Goal: Task Accomplishment & Management: Manage account settings

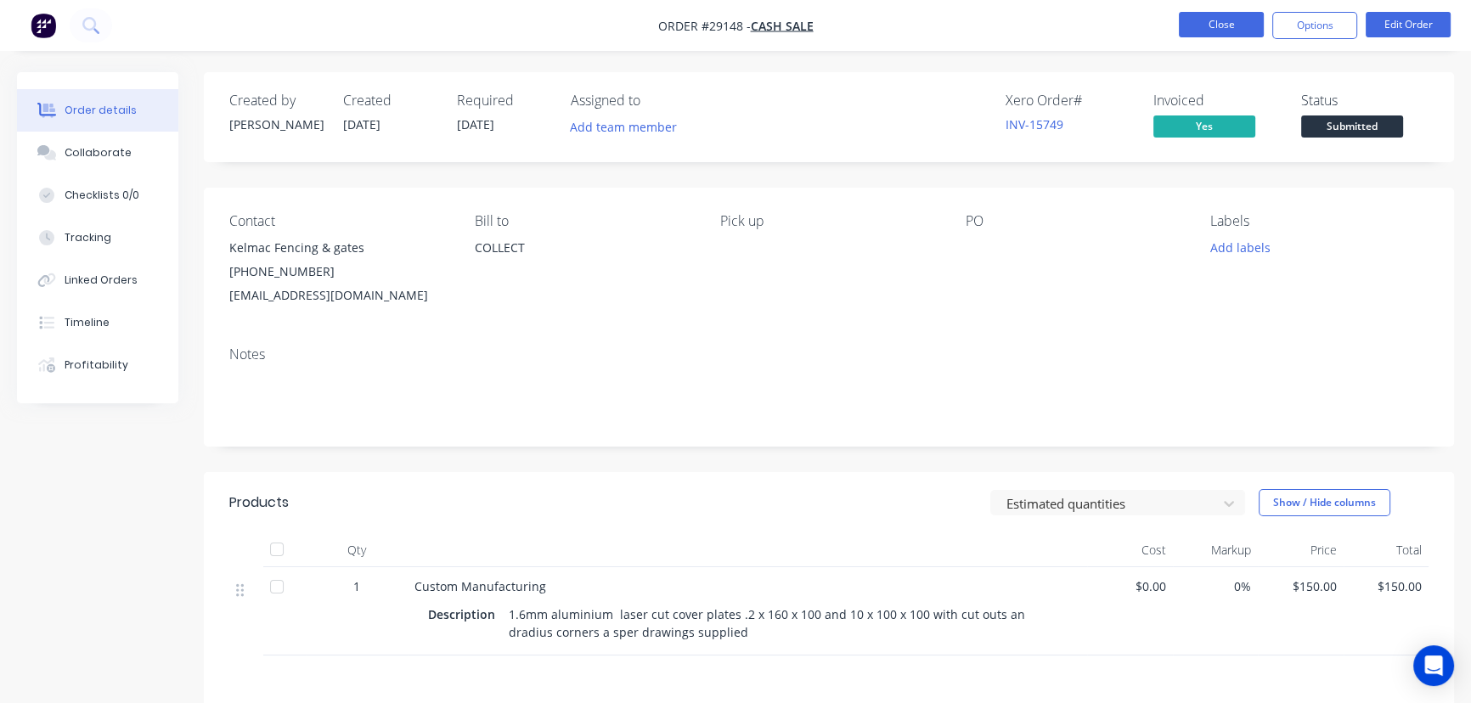
click at [1225, 33] on button "Close" at bounding box center [1221, 24] width 85 height 25
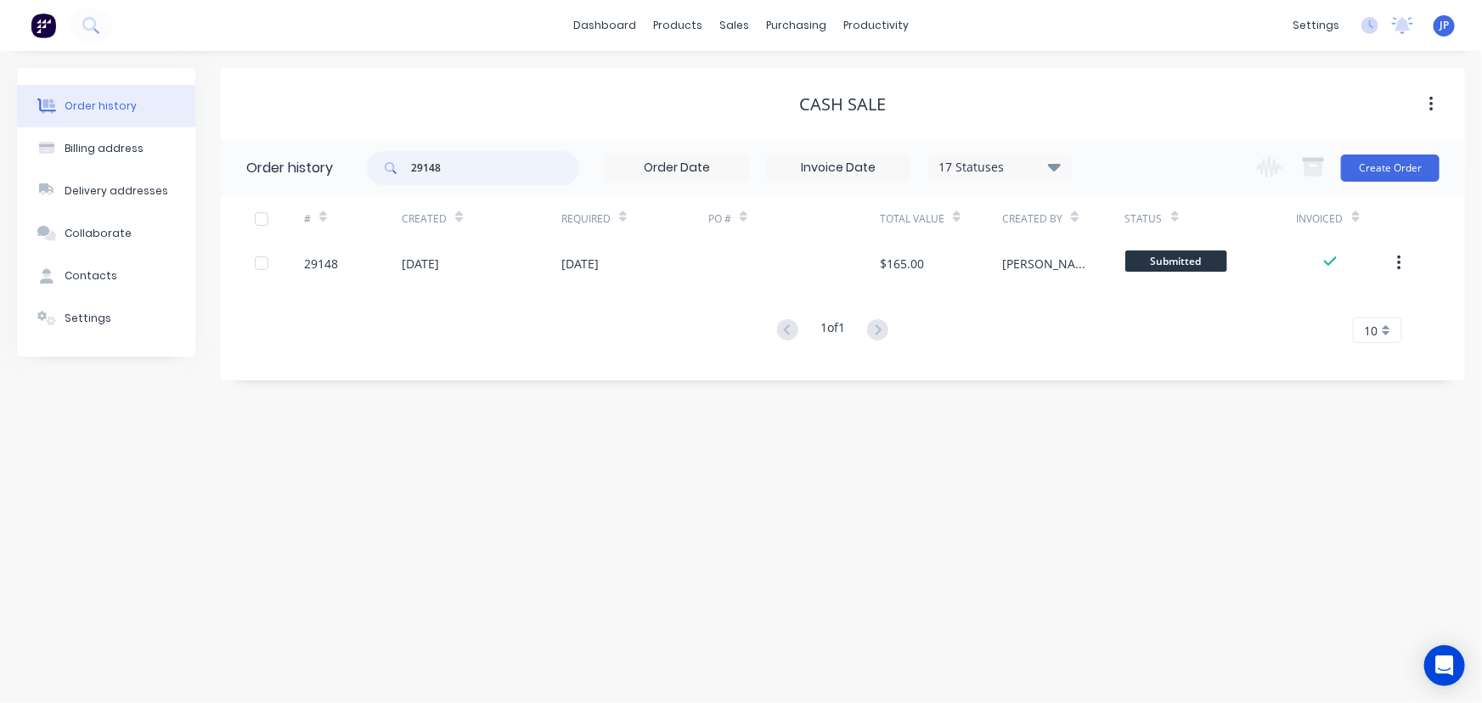
drag, startPoint x: 427, startPoint y: 161, endPoint x: 341, endPoint y: 161, distance: 85.8
click at [341, 161] on header "Order history 29148 17 Statuses Invoice Status Invoiced Not Invoiced Partial Or…" at bounding box center [843, 167] width 1244 height 55
type input "29157"
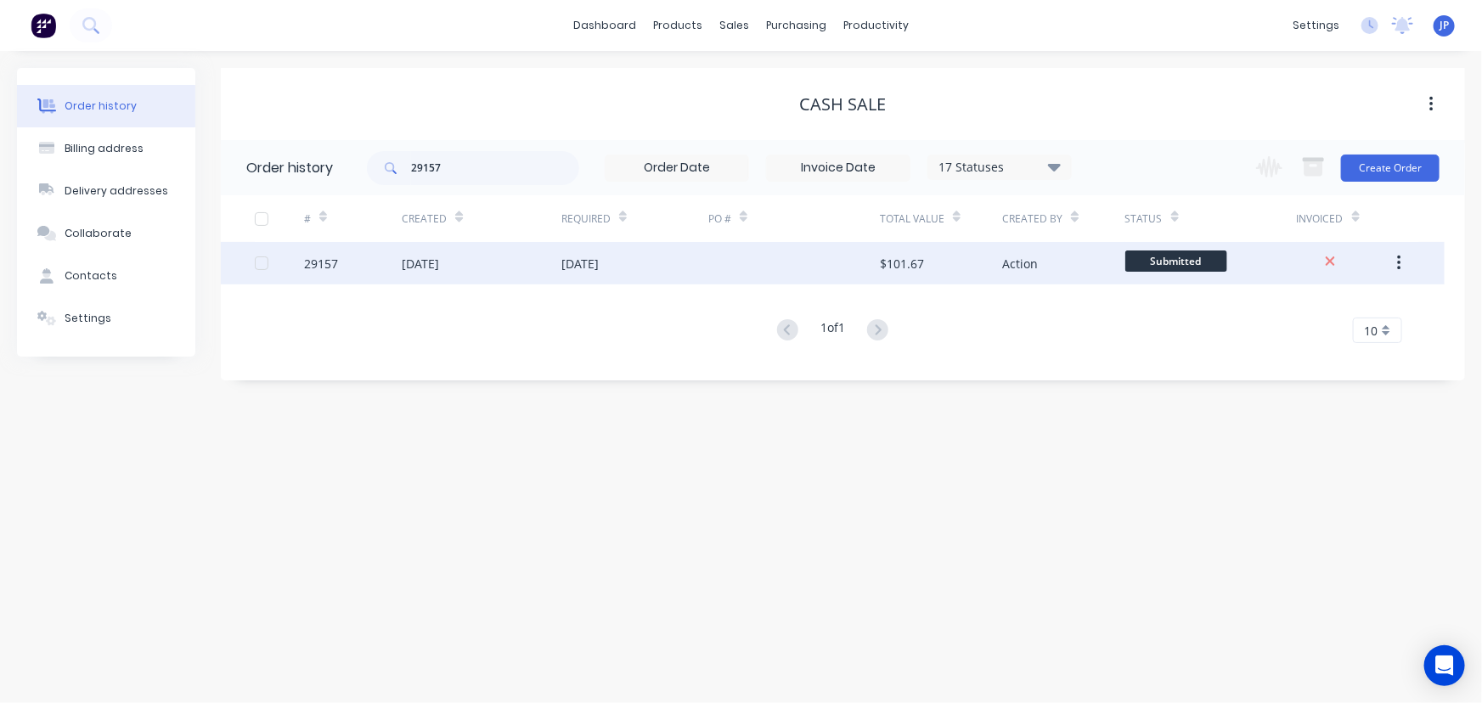
click at [439, 261] on div "[DATE]" at bounding box center [420, 264] width 37 height 18
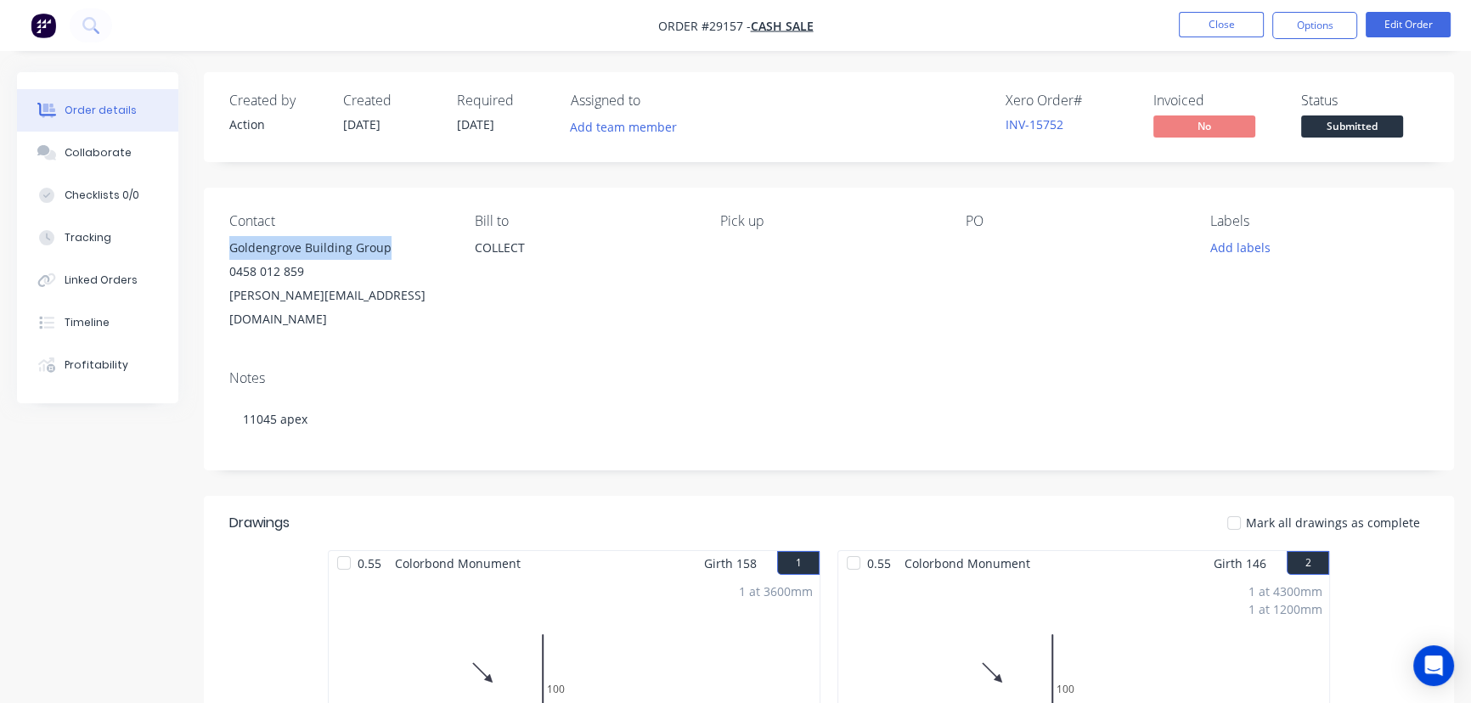
drag, startPoint x: 404, startPoint y: 251, endPoint x: 221, endPoint y: 238, distance: 183.9
click at [221, 238] on div "Contact Goldengrove Building Group 0458 012 859 [PERSON_NAME][EMAIL_ADDRESS][DO…" at bounding box center [829, 272] width 1250 height 169
copy div "Goldengrove Building Group"
click at [1289, 28] on button "Options" at bounding box center [1314, 25] width 85 height 27
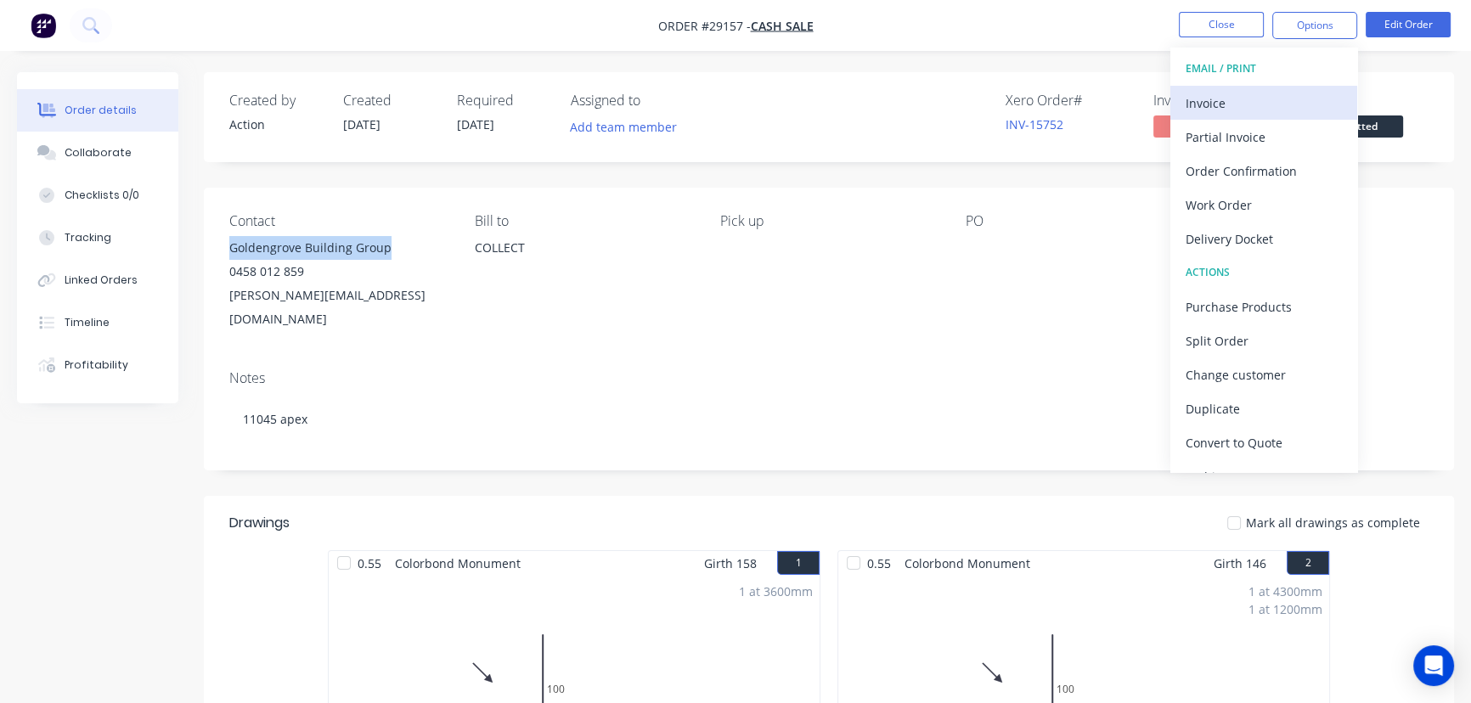
click at [1257, 96] on div "Invoice" at bounding box center [1263, 103] width 156 height 25
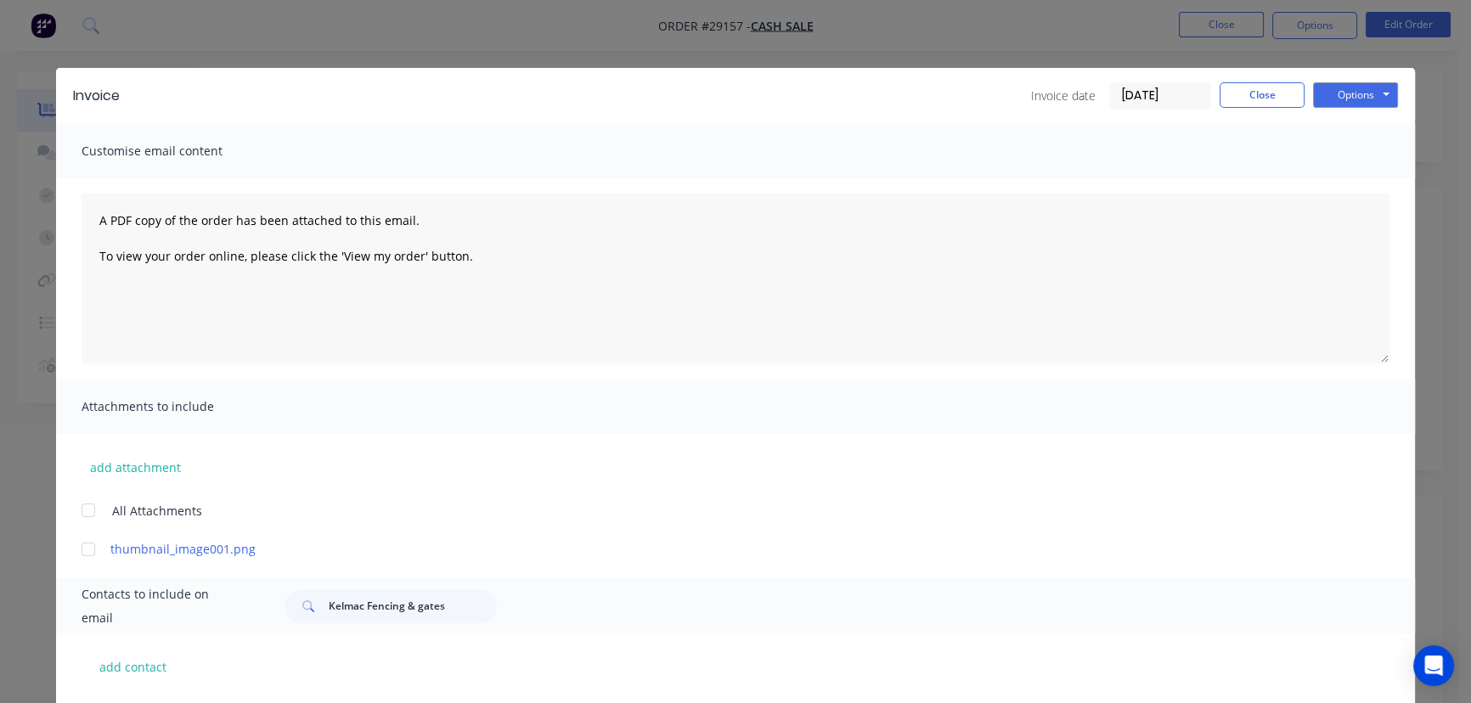
drag, startPoint x: 452, startPoint y: 622, endPoint x: 312, endPoint y: 620, distance: 139.3
click at [312, 620] on div "Contacts to include on email Kelmac Fencing & gates" at bounding box center [735, 605] width 1359 height 55
copy span
click at [1240, 100] on button "Close" at bounding box center [1261, 94] width 85 height 25
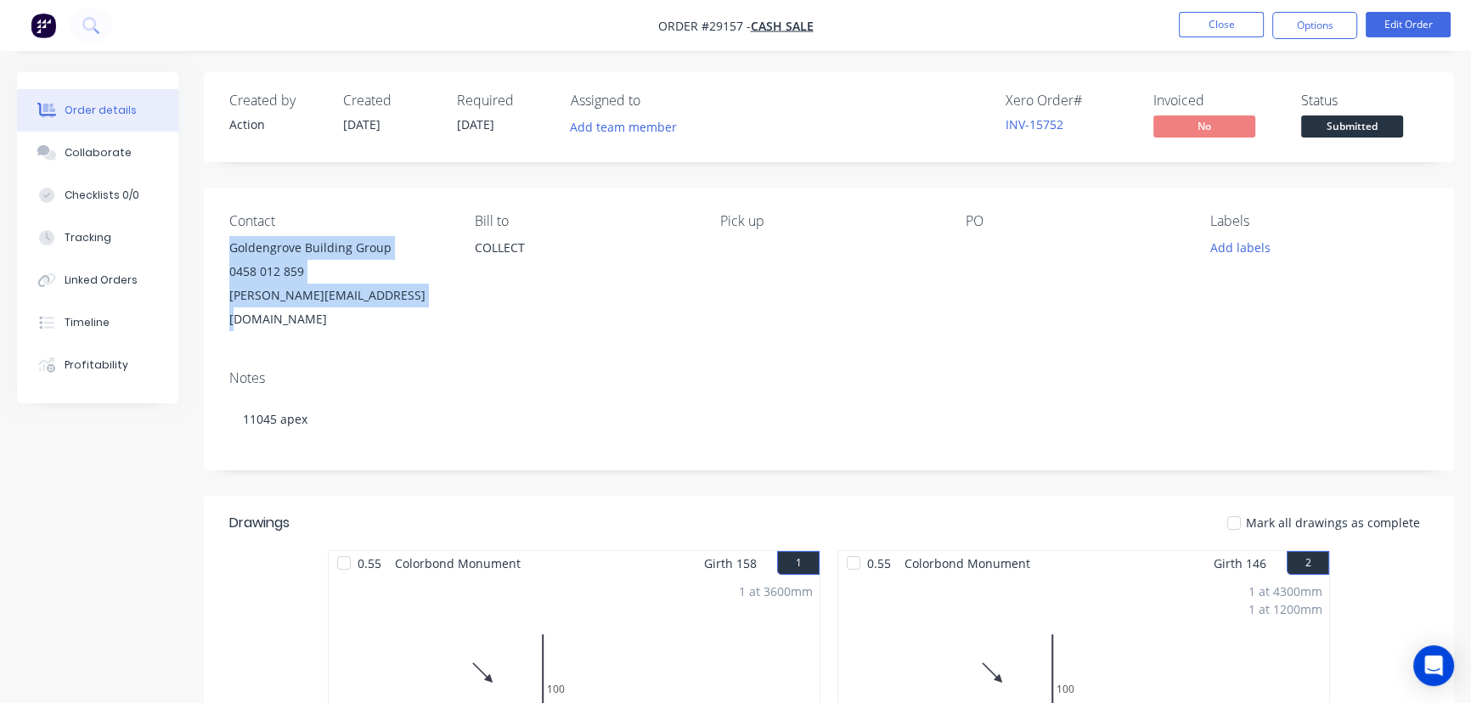
drag, startPoint x: 382, startPoint y: 296, endPoint x: 218, endPoint y: 246, distance: 171.1
click at [218, 246] on div "Contact Goldengrove Building Group 0458 012 859 [PERSON_NAME][EMAIL_ADDRESS][DO…" at bounding box center [829, 272] width 1250 height 169
copy div "[GEOGRAPHIC_DATA] Group 0458 012 859 [PERSON_NAME][EMAIL_ADDRESS][DOMAIN_NAME]"
click at [1310, 20] on button "Options" at bounding box center [1314, 25] width 85 height 27
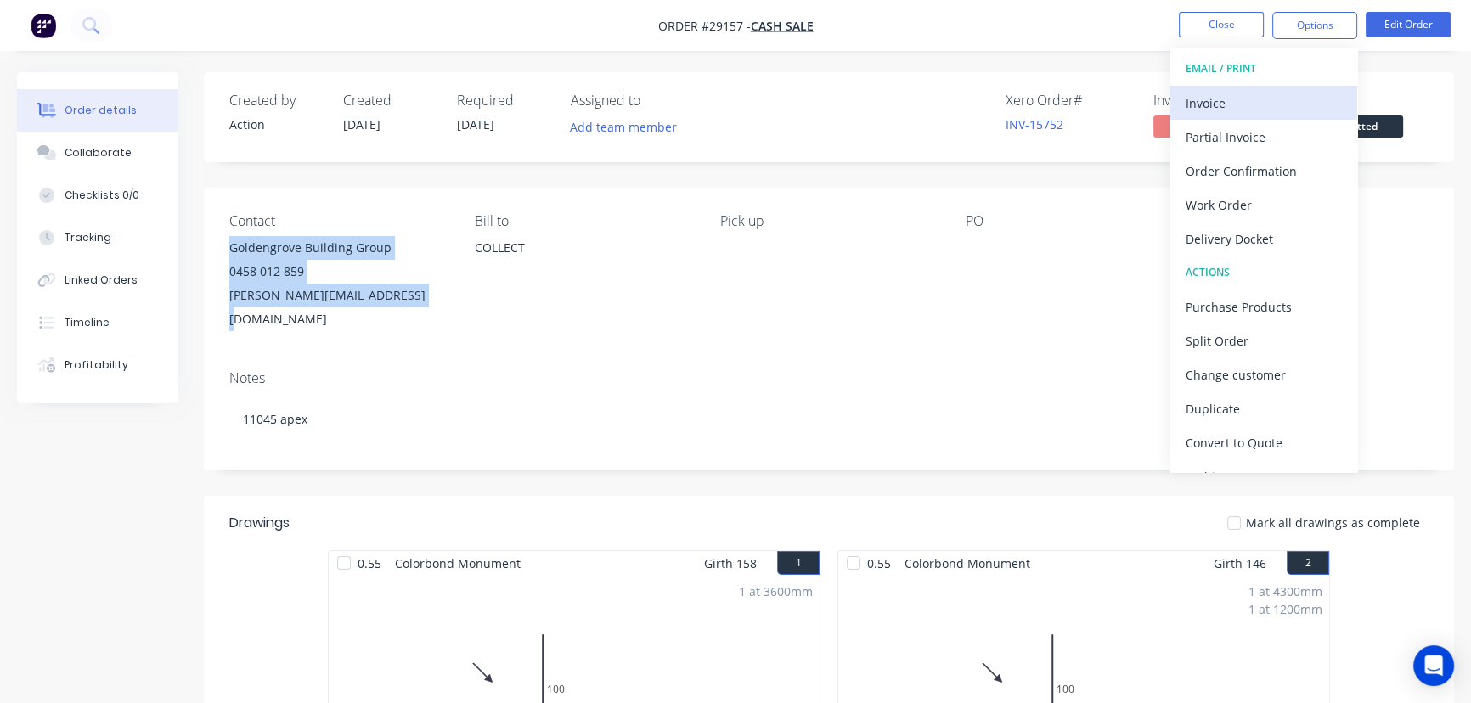
click at [1262, 109] on div "Invoice" at bounding box center [1263, 103] width 156 height 25
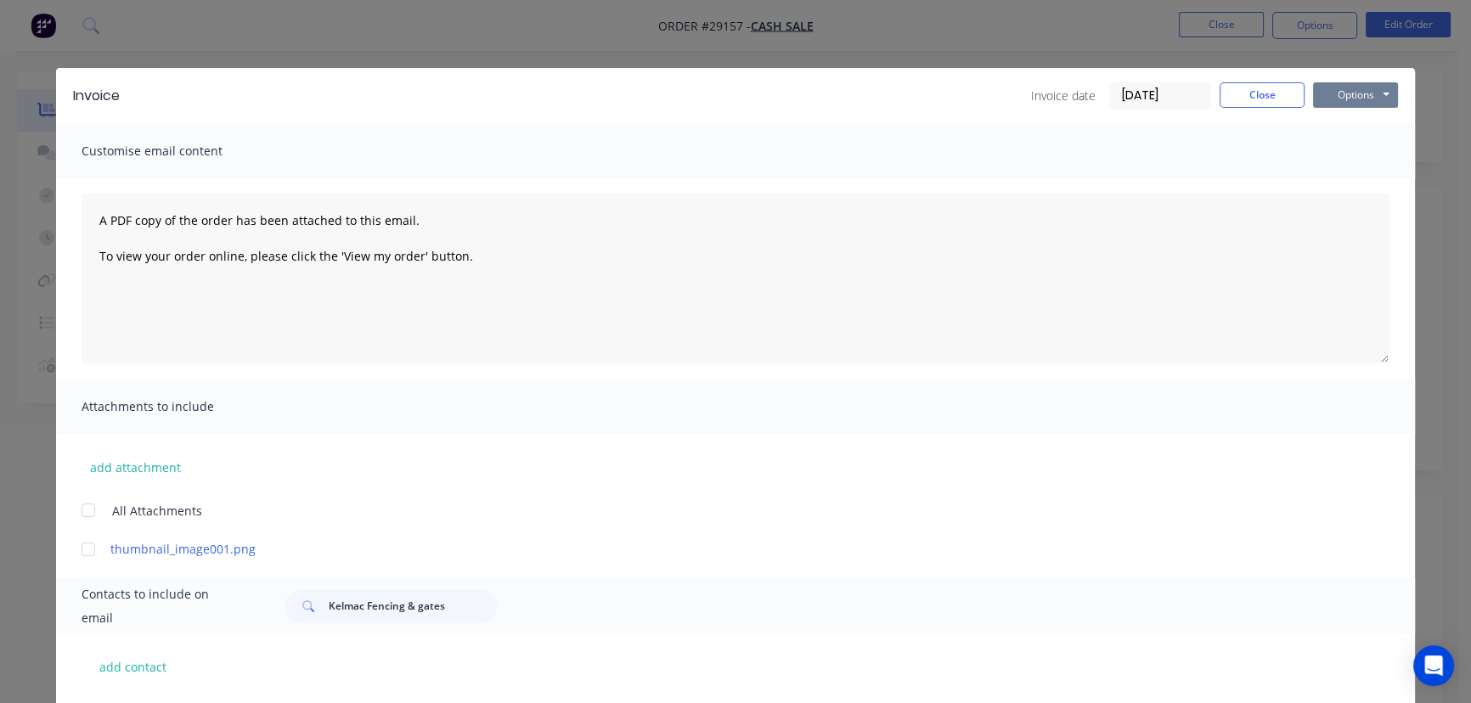
click at [1347, 99] on button "Options" at bounding box center [1355, 94] width 85 height 25
click at [1342, 155] on button "Print" at bounding box center [1367, 153] width 109 height 28
click at [1265, 102] on button "Close" at bounding box center [1261, 94] width 85 height 25
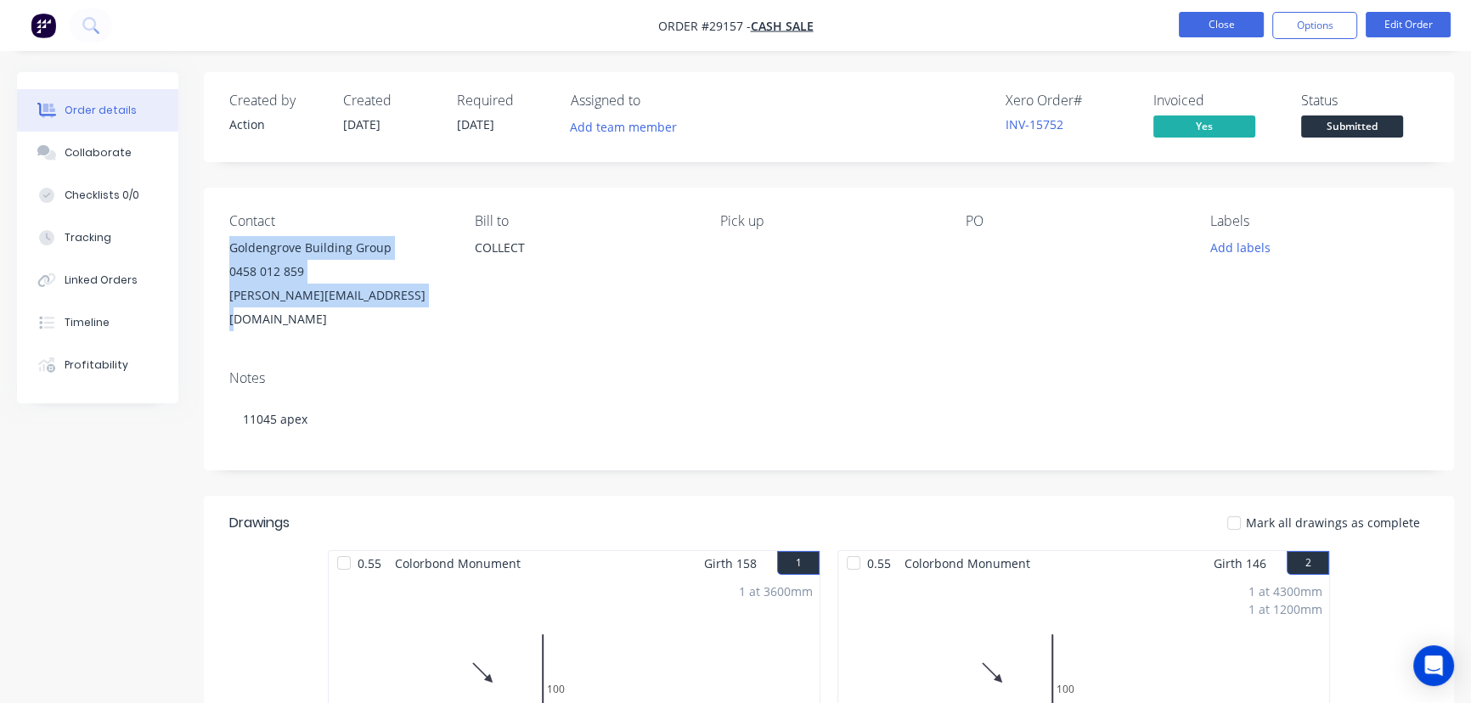
click at [1203, 25] on button "Close" at bounding box center [1221, 24] width 85 height 25
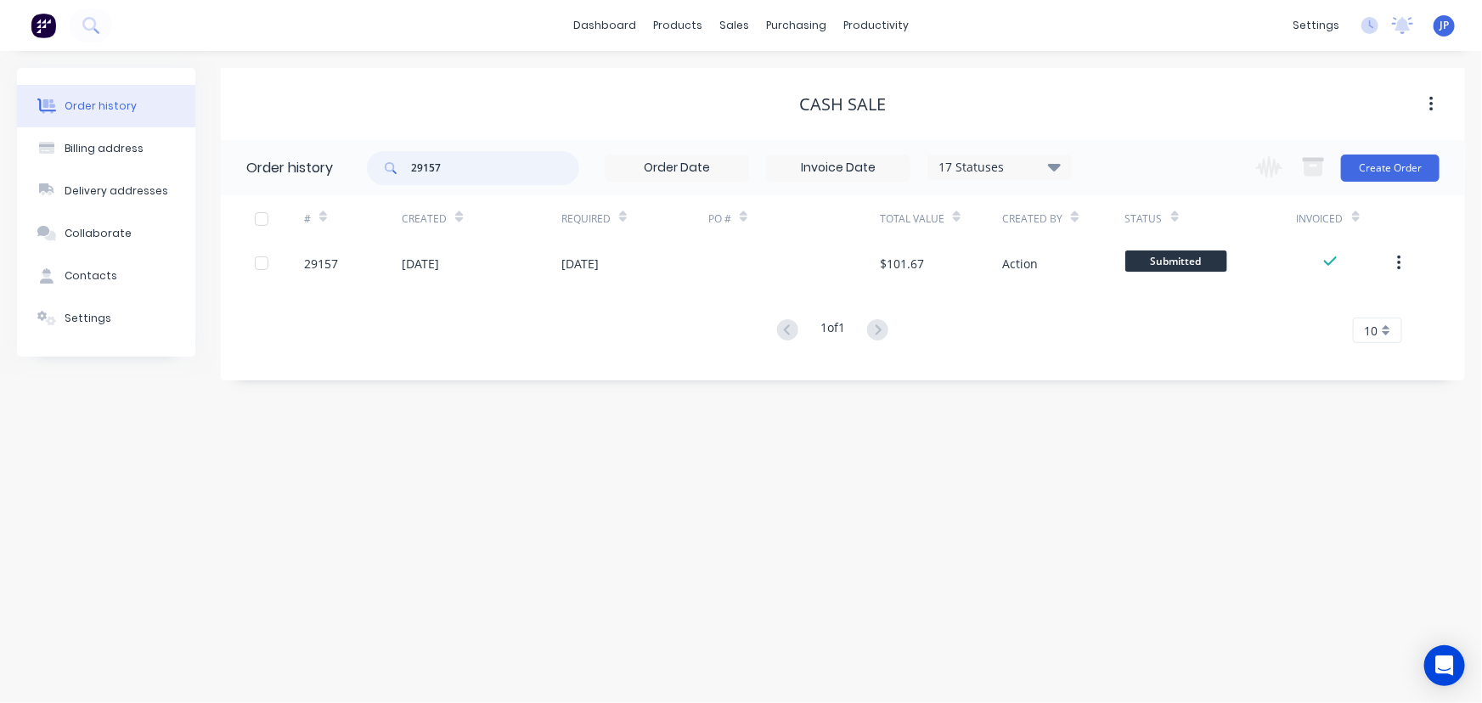
drag, startPoint x: 391, startPoint y: 162, endPoint x: 383, endPoint y: 156, distance: 10.4
click at [386, 162] on div "29157" at bounding box center [473, 168] width 212 height 34
type input "28941"
click at [1058, 161] on icon at bounding box center [1054, 166] width 13 height 20
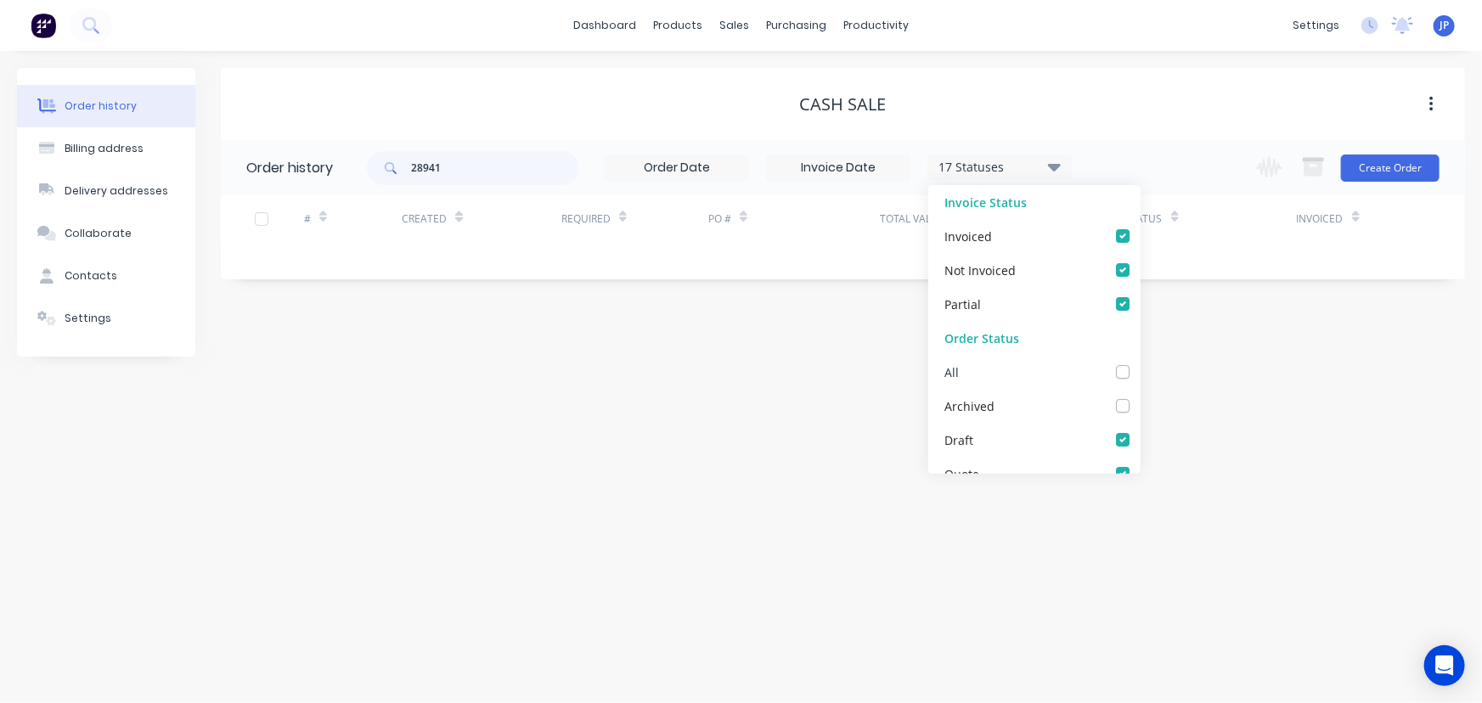
click at [1140, 363] on label at bounding box center [1140, 363] width 0 height 0
click at [1140, 371] on input "checkbox" at bounding box center [1147, 371] width 14 height 16
checkbox input "true"
click at [506, 157] on input "28941" at bounding box center [495, 168] width 168 height 34
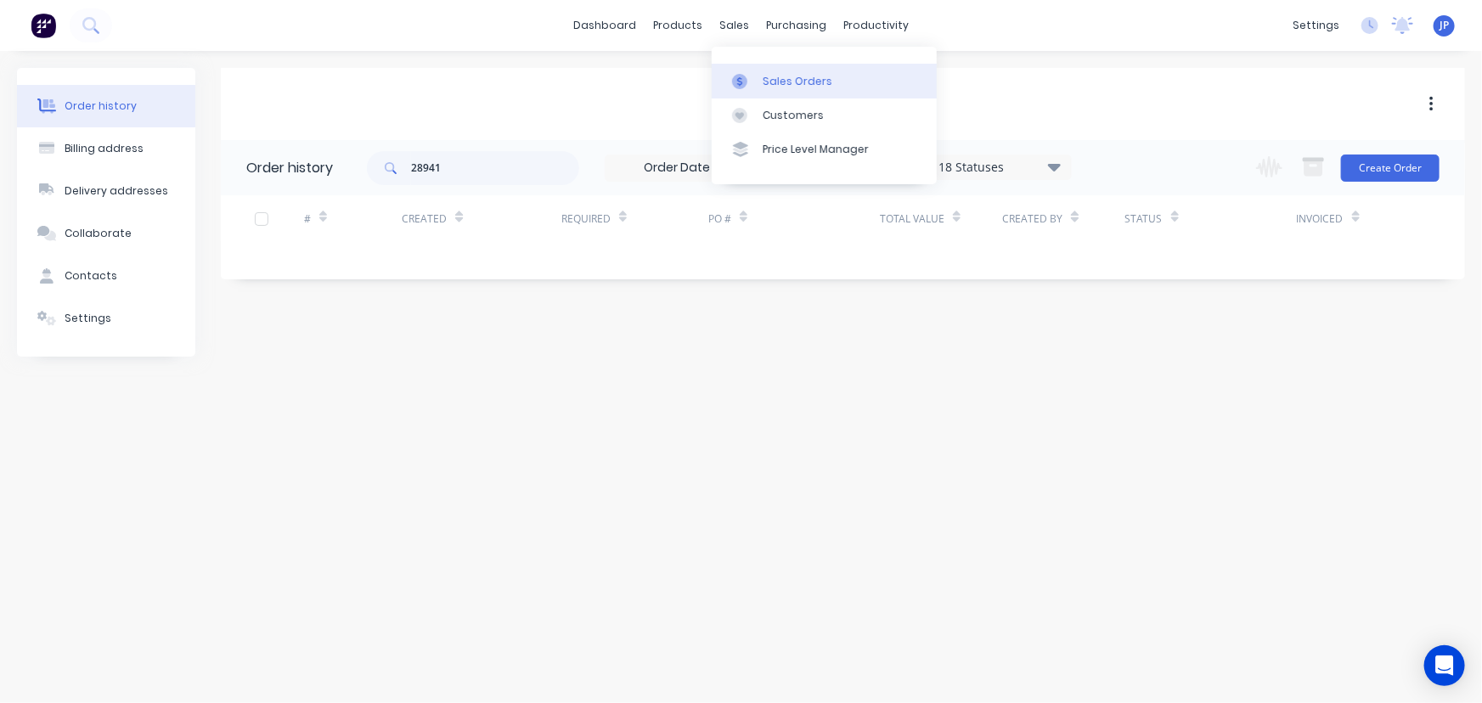
click at [763, 72] on link "Sales Orders" at bounding box center [824, 81] width 225 height 34
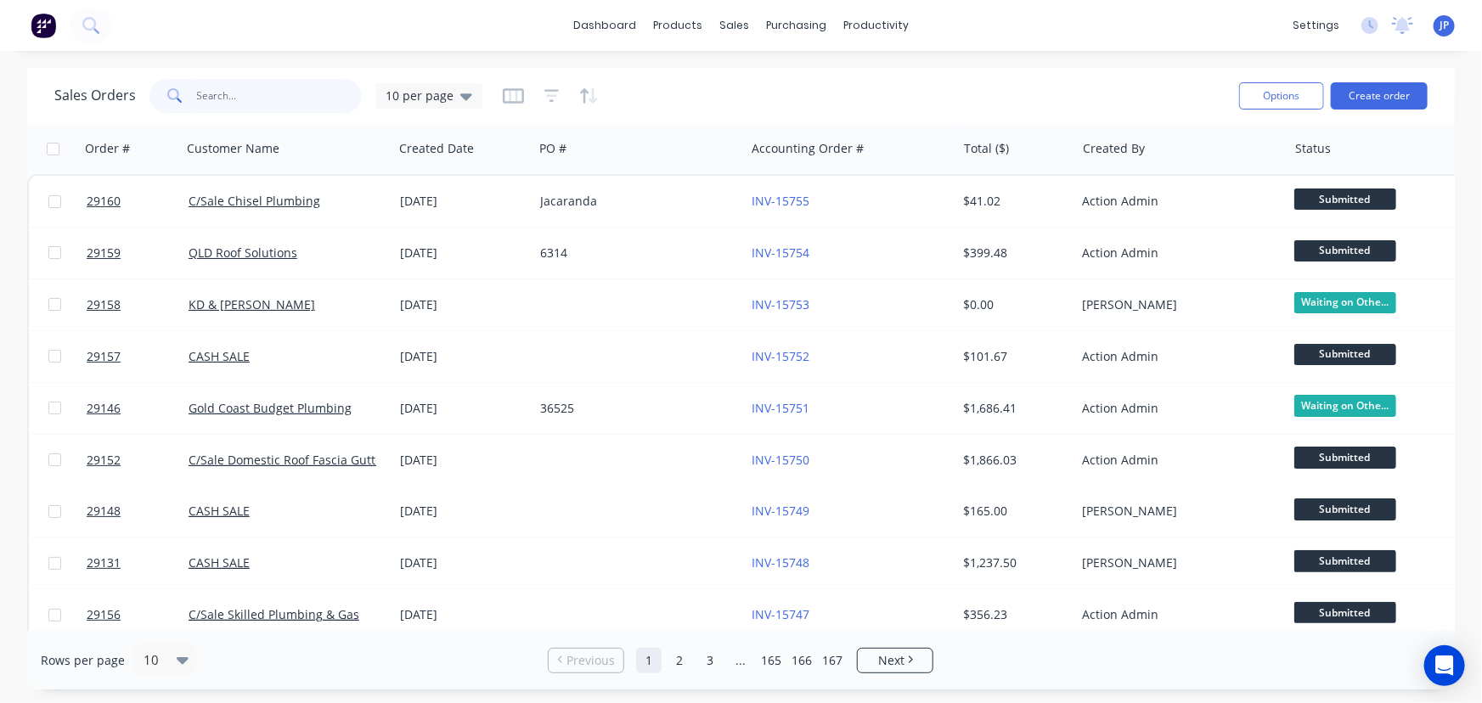
click at [277, 93] on input "text" at bounding box center [280, 96] width 166 height 34
type input "28941"
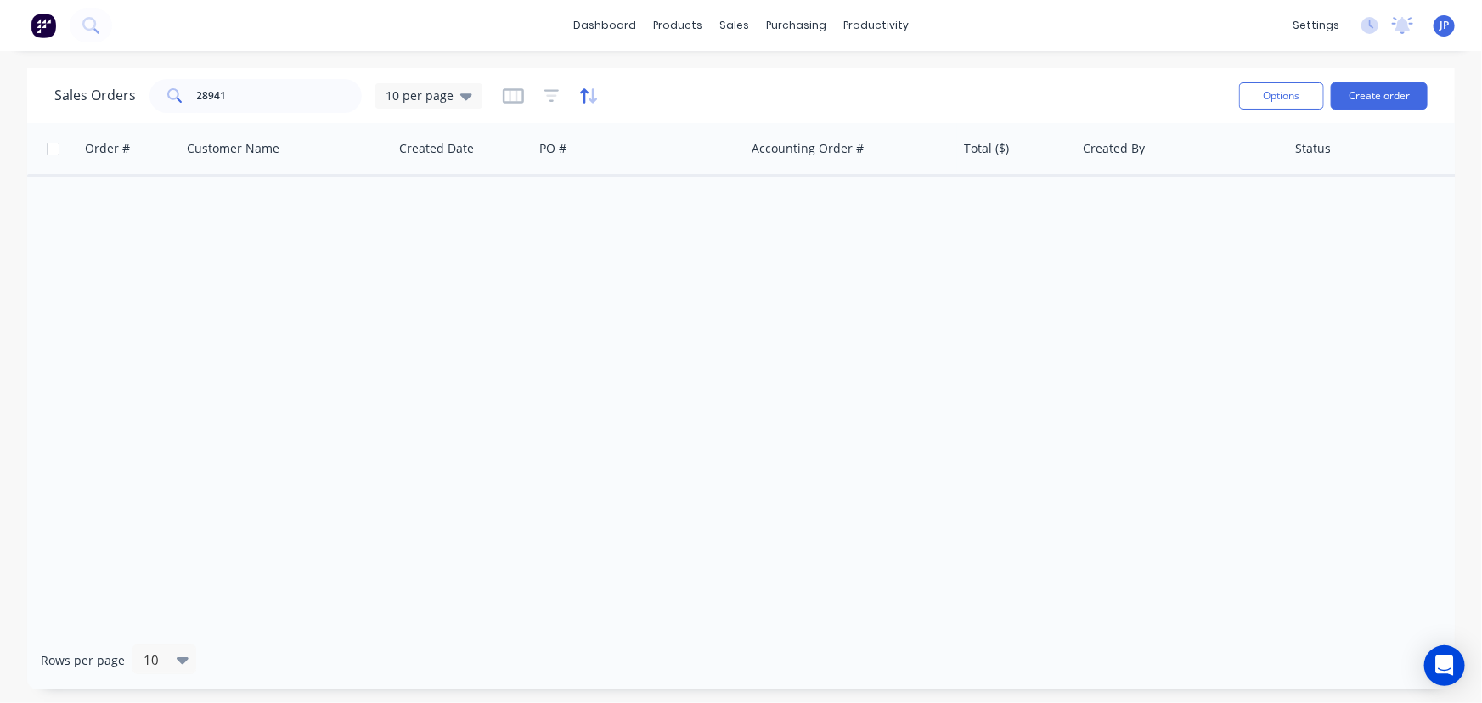
click at [583, 99] on icon "button" at bounding box center [589, 95] width 20 height 17
click at [546, 94] on icon "button" at bounding box center [551, 95] width 11 height 3
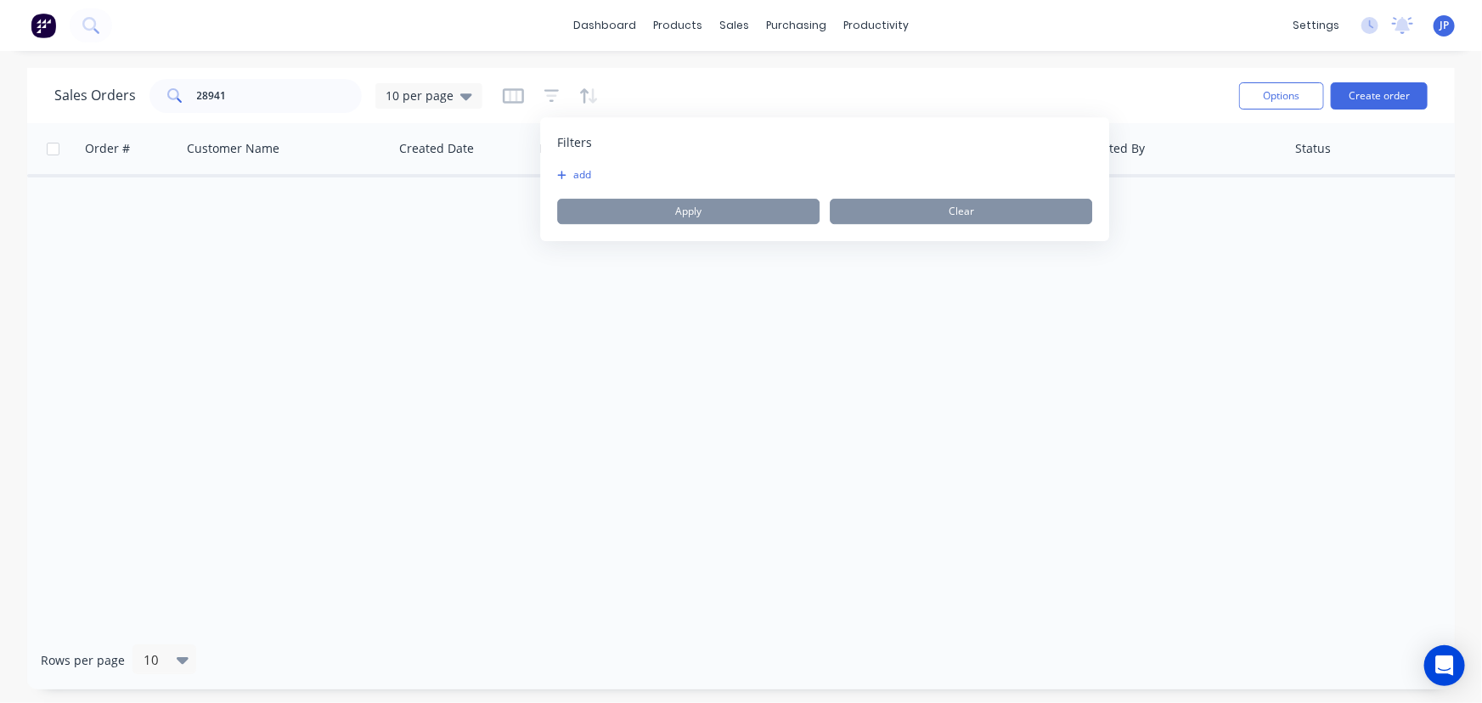
click at [569, 173] on button "add" at bounding box center [578, 175] width 42 height 14
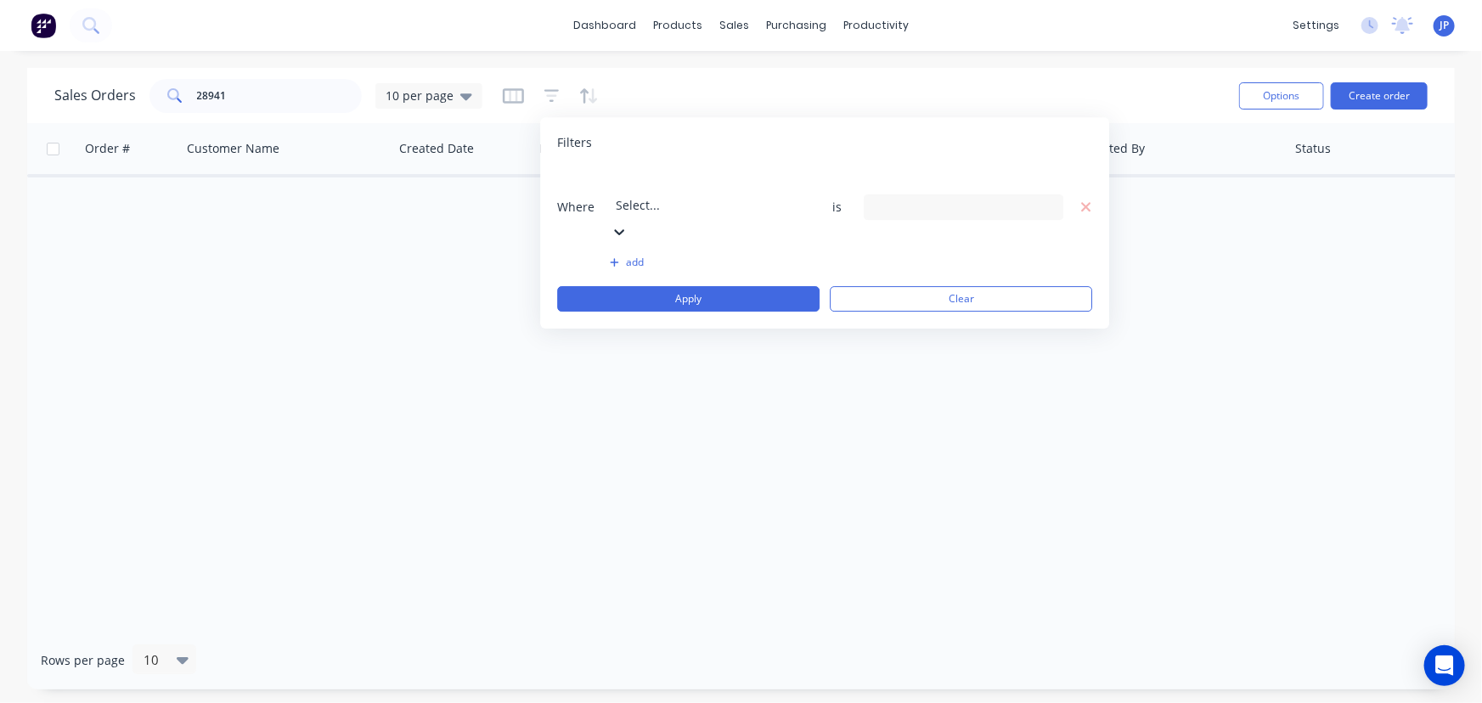
click at [625, 229] on icon at bounding box center [620, 232] width 10 height 6
click at [1040, 194] on div "14 Status selected" at bounding box center [964, 206] width 200 height 25
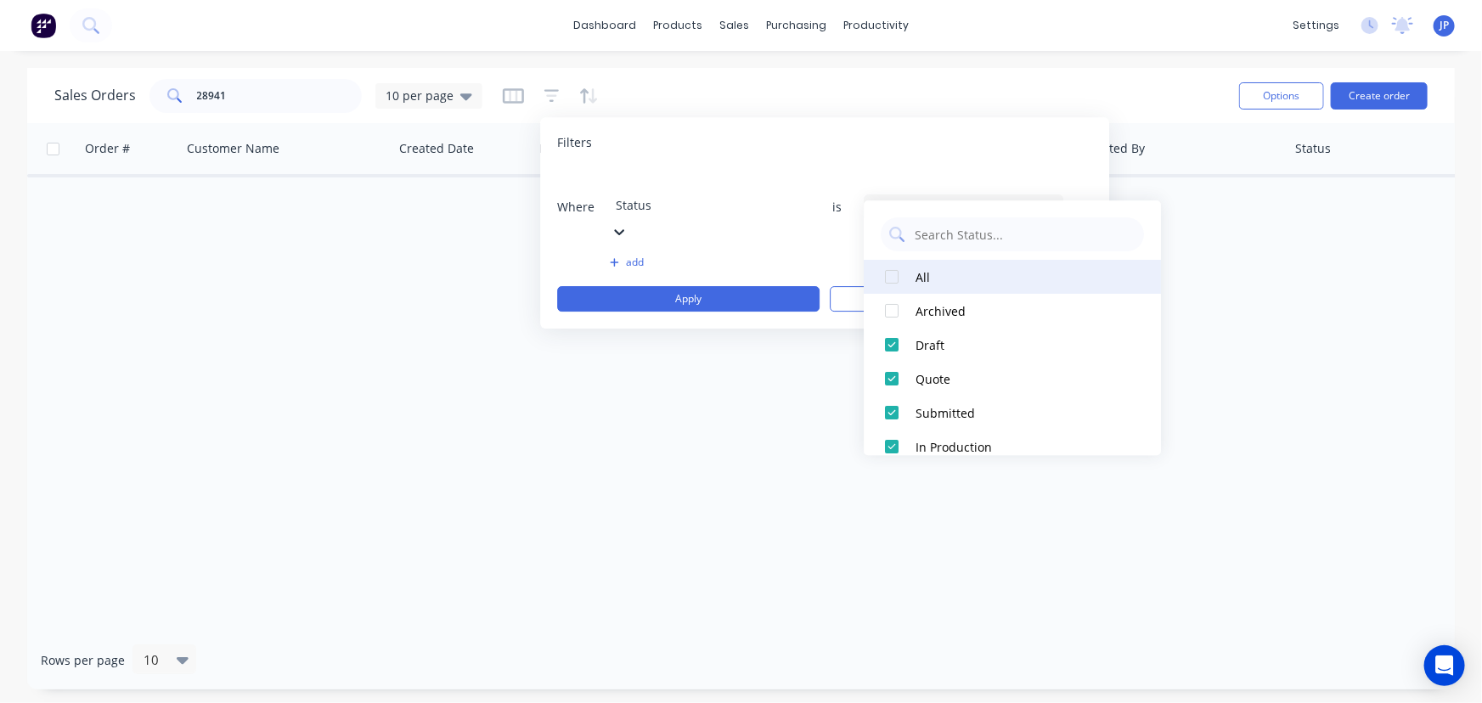
click at [892, 276] on div at bounding box center [892, 277] width 34 height 34
click at [813, 324] on div "Order # Customer Name Created Date PO # Accounting Order # Total ($) Created By…" at bounding box center [740, 377] width 1427 height 508
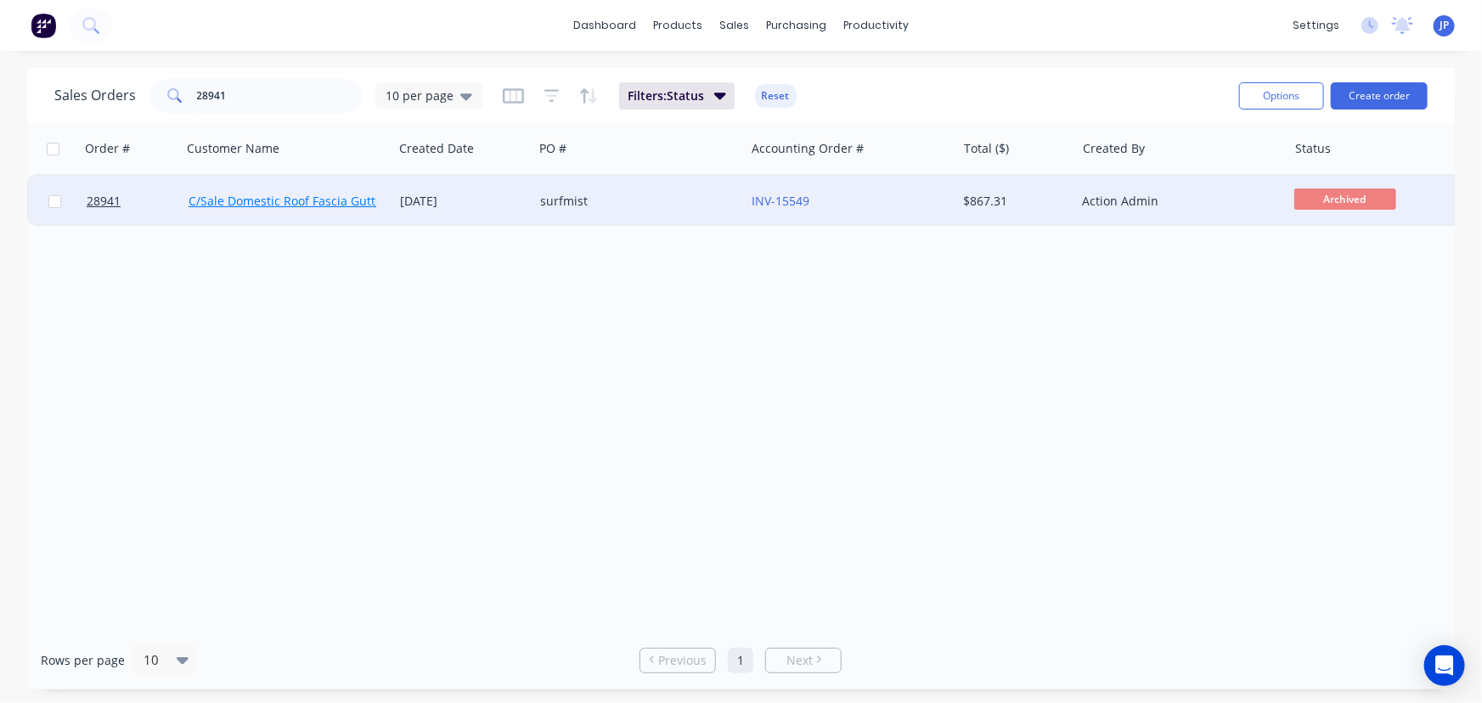
click at [333, 203] on link "C/Sale Domestic Roof Fascia Gutter Repairs" at bounding box center [311, 201] width 245 height 16
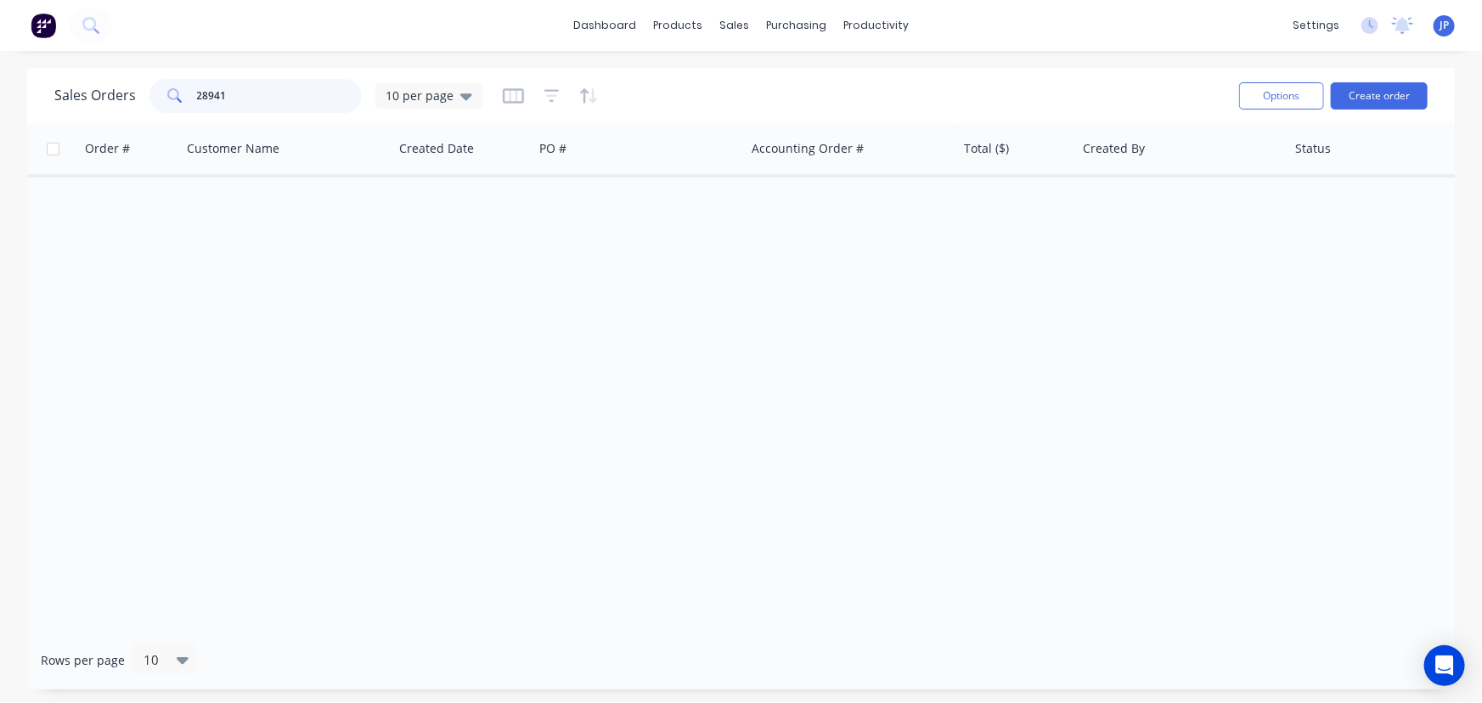
click at [286, 102] on input "28941" at bounding box center [280, 96] width 166 height 34
click at [549, 103] on icon "button" at bounding box center [551, 95] width 15 height 17
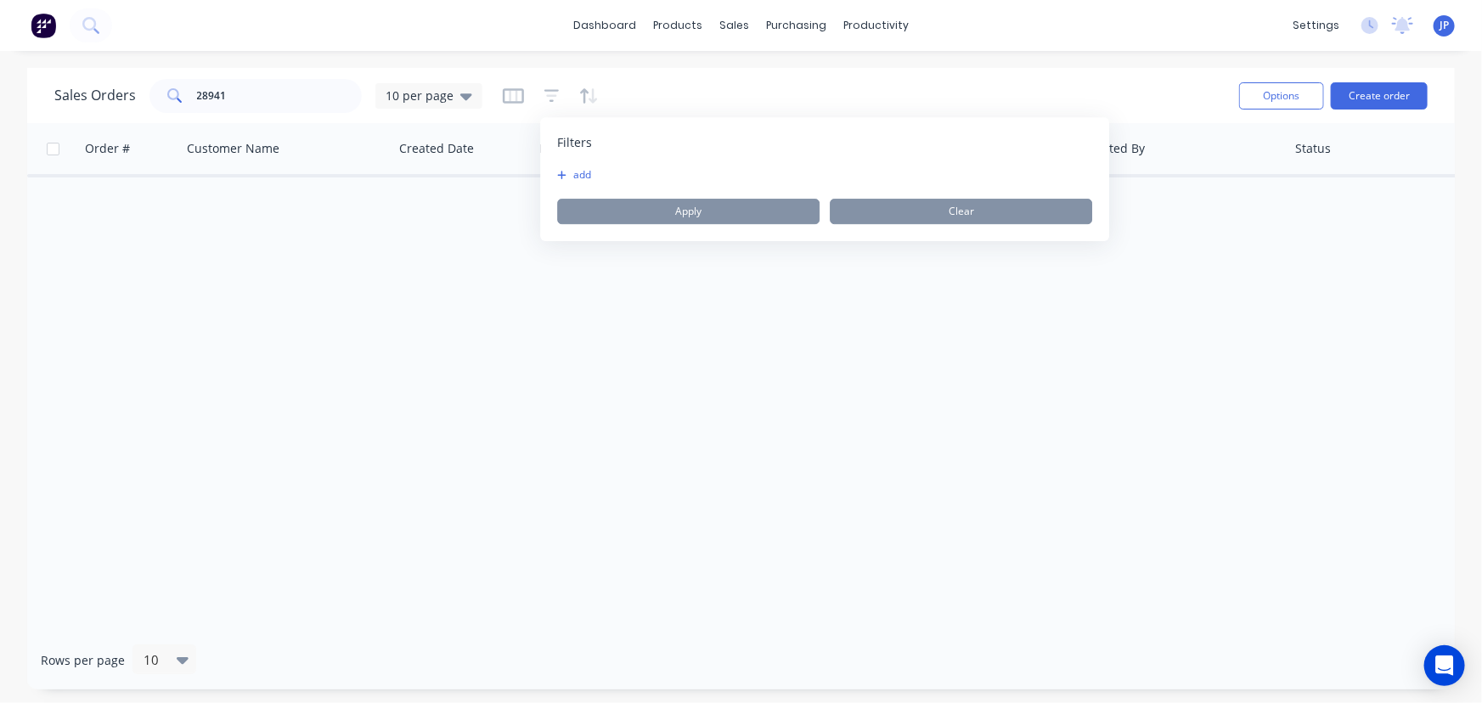
click at [578, 176] on button "add" at bounding box center [578, 175] width 42 height 14
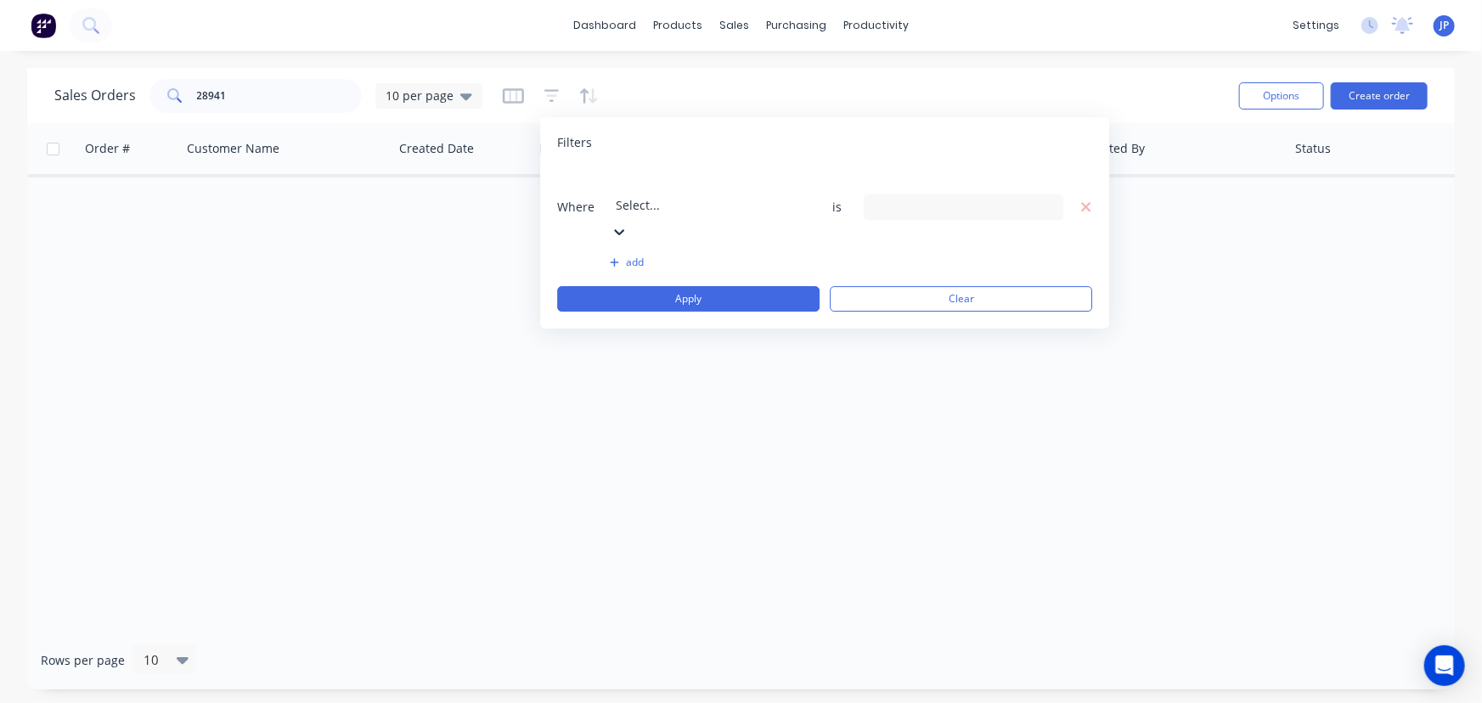
click at [628, 223] on icon at bounding box center [619, 231] width 17 height 17
click at [1044, 198] on icon at bounding box center [1048, 207] width 12 height 19
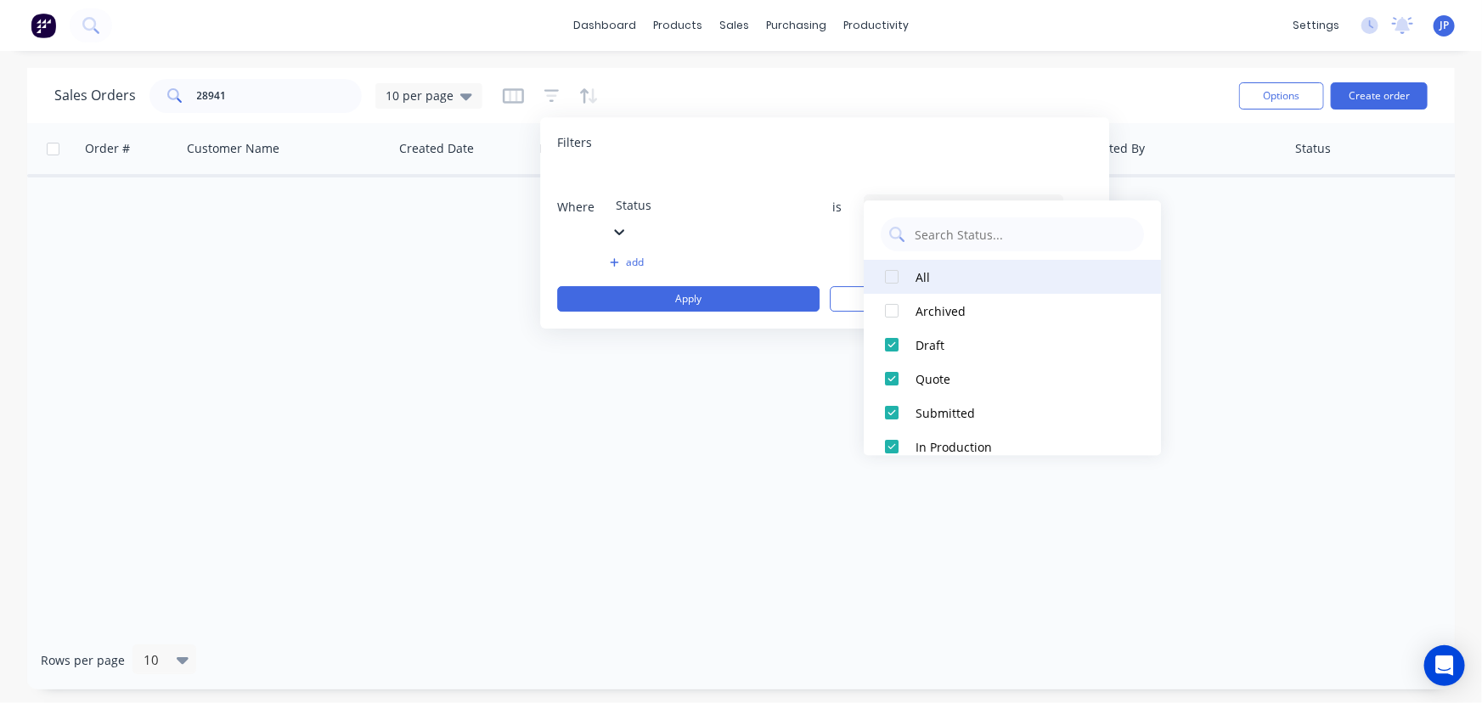
click at [896, 273] on div at bounding box center [892, 277] width 34 height 34
click at [1309, 380] on div "Order # Customer Name Created Date PO # Accounting Order # Total ($) Created By…" at bounding box center [740, 377] width 1427 height 508
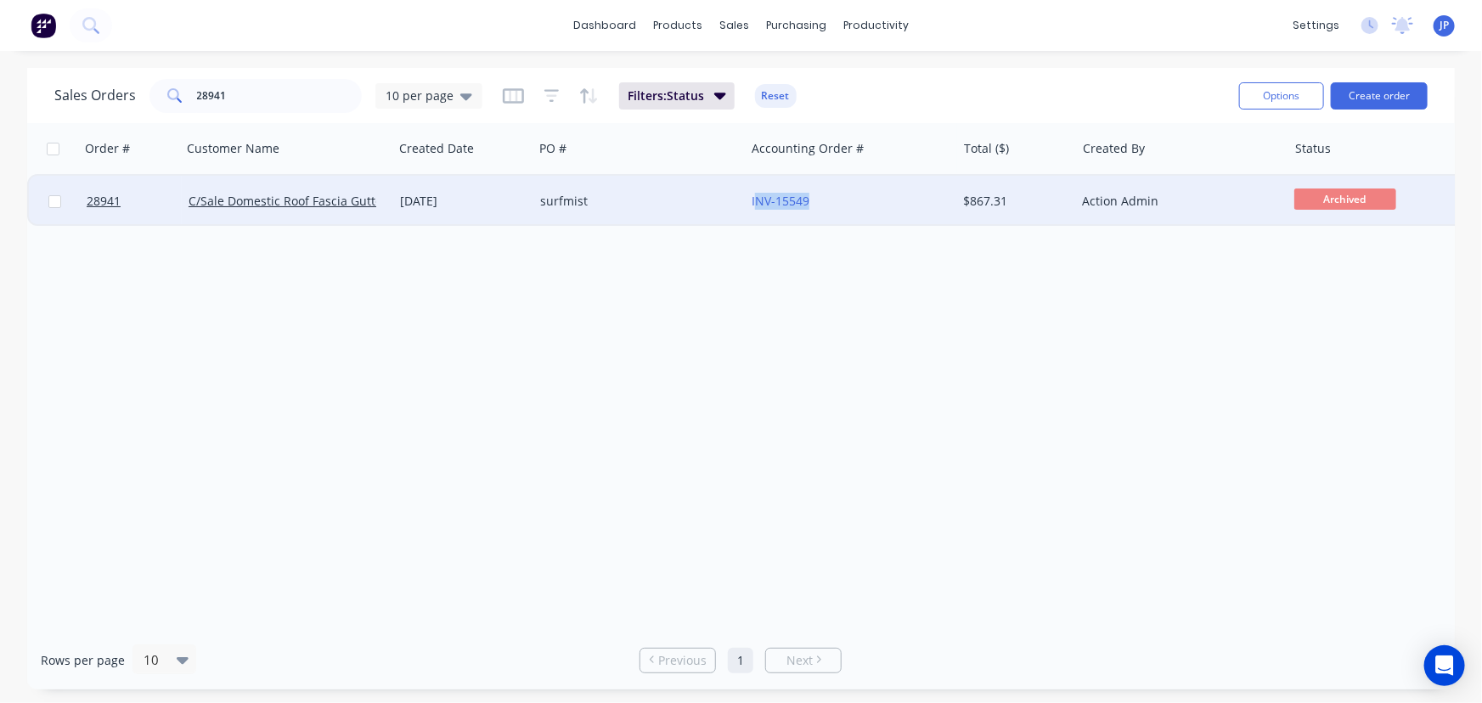
drag, startPoint x: 812, startPoint y: 209, endPoint x: 753, endPoint y: 214, distance: 58.8
click at [753, 214] on div "INV-15549" at bounding box center [850, 201] width 211 height 51
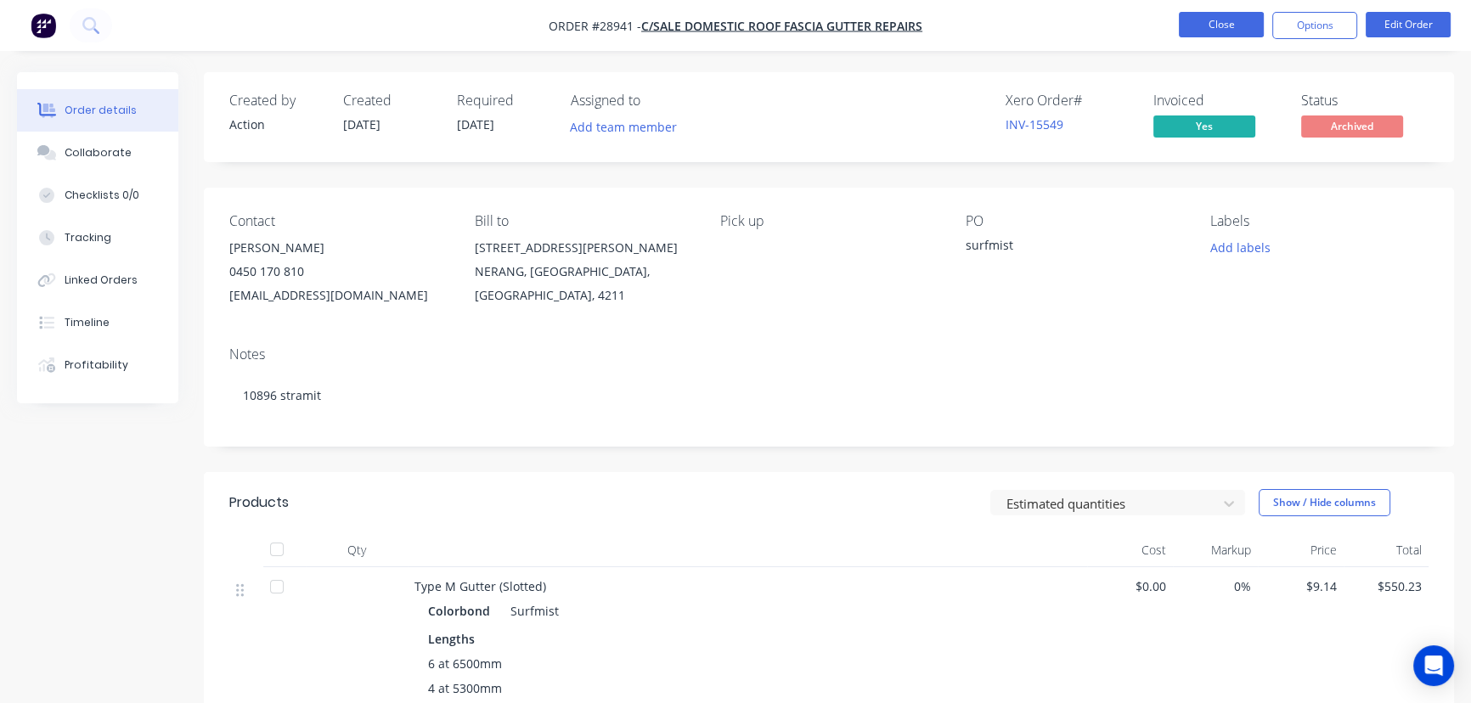
click at [1230, 25] on button "Close" at bounding box center [1221, 24] width 85 height 25
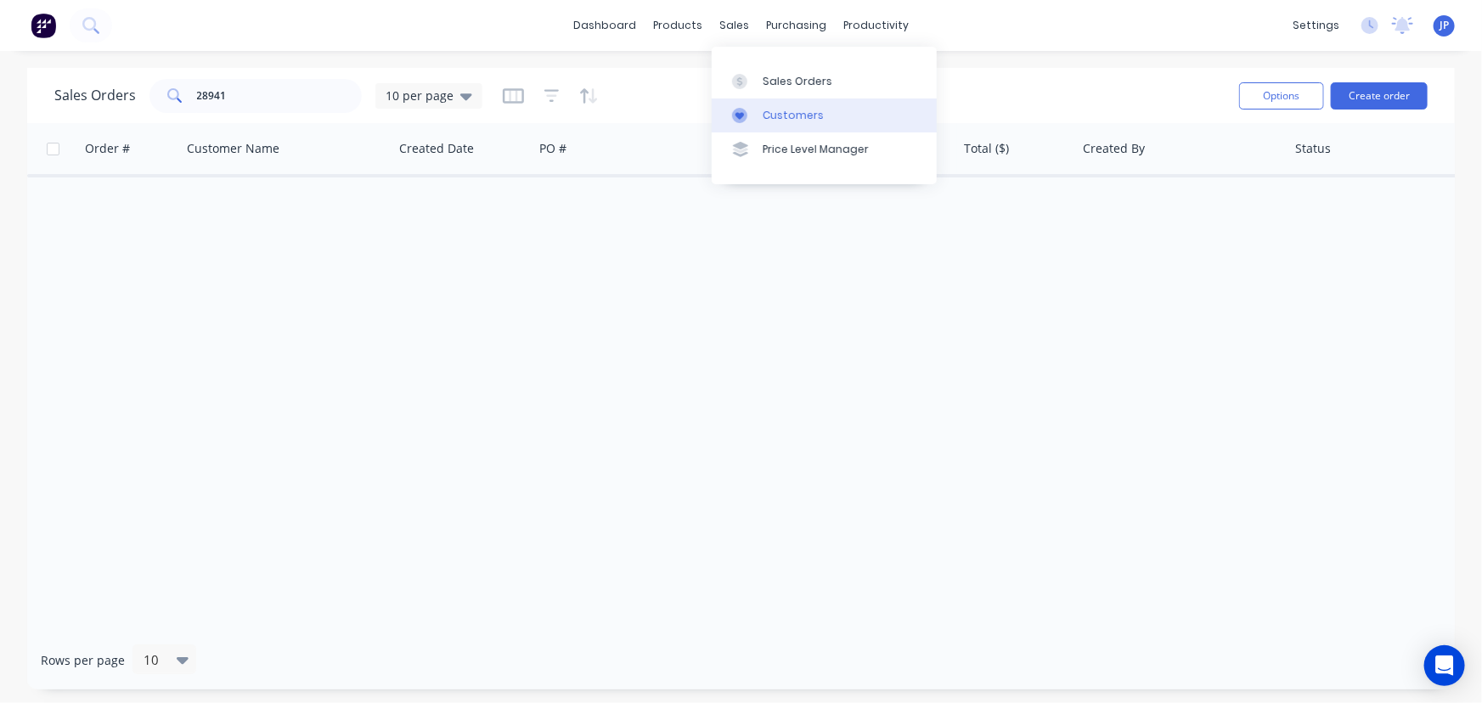
click at [763, 110] on div "Customers" at bounding box center [793, 115] width 61 height 15
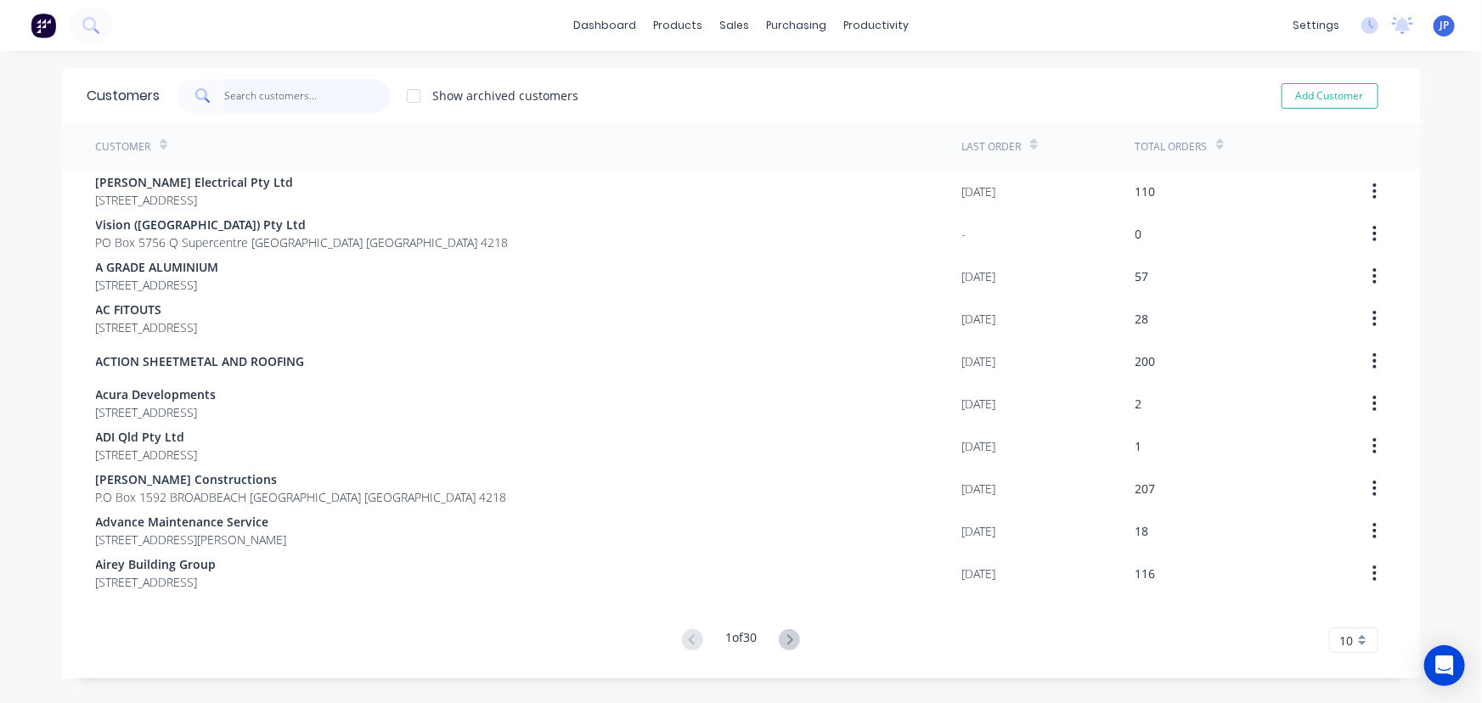
click at [273, 96] on input "text" at bounding box center [307, 96] width 166 height 34
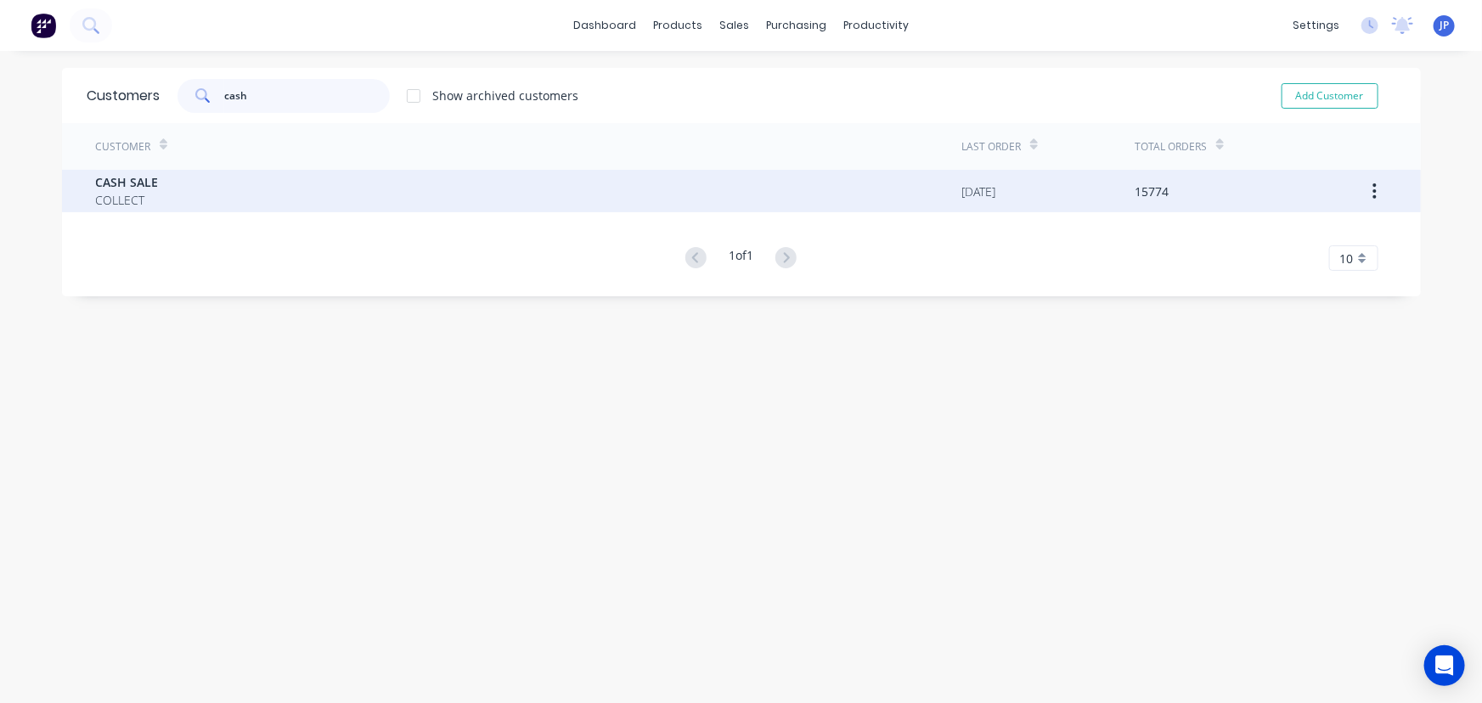
type input "cash"
click at [146, 178] on span "CASH SALE" at bounding box center [127, 182] width 63 height 18
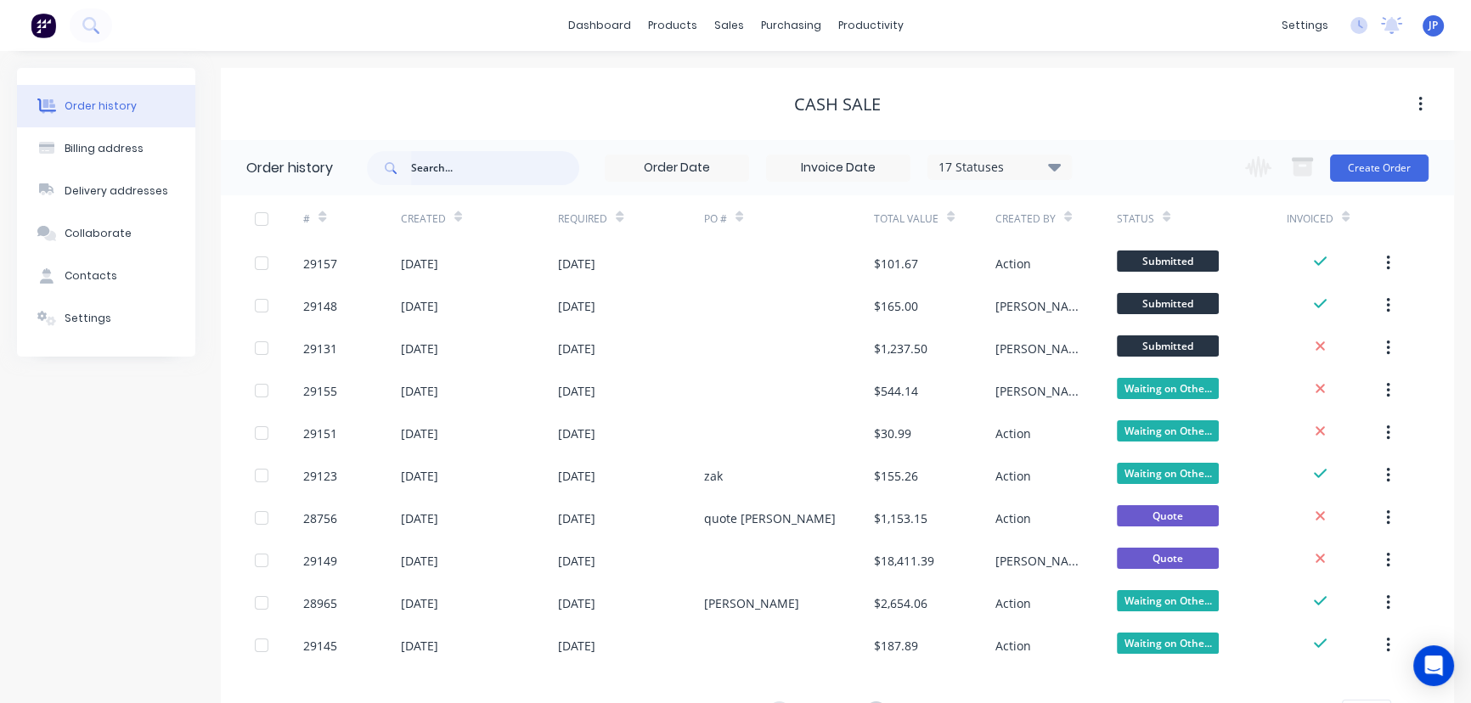
click at [424, 166] on input "text" at bounding box center [495, 168] width 168 height 34
type input "29148"
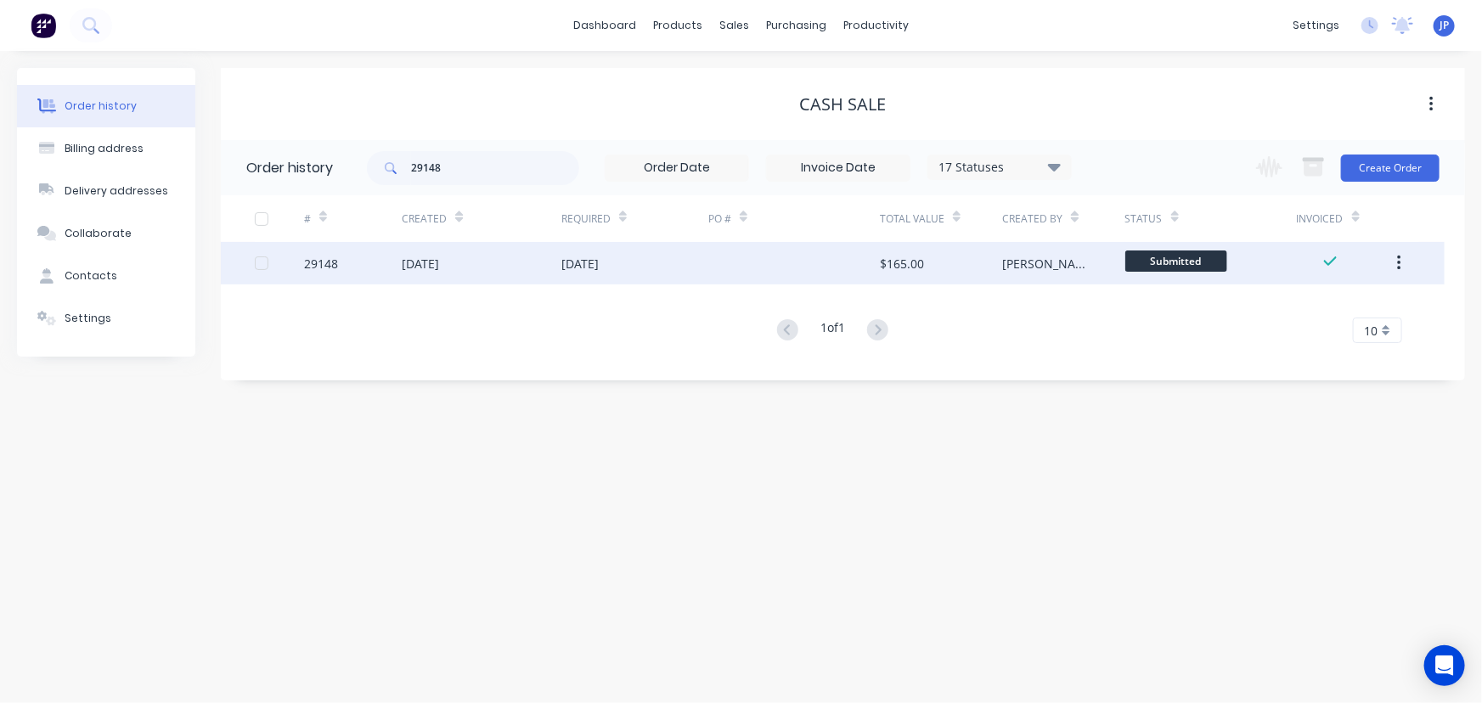
click at [439, 263] on div "[DATE]" at bounding box center [420, 264] width 37 height 18
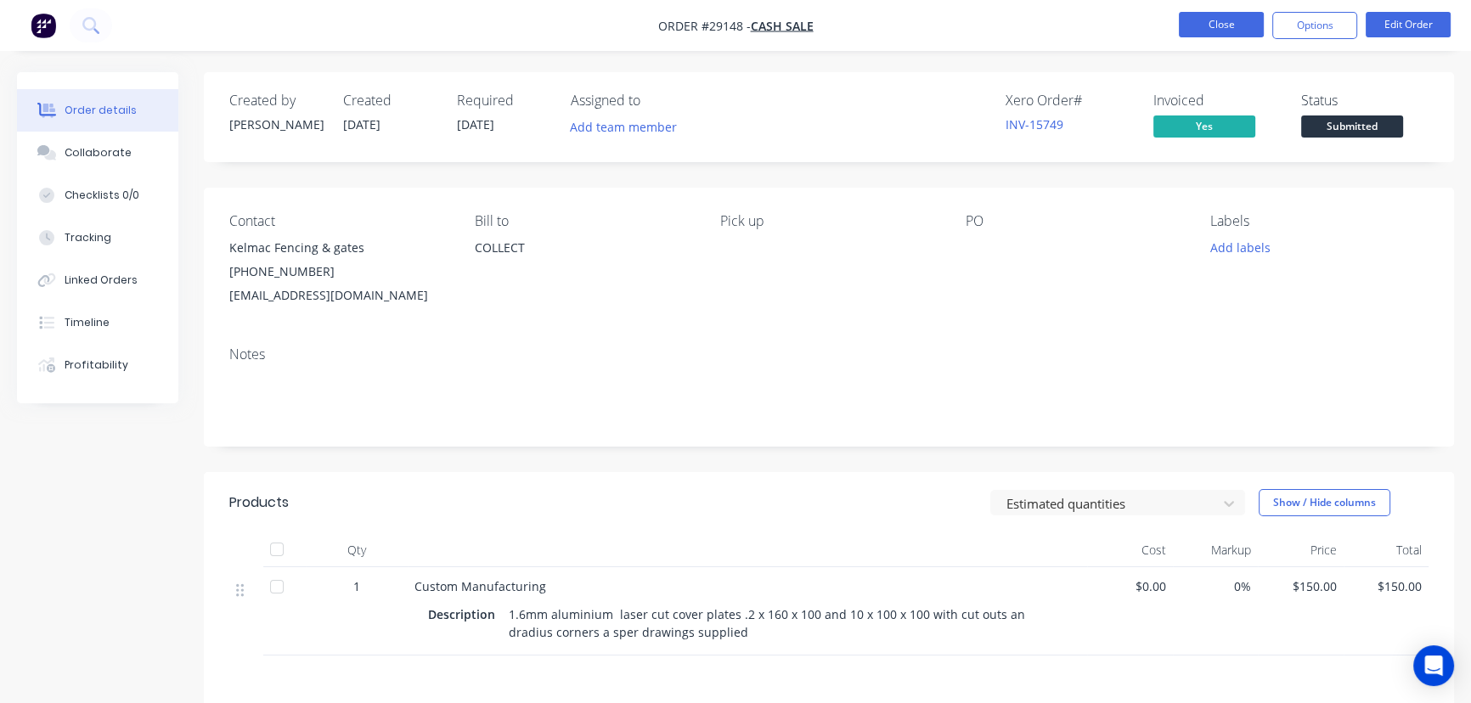
click at [1206, 23] on button "Close" at bounding box center [1221, 24] width 85 height 25
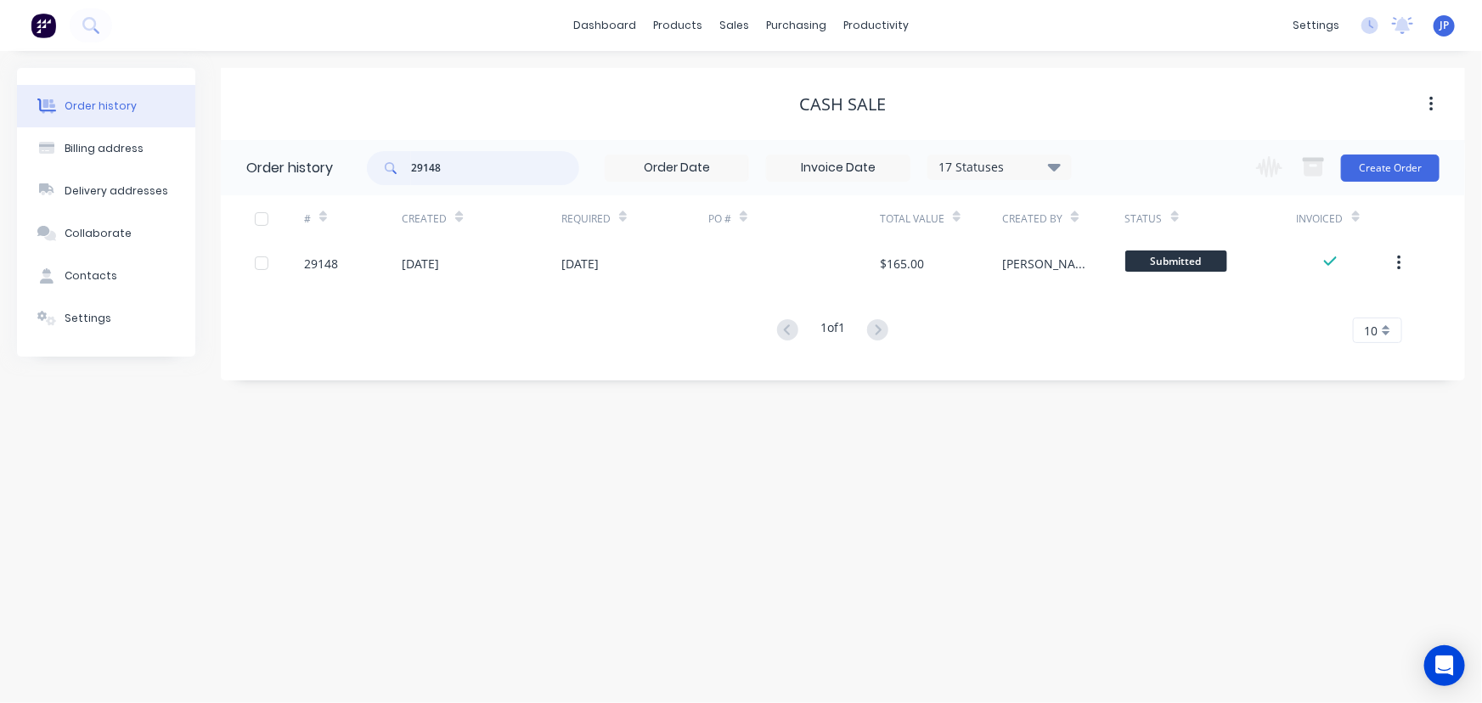
drag, startPoint x: 422, startPoint y: 174, endPoint x: 385, endPoint y: 174, distance: 37.4
click at [385, 174] on div "29148" at bounding box center [473, 168] width 212 height 34
type input "28793"
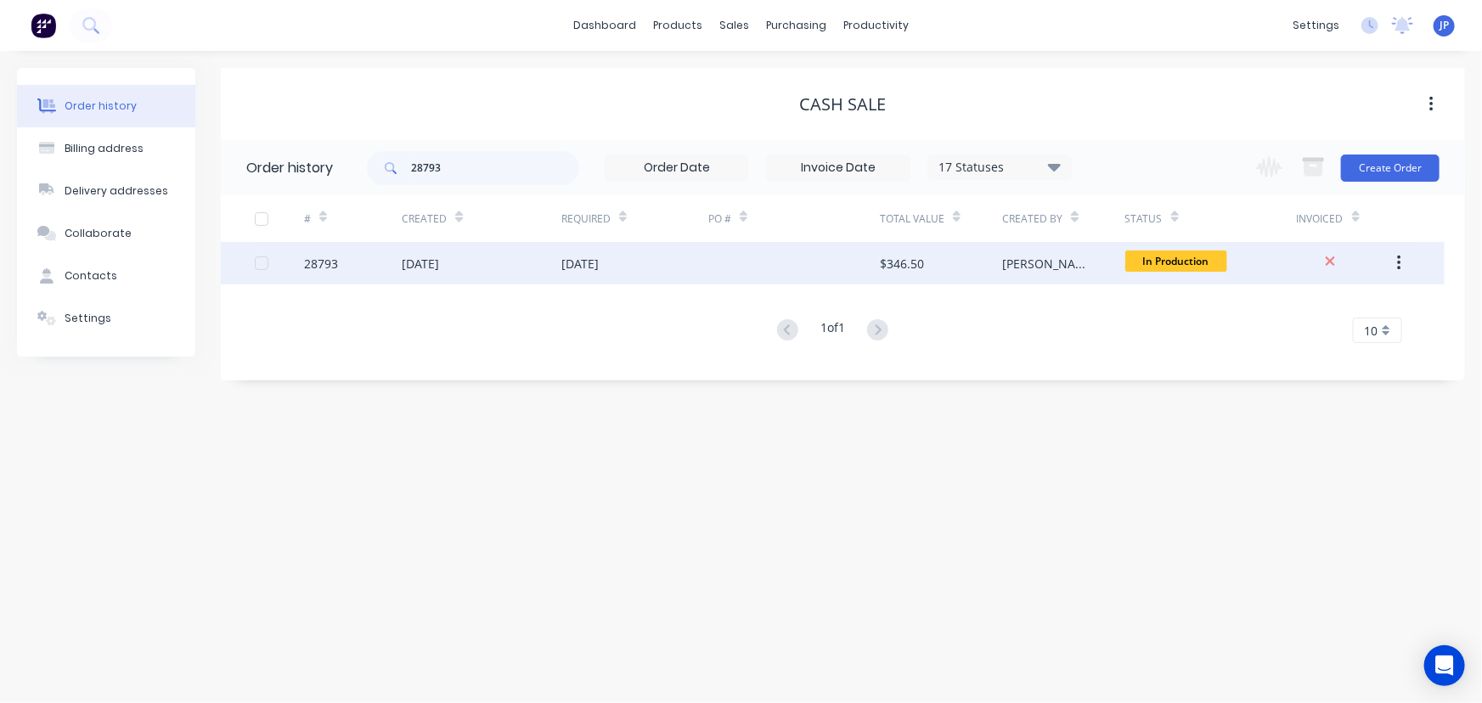
click at [439, 264] on div "[DATE]" at bounding box center [420, 264] width 37 height 18
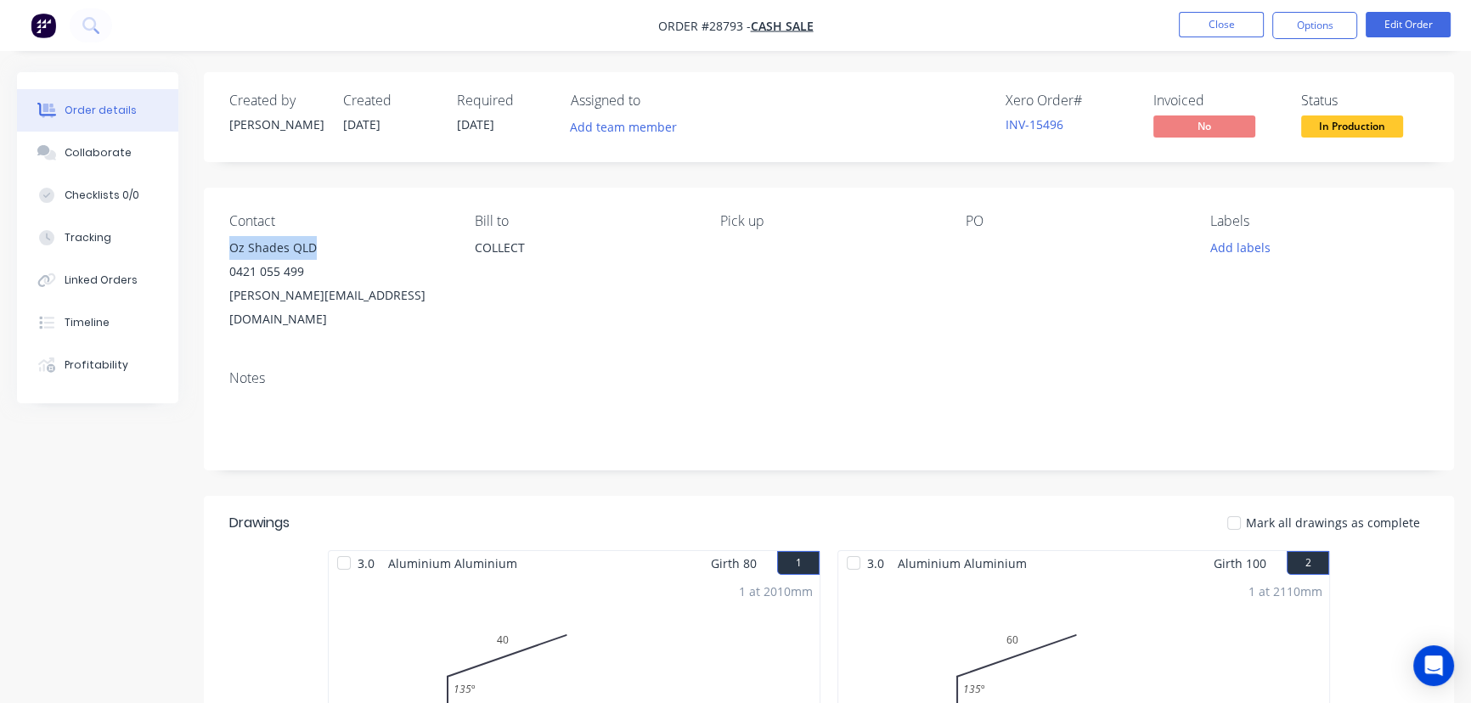
drag, startPoint x: 322, startPoint y: 245, endPoint x: 223, endPoint y: 253, distance: 98.9
click at [223, 253] on div "Contact Oz Shades QLD [PHONE_NUMBER] [PERSON_NAME][EMAIL_ADDRESS][DOMAIN_NAME] …" at bounding box center [829, 272] width 1250 height 169
copy div "Oz Shades QLD"
click at [1328, 28] on button "Options" at bounding box center [1314, 25] width 85 height 27
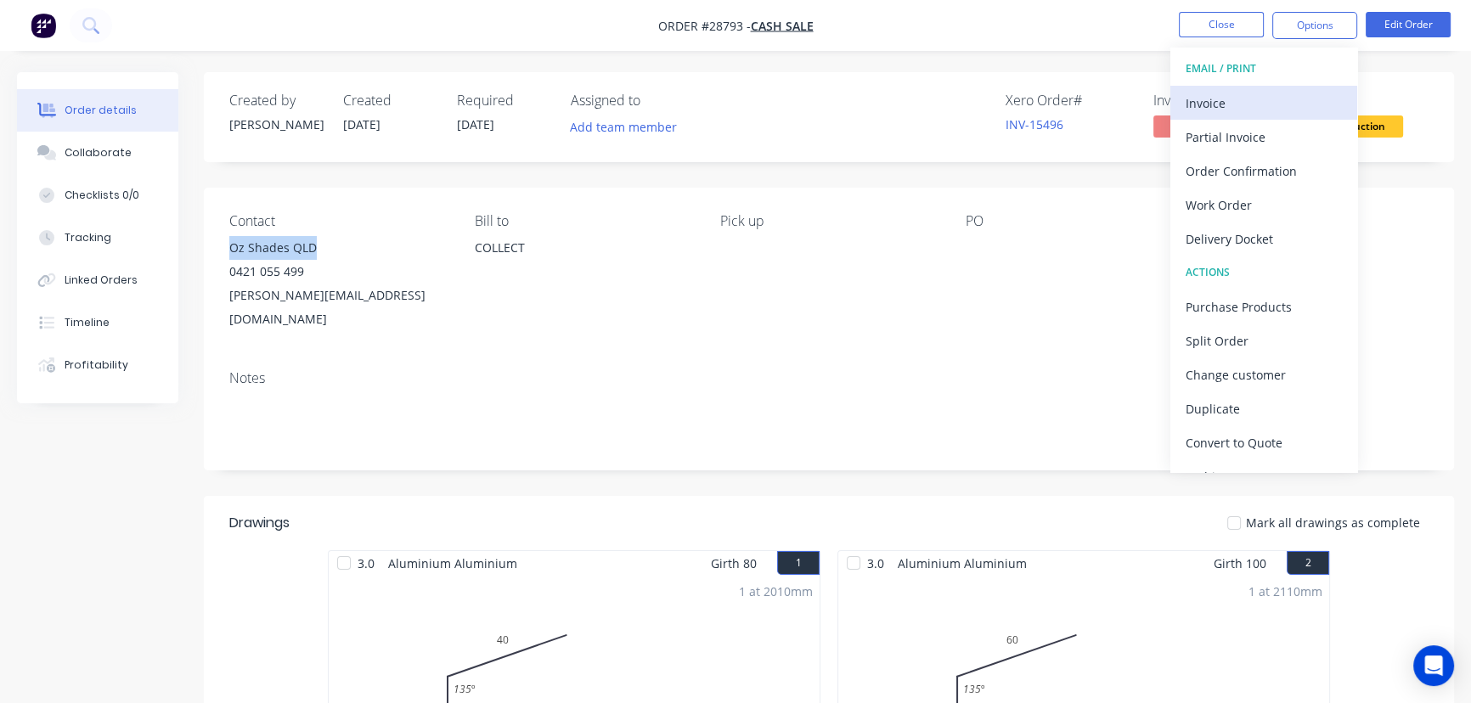
click at [1254, 113] on div "Invoice" at bounding box center [1263, 103] width 156 height 25
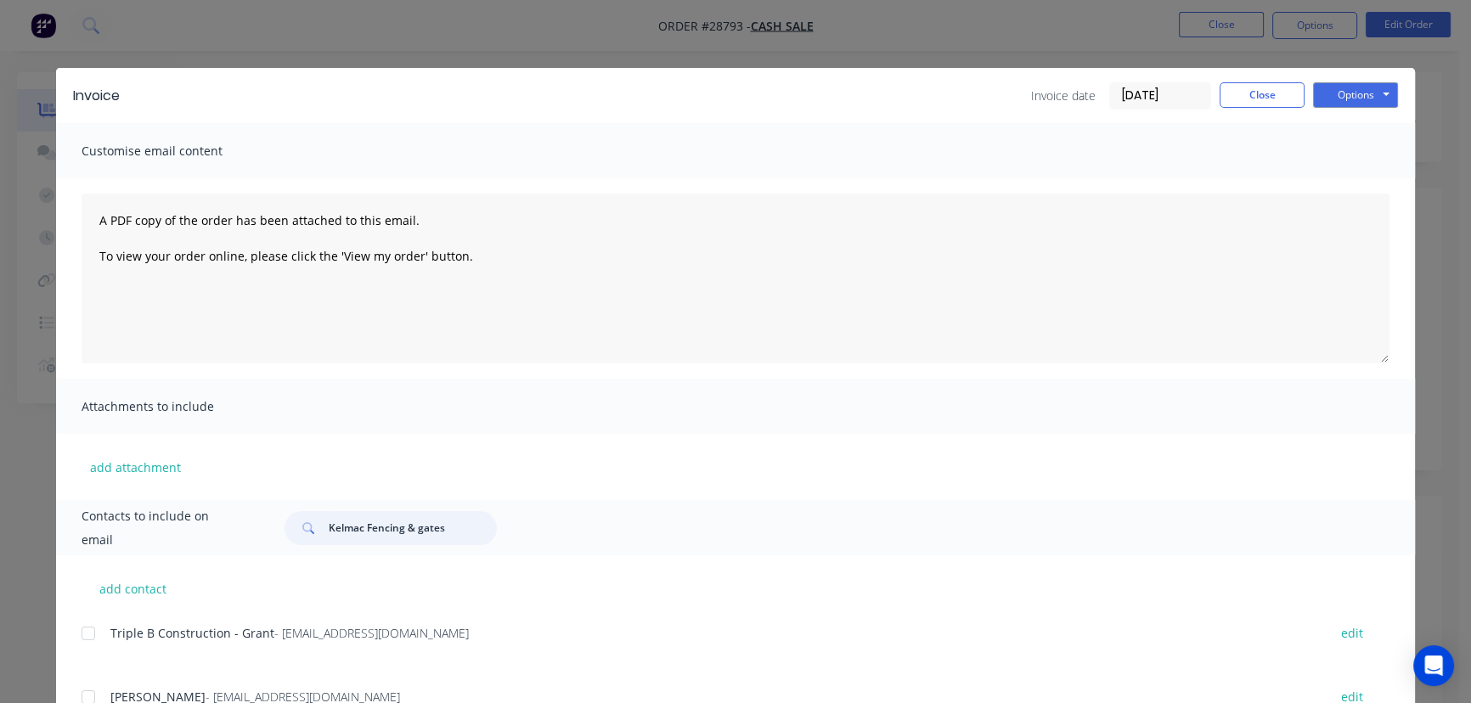
drag, startPoint x: 443, startPoint y: 528, endPoint x: 320, endPoint y: 537, distance: 123.4
click at [320, 537] on div "Kelmac Fencing & gates" at bounding box center [390, 528] width 212 height 34
paste input "Oz Shades QLD"
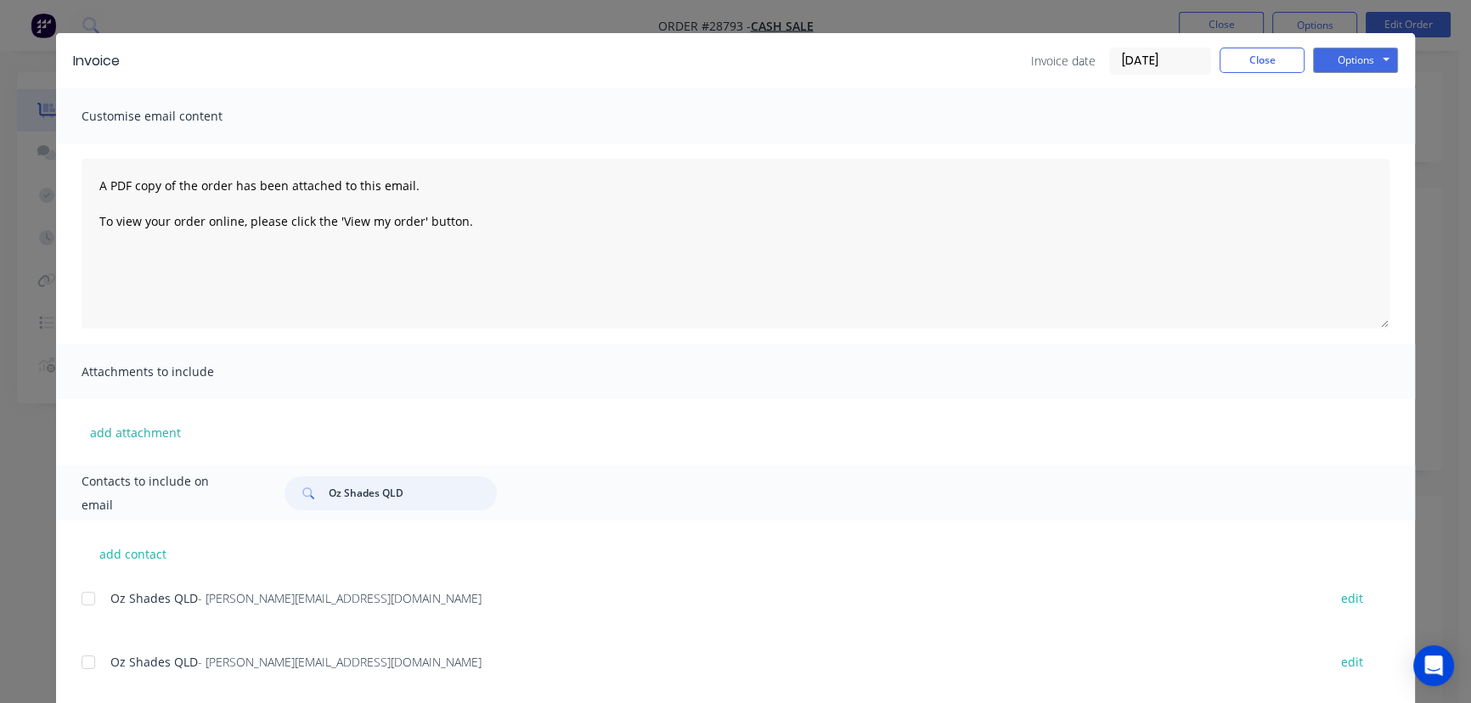
scroll to position [69, 0]
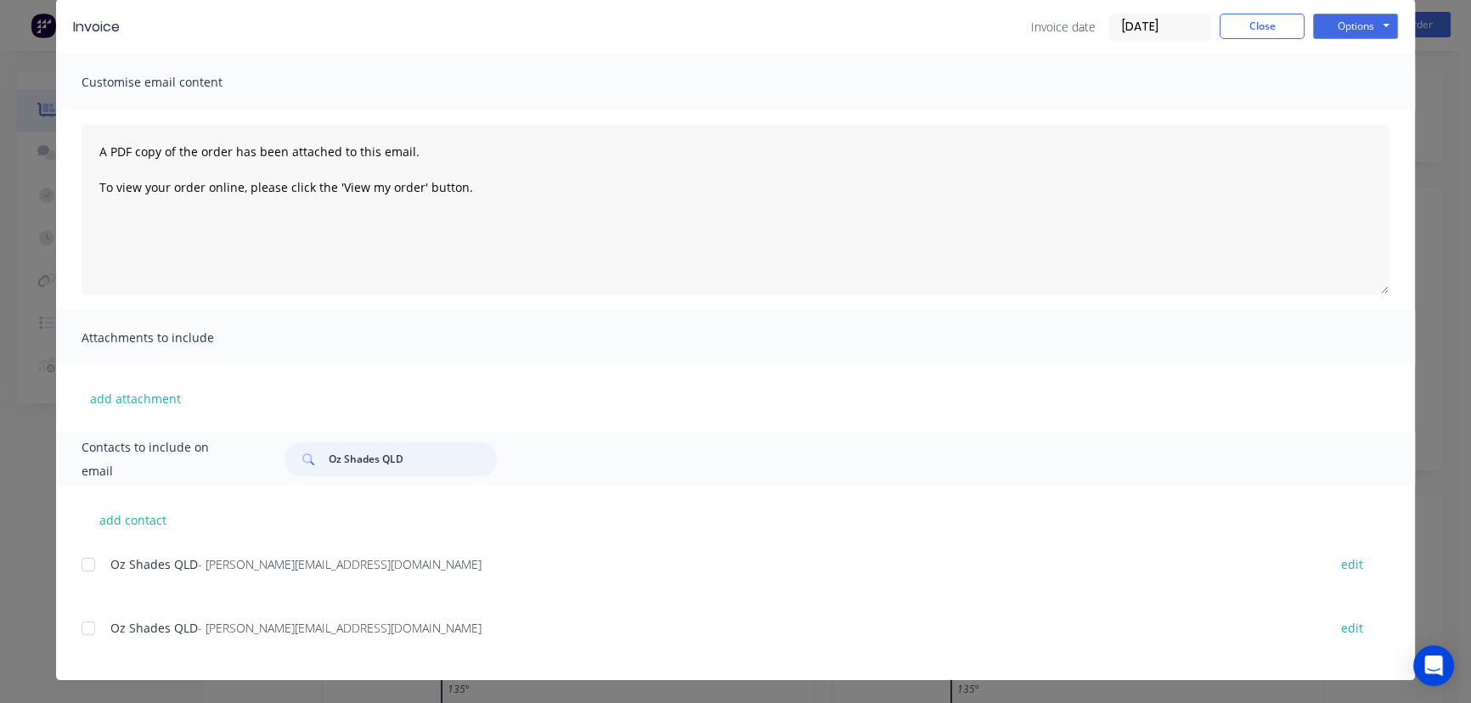
type input "Oz Shades QLD"
drag, startPoint x: 373, startPoint y: 566, endPoint x: 99, endPoint y: 574, distance: 273.6
click at [99, 574] on div "Oz Shades QLD - [PERSON_NAME][EMAIL_ADDRESS][DOMAIN_NAME] edit" at bounding box center [748, 564] width 1333 height 23
copy div "Oz Shades QLD - [PERSON_NAME][EMAIL_ADDRESS][DOMAIN_NAME]"
click at [1356, 29] on button "Options" at bounding box center [1355, 26] width 85 height 25
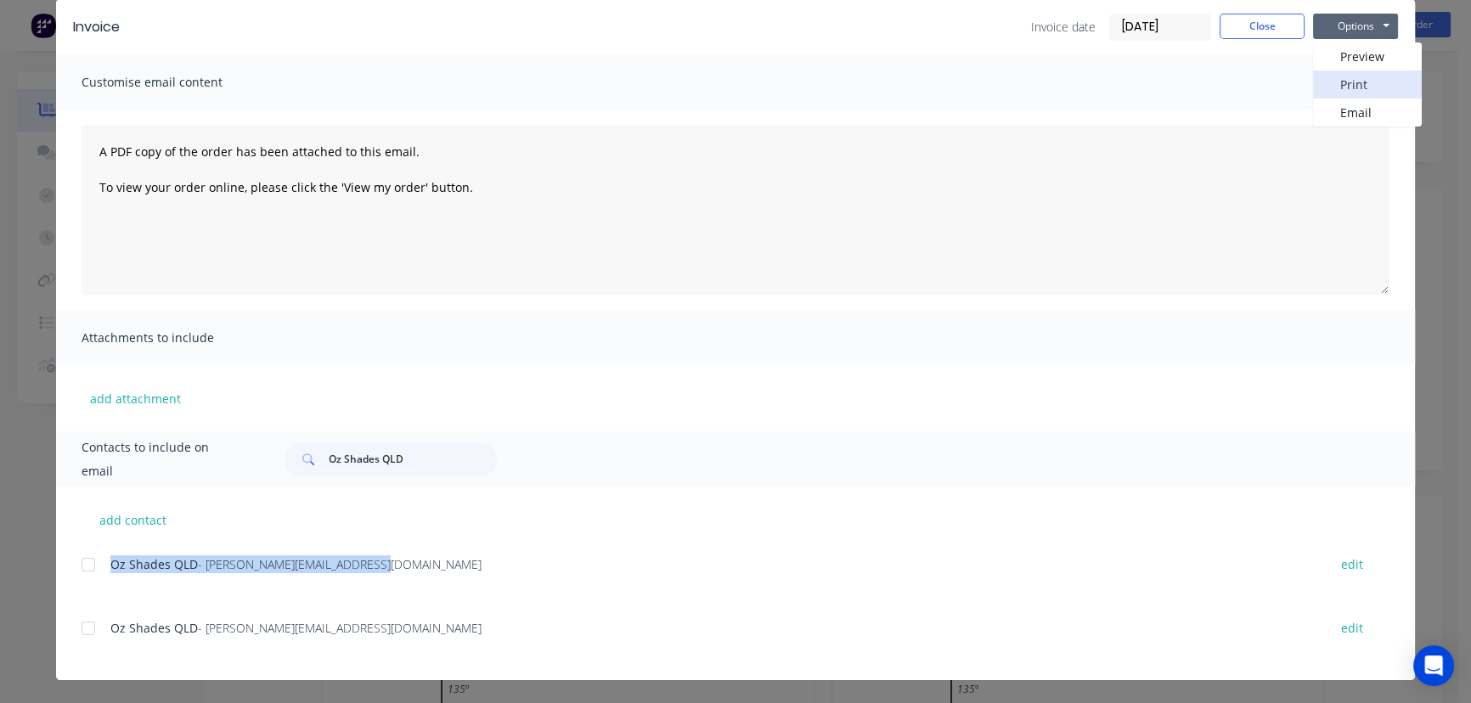
click at [1351, 86] on button "Print" at bounding box center [1367, 84] width 109 height 28
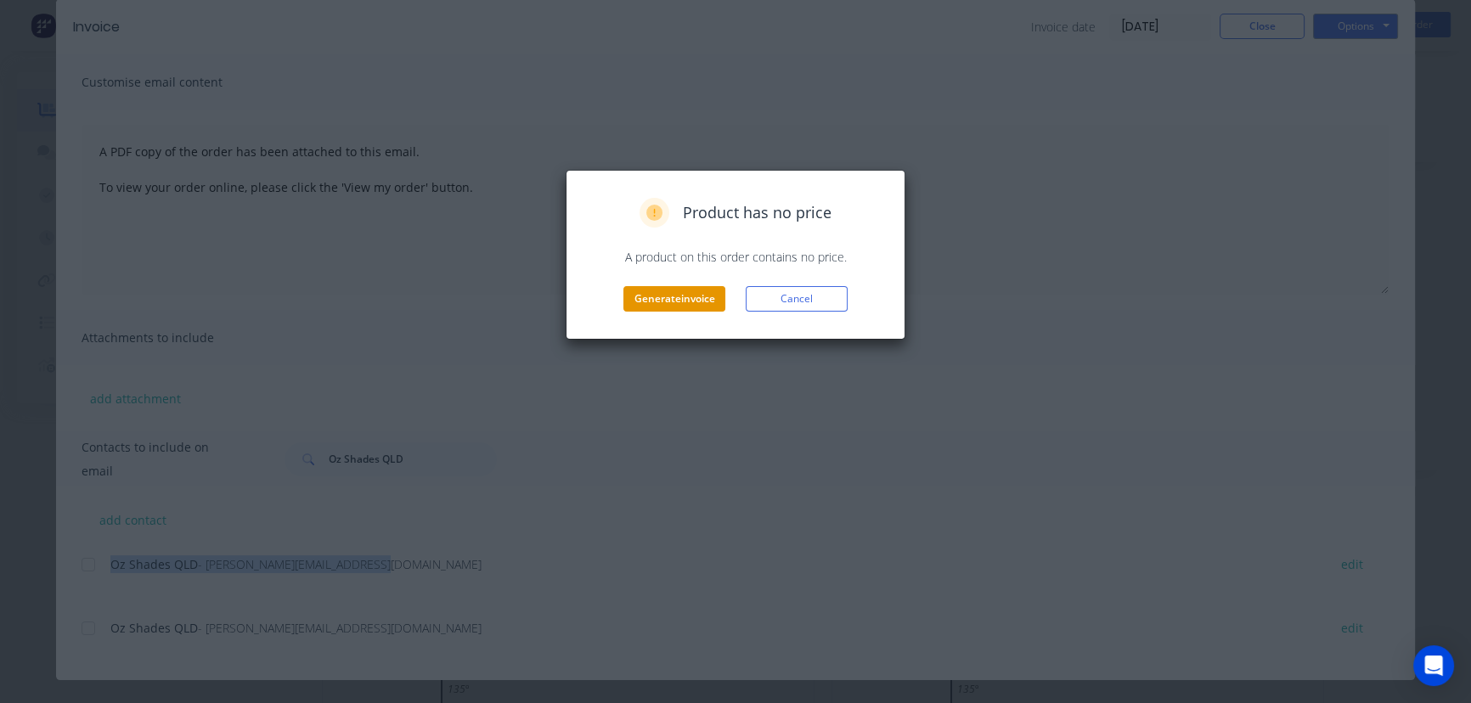
click at [682, 304] on button "Generate invoice" at bounding box center [674, 298] width 102 height 25
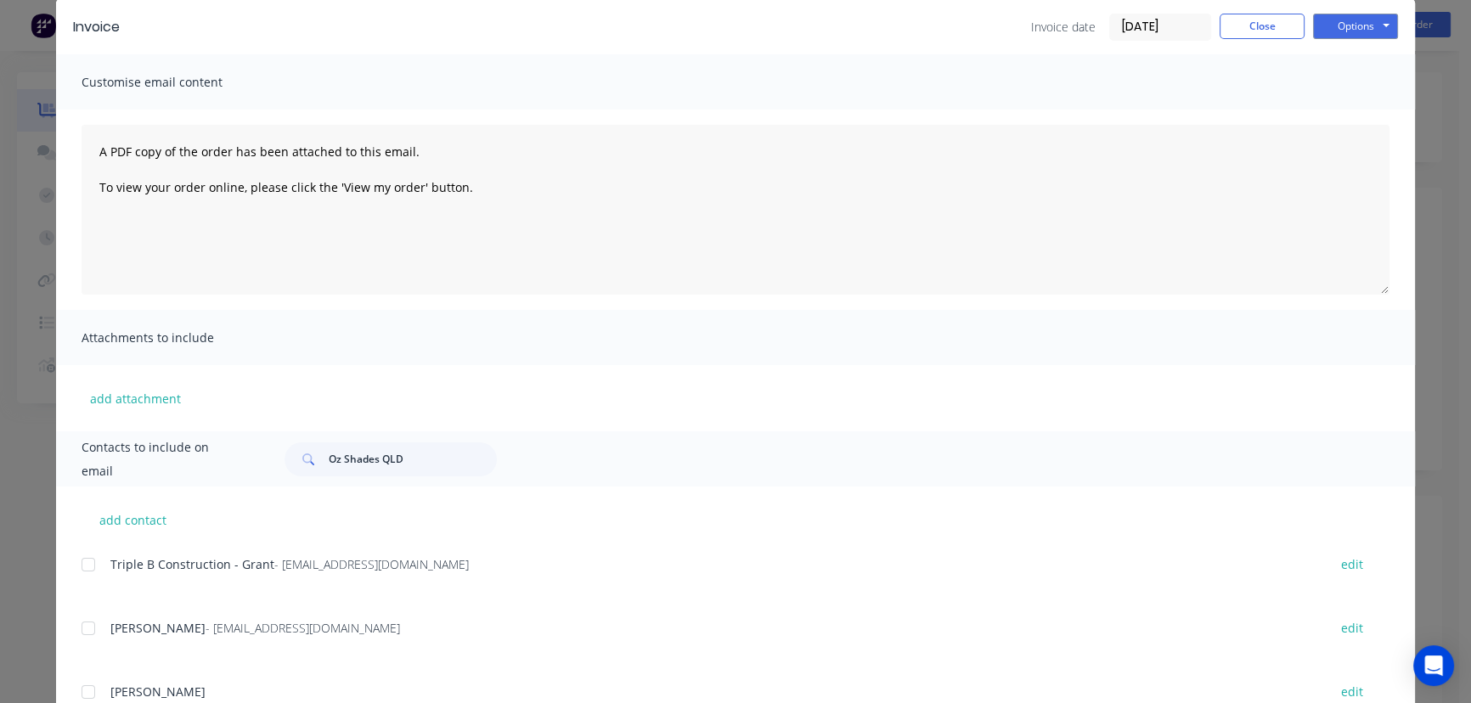
scroll to position [0, 0]
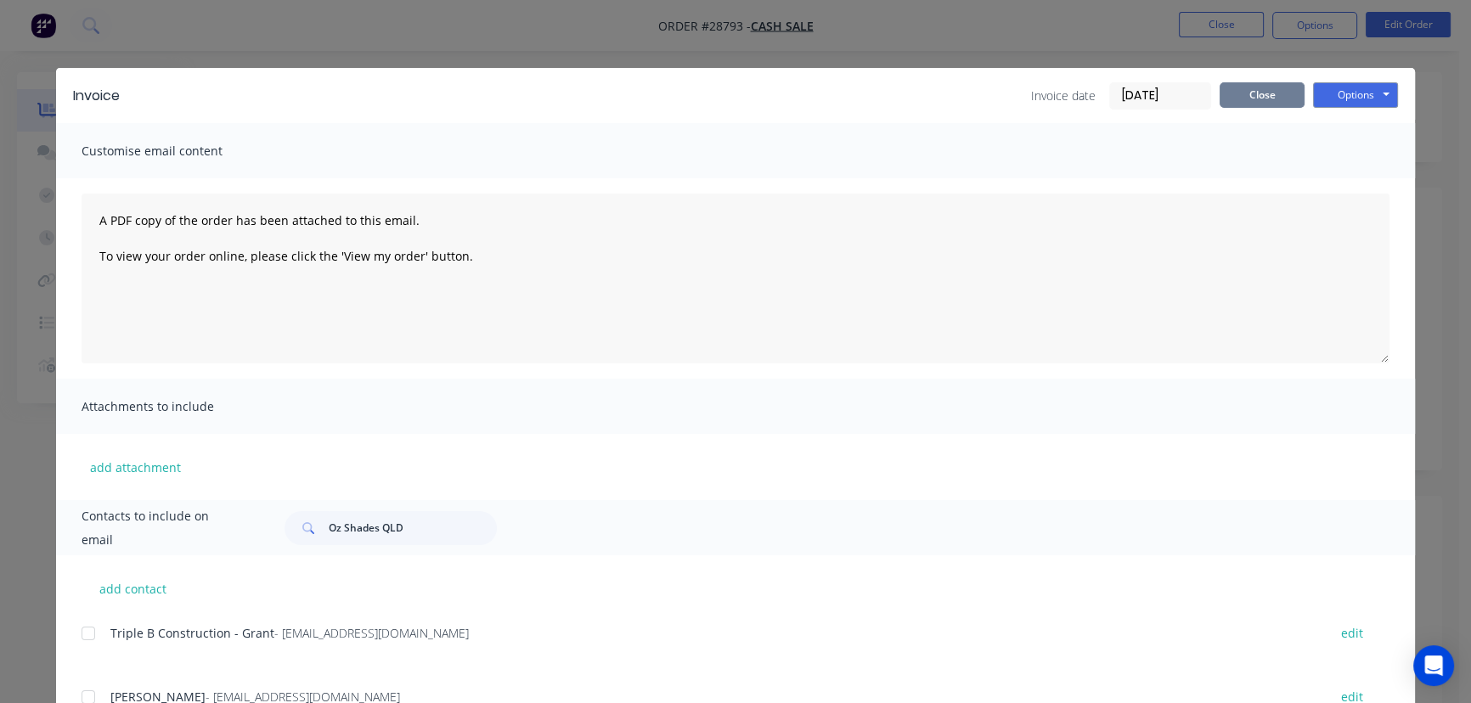
click at [1243, 102] on button "Close" at bounding box center [1261, 94] width 85 height 25
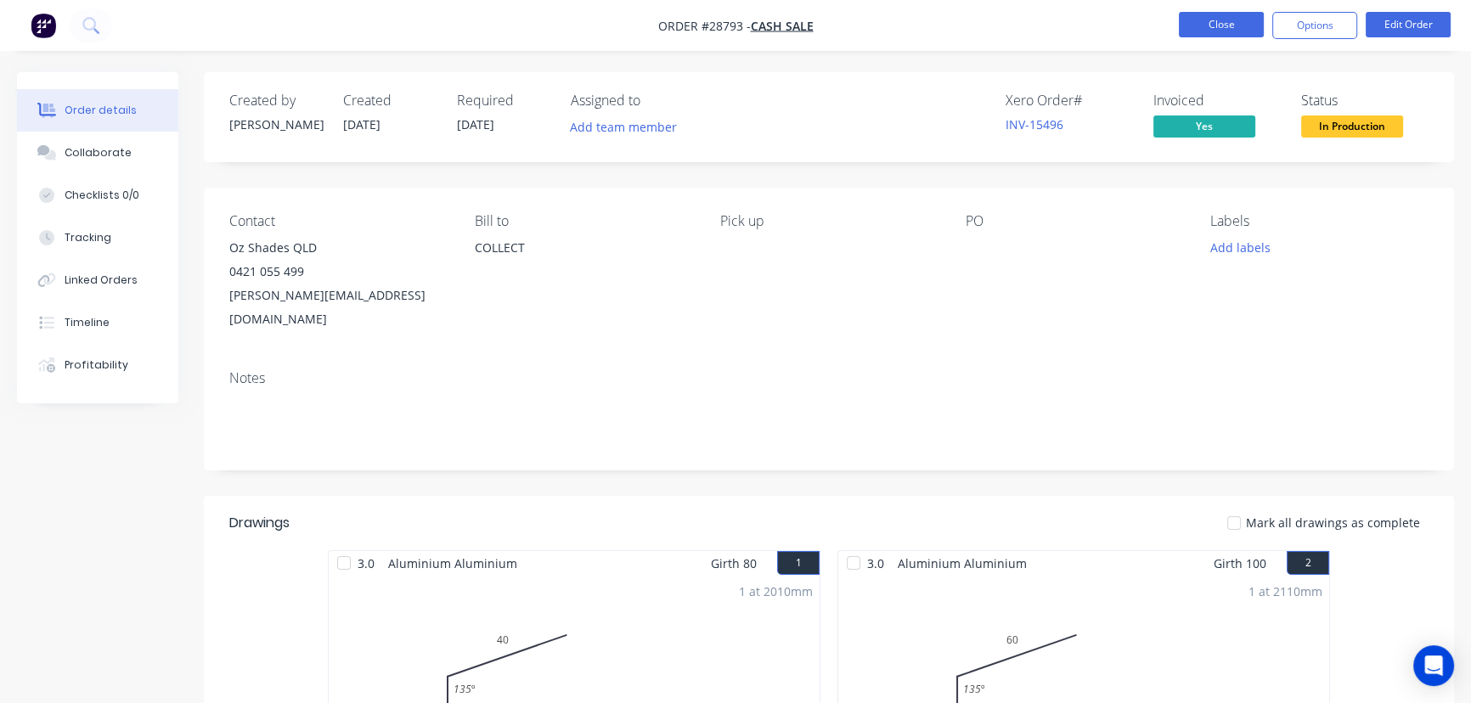
click at [1206, 27] on button "Close" at bounding box center [1221, 24] width 85 height 25
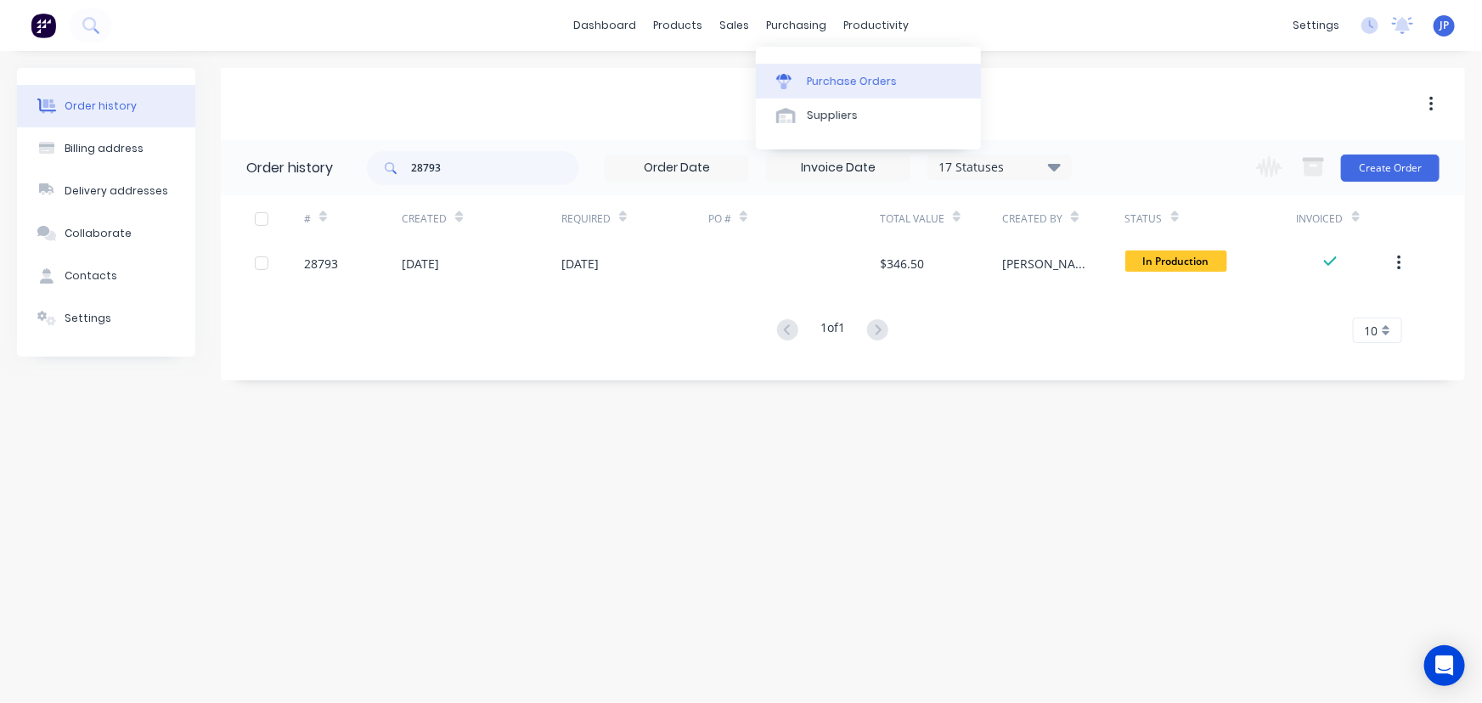
click at [821, 75] on div "Purchase Orders" at bounding box center [852, 81] width 90 height 15
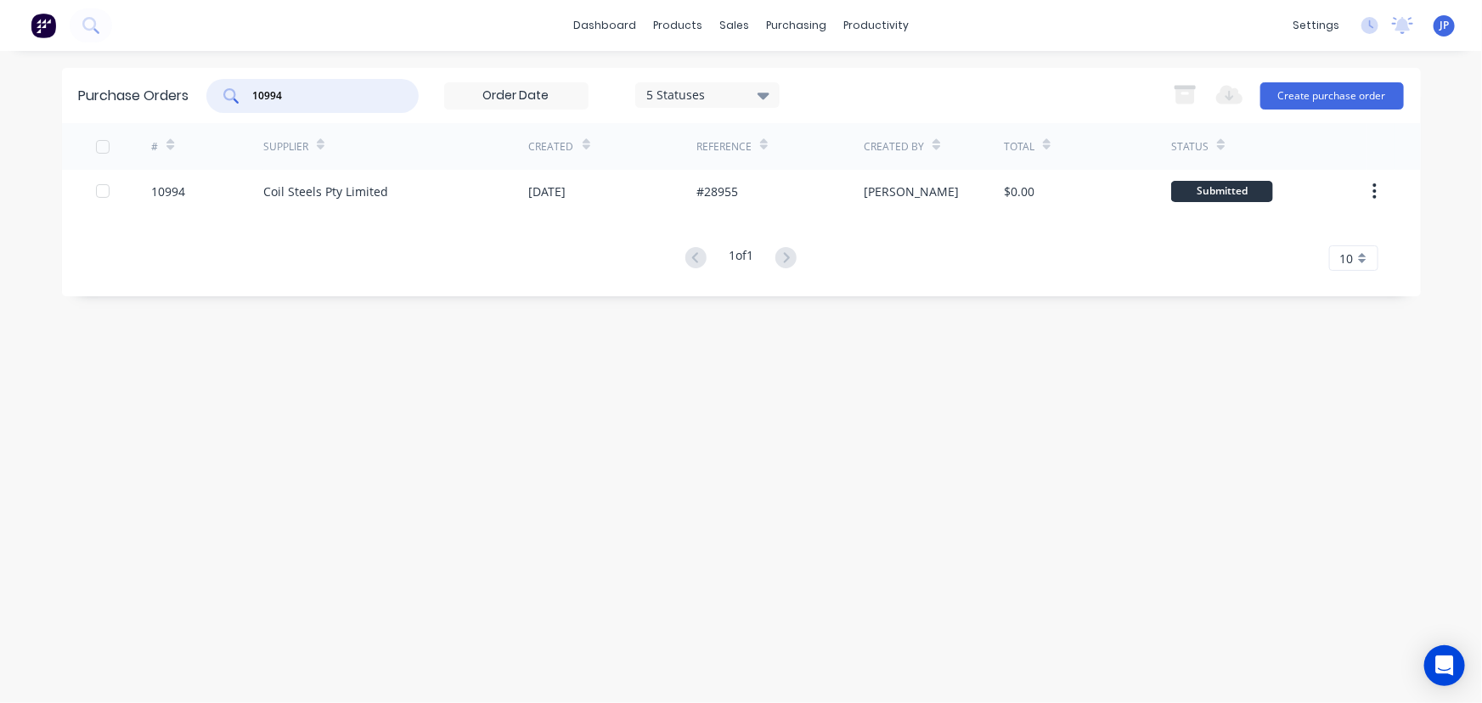
drag, startPoint x: 306, startPoint y: 101, endPoint x: 206, endPoint y: 97, distance: 99.4
click at [206, 97] on div "Purchase Orders 10994 5 Statuses 5 Statuses Export to Excel (XLSX) Create purch…" at bounding box center [741, 95] width 1359 height 55
type input "11010"
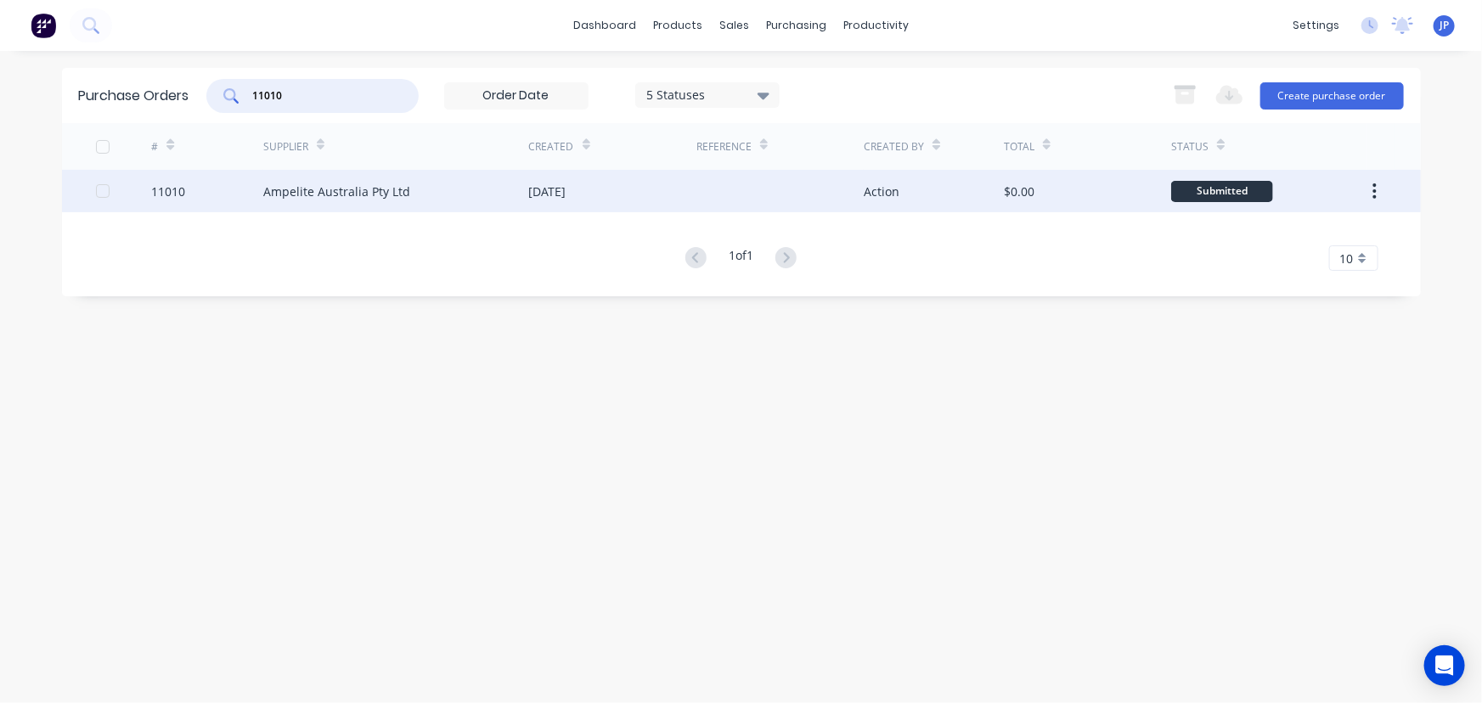
click at [323, 178] on div "Ampelite Australia Pty Ltd" at bounding box center [396, 191] width 266 height 42
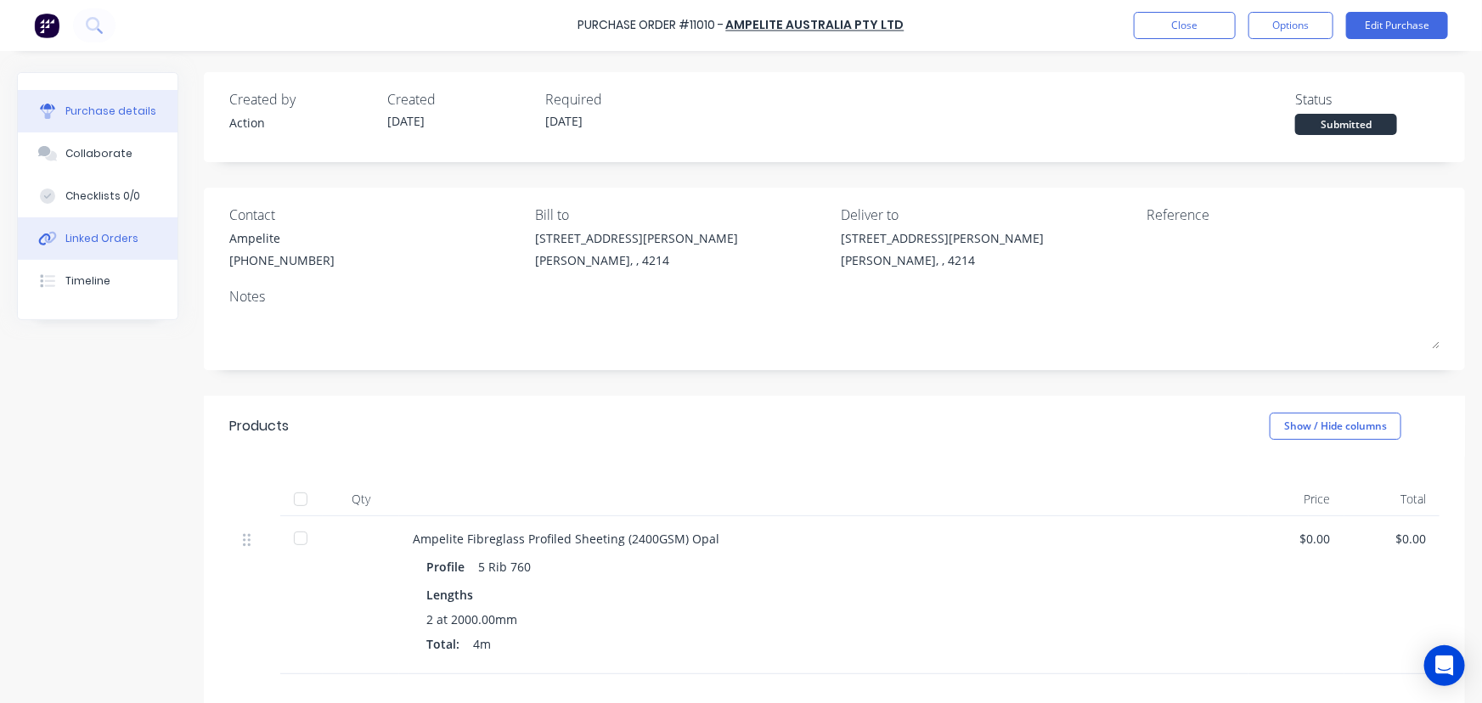
click at [146, 242] on button "Linked Orders" at bounding box center [98, 238] width 160 height 42
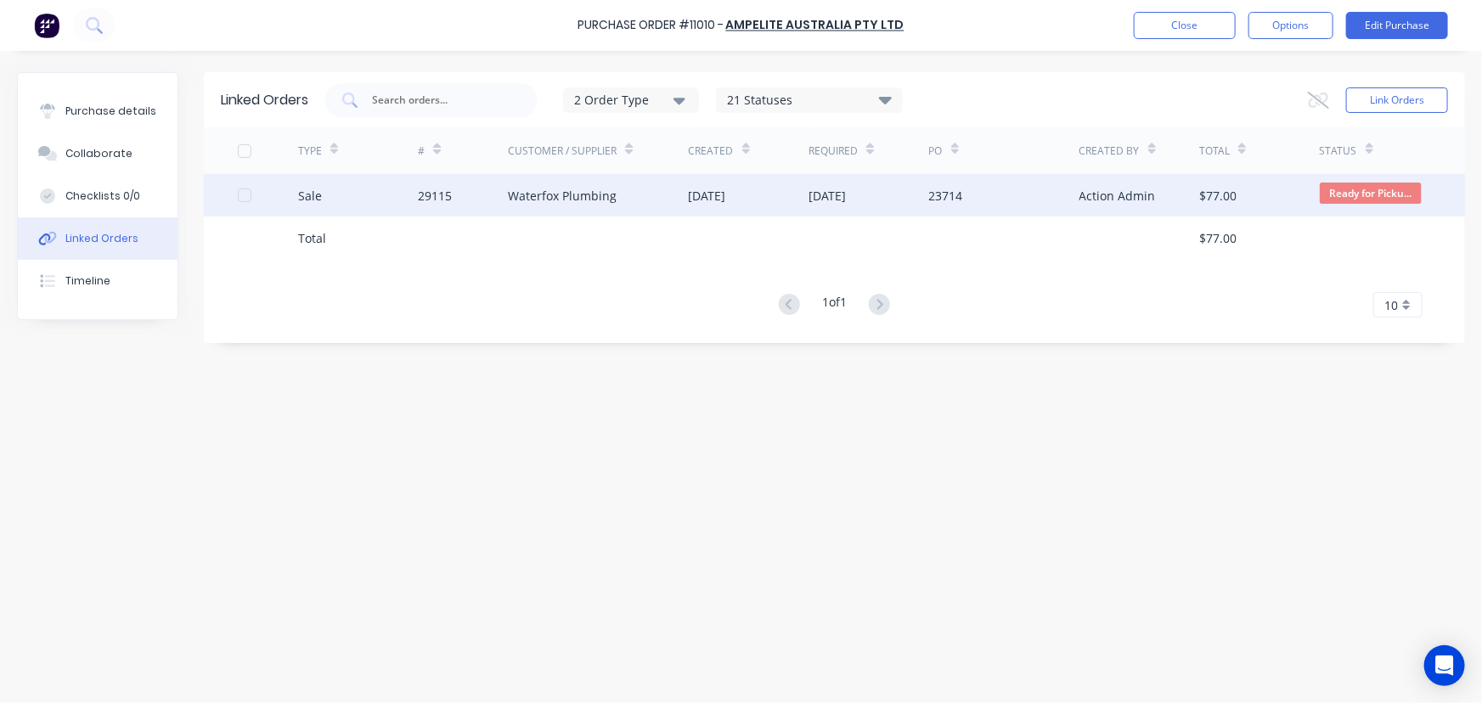
click at [484, 198] on div "29115" at bounding box center [463, 195] width 90 height 42
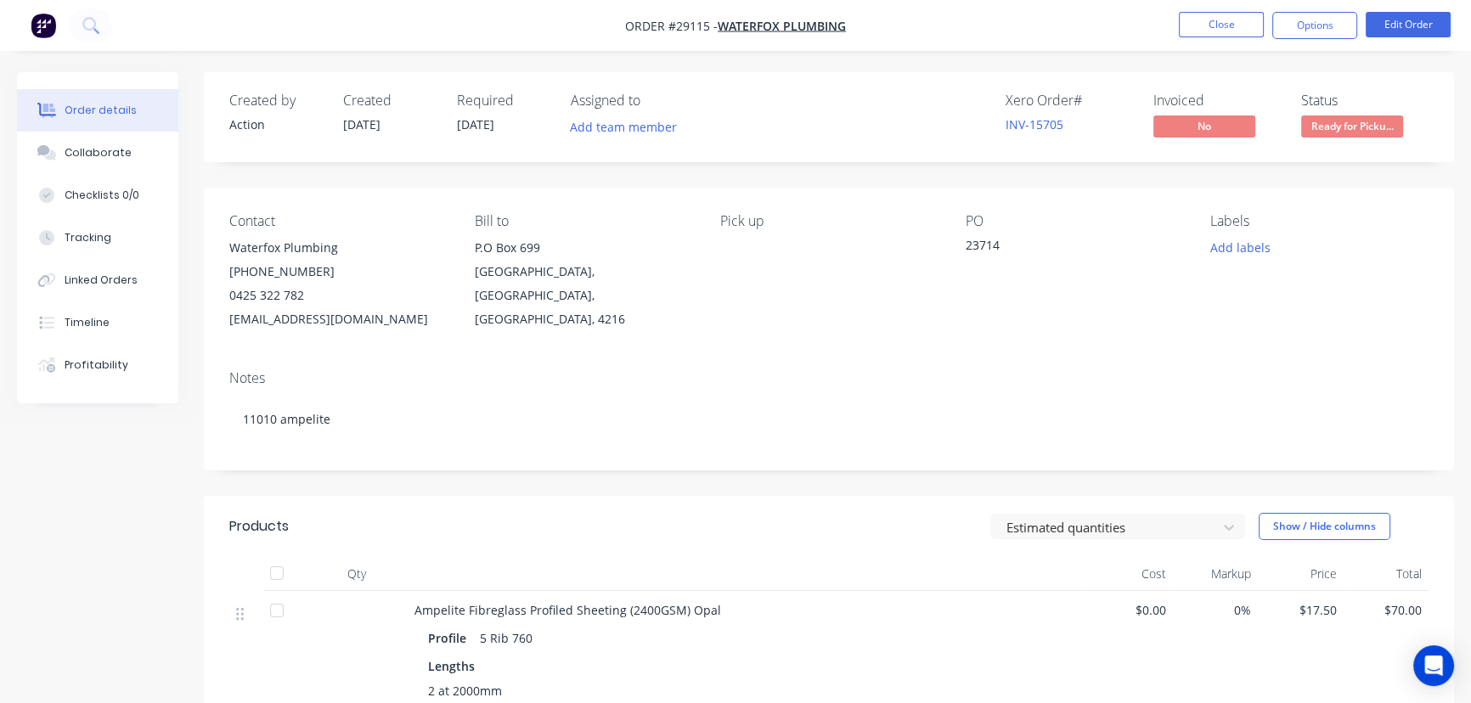
click at [1222, 38] on li "Close" at bounding box center [1221, 25] width 85 height 27
click at [1200, 25] on button "Close" at bounding box center [1221, 24] width 85 height 25
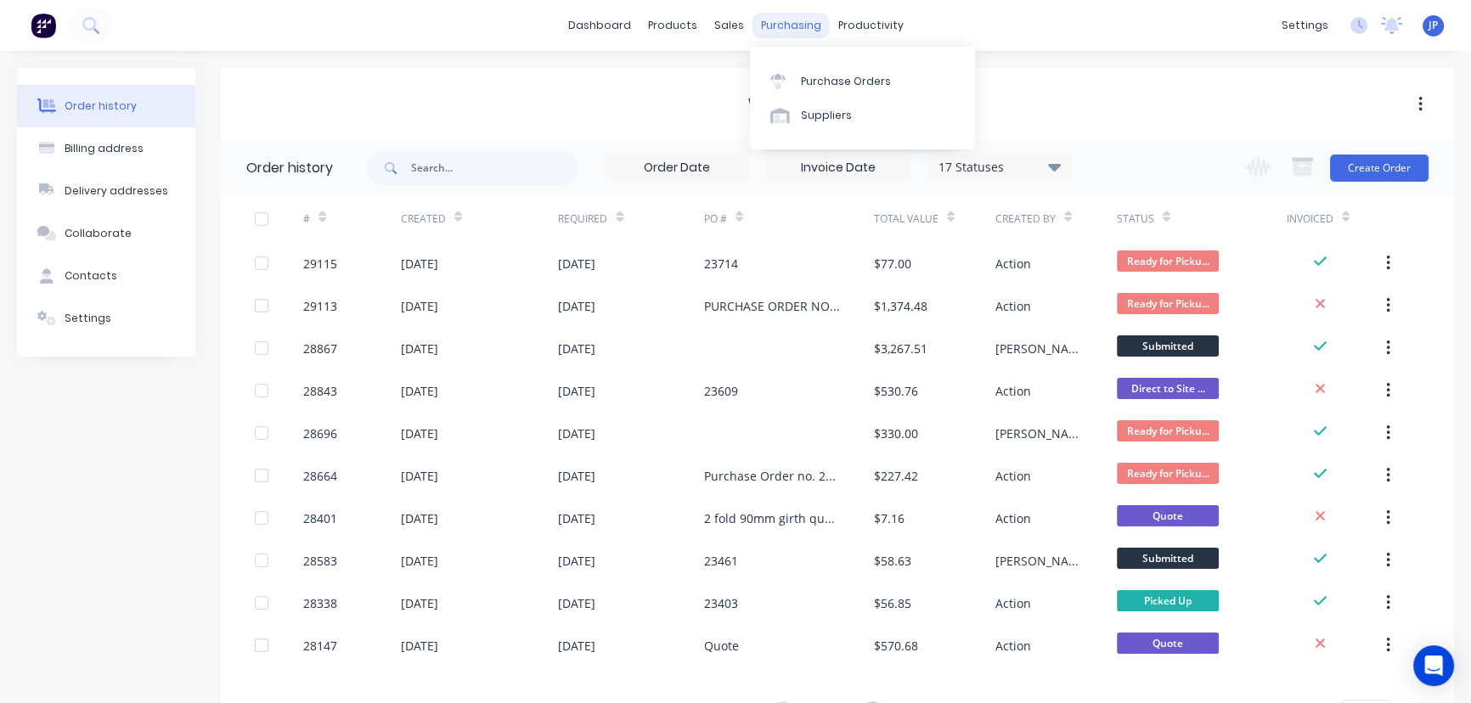
click at [778, 22] on div "purchasing" at bounding box center [790, 25] width 77 height 25
click at [809, 84] on div "Purchase Orders" at bounding box center [846, 81] width 90 height 15
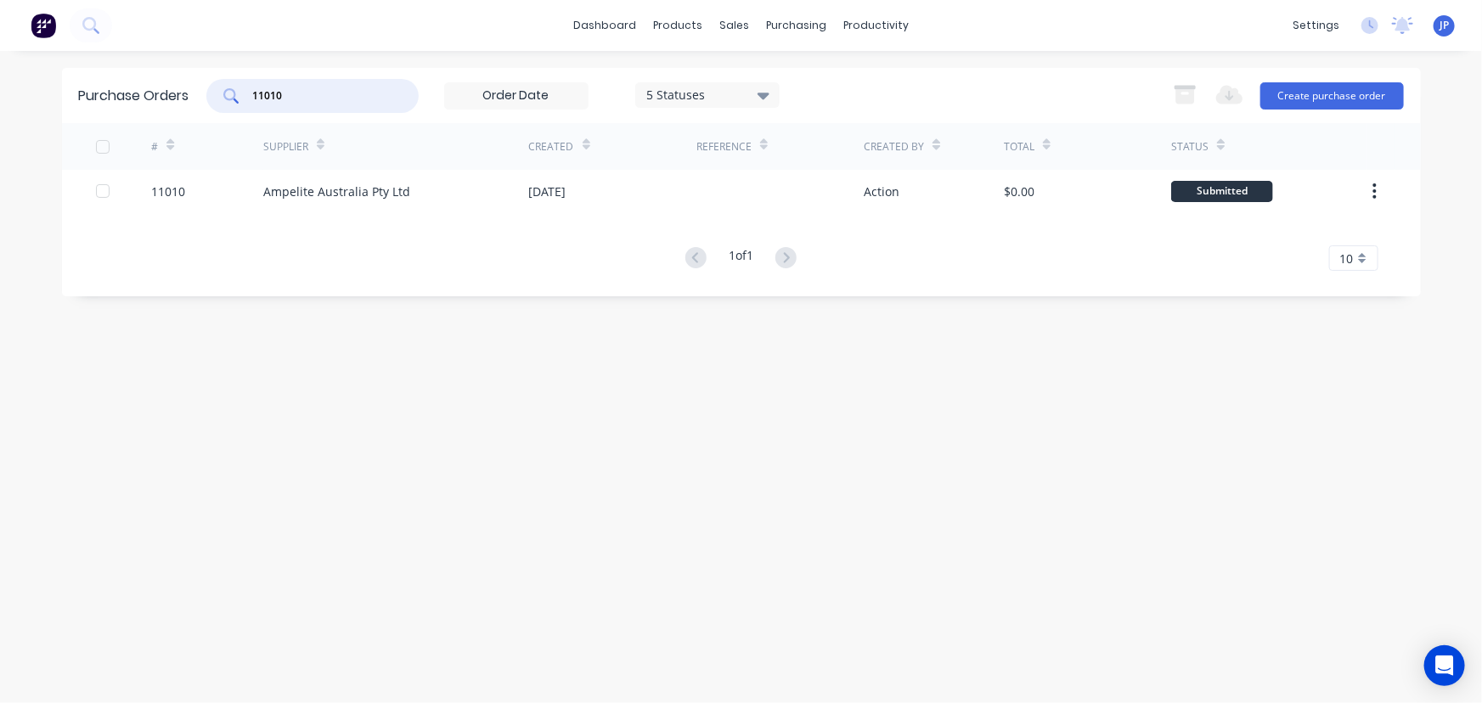
drag, startPoint x: 304, startPoint y: 97, endPoint x: 192, endPoint y: 101, distance: 112.2
click at [192, 101] on div "Purchase Orders 11010 5 Statuses 5 Statuses Export to Excel (XLSX) Create purch…" at bounding box center [741, 95] width 1359 height 55
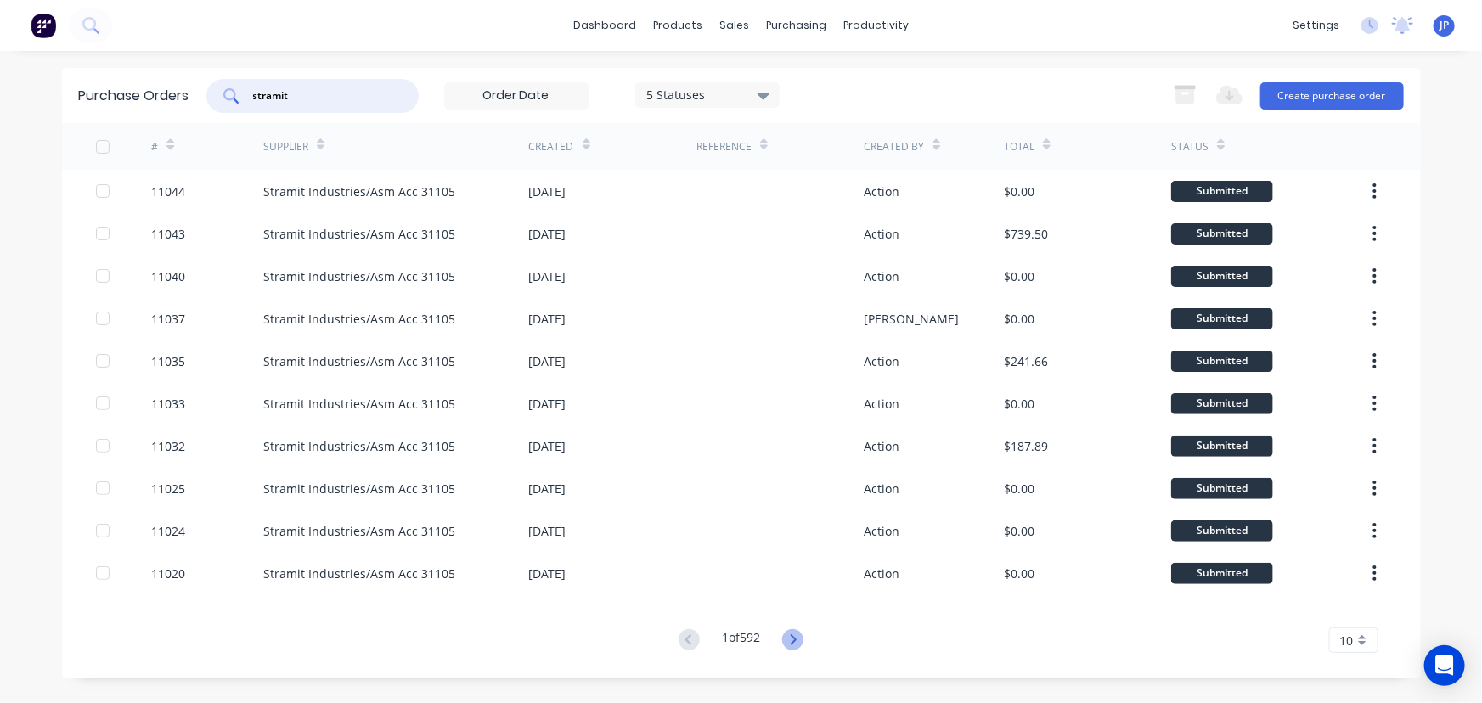
type input "stramit"
click at [797, 641] on icon at bounding box center [794, 639] width 6 height 10
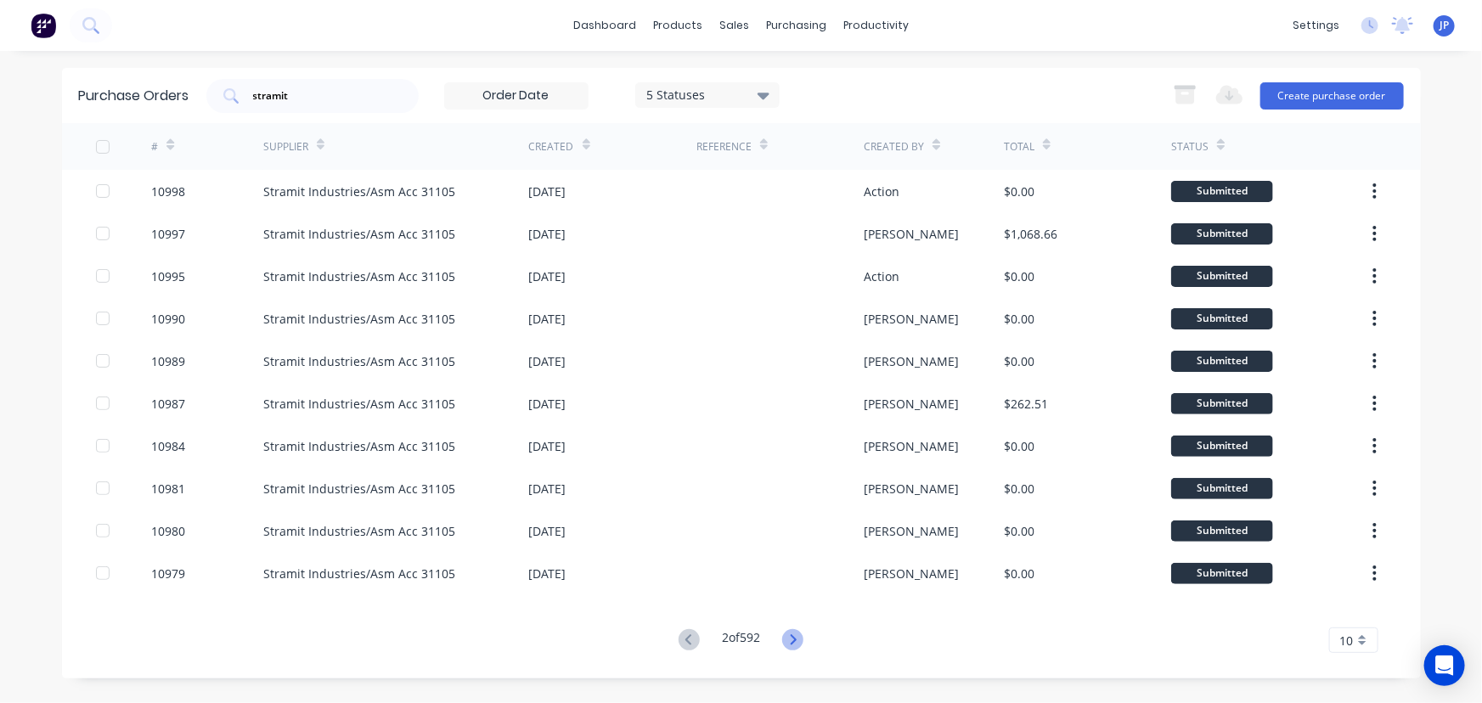
click at [797, 639] on icon at bounding box center [794, 639] width 6 height 10
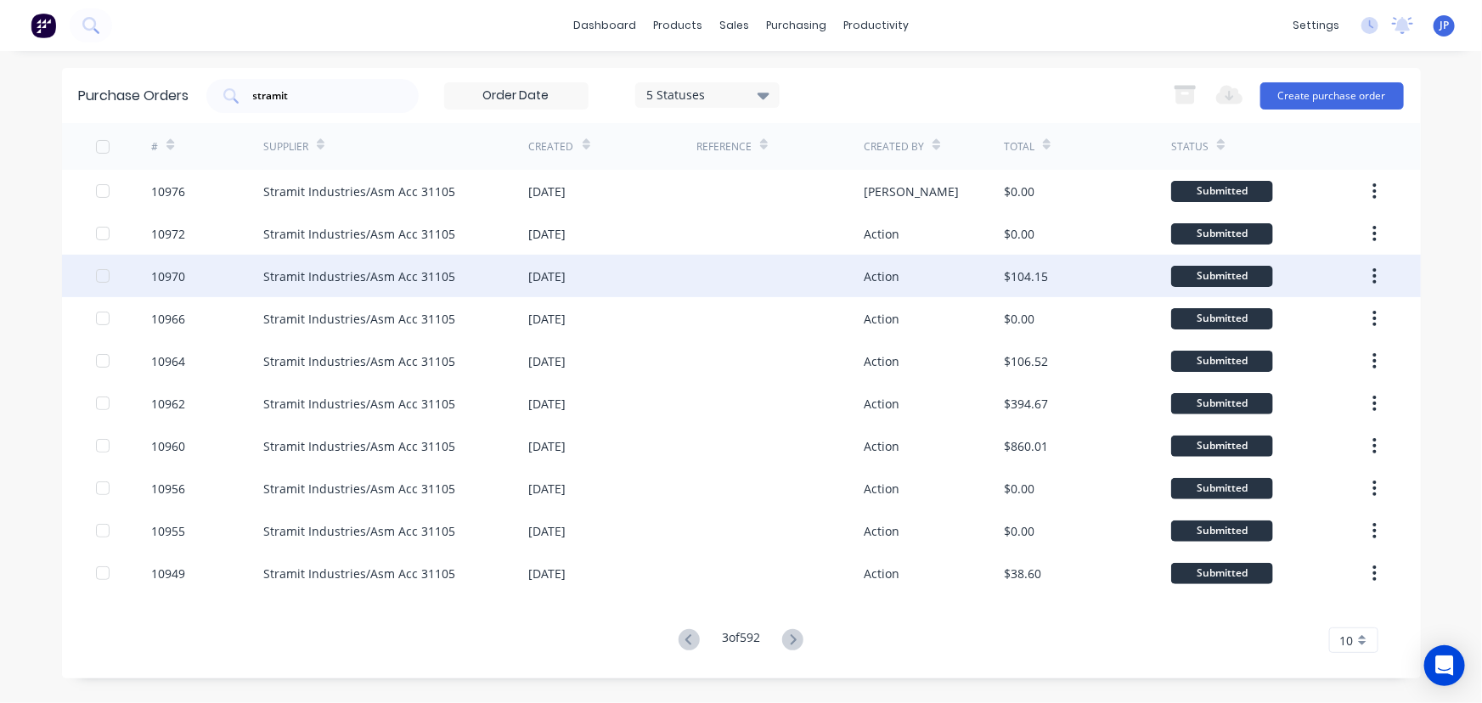
click at [290, 279] on div "Stramit Industries/Asm Acc 31105" at bounding box center [359, 276] width 192 height 18
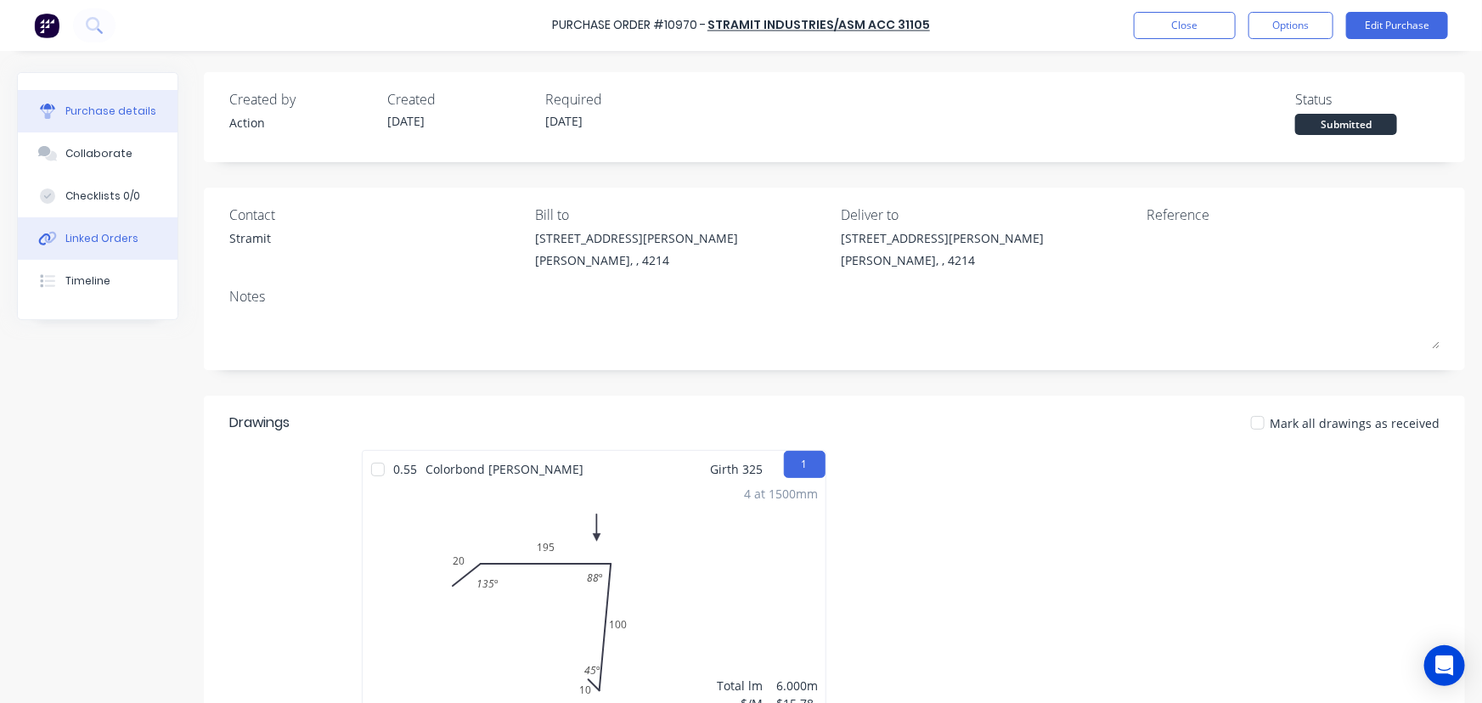
click at [144, 235] on button "Linked Orders" at bounding box center [98, 238] width 160 height 42
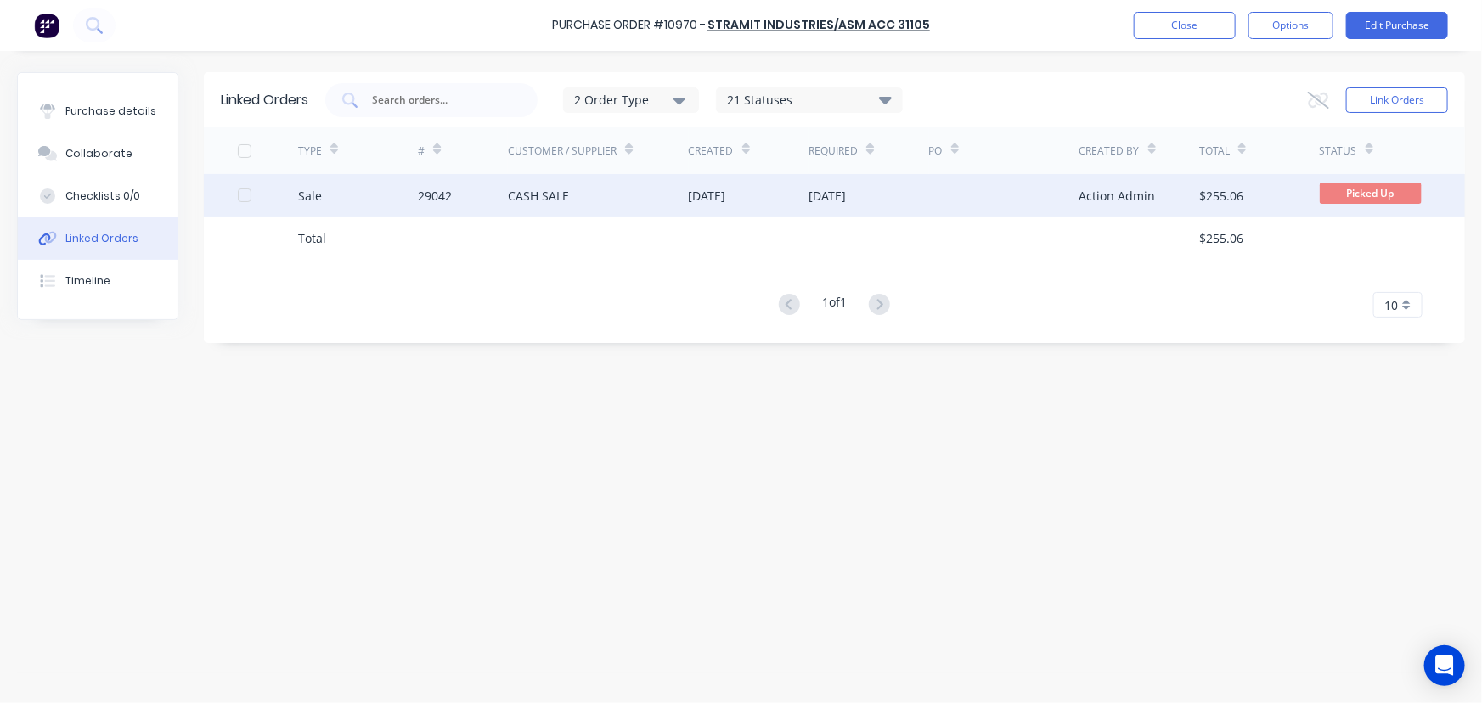
click at [386, 192] on div "Sale" at bounding box center [358, 195] width 121 height 42
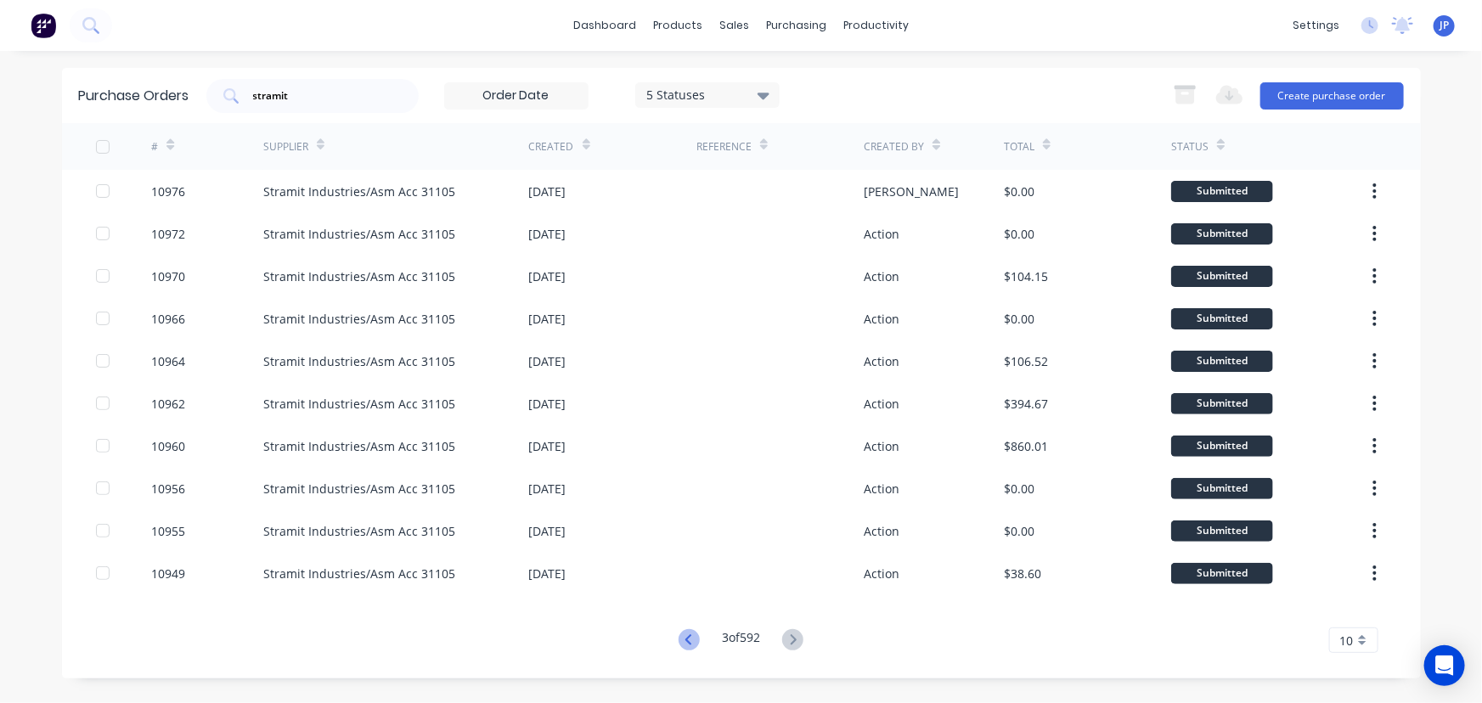
click at [685, 638] on icon at bounding box center [688, 639] width 6 height 10
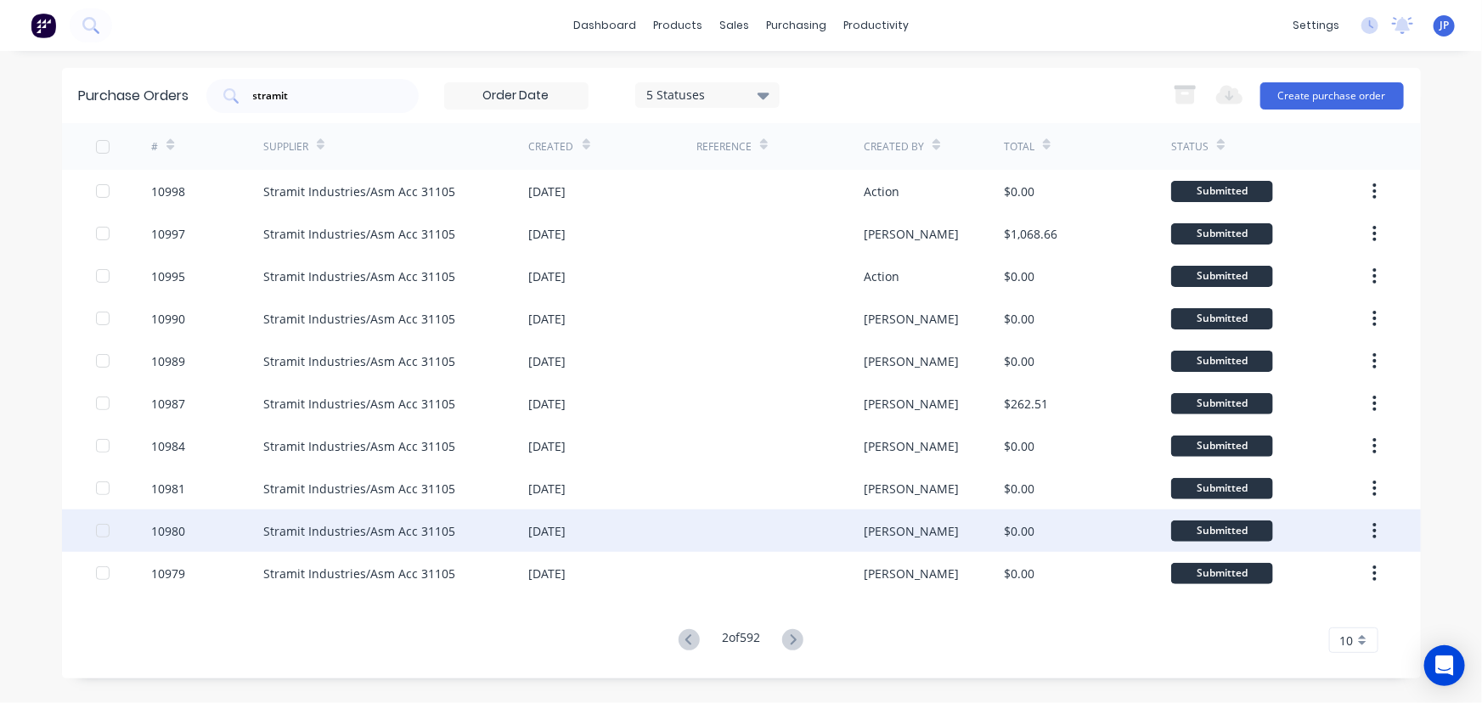
click at [296, 526] on div "Stramit Industries/Asm Acc 31105" at bounding box center [359, 531] width 192 height 18
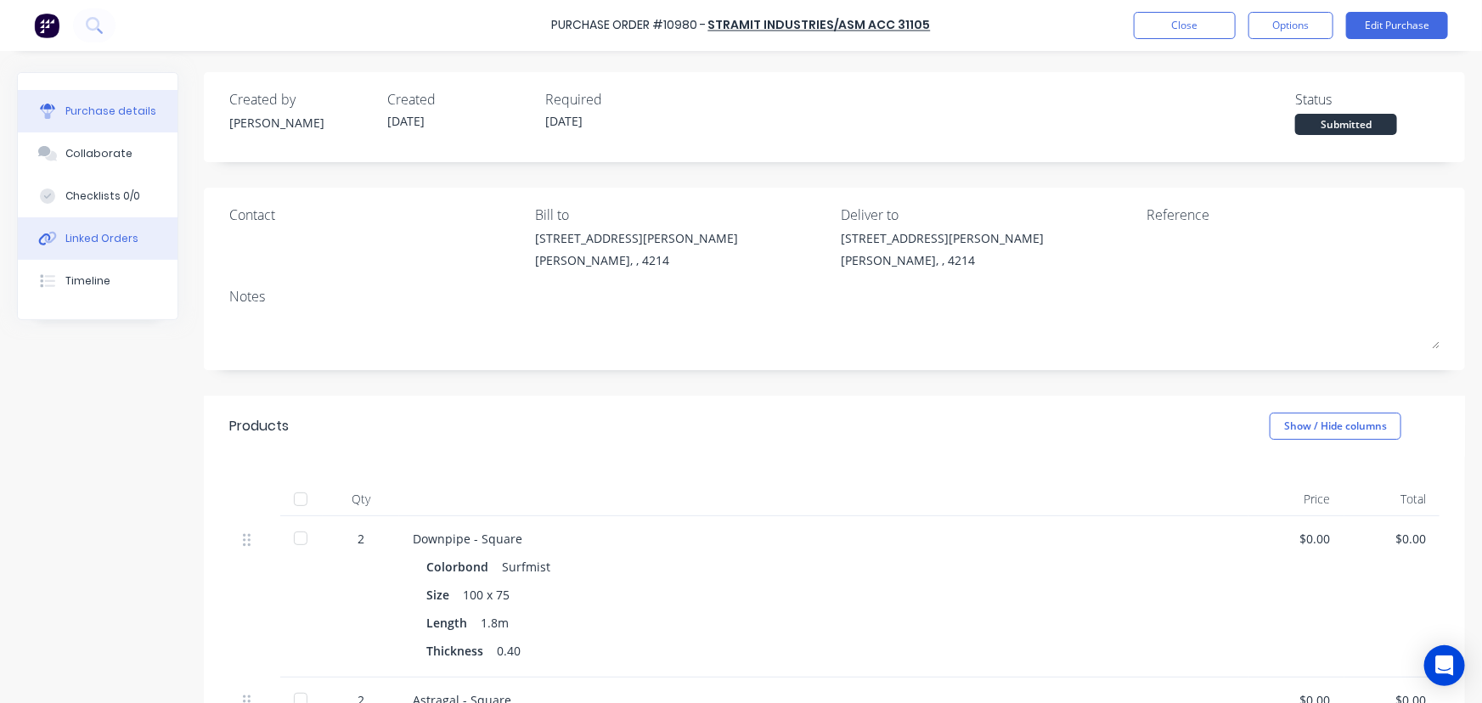
click at [109, 232] on div "Linked Orders" at bounding box center [101, 238] width 73 height 15
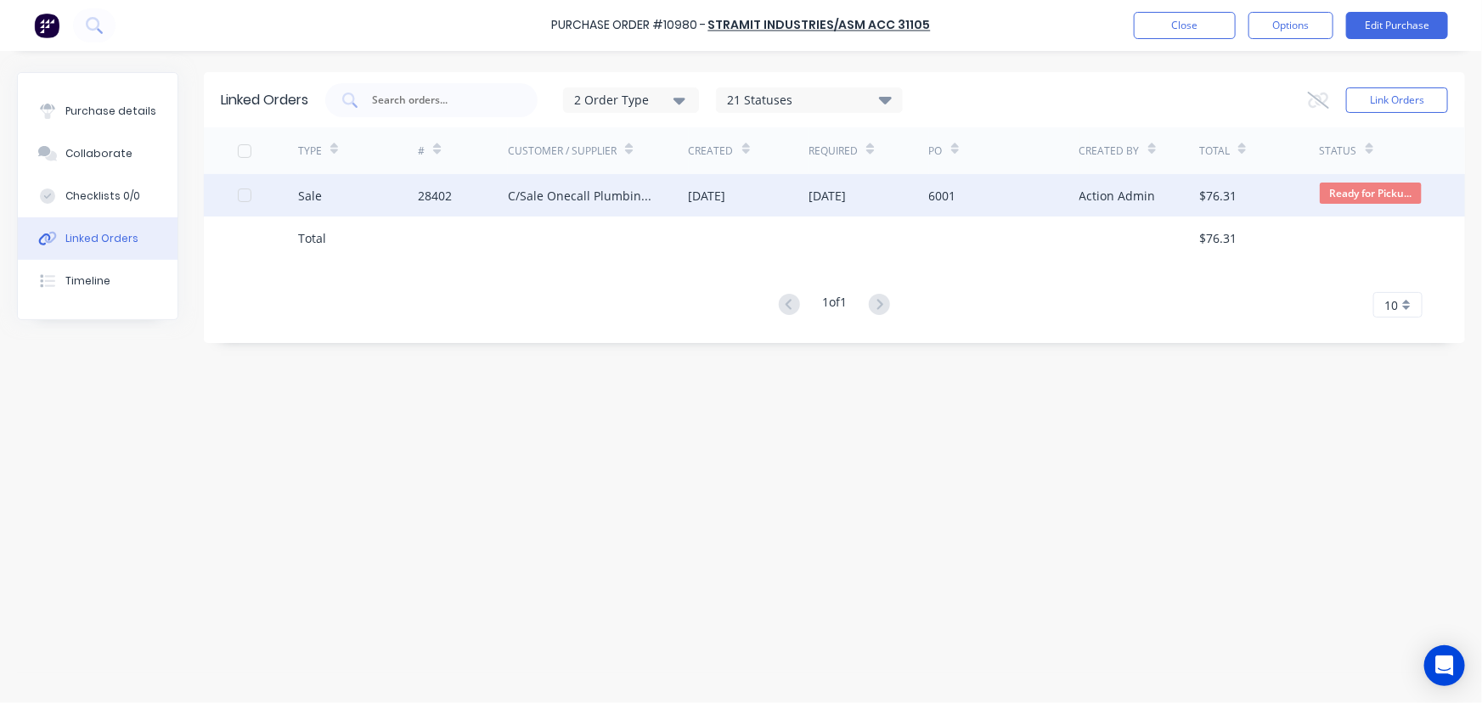
click at [415, 192] on div "Sale" at bounding box center [358, 195] width 121 height 42
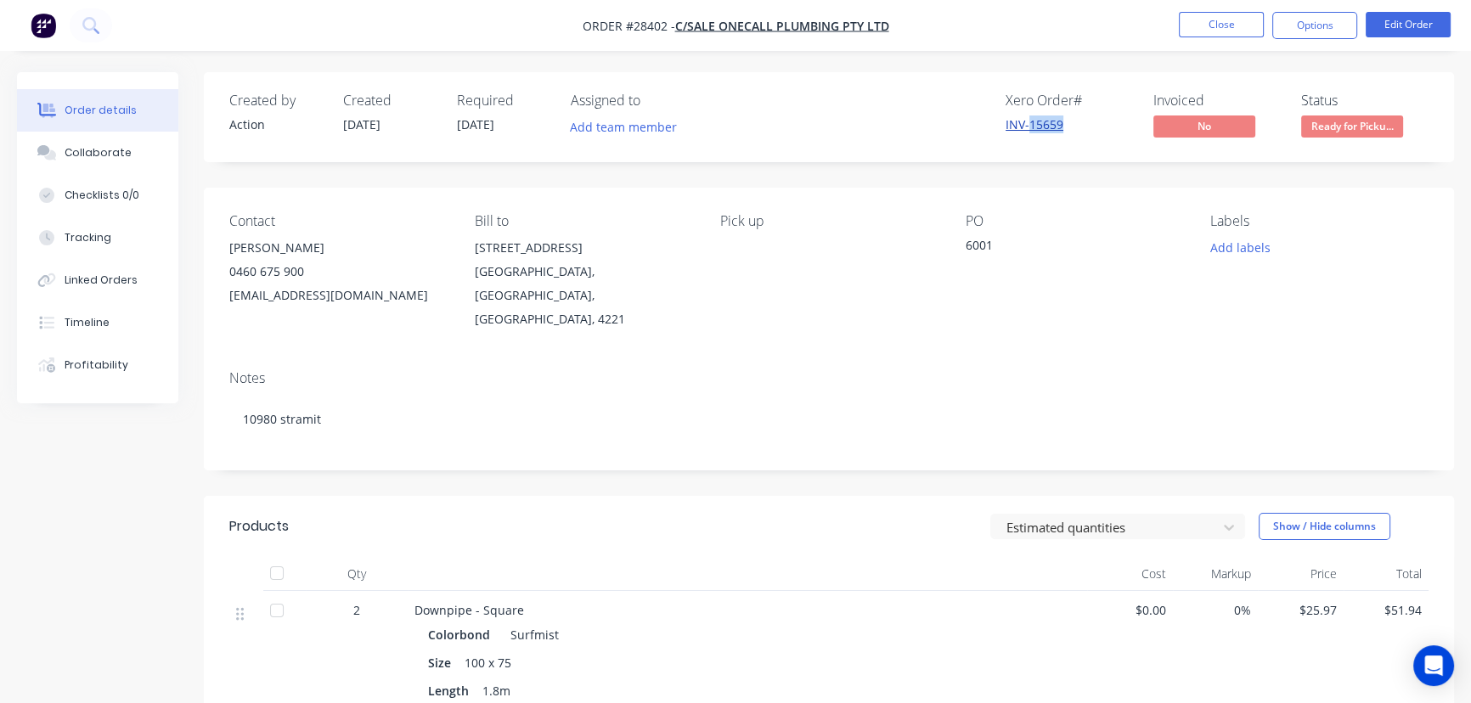
drag, startPoint x: 1070, startPoint y: 127, endPoint x: 1031, endPoint y: 129, distance: 39.1
click at [1031, 129] on div "INV-15659" at bounding box center [1068, 124] width 127 height 18
copy link "15659"
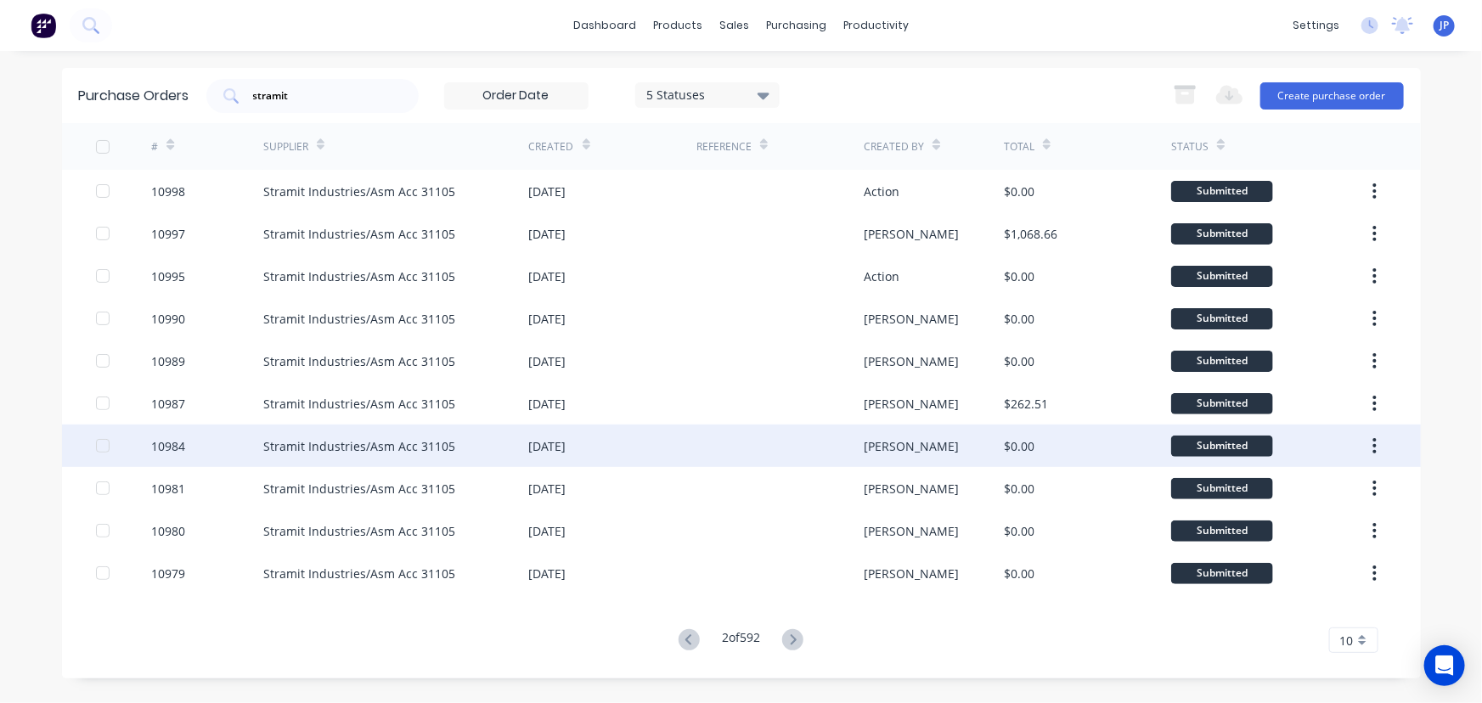
click at [305, 438] on div "Stramit Industries/Asm Acc 31105" at bounding box center [359, 446] width 192 height 18
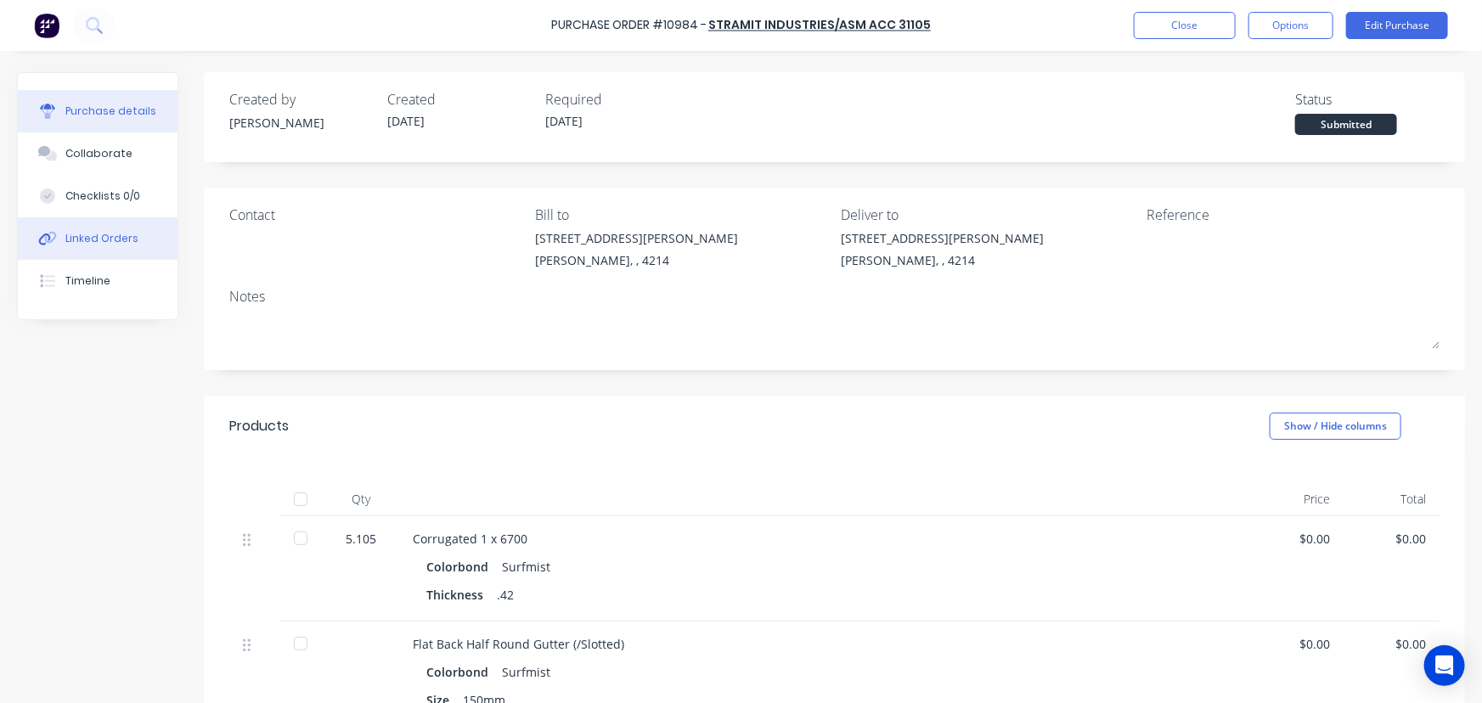
click at [119, 238] on div "Linked Orders" at bounding box center [101, 238] width 73 height 15
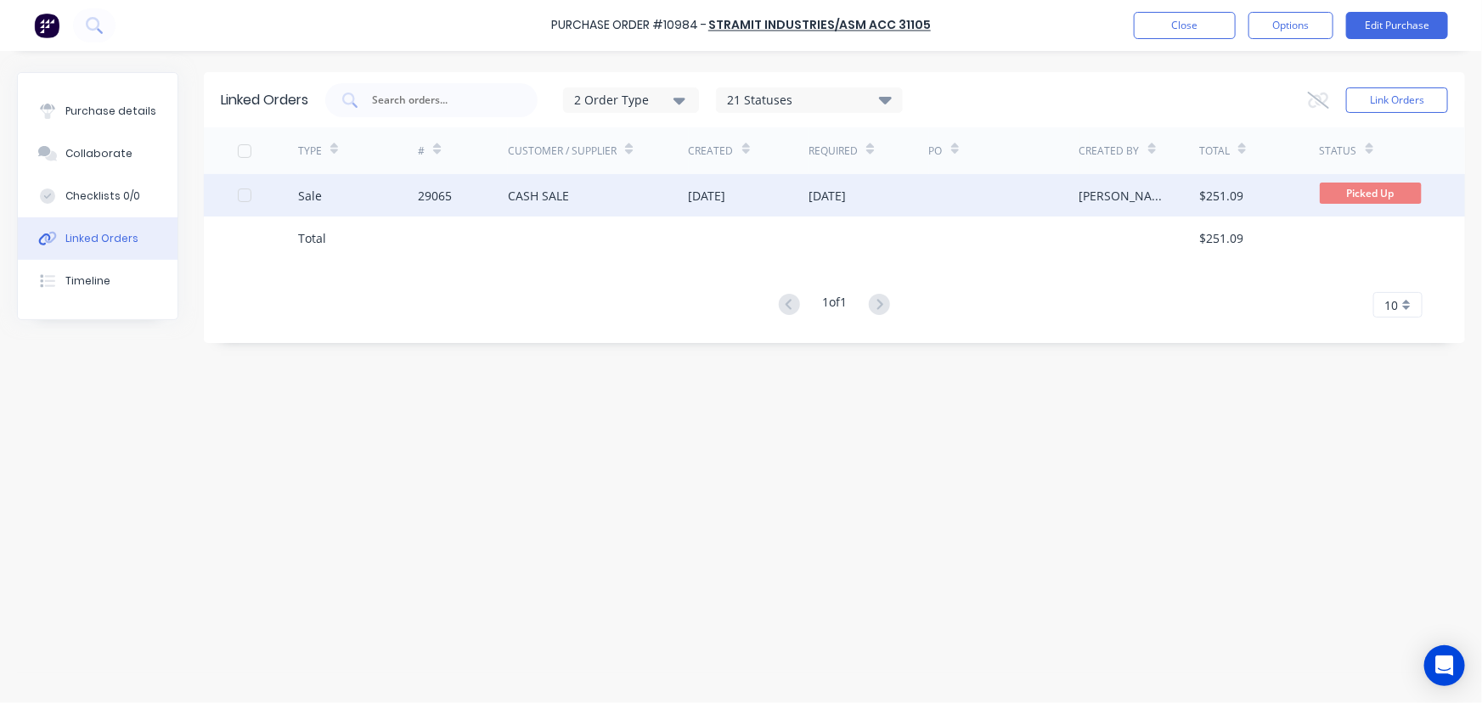
click at [423, 195] on div "29065" at bounding box center [435, 196] width 34 height 18
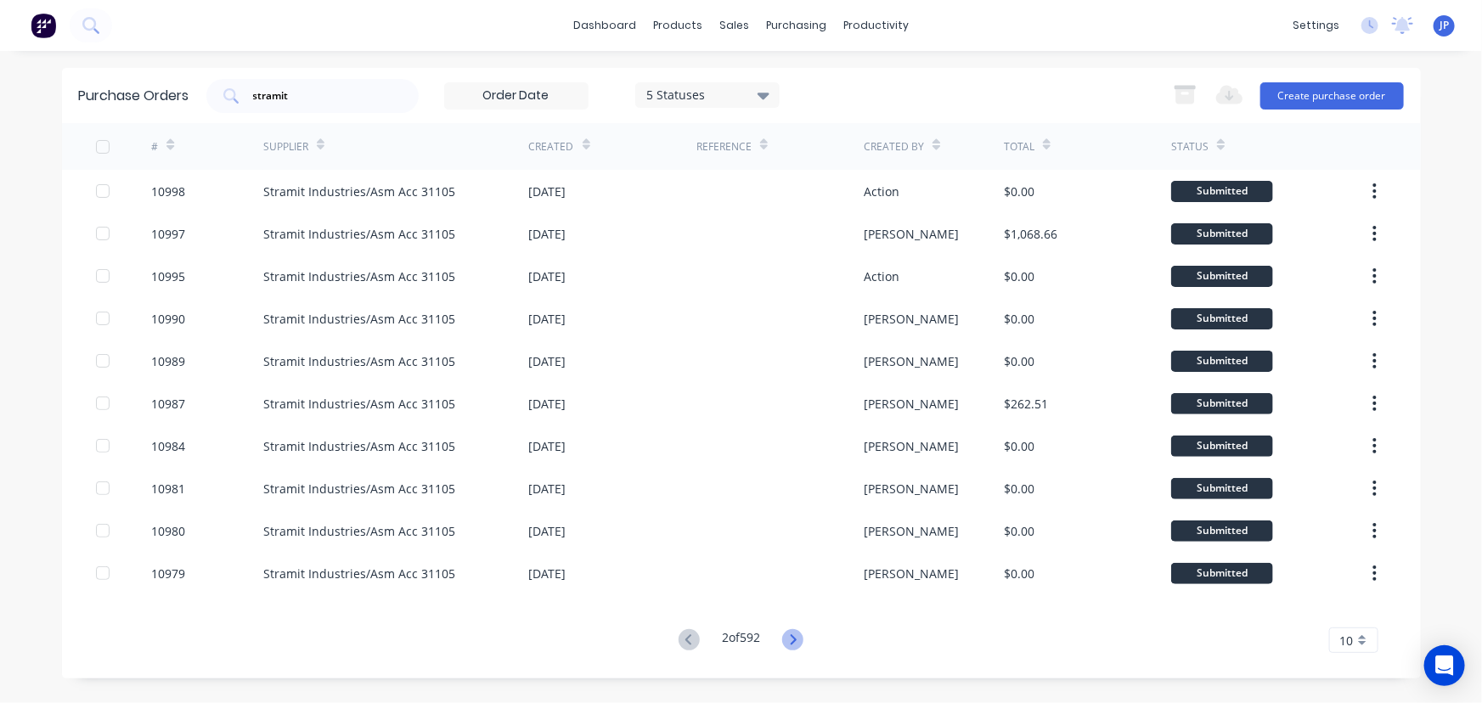
click at [802, 637] on icon at bounding box center [792, 639] width 21 height 21
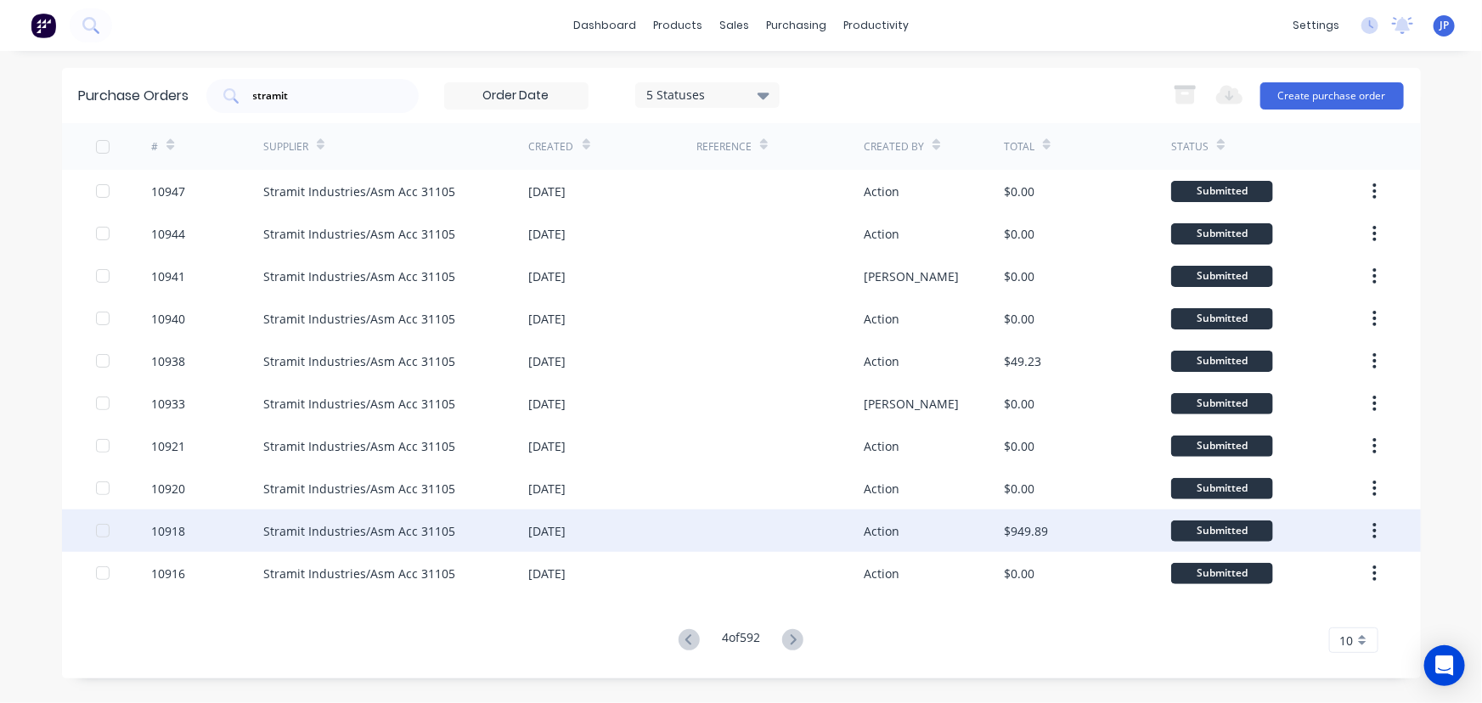
click at [406, 538] on div "Stramit Industries/Asm Acc 31105" at bounding box center [359, 531] width 192 height 18
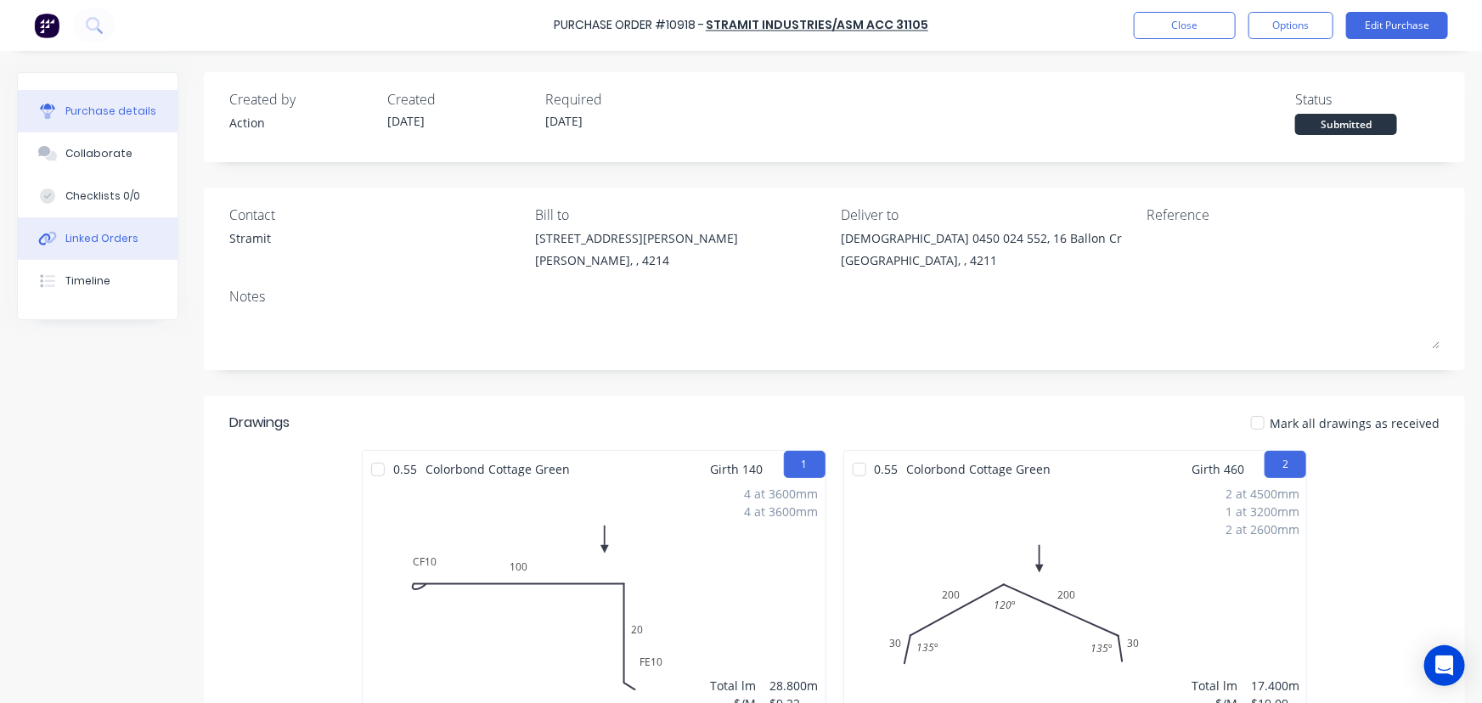
click at [104, 240] on div "Linked Orders" at bounding box center [101, 238] width 73 height 15
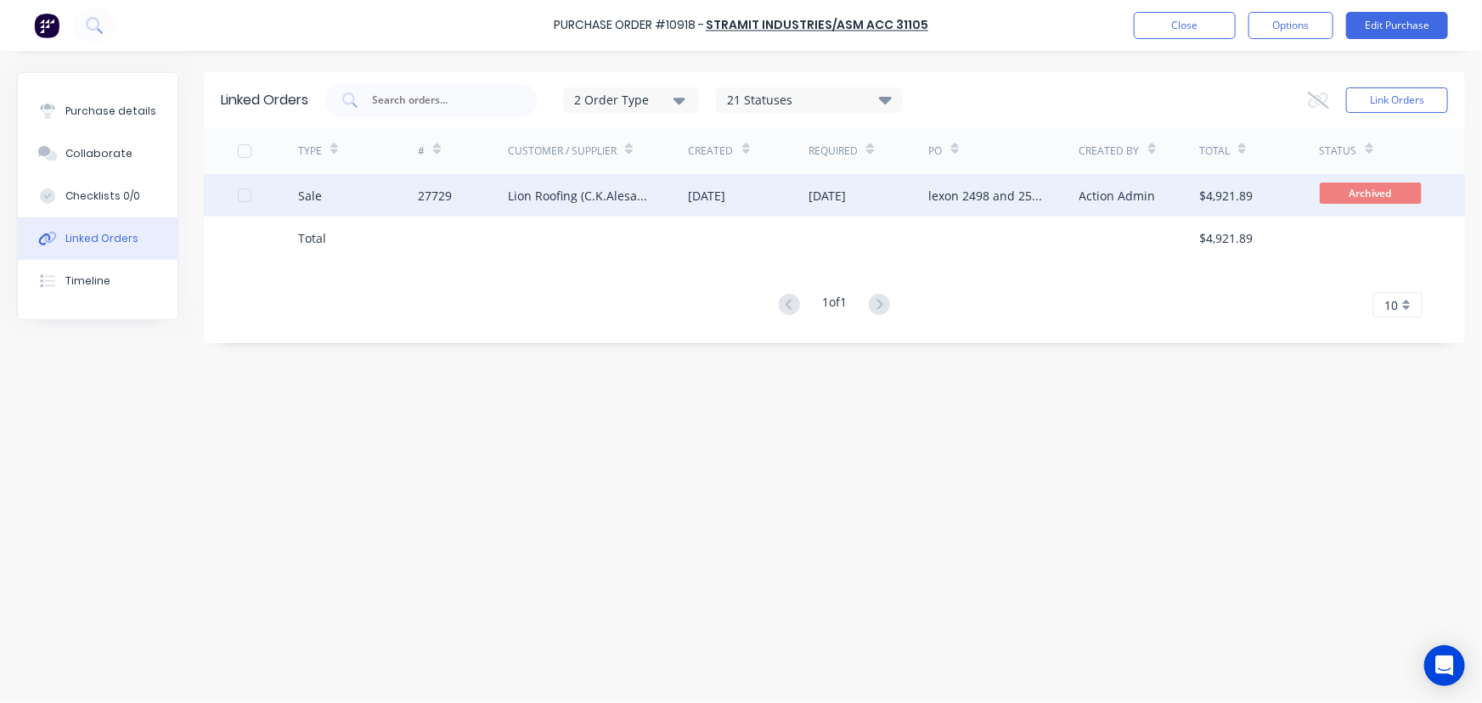
click at [615, 187] on div "Lion Roofing (C.K.Alesana)" at bounding box center [581, 196] width 146 height 18
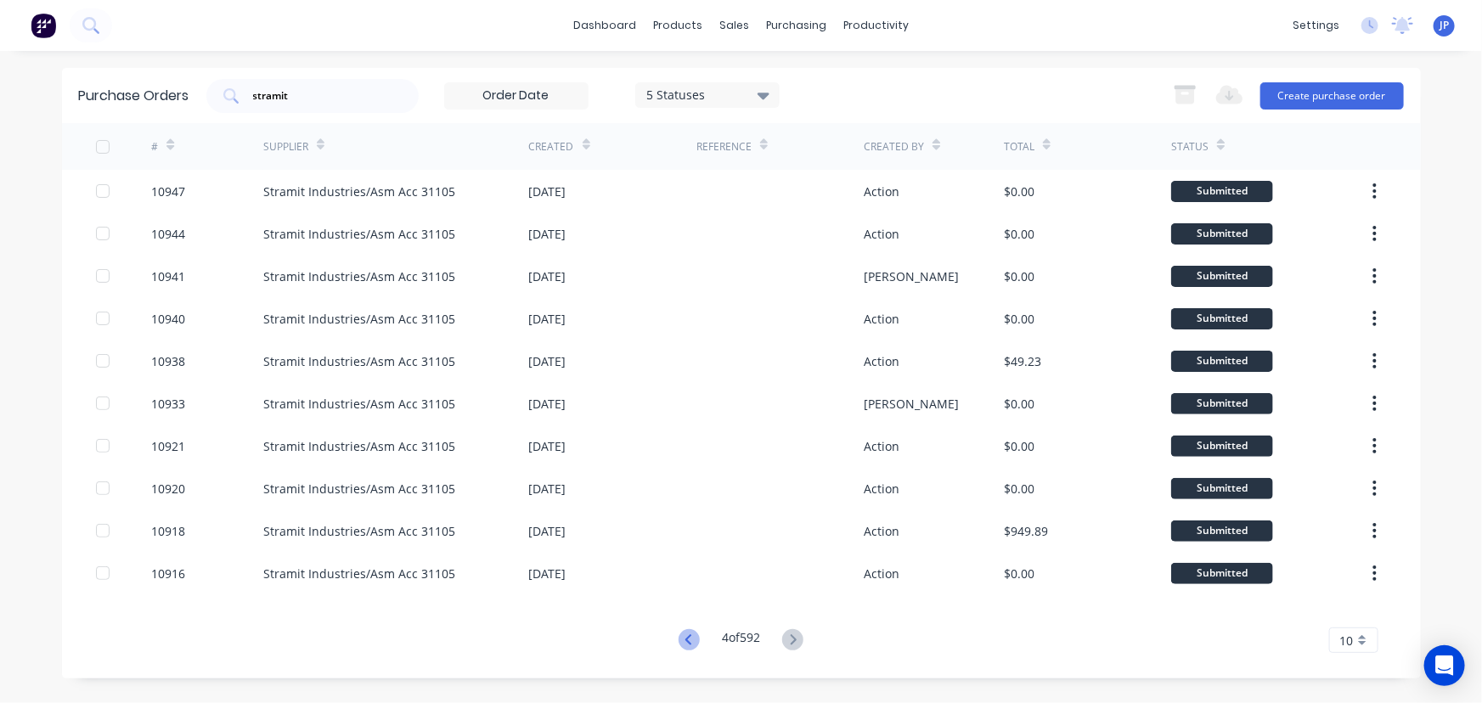
click at [689, 641] on icon at bounding box center [688, 639] width 21 height 21
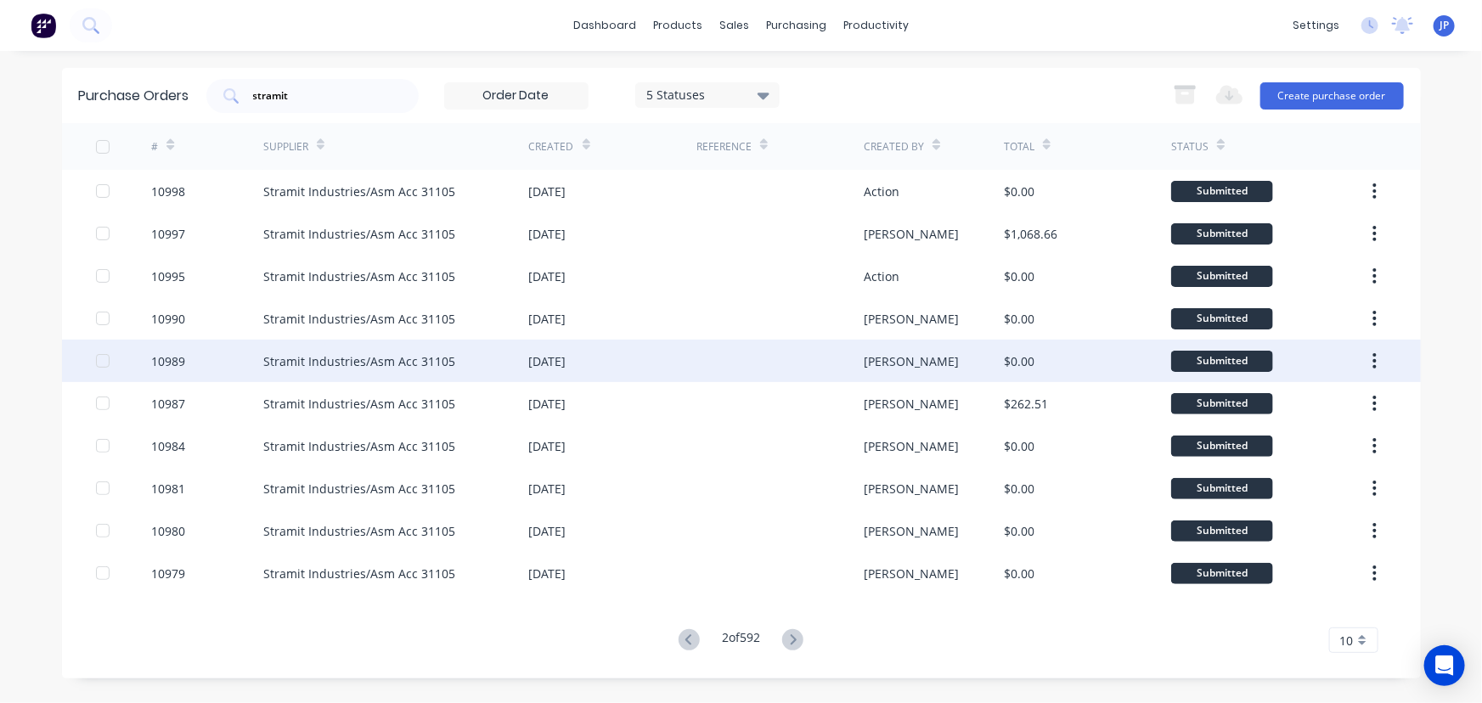
click at [371, 364] on div "Stramit Industries/Asm Acc 31105" at bounding box center [359, 361] width 192 height 18
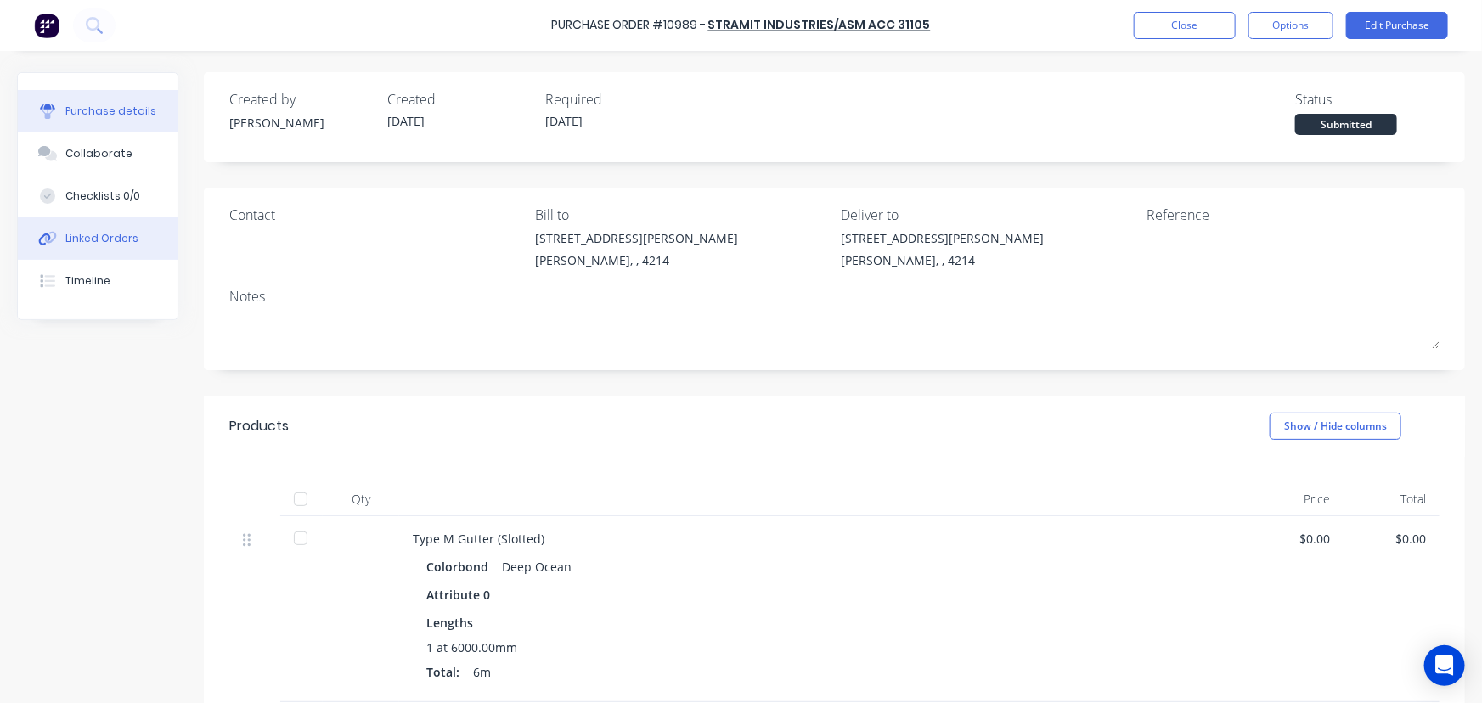
click at [107, 244] on div "Linked Orders" at bounding box center [101, 238] width 73 height 15
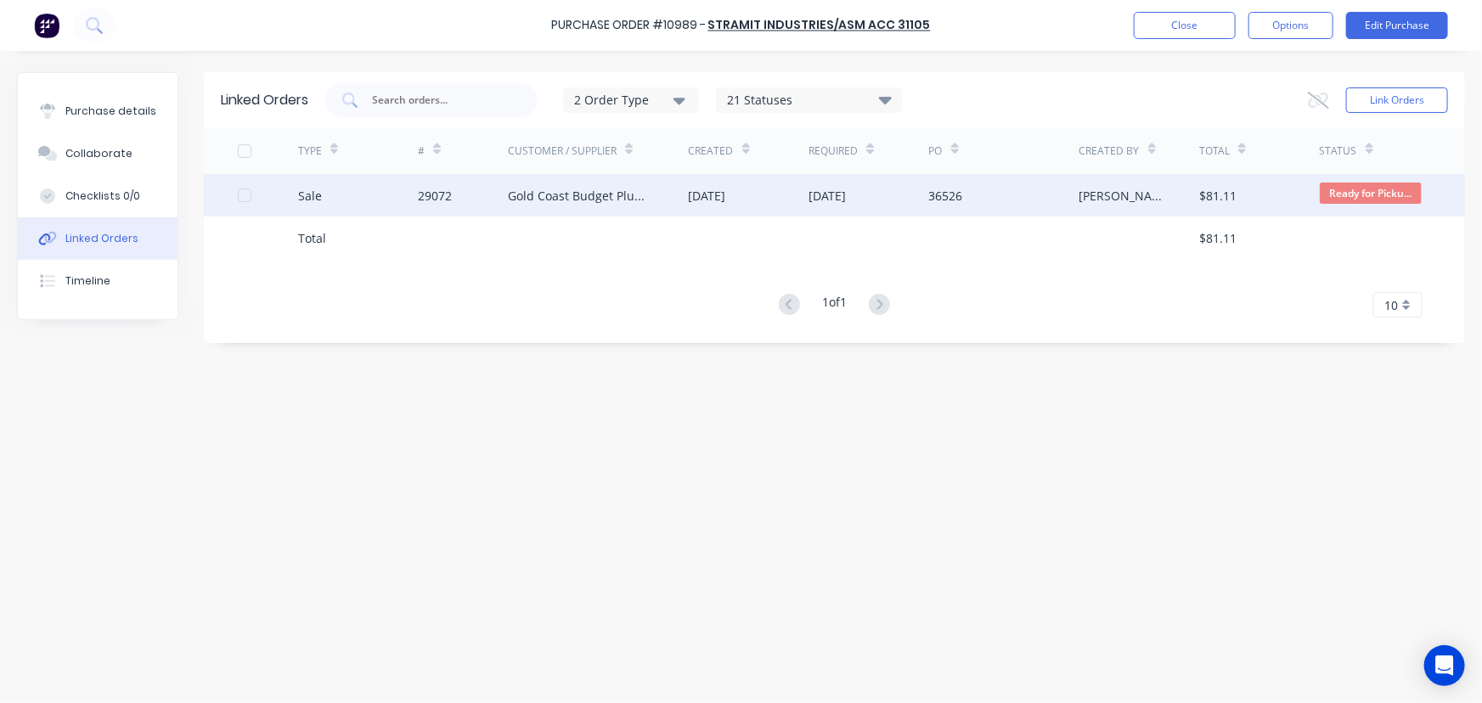
click at [436, 194] on div "29072" at bounding box center [435, 196] width 34 height 18
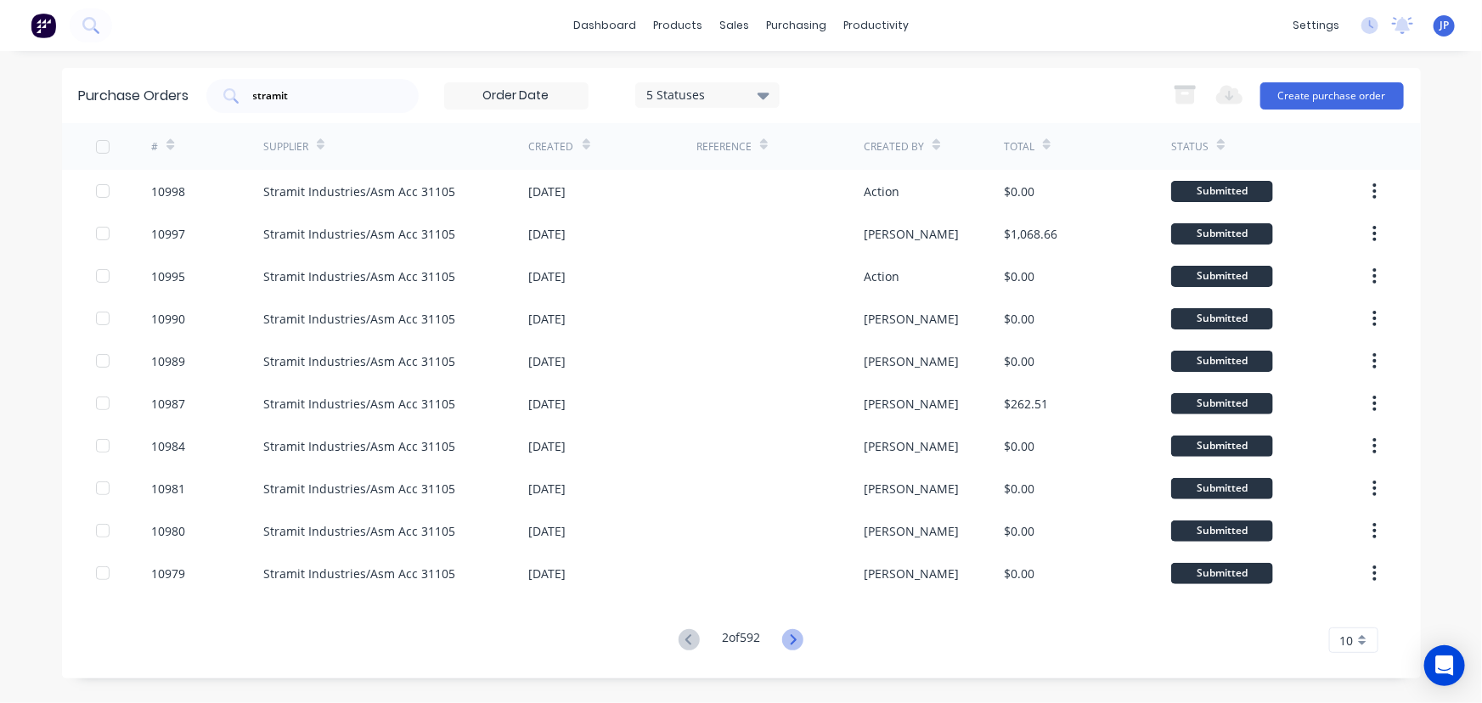
click at [797, 639] on icon at bounding box center [792, 639] width 21 height 21
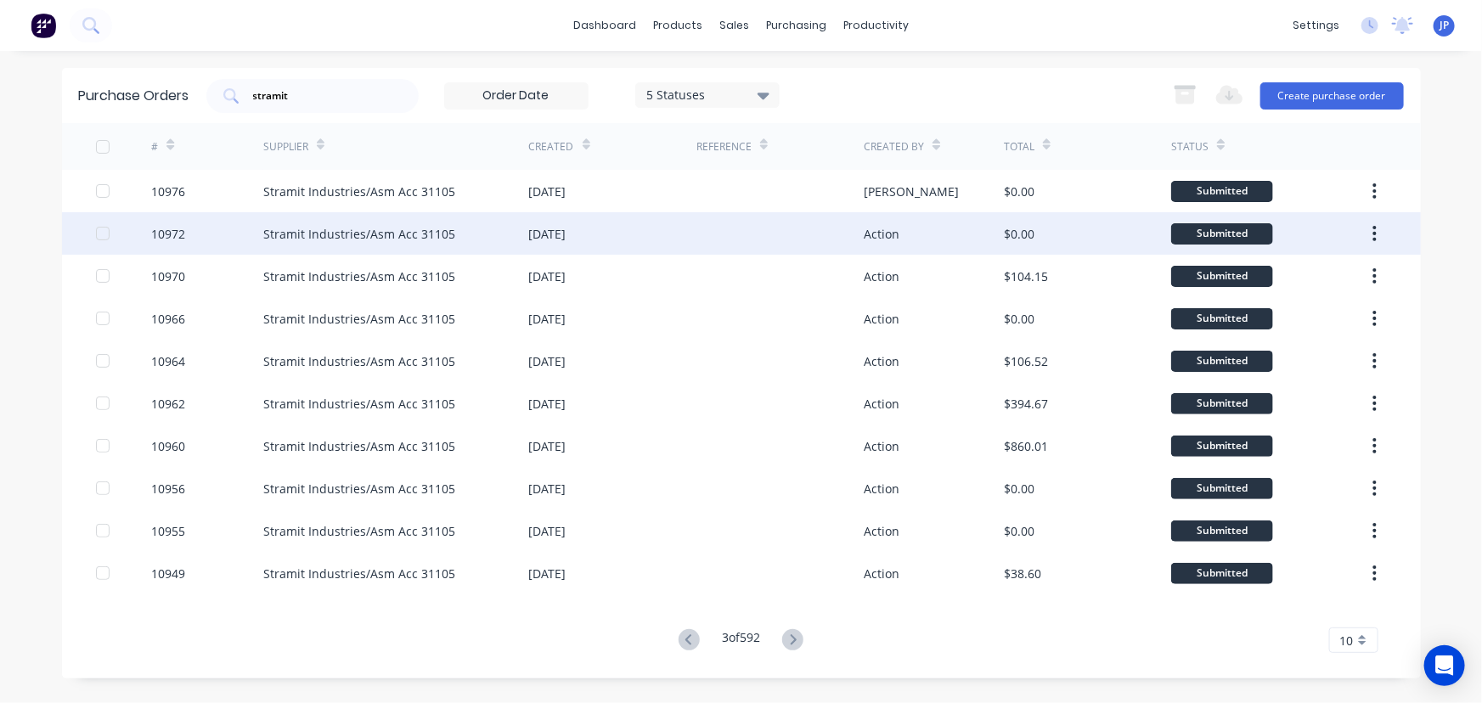
click at [294, 233] on div "Stramit Industries/Asm Acc 31105" at bounding box center [359, 234] width 192 height 18
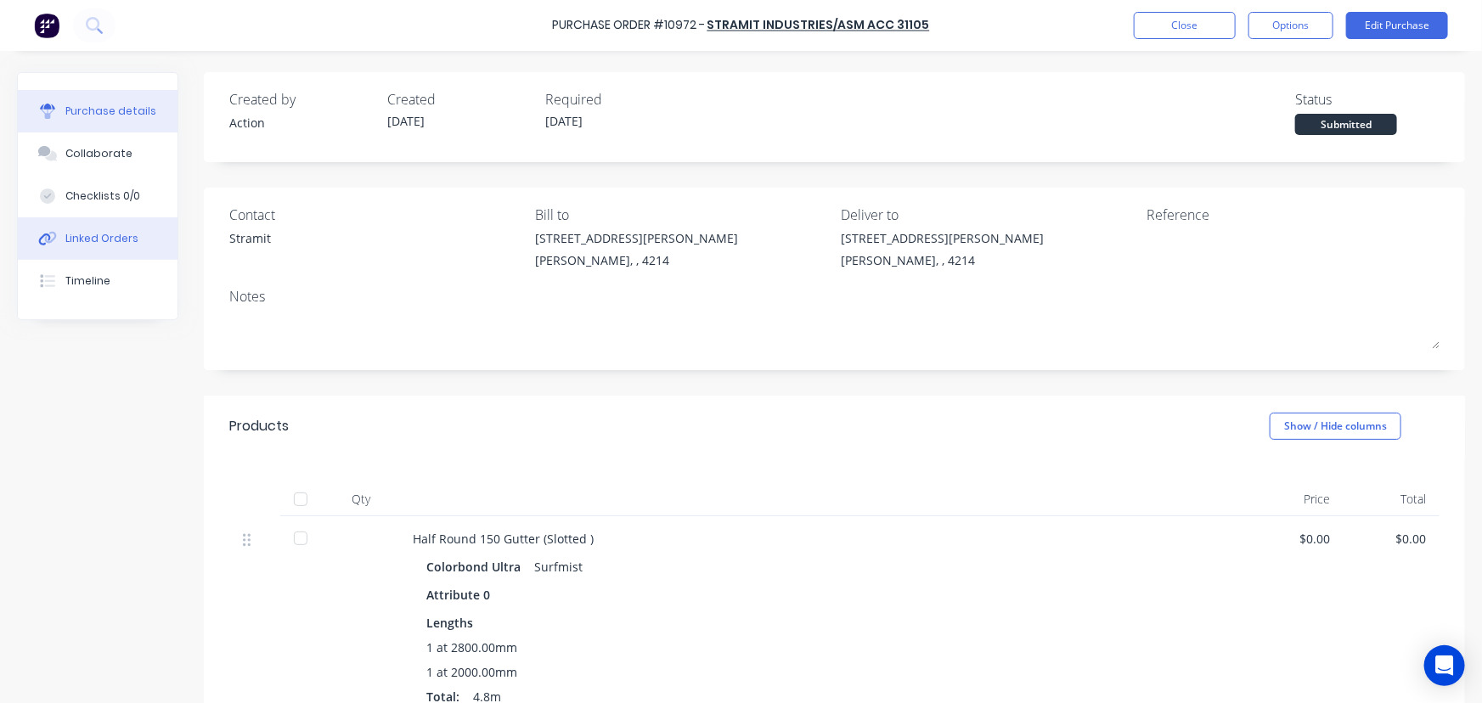
click at [114, 238] on div "Linked Orders" at bounding box center [101, 238] width 73 height 15
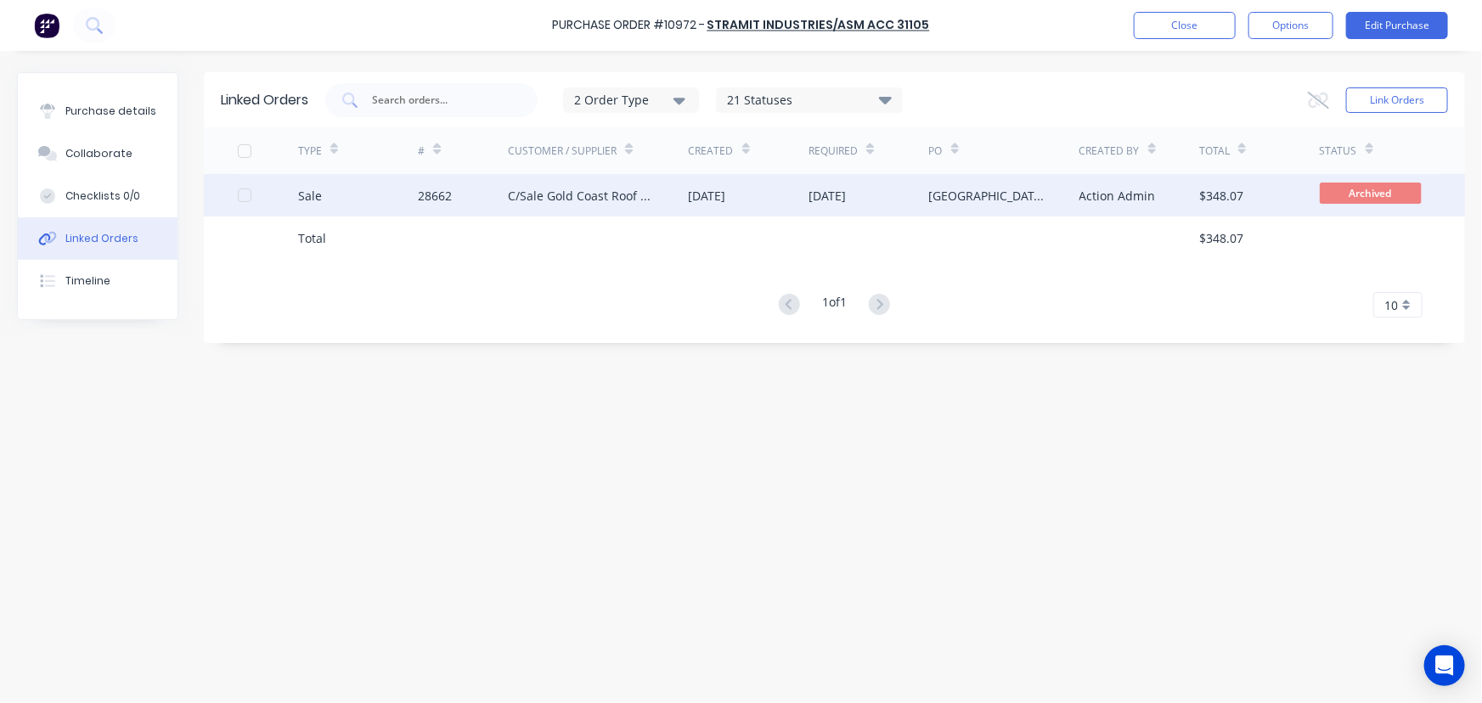
click at [586, 200] on div "C/Sale Gold Coast Roof Plumbing" at bounding box center [581, 196] width 146 height 18
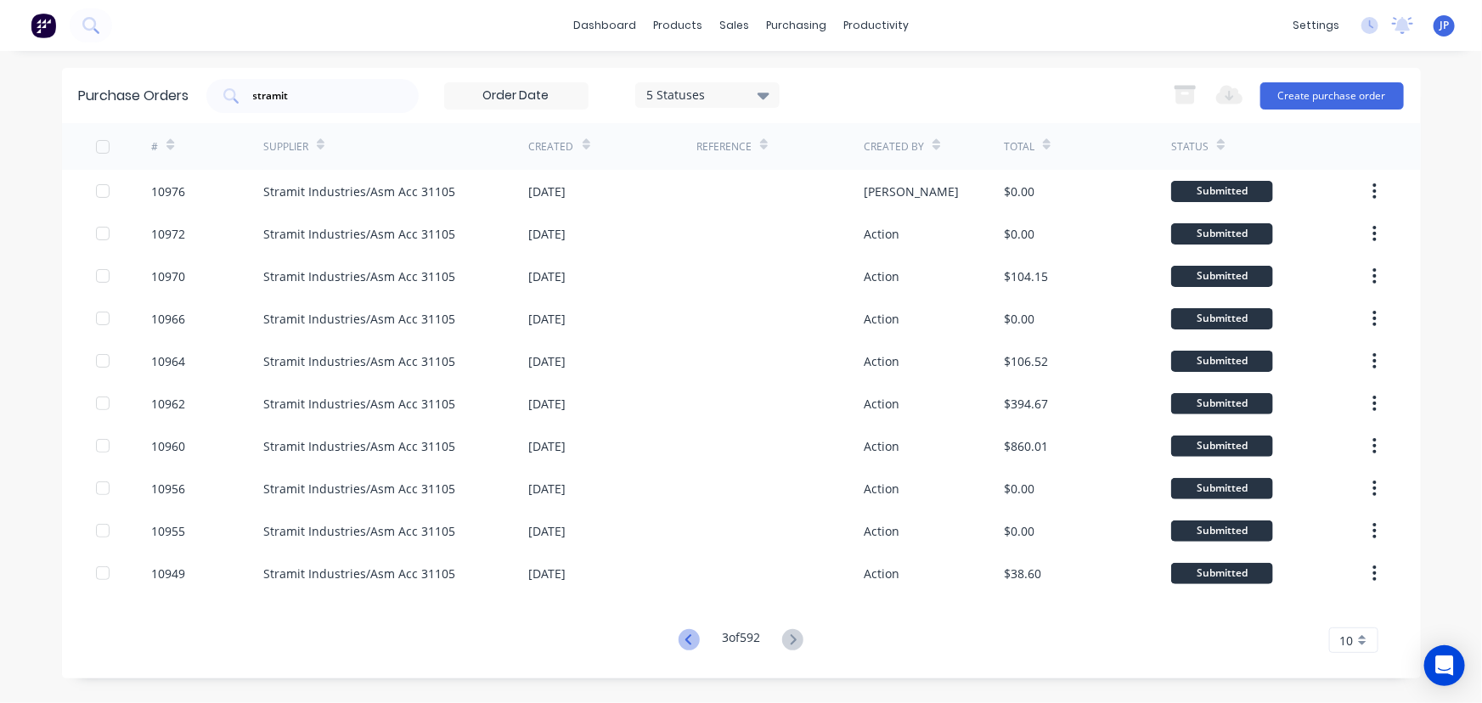
click at [695, 637] on icon at bounding box center [688, 639] width 21 height 21
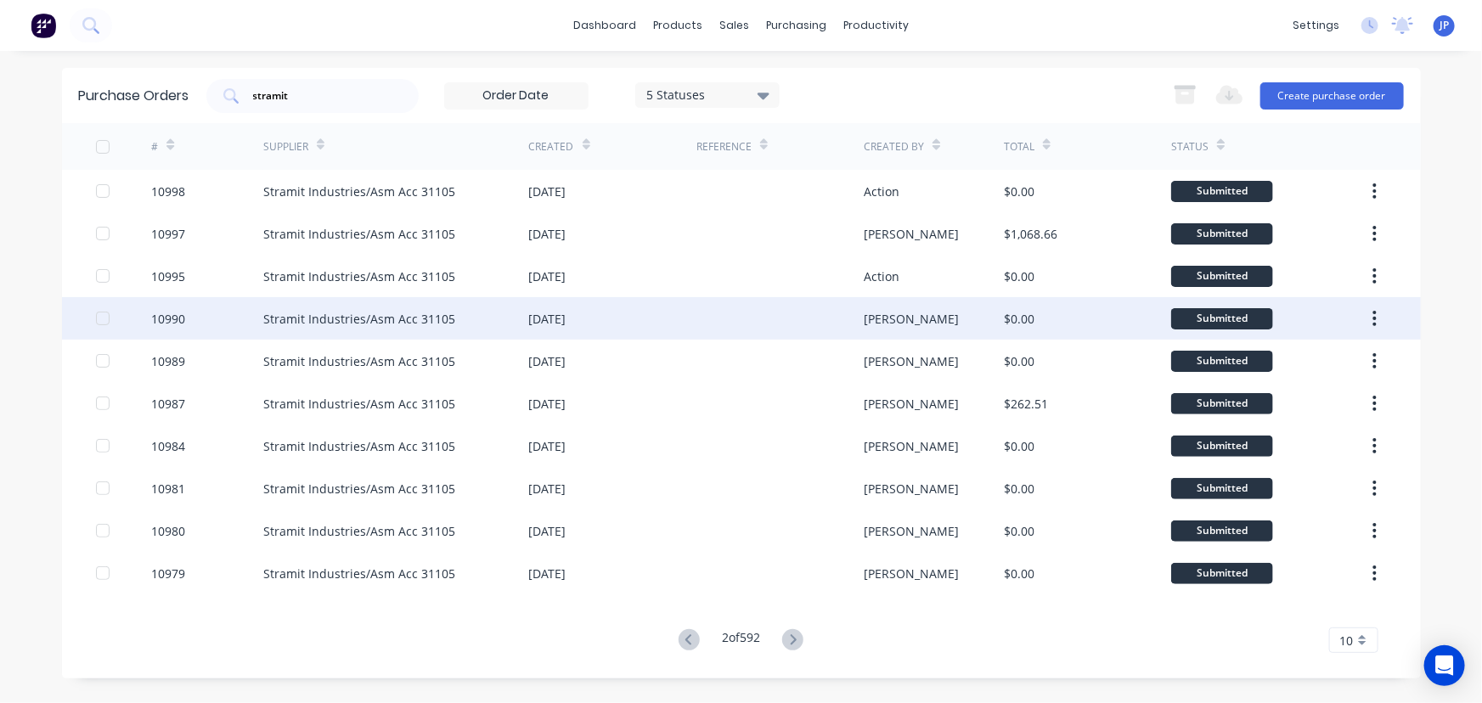
click at [281, 317] on div "Stramit Industries/Asm Acc 31105" at bounding box center [359, 319] width 192 height 18
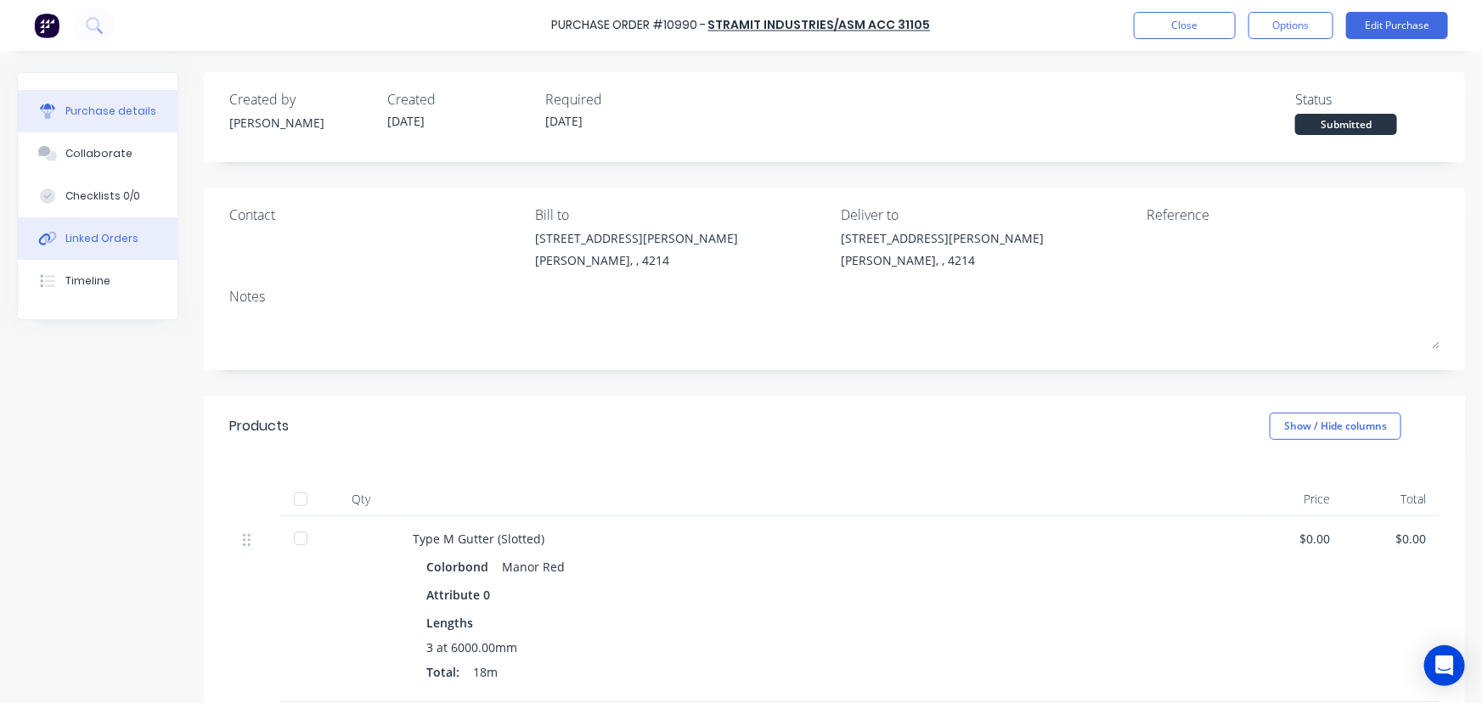
click at [100, 238] on div "Linked Orders" at bounding box center [101, 238] width 73 height 15
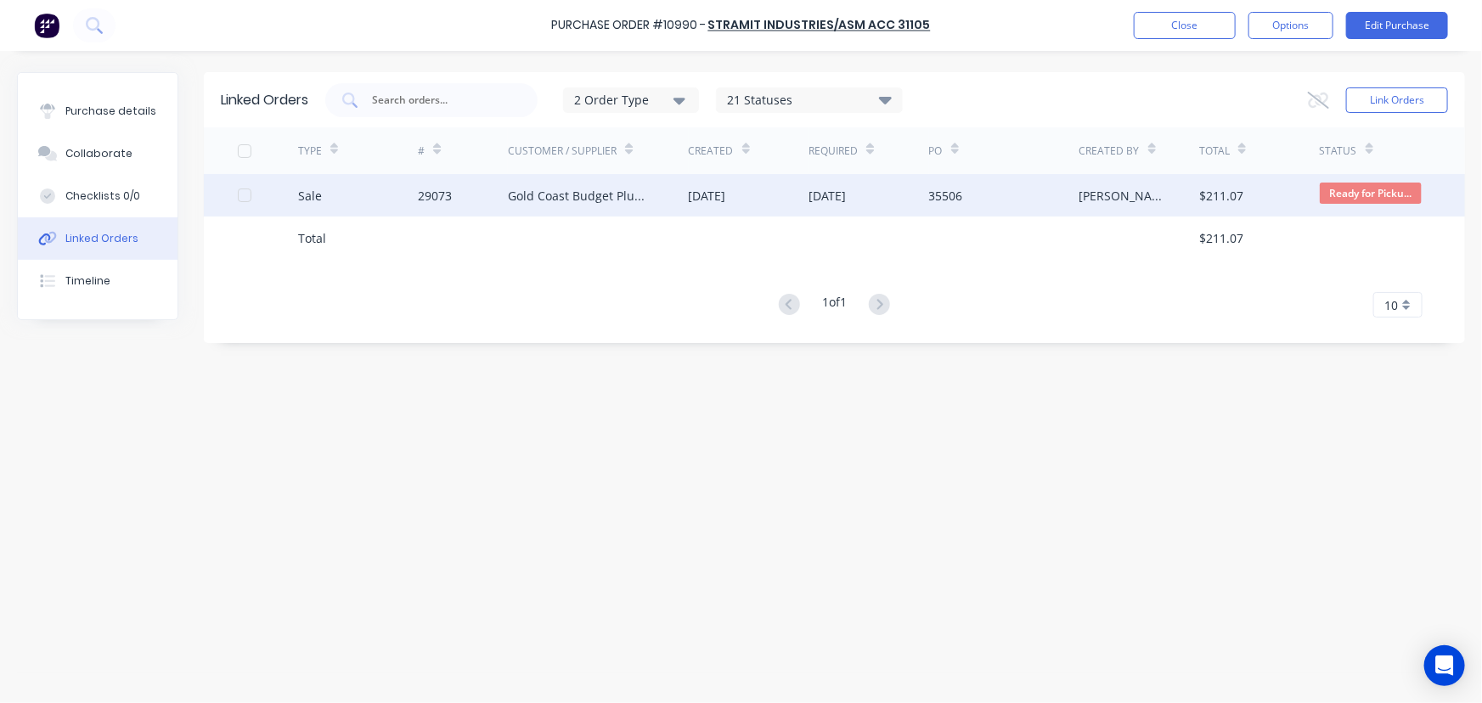
click at [408, 194] on div "Sale" at bounding box center [358, 195] width 121 height 42
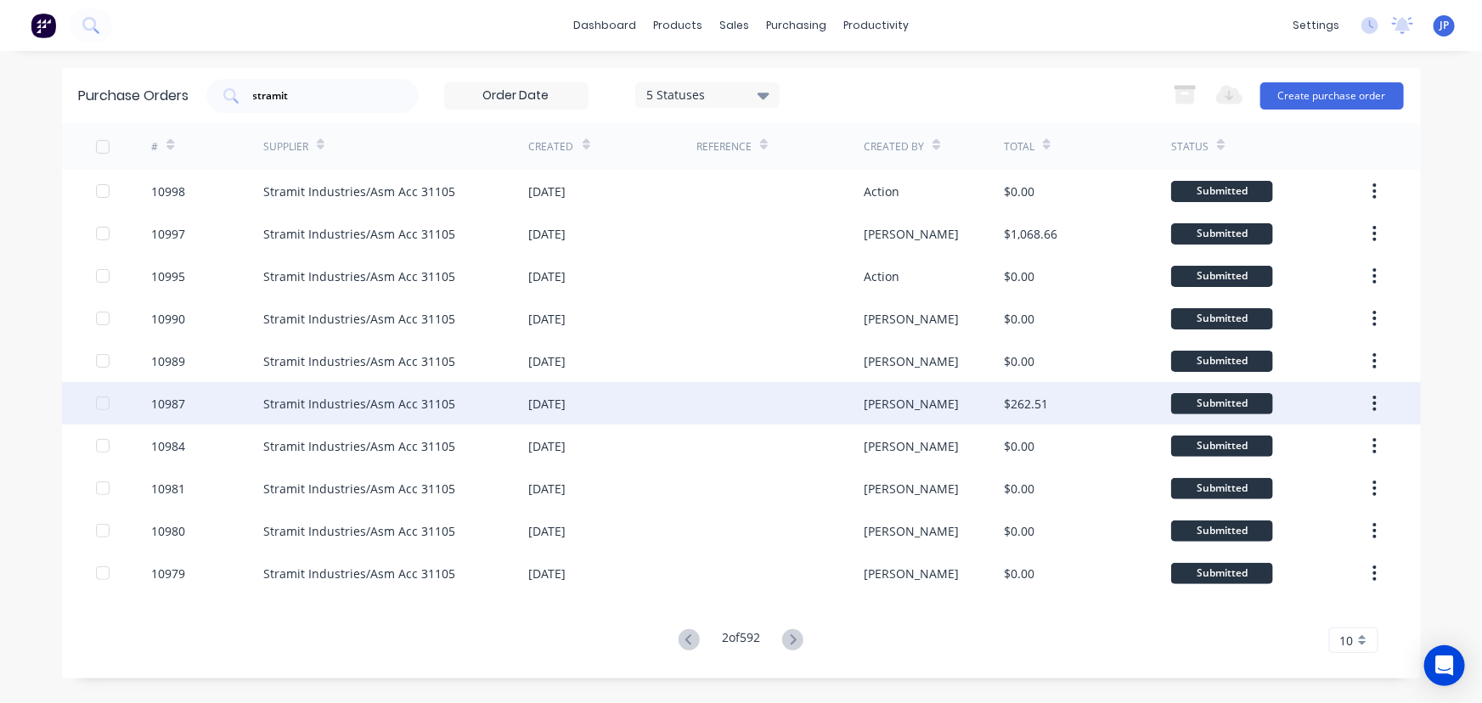
click at [289, 395] on div "Stramit Industries/Asm Acc 31105" at bounding box center [359, 404] width 192 height 18
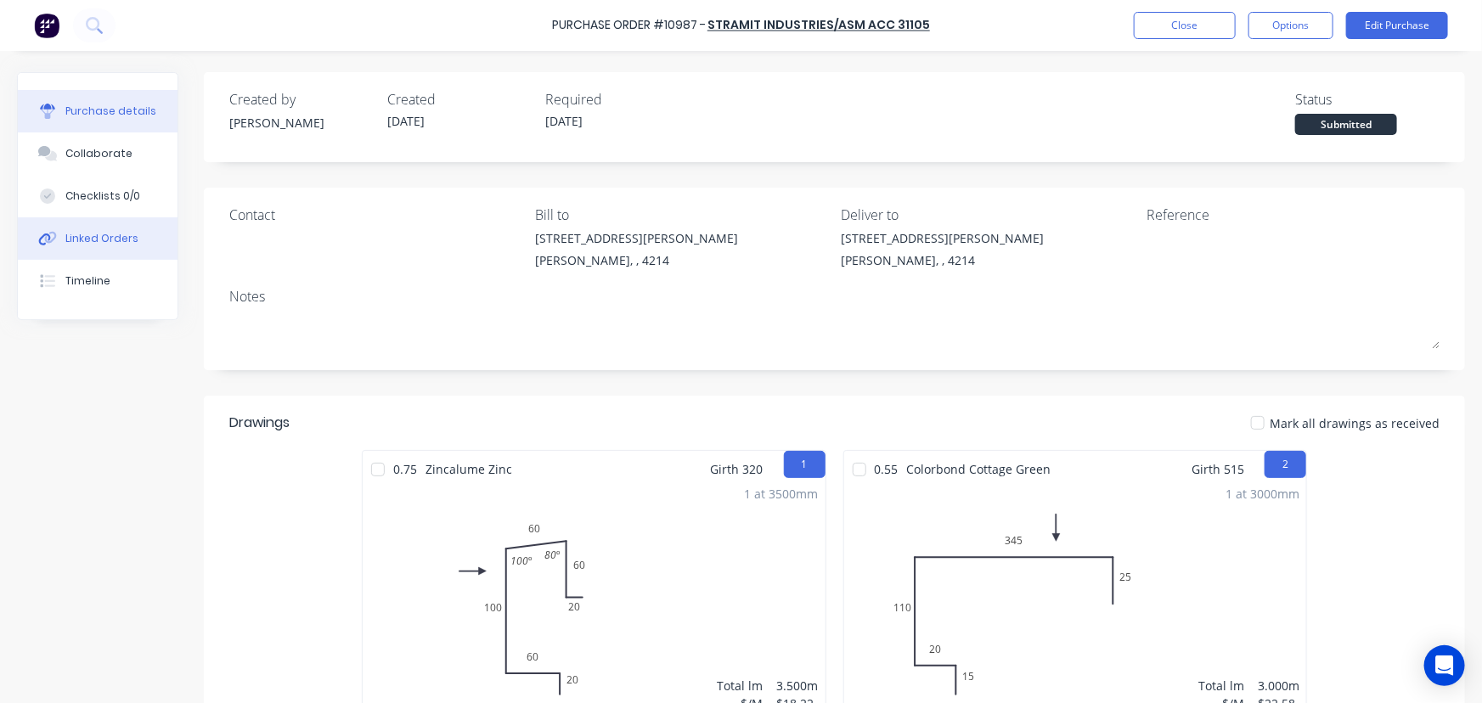
click at [103, 237] on div "Linked Orders" at bounding box center [101, 238] width 73 height 15
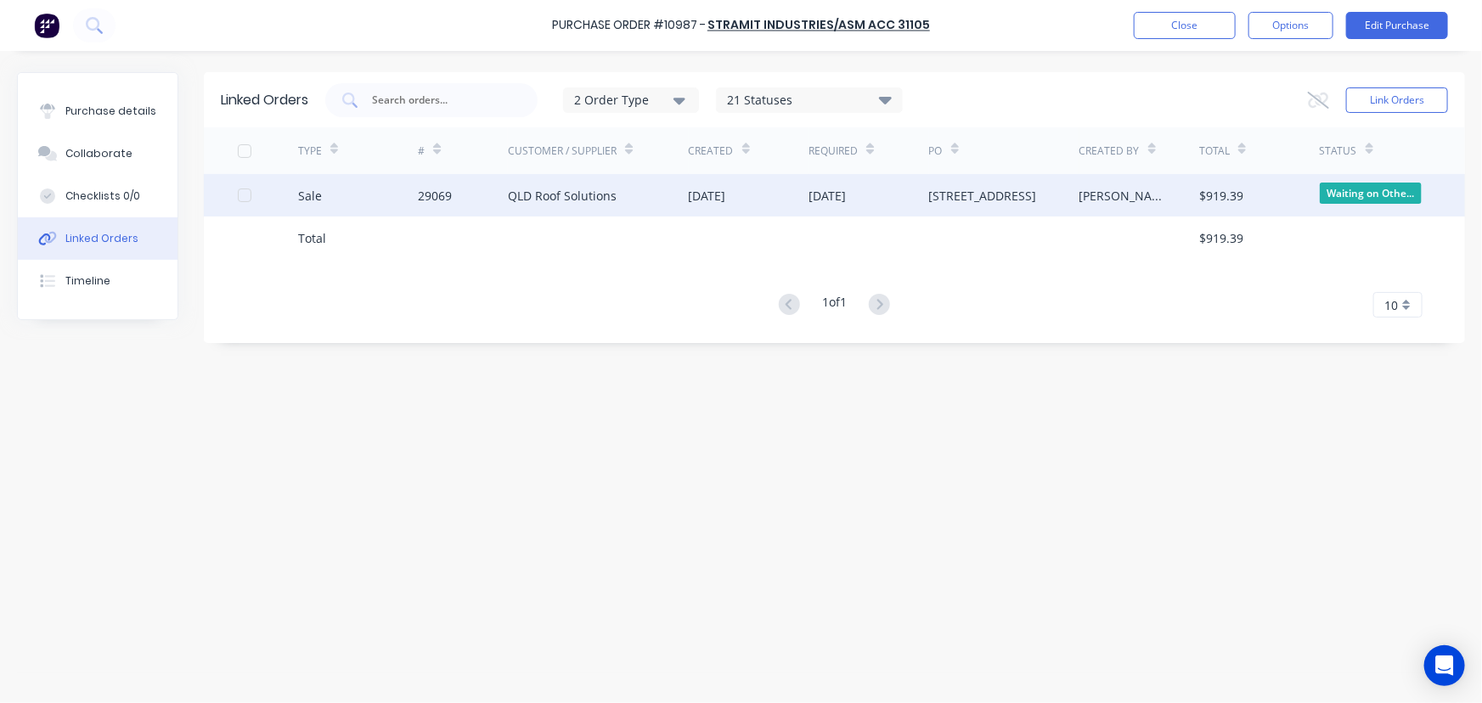
click at [414, 202] on div "Sale" at bounding box center [358, 195] width 121 height 42
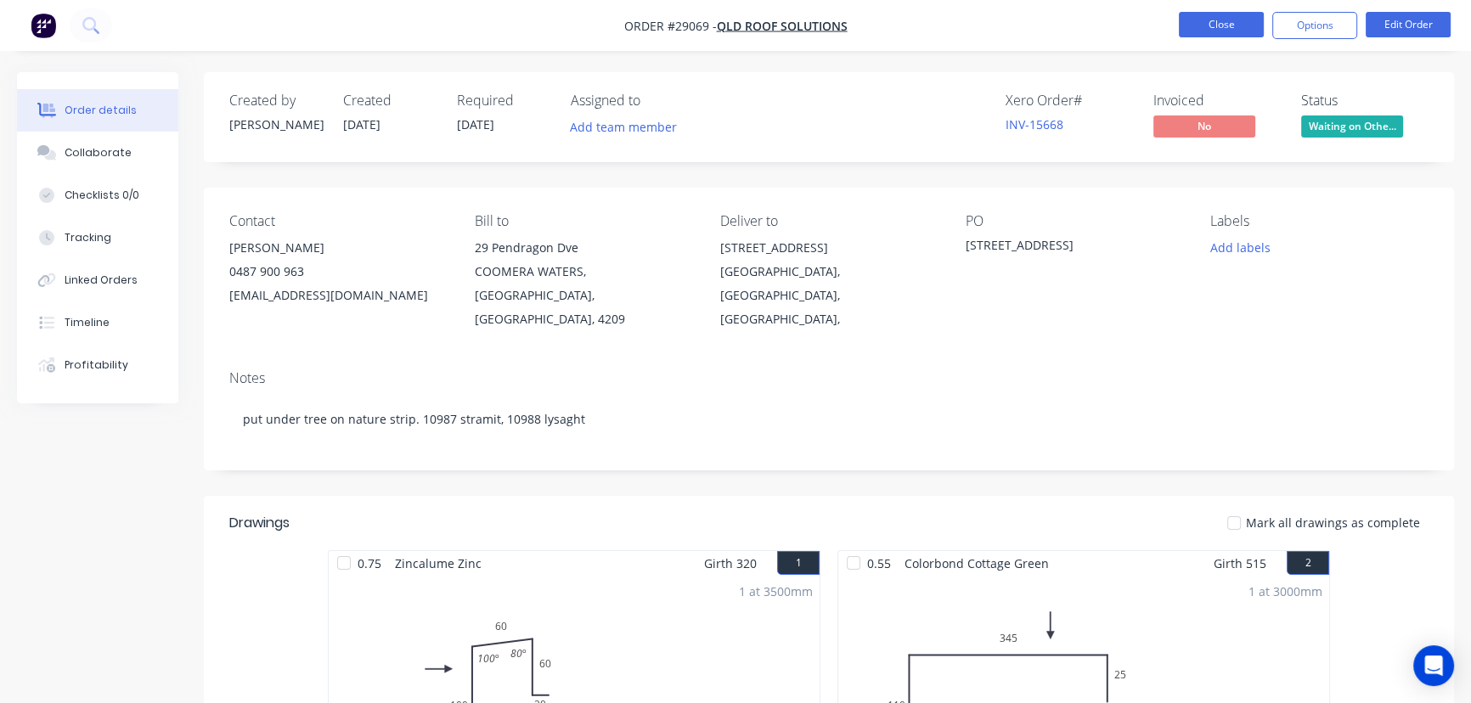
click at [1214, 30] on button "Close" at bounding box center [1221, 24] width 85 height 25
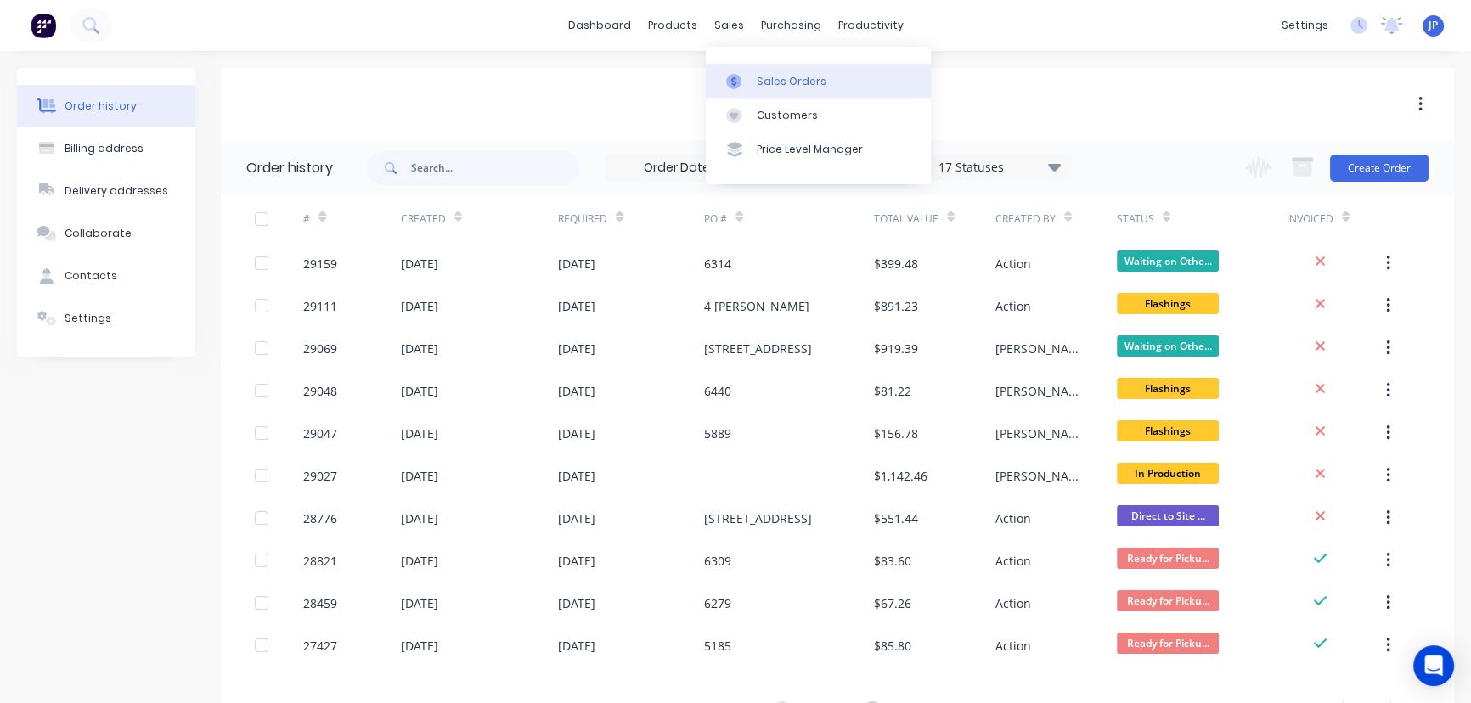
click at [768, 79] on div "Sales Orders" at bounding box center [792, 81] width 70 height 15
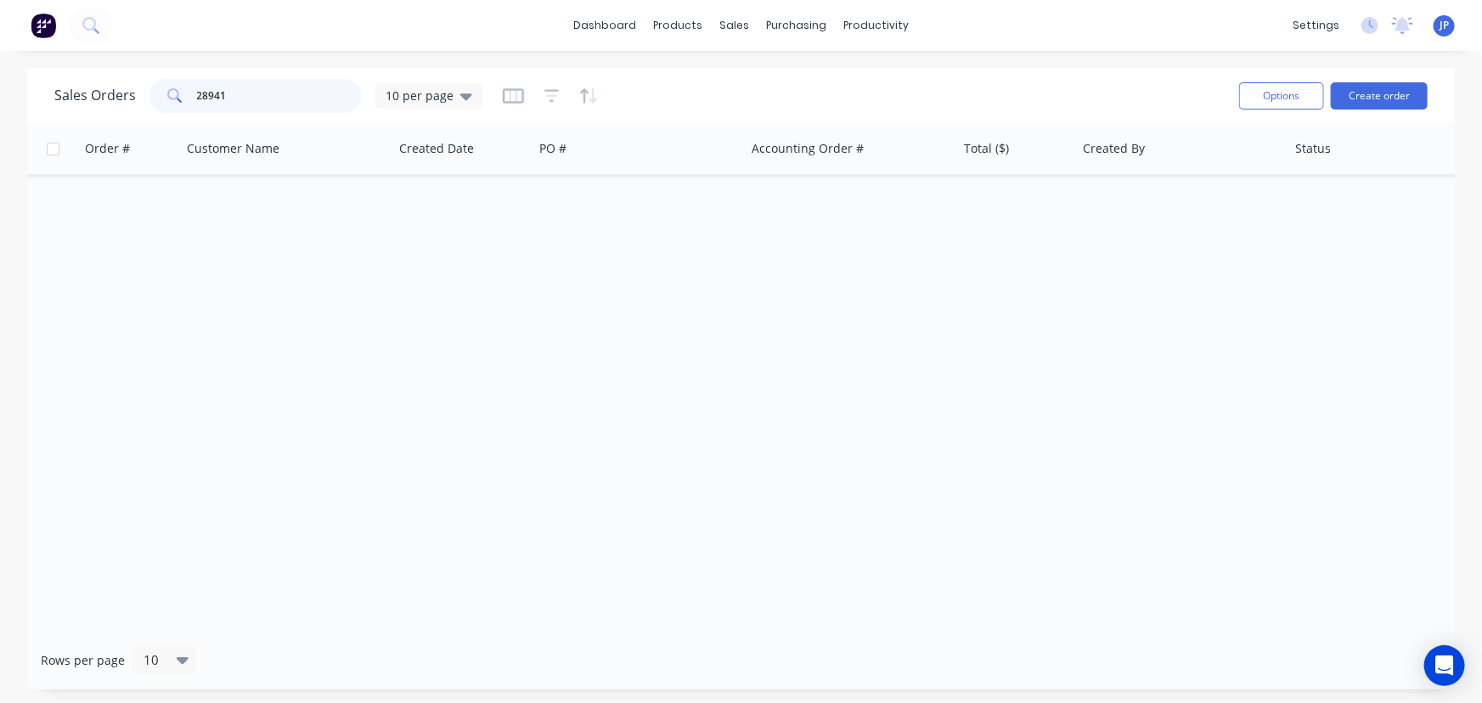
drag, startPoint x: 271, startPoint y: 94, endPoint x: 138, endPoint y: 93, distance: 133.3
click at [140, 96] on div "Sales Orders 28941 10 per page" at bounding box center [268, 96] width 428 height 34
type input "29072"
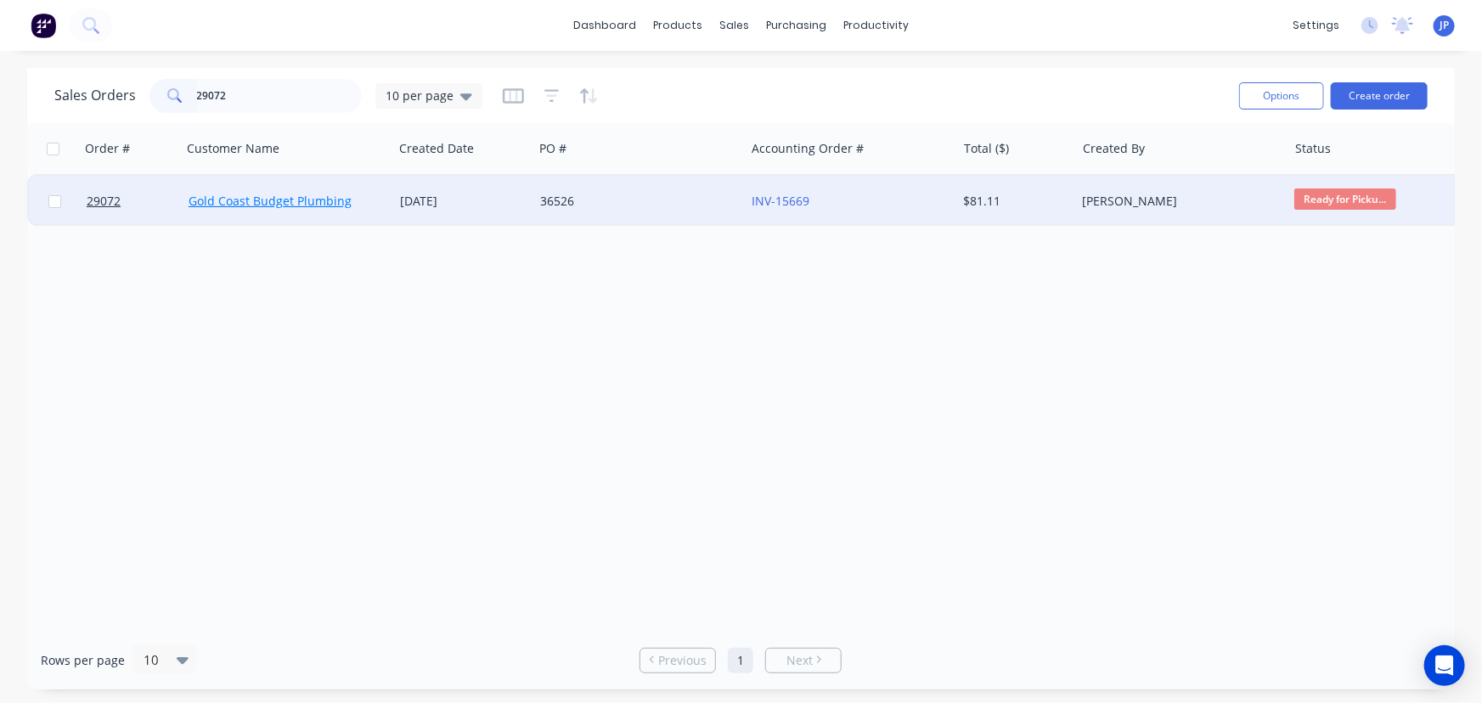
click at [213, 200] on link "Gold Coast Budget Plumbing" at bounding box center [270, 201] width 163 height 16
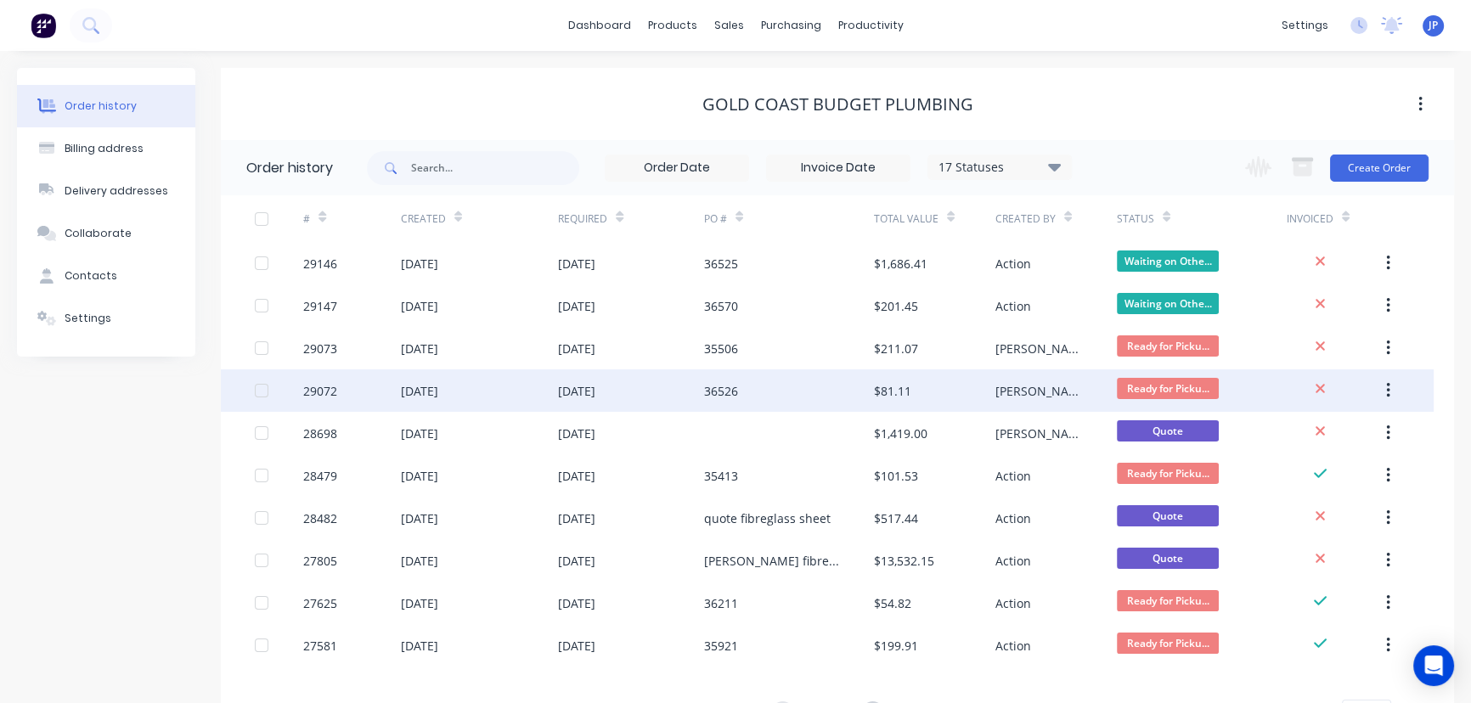
click at [797, 394] on div "36526" at bounding box center [789, 390] width 170 height 42
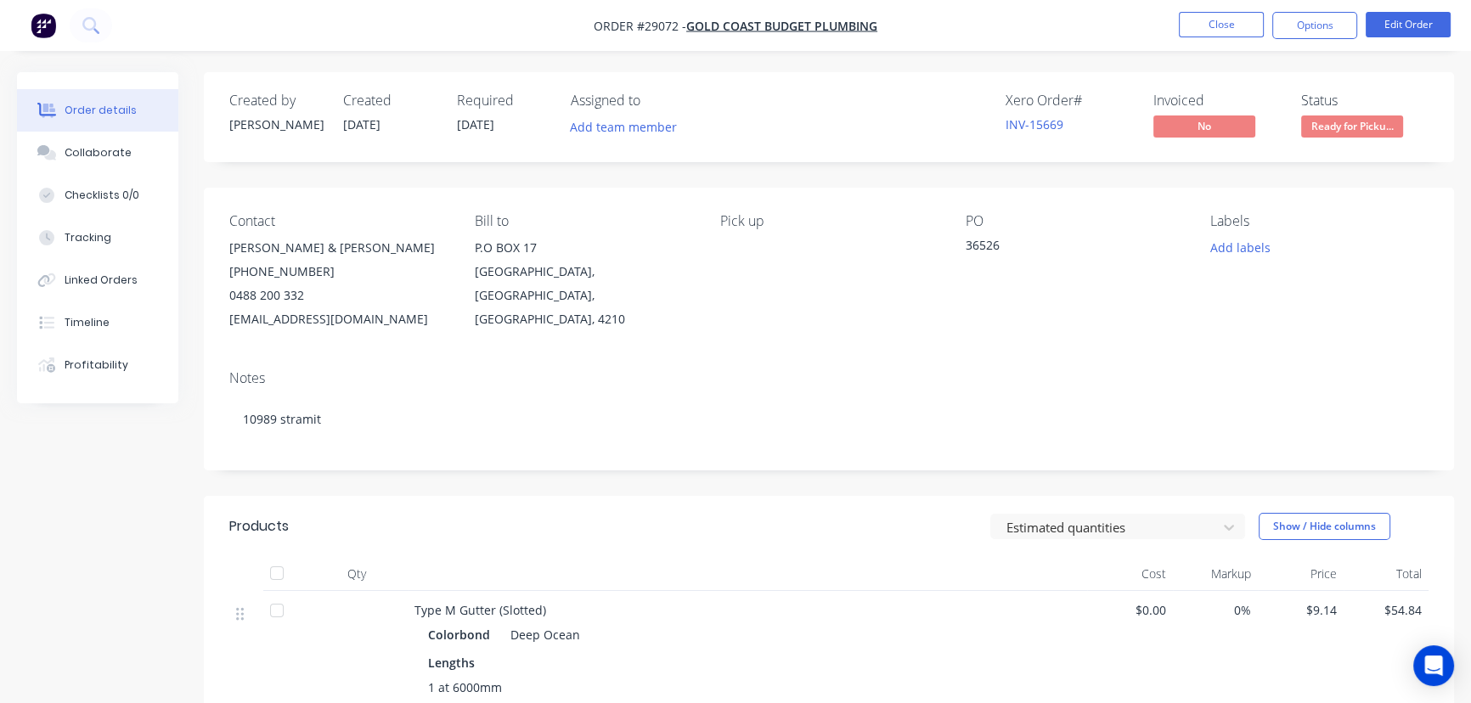
drag, startPoint x: 1299, startPoint y: 26, endPoint x: 1282, endPoint y: 43, distance: 24.0
click at [1298, 27] on button "Options" at bounding box center [1314, 25] width 85 height 27
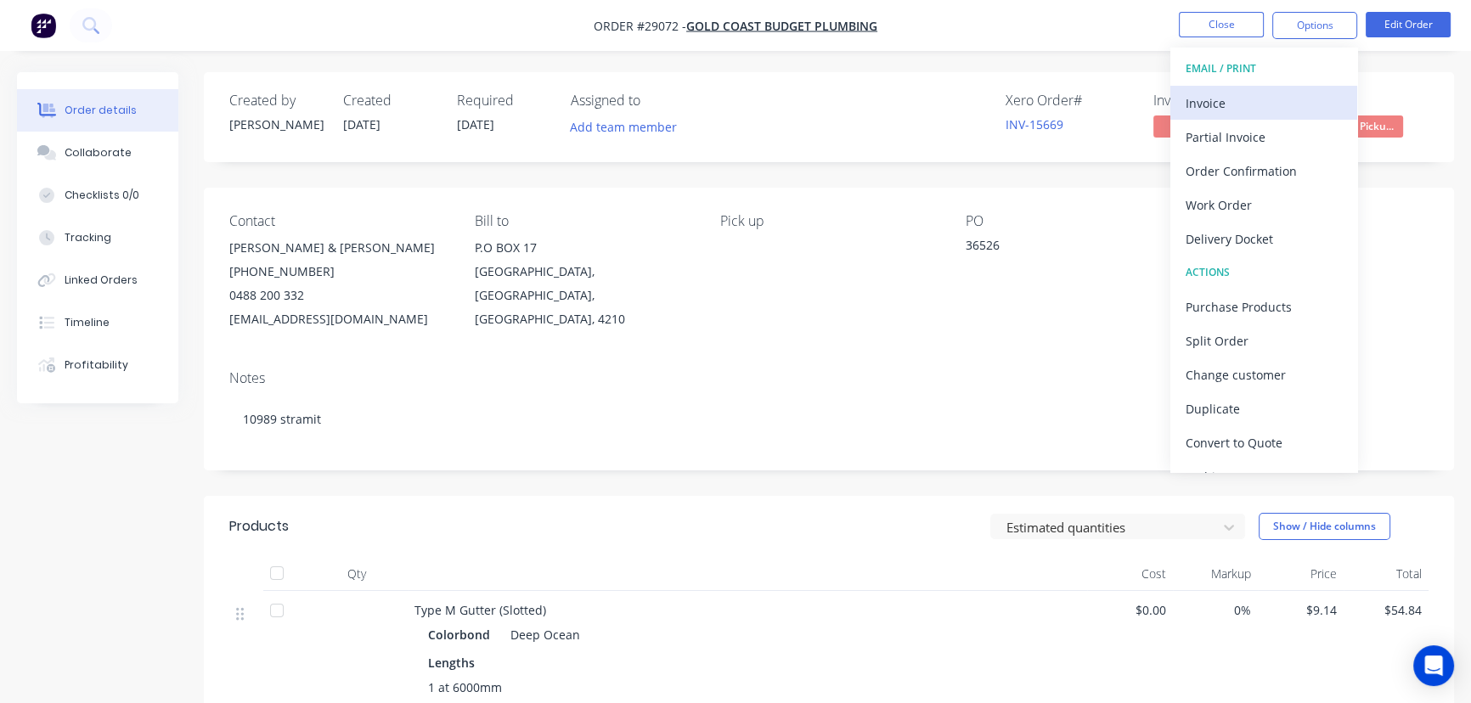
click at [1197, 98] on div "Invoice" at bounding box center [1263, 103] width 156 height 25
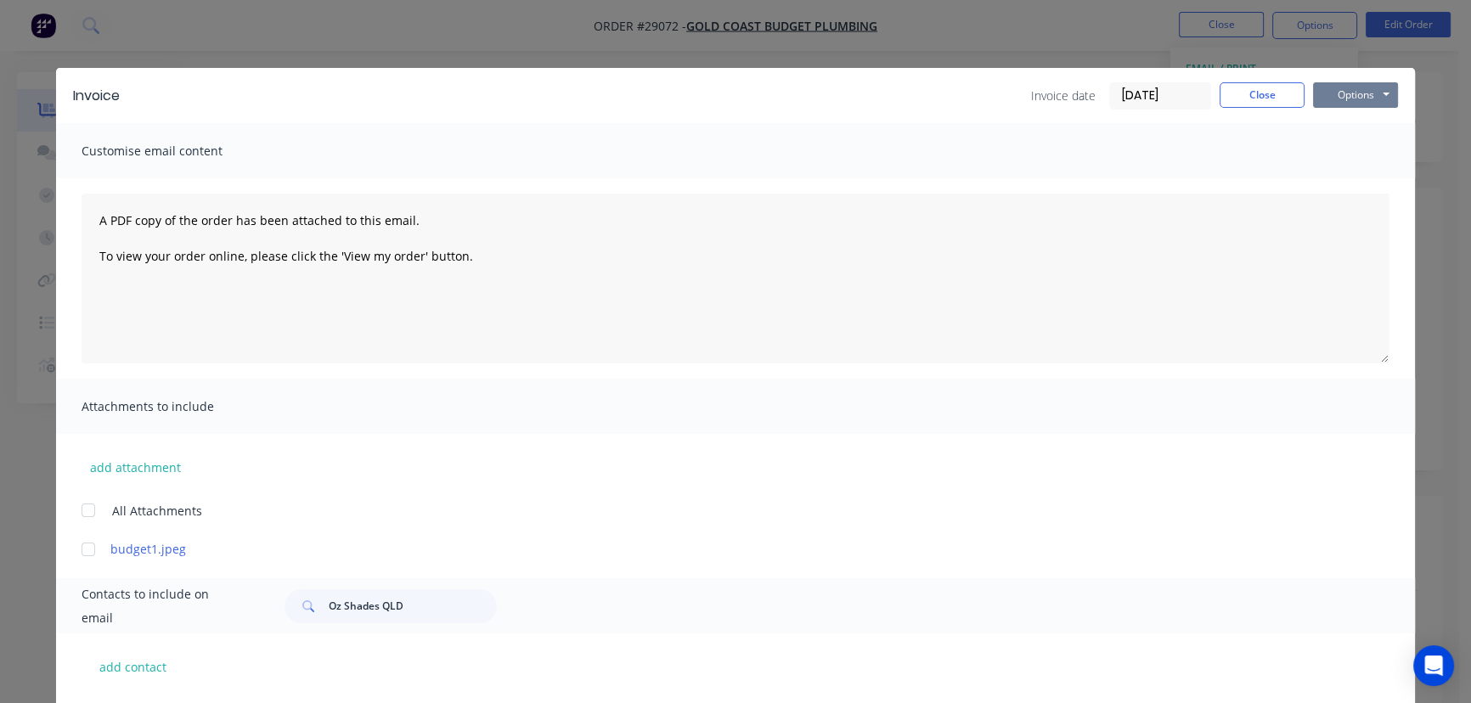
click at [1343, 88] on button "Options" at bounding box center [1355, 94] width 85 height 25
click at [1330, 152] on button "Print" at bounding box center [1367, 153] width 109 height 28
click at [1257, 90] on button "Close" at bounding box center [1261, 94] width 85 height 25
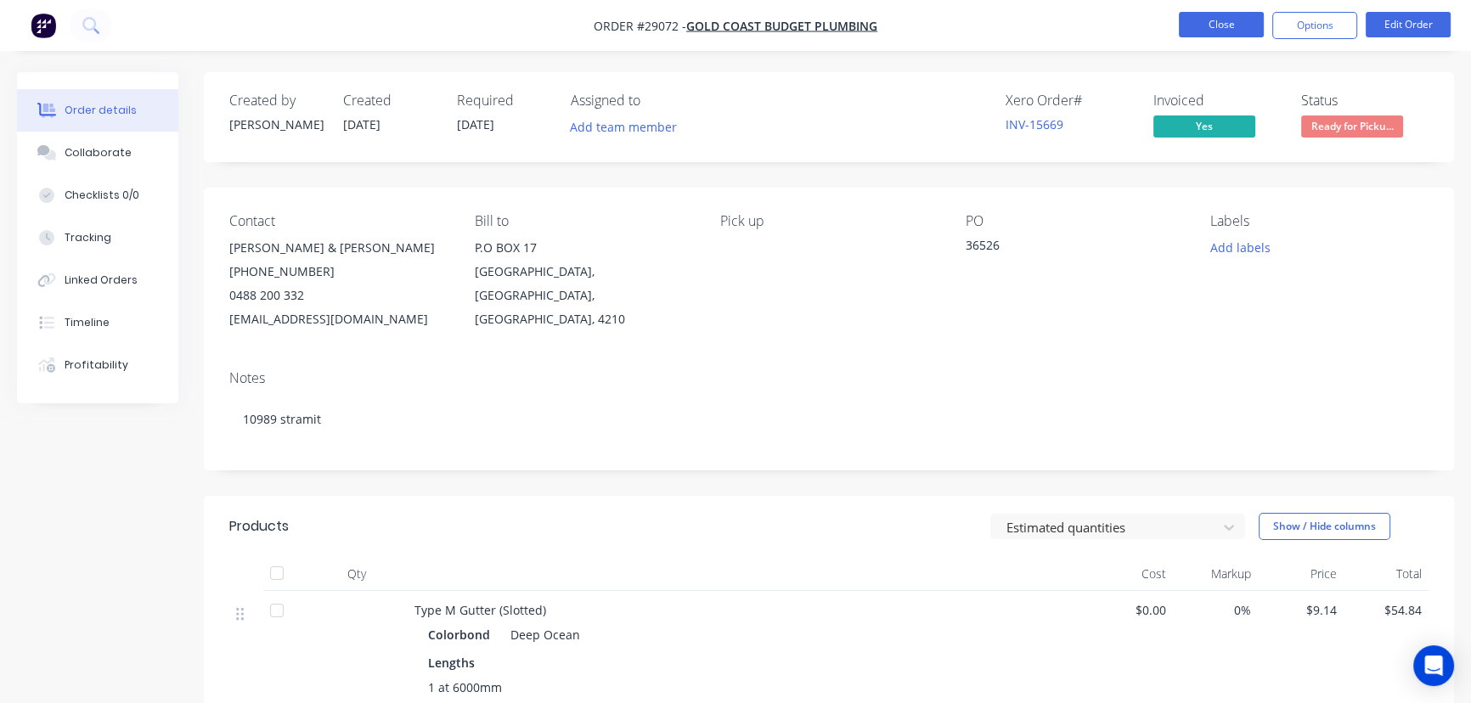
click at [1206, 25] on button "Close" at bounding box center [1221, 24] width 85 height 25
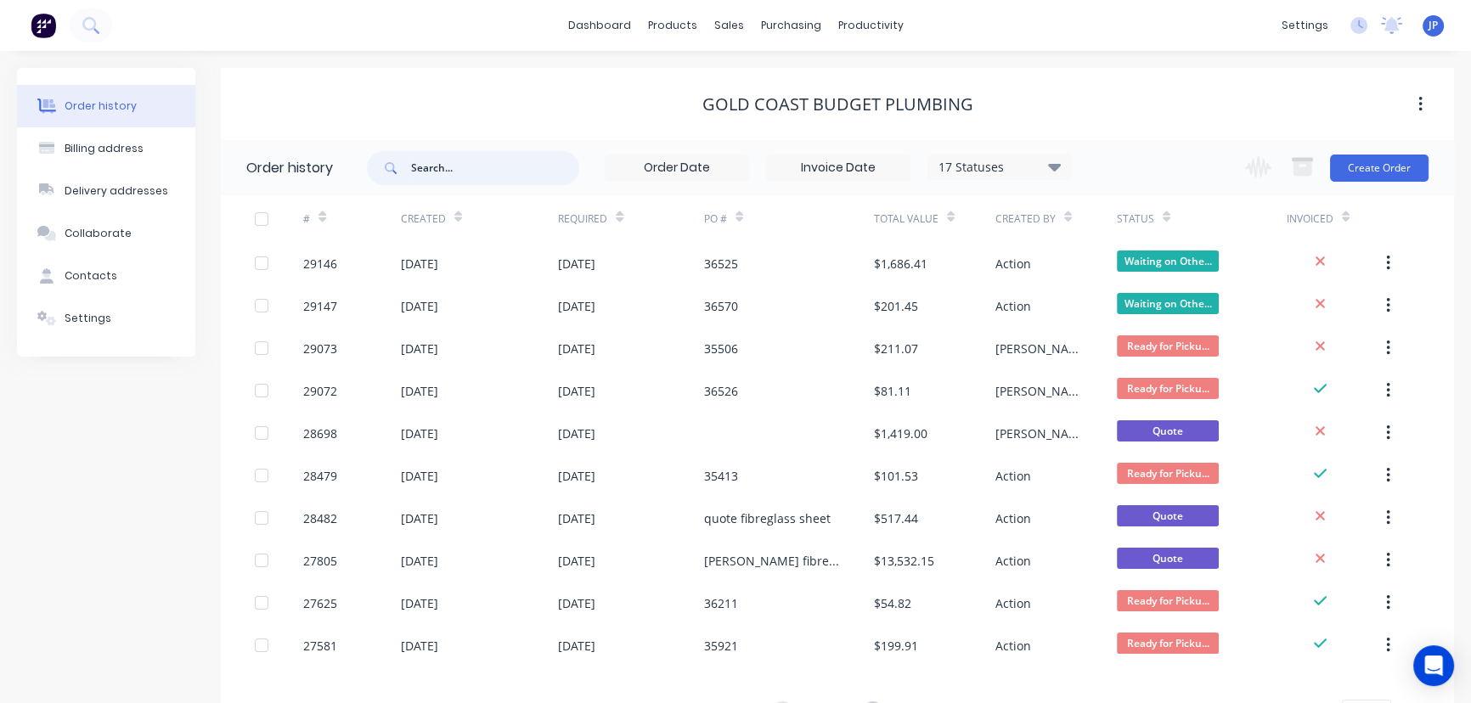
click at [417, 166] on input "text" at bounding box center [495, 168] width 168 height 34
type input "15671"
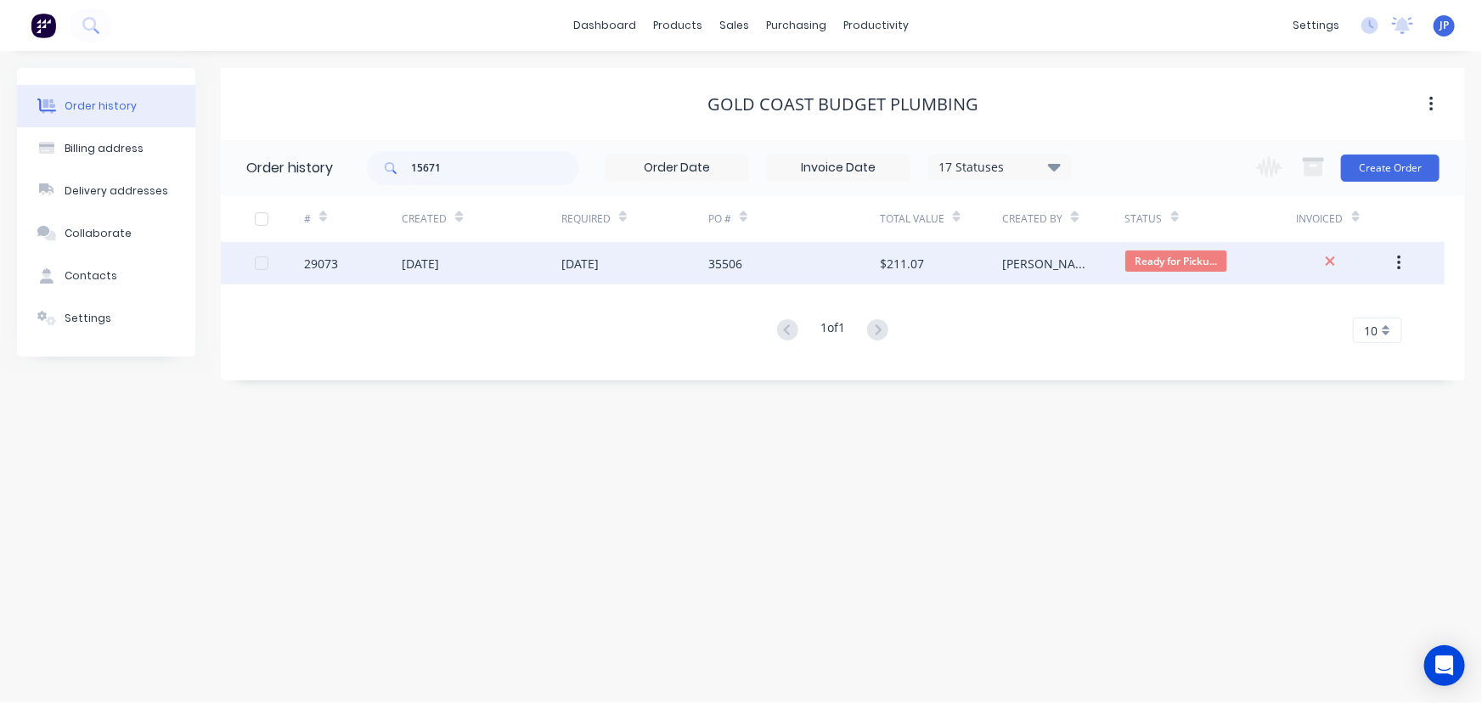
click at [425, 262] on div "[DATE]" at bounding box center [420, 264] width 37 height 18
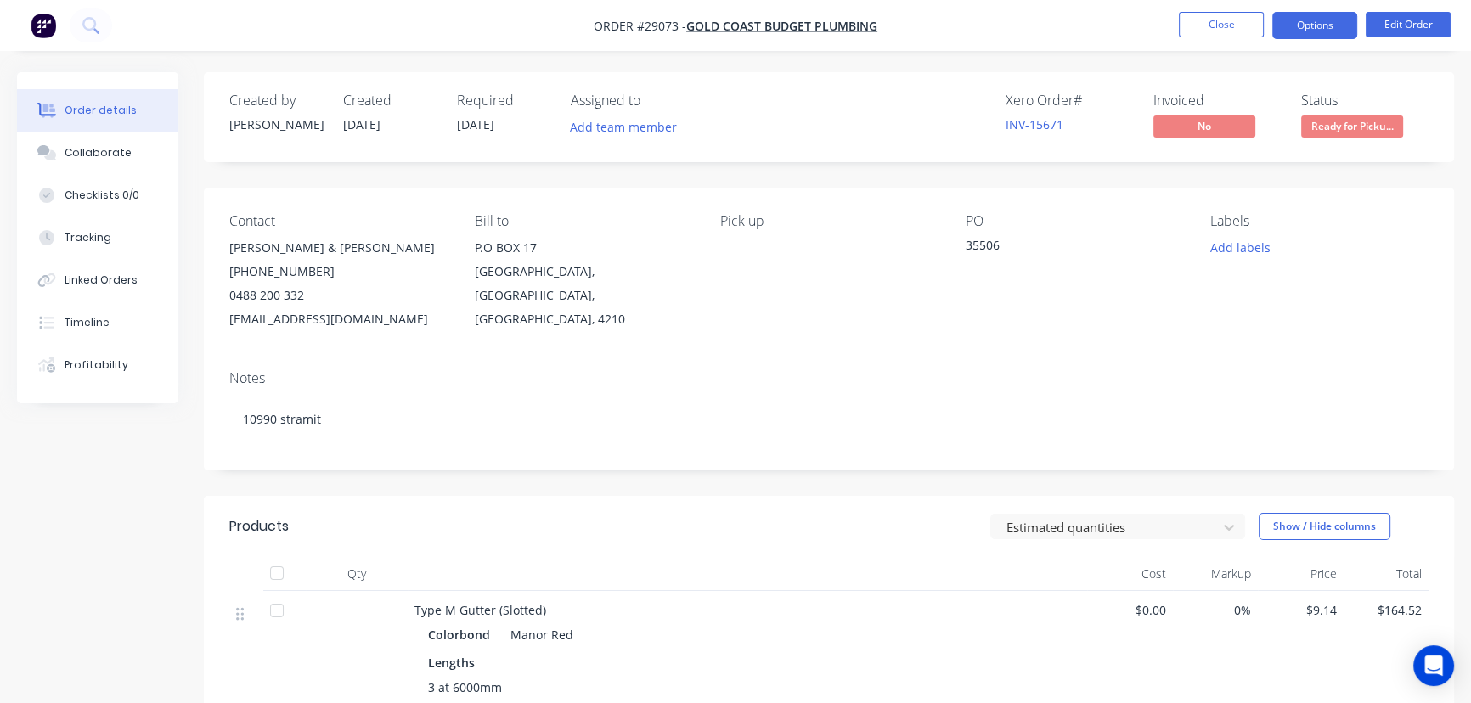
click at [1293, 22] on button "Options" at bounding box center [1314, 25] width 85 height 27
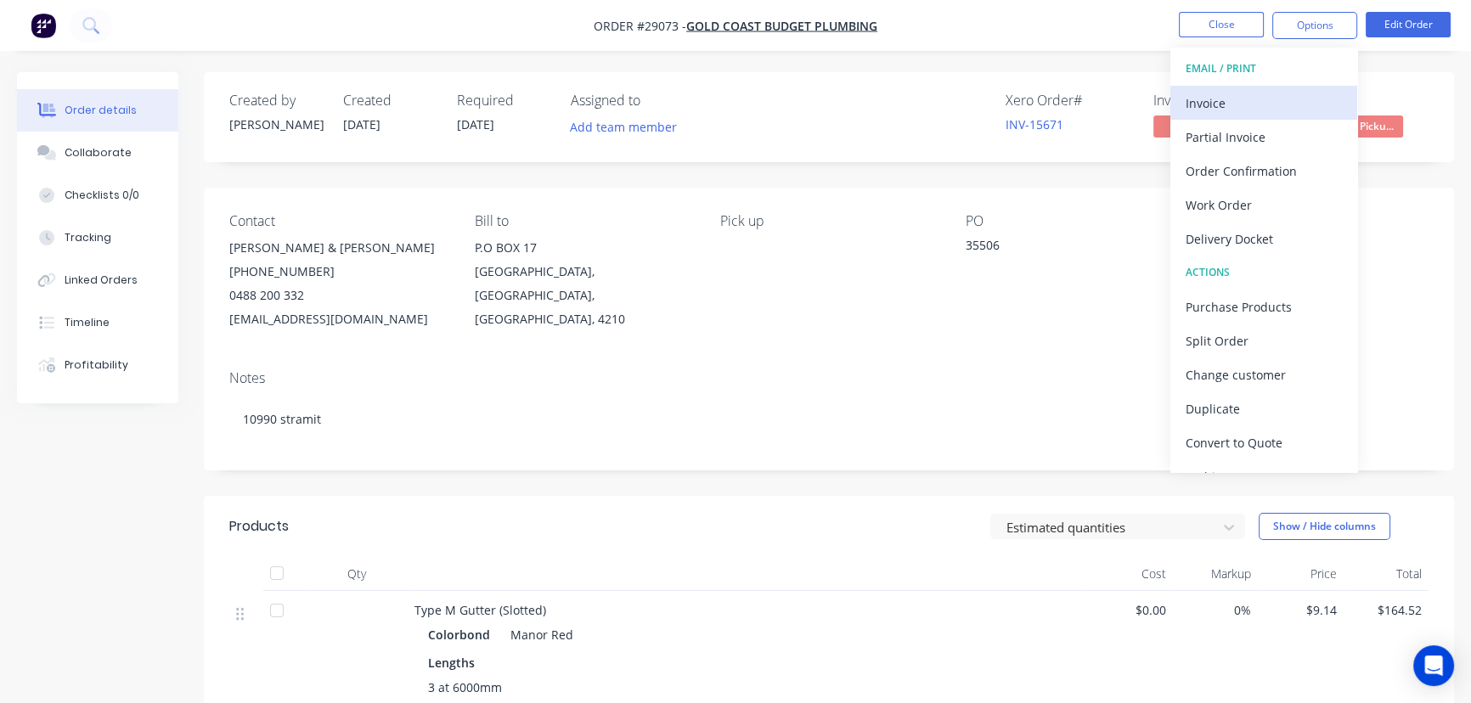
click at [1249, 96] on div "Invoice" at bounding box center [1263, 103] width 156 height 25
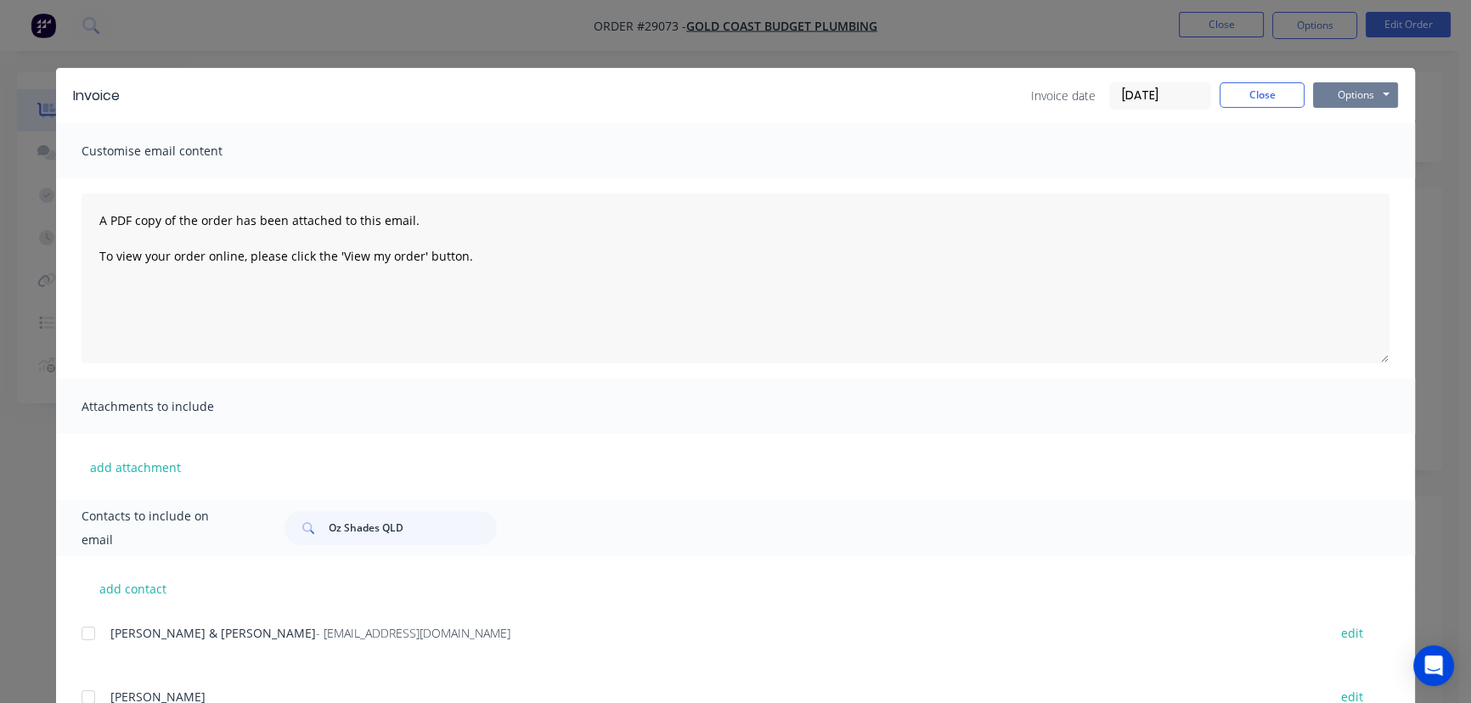
drag, startPoint x: 1336, startPoint y: 85, endPoint x: 1337, endPoint y: 106, distance: 21.2
click at [1337, 85] on button "Options" at bounding box center [1355, 94] width 85 height 25
click at [1334, 151] on button "Print" at bounding box center [1367, 153] width 109 height 28
click at [1240, 99] on button "Close" at bounding box center [1261, 94] width 85 height 25
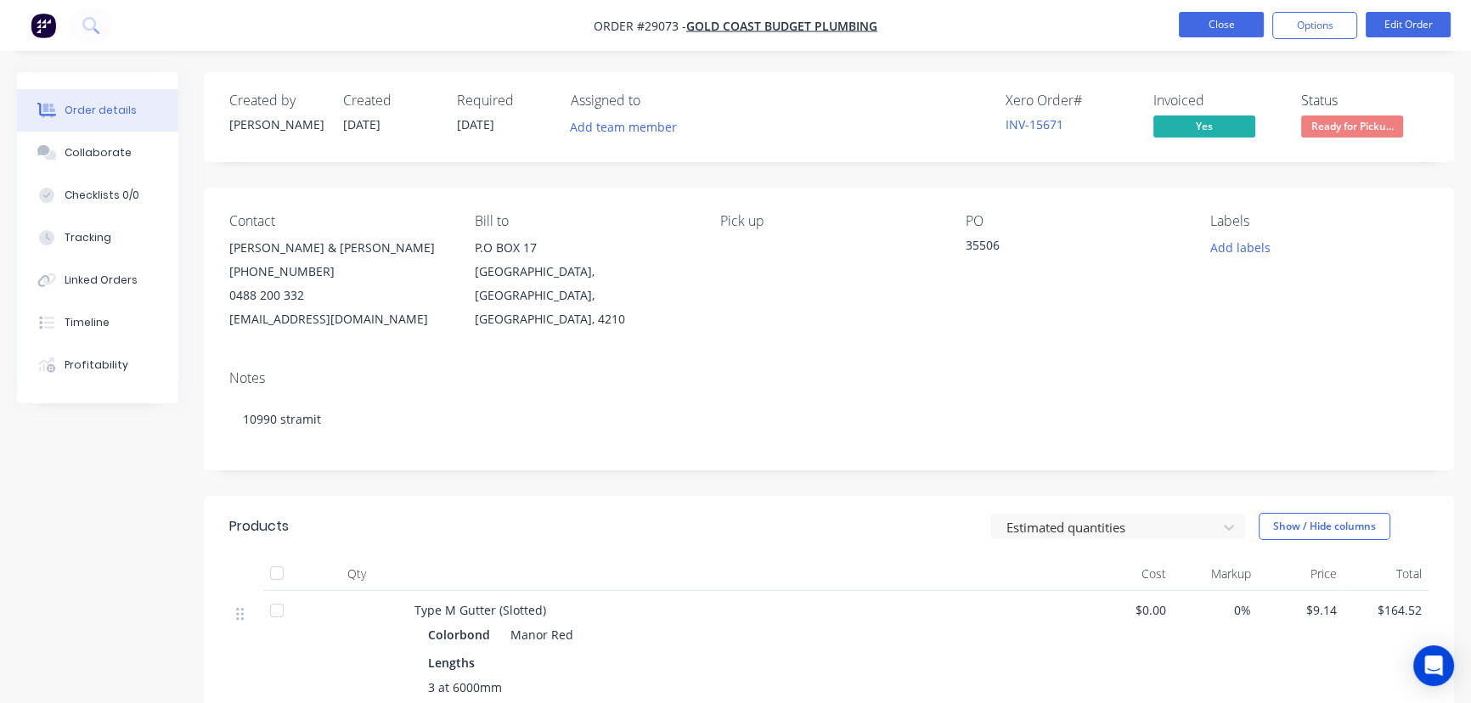
click at [1213, 29] on button "Close" at bounding box center [1221, 24] width 85 height 25
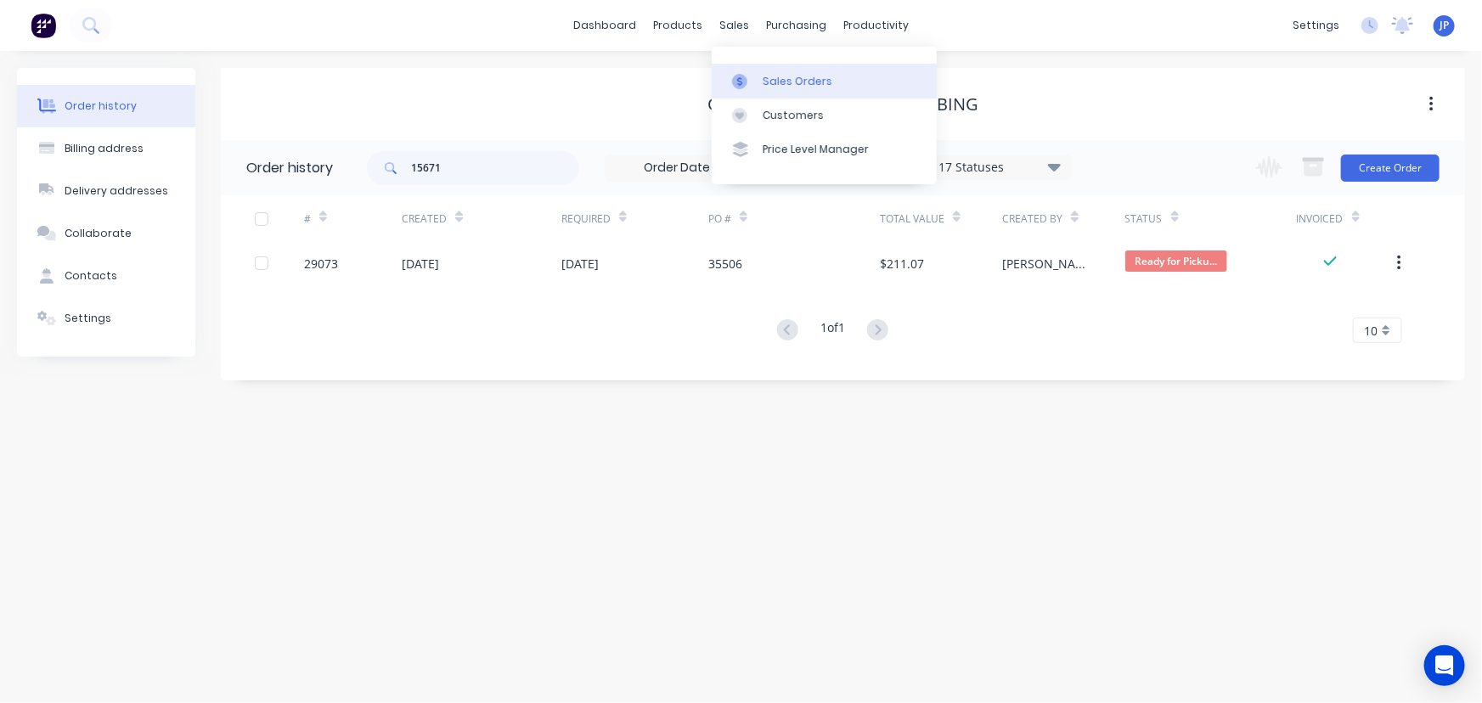
click at [765, 83] on div "Sales Orders" at bounding box center [798, 81] width 70 height 15
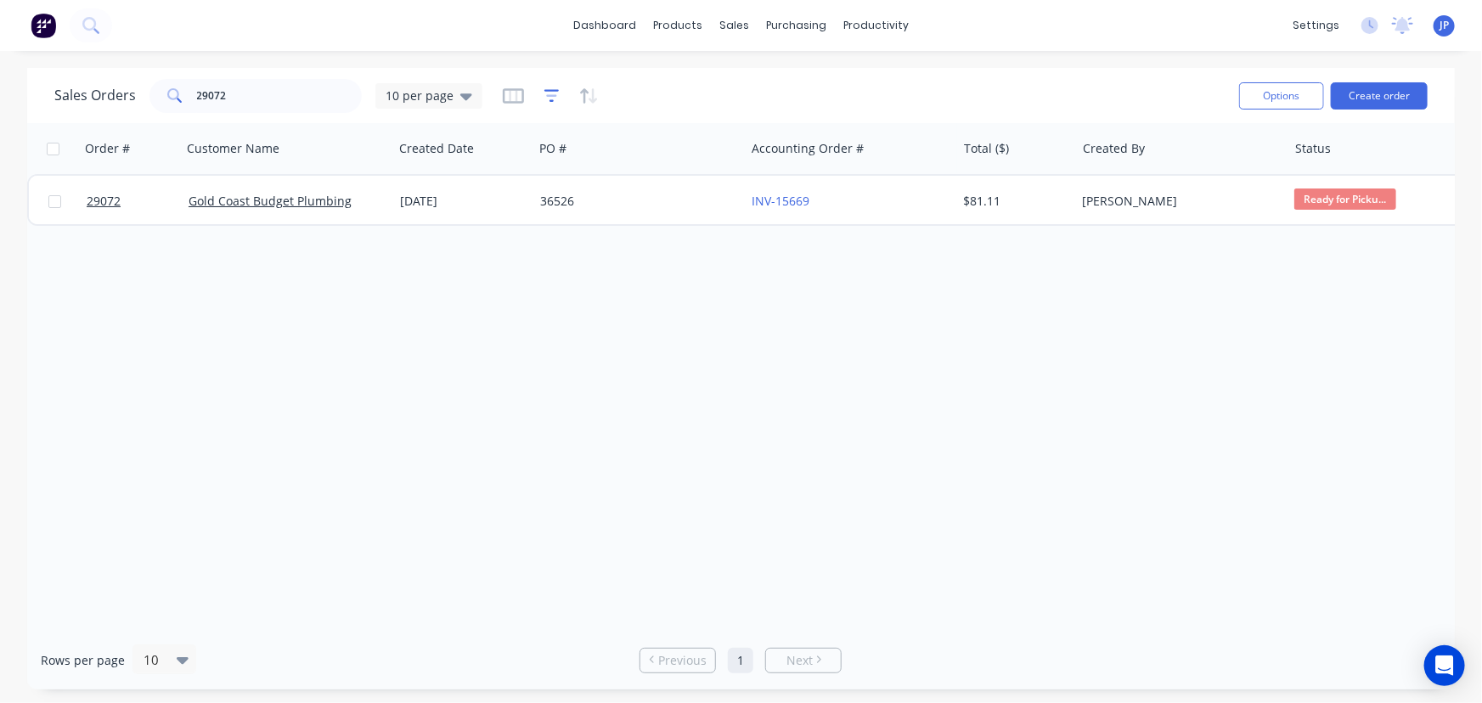
click at [546, 93] on icon "button" at bounding box center [551, 95] width 15 height 17
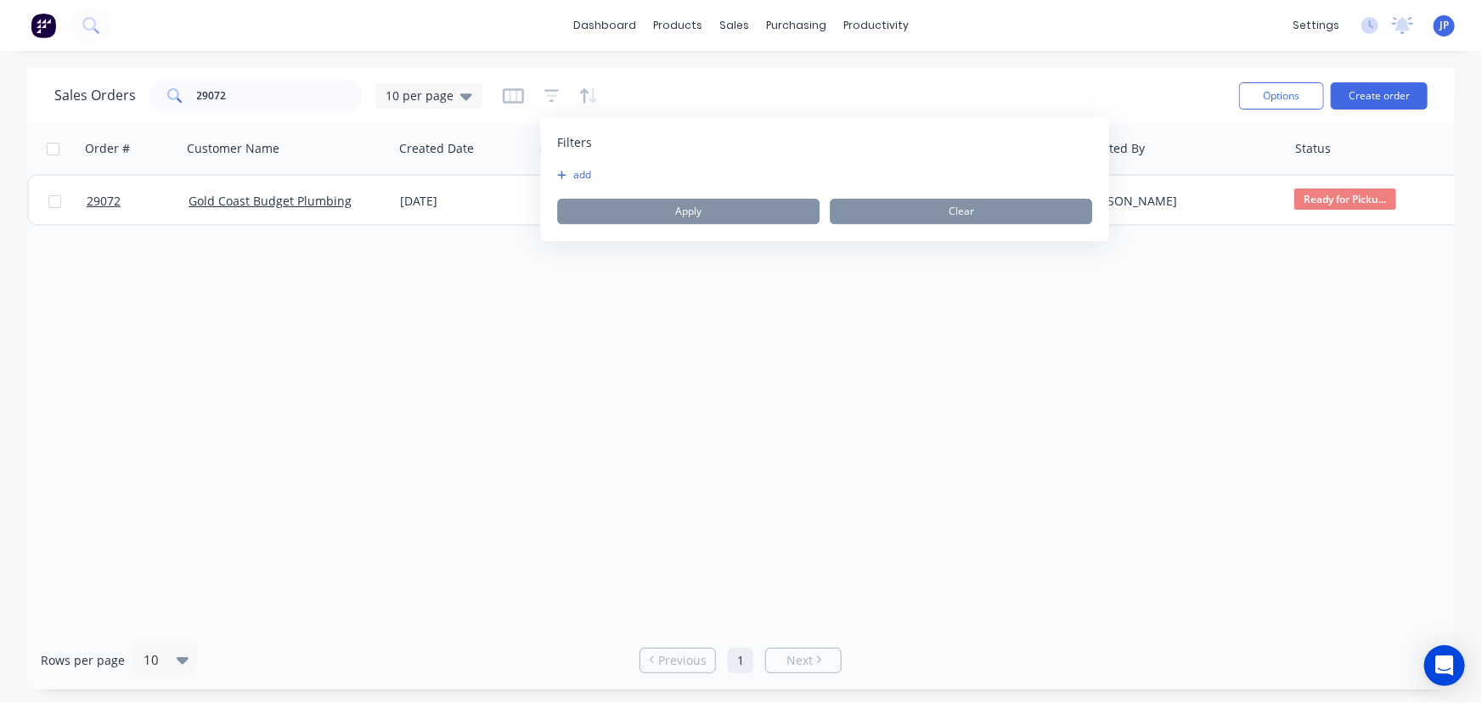
click at [583, 172] on button "add" at bounding box center [578, 175] width 42 height 14
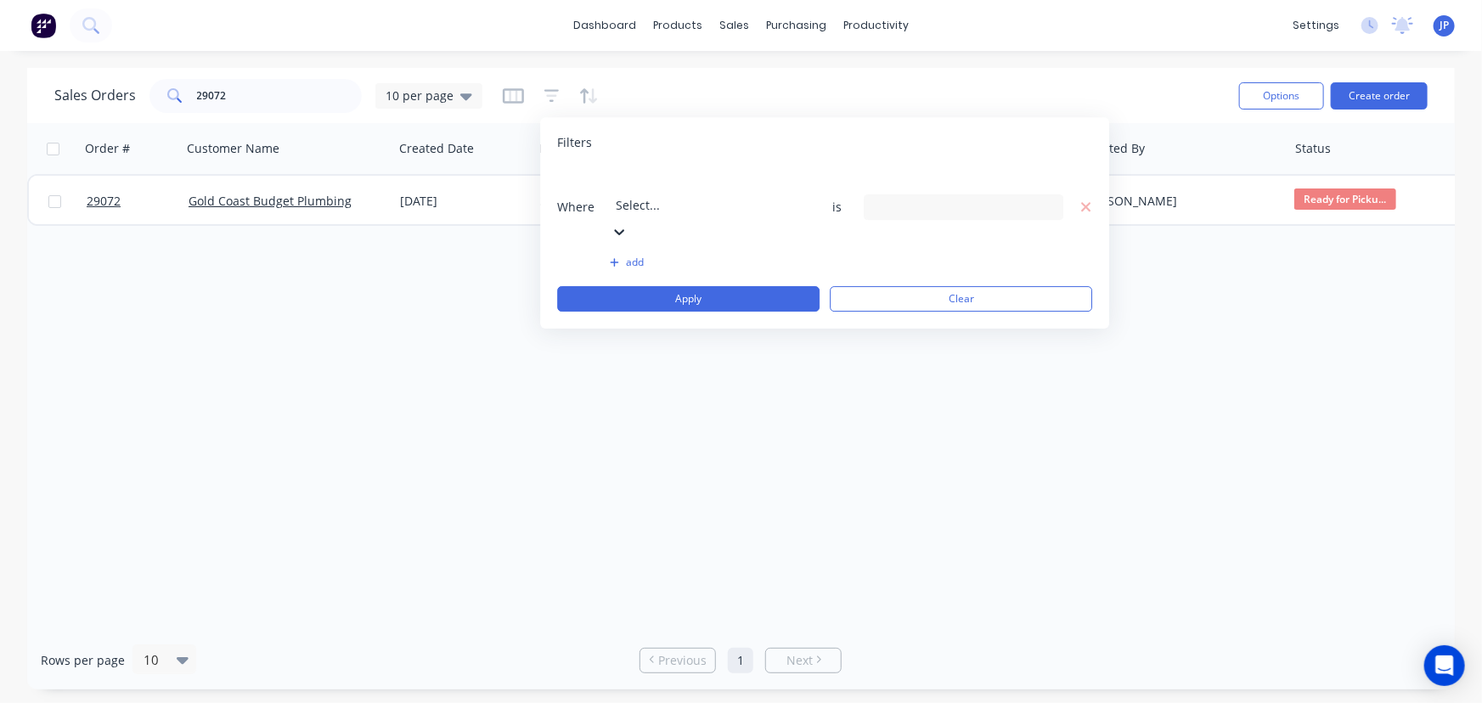
click at [625, 229] on icon at bounding box center [620, 232] width 10 height 6
click at [1042, 198] on icon at bounding box center [1048, 207] width 12 height 19
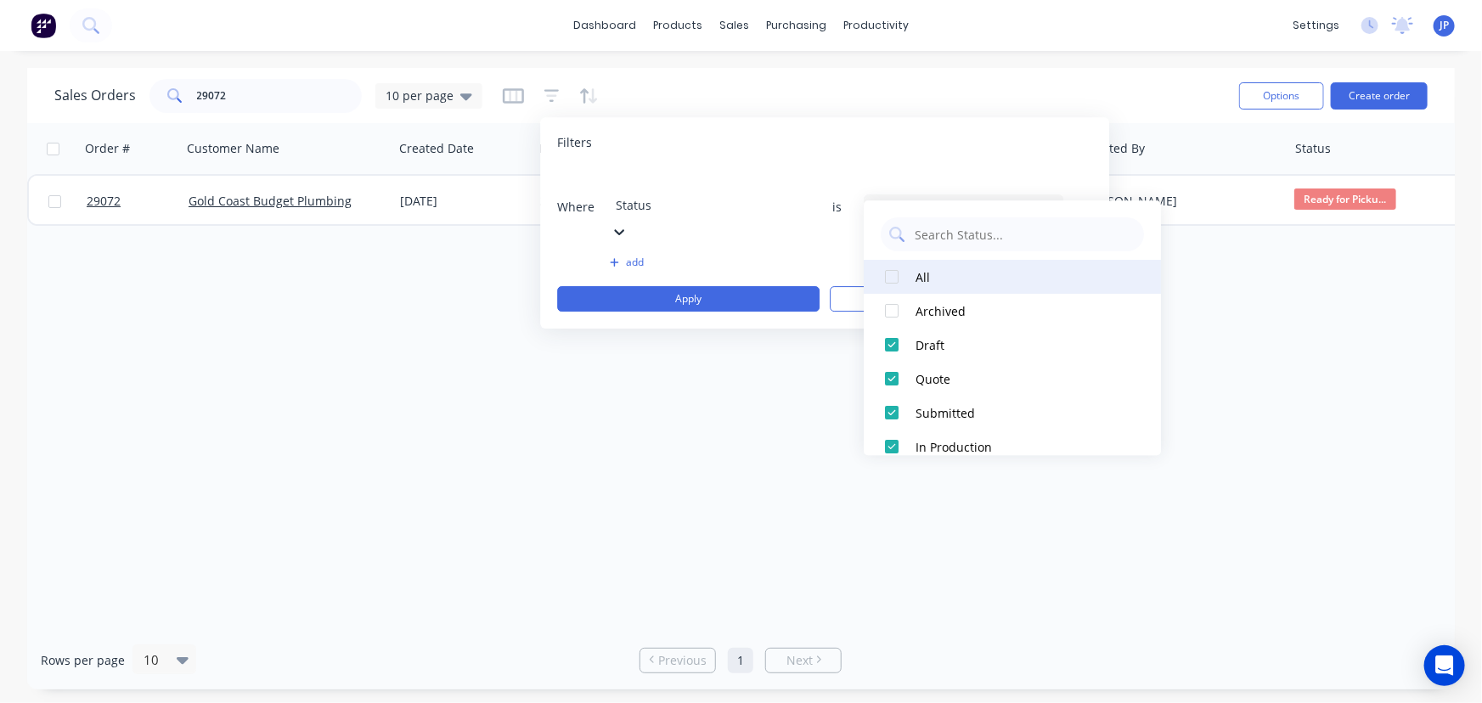
click at [893, 279] on div at bounding box center [892, 277] width 34 height 34
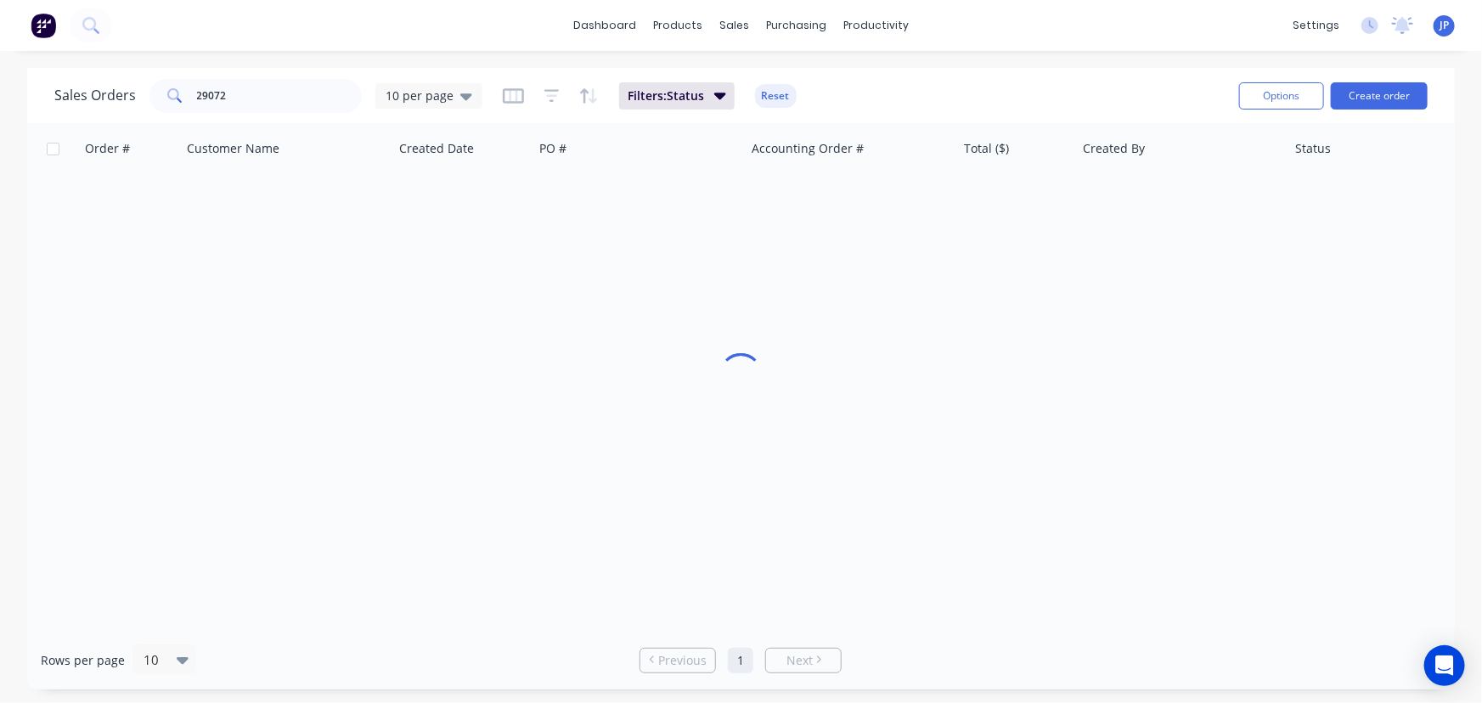
click at [802, 313] on div "Order # Customer Name Created Date PO # Accounting Order # Total ($) Created By…" at bounding box center [740, 377] width 1427 height 508
drag, startPoint x: 234, startPoint y: 98, endPoint x: 189, endPoint y: 93, distance: 46.1
click at [189, 93] on div "29072" at bounding box center [255, 96] width 212 height 34
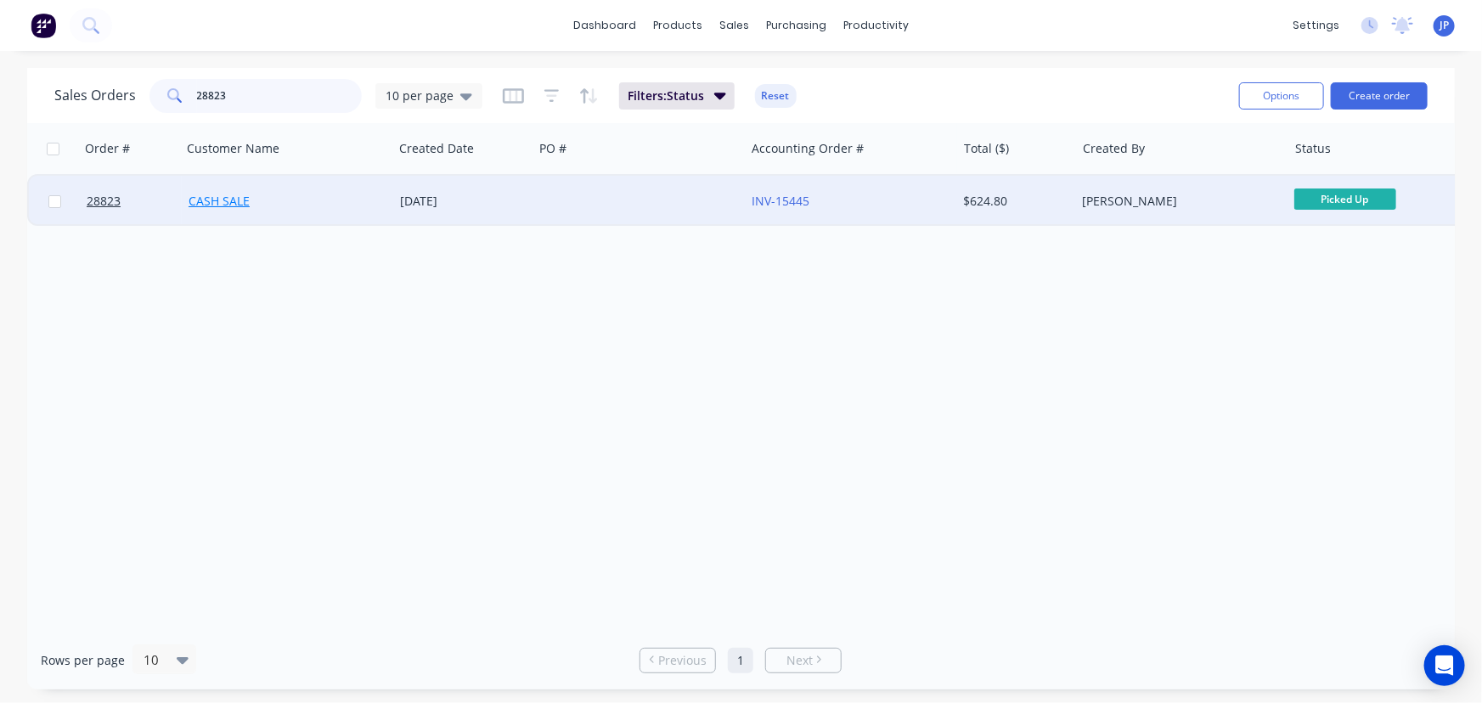
type input "28823"
click at [214, 200] on link "CASH SALE" at bounding box center [219, 201] width 61 height 16
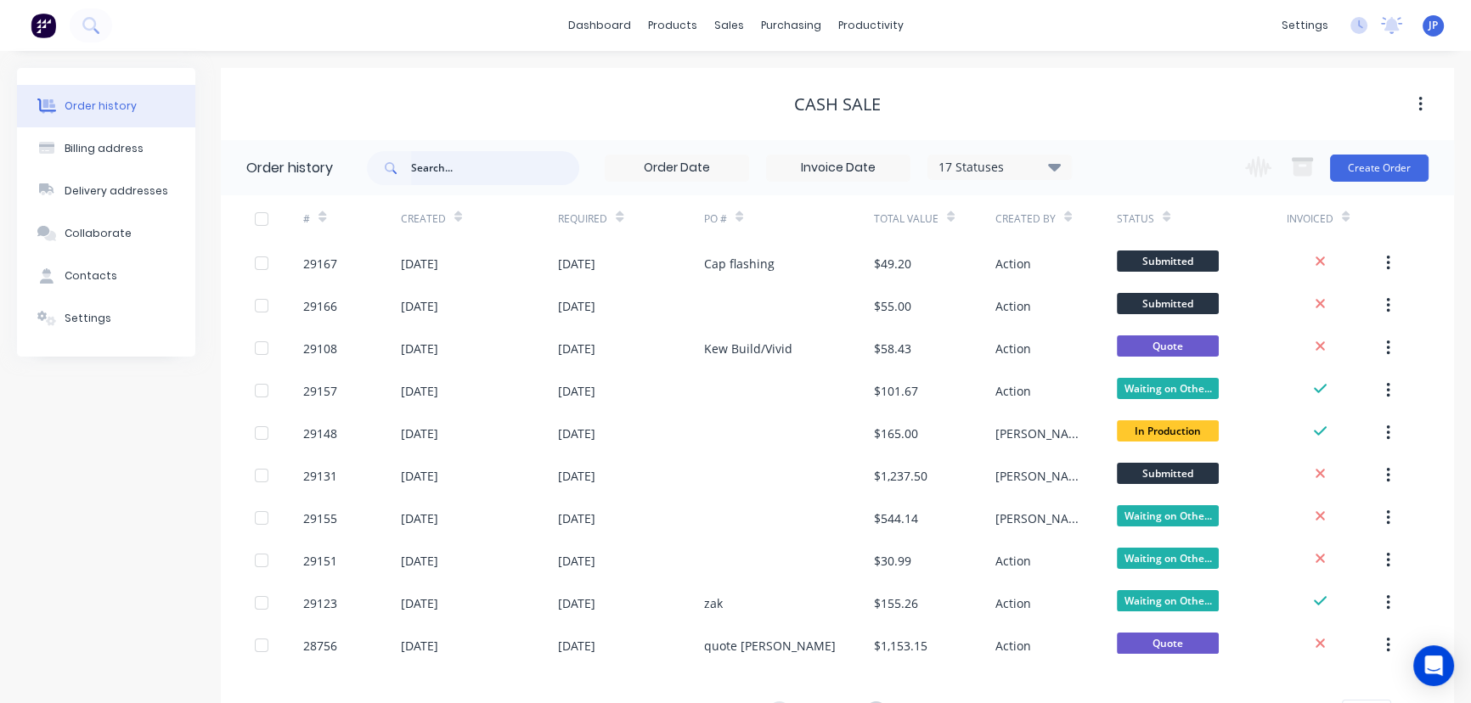
click at [437, 177] on input "text" at bounding box center [495, 168] width 168 height 34
type input "28823"
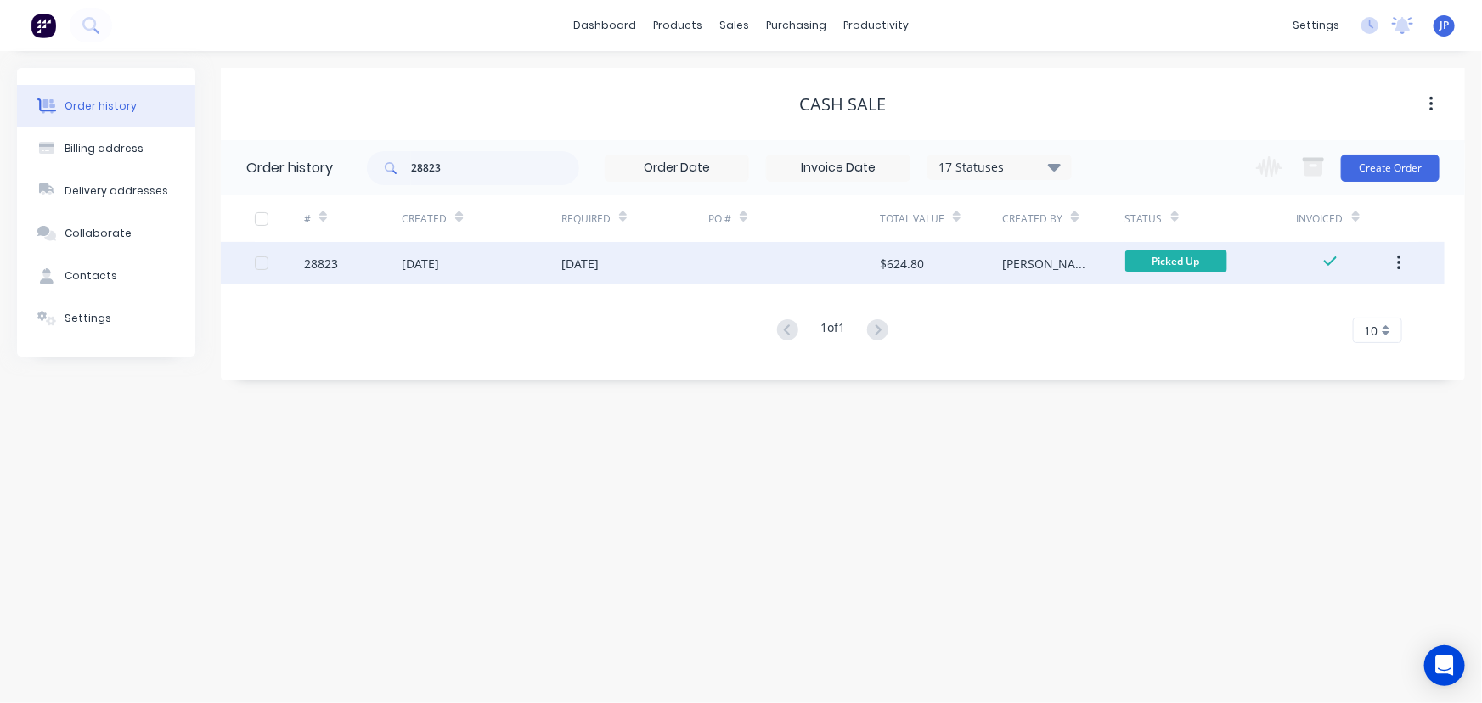
click at [438, 262] on div "[DATE]" at bounding box center [420, 264] width 37 height 18
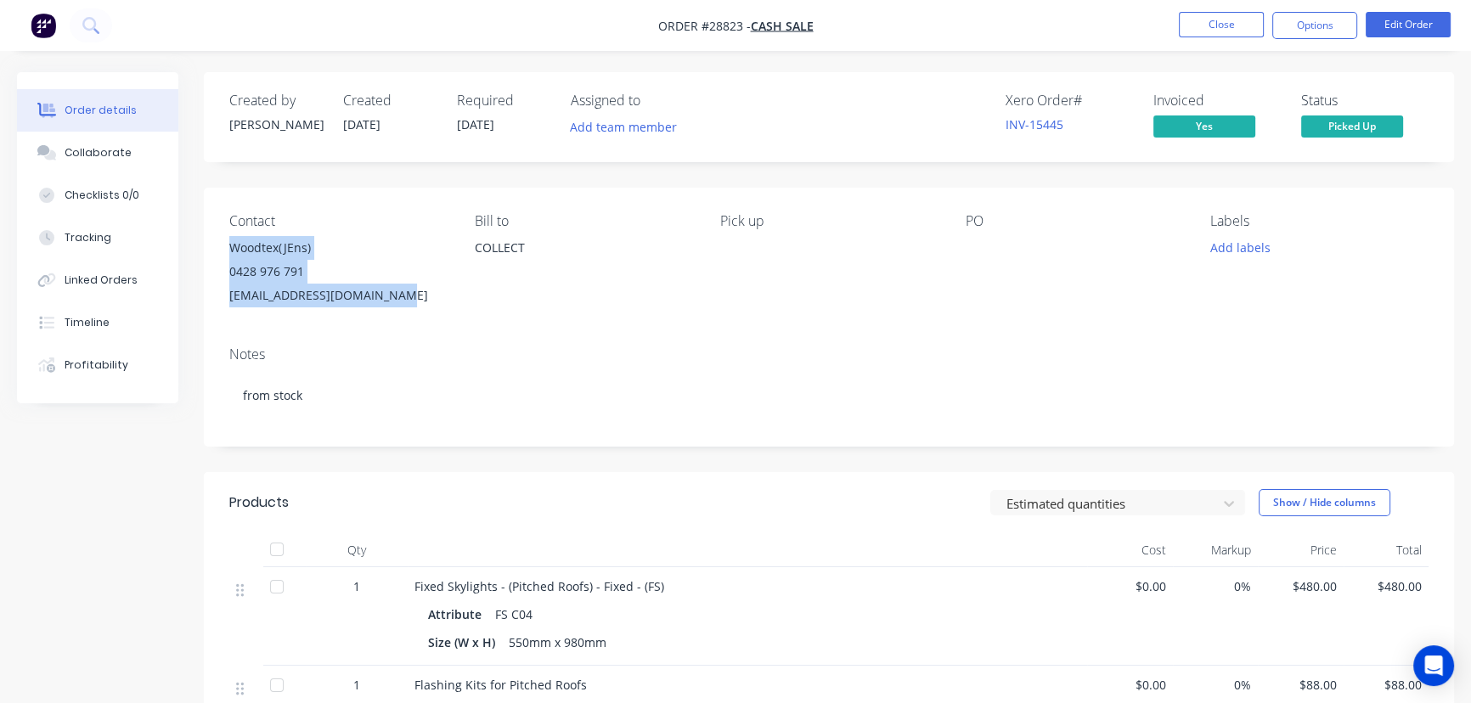
drag, startPoint x: 397, startPoint y: 299, endPoint x: 229, endPoint y: 252, distance: 173.7
click at [229, 252] on div "Woodtex(JEns) 0428 976 791 [EMAIL_ADDRESS][DOMAIN_NAME]" at bounding box center [338, 271] width 218 height 71
copy div "Woodtex(JEns) 0428 976 791 [EMAIL_ADDRESS][DOMAIN_NAME]"
click at [1206, 28] on button "Close" at bounding box center [1221, 24] width 85 height 25
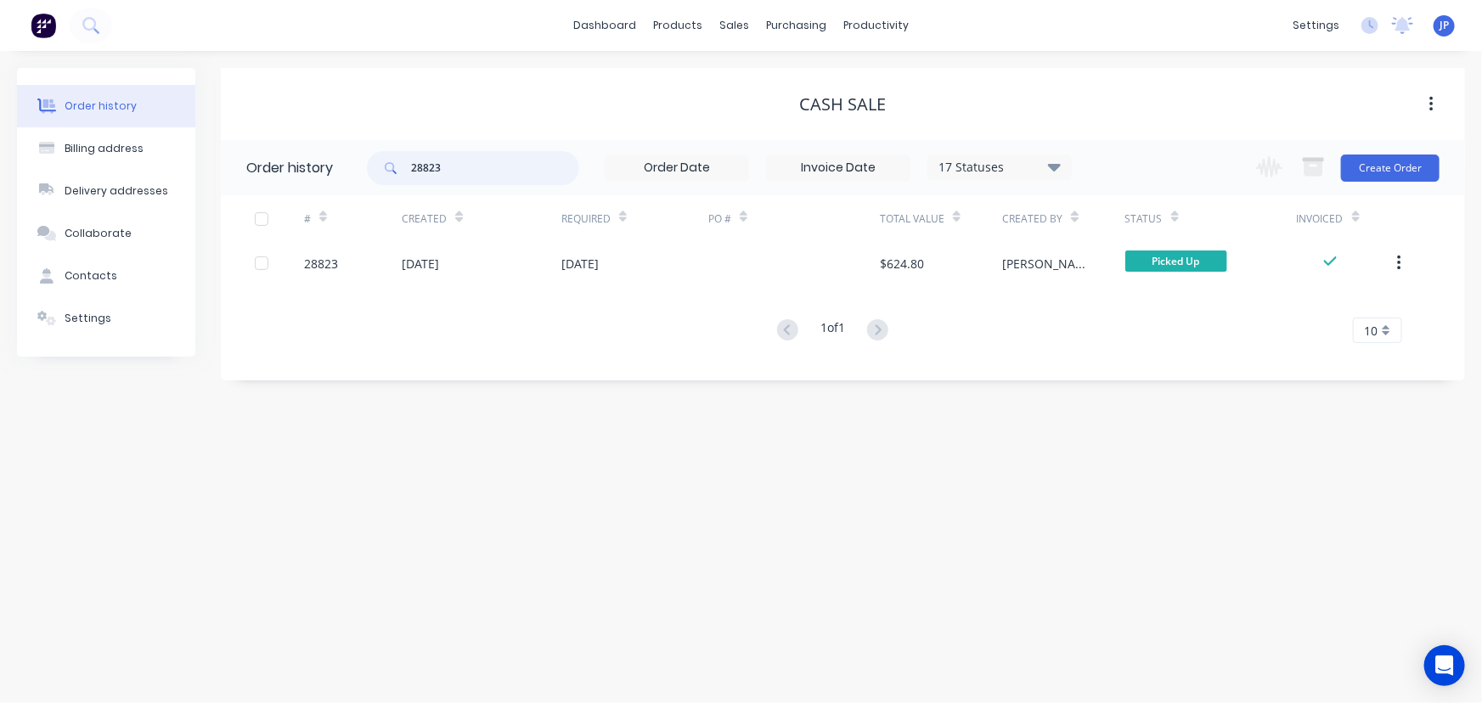
drag, startPoint x: 447, startPoint y: 170, endPoint x: 387, endPoint y: 171, distance: 59.4
click at [387, 171] on div "28823" at bounding box center [473, 168] width 212 height 34
type input "29167"
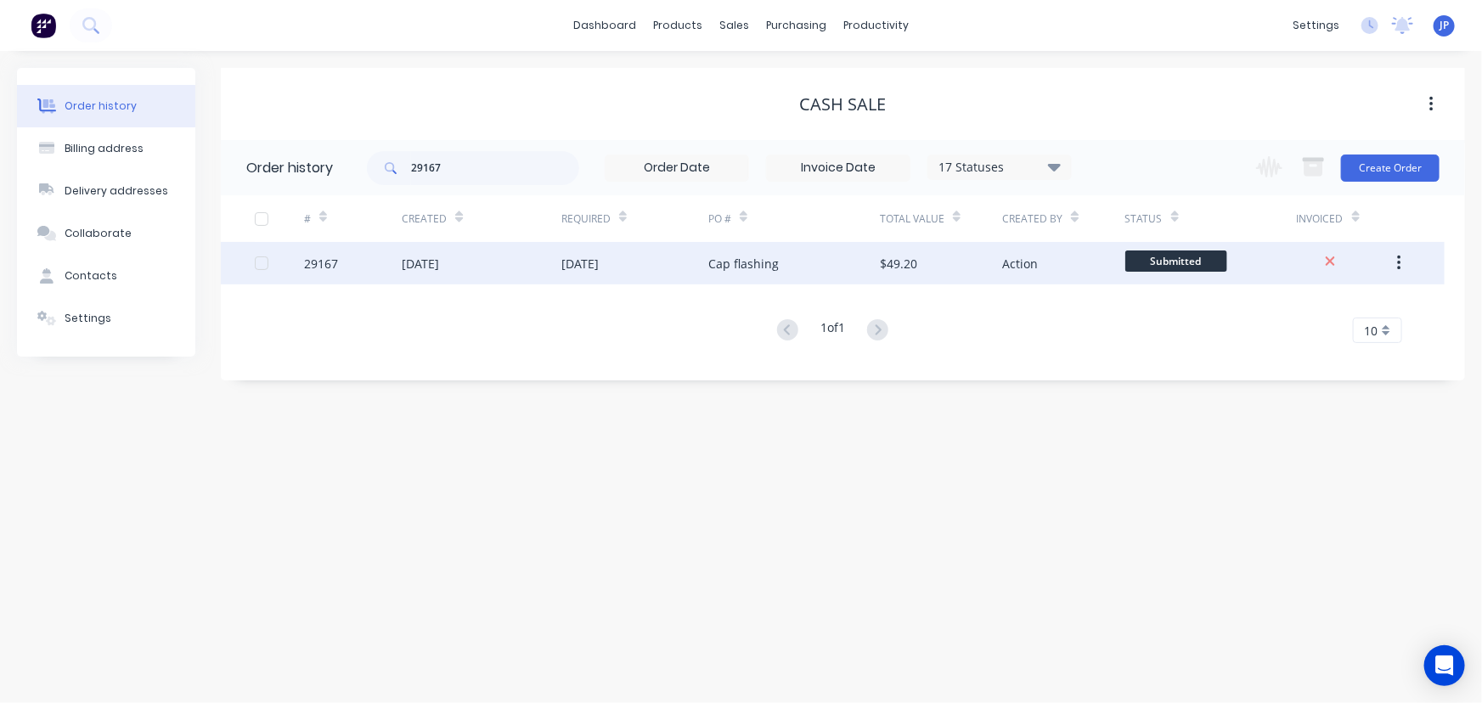
click at [418, 256] on div "[DATE]" at bounding box center [420, 264] width 37 height 18
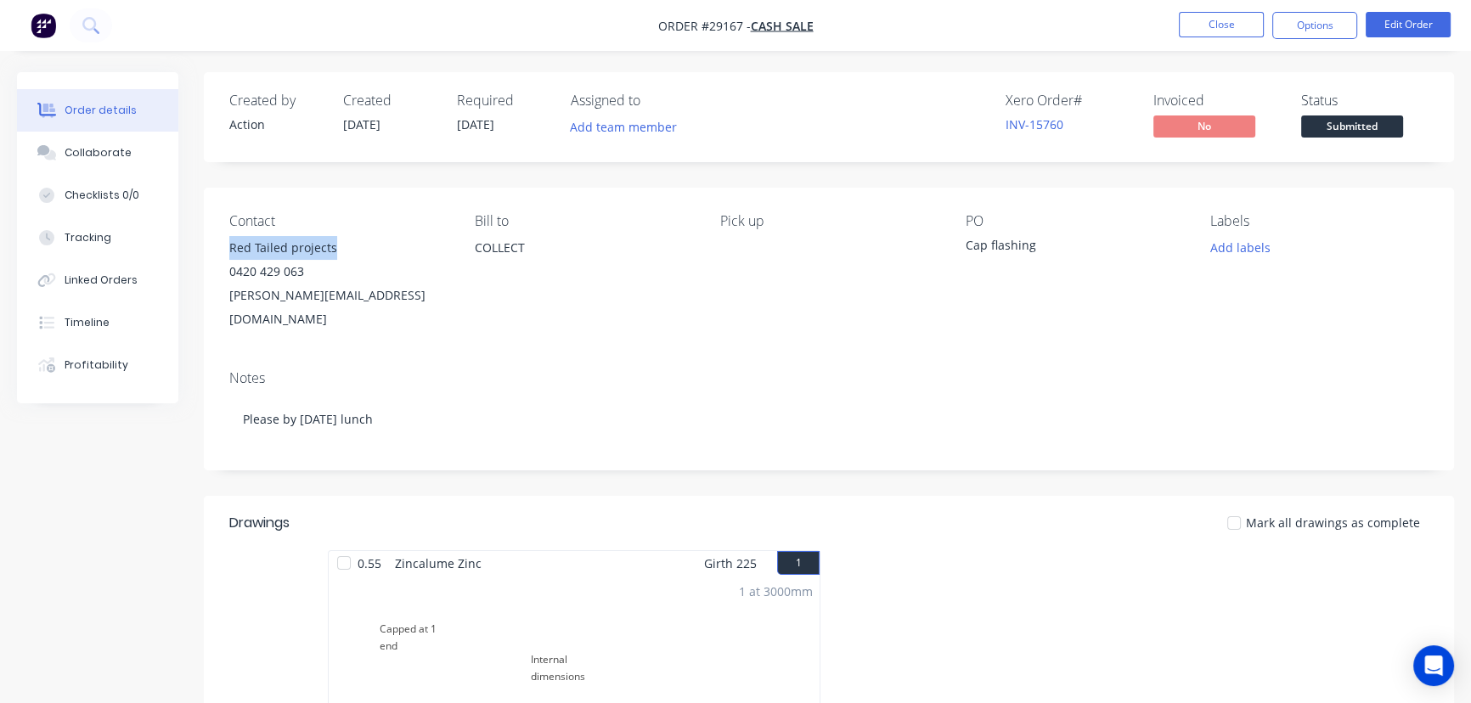
drag, startPoint x: 342, startPoint y: 249, endPoint x: 226, endPoint y: 254, distance: 116.4
click at [226, 254] on div "Contact Red Tailed projects 0420 429 063 [PERSON_NAME][EMAIL_ADDRESS][DOMAIN_NA…" at bounding box center [829, 272] width 1250 height 169
copy div "Red Tailed projects"
click at [1308, 28] on button "Options" at bounding box center [1314, 25] width 85 height 27
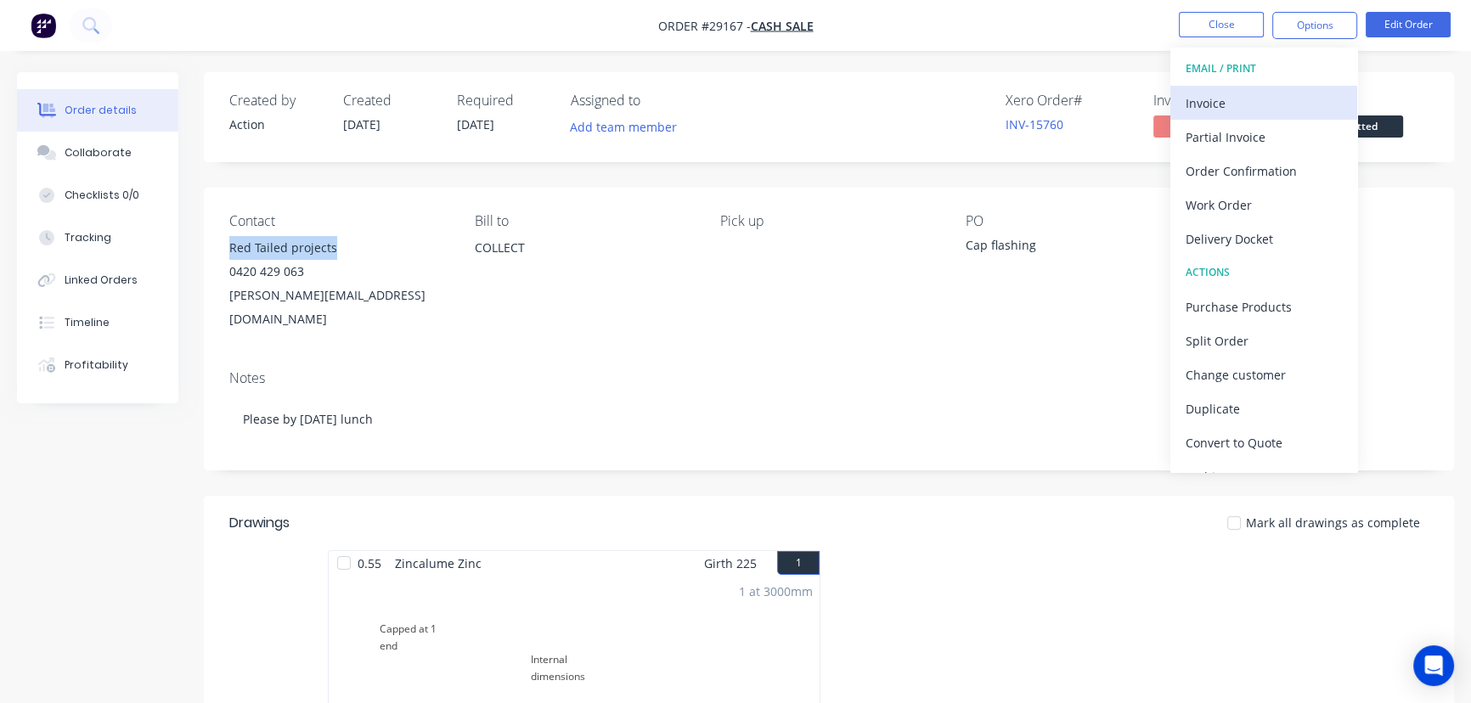
click at [1227, 103] on div "Invoice" at bounding box center [1263, 103] width 156 height 25
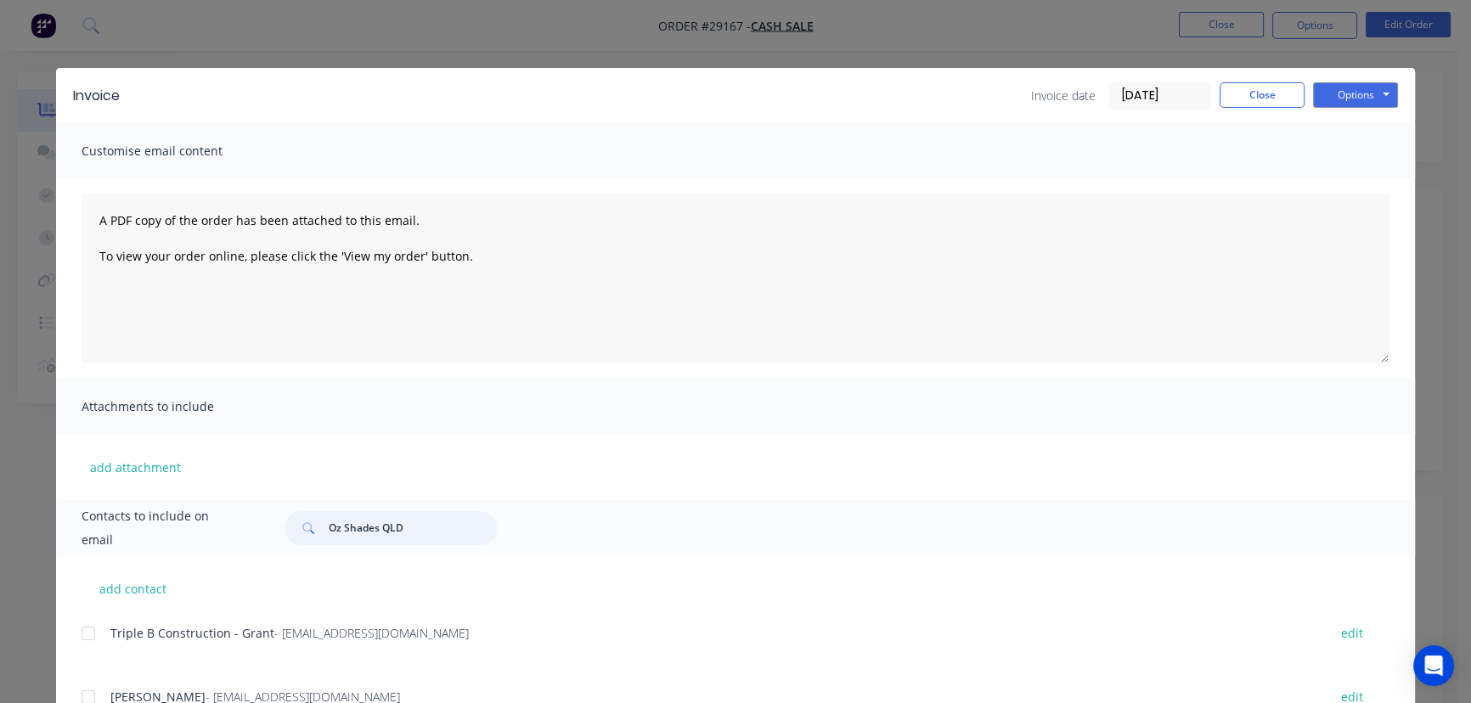
drag, startPoint x: 407, startPoint y: 528, endPoint x: 294, endPoint y: 538, distance: 113.3
click at [294, 538] on div "Oz Shades QLD" at bounding box center [390, 528] width 212 height 34
paste input "Red Tailed projects"
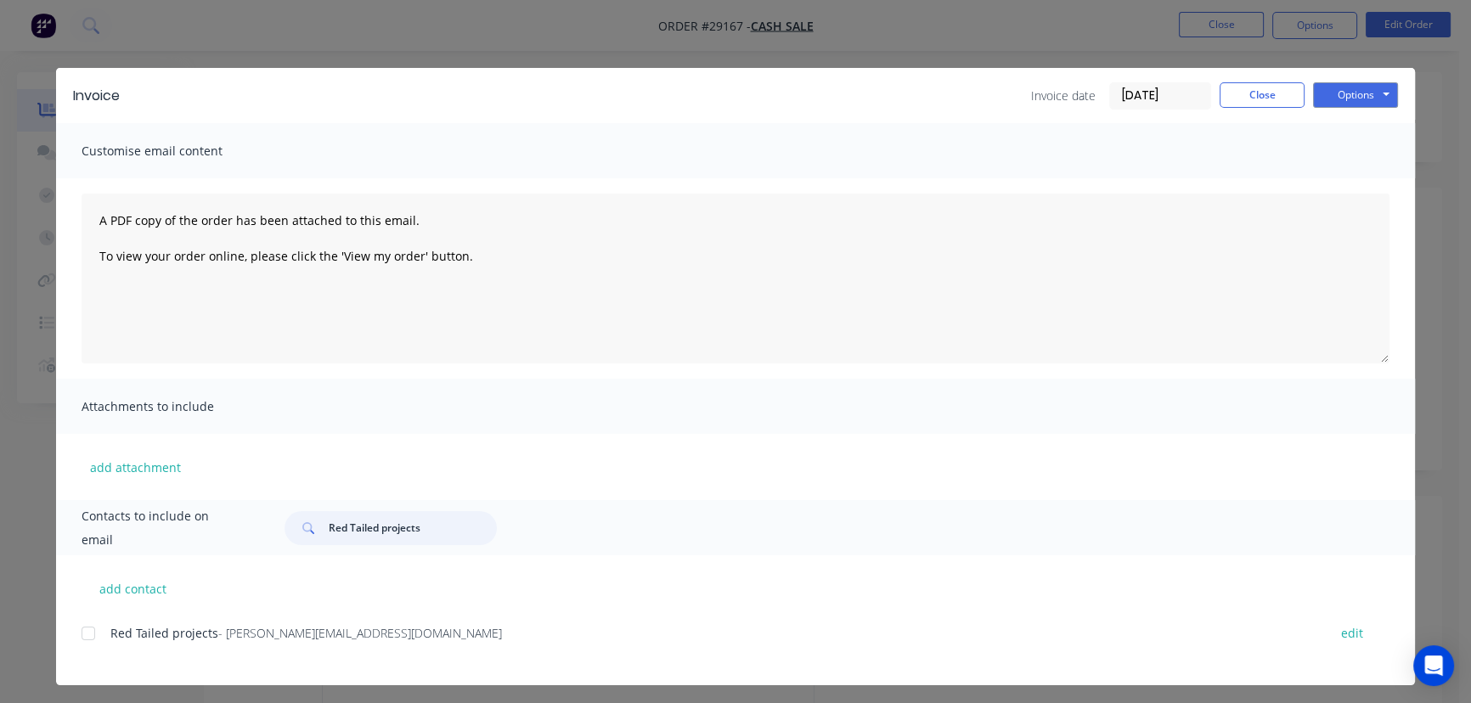
type input "Red Tailed projects"
drag, startPoint x: 390, startPoint y: 645, endPoint x: 92, endPoint y: 661, distance: 298.5
click at [92, 661] on div "Red Tailed projects - [PERSON_NAME][EMAIL_ADDRESS][DOMAIN_NAME] edit" at bounding box center [748, 643] width 1333 height 43
copy div "Red Tailed projects - [PERSON_NAME][EMAIL_ADDRESS][DOMAIN_NAME]"
click at [1344, 101] on button "Options" at bounding box center [1355, 94] width 85 height 25
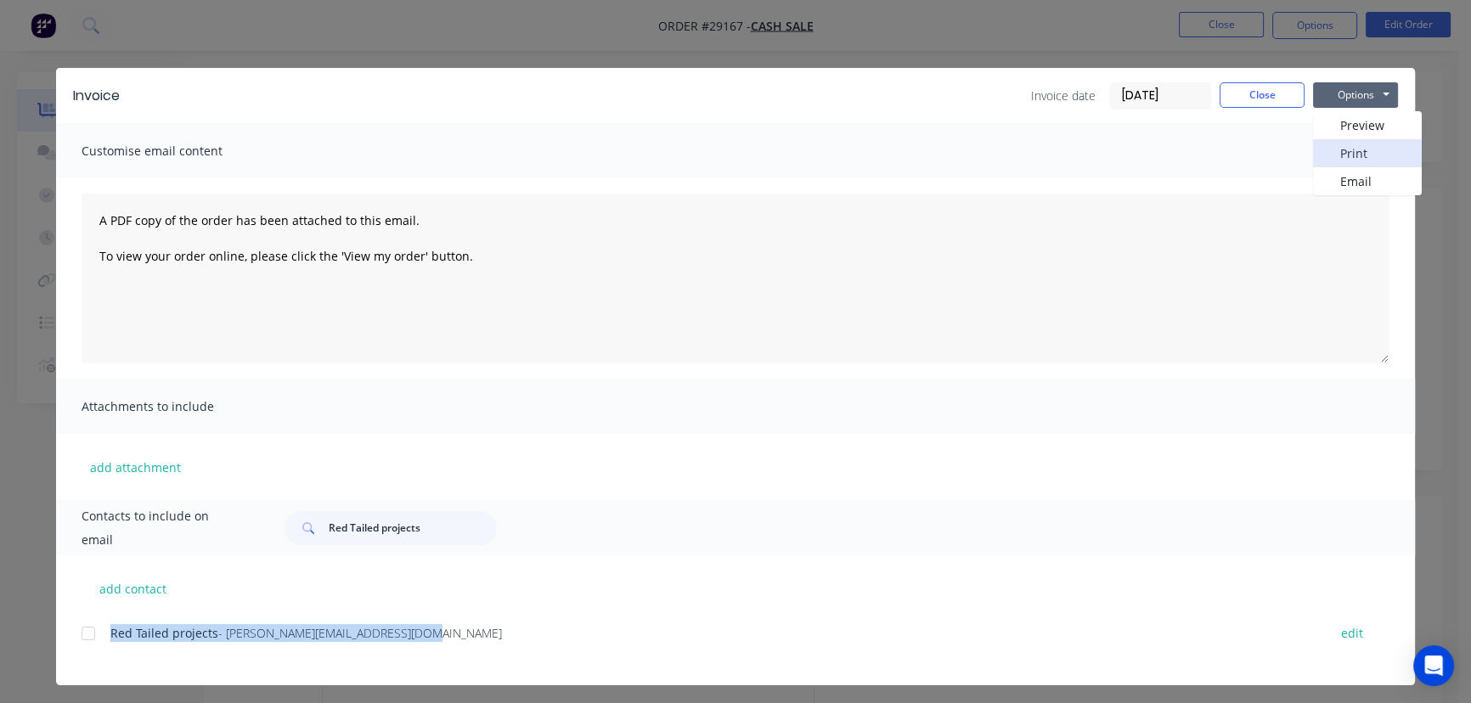
click at [1348, 152] on button "Print" at bounding box center [1367, 153] width 109 height 28
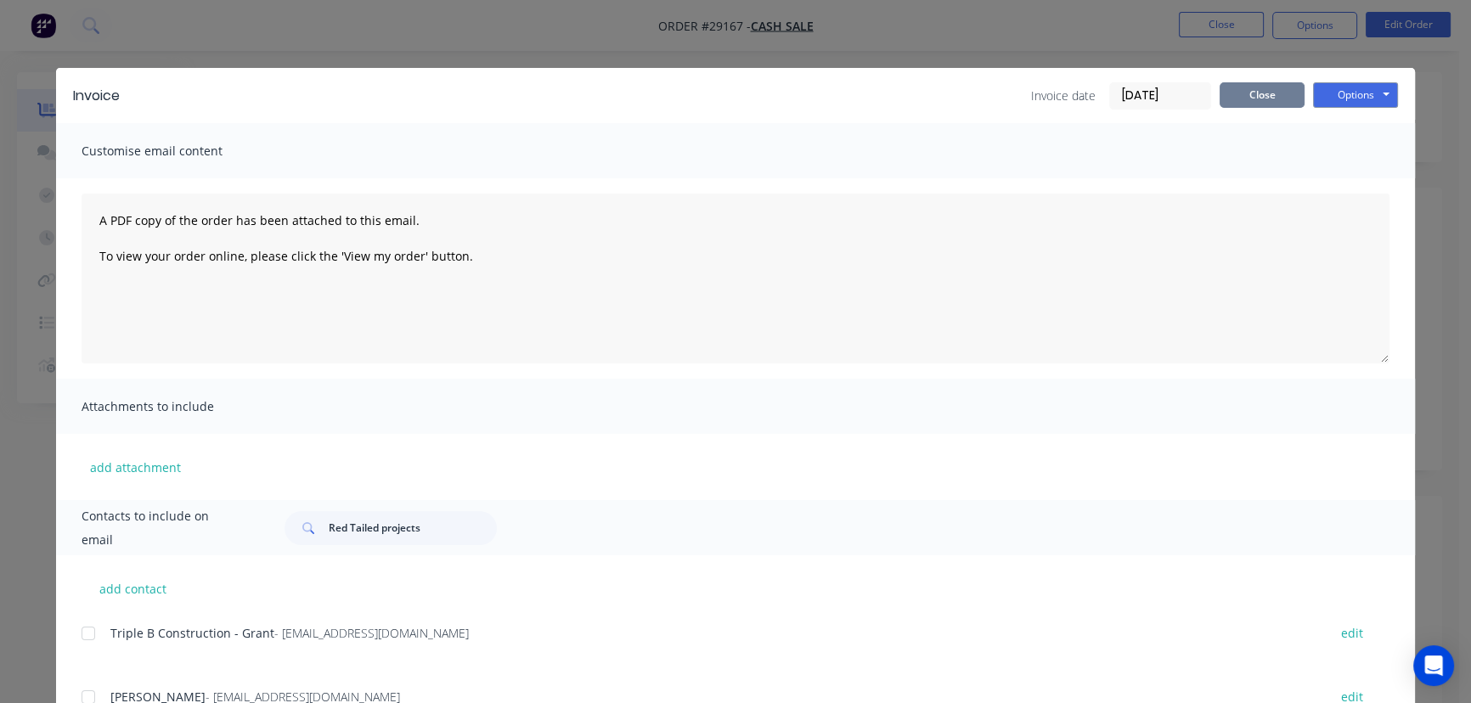
click at [1225, 96] on button "Close" at bounding box center [1261, 94] width 85 height 25
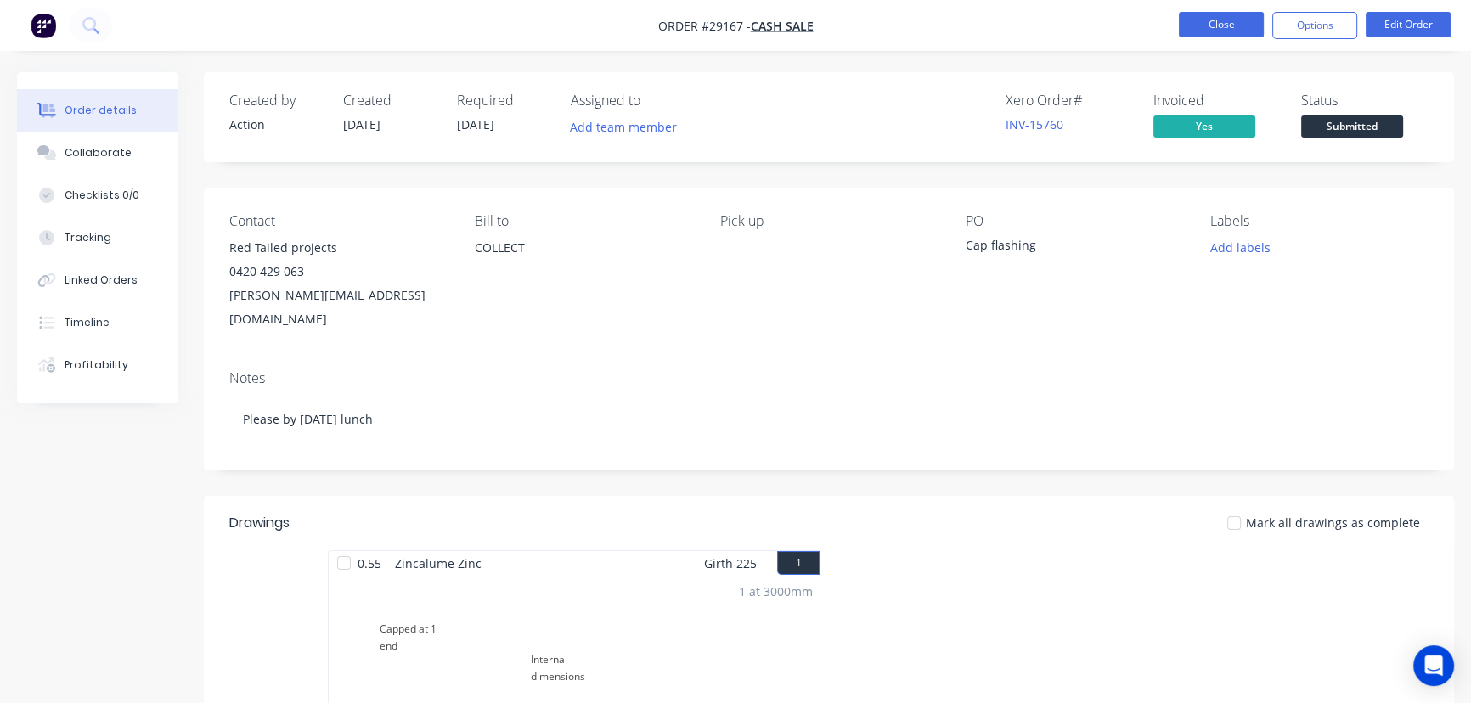
click at [1214, 25] on button "Close" at bounding box center [1221, 24] width 85 height 25
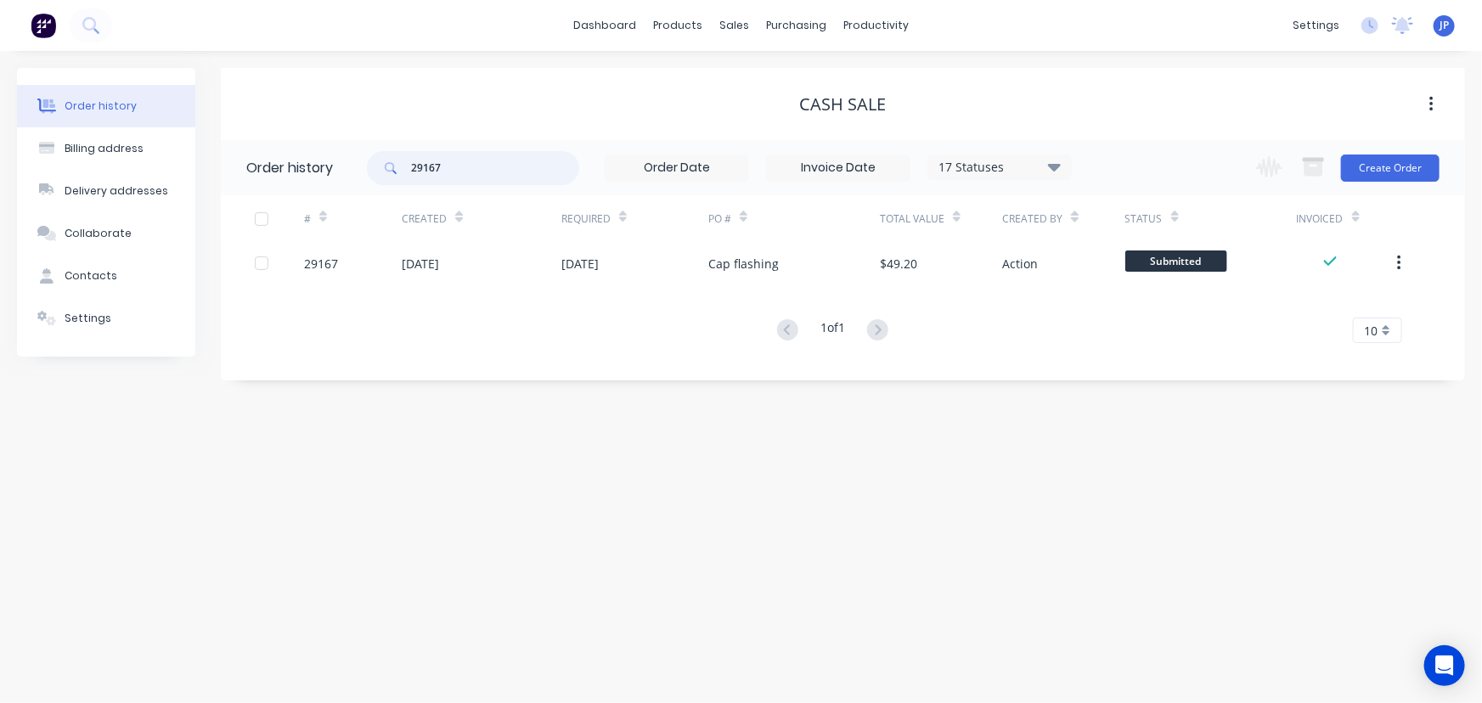
drag, startPoint x: 414, startPoint y: 173, endPoint x: 332, endPoint y: 184, distance: 82.3
click at [333, 183] on header "Order history 29167 17 Statuses Invoice Status Invoiced Not Invoiced Partial Or…" at bounding box center [843, 167] width 1244 height 55
type input "29166"
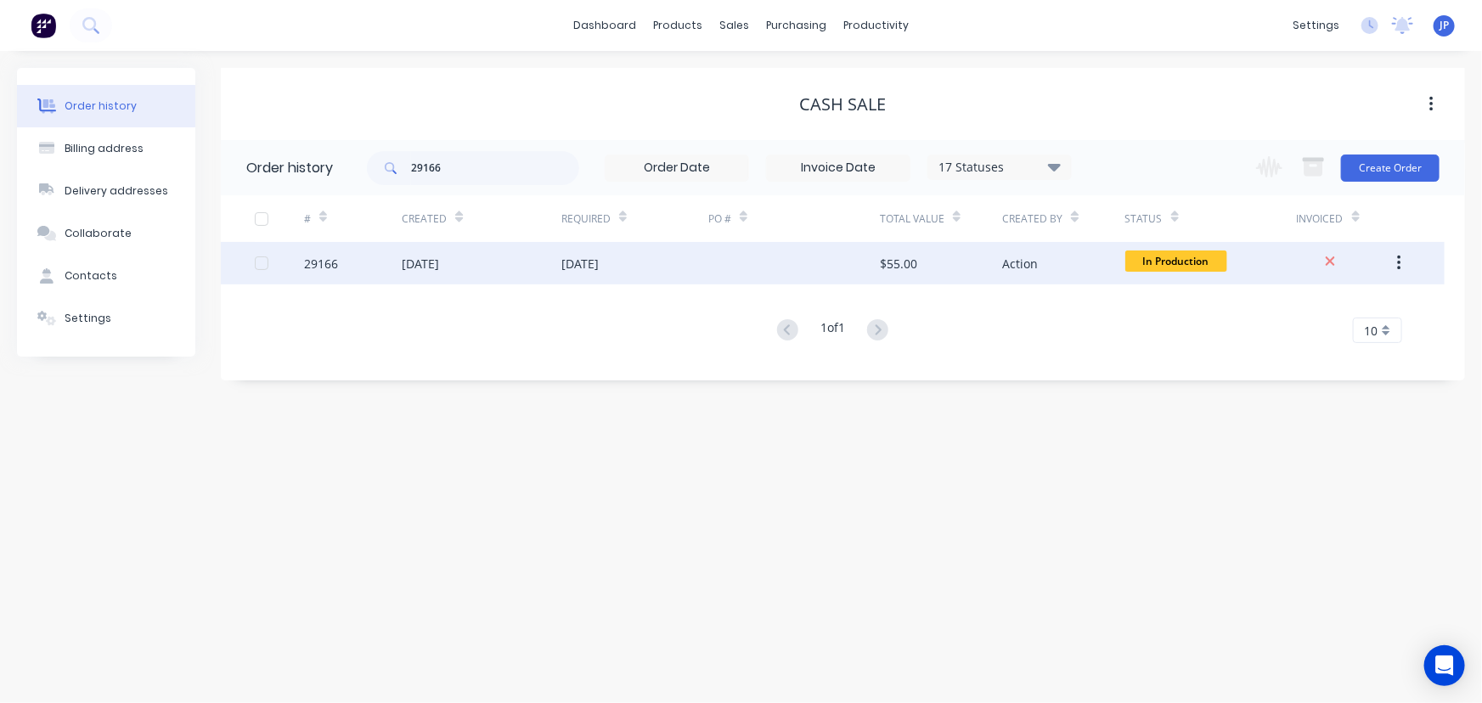
click at [378, 267] on div "29166" at bounding box center [353, 263] width 98 height 42
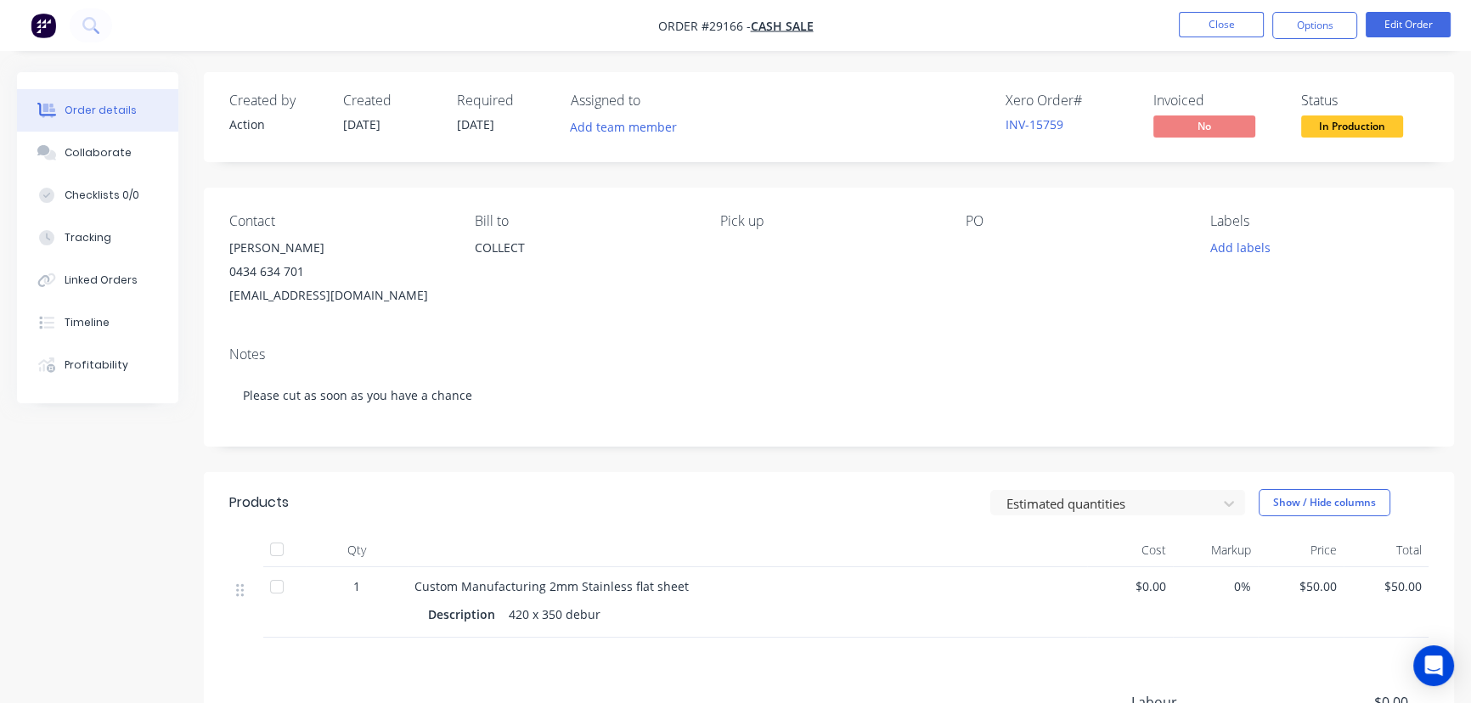
drag, startPoint x: 344, startPoint y: 246, endPoint x: 210, endPoint y: 245, distance: 134.2
click at [210, 245] on div "Contact [PERSON_NAME] [PHONE_NUMBER] [EMAIL_ADDRESS][DOMAIN_NAME] [PERSON_NAME]…" at bounding box center [829, 260] width 1250 height 145
copy div "[PERSON_NAME]"
click at [1283, 28] on button "Options" at bounding box center [1314, 25] width 85 height 27
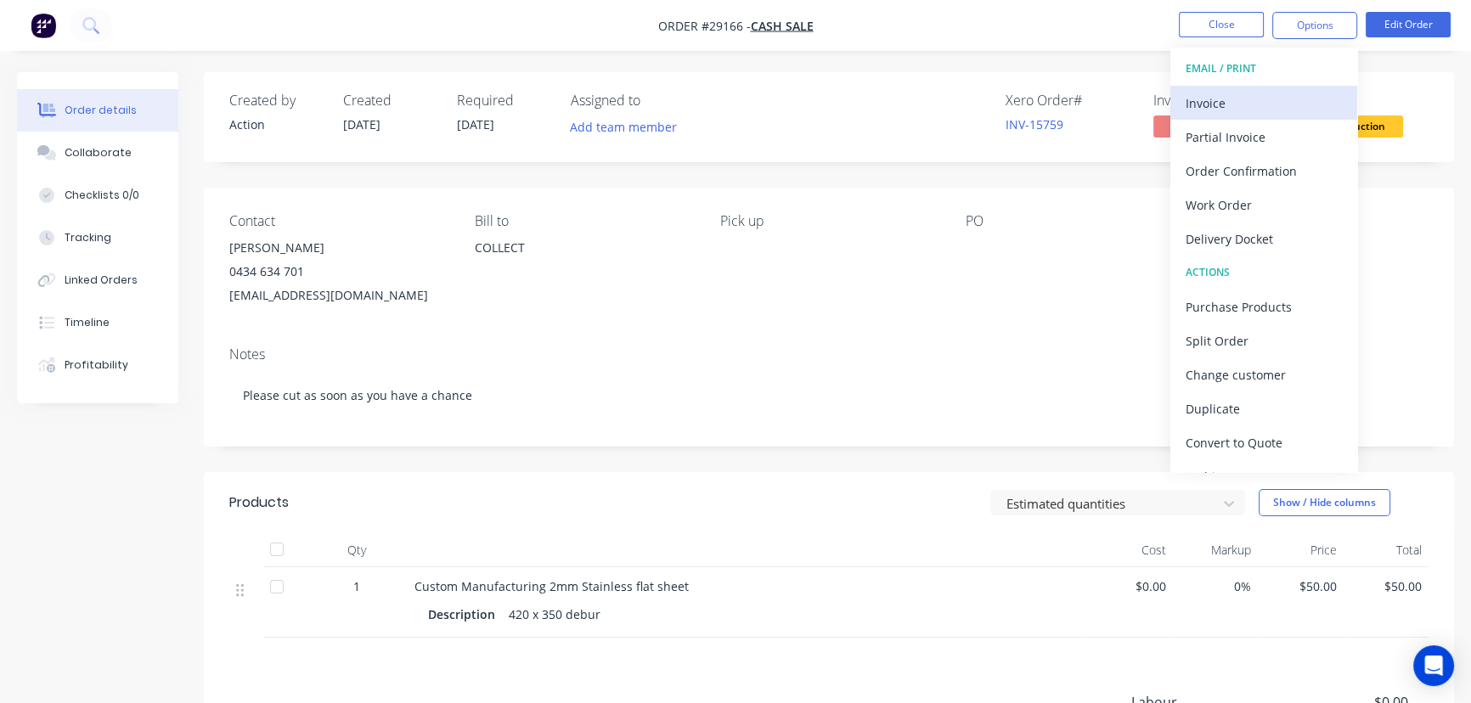
click at [1191, 93] on div "Invoice" at bounding box center [1263, 103] width 156 height 25
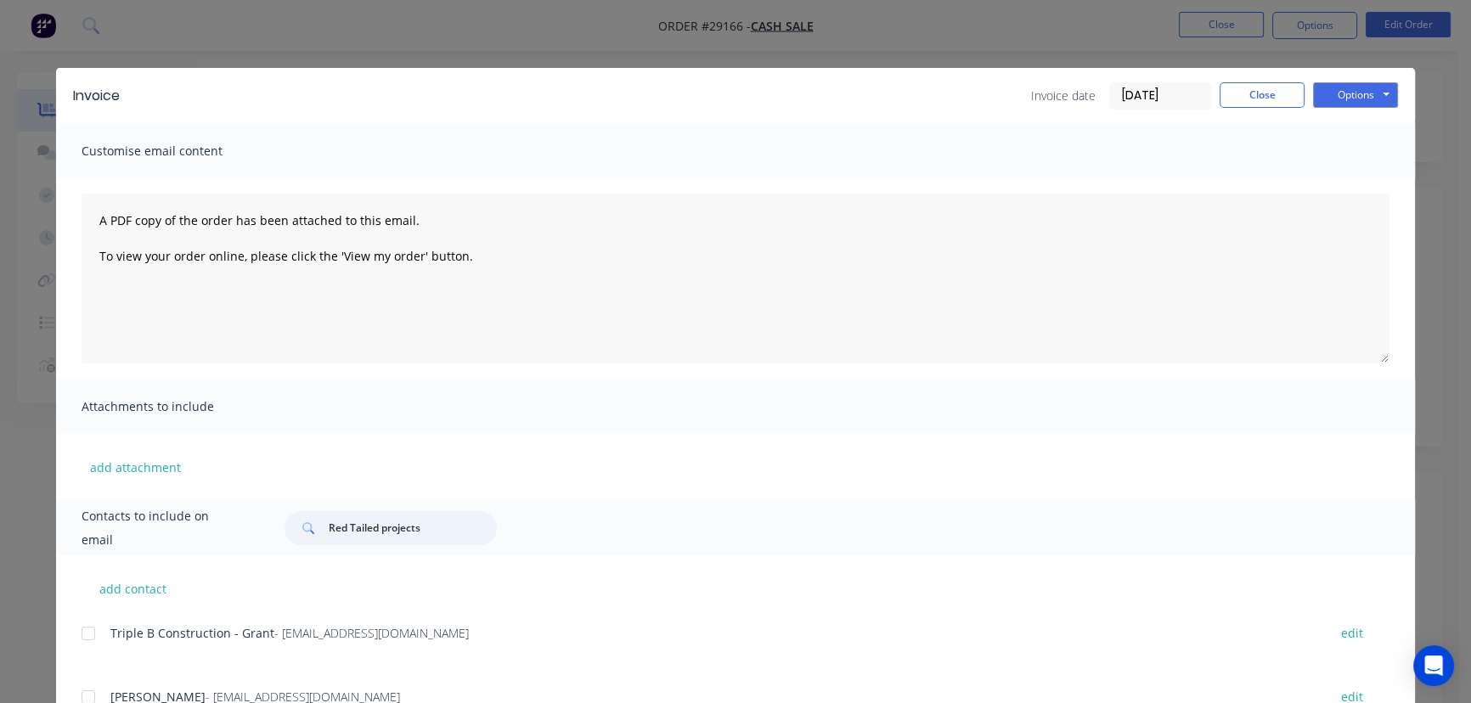
drag, startPoint x: 442, startPoint y: 531, endPoint x: 276, endPoint y: 538, distance: 166.6
click at [276, 538] on div "Red Tailed projects" at bounding box center [828, 528] width 1122 height 34
paste input "[PERSON_NAME]"
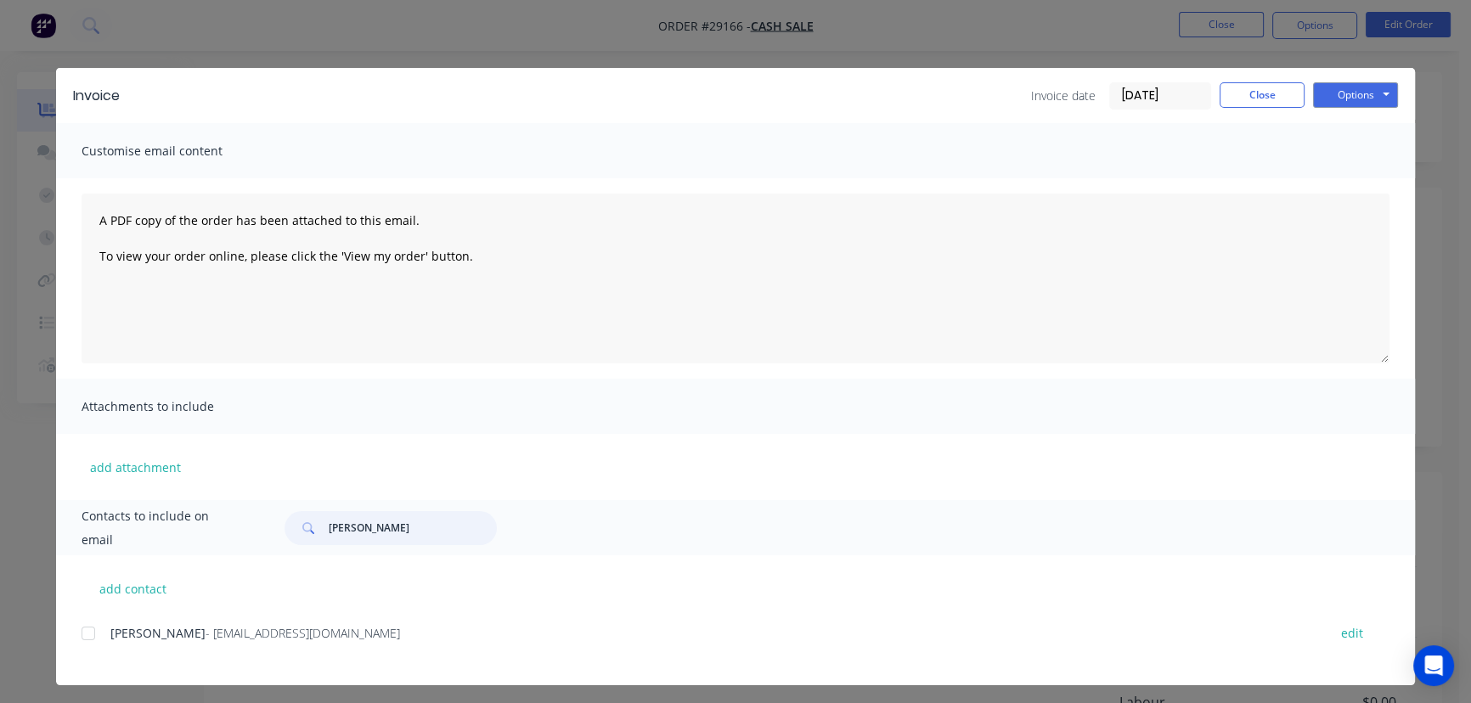
type input "[PERSON_NAME]"
drag, startPoint x: 390, startPoint y: 633, endPoint x: 104, endPoint y: 638, distance: 286.2
click at [110, 638] on div "[PERSON_NAME] - [EMAIL_ADDRESS][DOMAIN_NAME]" at bounding box center [710, 633] width 1200 height 18
click at [1366, 94] on button "Options" at bounding box center [1355, 94] width 85 height 25
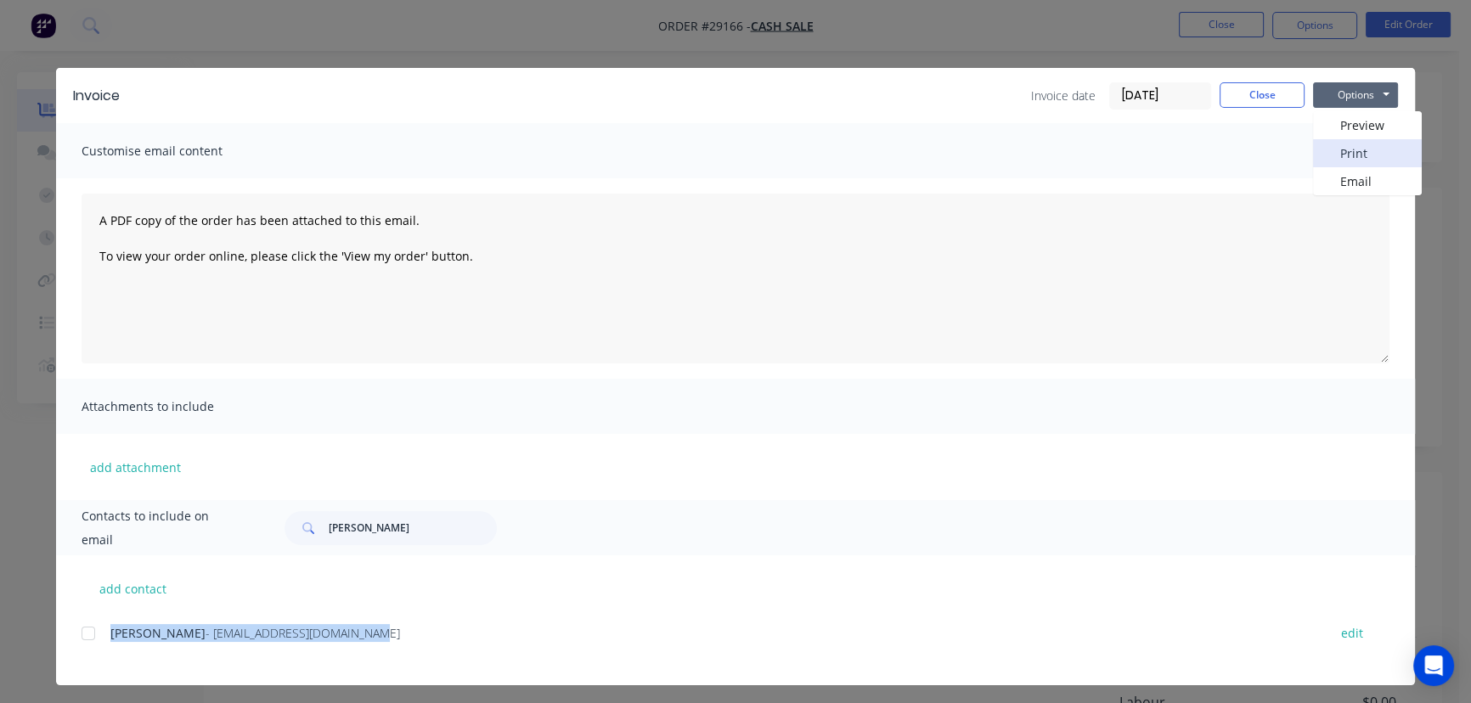
click at [1354, 156] on button "Print" at bounding box center [1367, 153] width 109 height 28
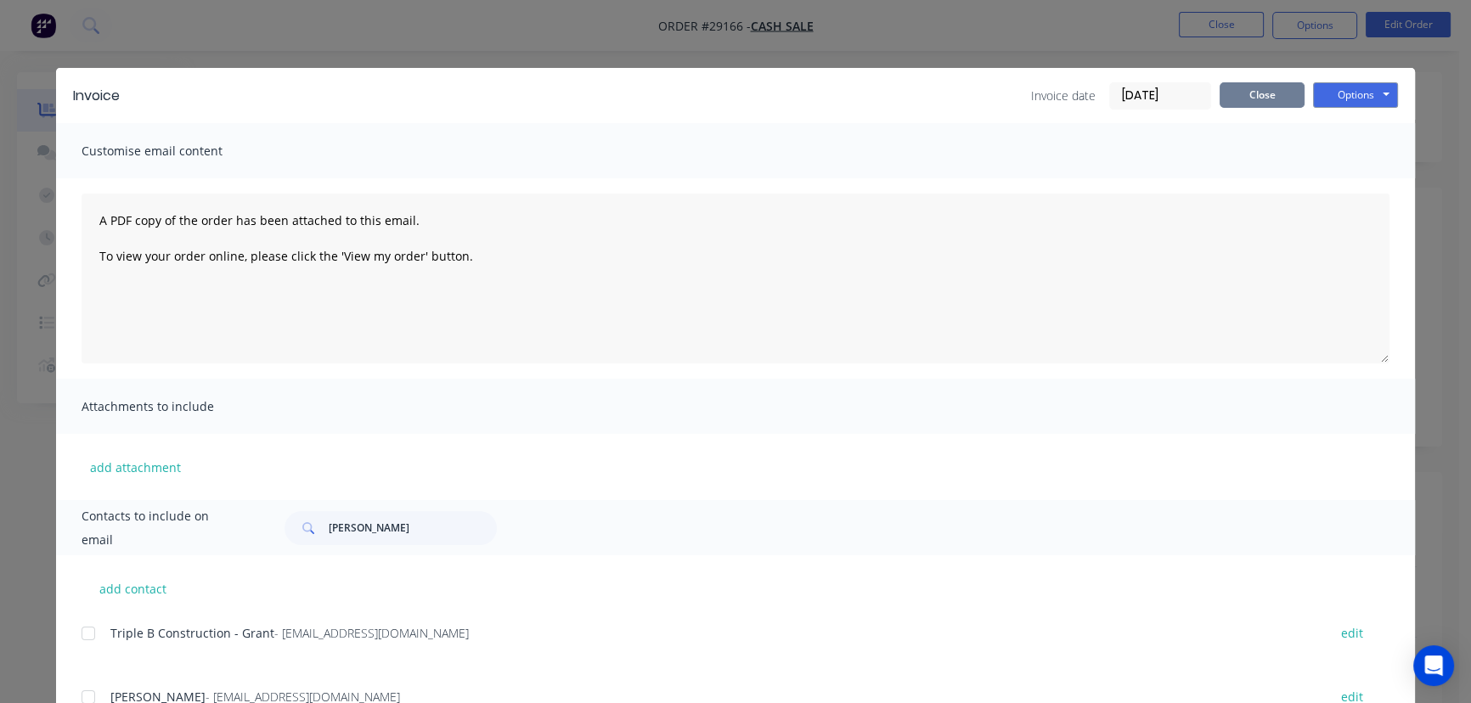
click at [1252, 85] on button "Close" at bounding box center [1261, 94] width 85 height 25
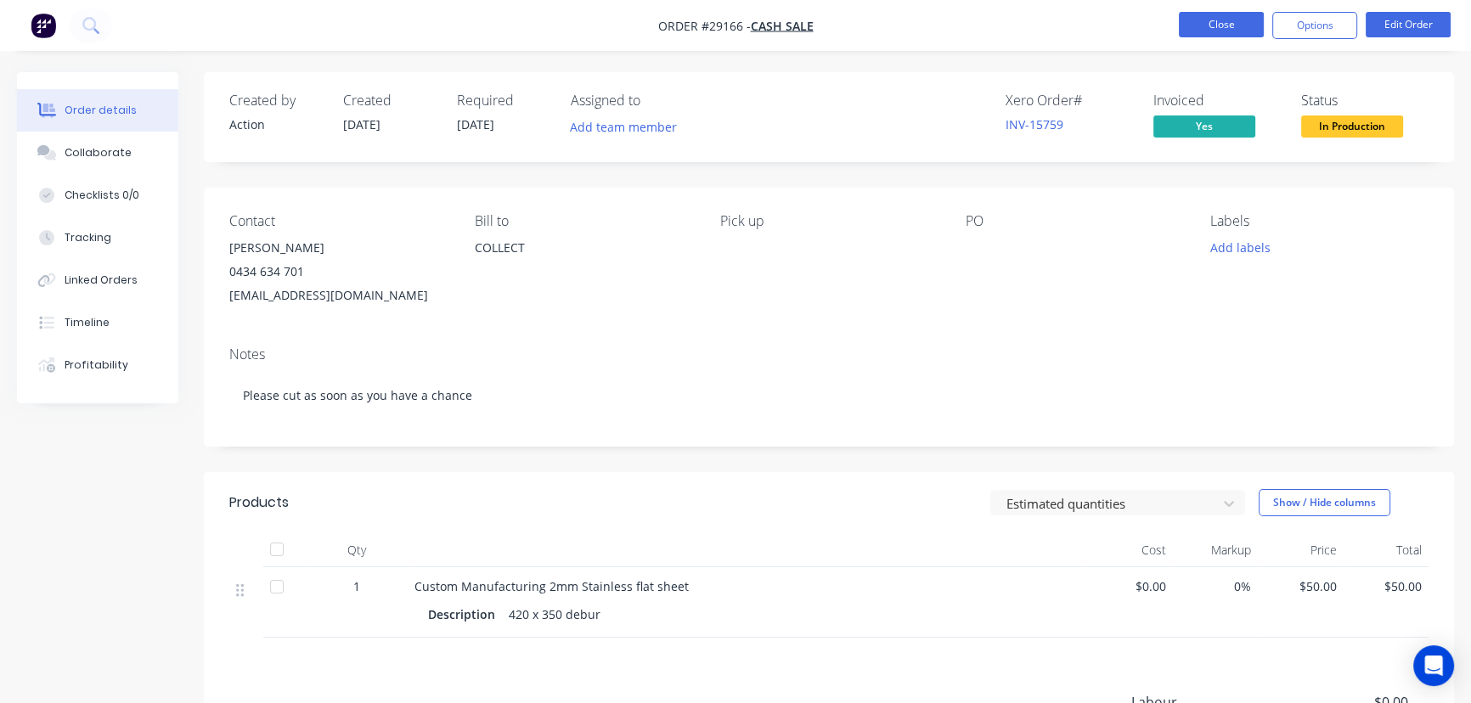
click at [1214, 22] on button "Close" at bounding box center [1221, 24] width 85 height 25
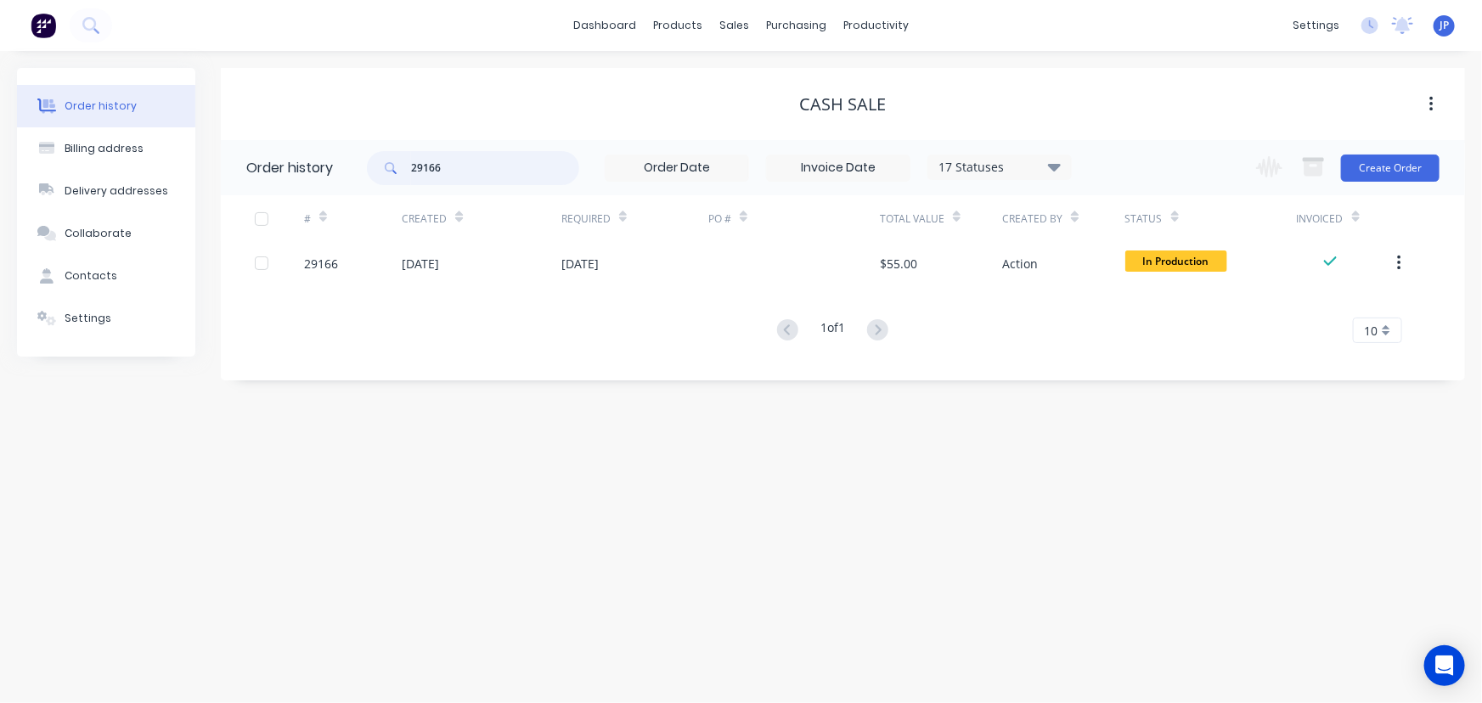
drag, startPoint x: 446, startPoint y: 176, endPoint x: 391, endPoint y: 181, distance: 54.6
click at [391, 181] on div "29166" at bounding box center [473, 168] width 212 height 34
type input "27418"
click at [1061, 169] on div "17 Statuses" at bounding box center [999, 167] width 143 height 19
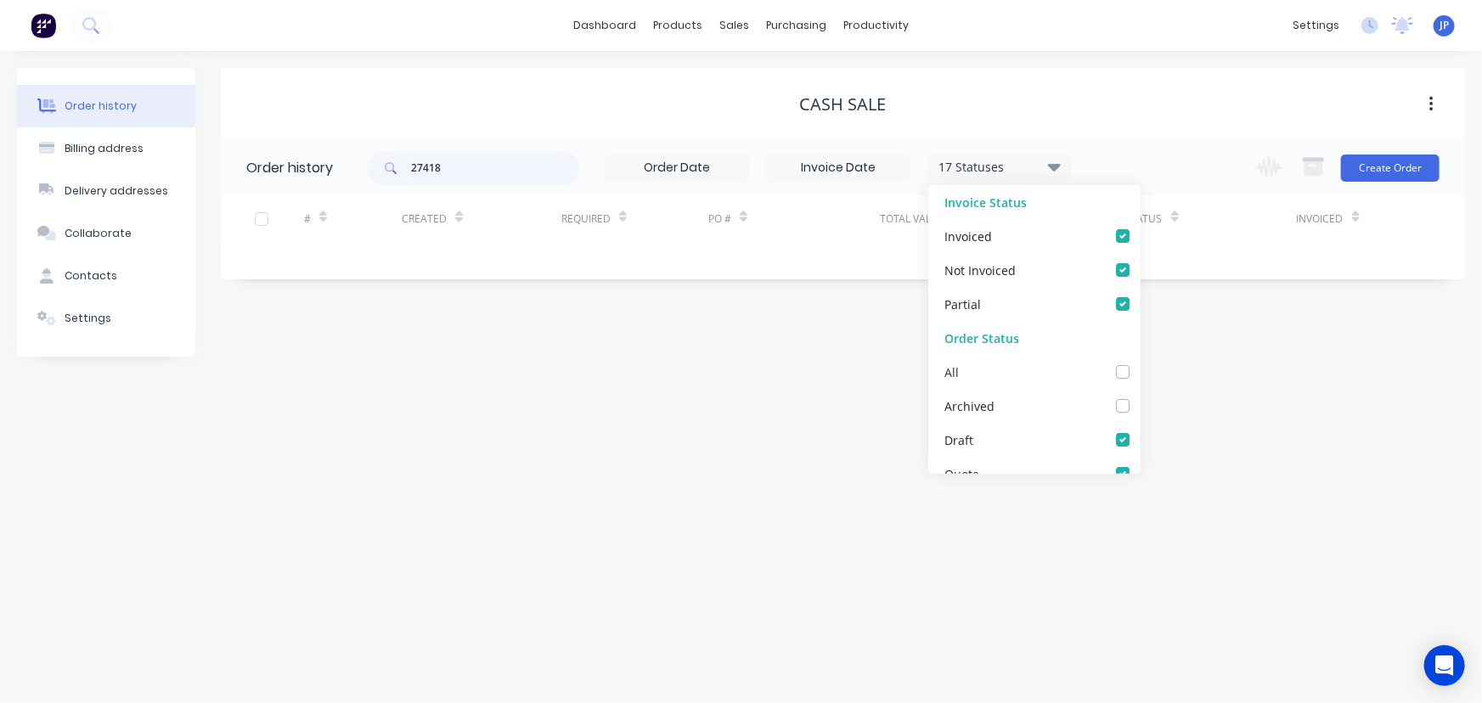
click at [1140, 363] on label at bounding box center [1140, 363] width 0 height 0
click at [1140, 374] on input "checkbox" at bounding box center [1147, 371] width 14 height 16
checkbox input "true"
click at [494, 170] on input "27418" at bounding box center [495, 168] width 168 height 34
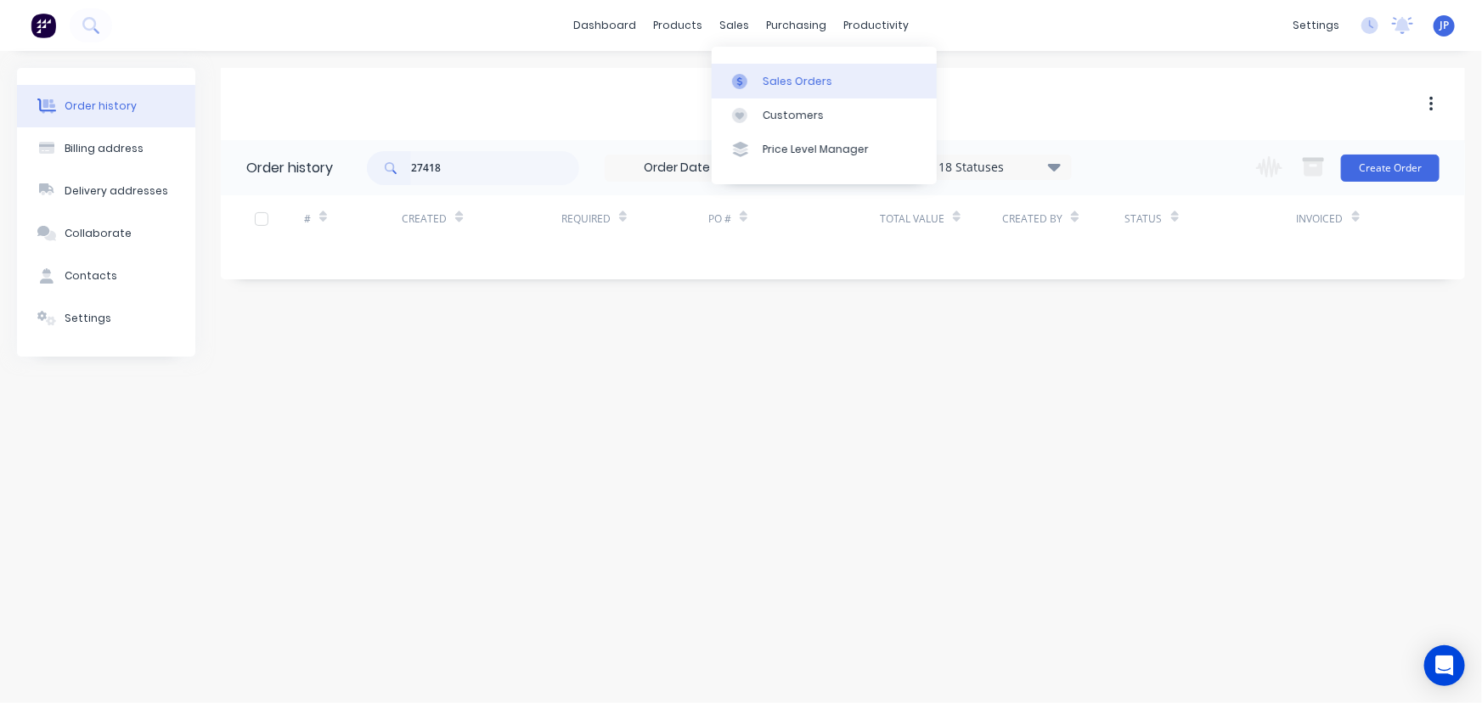
click at [765, 79] on div "Sales Orders" at bounding box center [798, 81] width 70 height 15
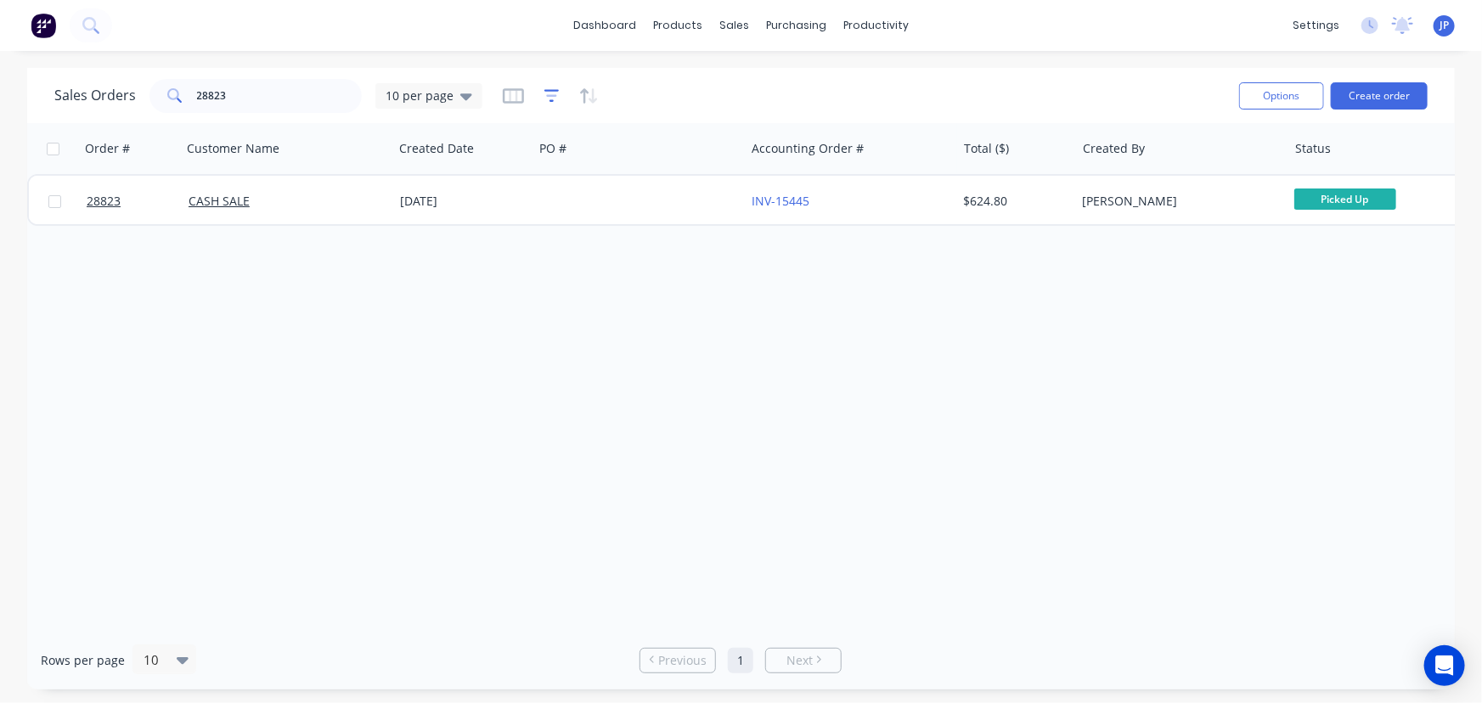
click at [552, 99] on icon "button" at bounding box center [551, 95] width 15 height 17
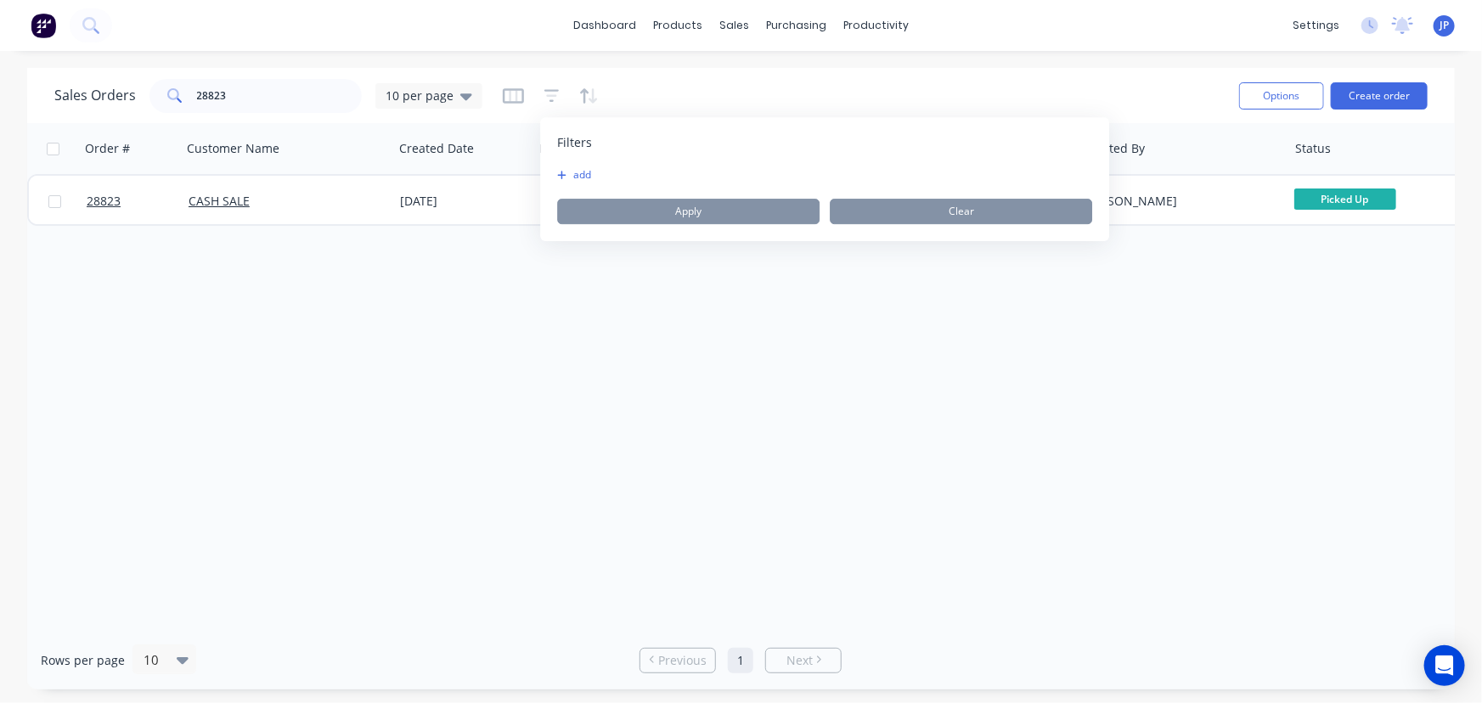
click at [570, 177] on button "add" at bounding box center [578, 175] width 42 height 14
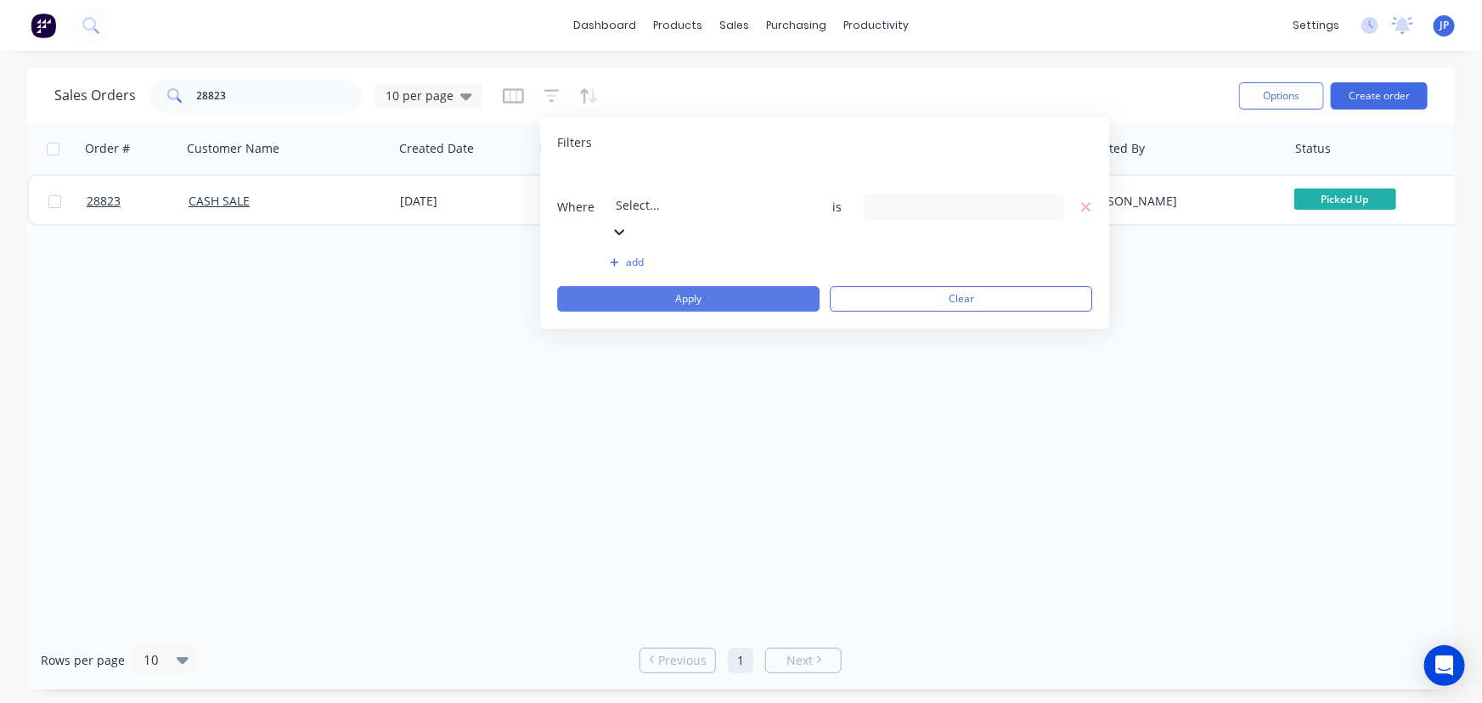
click at [640, 286] on button "Apply" at bounding box center [688, 298] width 262 height 25
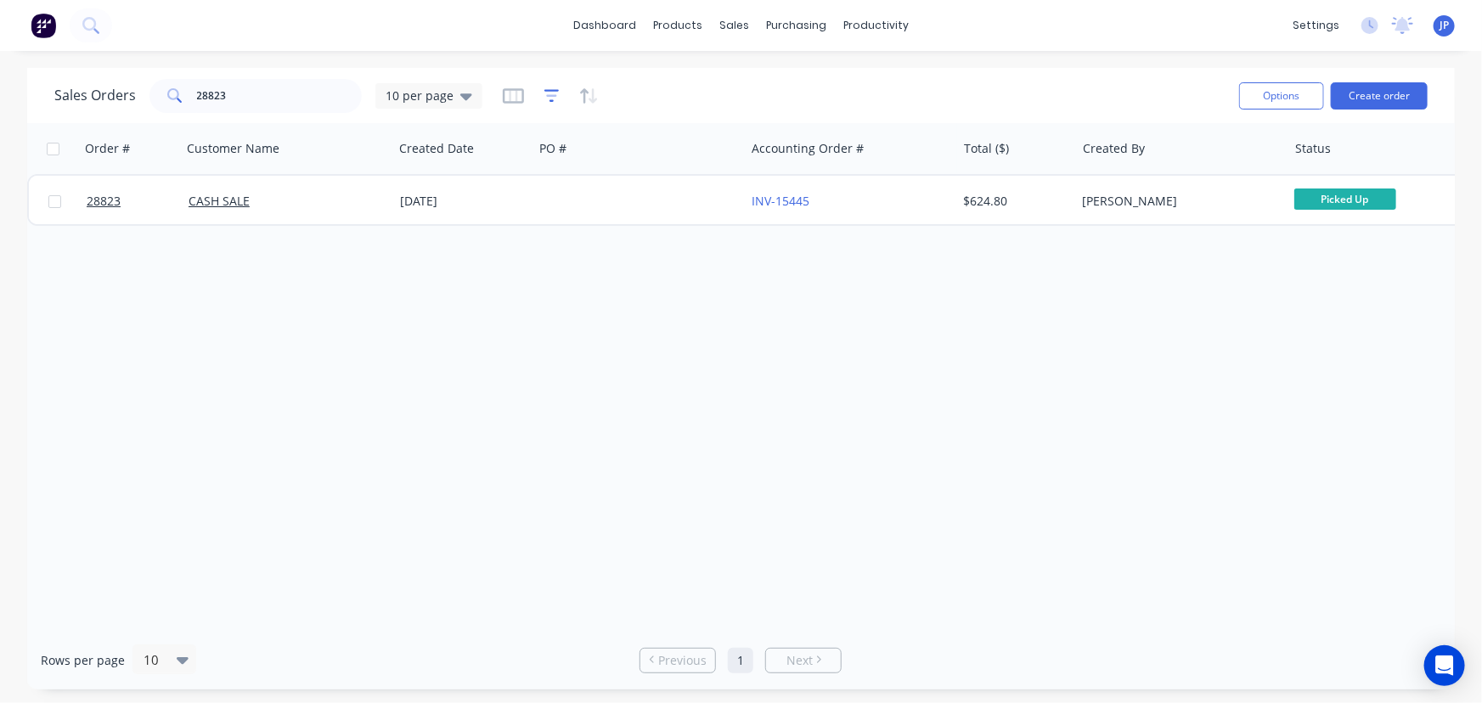
click at [544, 98] on icon "button" at bounding box center [551, 95] width 15 height 17
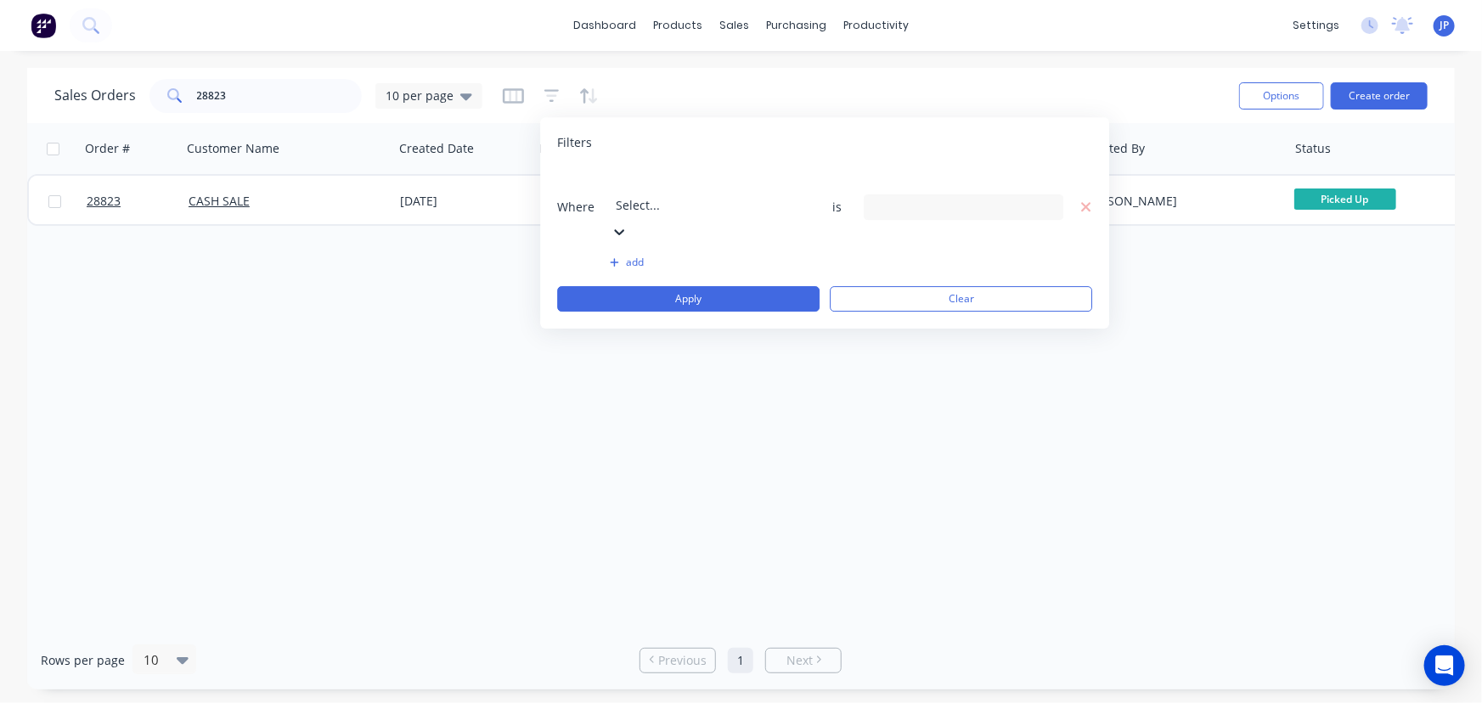
click at [626, 256] on button "add" at bounding box center [710, 263] width 200 height 14
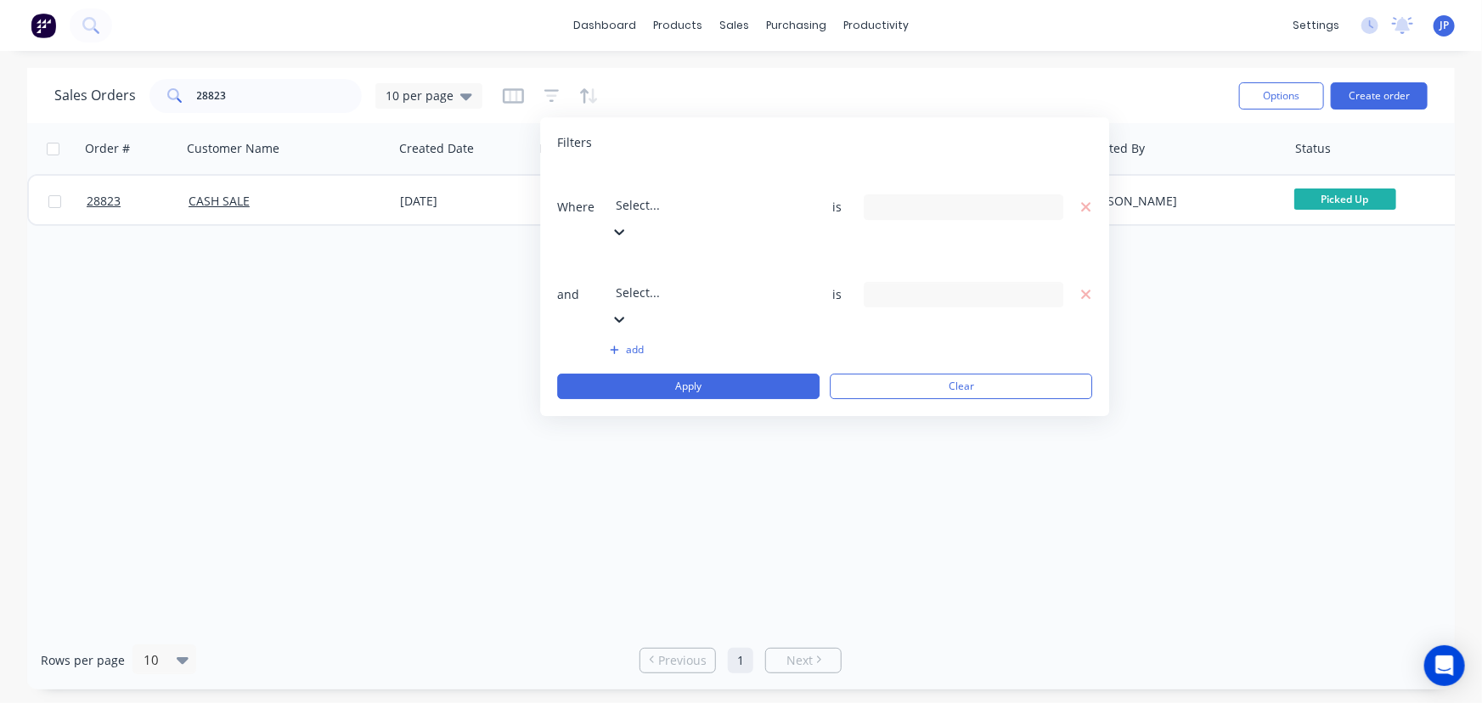
click at [625, 229] on icon at bounding box center [620, 232] width 10 height 6
click at [1043, 198] on icon at bounding box center [1048, 207] width 12 height 19
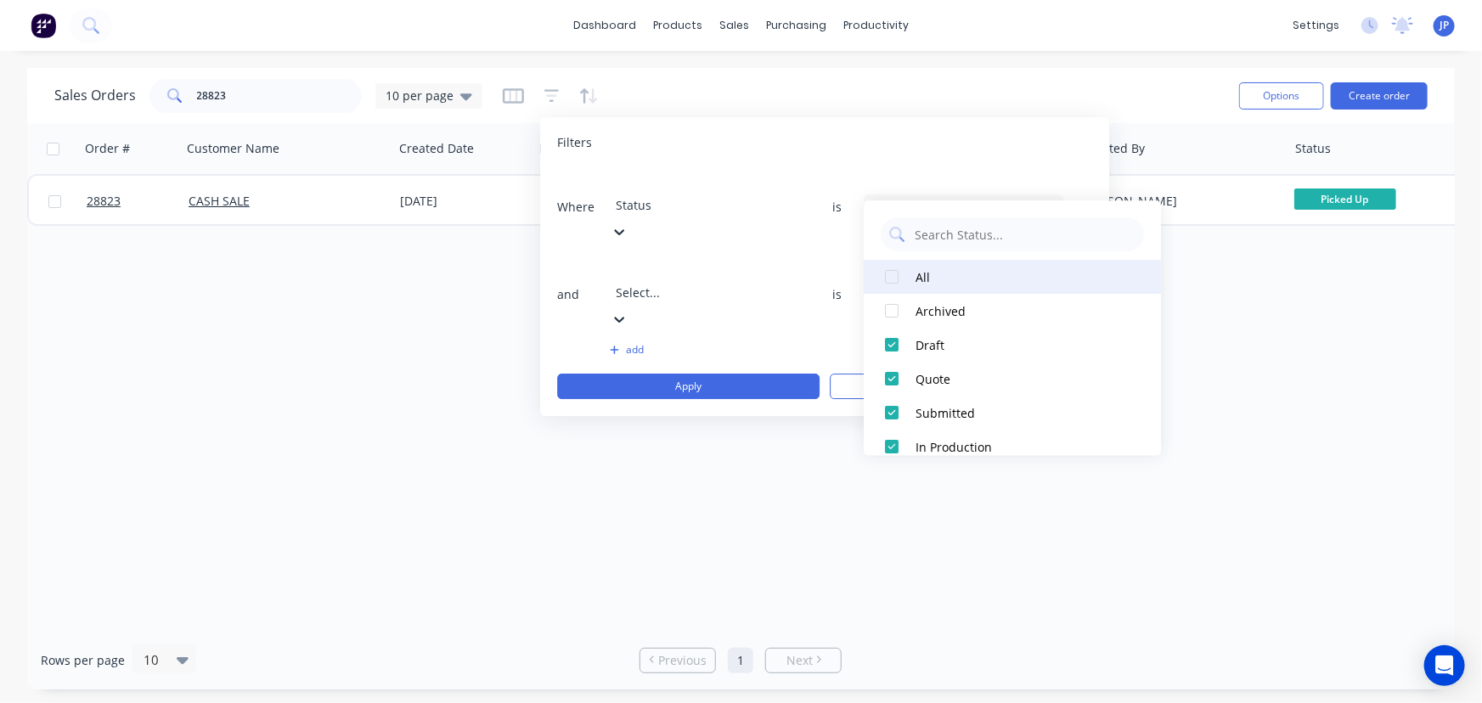
click at [889, 276] on div at bounding box center [892, 277] width 34 height 34
click at [695, 487] on div "Order # Customer Name Created Date PO # Accounting Order # Total ($) Created By…" at bounding box center [740, 377] width 1427 height 508
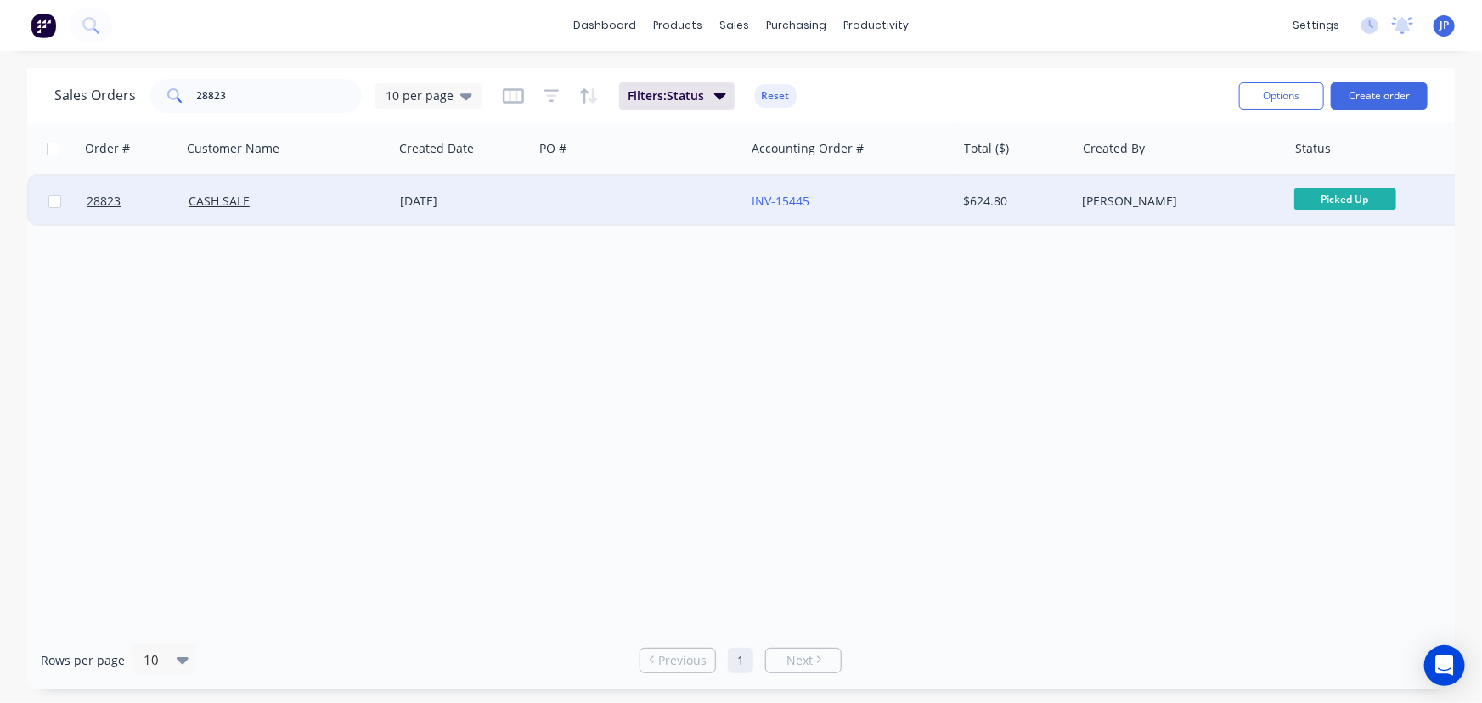
click at [459, 198] on div "[DATE]" at bounding box center [463, 201] width 127 height 17
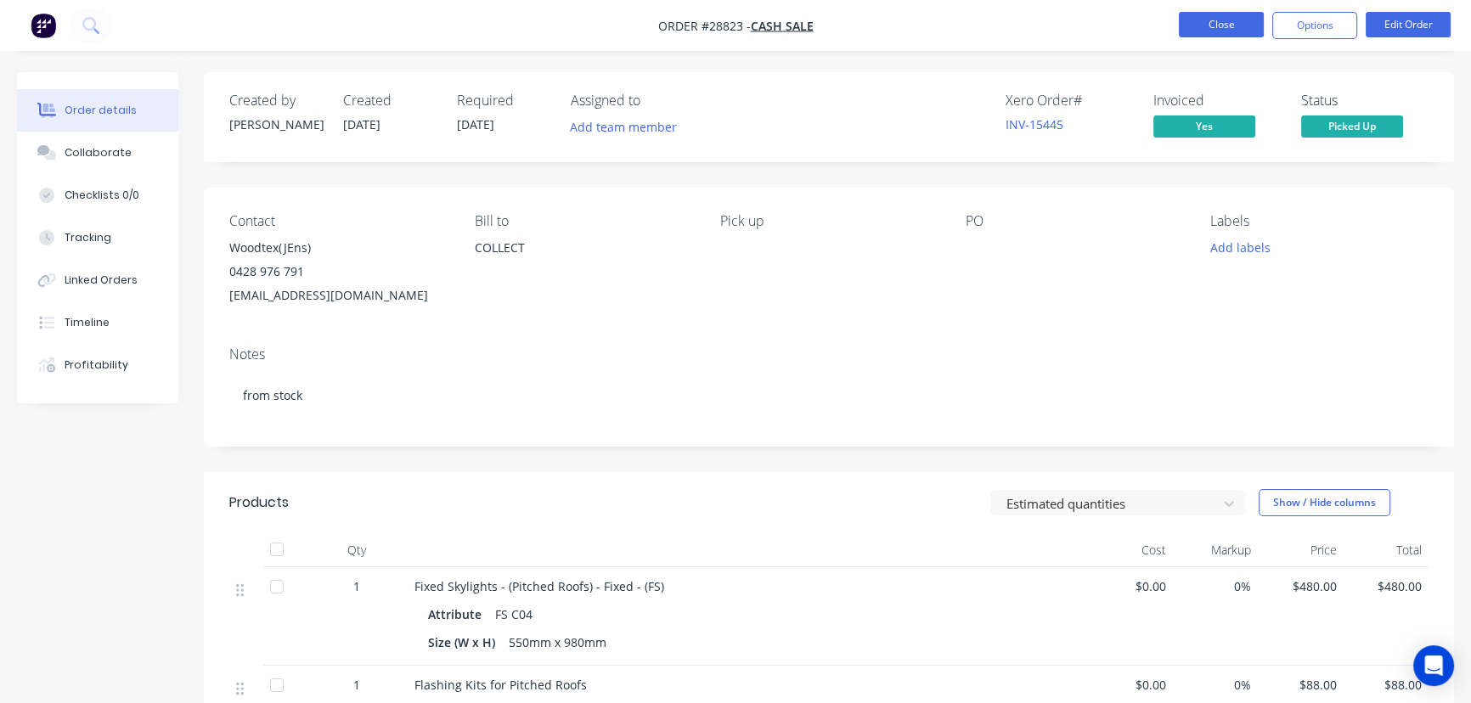
click at [1206, 25] on button "Close" at bounding box center [1221, 24] width 85 height 25
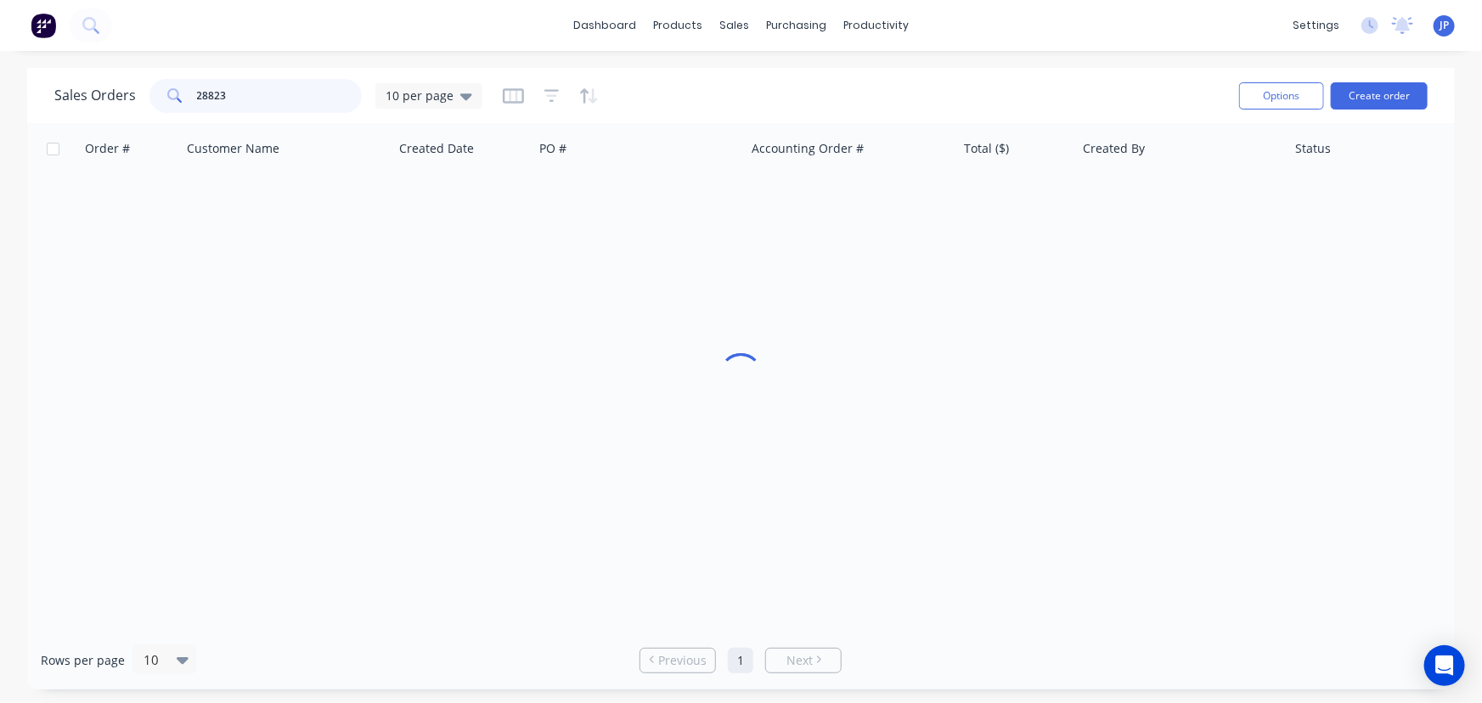
drag, startPoint x: 256, startPoint y: 101, endPoint x: 153, endPoint y: 108, distance: 103.8
click at [153, 108] on div "28823" at bounding box center [255, 96] width 212 height 34
type input "27418"
click at [549, 92] on icon "button" at bounding box center [551, 95] width 15 height 17
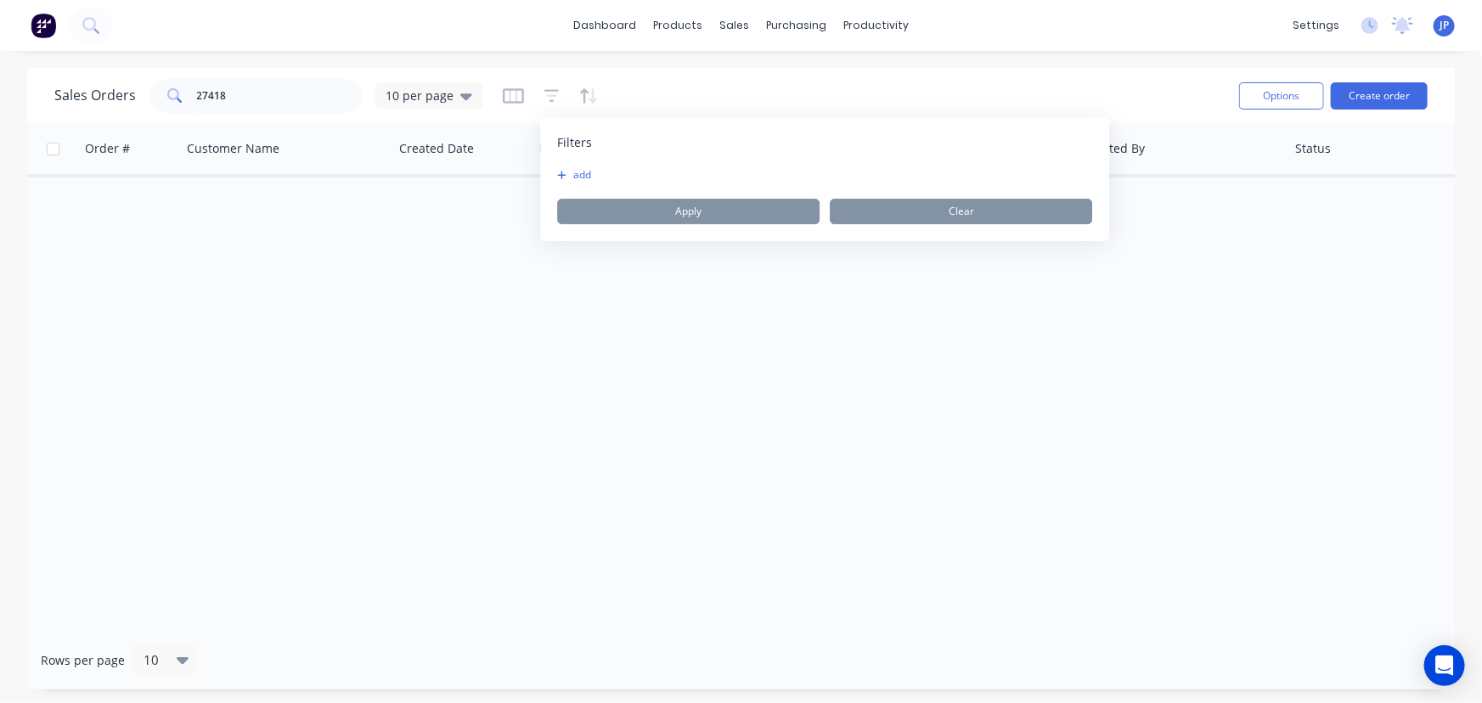
click at [577, 170] on button "add" at bounding box center [578, 175] width 42 height 14
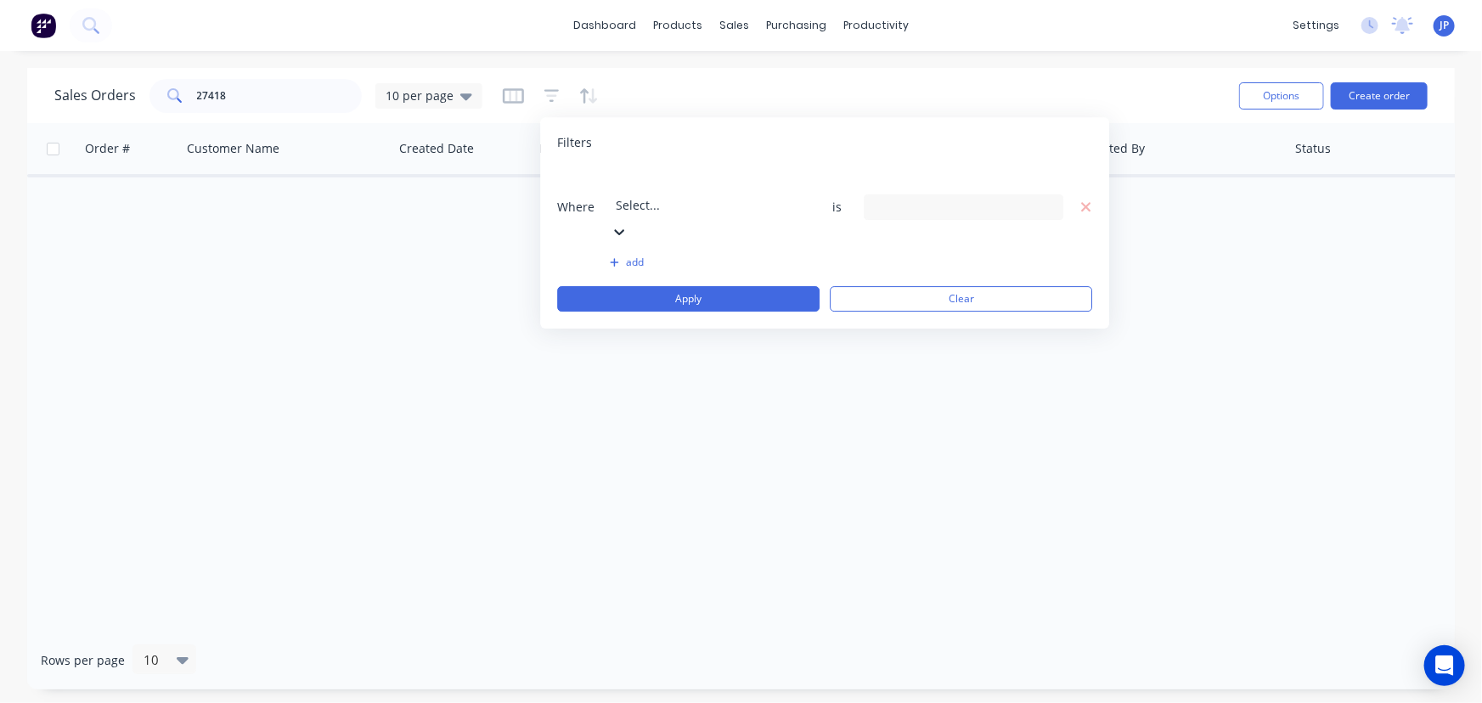
click at [628, 223] on icon at bounding box center [619, 231] width 17 height 17
click at [1047, 205] on icon at bounding box center [1048, 208] width 12 height 7
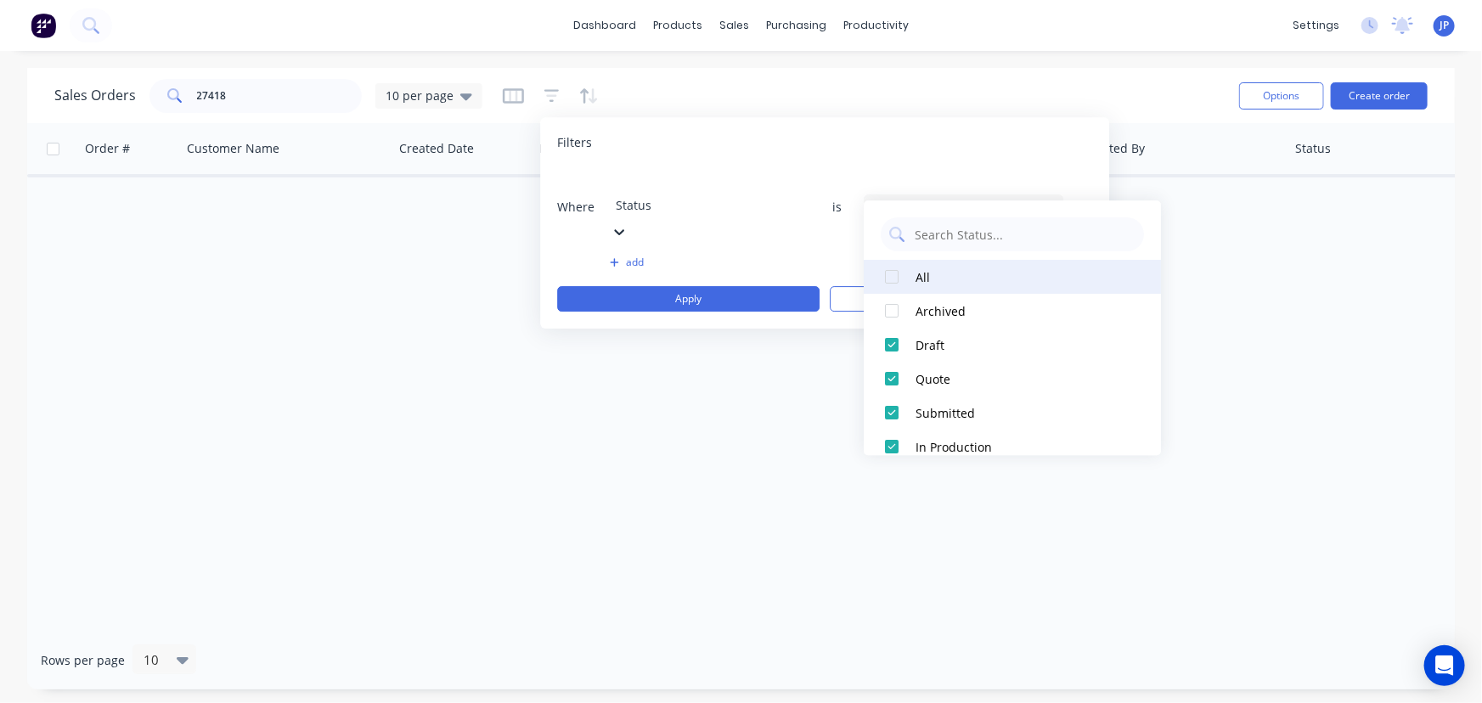
click at [890, 274] on div at bounding box center [892, 277] width 34 height 34
click at [346, 181] on div "Order # Customer Name Created Date PO # Accounting Order # Total ($) Created By…" at bounding box center [740, 377] width 1427 height 508
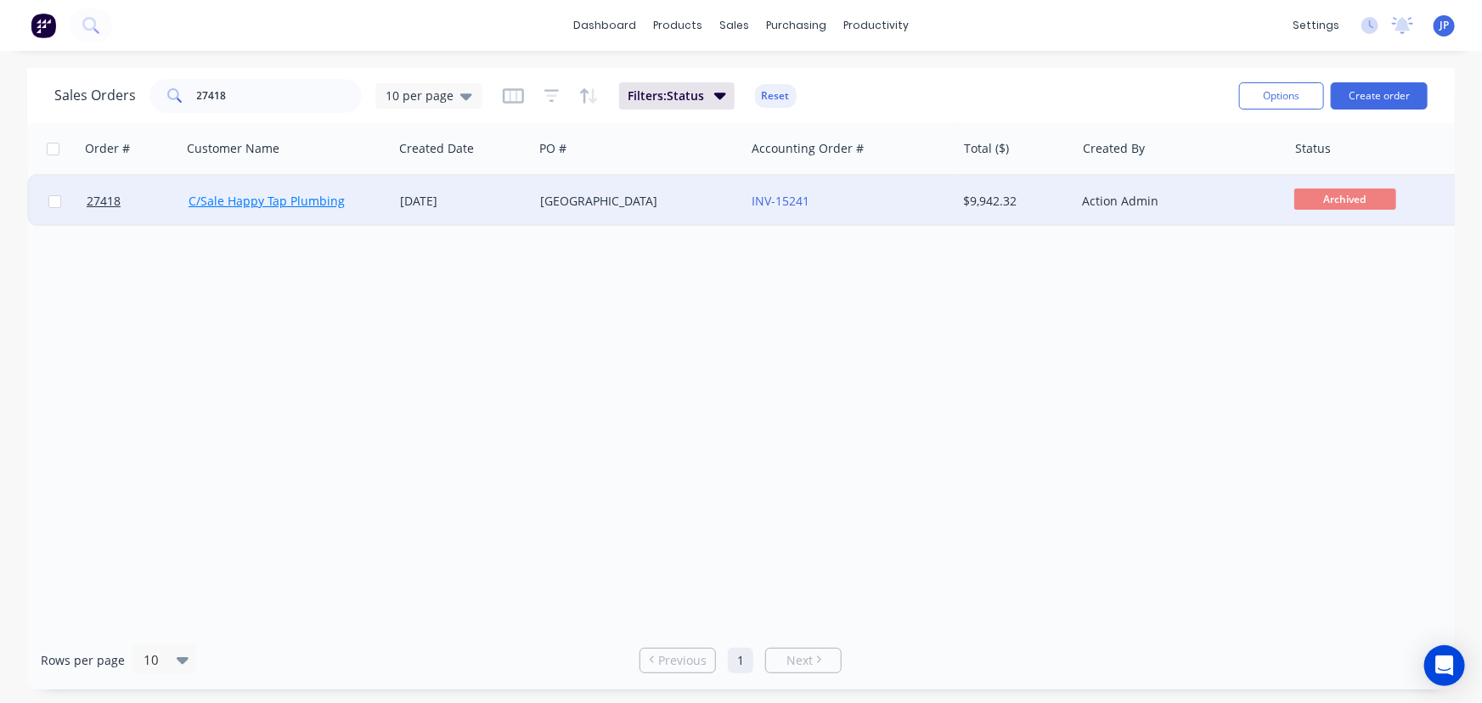
click at [324, 203] on link "C/Sale Happy Tap Plumbing" at bounding box center [267, 201] width 156 height 16
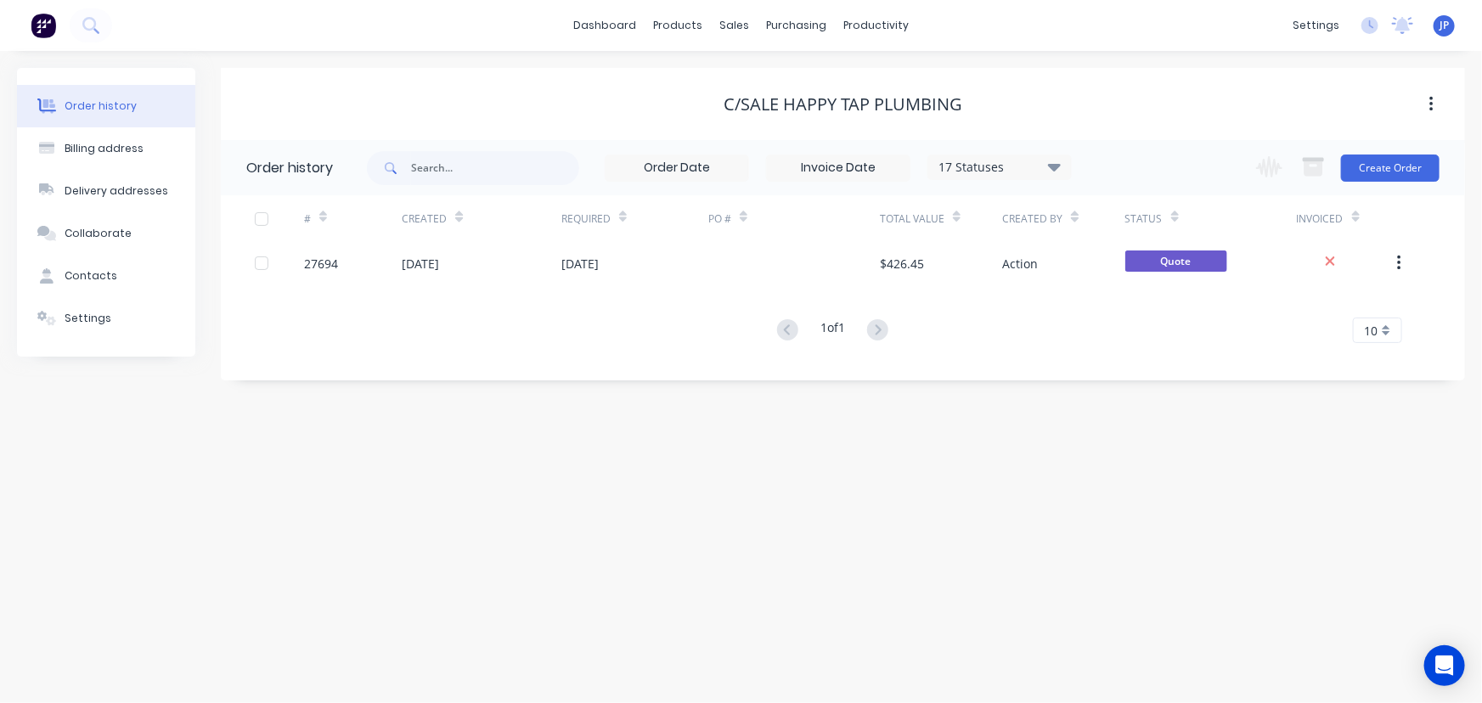
click at [1058, 170] on icon at bounding box center [1054, 166] width 13 height 20
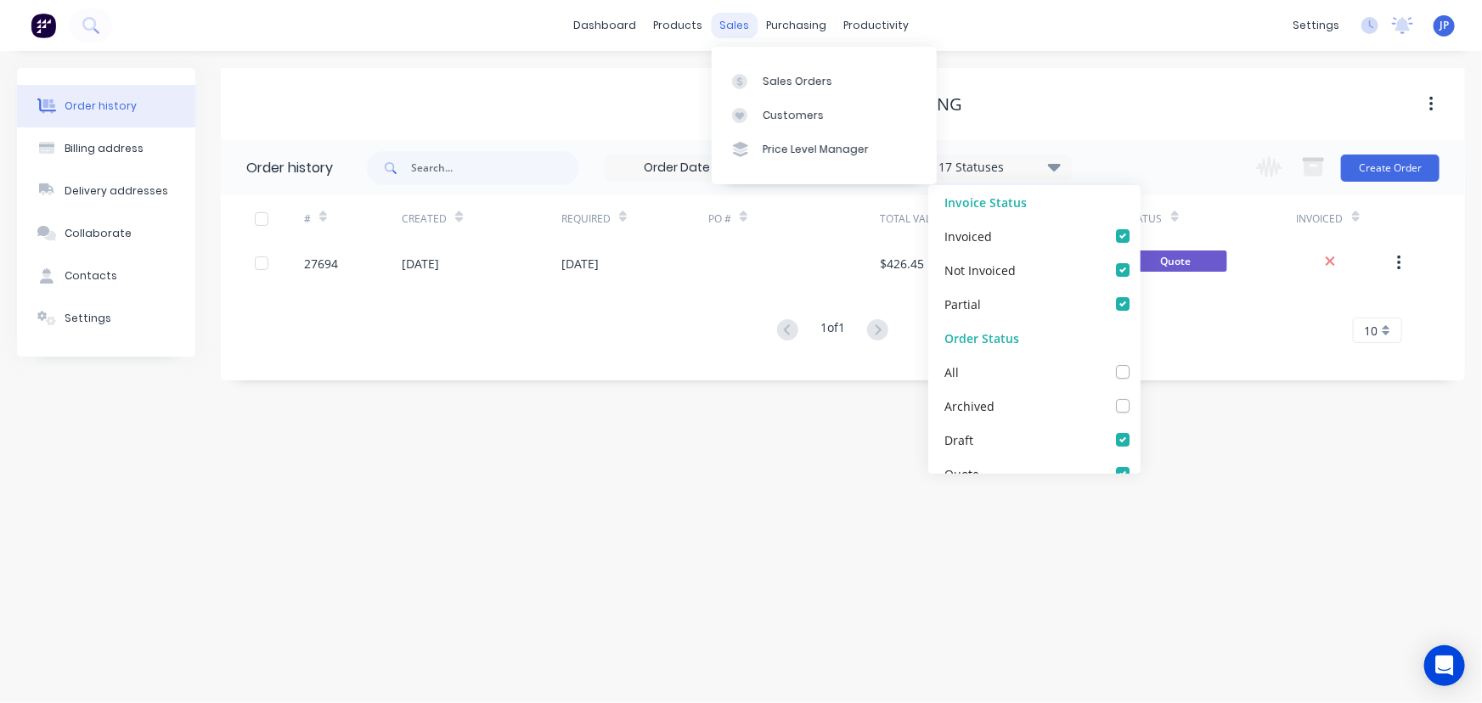
click at [719, 26] on div "sales" at bounding box center [734, 25] width 47 height 25
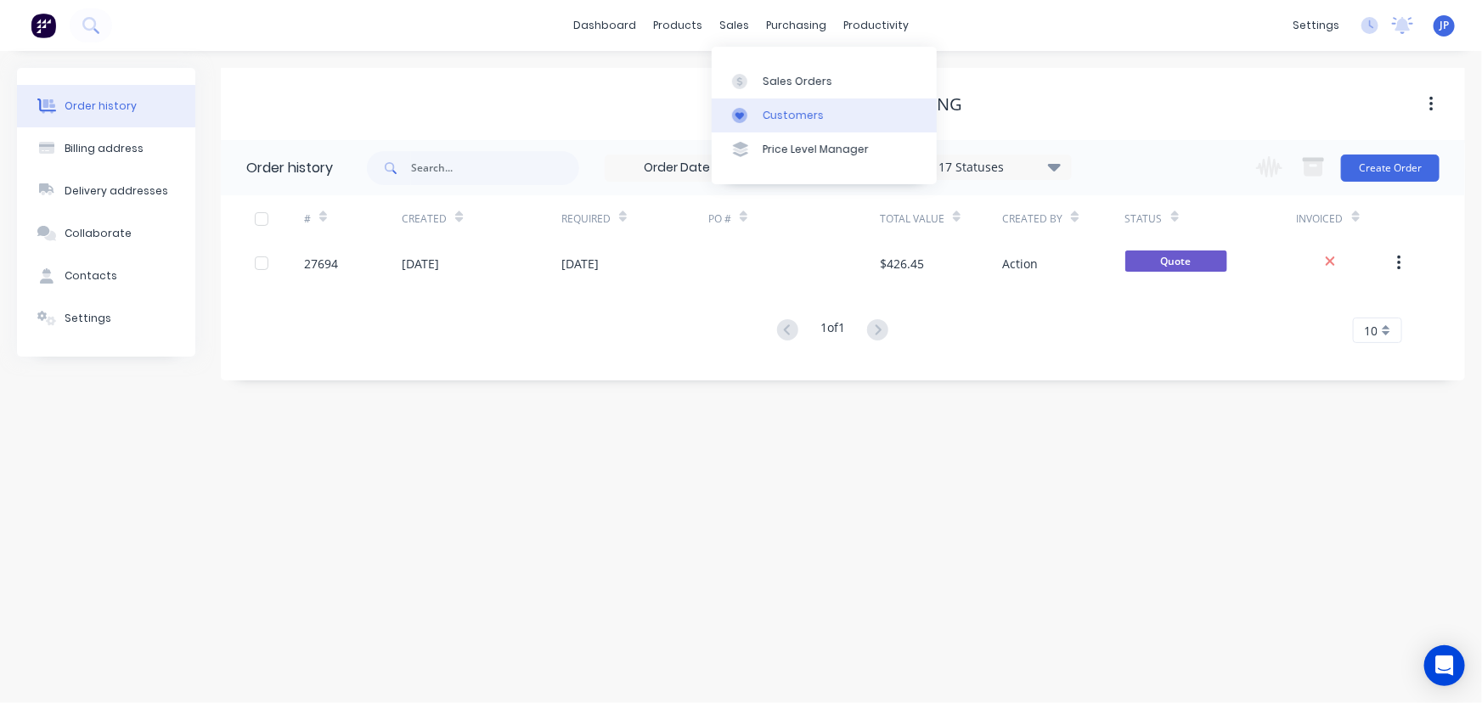
click at [785, 119] on div "Customers" at bounding box center [793, 115] width 61 height 15
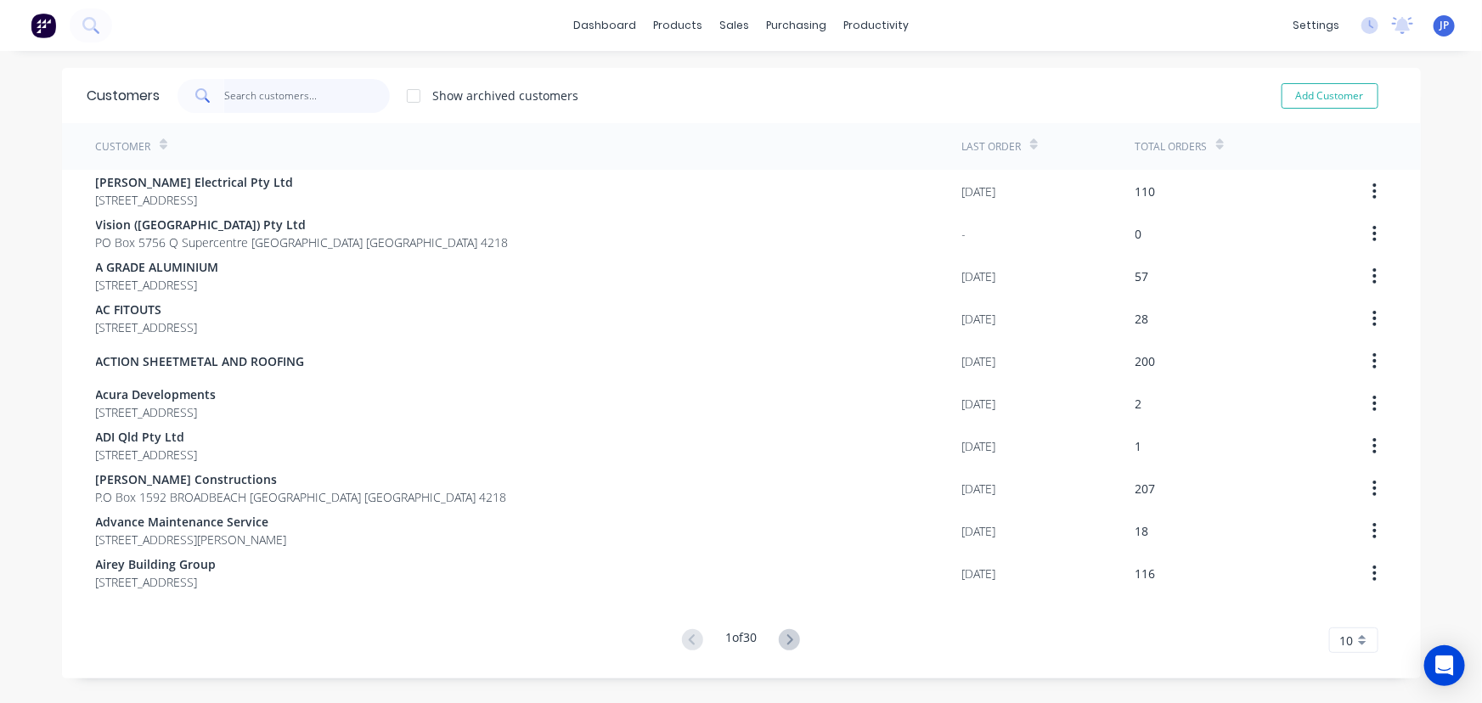
click at [247, 96] on input "text" at bounding box center [307, 96] width 166 height 34
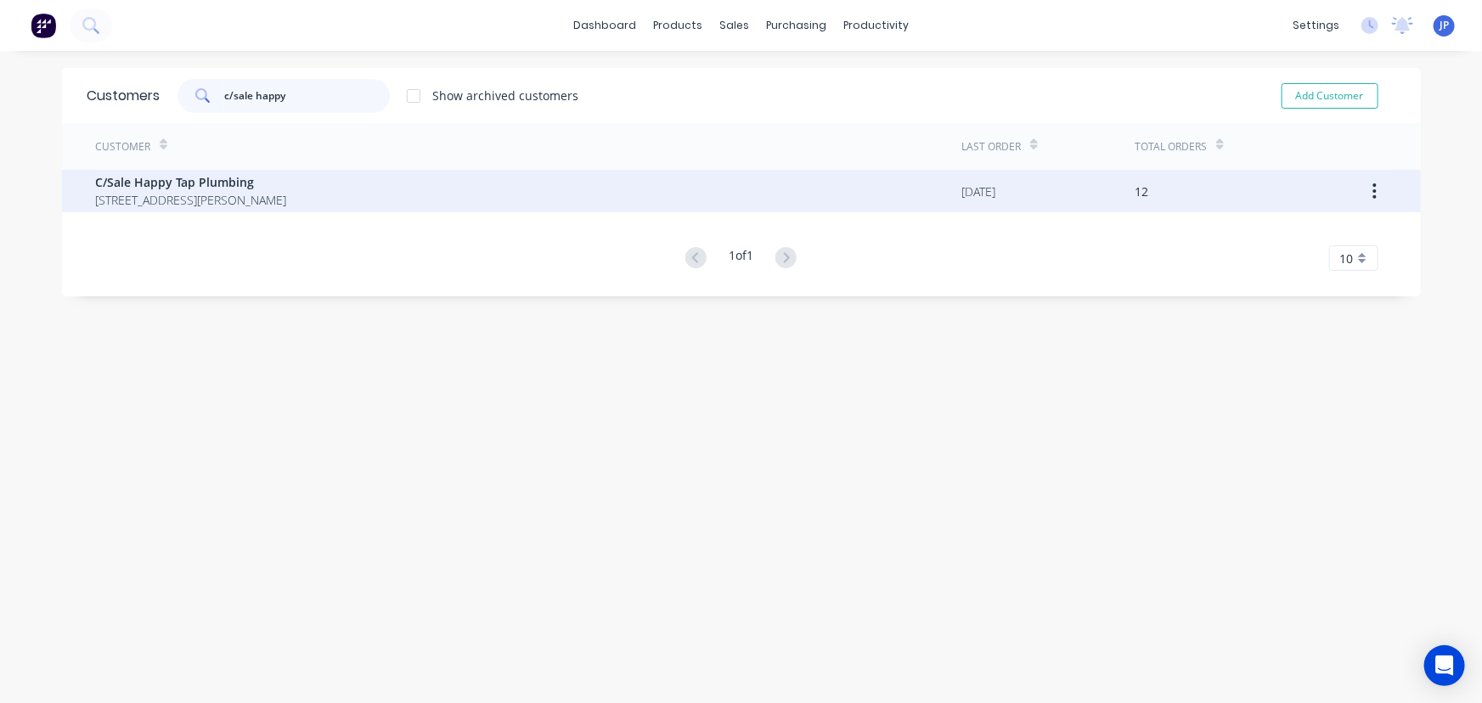
type input "c/sale happy"
click at [188, 197] on span "[STREET_ADDRESS][PERSON_NAME]" at bounding box center [191, 200] width 191 height 18
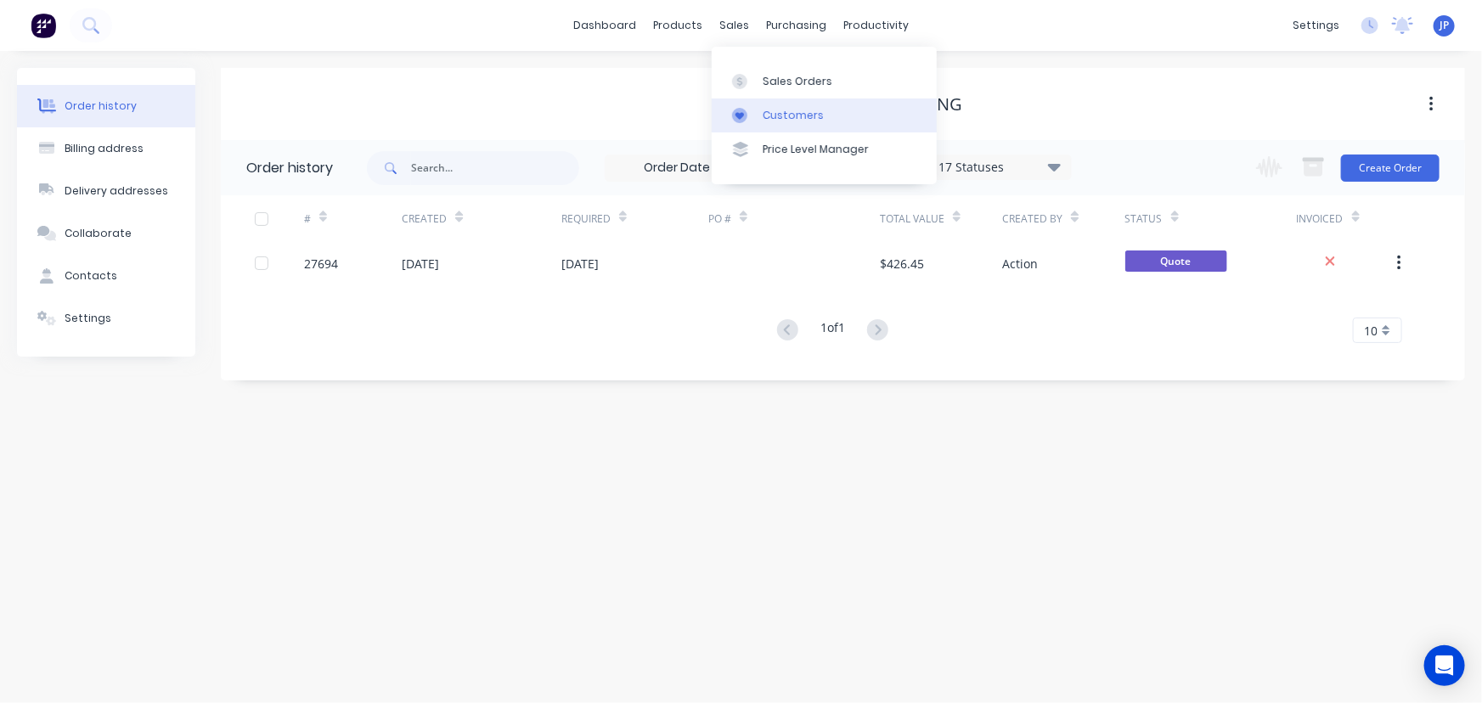
click at [780, 111] on div "Customers" at bounding box center [793, 115] width 61 height 15
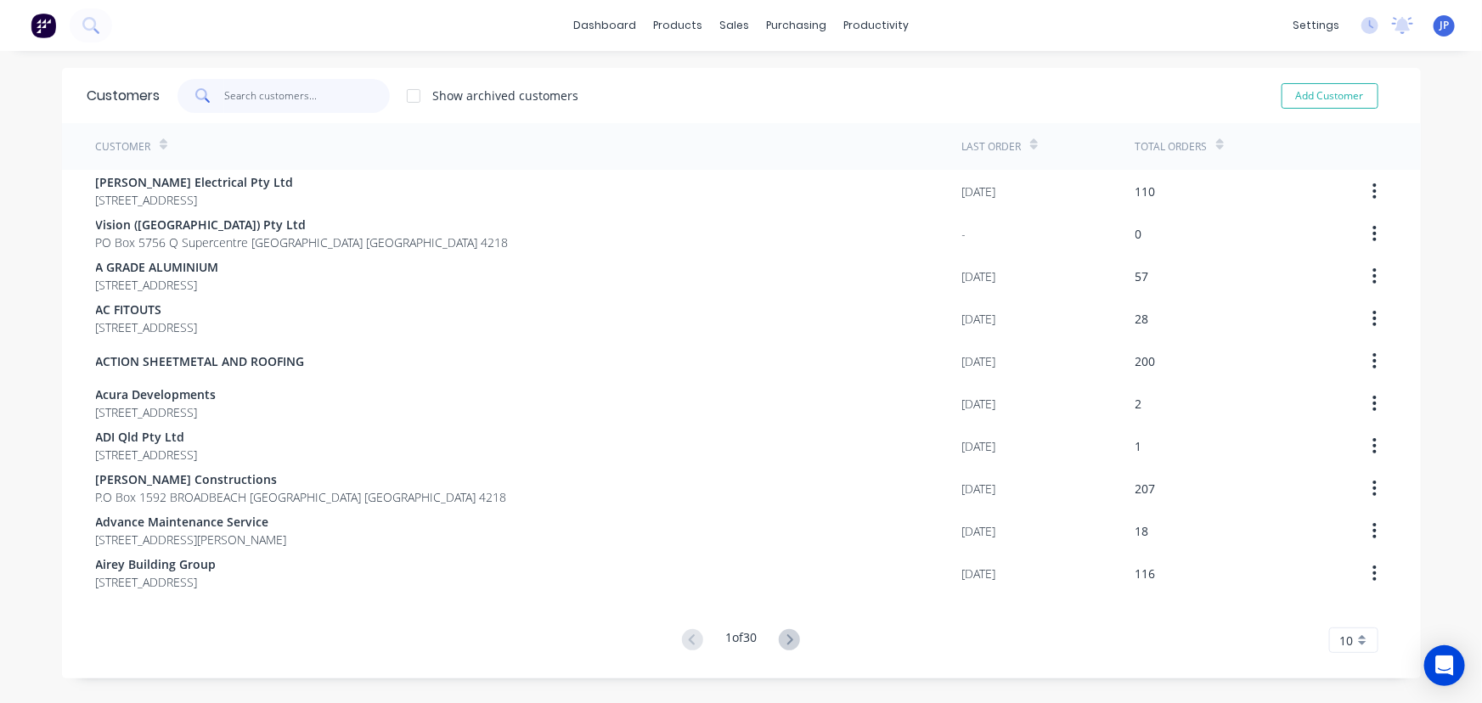
click at [248, 101] on input "text" at bounding box center [307, 96] width 166 height 34
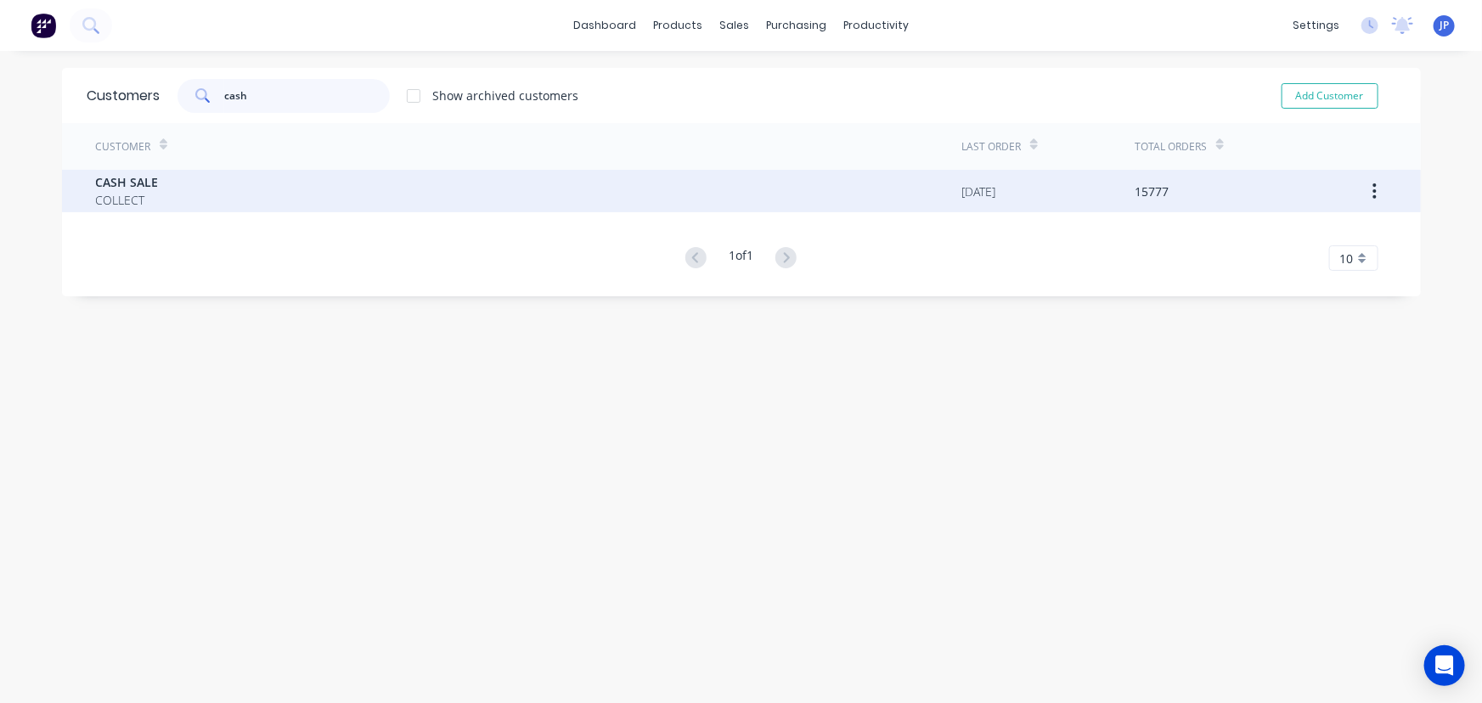
type input "cash"
click at [153, 196] on div "CASH SALE COLLECT" at bounding box center [529, 191] width 866 height 42
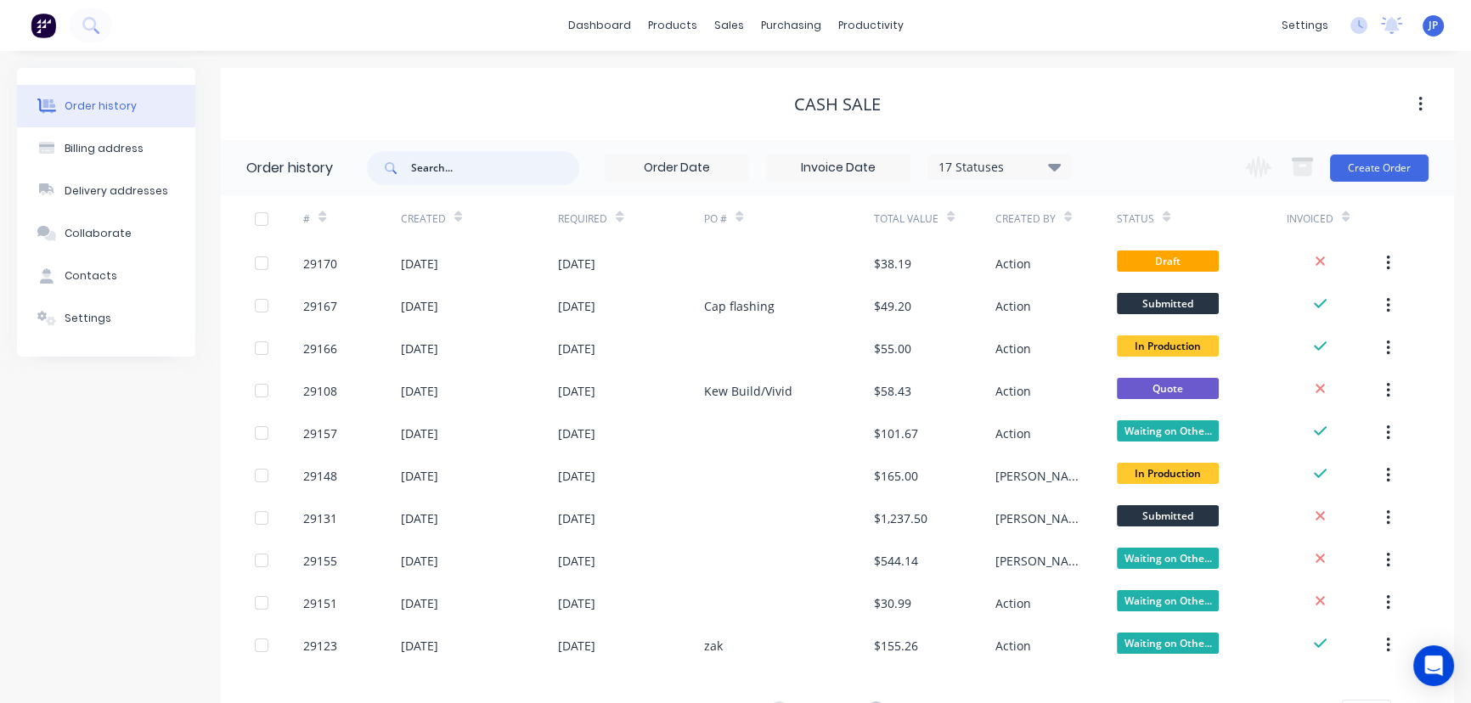
click at [436, 174] on input "text" at bounding box center [495, 168] width 168 height 34
type input "29076"
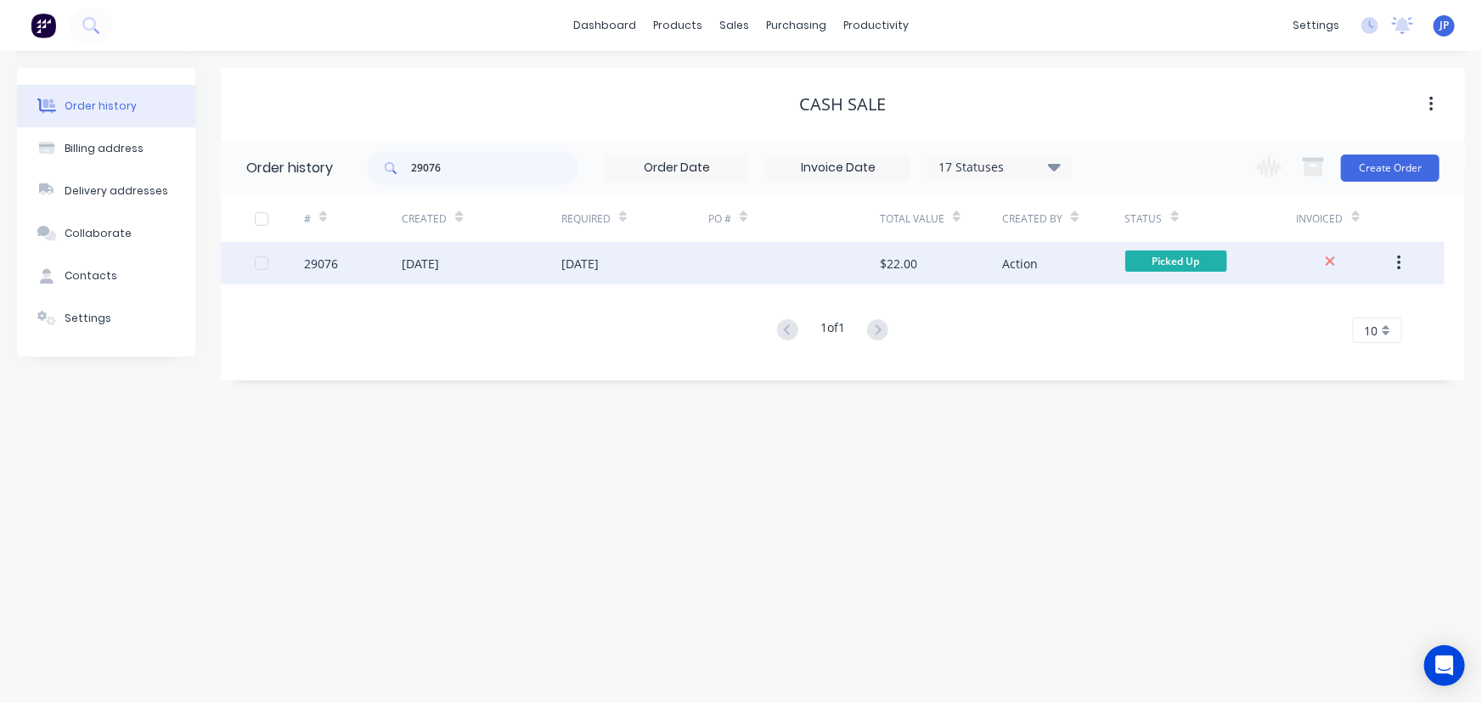
click at [439, 264] on div "[DATE]" at bounding box center [420, 264] width 37 height 18
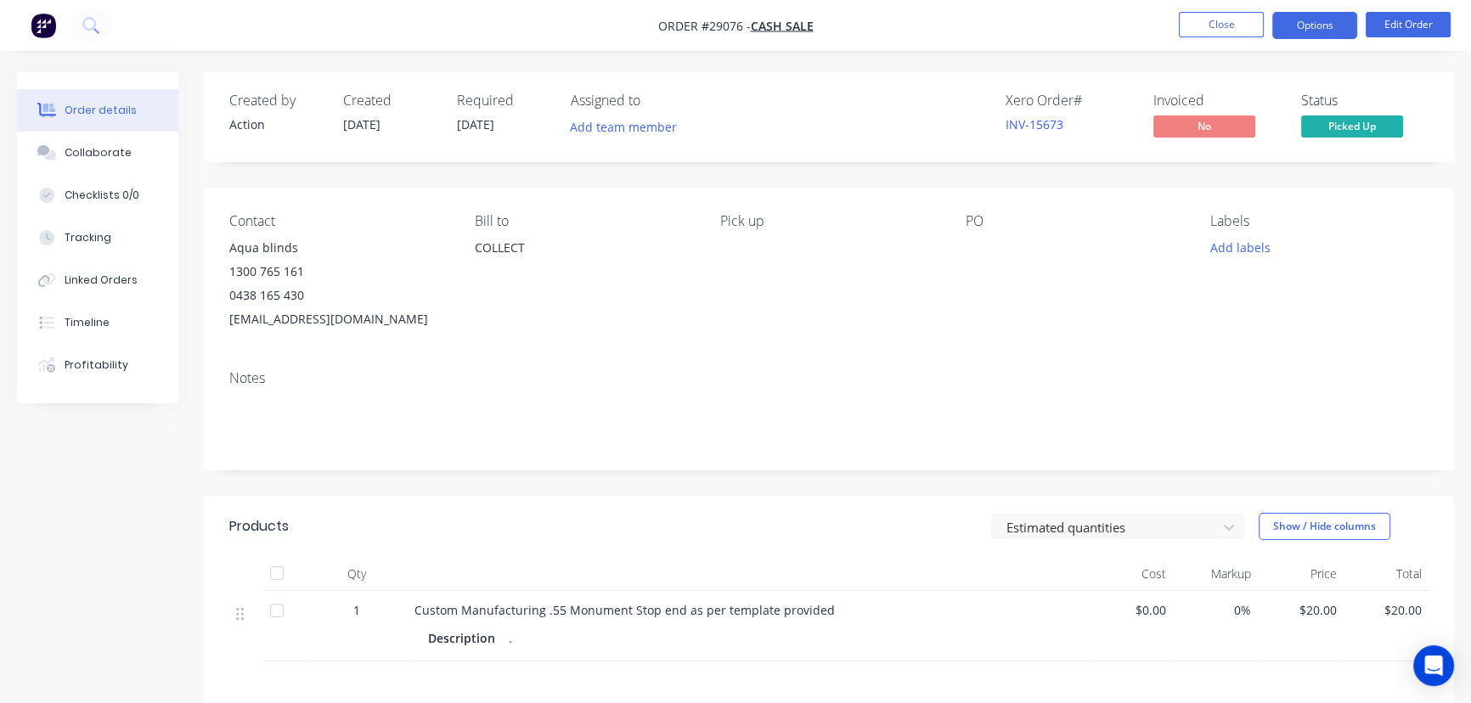
click at [1298, 32] on button "Options" at bounding box center [1314, 25] width 85 height 27
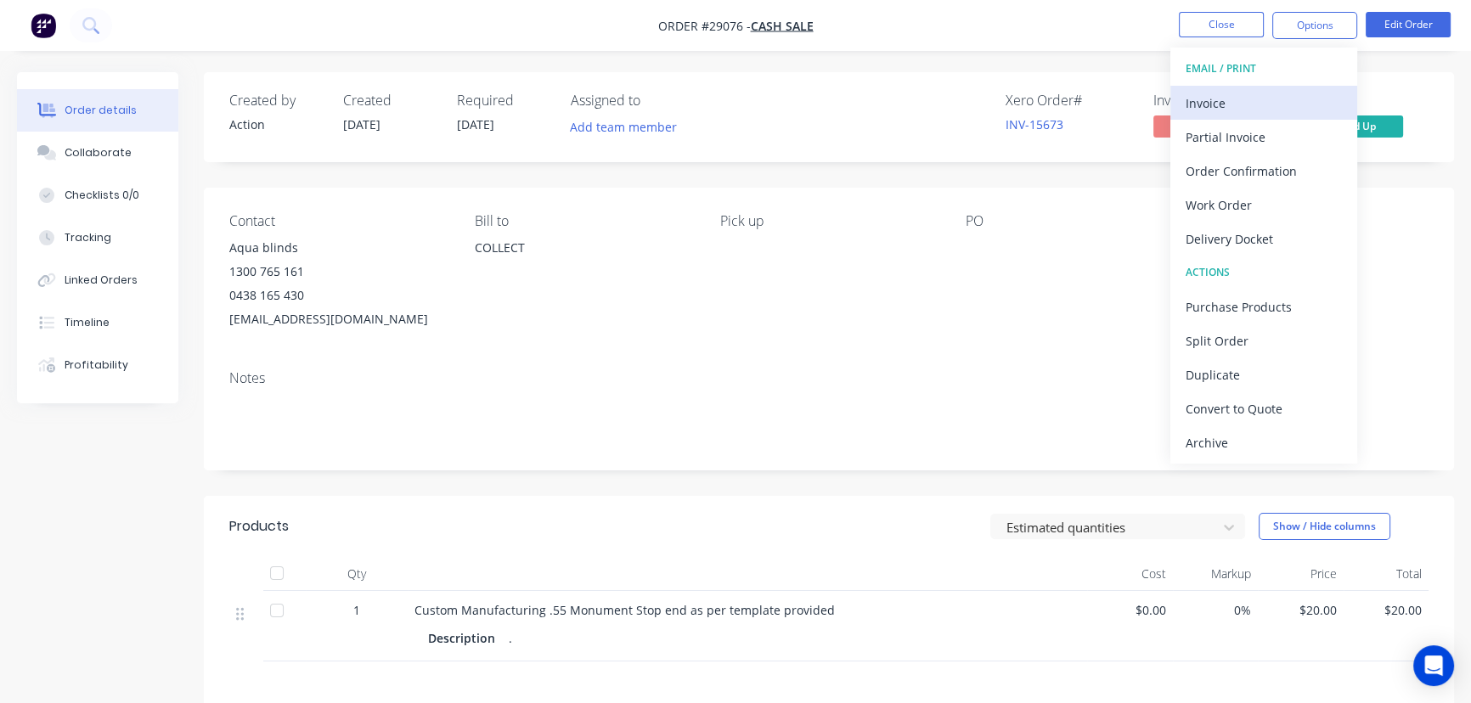
click at [1240, 108] on div "Invoice" at bounding box center [1263, 103] width 156 height 25
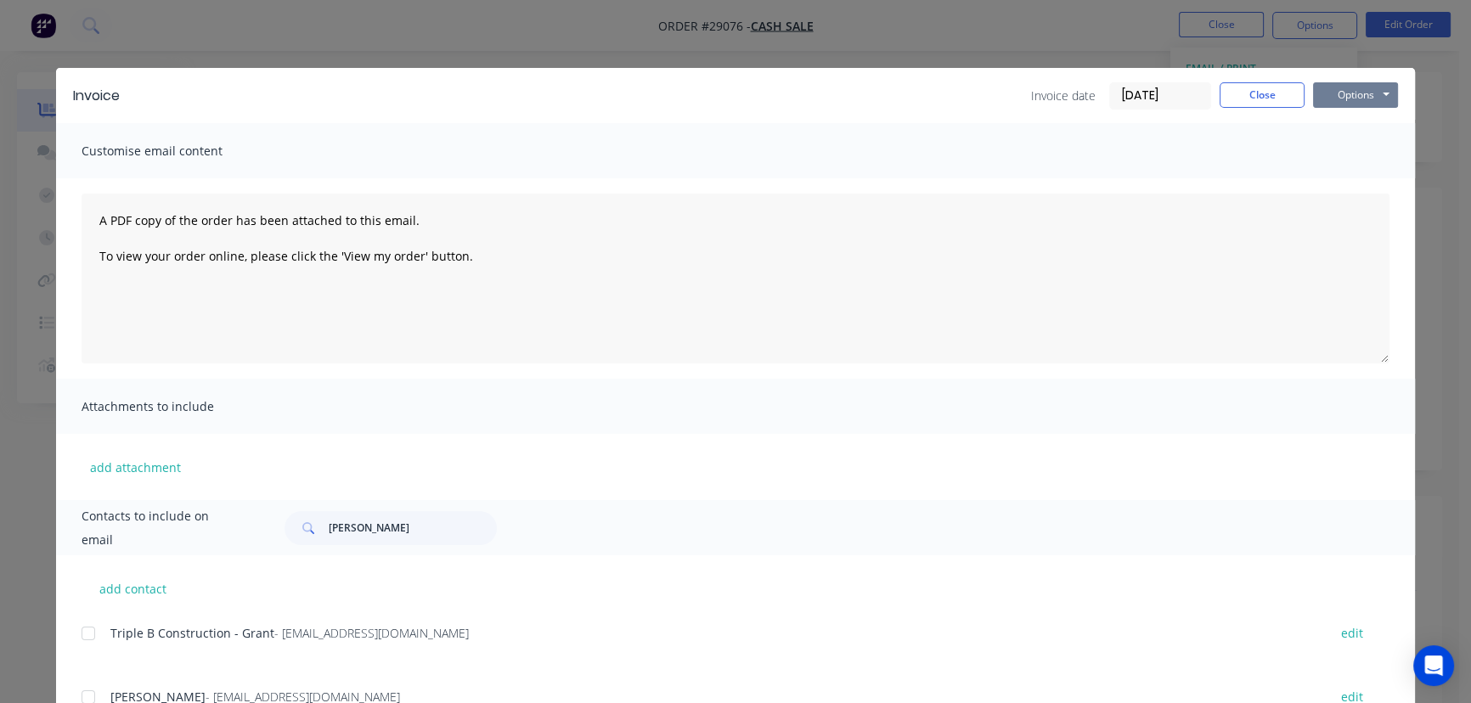
click at [1325, 93] on button "Options" at bounding box center [1355, 94] width 85 height 25
click at [1337, 148] on button "Print" at bounding box center [1367, 153] width 109 height 28
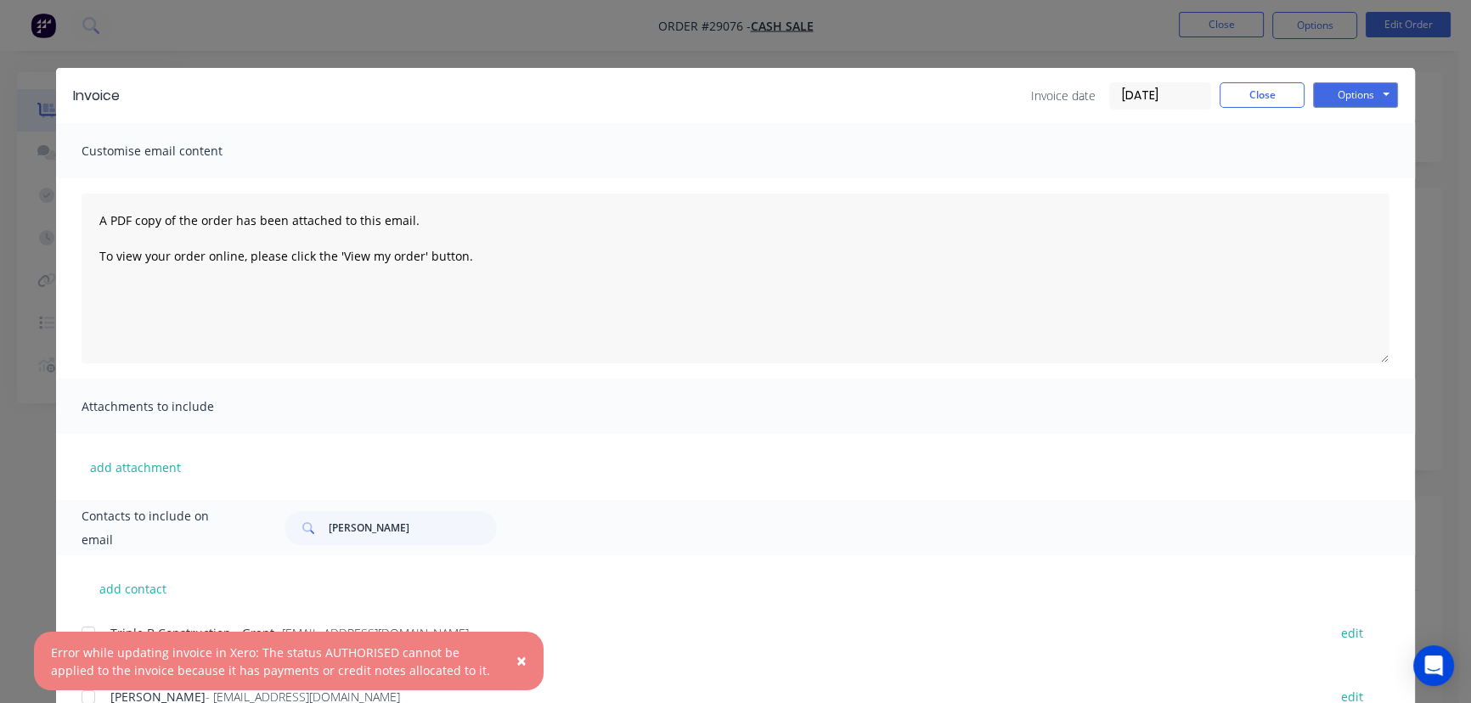
click at [521, 662] on span "×" at bounding box center [521, 661] width 10 height 24
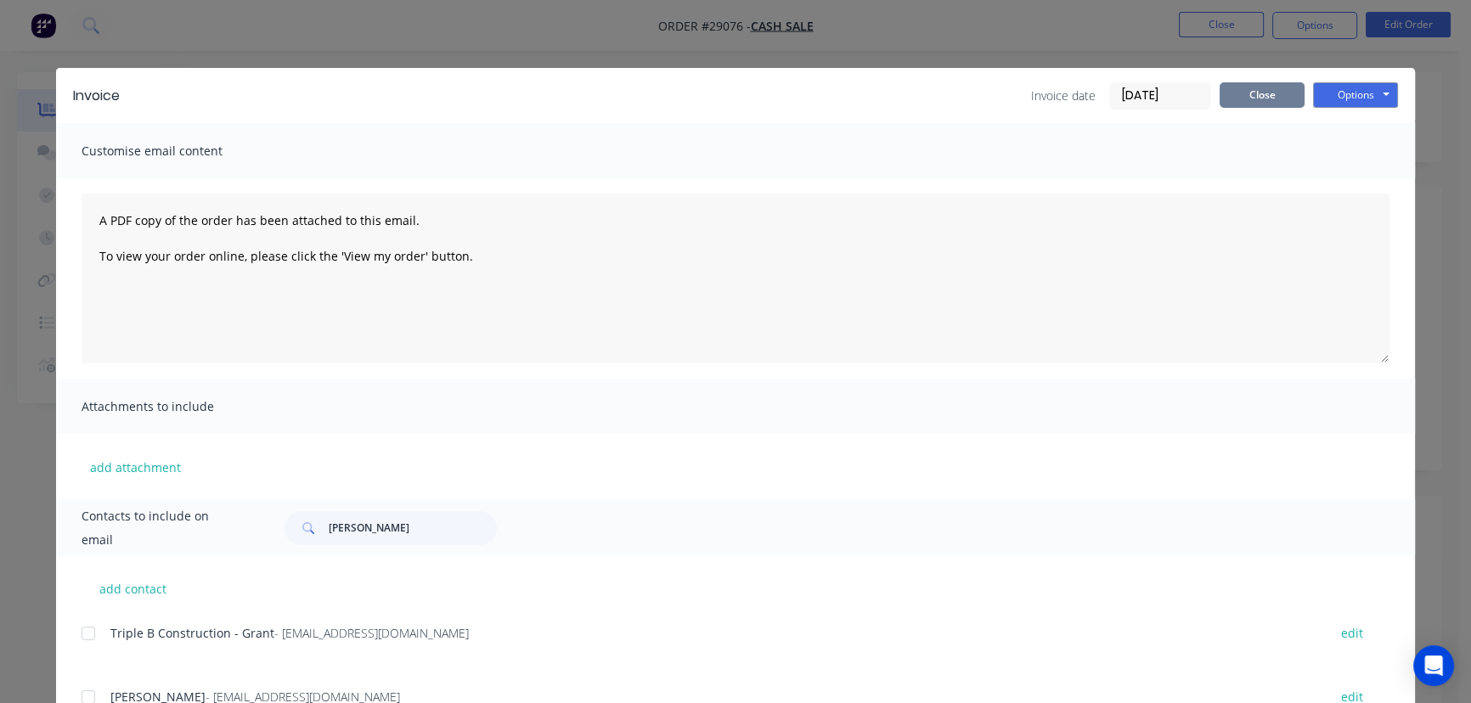
click at [1277, 93] on button "Close" at bounding box center [1261, 94] width 85 height 25
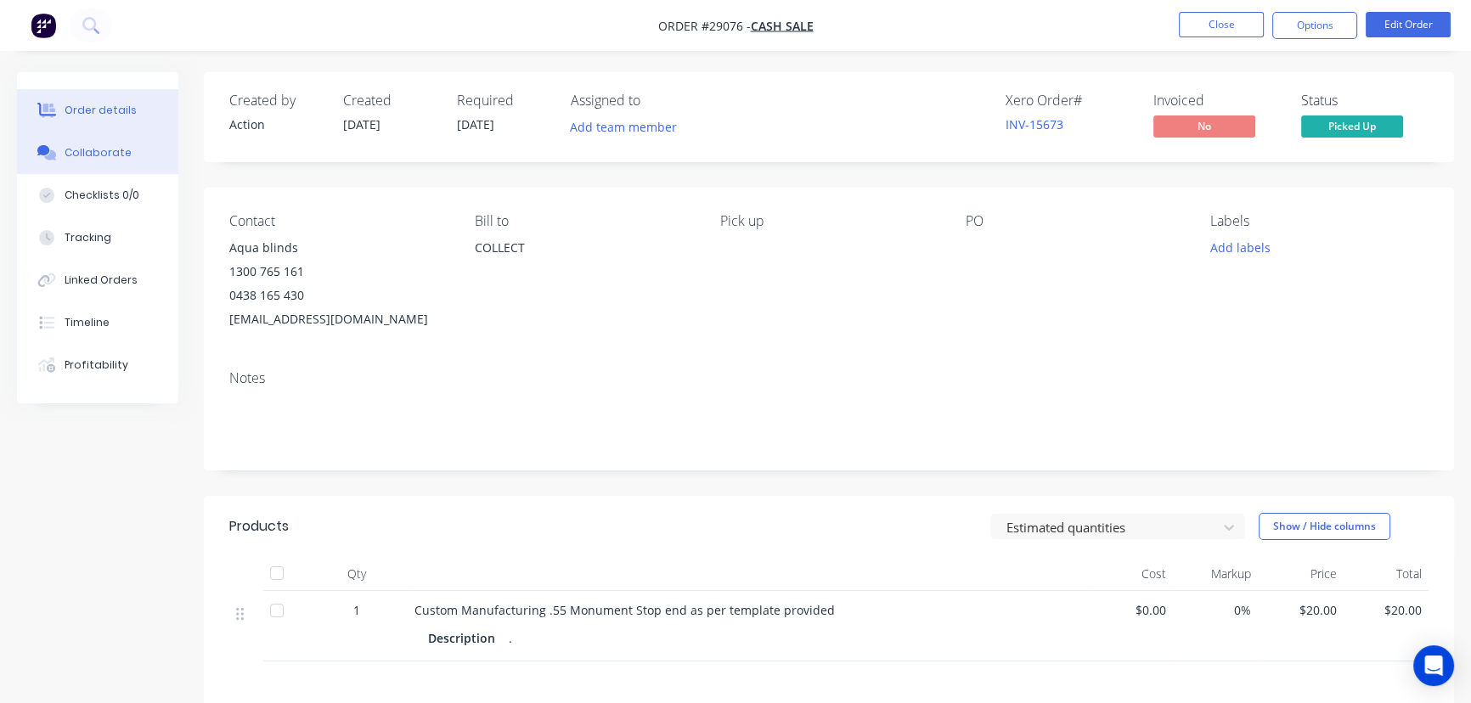
click at [108, 153] on div "Collaborate" at bounding box center [98, 152] width 67 height 15
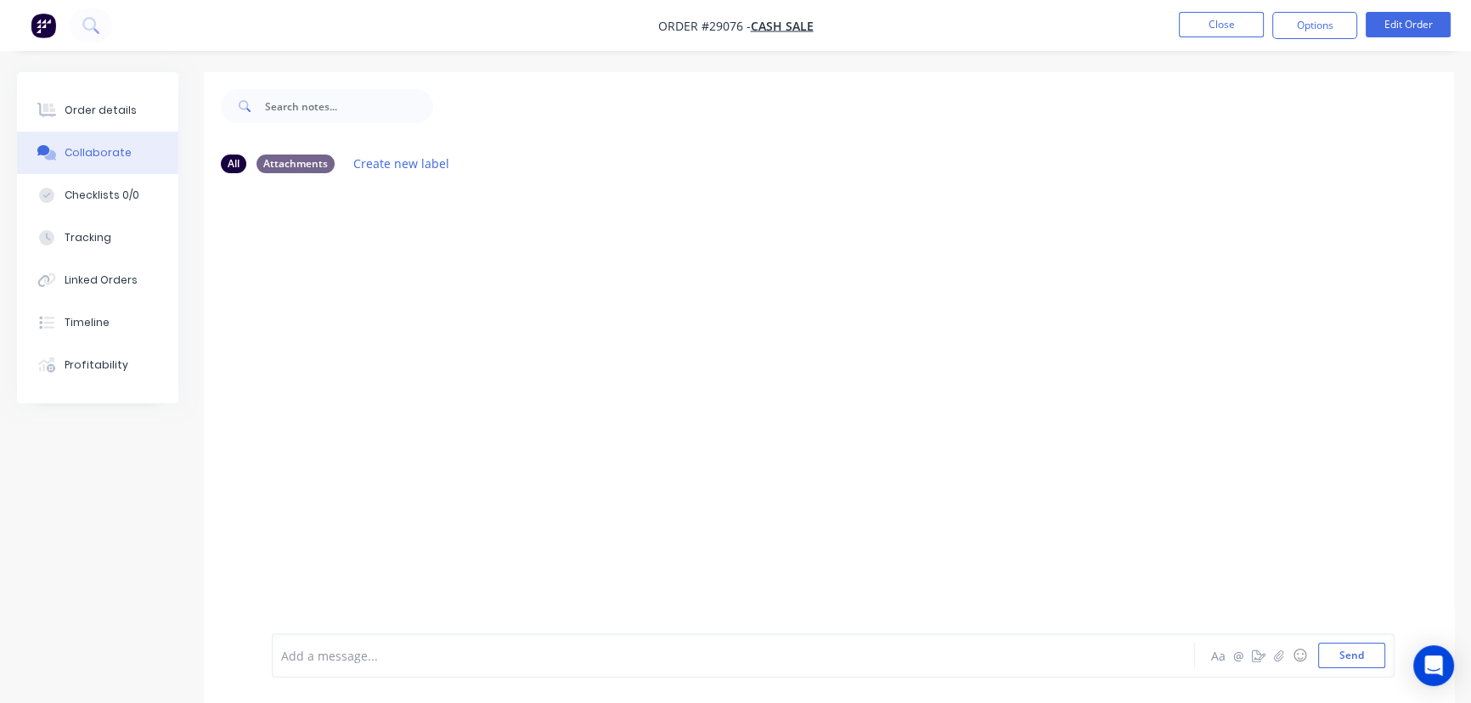
click at [347, 668] on div "Add a message... Aa @ ☺ Send" at bounding box center [833, 655] width 1123 height 44
click at [352, 659] on div at bounding box center [695, 656] width 827 height 18
click at [1326, 664] on button "Send" at bounding box center [1351, 655] width 67 height 25
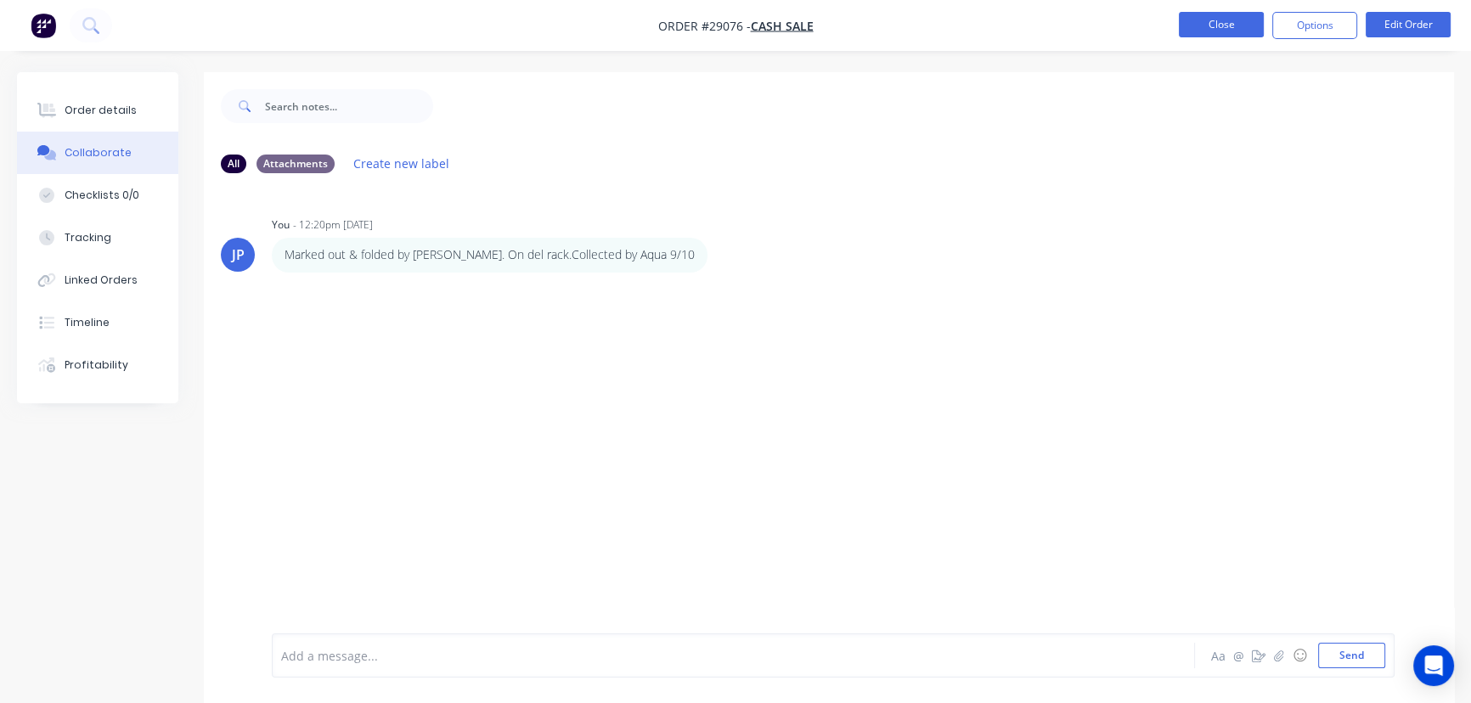
click at [1215, 28] on button "Close" at bounding box center [1221, 24] width 85 height 25
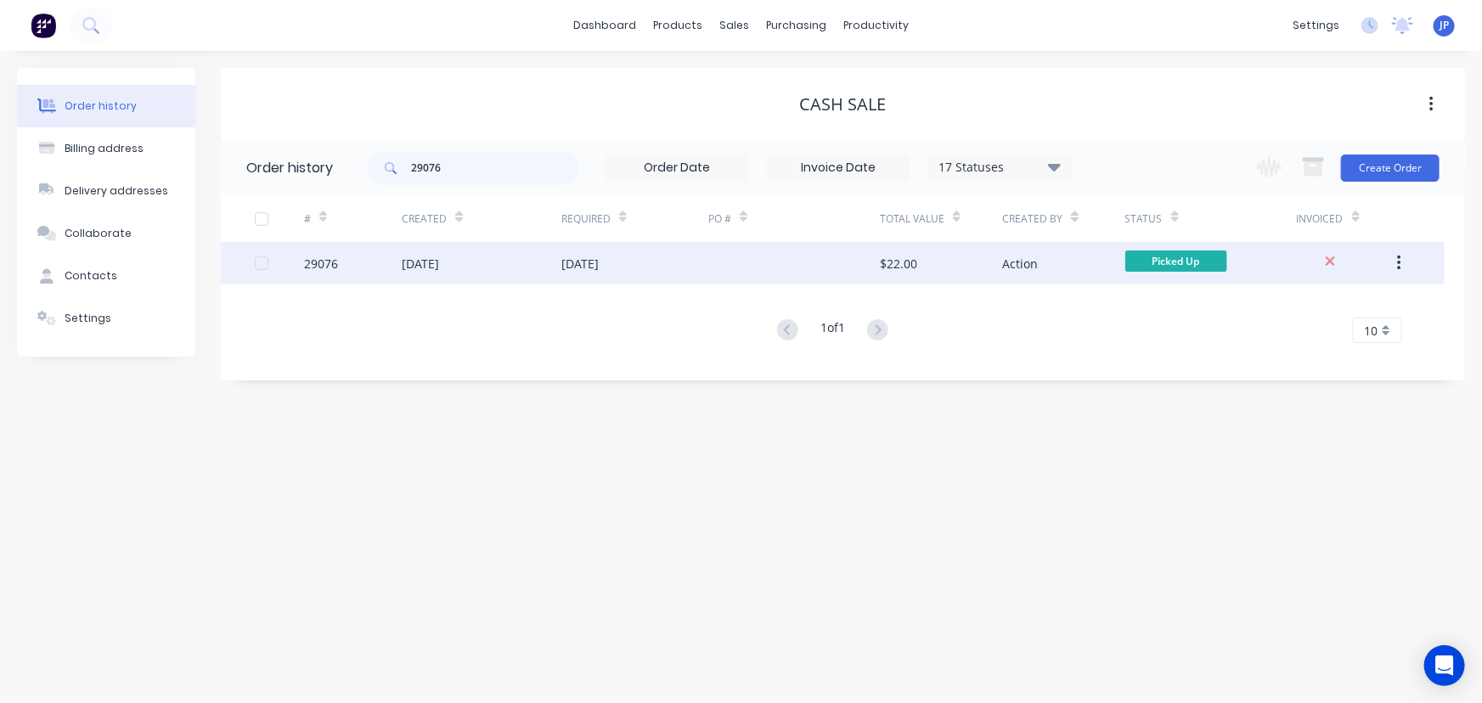
click at [1046, 269] on div "Action" at bounding box center [1063, 263] width 122 height 42
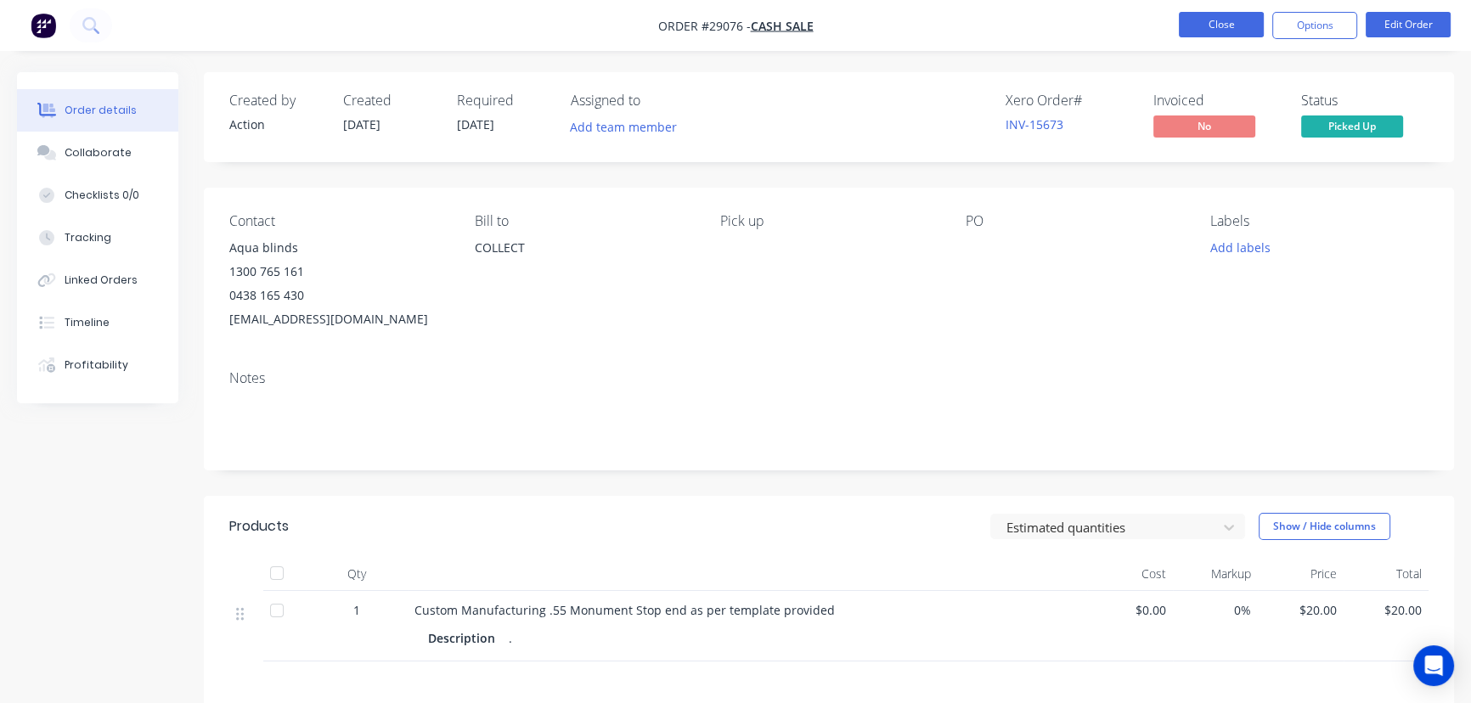
click at [1206, 24] on button "Close" at bounding box center [1221, 24] width 85 height 25
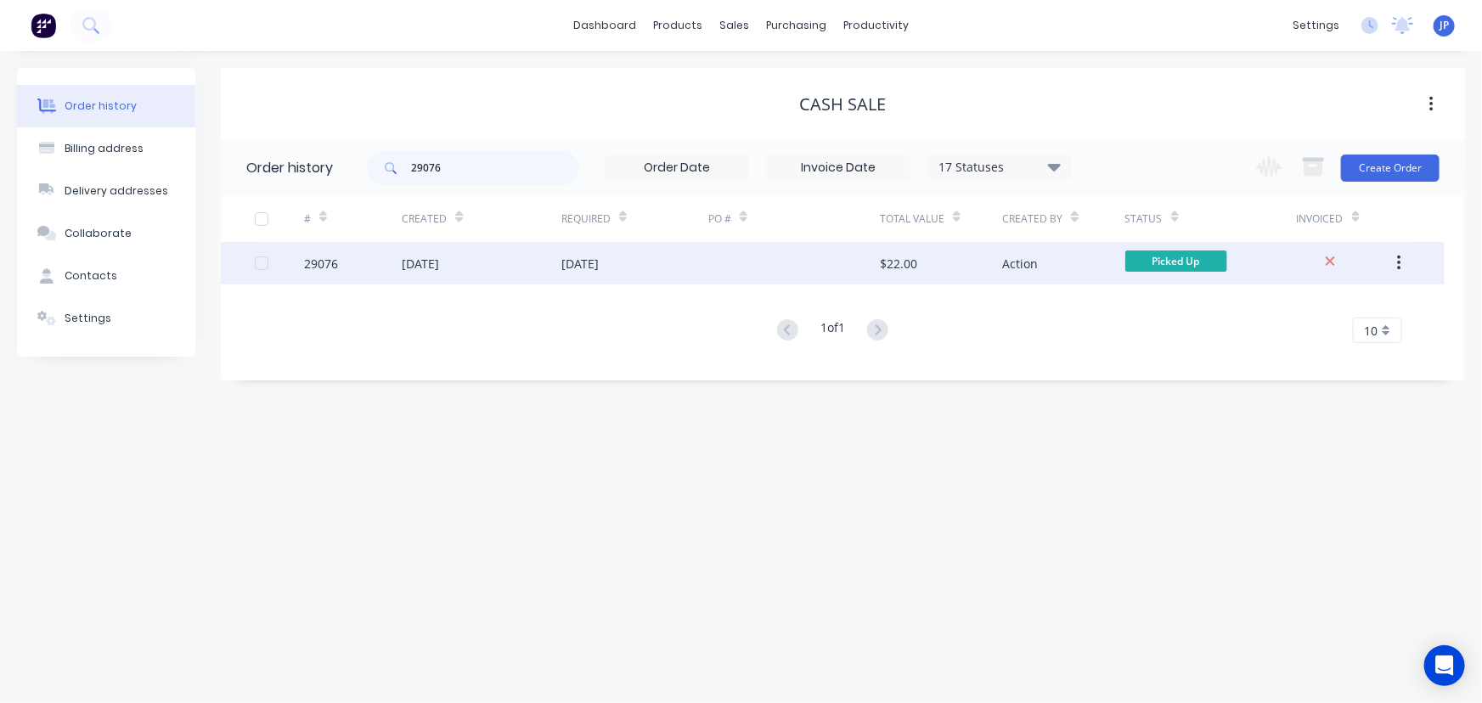
click at [1397, 253] on button "button" at bounding box center [1399, 263] width 40 height 31
click at [1320, 301] on div "Archive" at bounding box center [1338, 308] width 131 height 25
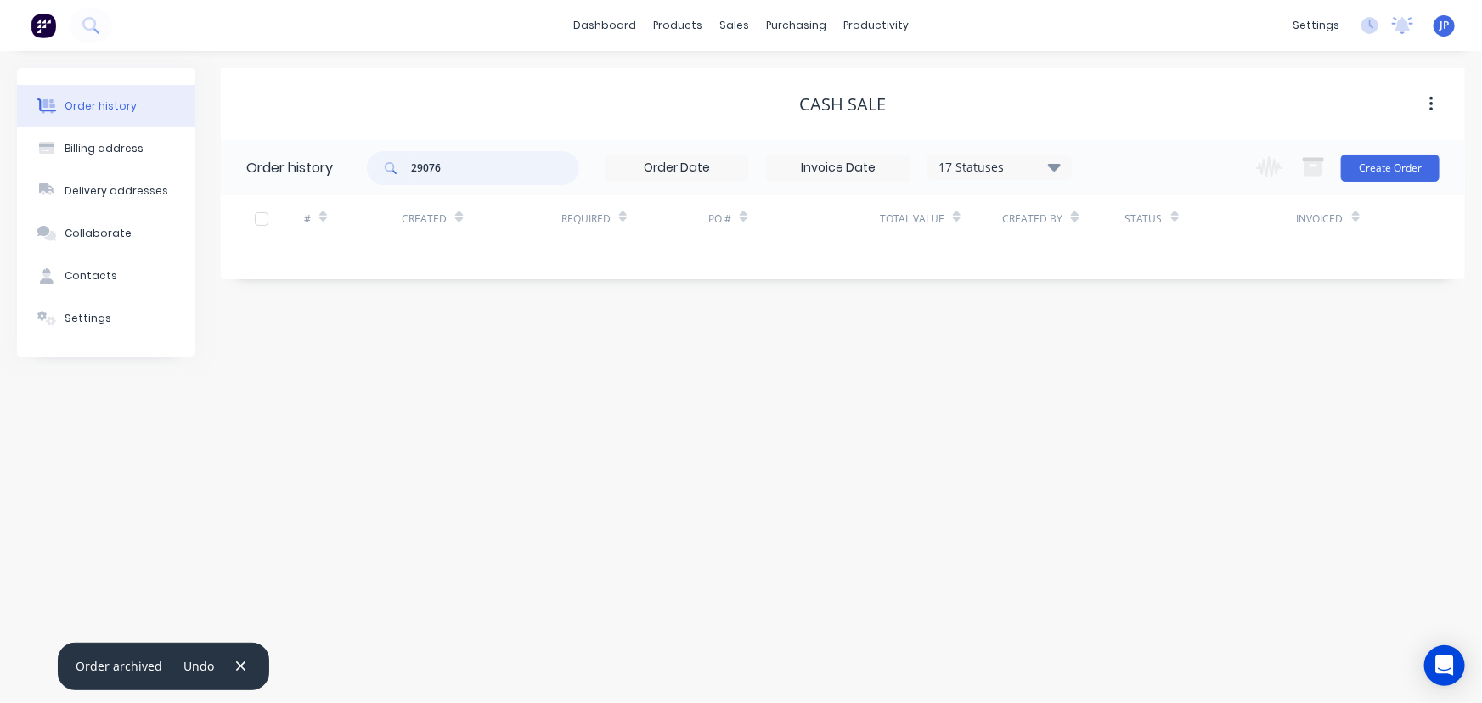
drag, startPoint x: 466, startPoint y: 166, endPoint x: 386, endPoint y: 171, distance: 80.8
click at [386, 171] on div "29076" at bounding box center [473, 168] width 212 height 34
type input "29003"
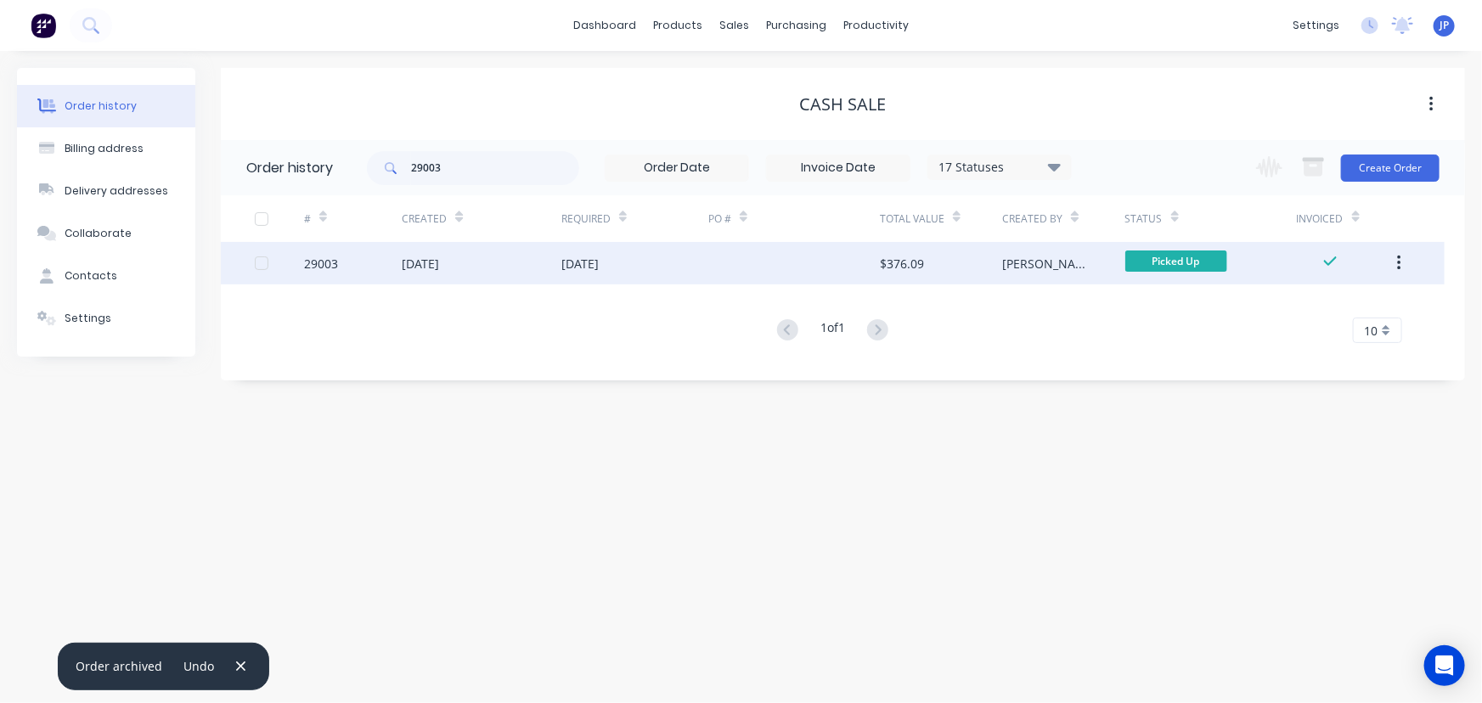
click at [439, 263] on div "[DATE]" at bounding box center [420, 264] width 37 height 18
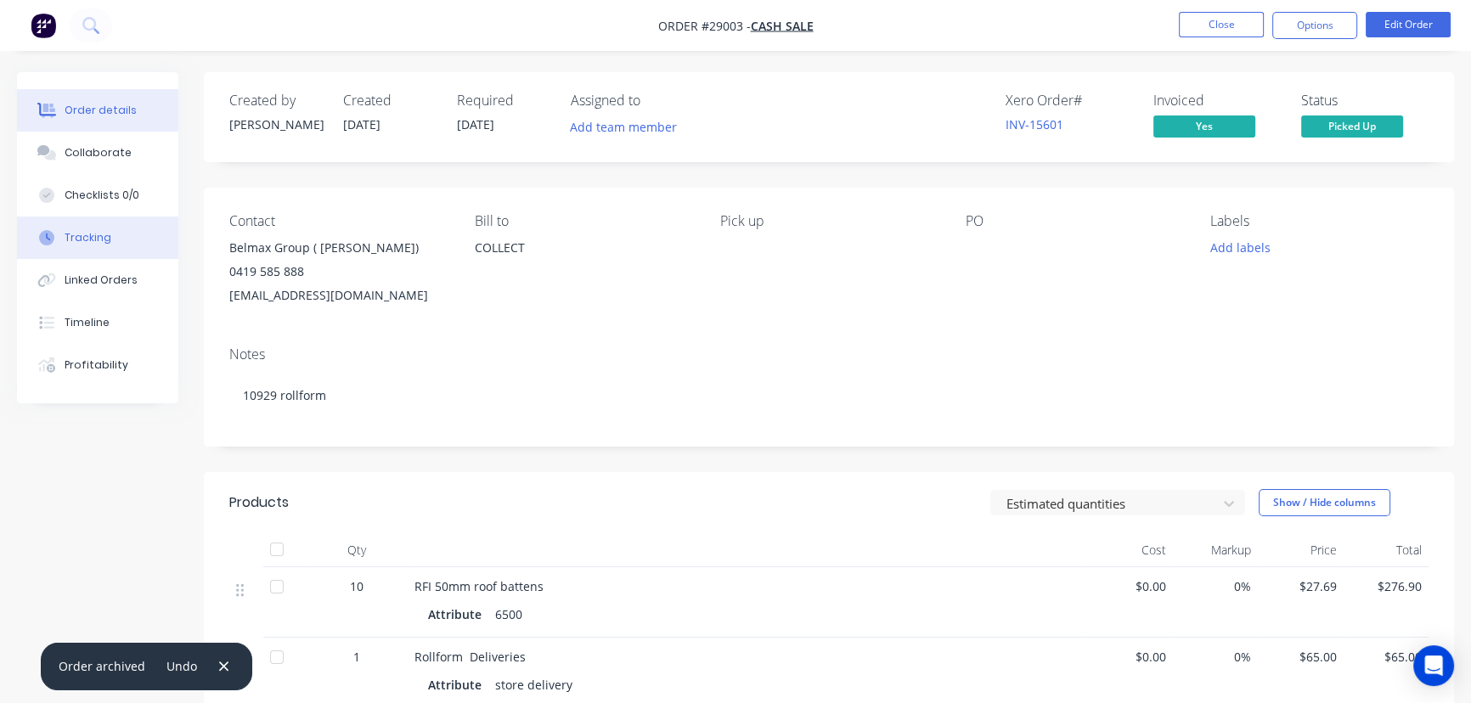
drag, startPoint x: 140, startPoint y: 140, endPoint x: 139, endPoint y: 216, distance: 75.6
click at [138, 141] on button "Collaborate" at bounding box center [97, 153] width 161 height 42
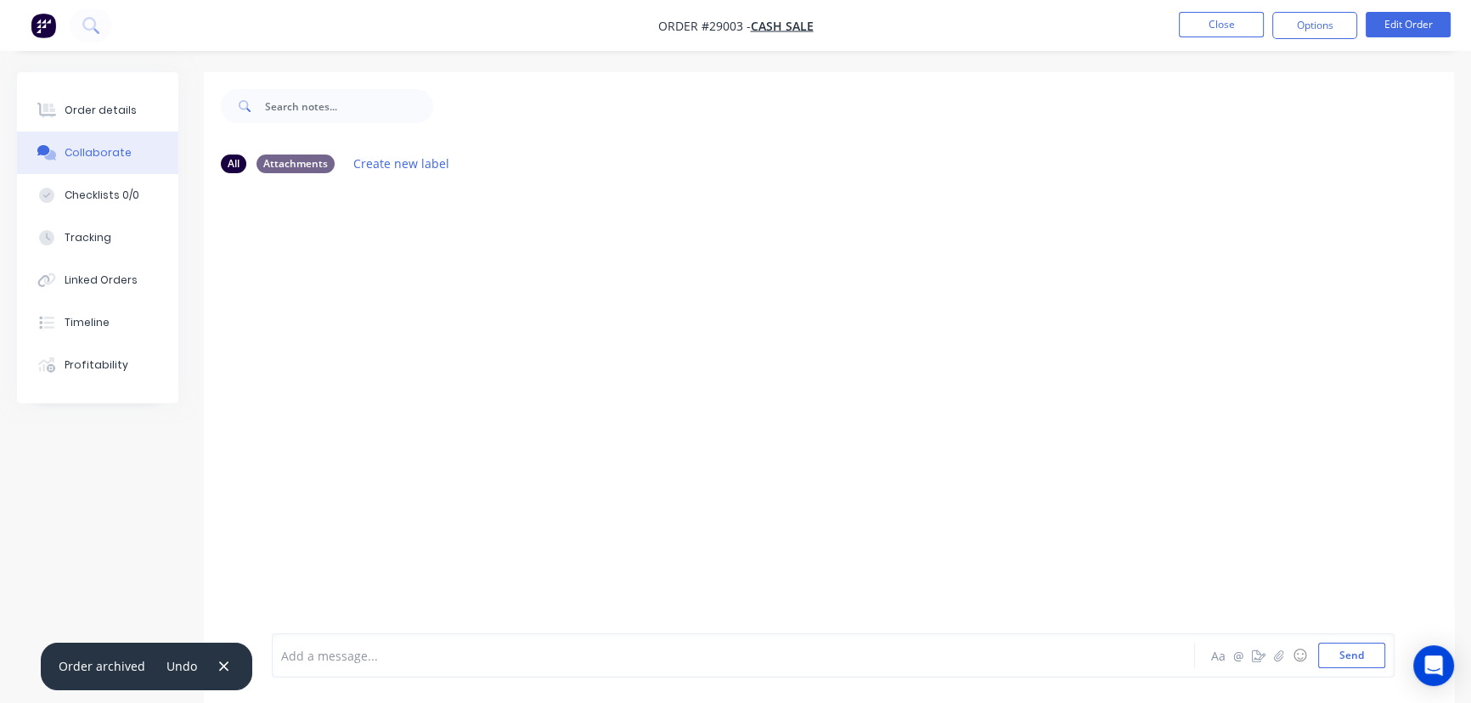
drag, startPoint x: 215, startPoint y: 669, endPoint x: 290, endPoint y: 662, distance: 75.9
click at [218, 669] on icon "button" at bounding box center [223, 666] width 11 height 15
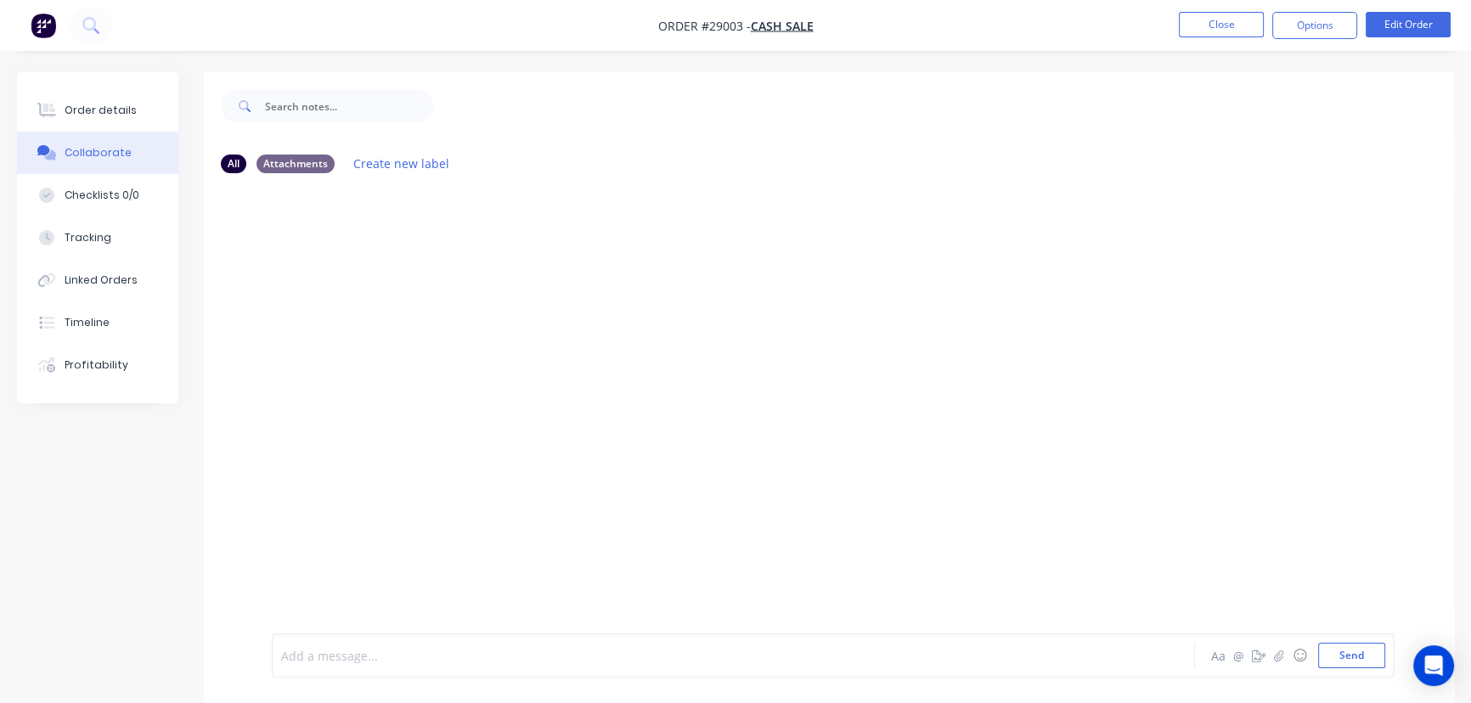
click at [294, 662] on div at bounding box center [695, 656] width 827 height 18
click at [1338, 654] on button "Send" at bounding box center [1351, 655] width 67 height 25
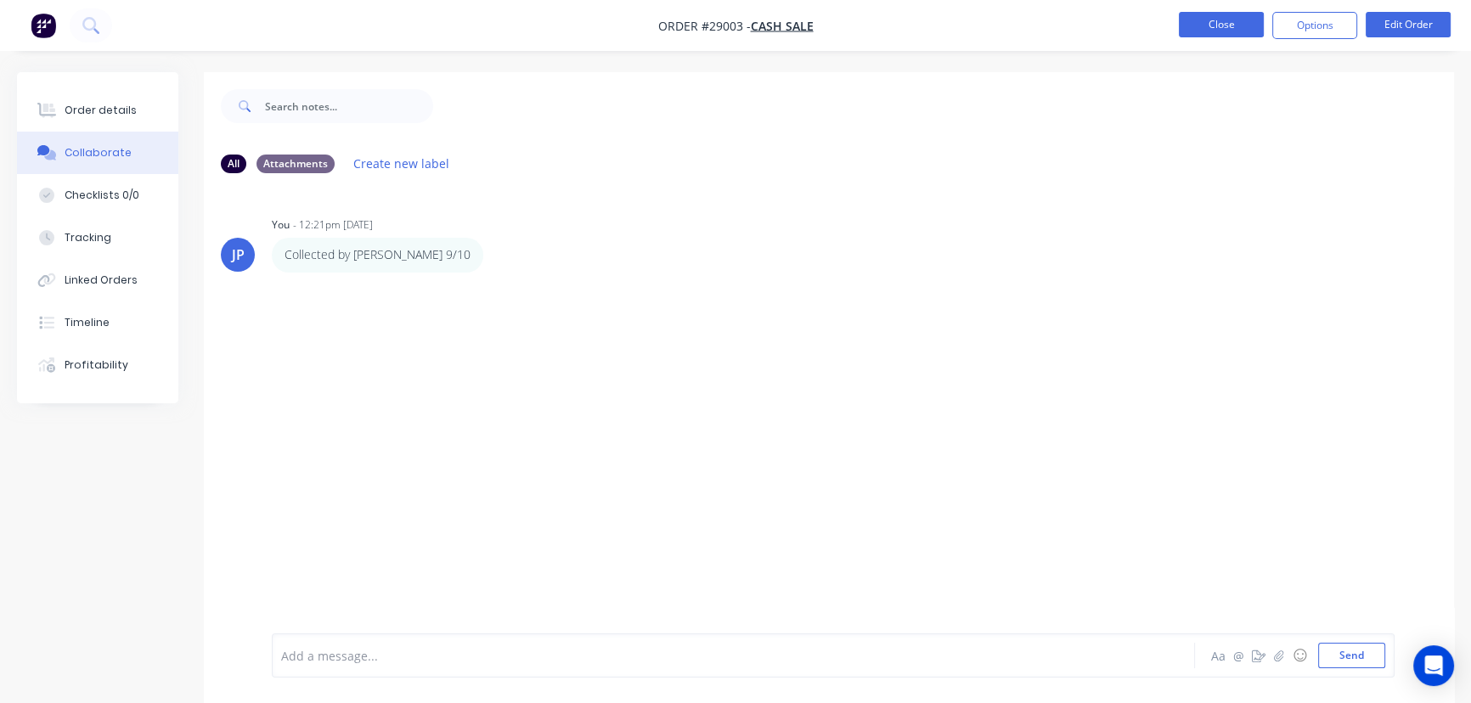
click at [1213, 25] on button "Close" at bounding box center [1221, 24] width 85 height 25
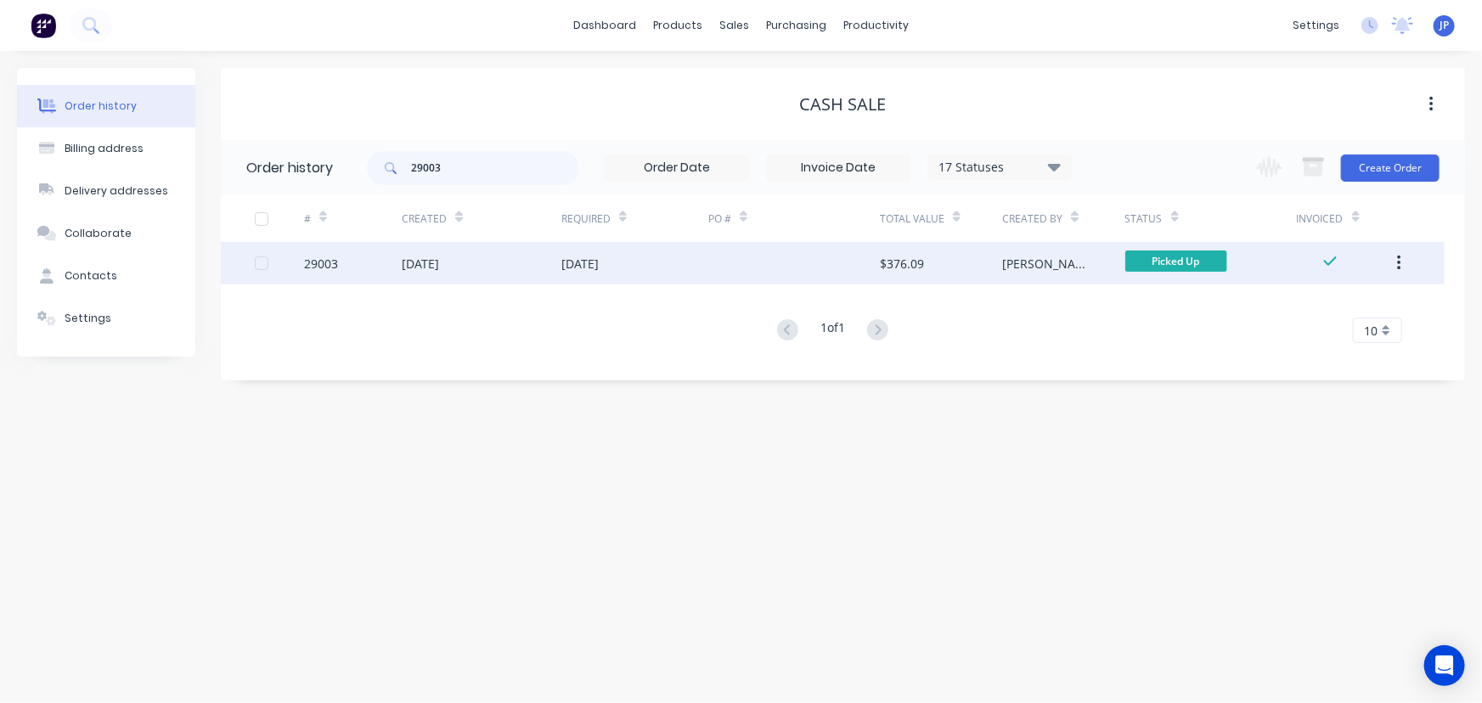
click at [1398, 265] on icon "button" at bounding box center [1399, 263] width 4 height 19
click at [1287, 307] on div "Archive" at bounding box center [1338, 308] width 131 height 25
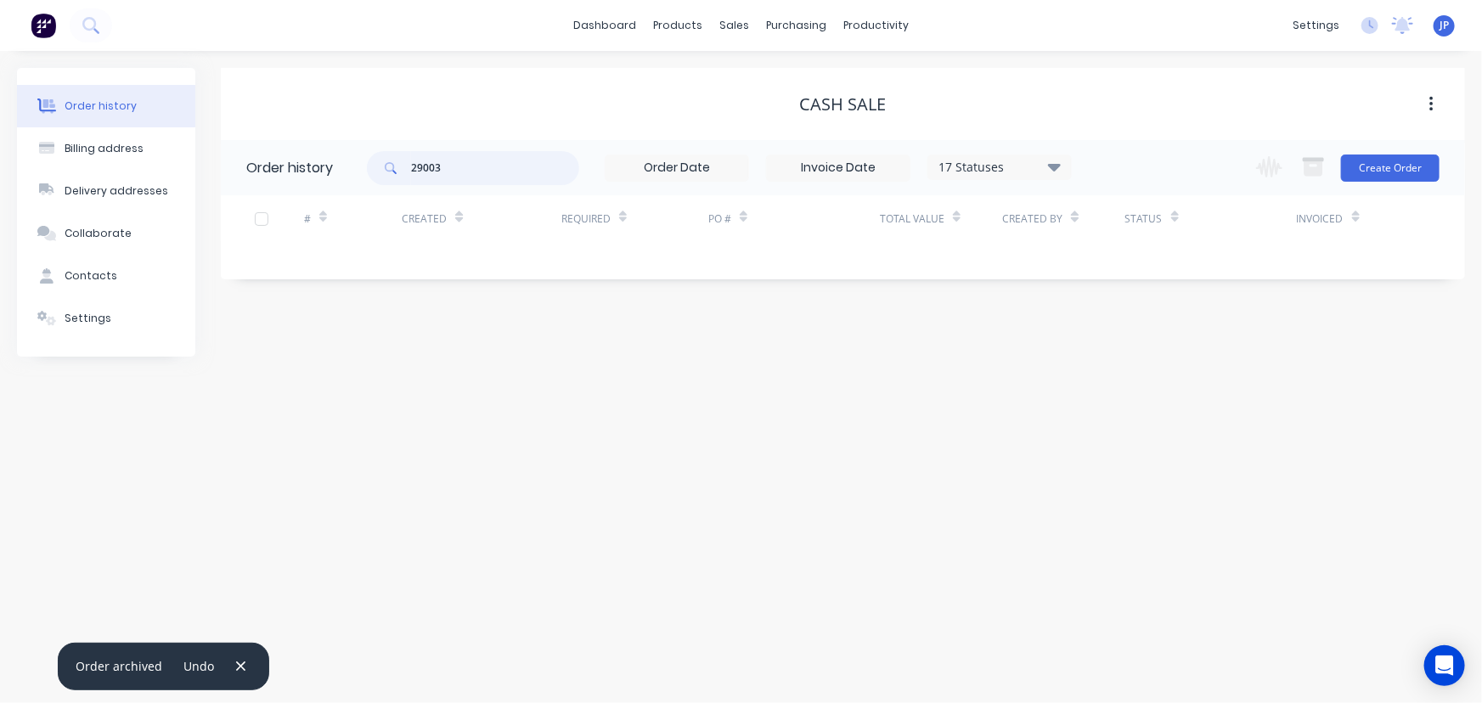
drag, startPoint x: 459, startPoint y: 174, endPoint x: 385, endPoint y: 172, distance: 73.9
click at [385, 172] on div "29003" at bounding box center [473, 168] width 212 height 34
type input "29042"
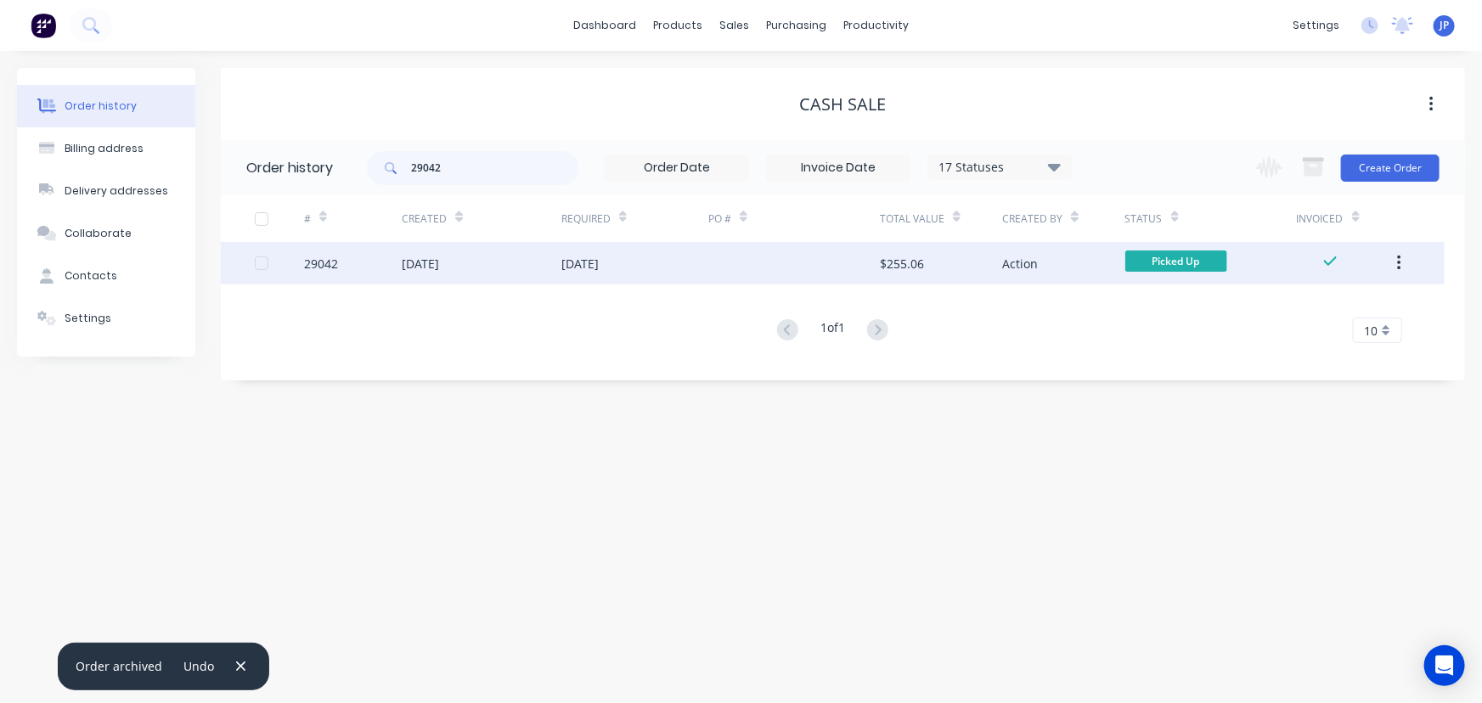
click at [428, 262] on div "[DATE]" at bounding box center [420, 264] width 37 height 18
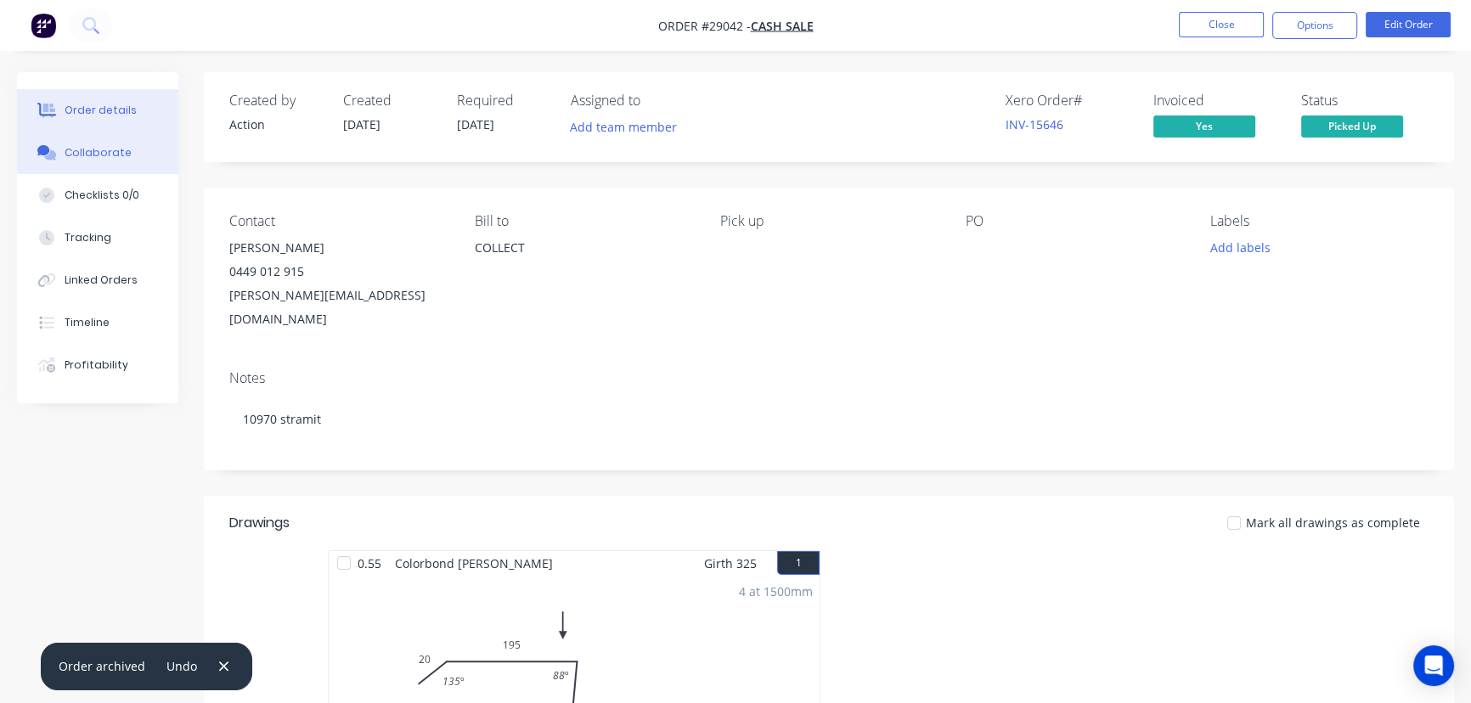
click at [107, 155] on div "Collaborate" at bounding box center [98, 152] width 67 height 15
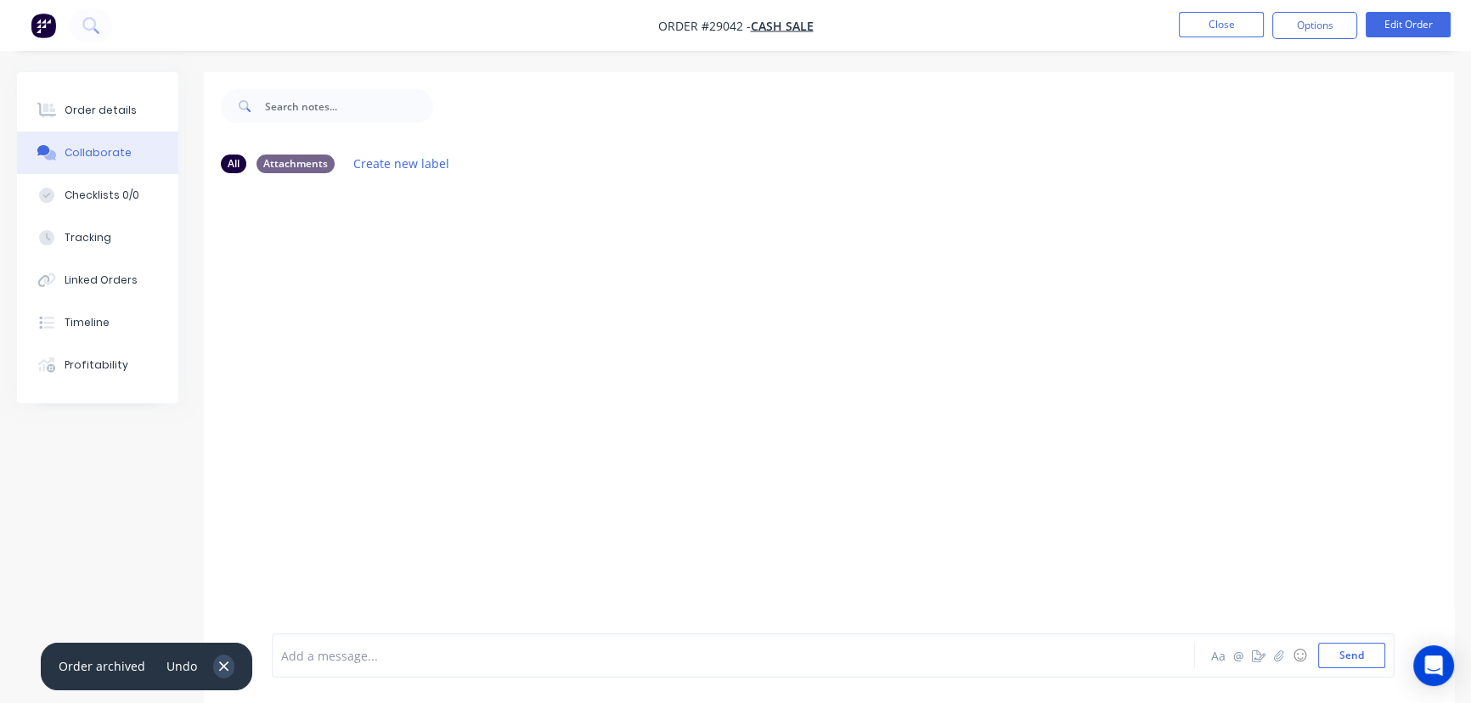
click at [227, 670] on button "button" at bounding box center [223, 666] width 21 height 23
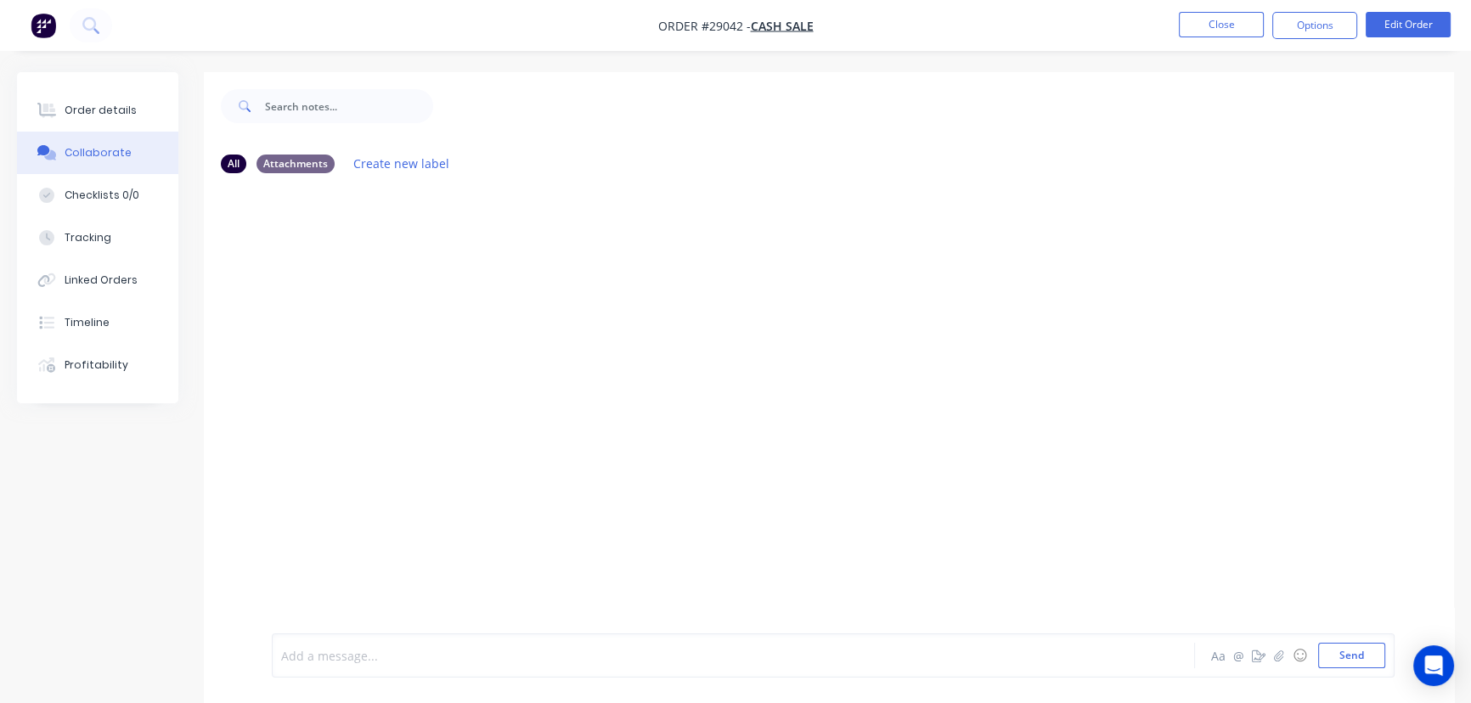
click at [318, 662] on div at bounding box center [695, 656] width 827 height 18
click at [1347, 652] on button "Send" at bounding box center [1351, 655] width 67 height 25
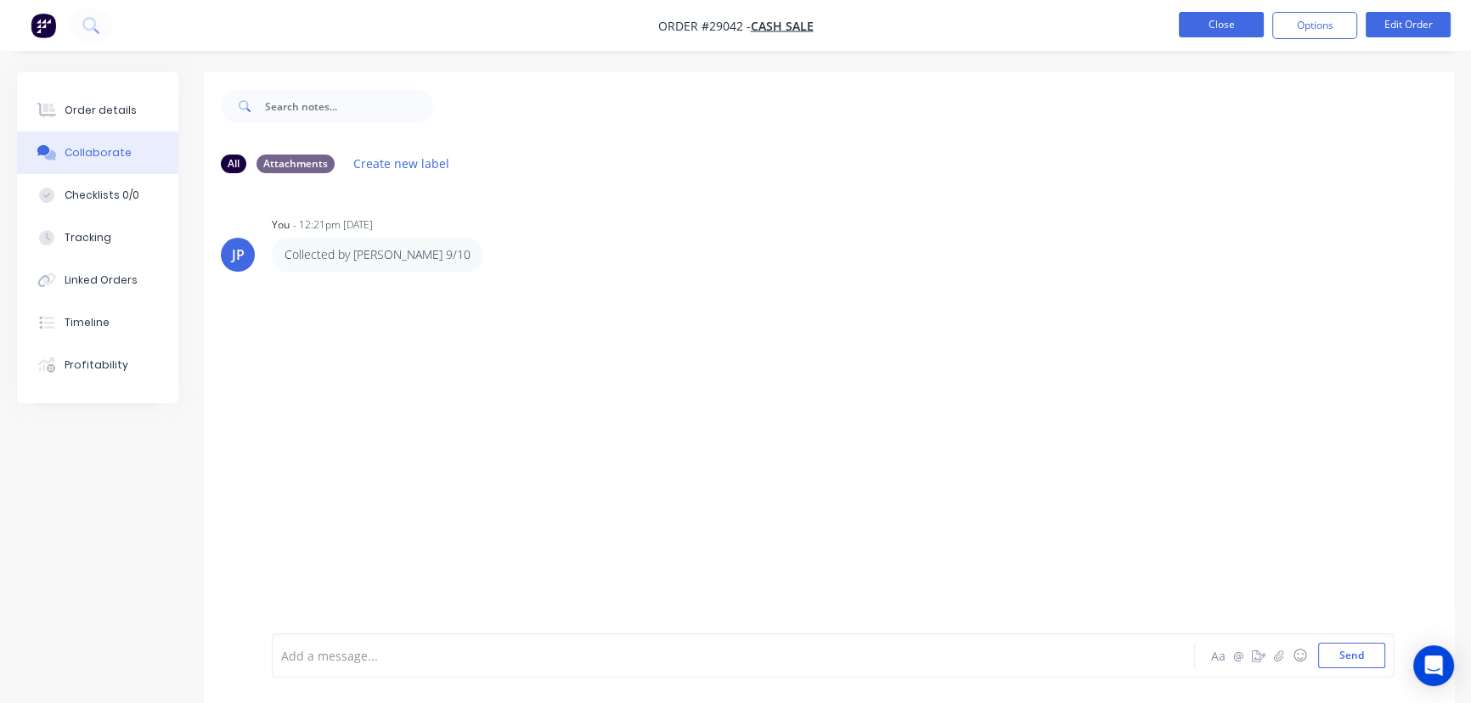
click at [1196, 28] on button "Close" at bounding box center [1221, 24] width 85 height 25
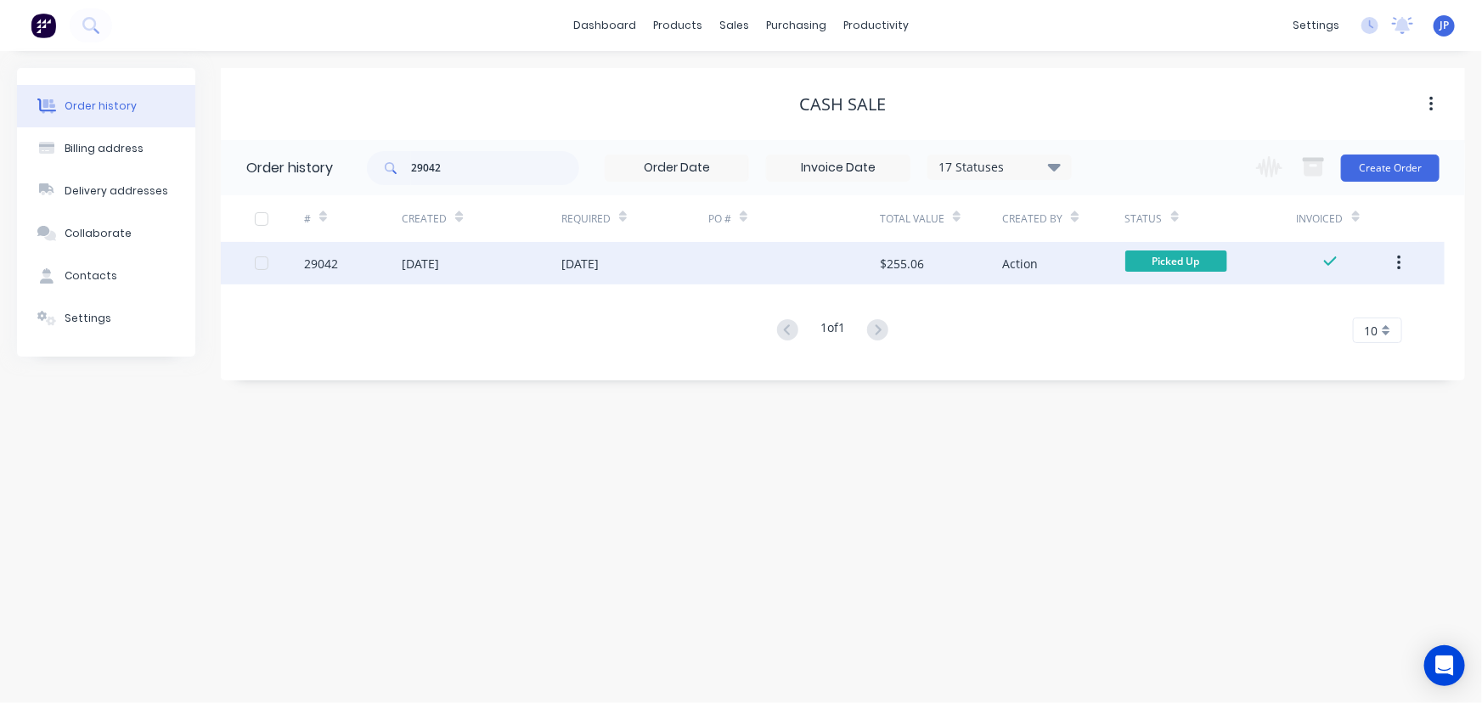
click at [1403, 265] on button "button" at bounding box center [1399, 263] width 40 height 31
click at [1351, 314] on div "Archive" at bounding box center [1338, 308] width 131 height 25
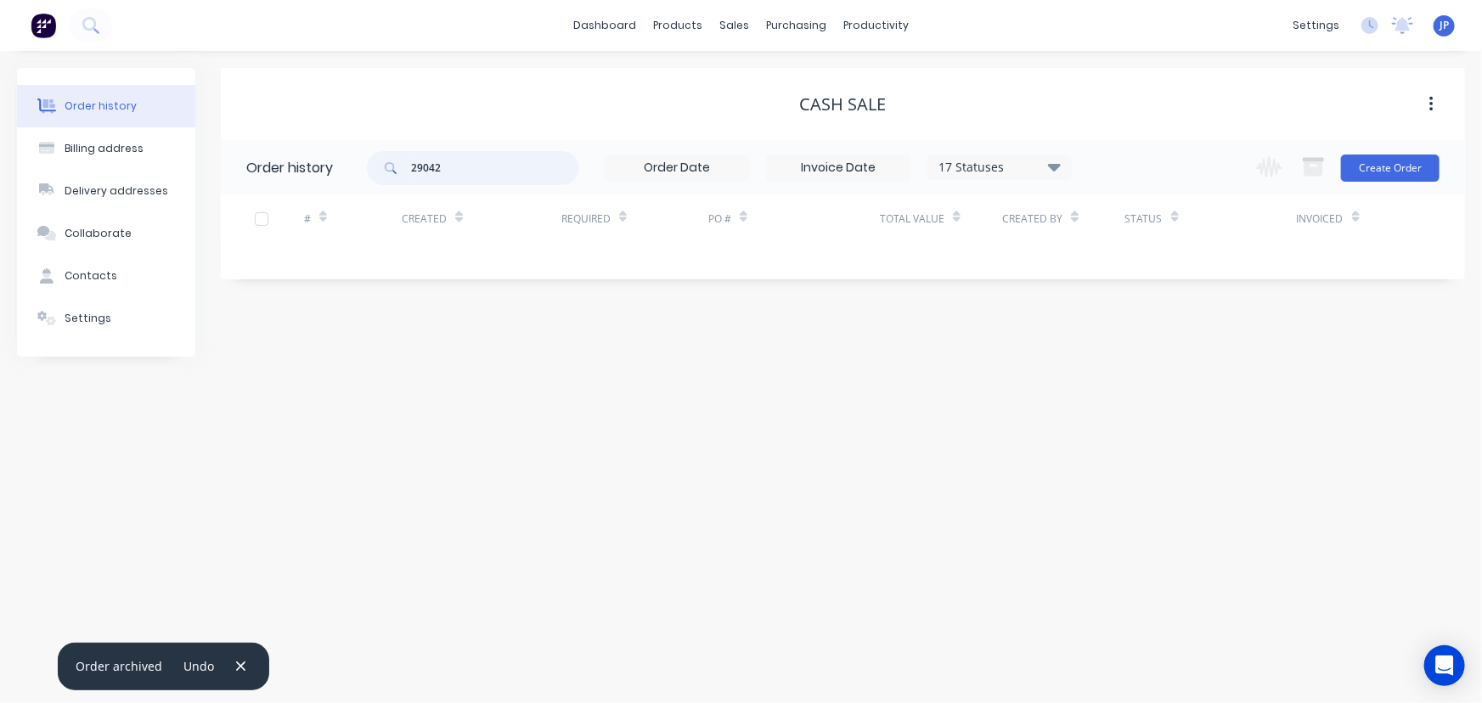
drag, startPoint x: 471, startPoint y: 166, endPoint x: 397, endPoint y: 170, distance: 74.8
click at [397, 170] on div "29042" at bounding box center [473, 168] width 212 height 34
type input "28939"
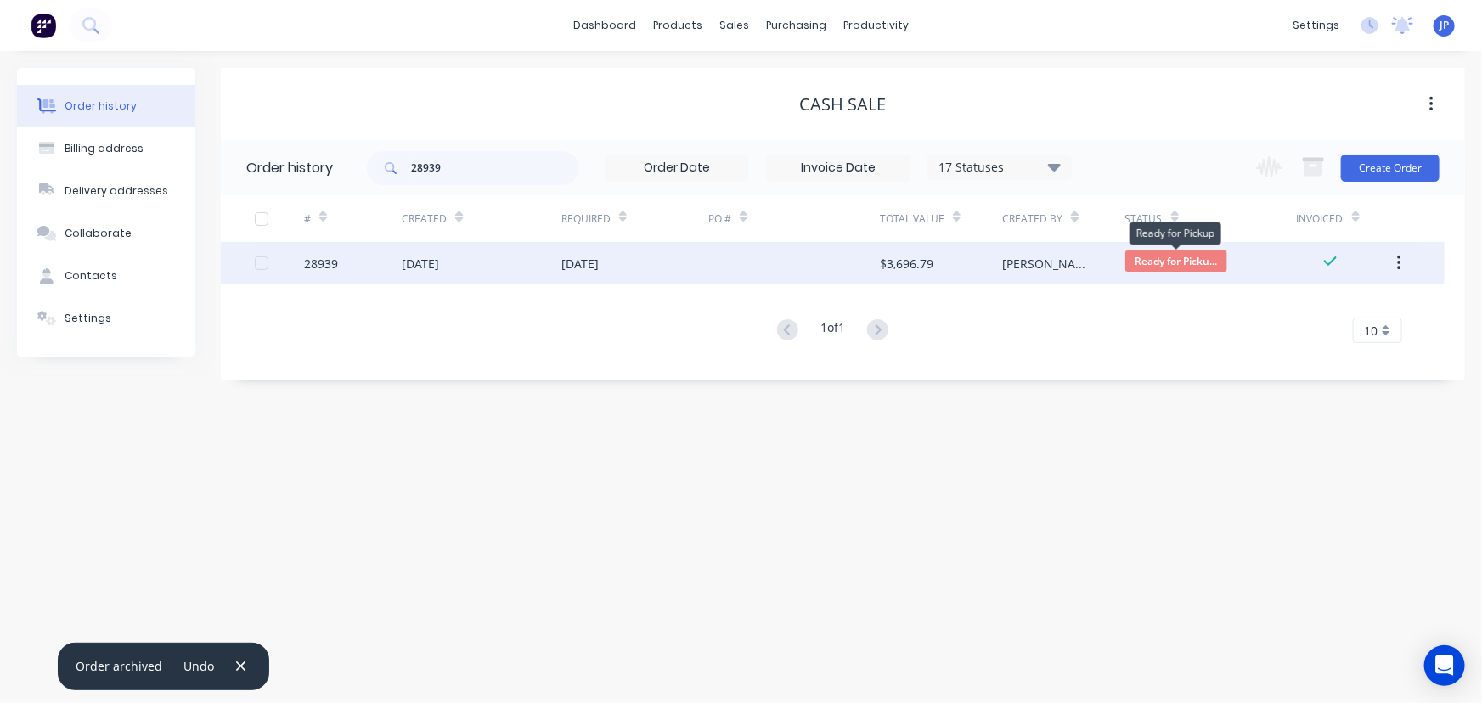
click at [1127, 264] on span "Ready for Picku..." at bounding box center [1176, 261] width 102 height 21
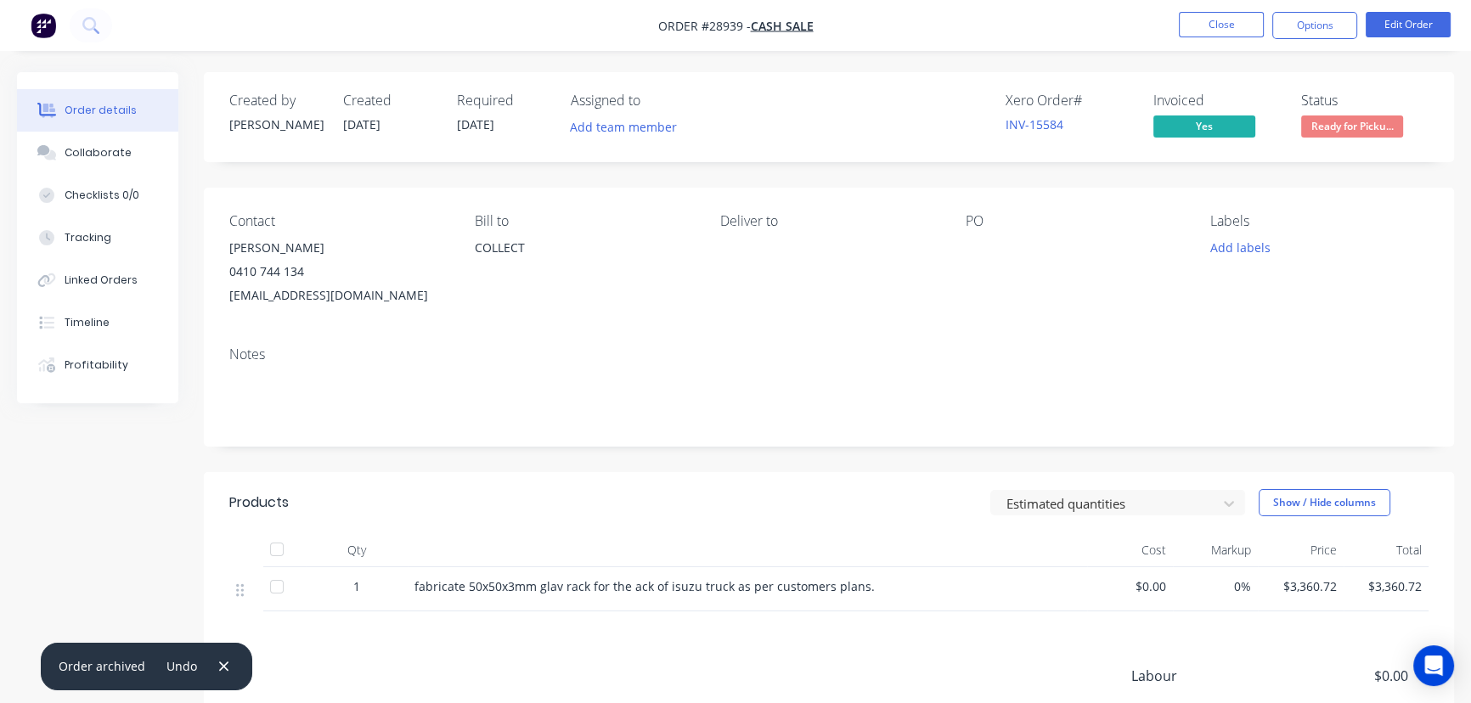
click at [1353, 130] on span "Ready for Picku..." at bounding box center [1352, 125] width 102 height 21
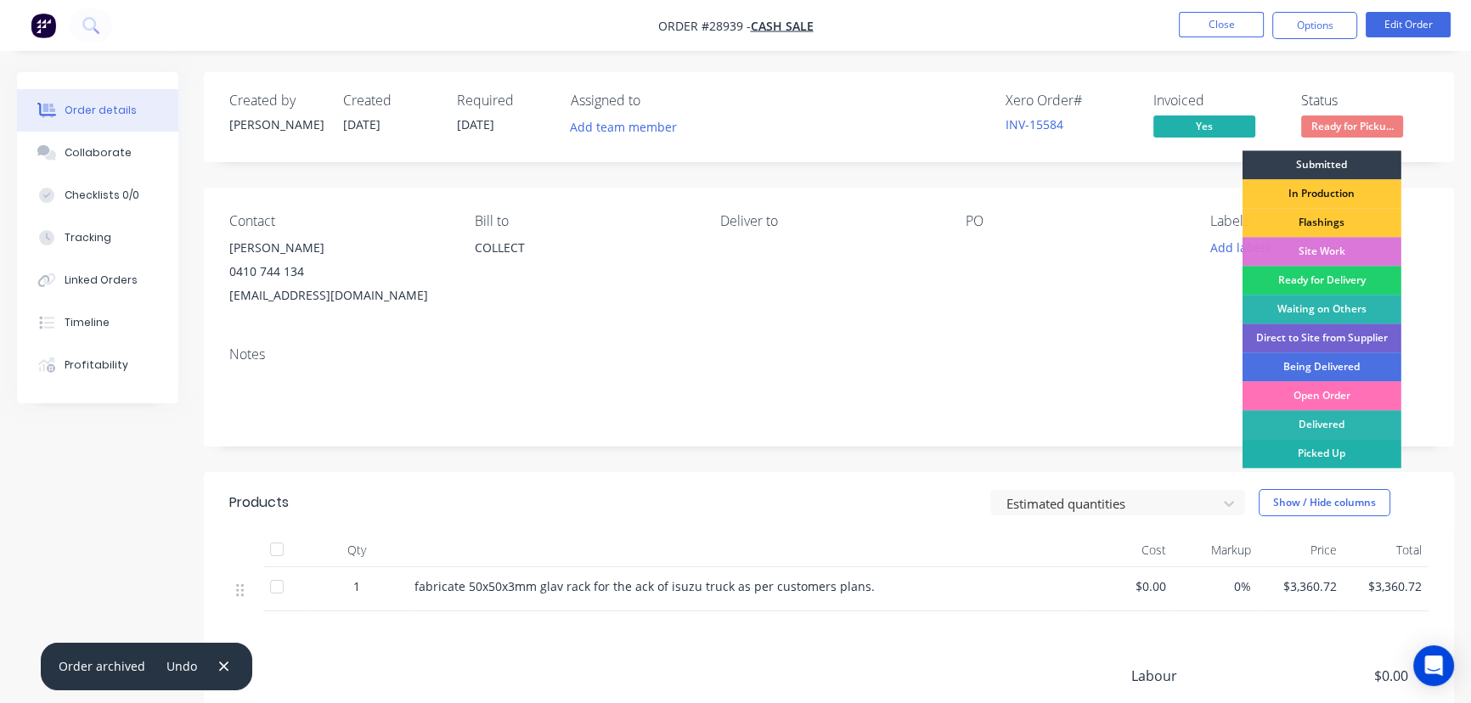
click at [1317, 456] on div "Picked Up" at bounding box center [1321, 453] width 159 height 29
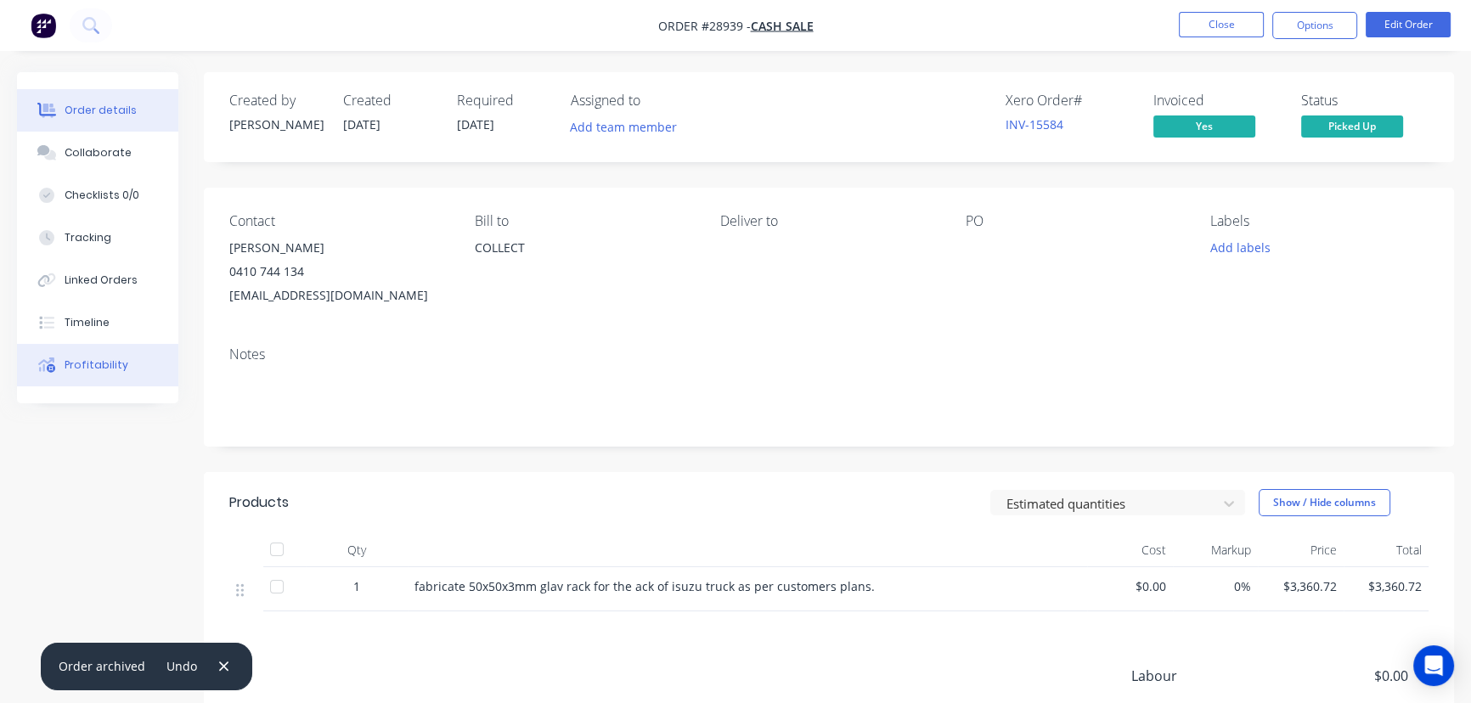
drag, startPoint x: 110, startPoint y: 150, endPoint x: 140, endPoint y: 346, distance: 198.4
click at [110, 153] on div "Collaborate" at bounding box center [98, 152] width 67 height 15
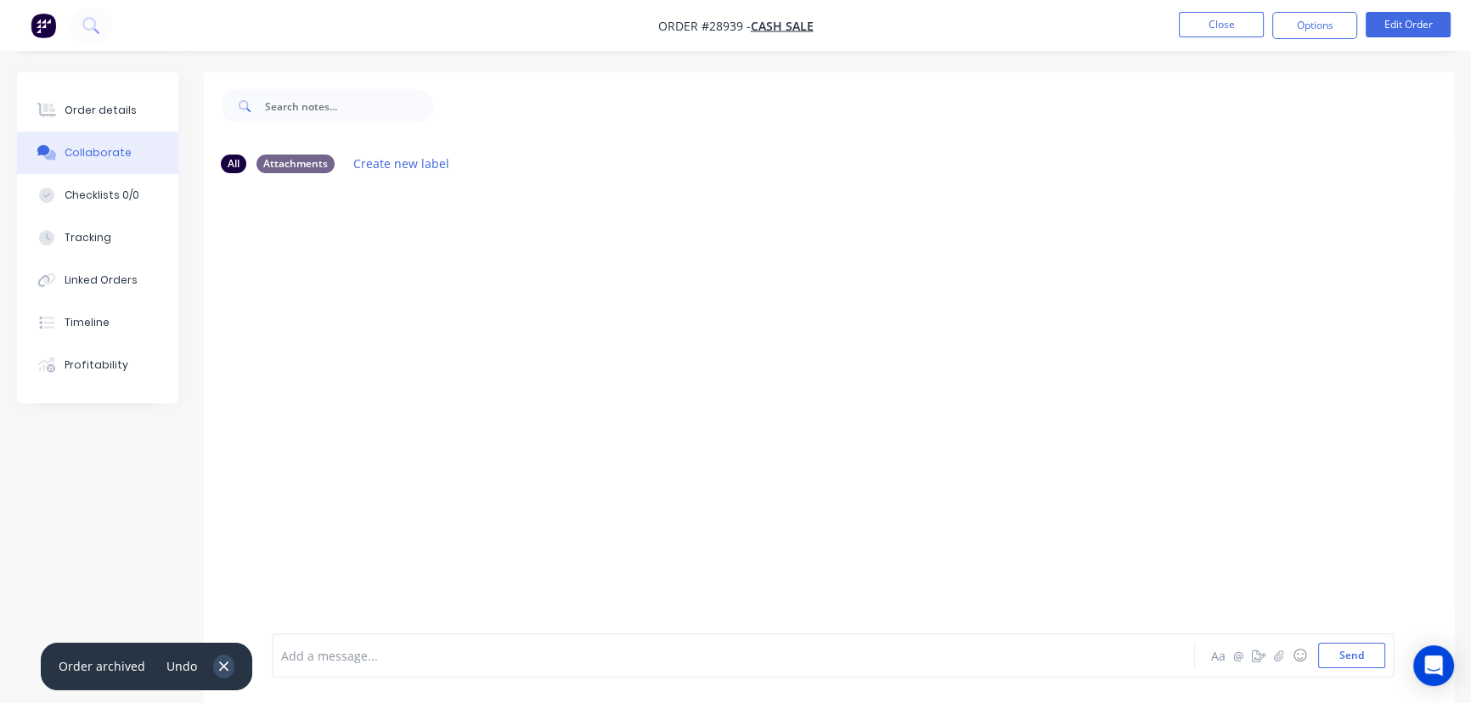
click at [218, 670] on icon "button" at bounding box center [223, 666] width 11 height 15
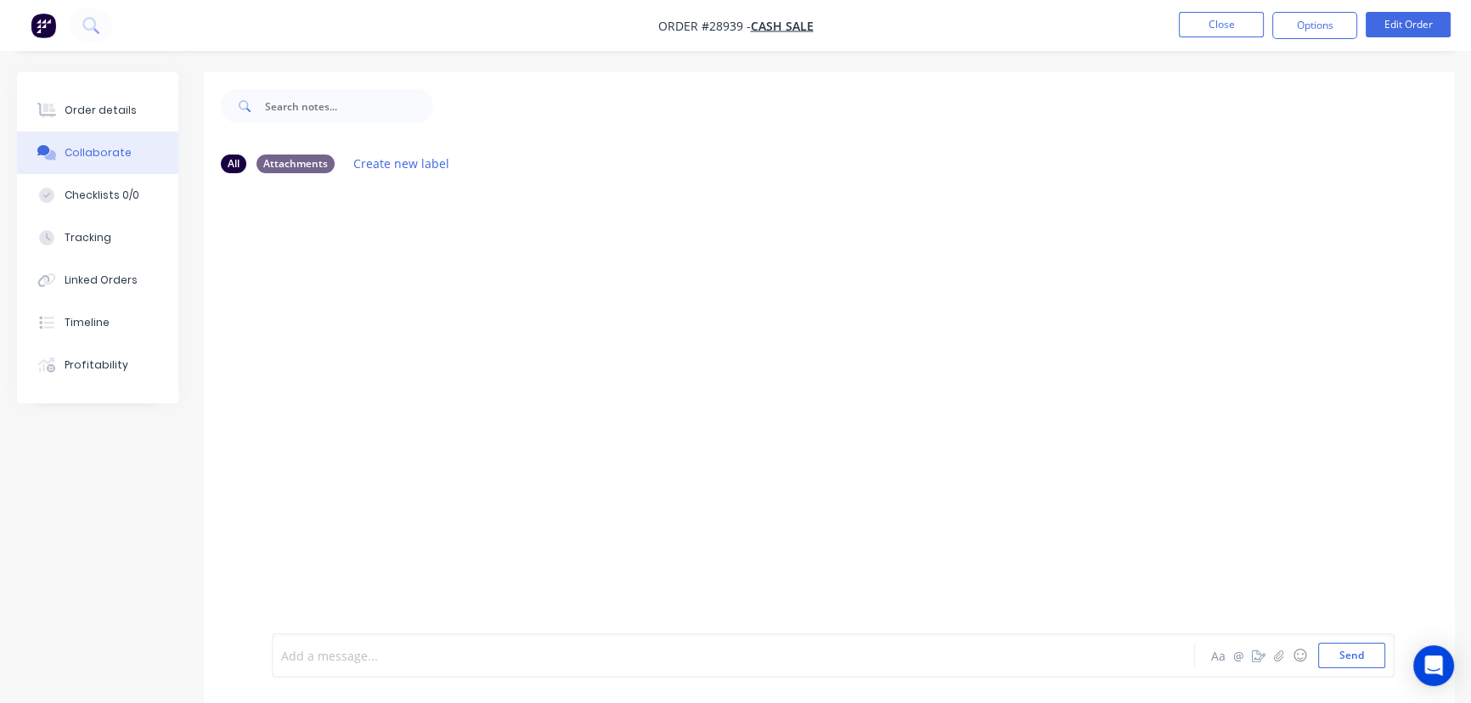
click at [314, 662] on div at bounding box center [695, 656] width 827 height 18
click at [1328, 661] on button "Send" at bounding box center [1351, 655] width 67 height 25
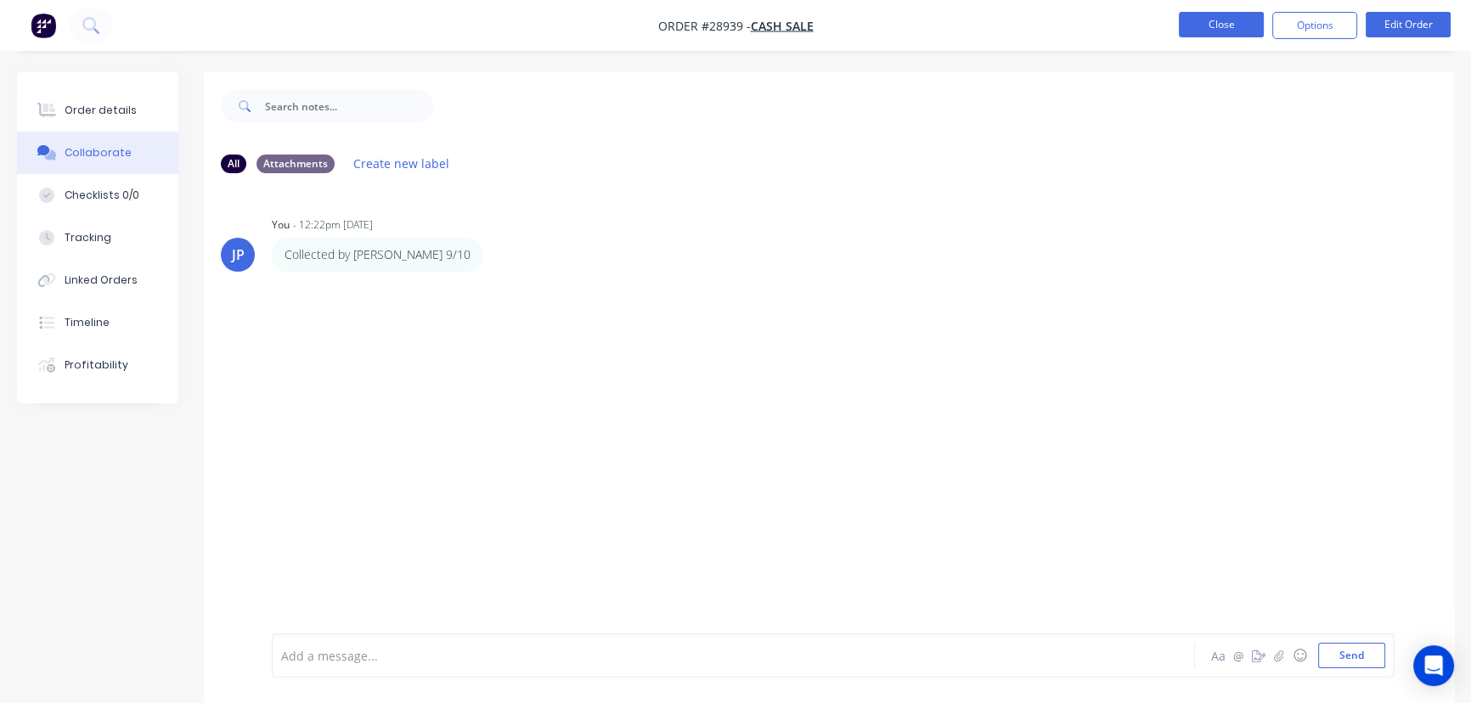
click at [1201, 29] on button "Close" at bounding box center [1221, 24] width 85 height 25
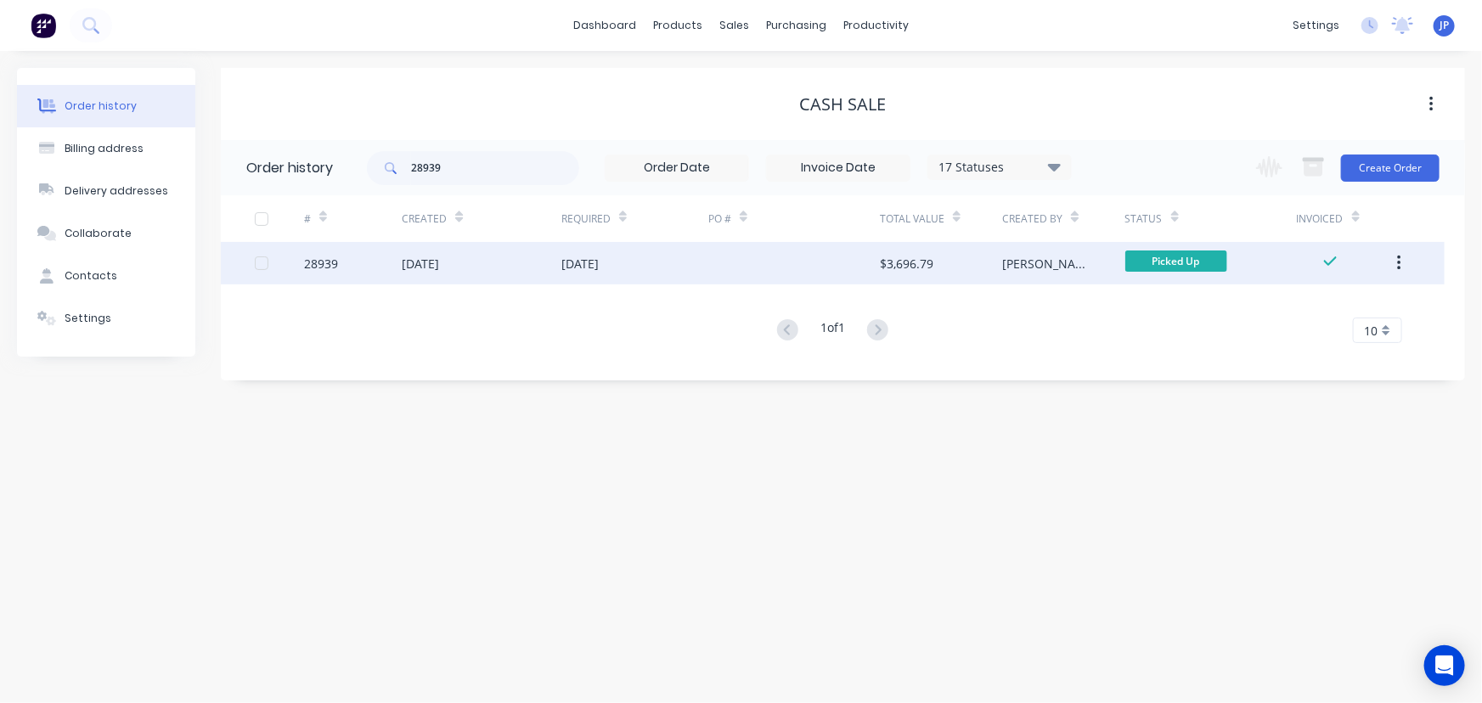
click at [1407, 265] on button "button" at bounding box center [1399, 263] width 40 height 31
click at [1350, 311] on div "Archive" at bounding box center [1338, 308] width 131 height 25
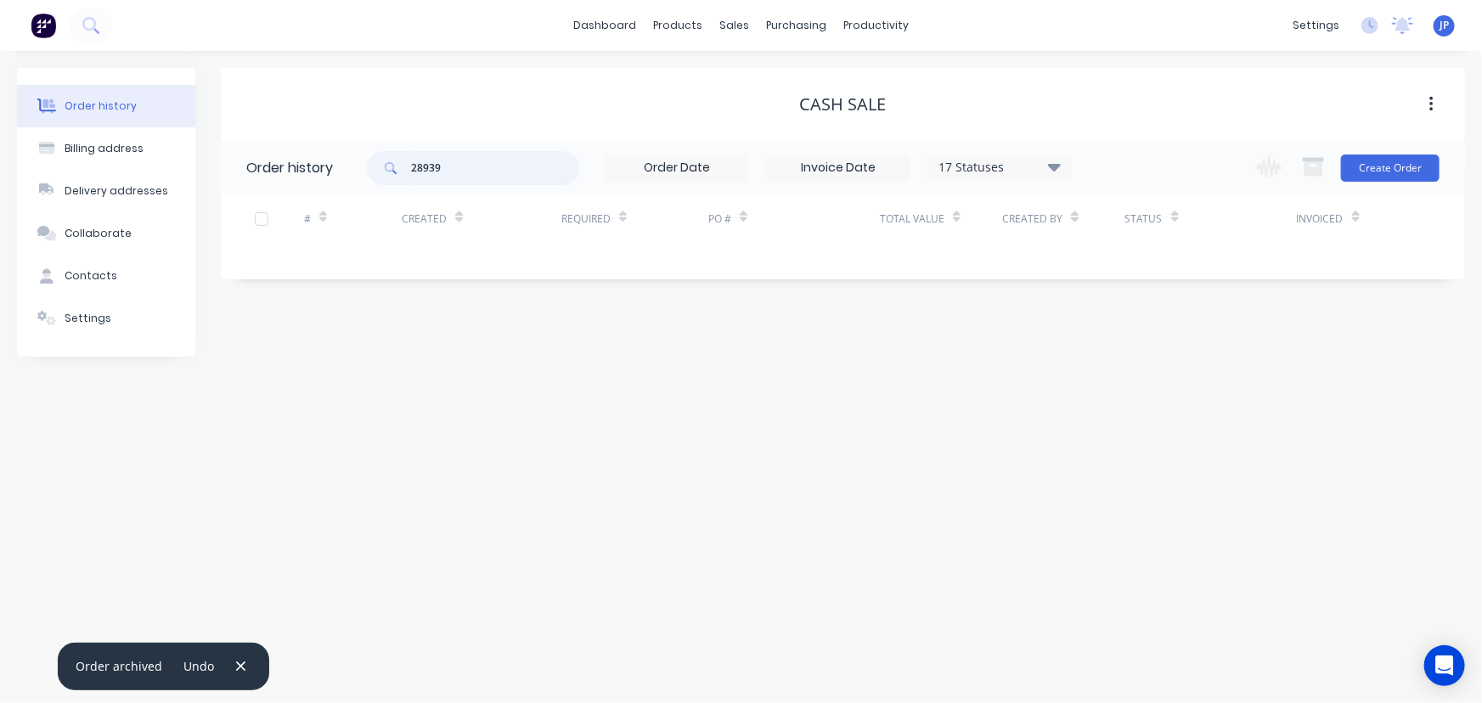
drag, startPoint x: 459, startPoint y: 161, endPoint x: 410, endPoint y: 167, distance: 48.8
click at [410, 167] on div "28939" at bounding box center [473, 168] width 212 height 34
type input "29065"
click at [235, 669] on icon "button" at bounding box center [240, 666] width 11 height 15
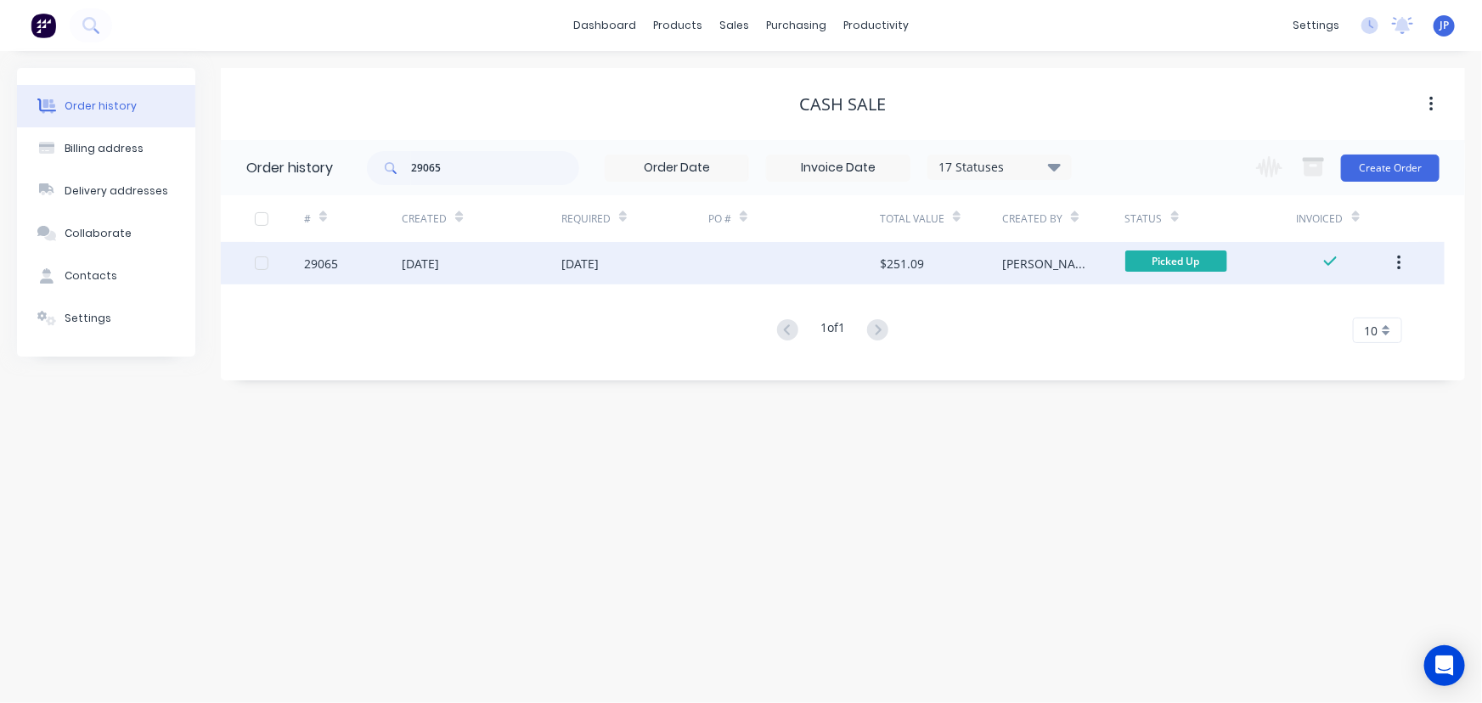
click at [429, 260] on div "[DATE]" at bounding box center [420, 264] width 37 height 18
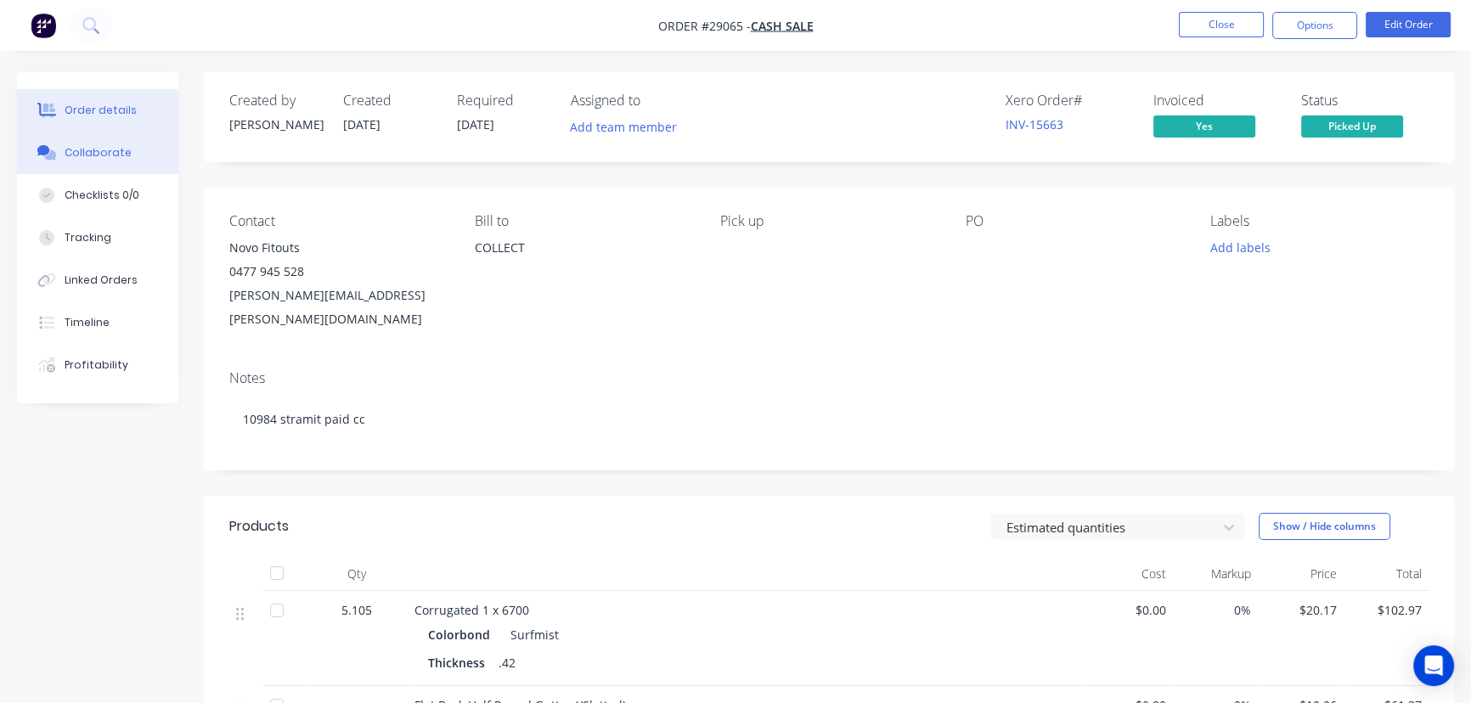
click at [123, 151] on div "Collaborate" at bounding box center [98, 152] width 67 height 15
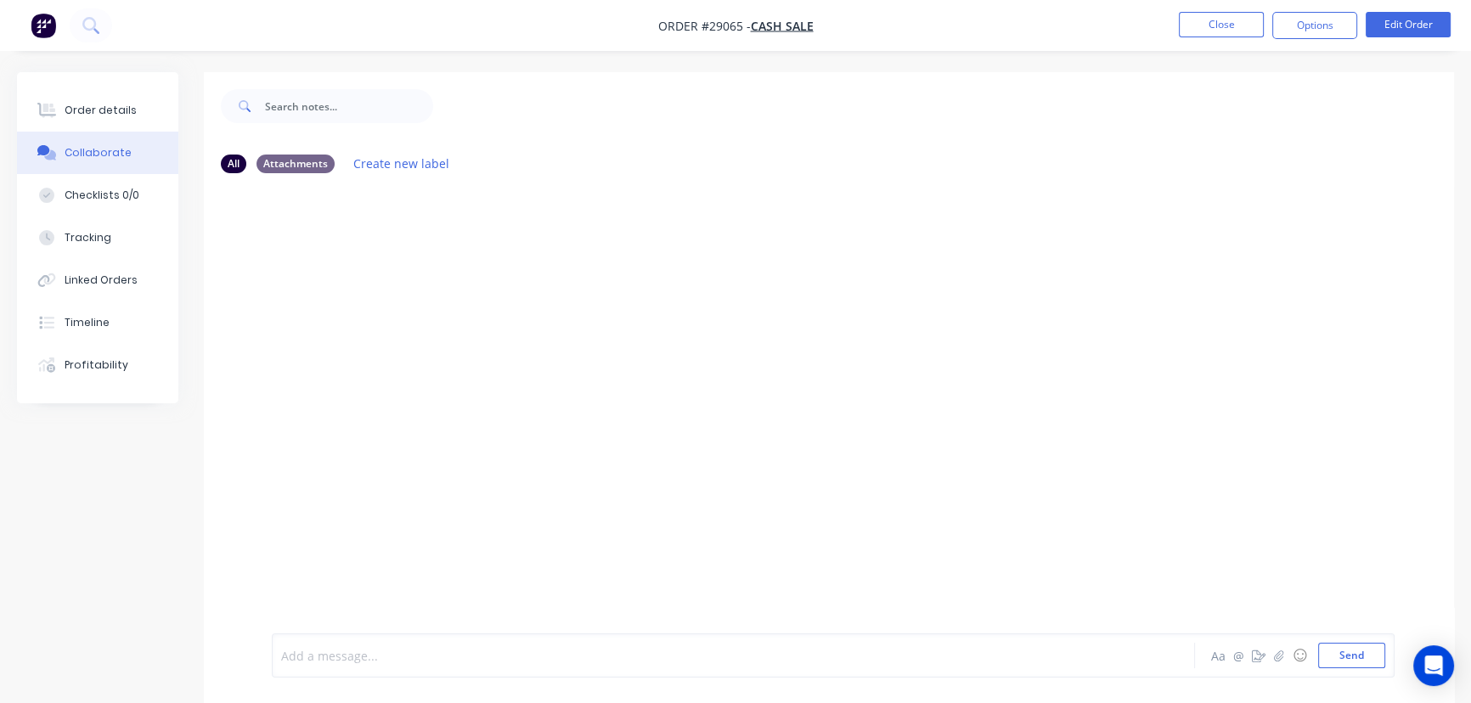
click at [298, 660] on div at bounding box center [695, 656] width 827 height 18
click at [1337, 656] on button "Send" at bounding box center [1351, 655] width 67 height 25
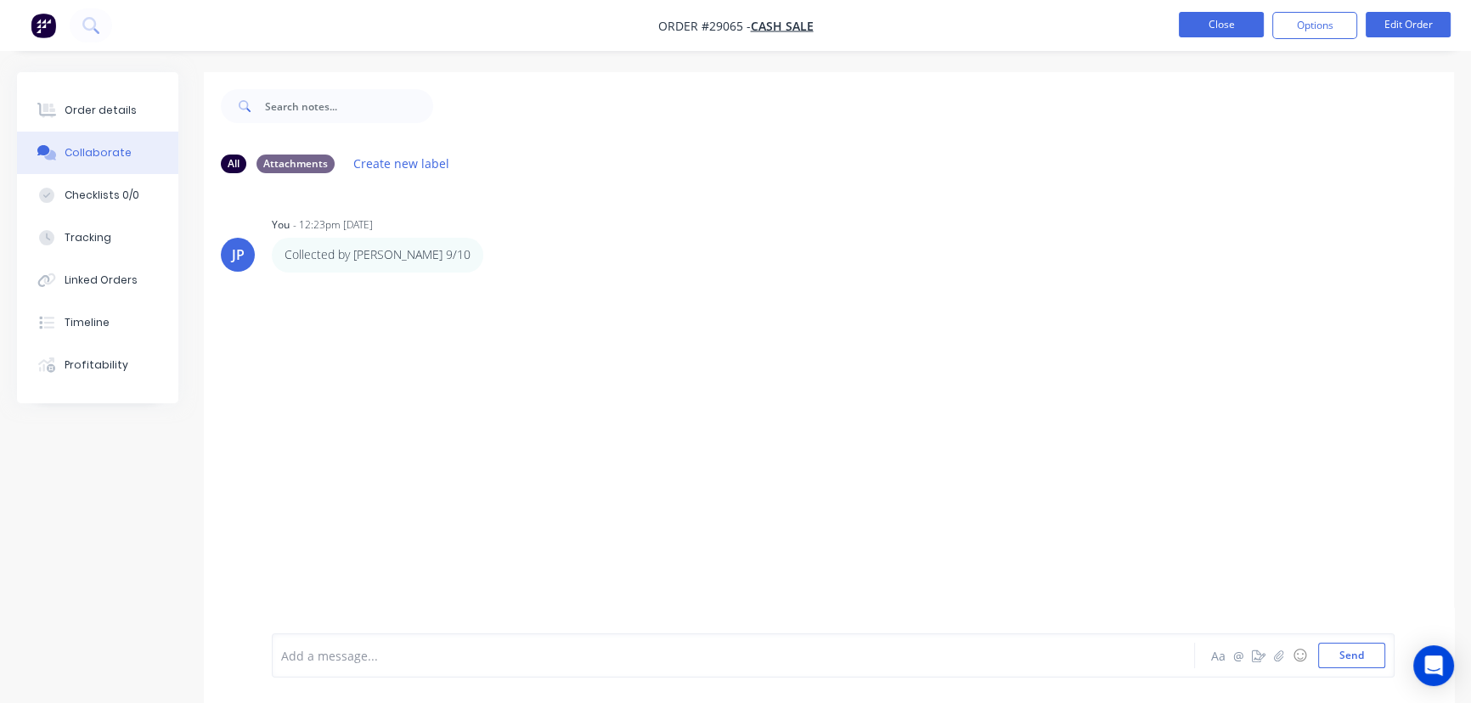
click at [1214, 31] on button "Close" at bounding box center [1221, 24] width 85 height 25
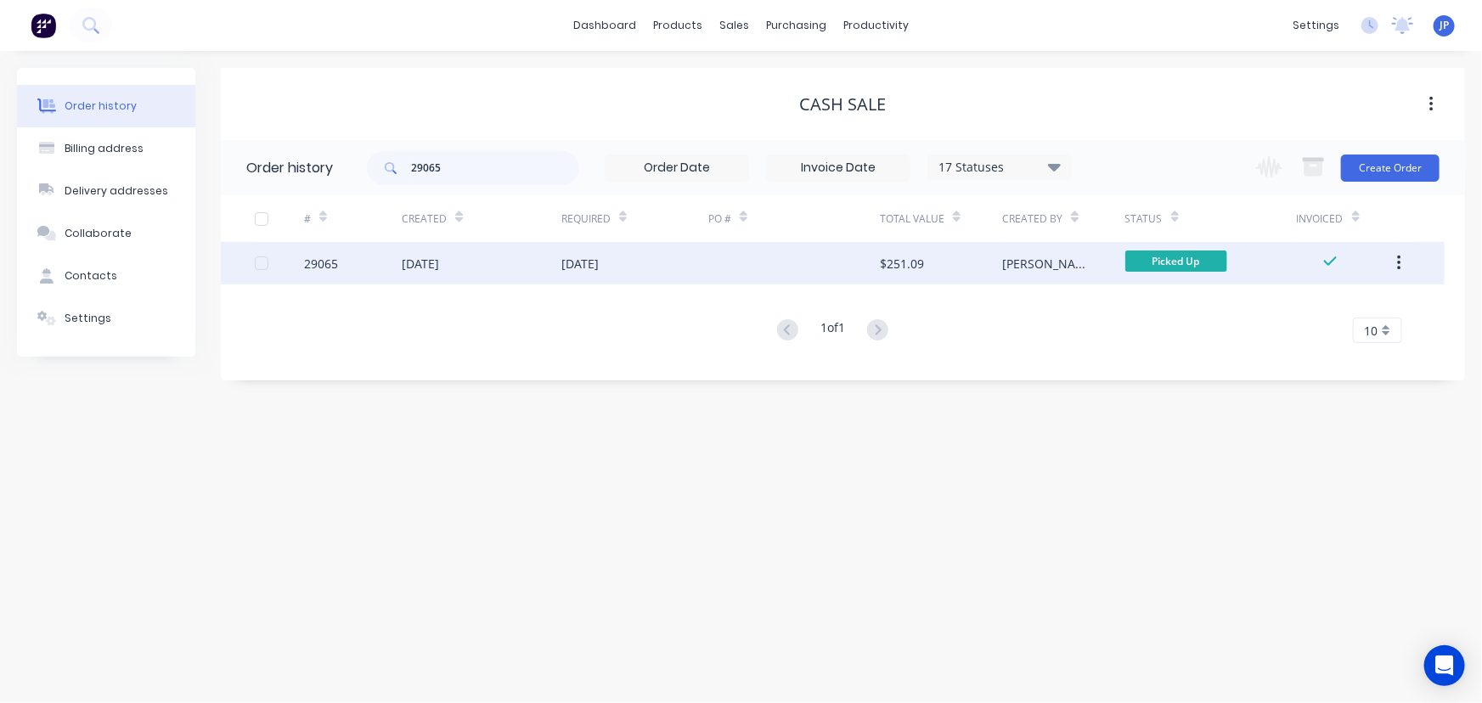
click at [1394, 265] on button "button" at bounding box center [1399, 263] width 40 height 31
click at [1334, 309] on div "Archive" at bounding box center [1338, 308] width 131 height 25
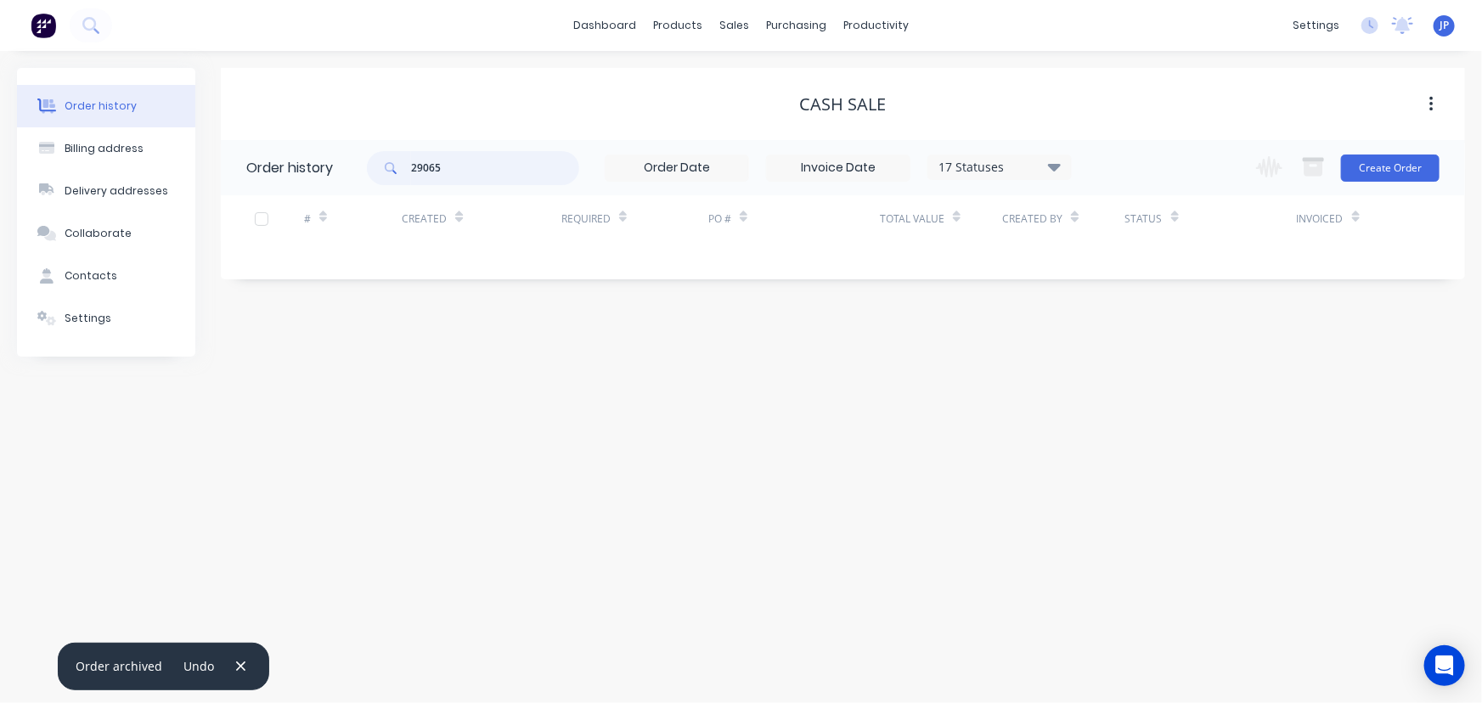
drag, startPoint x: 461, startPoint y: 176, endPoint x: 375, endPoint y: 175, distance: 85.8
click at [375, 175] on div "29065" at bounding box center [473, 168] width 212 height 34
type input "29019"
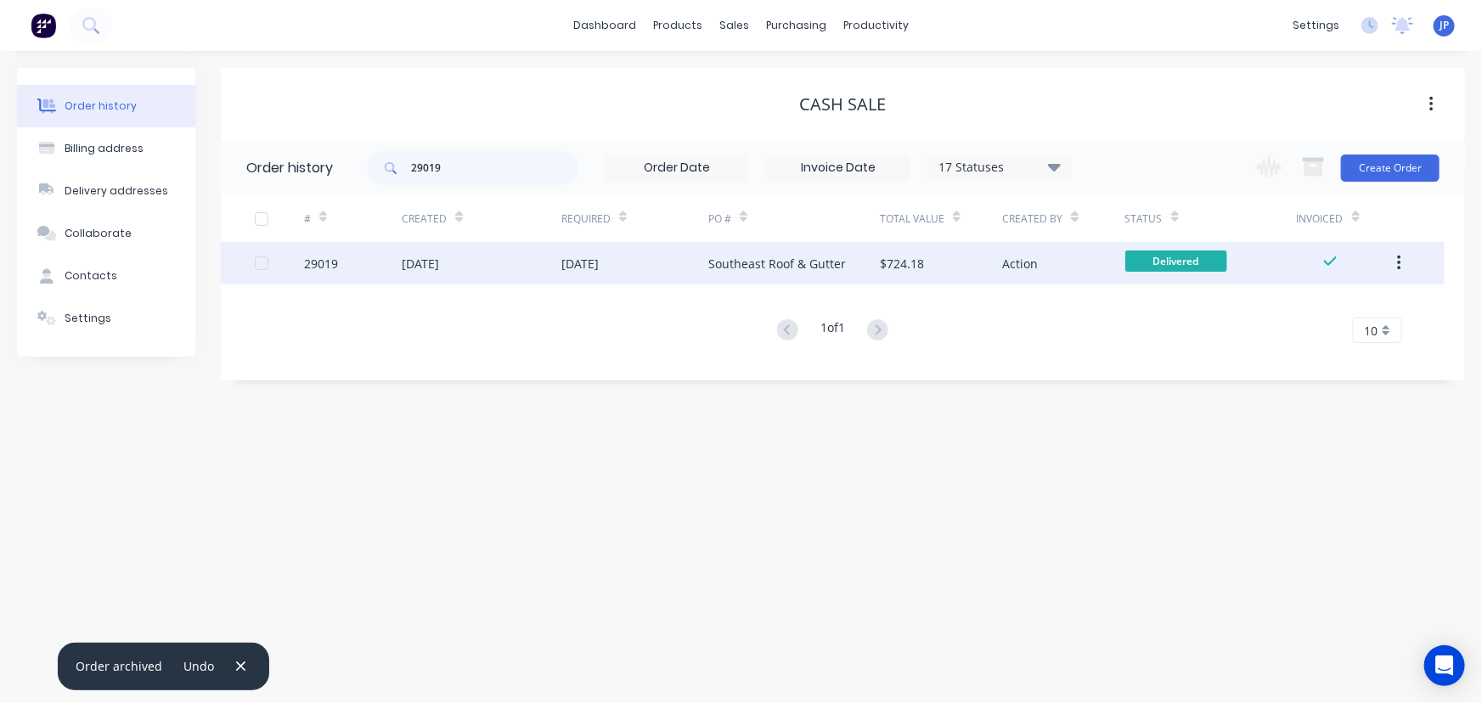
click at [408, 263] on div "[DATE]" at bounding box center [420, 264] width 37 height 18
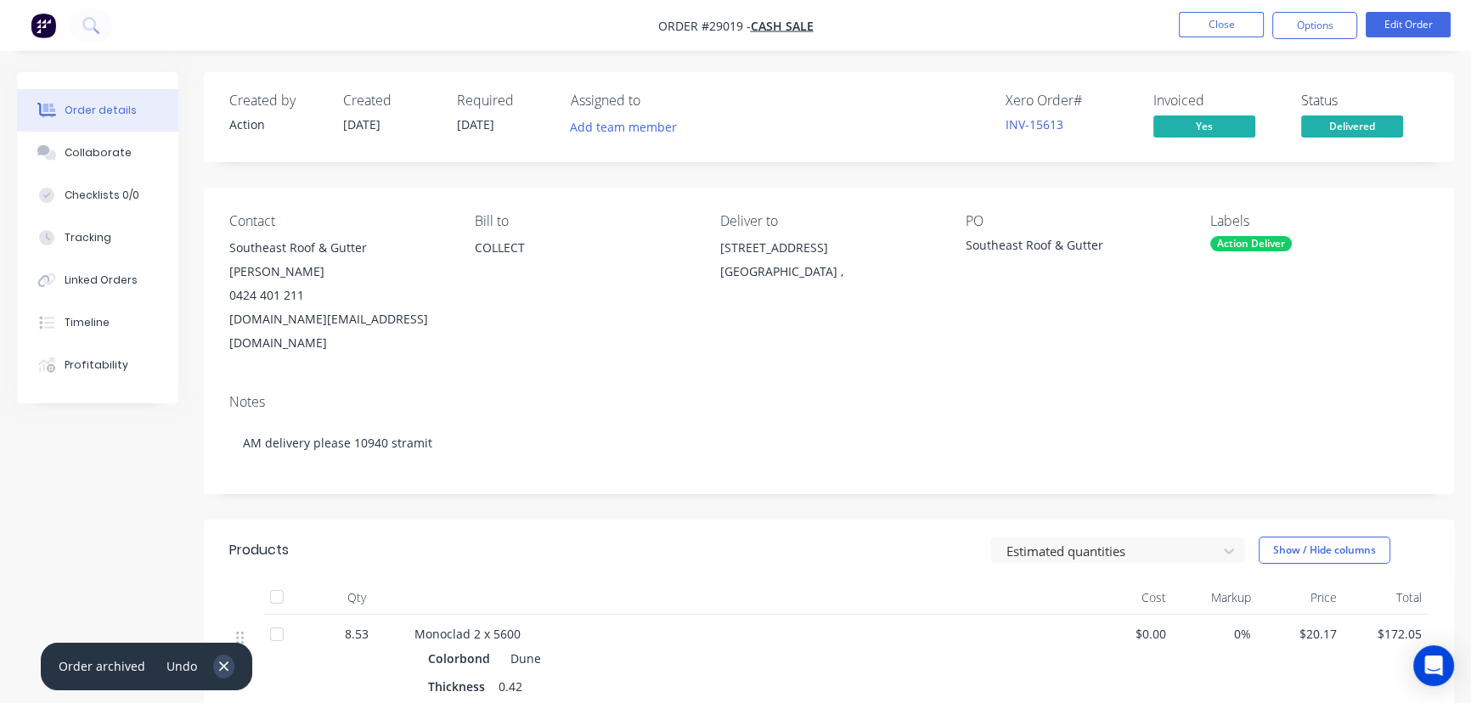
click at [219, 668] on icon "button" at bounding box center [223, 666] width 9 height 9
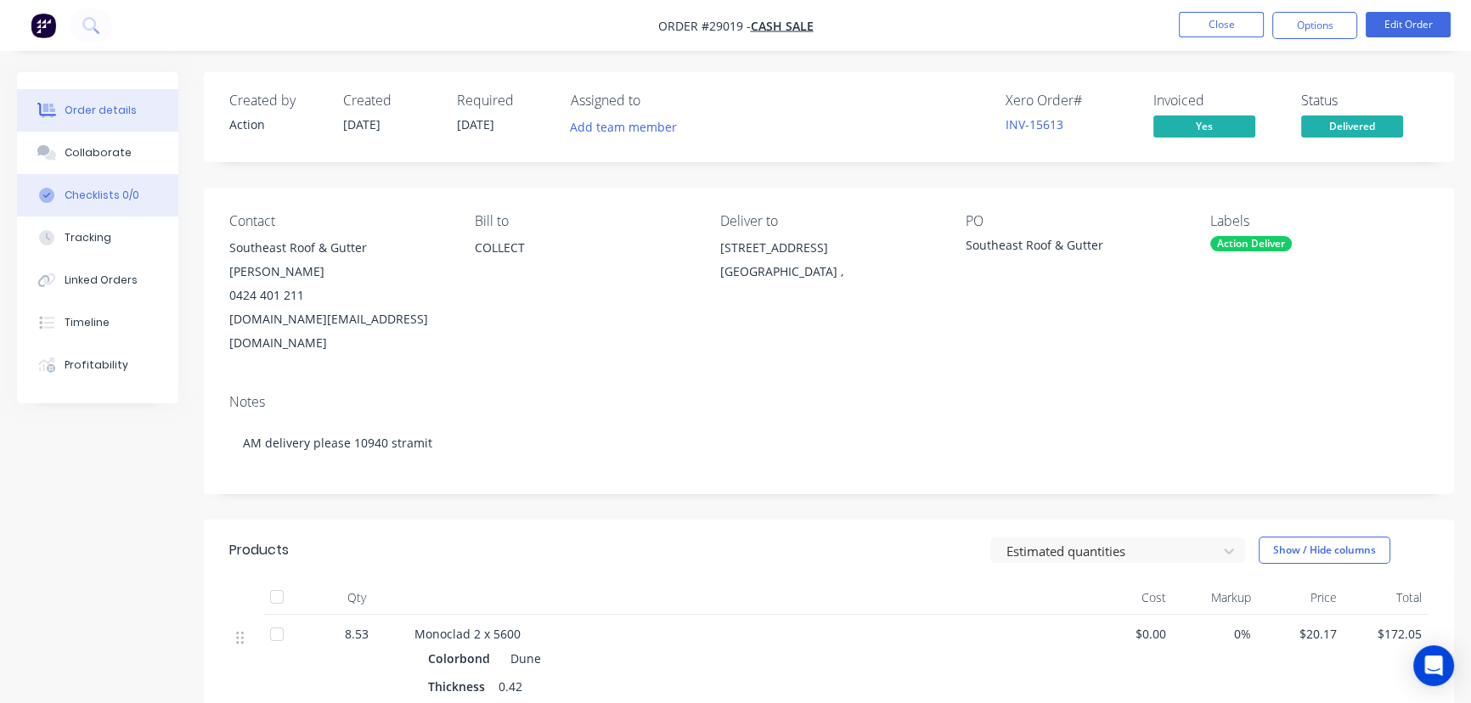
drag, startPoint x: 76, startPoint y: 144, endPoint x: 87, endPoint y: 173, distance: 31.2
click at [76, 145] on div "Collaborate" at bounding box center [98, 152] width 67 height 15
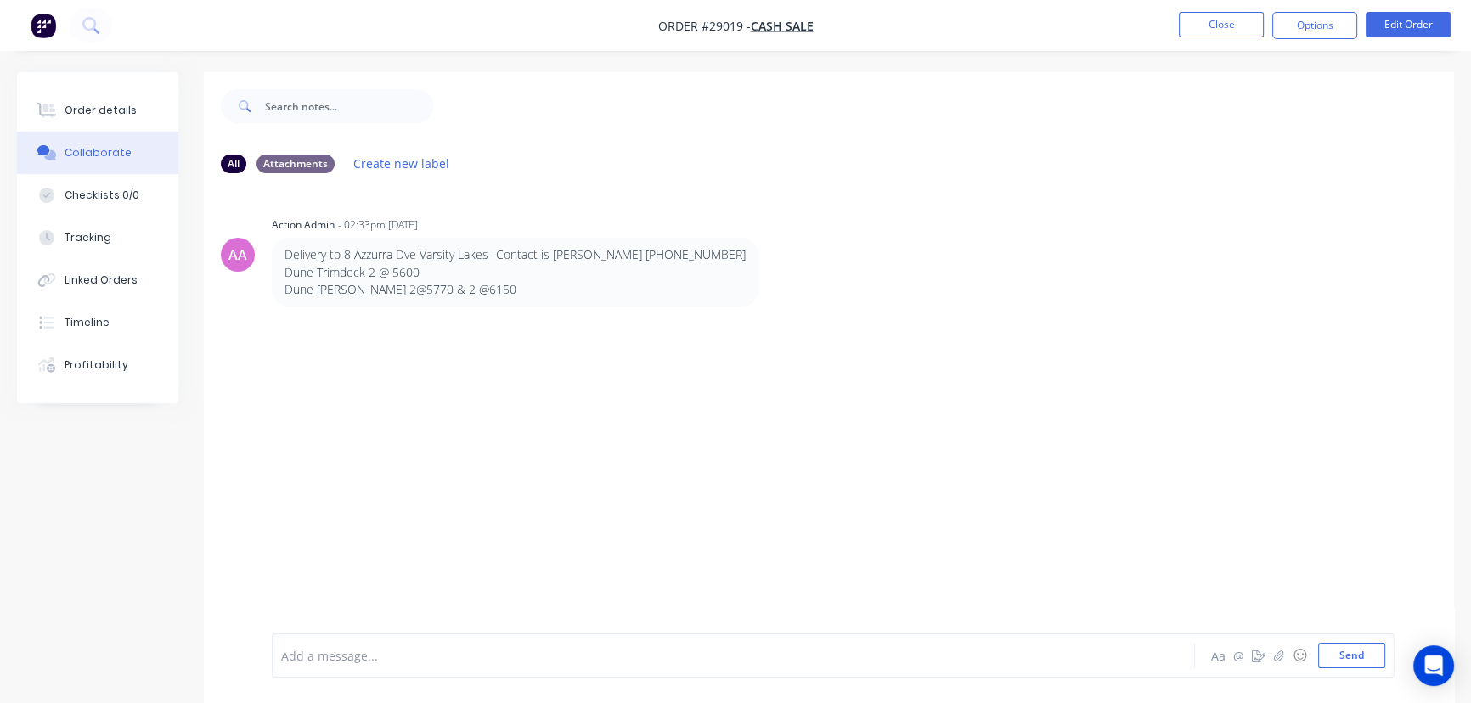
click at [324, 653] on div at bounding box center [695, 656] width 827 height 18
click at [1350, 655] on button "Send" at bounding box center [1351, 655] width 67 height 25
click at [1193, 19] on button "Close" at bounding box center [1221, 24] width 85 height 25
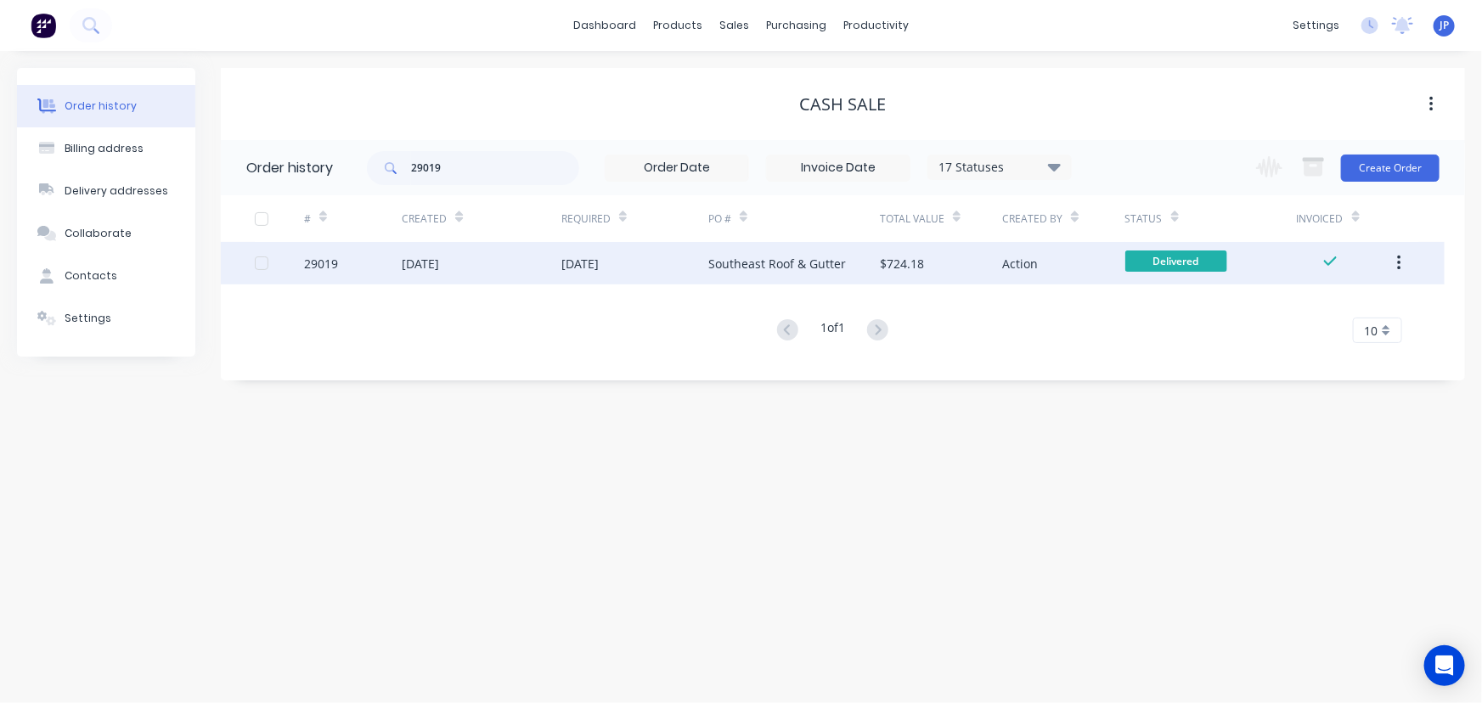
click at [1397, 255] on icon "button" at bounding box center [1399, 263] width 4 height 19
click at [1350, 312] on div "Archive" at bounding box center [1338, 308] width 131 height 25
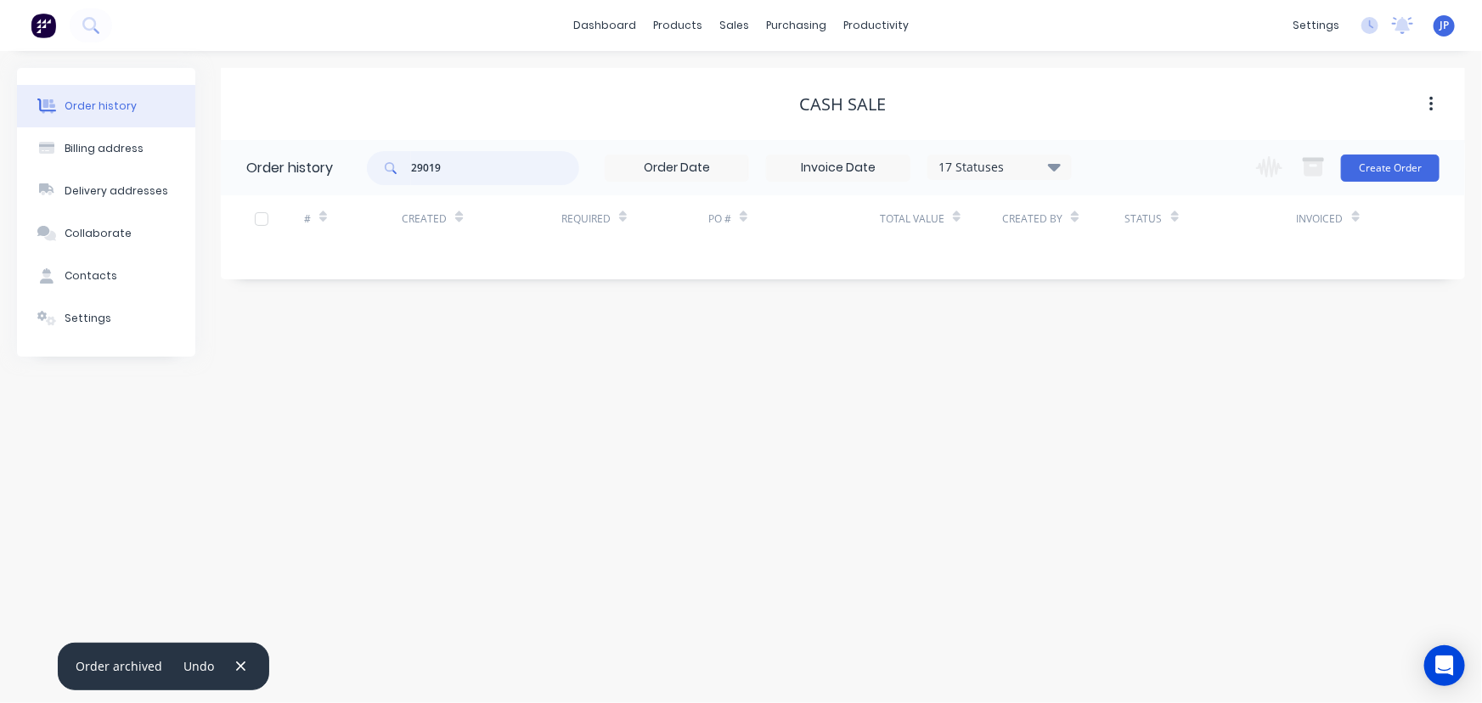
drag, startPoint x: 446, startPoint y: 169, endPoint x: 398, endPoint y: 175, distance: 47.9
click at [398, 175] on div "29019" at bounding box center [473, 168] width 212 height 34
type input "28823"
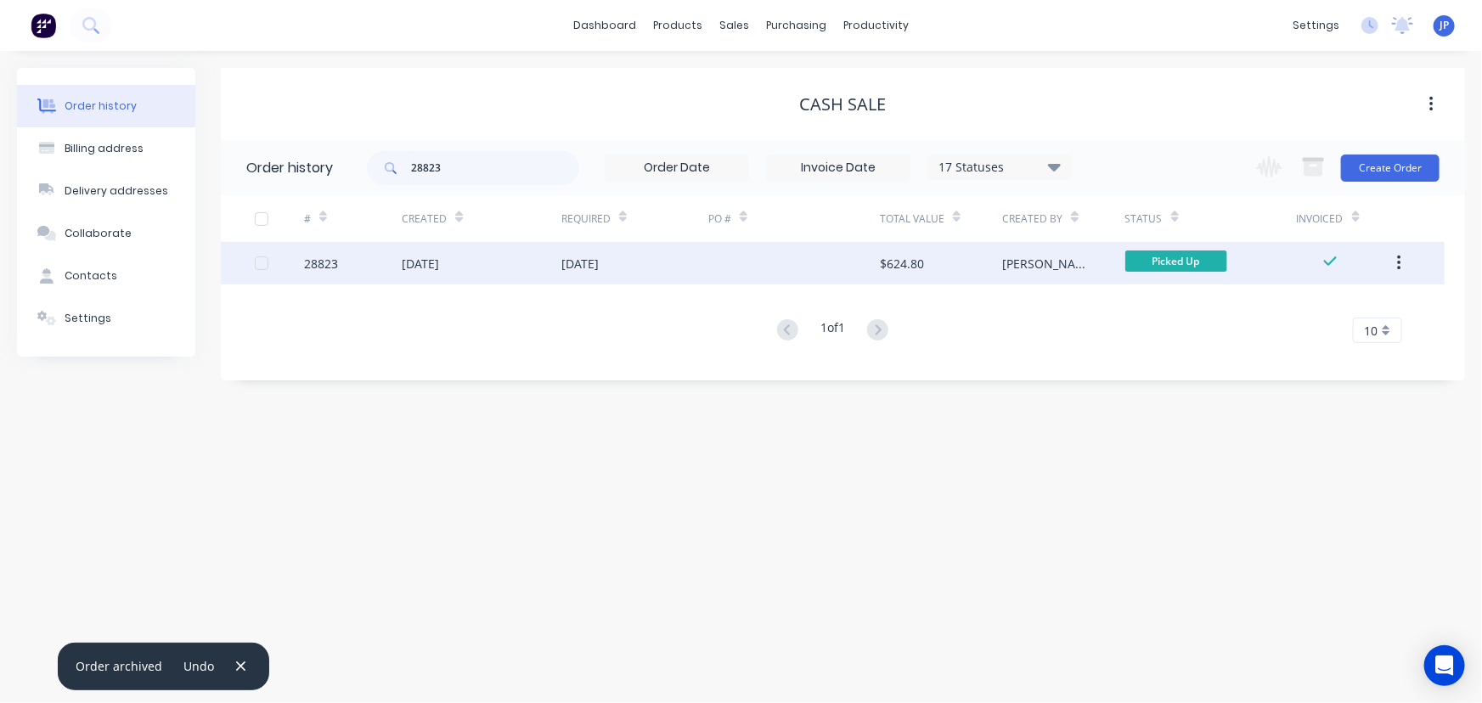
click at [334, 267] on div "28823" at bounding box center [321, 264] width 34 height 18
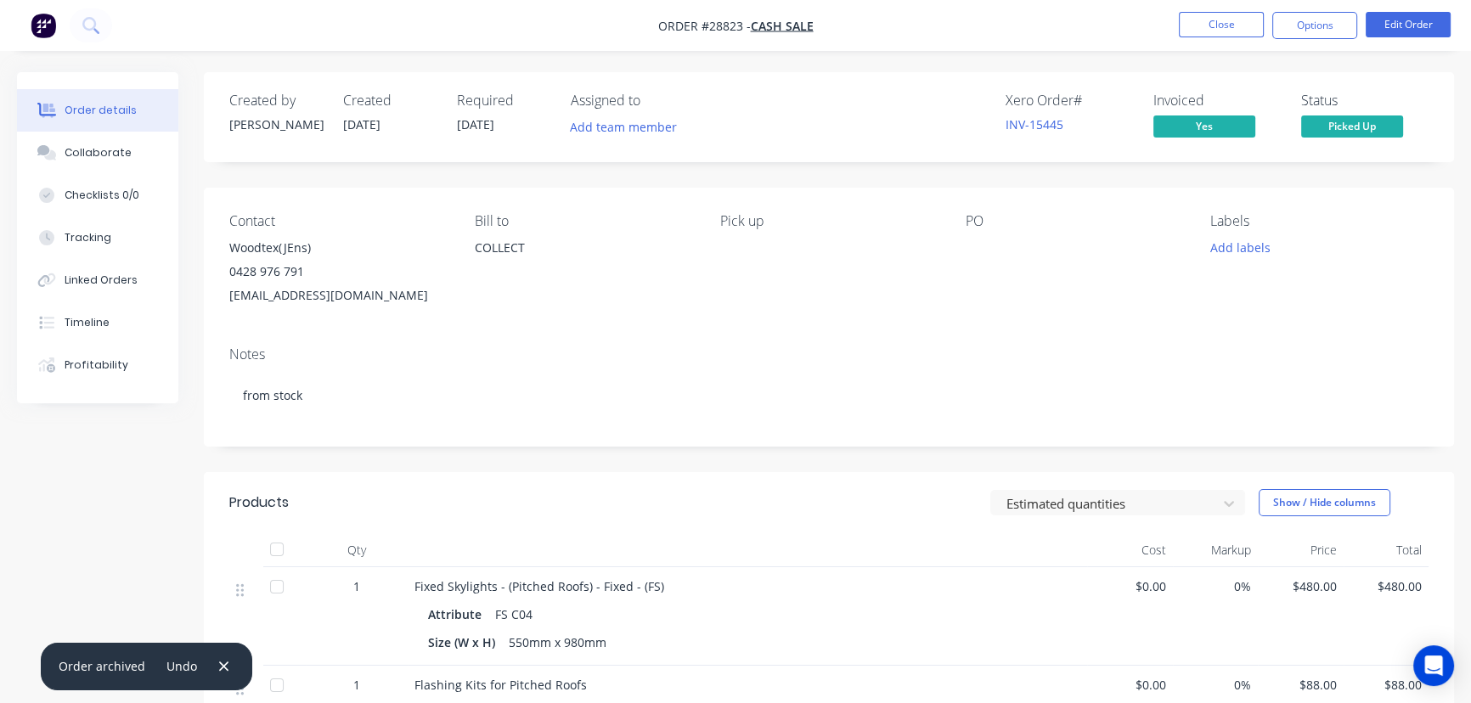
click at [219, 670] on icon "button" at bounding box center [223, 666] width 9 height 9
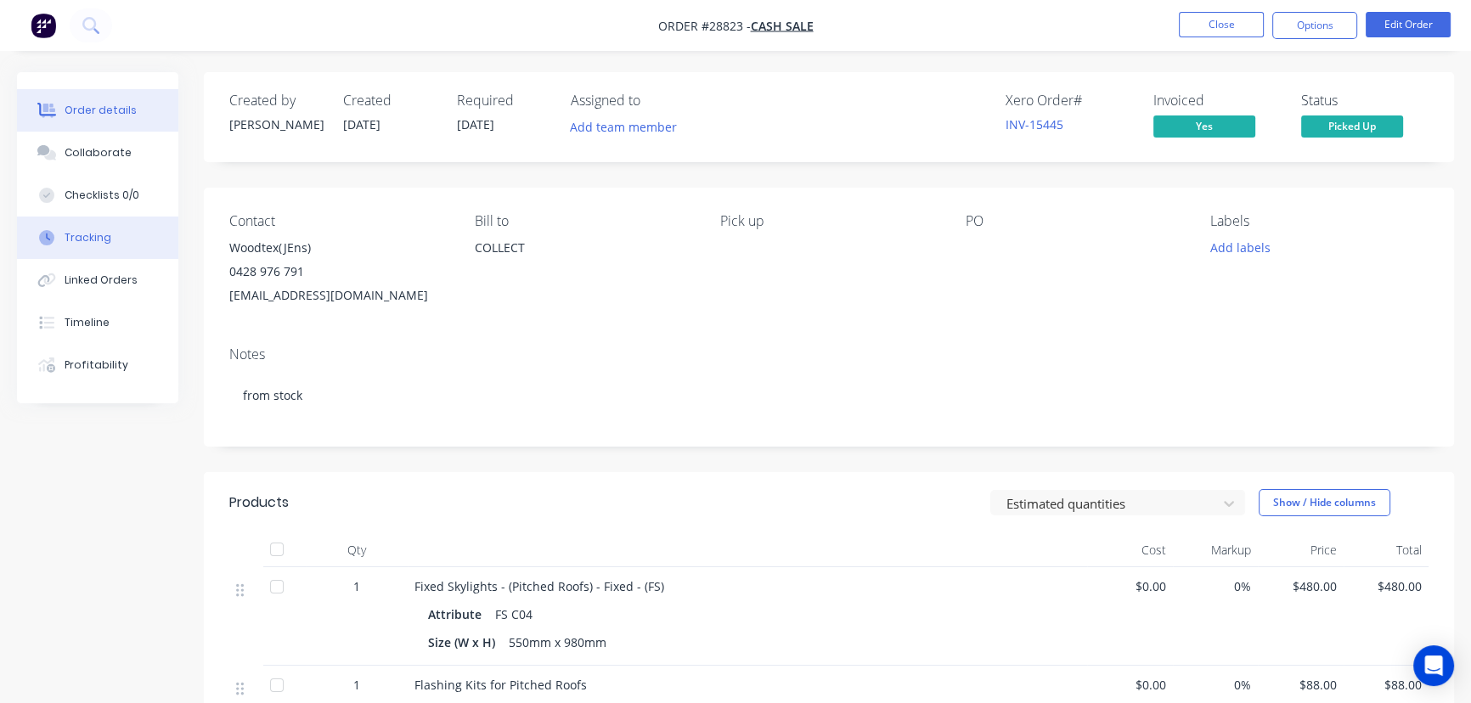
drag, startPoint x: 102, startPoint y: 144, endPoint x: 115, endPoint y: 228, distance: 85.2
click at [102, 149] on button "Collaborate" at bounding box center [97, 153] width 161 height 42
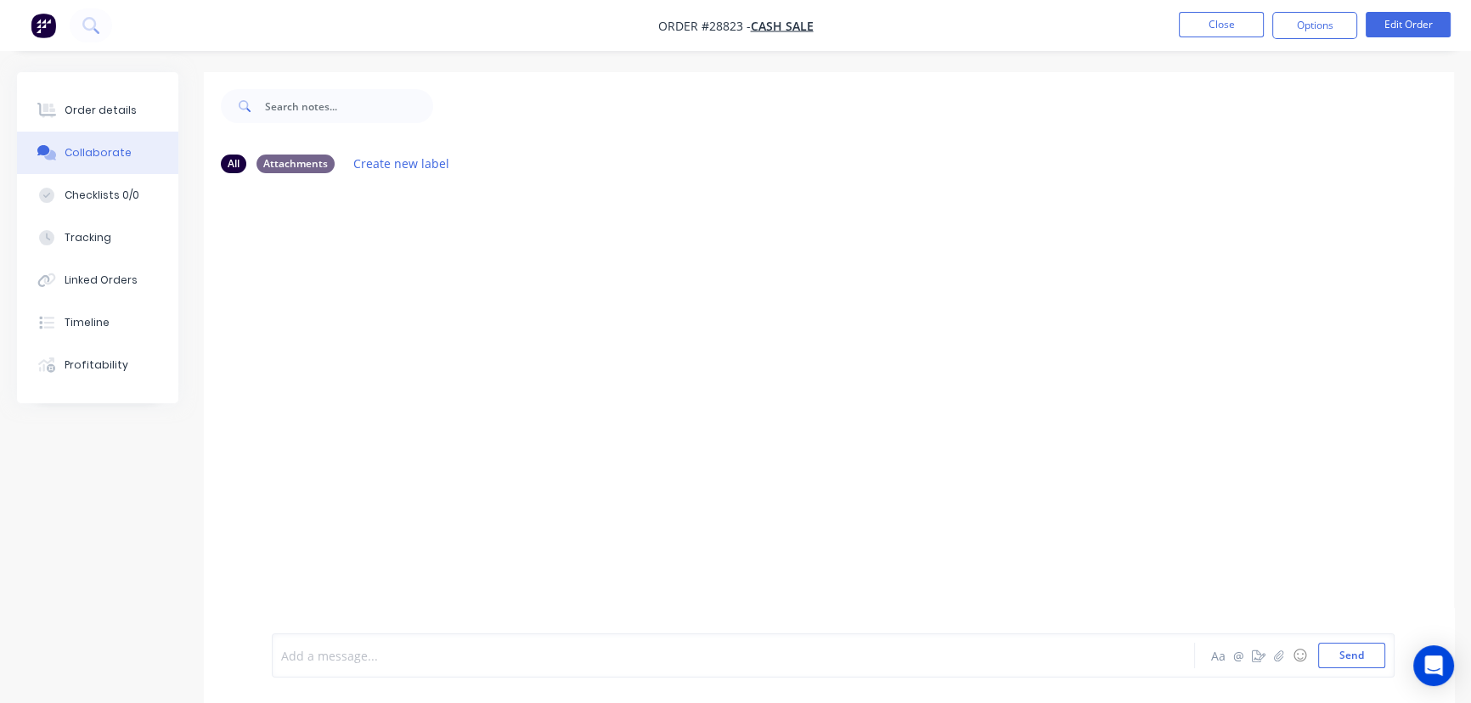
click at [332, 654] on div at bounding box center [695, 656] width 827 height 18
click at [1340, 663] on button "Send" at bounding box center [1351, 655] width 67 height 25
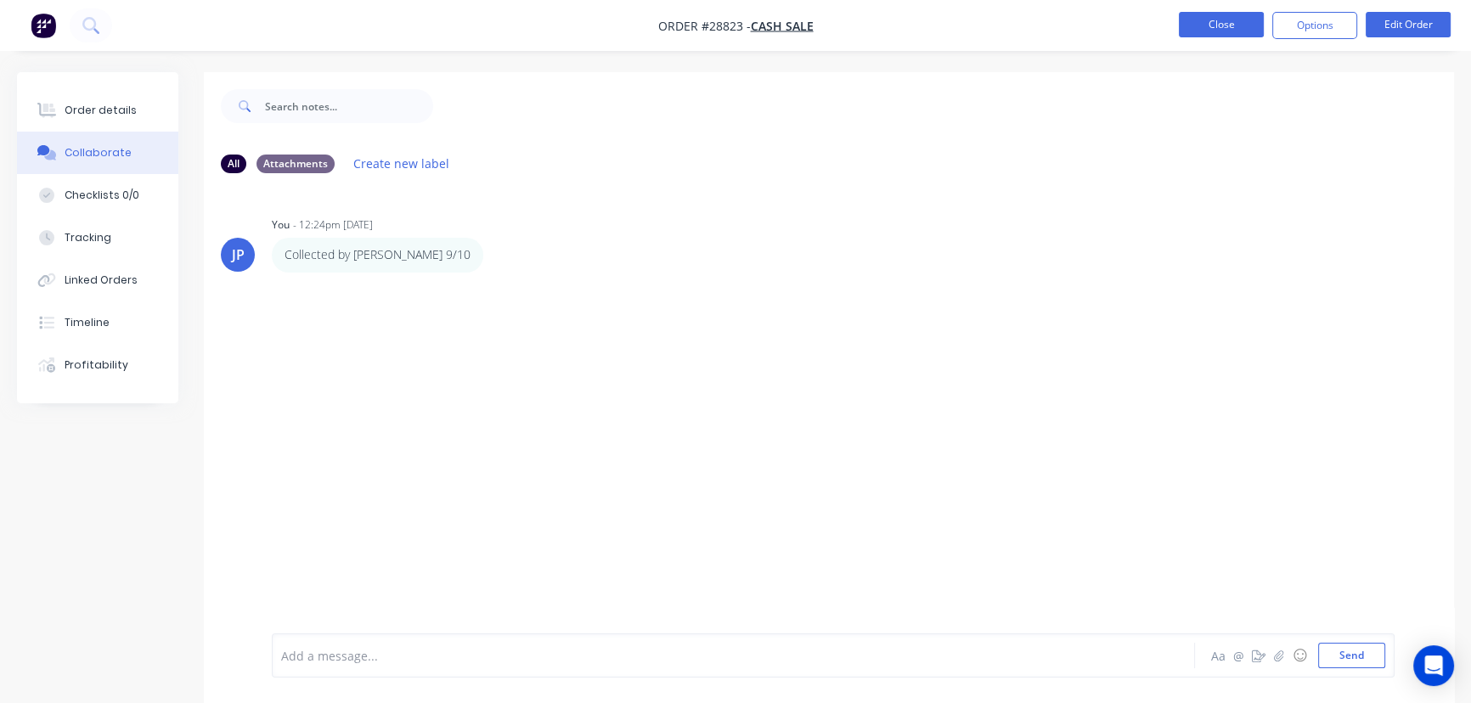
click at [1222, 25] on button "Close" at bounding box center [1221, 24] width 85 height 25
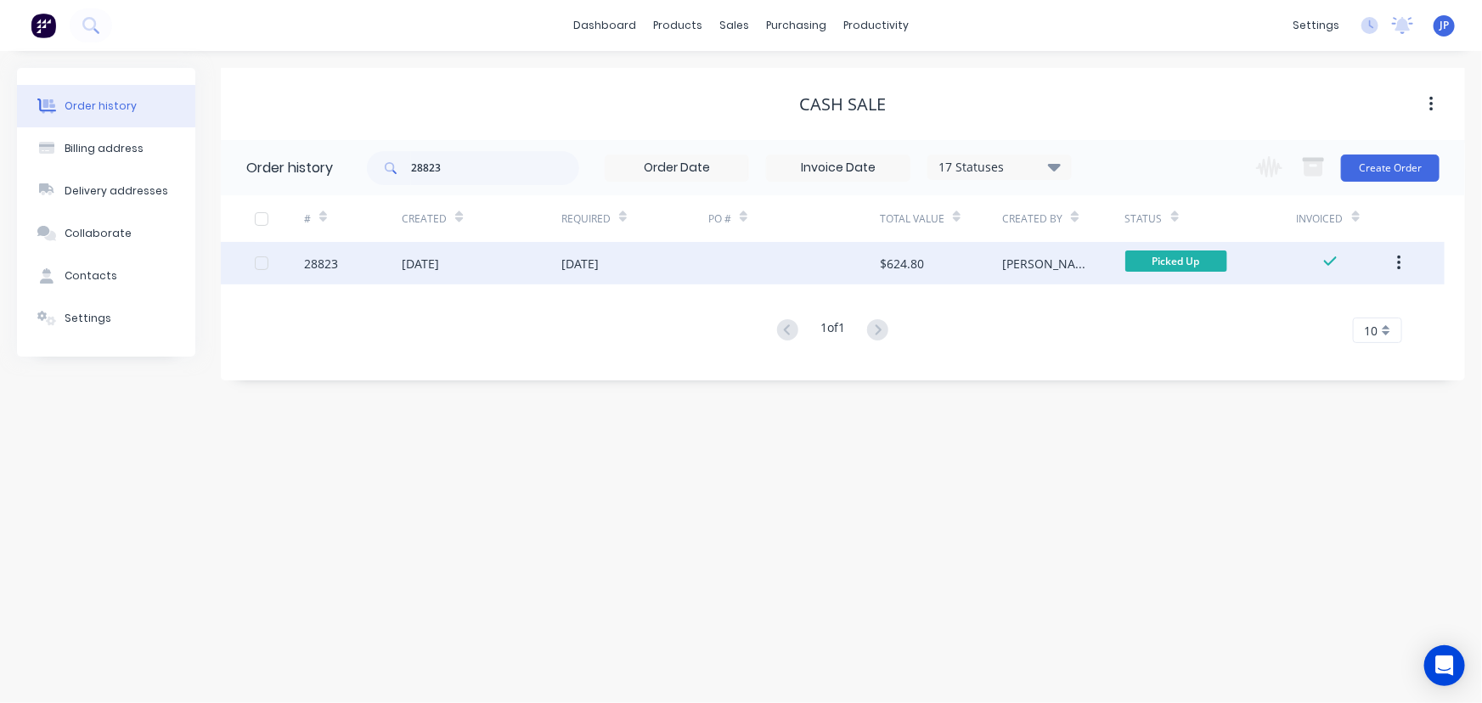
click at [1393, 261] on button "button" at bounding box center [1399, 263] width 40 height 31
click at [1346, 314] on div "Archive" at bounding box center [1338, 308] width 131 height 25
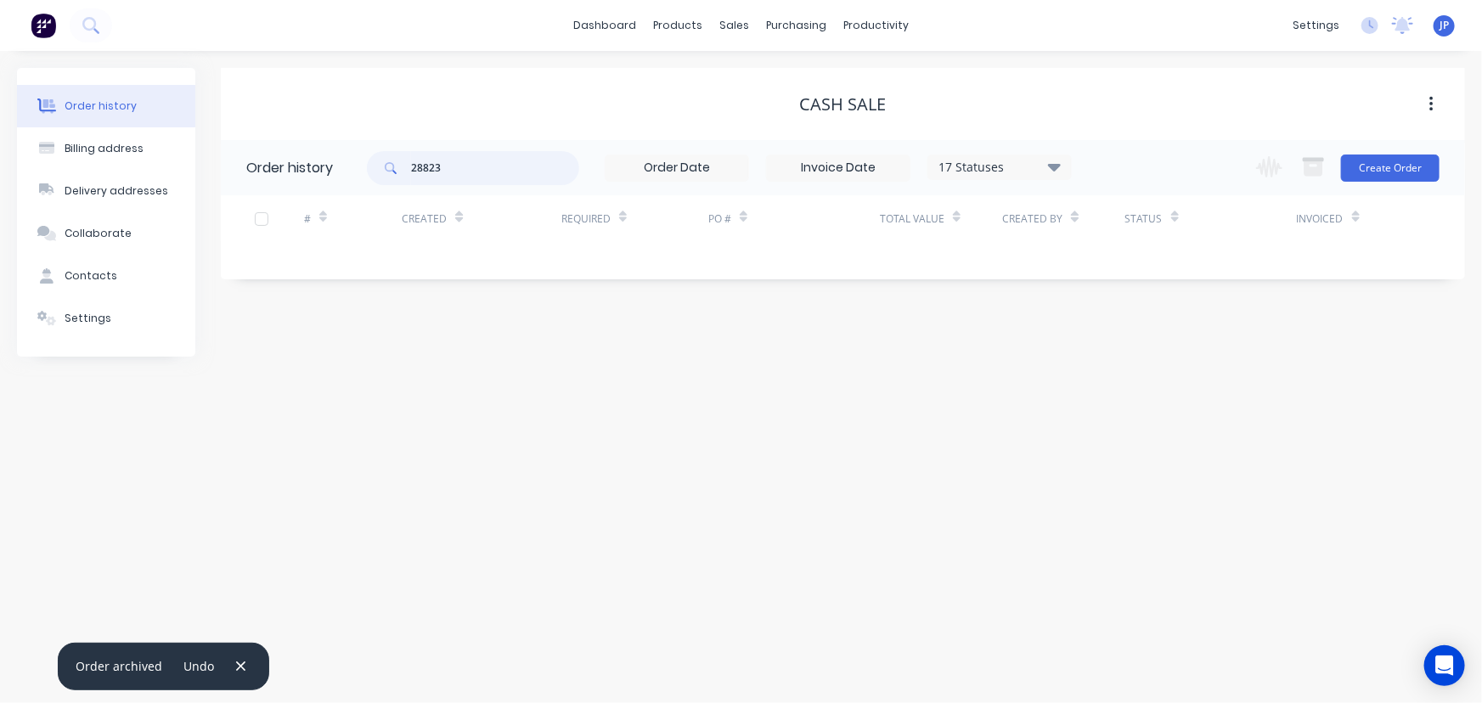
drag, startPoint x: 467, startPoint y: 167, endPoint x: 412, endPoint y: 181, distance: 56.8
click at [412, 181] on input "28823" at bounding box center [495, 168] width 168 height 34
type input "29037"
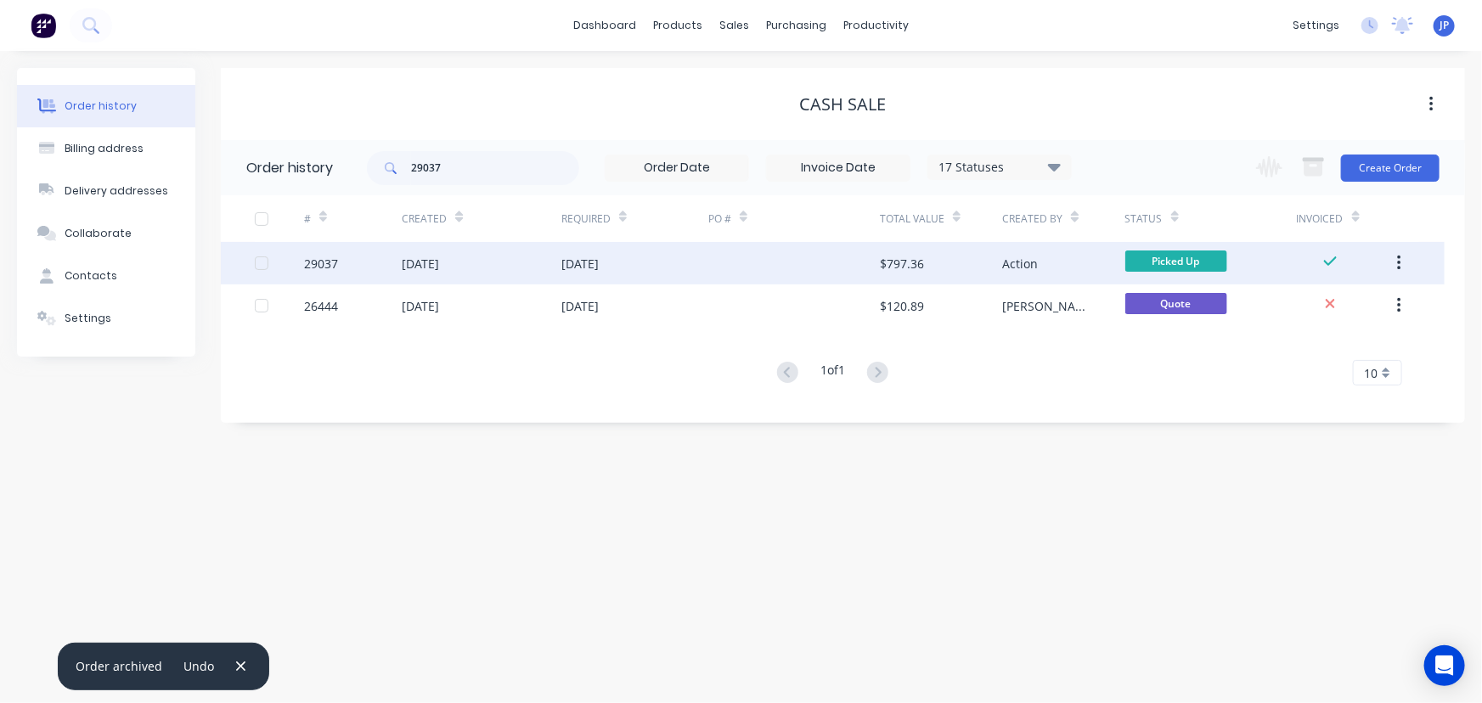
click at [407, 245] on div "[DATE]" at bounding box center [482, 263] width 160 height 42
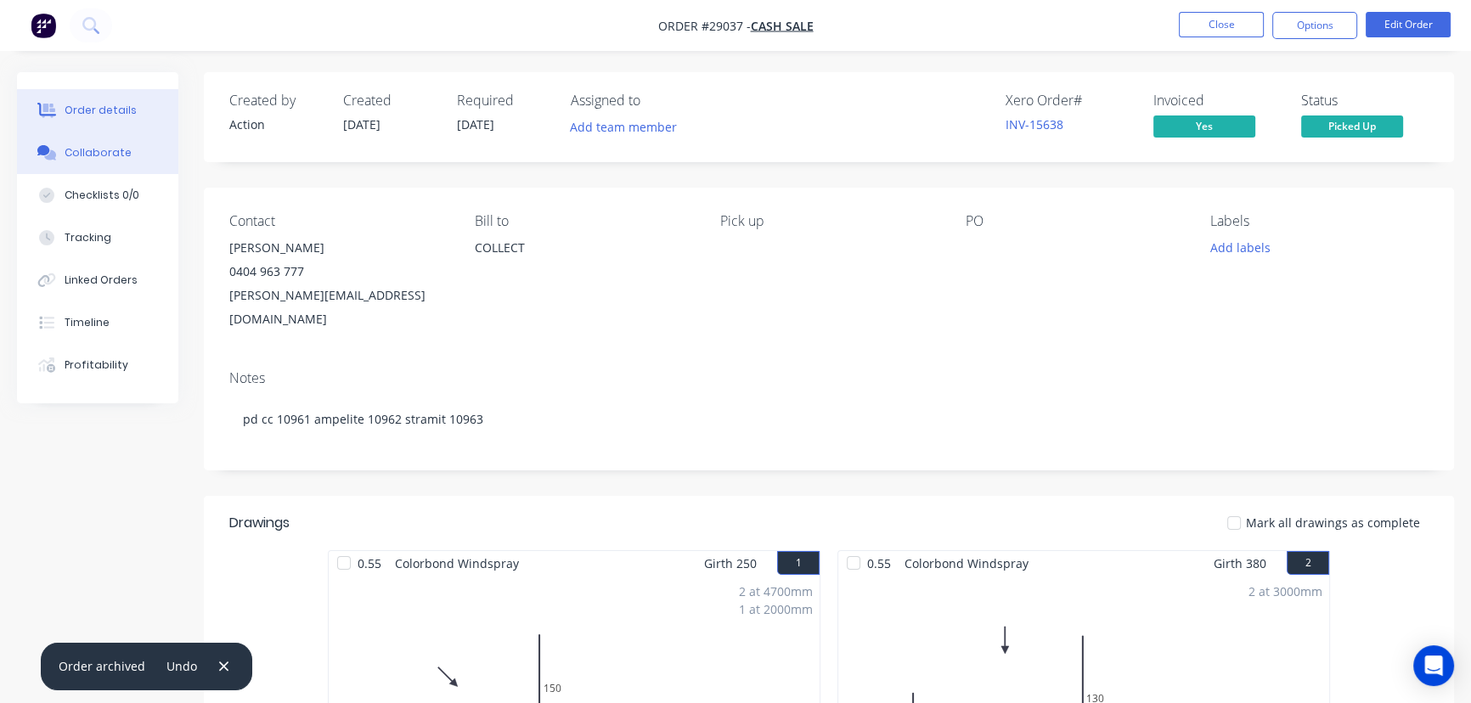
click at [120, 154] on div "Collaborate" at bounding box center [98, 152] width 67 height 15
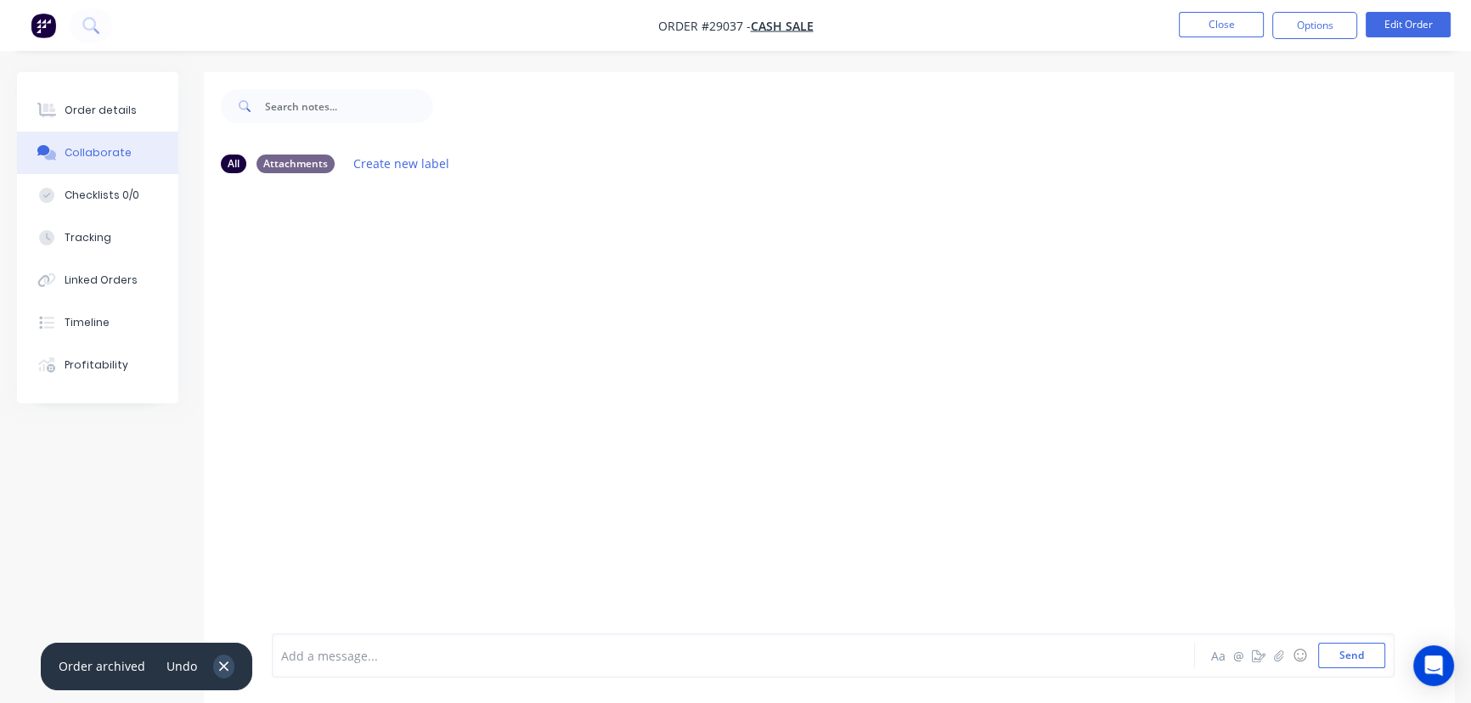
click at [218, 669] on icon "button" at bounding box center [223, 666] width 11 height 15
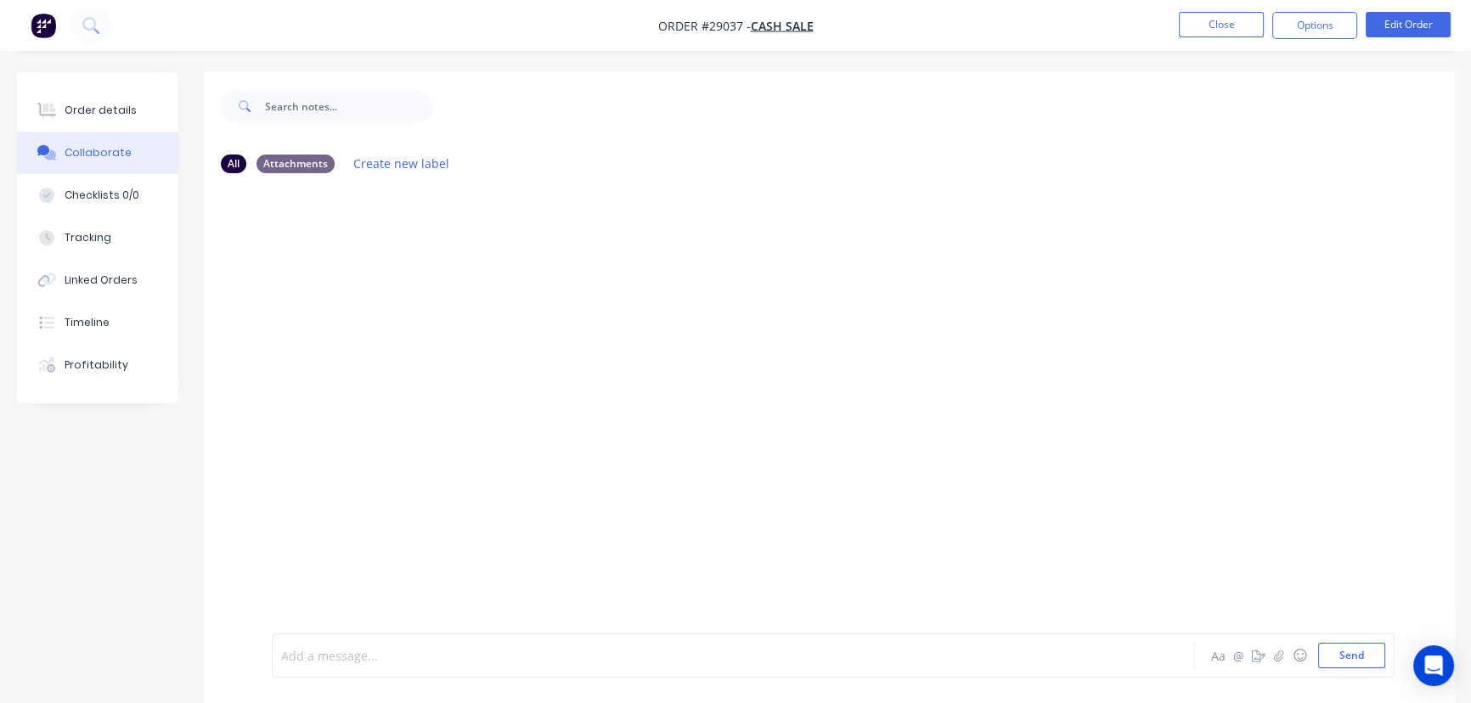
click at [324, 656] on div at bounding box center [695, 656] width 827 height 18
click at [1324, 662] on button "Send" at bounding box center [1351, 655] width 67 height 25
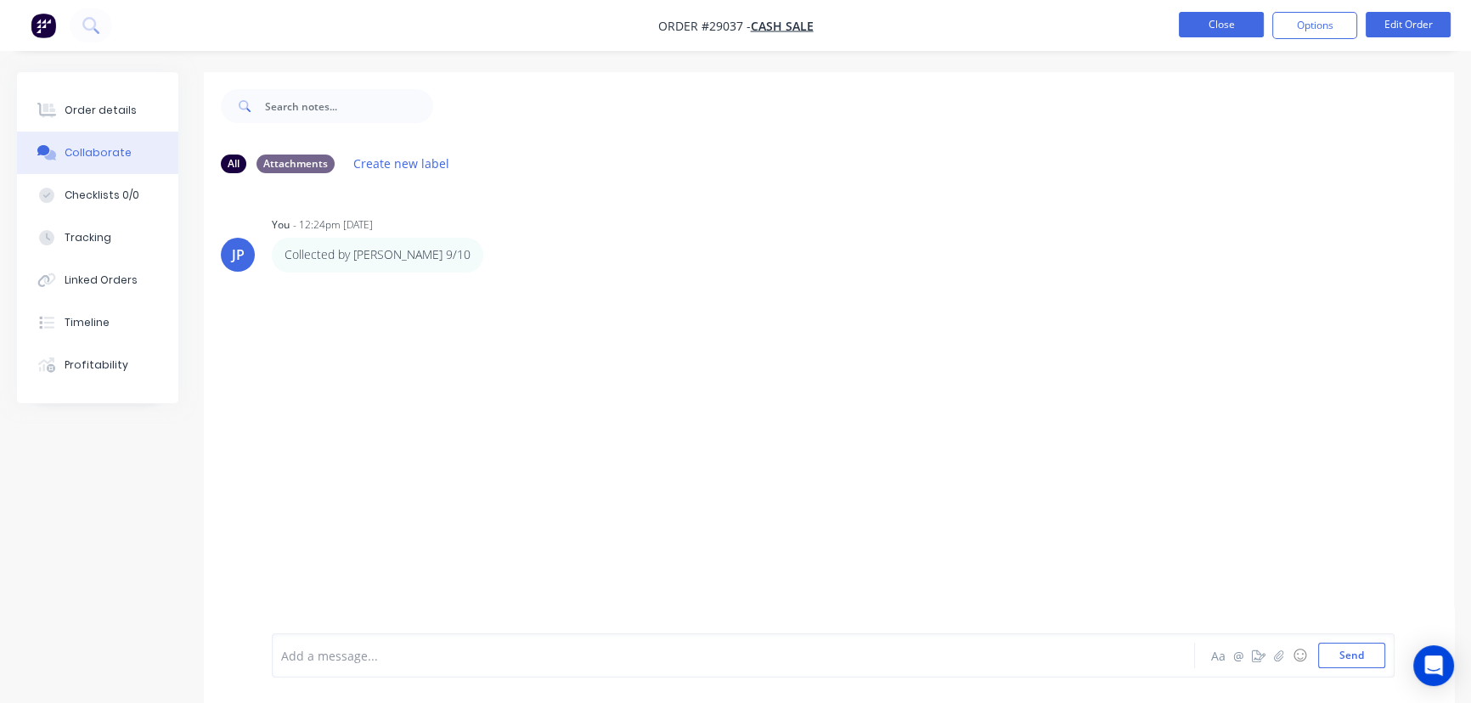
click at [1236, 18] on button "Close" at bounding box center [1221, 24] width 85 height 25
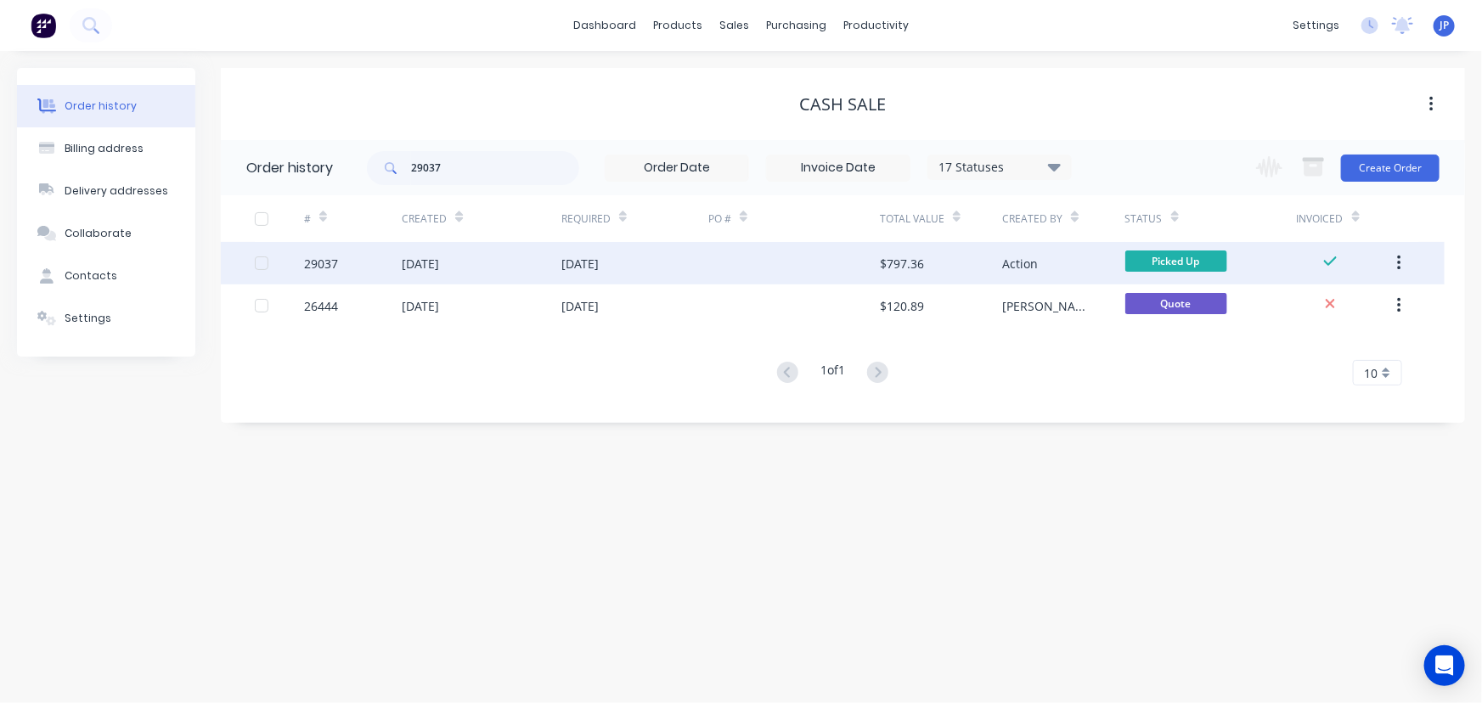
click at [1401, 256] on icon "button" at bounding box center [1399, 263] width 4 height 19
click at [1317, 299] on div "Archive" at bounding box center [1338, 308] width 131 height 25
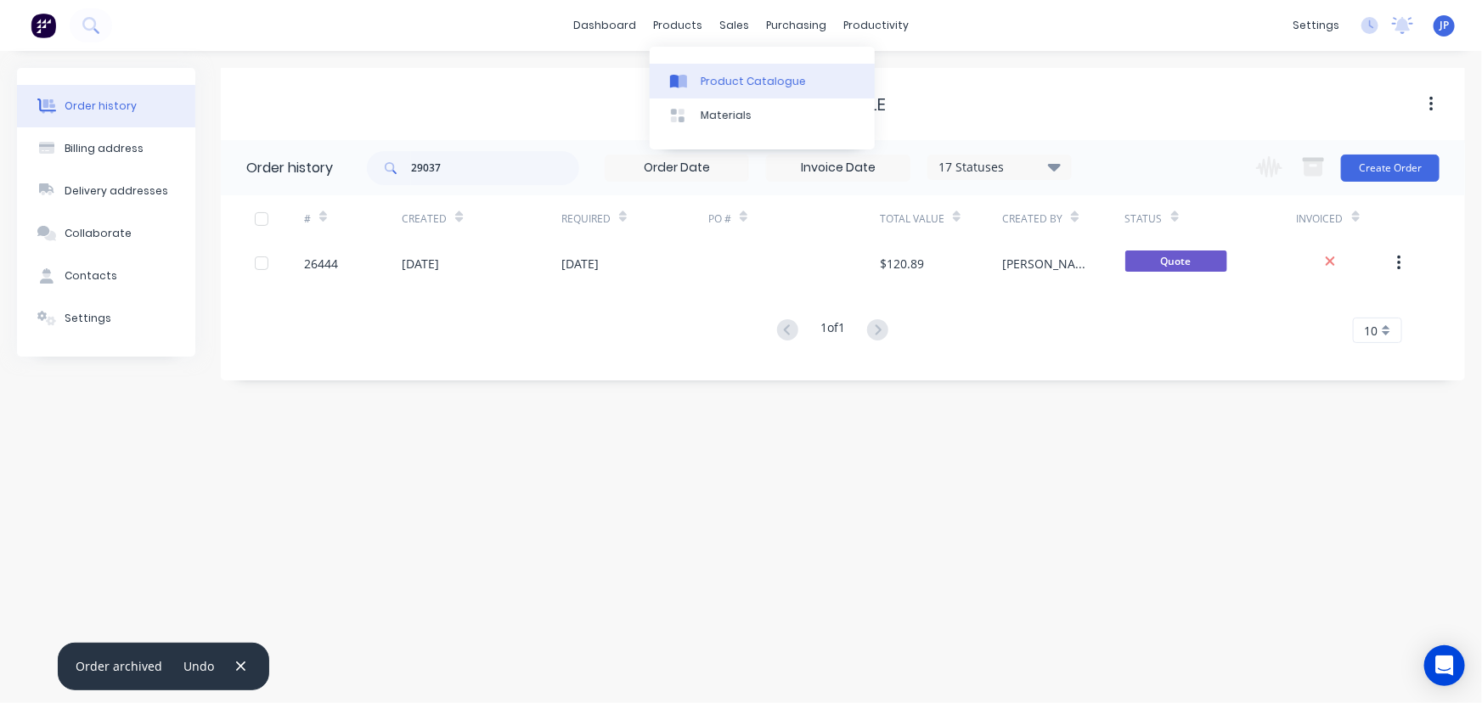
click at [709, 80] on div "Product Catalogue" at bounding box center [753, 81] width 105 height 15
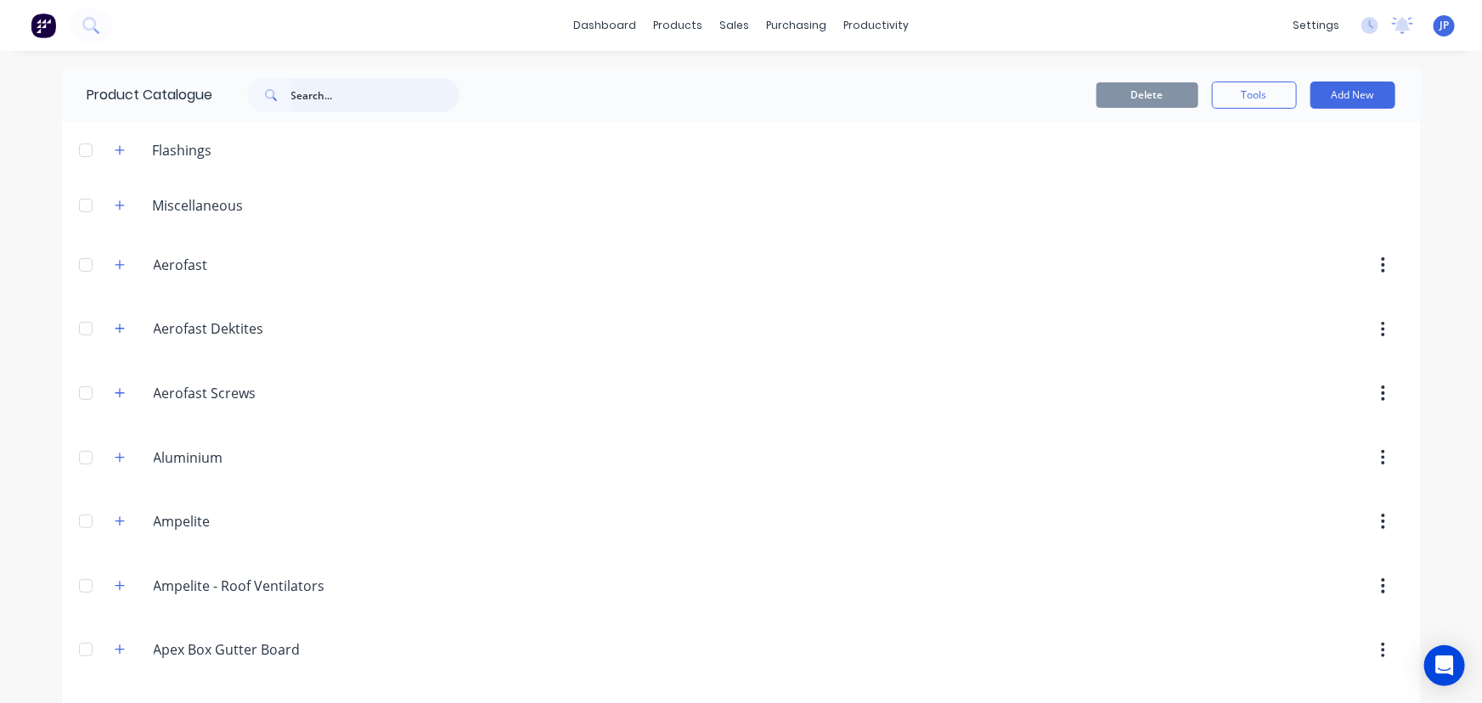
click at [374, 111] on input "text" at bounding box center [375, 95] width 168 height 34
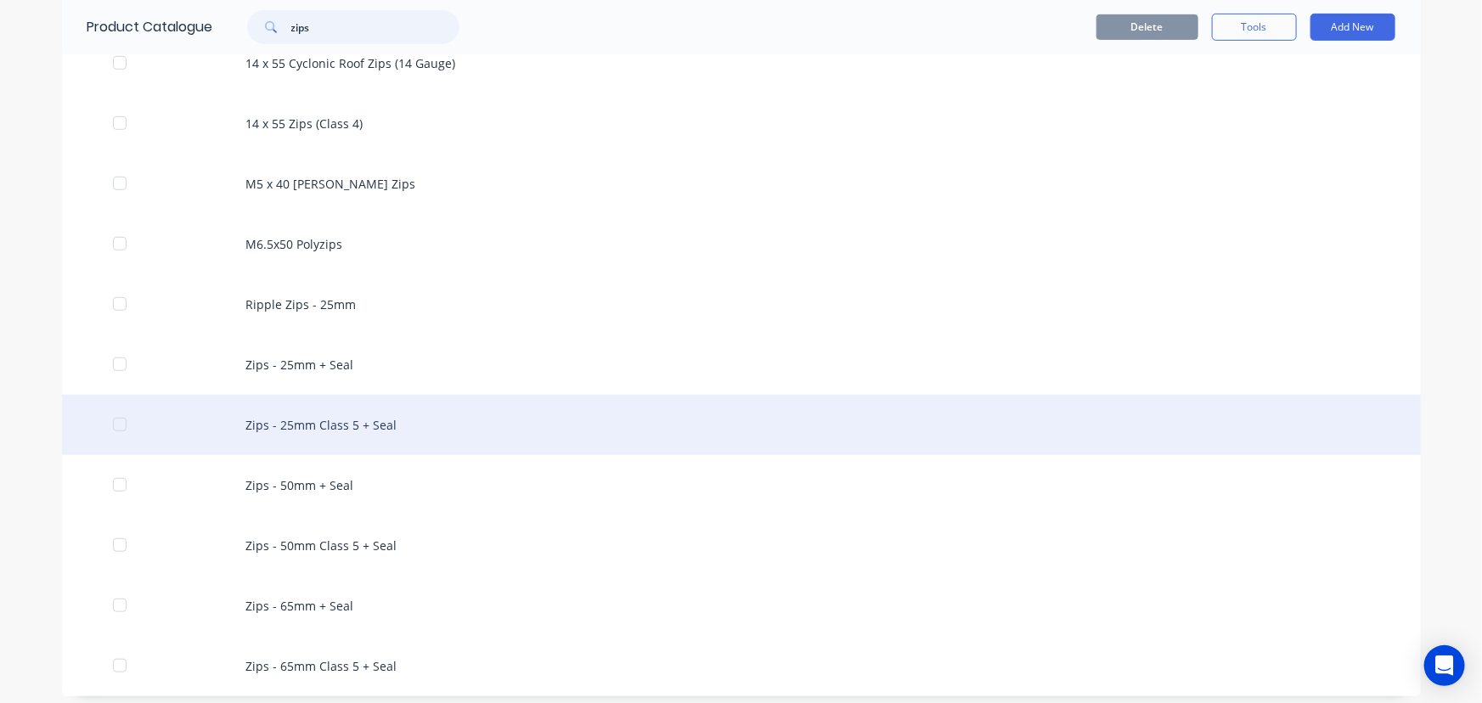
scroll to position [472, 0]
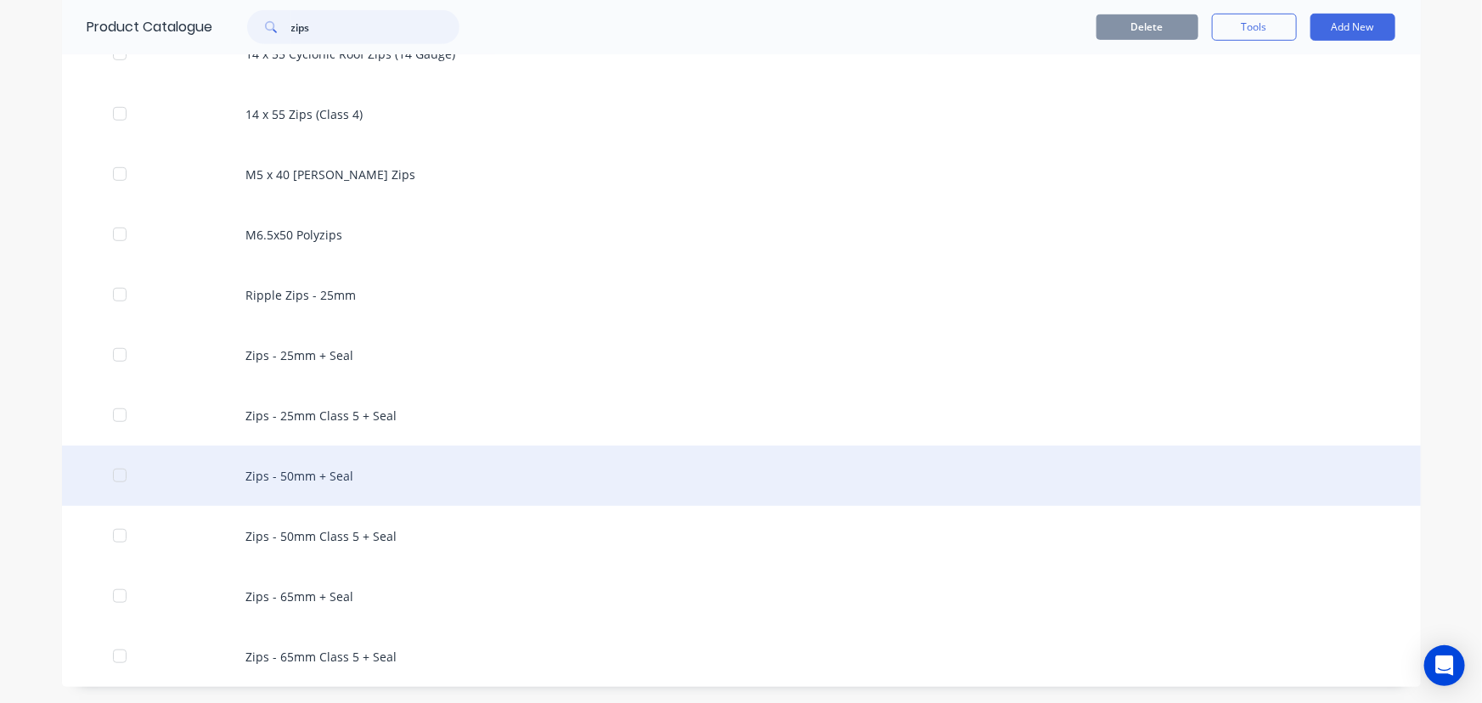
type input "zips"
click at [345, 481] on div "Zips - 50mm + Seal" at bounding box center [741, 476] width 1359 height 60
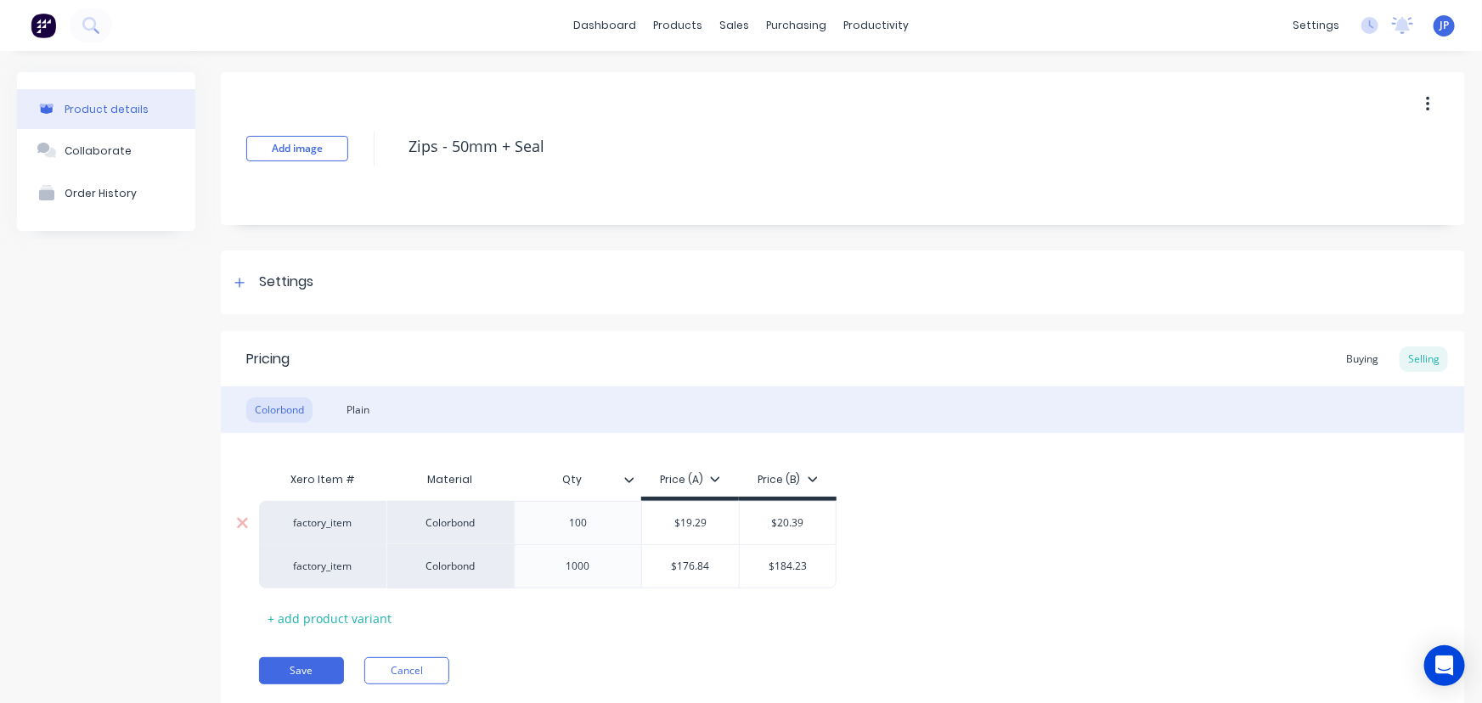
type textarea "x"
click at [685, 28] on div "products" at bounding box center [678, 25] width 66 height 25
click at [712, 85] on div "Product Catalogue" at bounding box center [747, 81] width 105 height 15
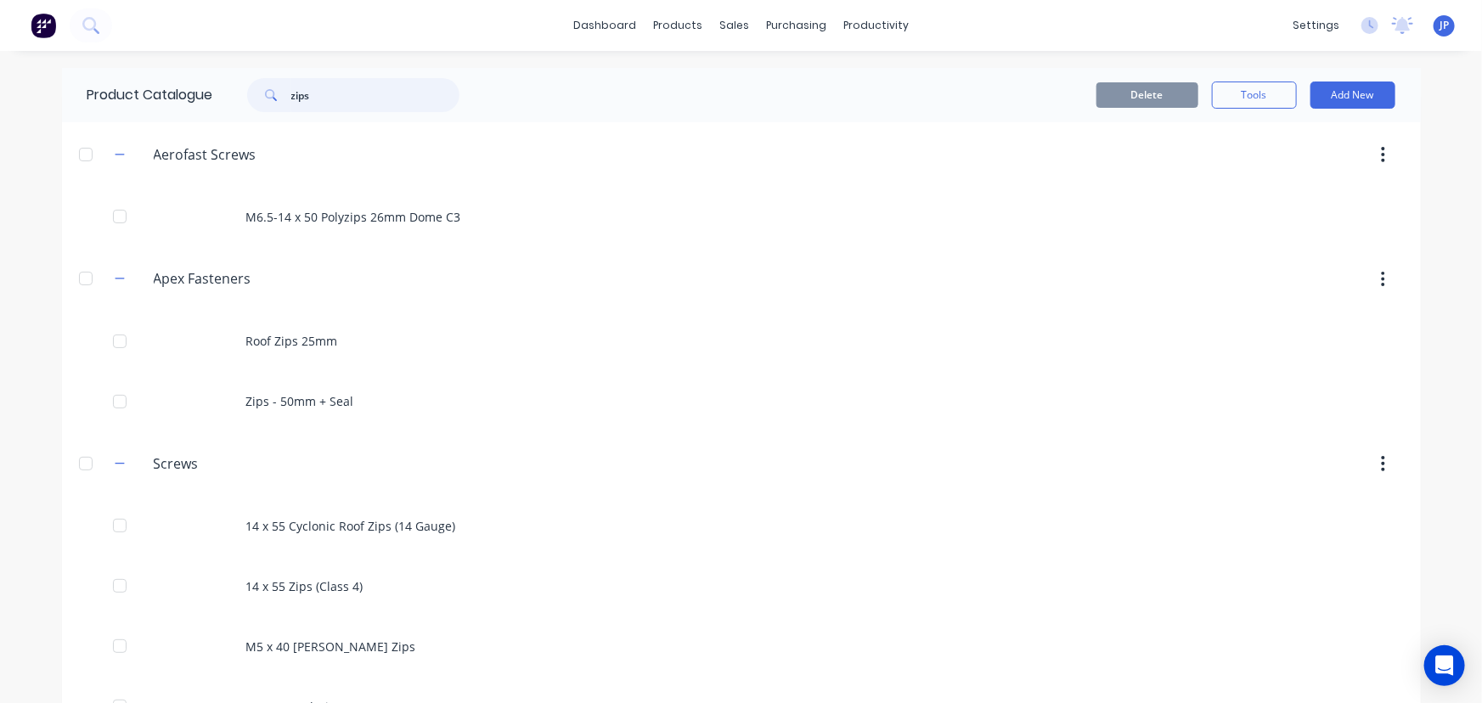
drag, startPoint x: 329, startPoint y: 101, endPoint x: 268, endPoint y: 101, distance: 60.3
click at [268, 101] on div "zips" at bounding box center [353, 95] width 212 height 34
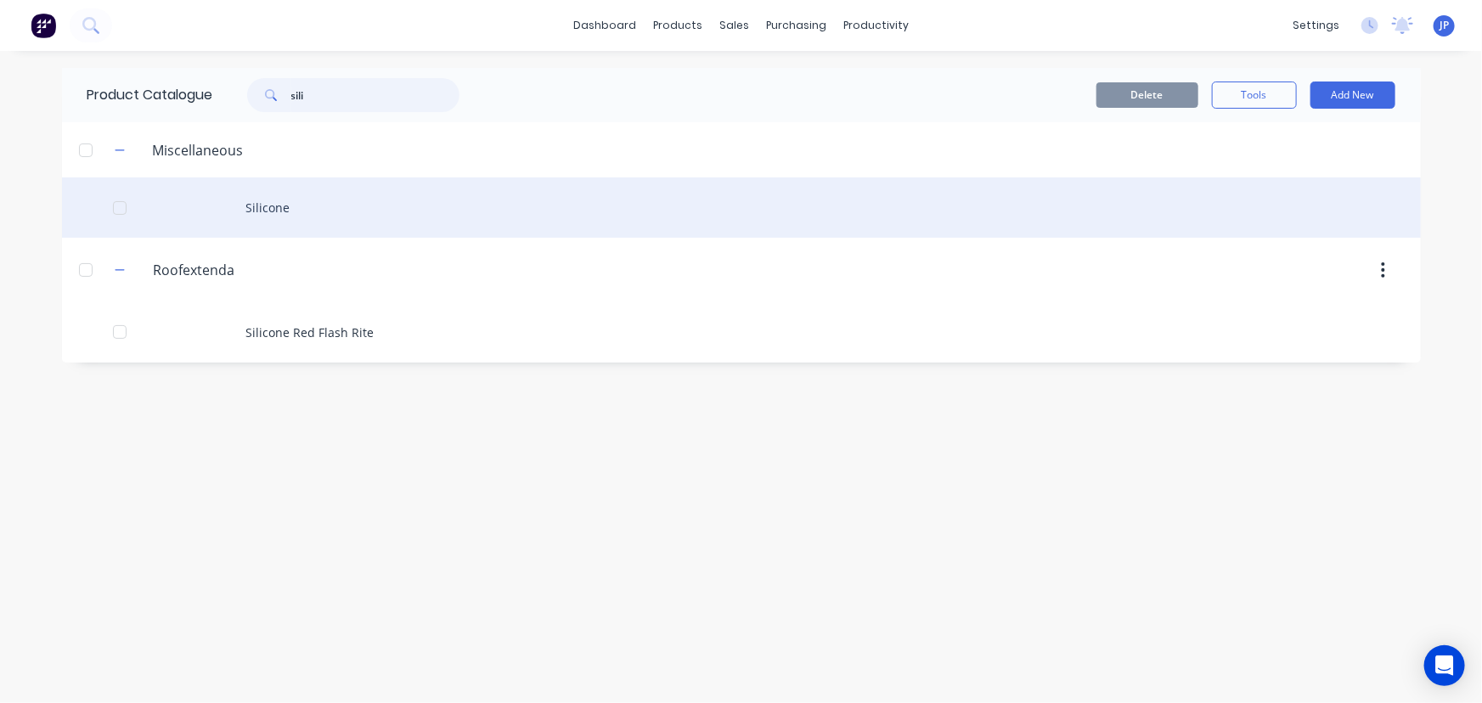
type input "sili"
click at [255, 204] on div "Silicone" at bounding box center [741, 207] width 1359 height 60
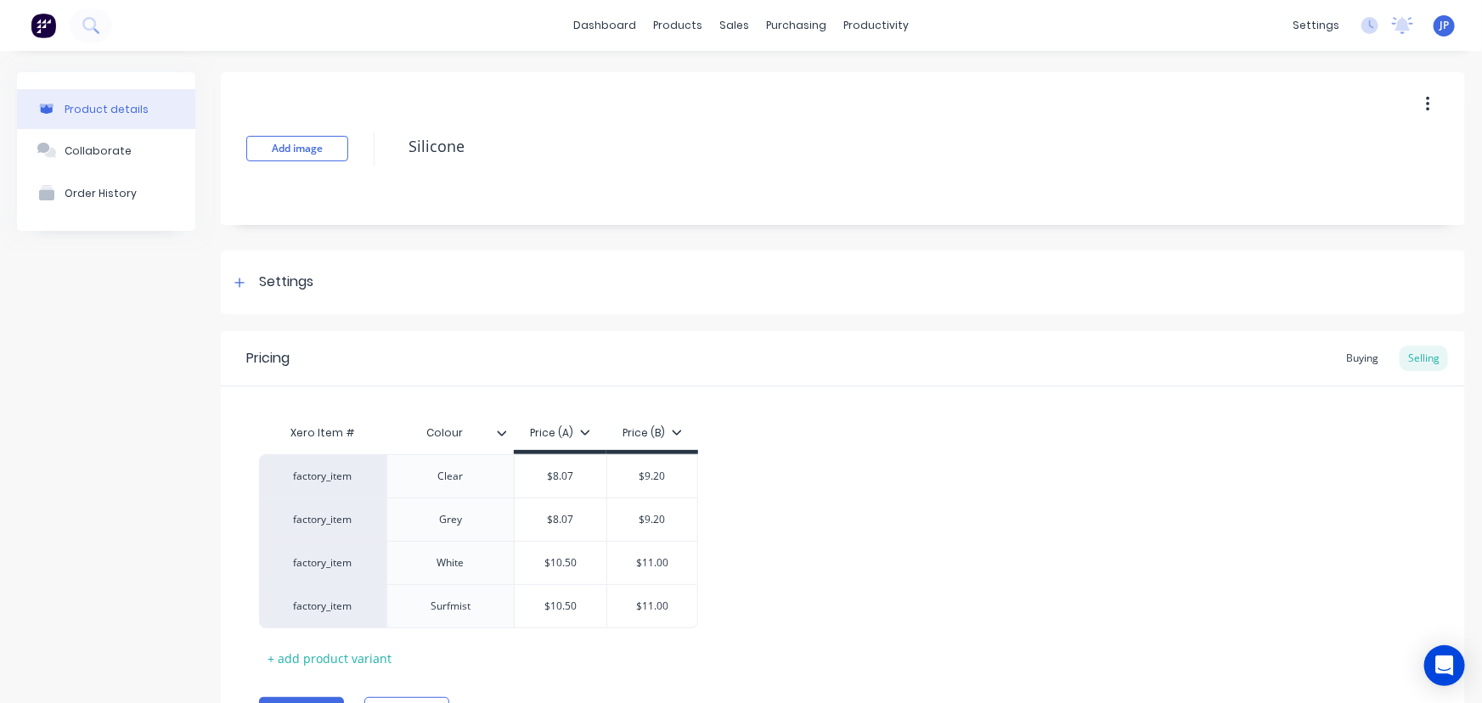
type textarea "x"
click at [711, 79] on div "Product Catalogue" at bounding box center [747, 81] width 105 height 15
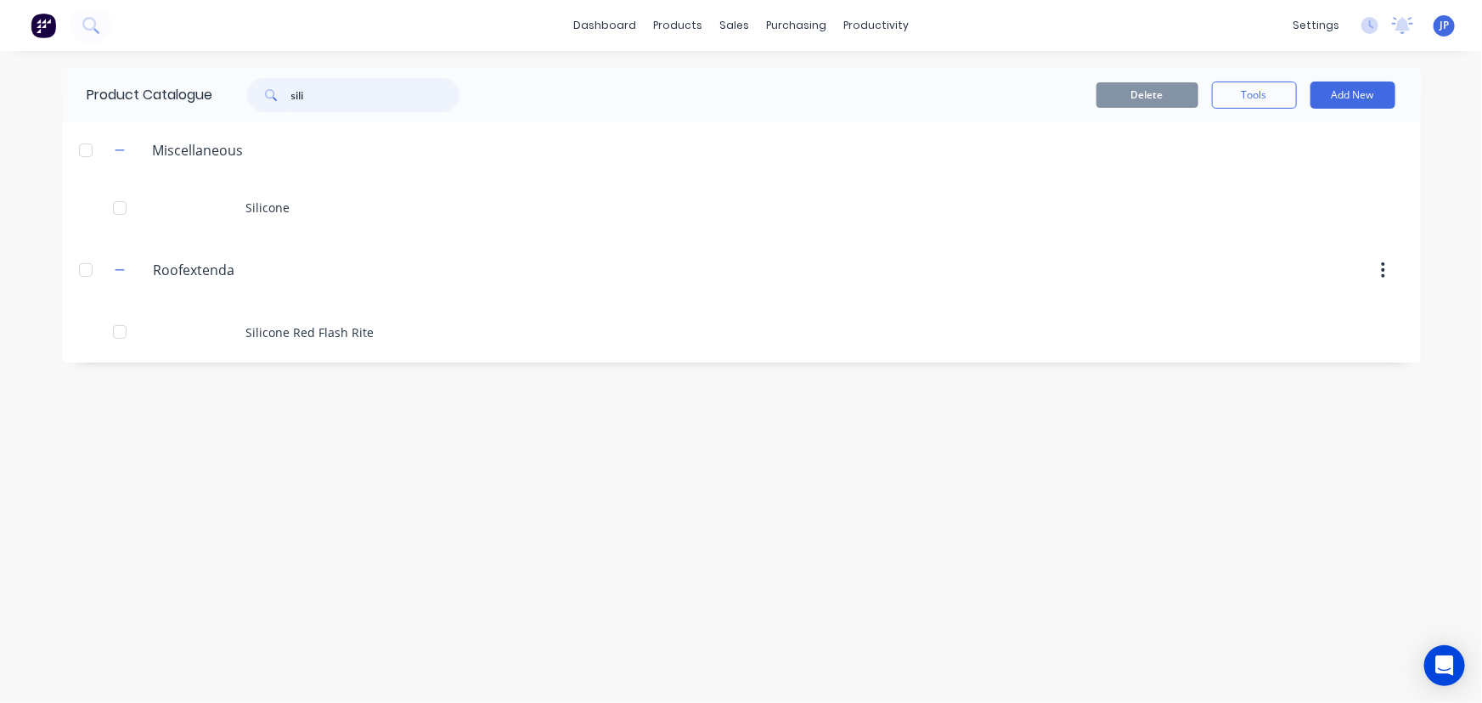
drag, startPoint x: 342, startPoint y: 95, endPoint x: 238, endPoint y: 101, distance: 104.6
click at [241, 105] on div "sili" at bounding box center [344, 95] width 229 height 34
type input "stramit downpipe"
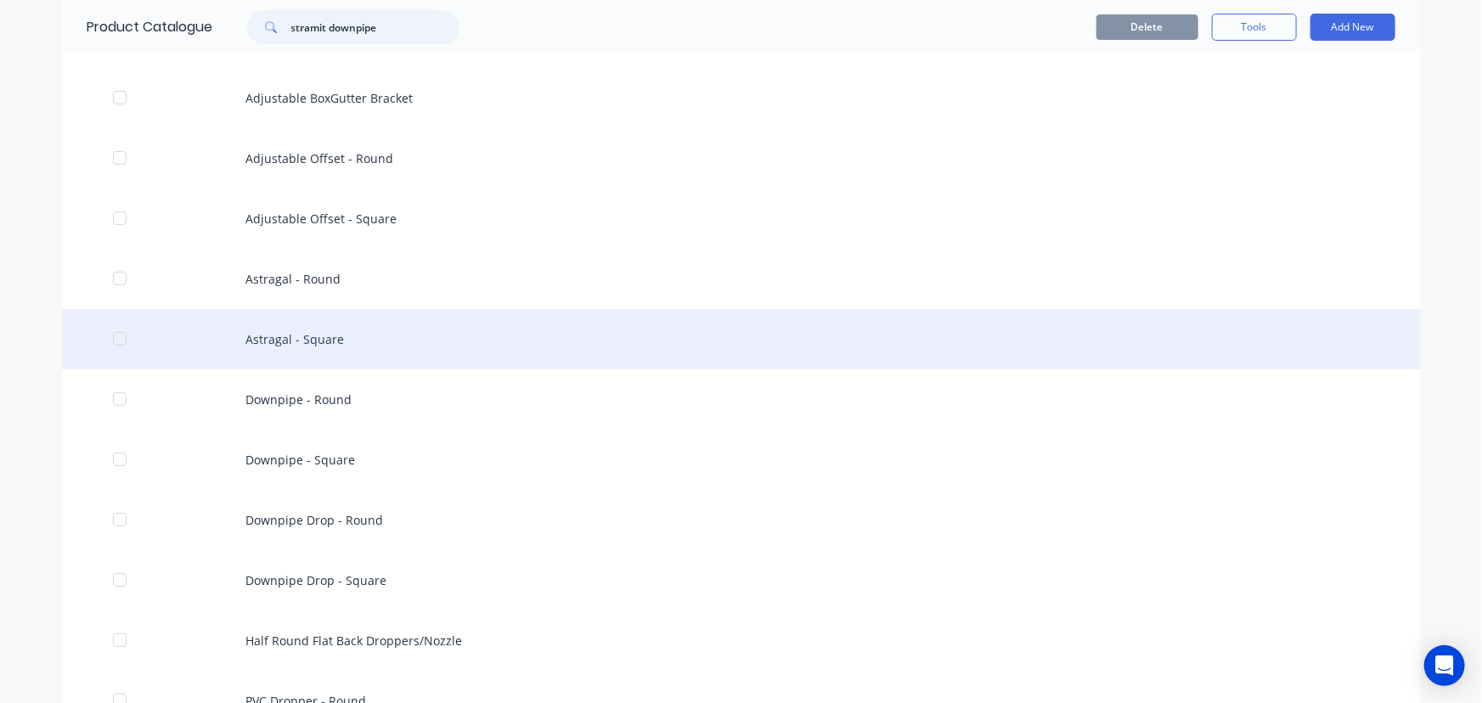
scroll to position [154, 0]
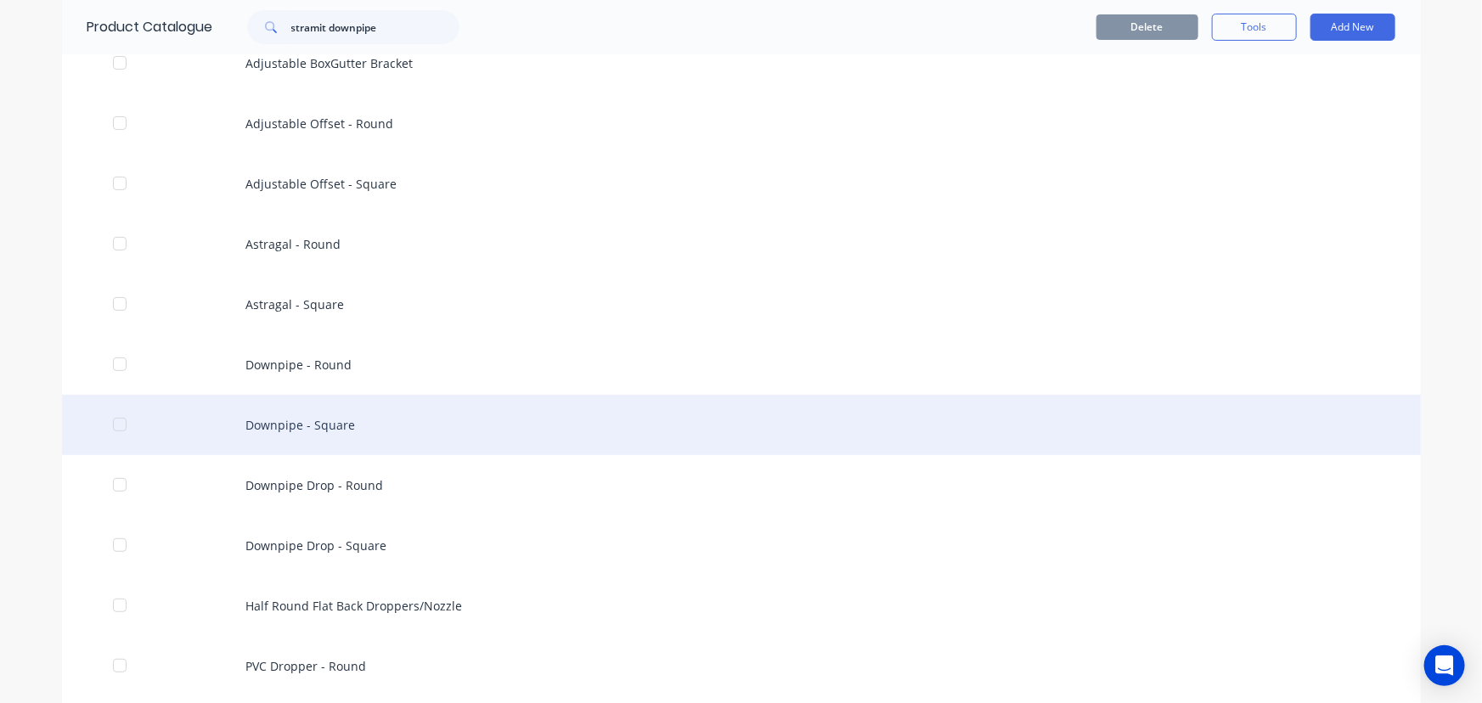
click at [327, 426] on div "Downpipe - Square" at bounding box center [741, 425] width 1359 height 60
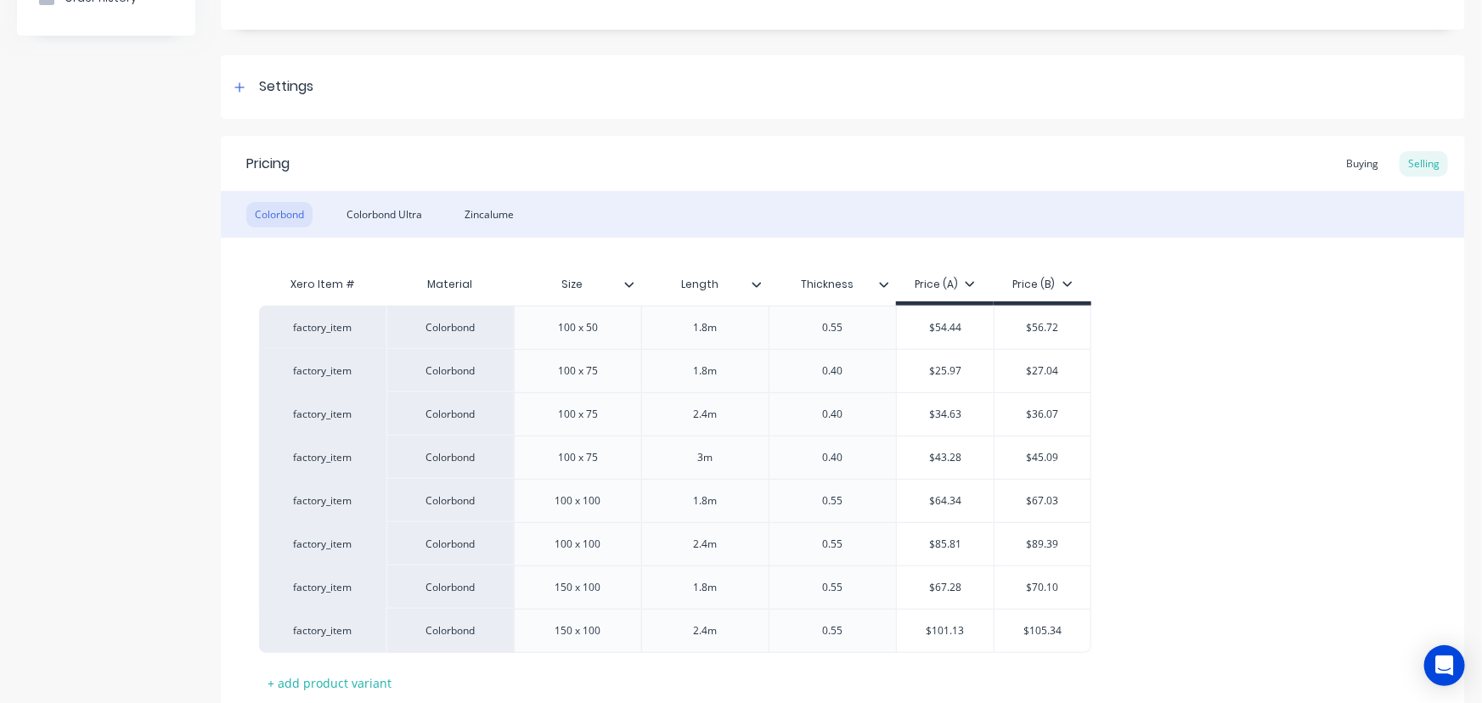
scroll to position [231, 0]
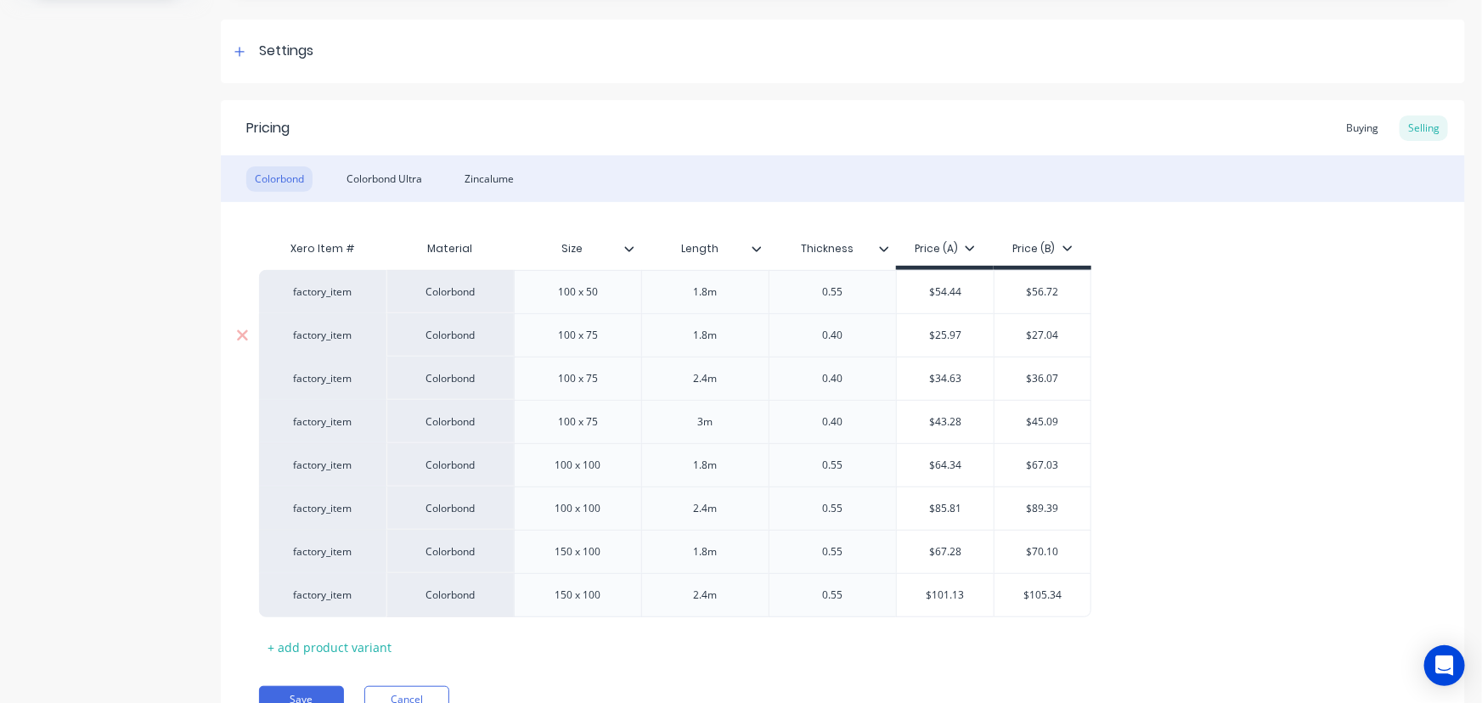
type textarea "x"
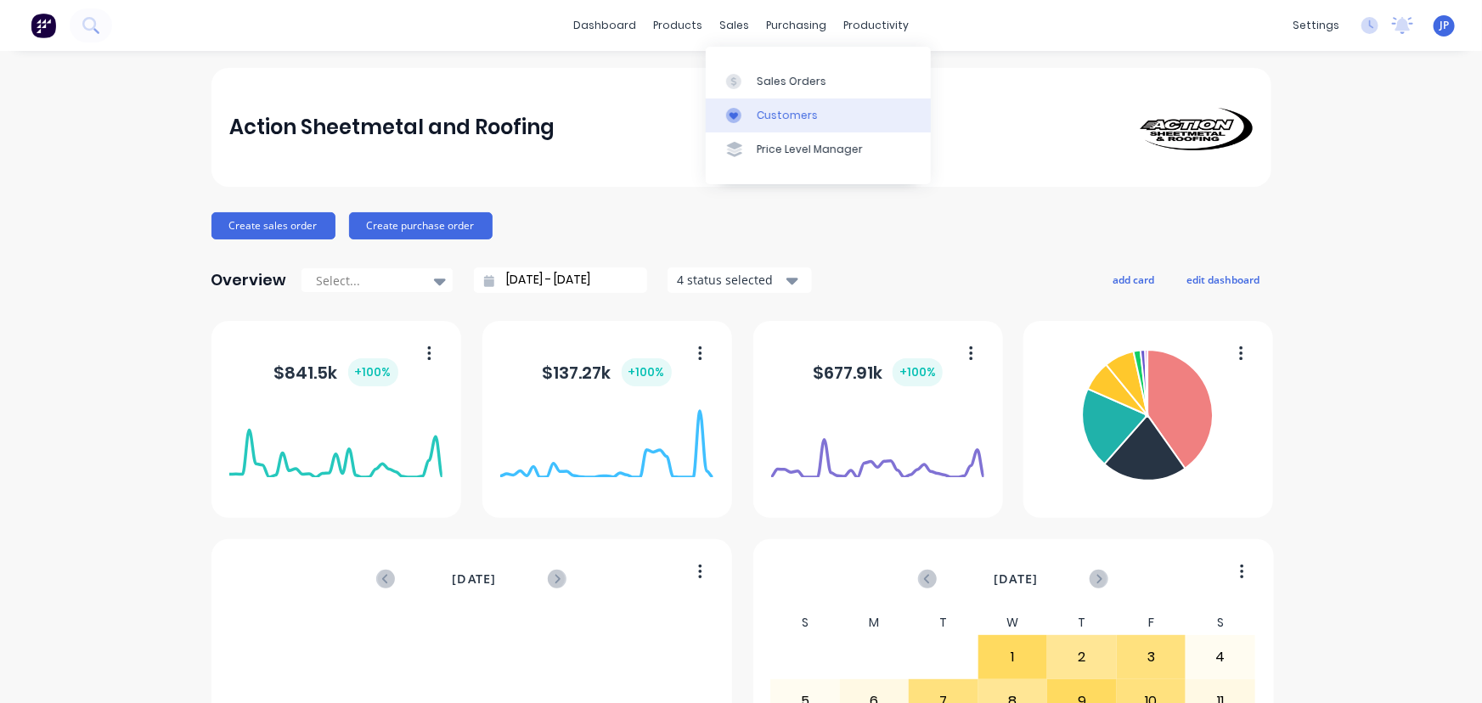
click at [763, 110] on div "Customers" at bounding box center [787, 115] width 61 height 15
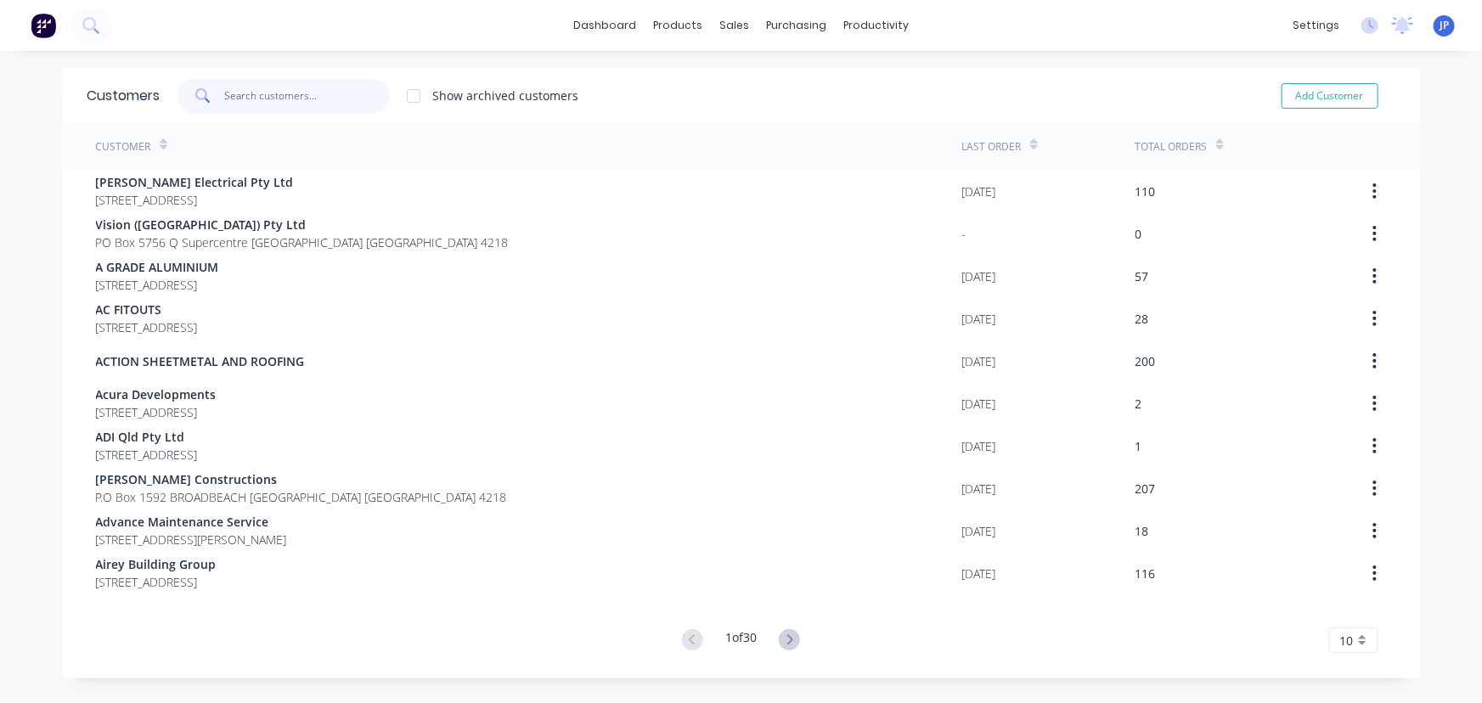
click at [263, 99] on input "text" at bounding box center [307, 96] width 166 height 34
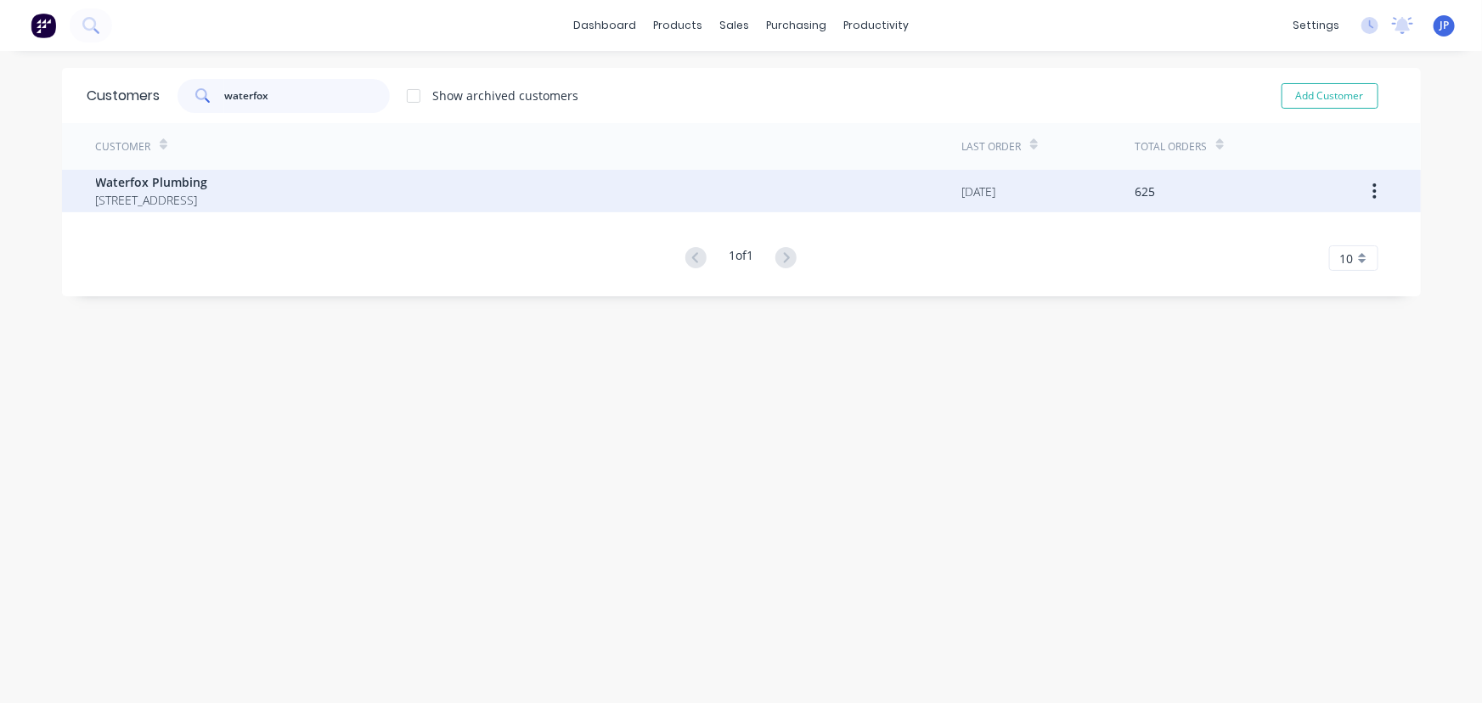
type input "waterfox"
click at [189, 176] on span "Waterfox Plumbing" at bounding box center [152, 182] width 112 height 18
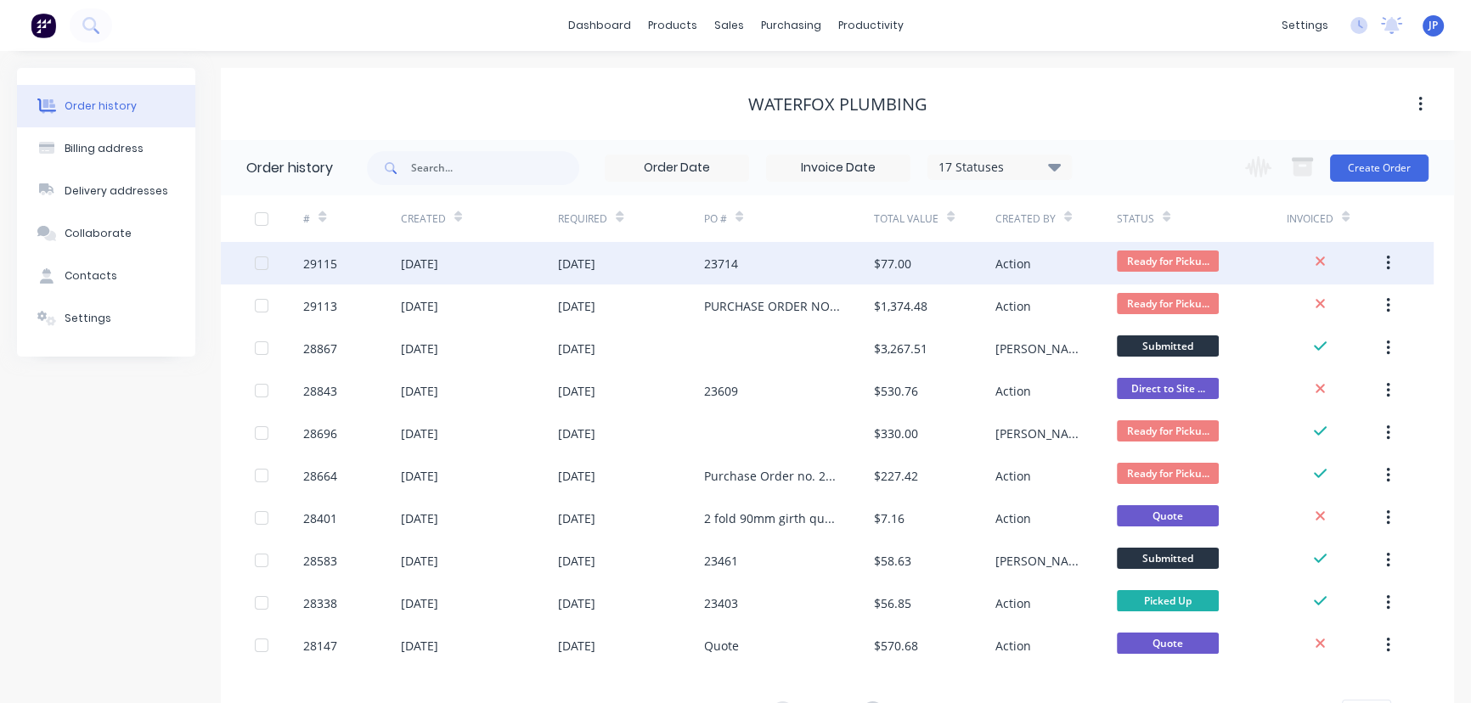
click at [395, 258] on div "29115" at bounding box center [351, 263] width 97 height 42
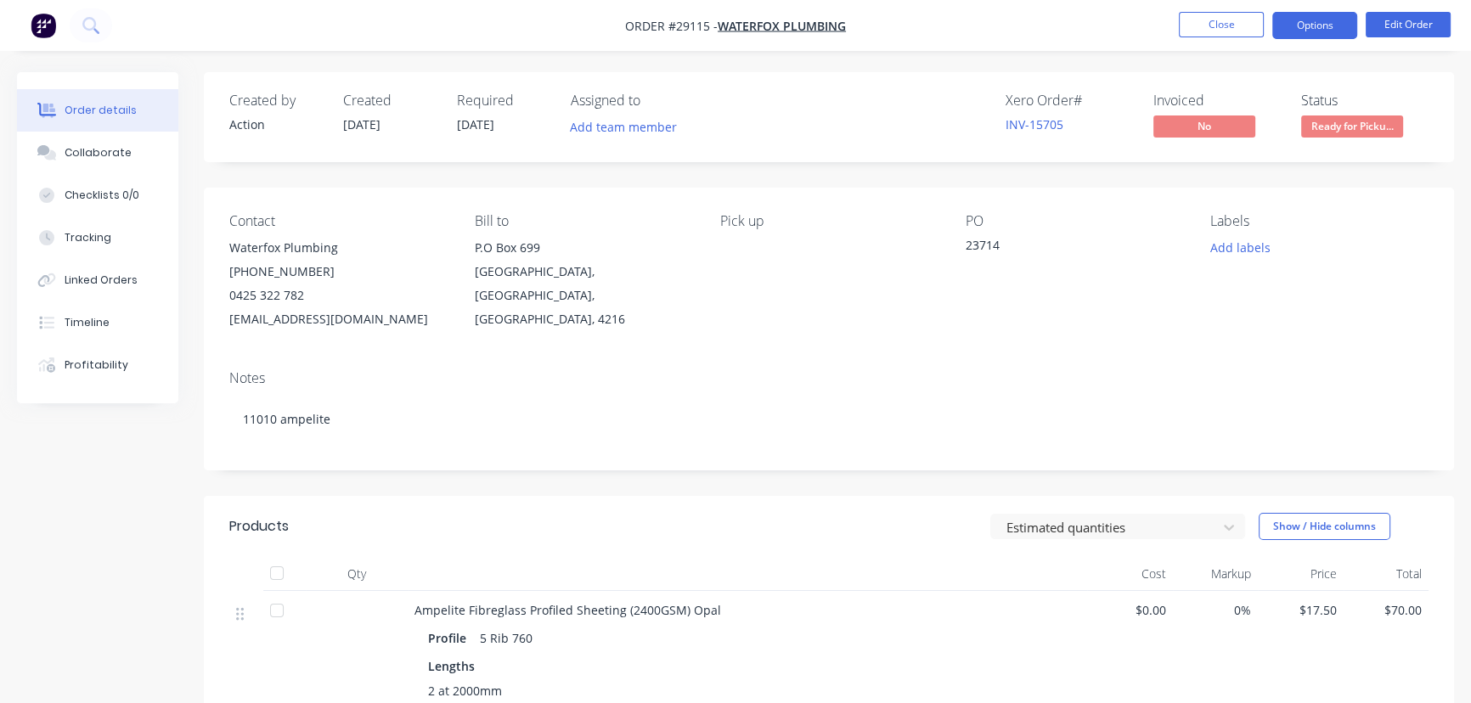
click at [1309, 30] on button "Options" at bounding box center [1314, 25] width 85 height 27
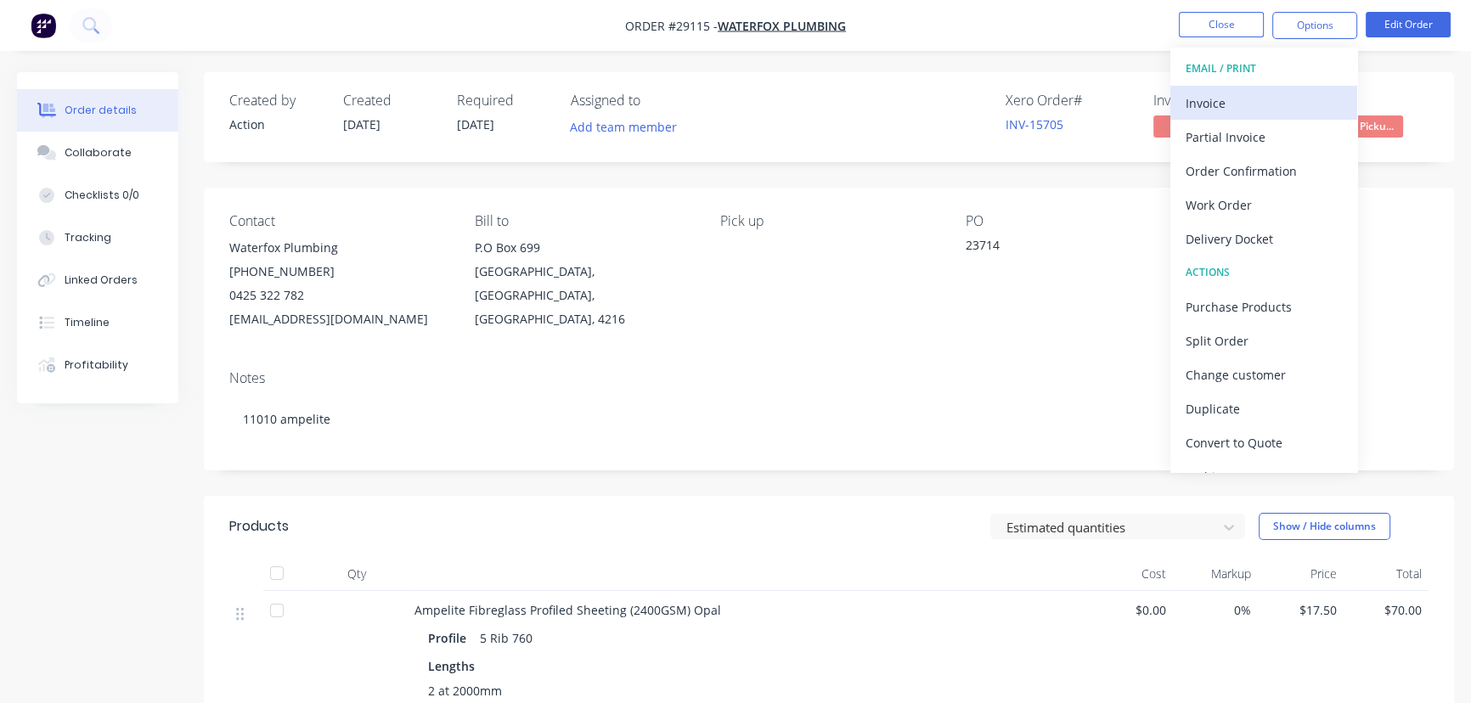
click at [1205, 102] on div "Invoice" at bounding box center [1263, 103] width 156 height 25
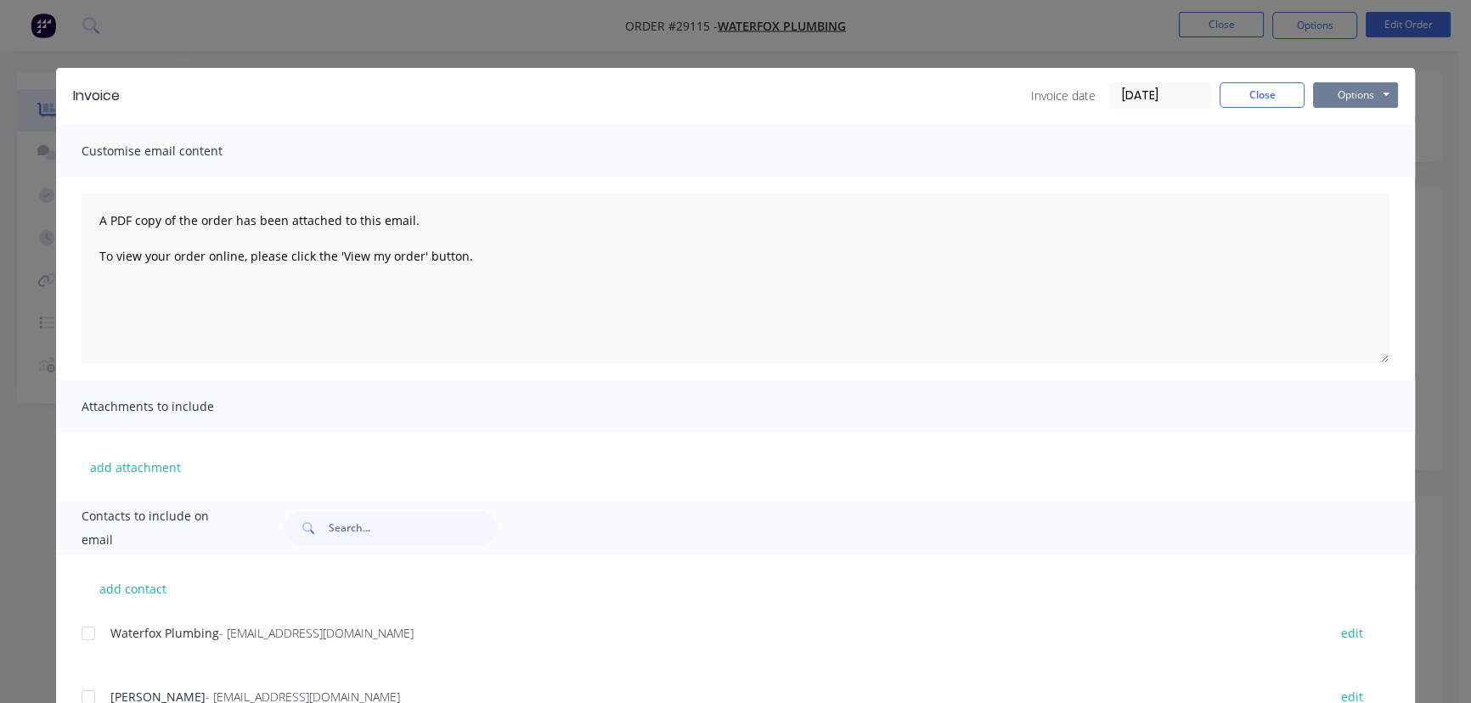
click at [1341, 95] on button "Options" at bounding box center [1355, 94] width 85 height 25
click at [1336, 153] on button "Print" at bounding box center [1367, 153] width 109 height 28
click at [1248, 100] on button "Close" at bounding box center [1261, 94] width 85 height 25
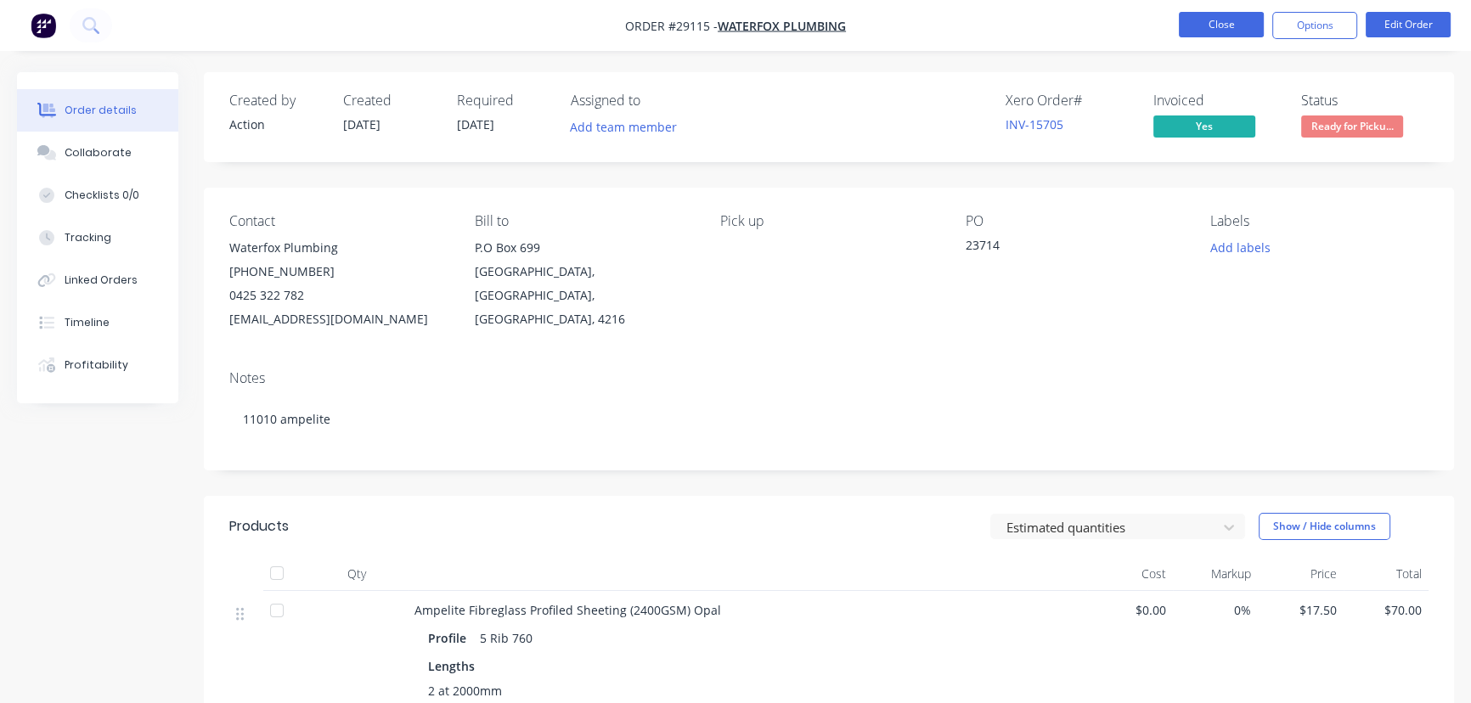
click at [1201, 28] on button "Close" at bounding box center [1221, 24] width 85 height 25
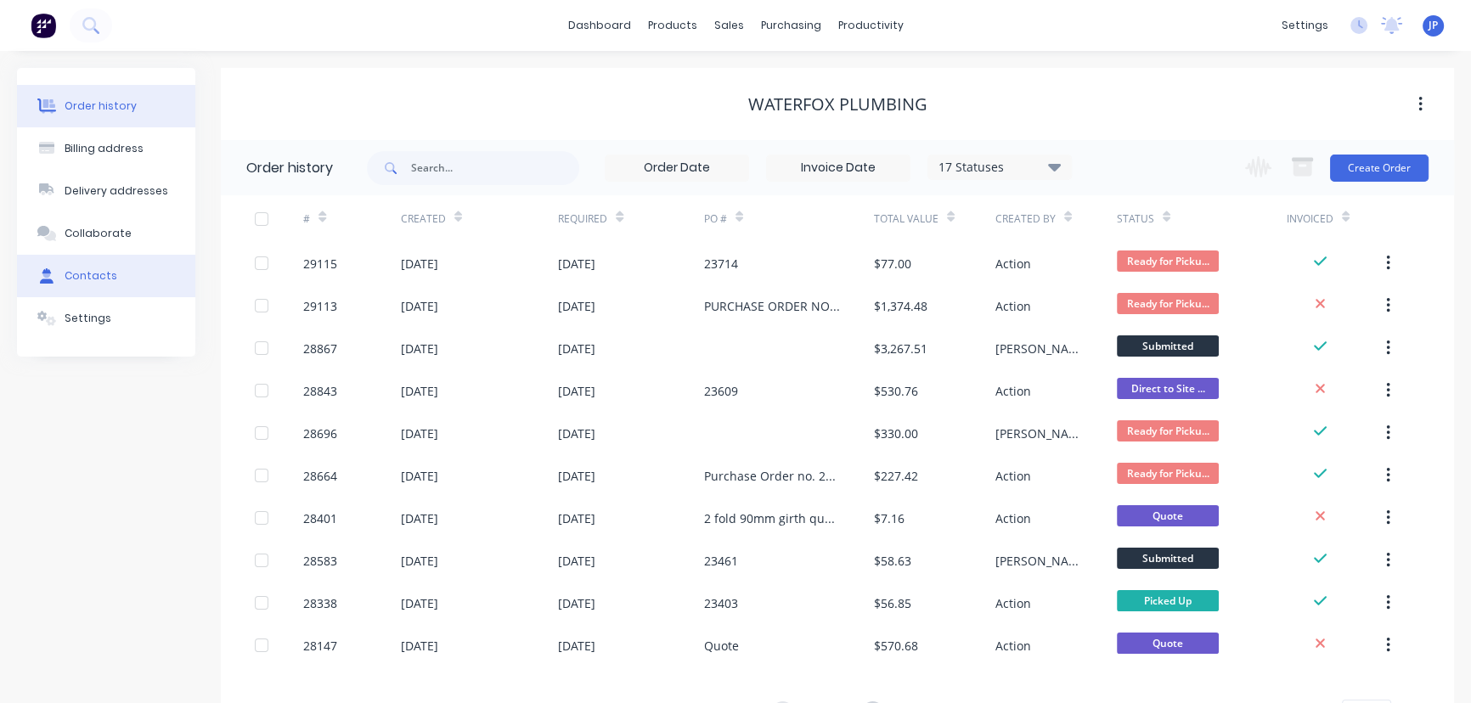
click at [110, 274] on div "Contacts" at bounding box center [91, 275] width 53 height 15
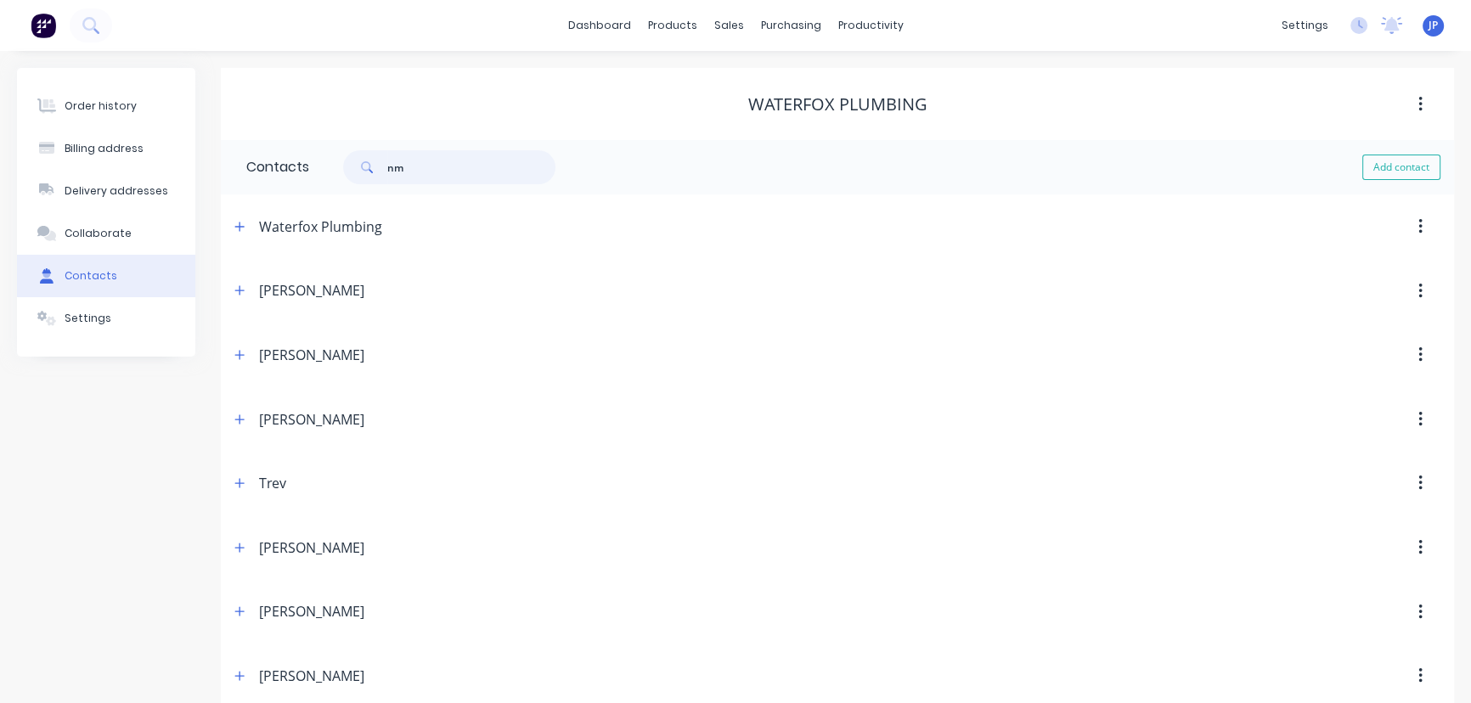
type input "n"
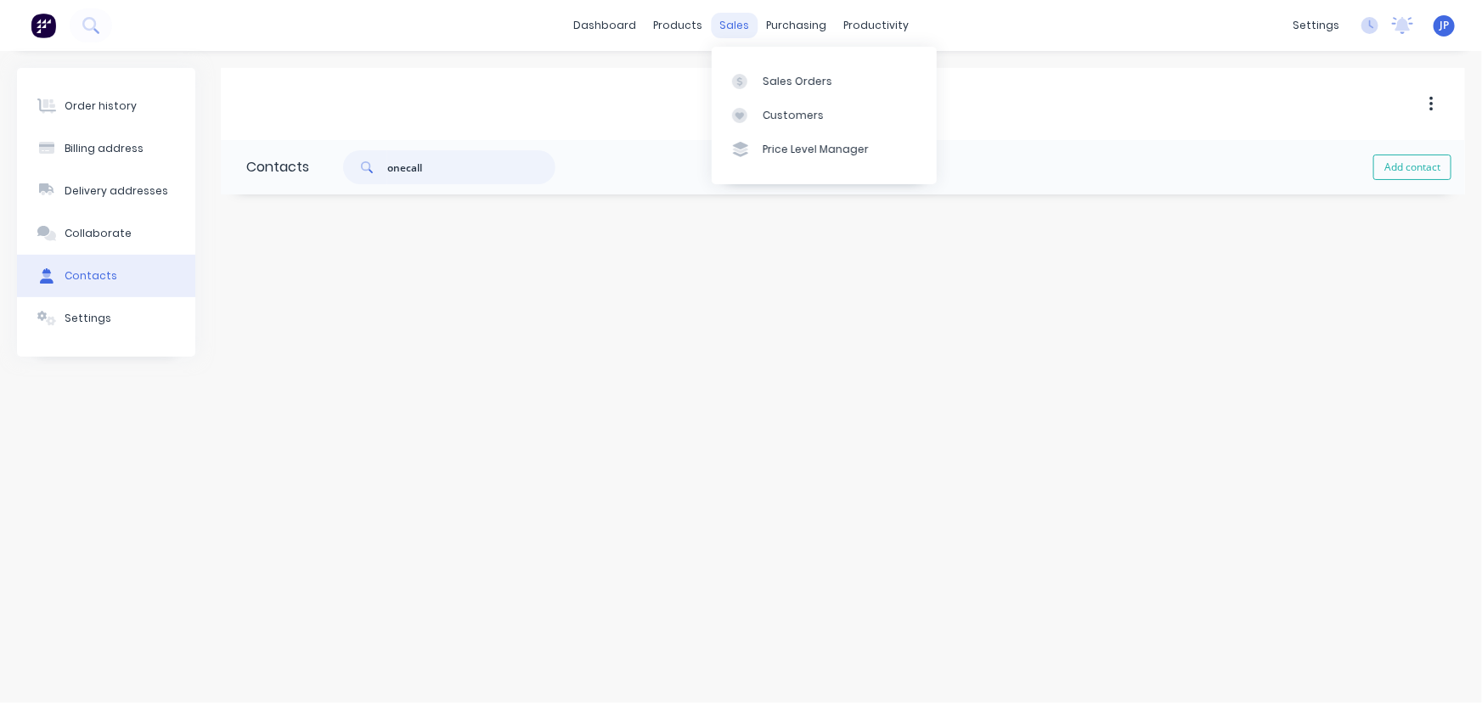
type input "onecall"
click at [725, 31] on div "sales" at bounding box center [734, 25] width 47 height 25
click at [760, 104] on link "Customers" at bounding box center [824, 116] width 225 height 34
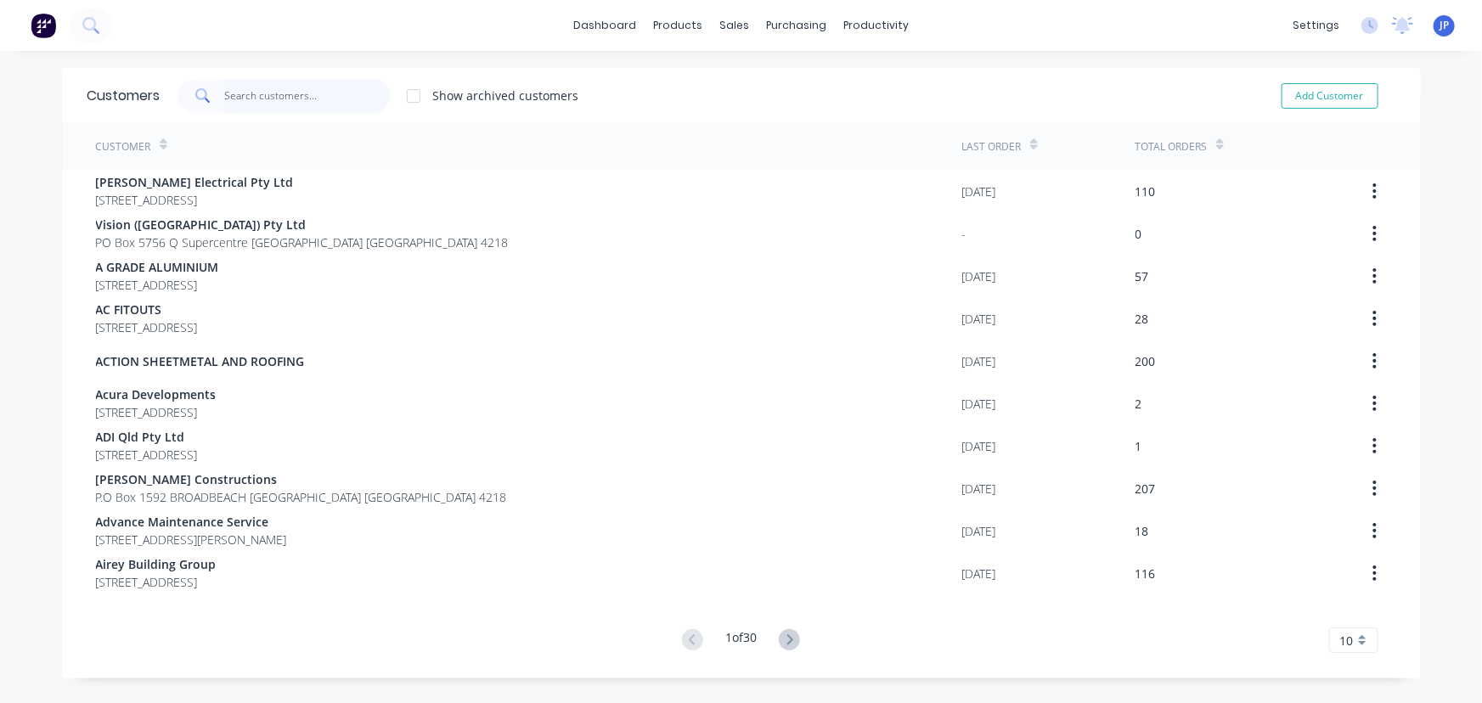
click at [327, 89] on input "text" at bounding box center [307, 96] width 166 height 34
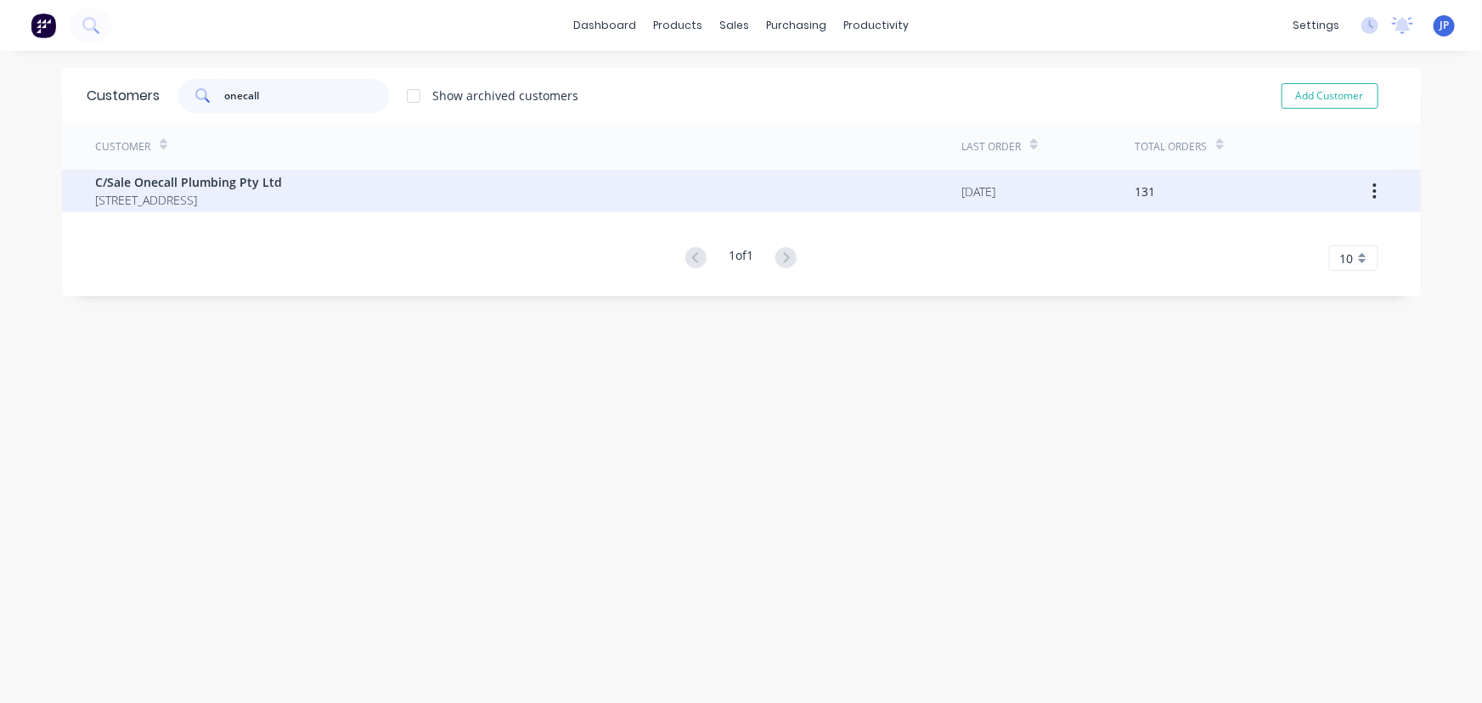
type input "onecall"
click at [251, 188] on span "C/Sale Onecall Plumbing Pty Ltd" at bounding box center [189, 182] width 187 height 18
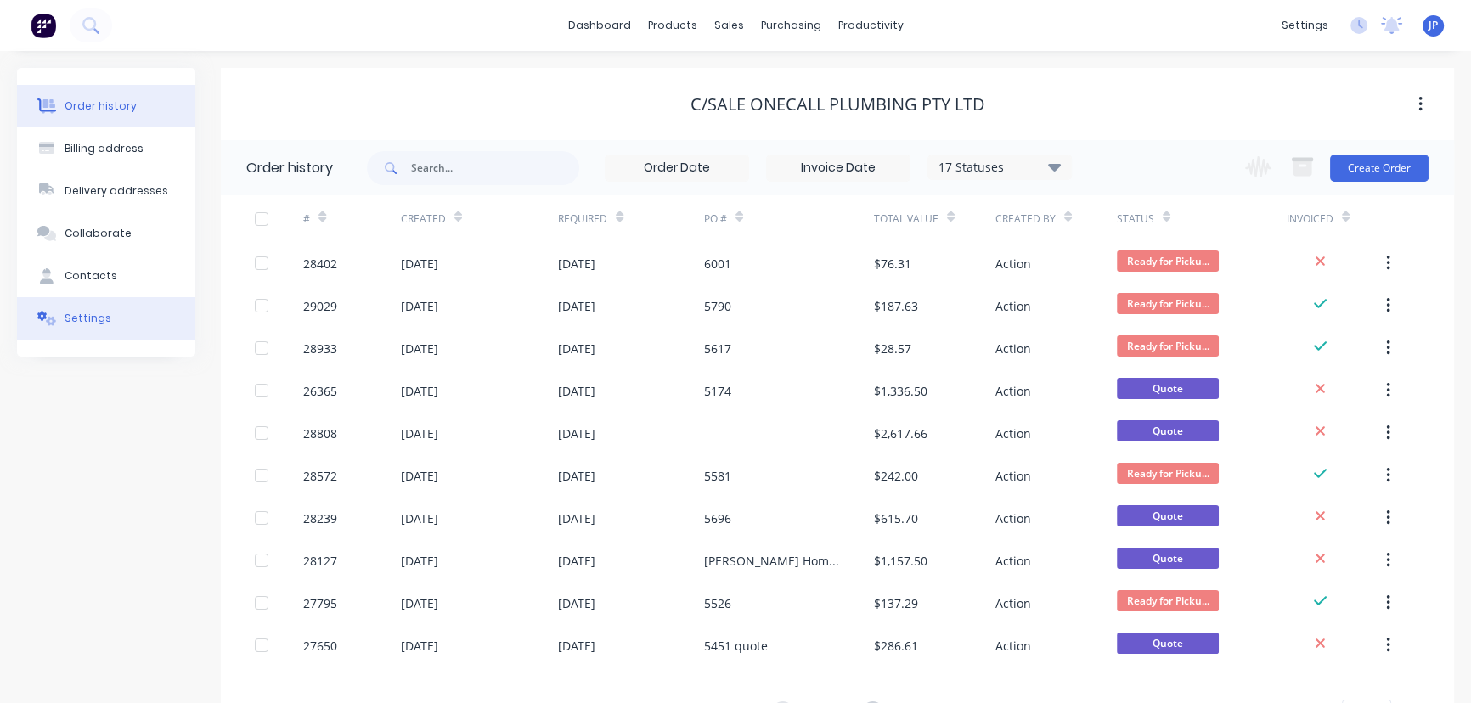
click at [104, 325] on div "Settings" at bounding box center [88, 318] width 47 height 15
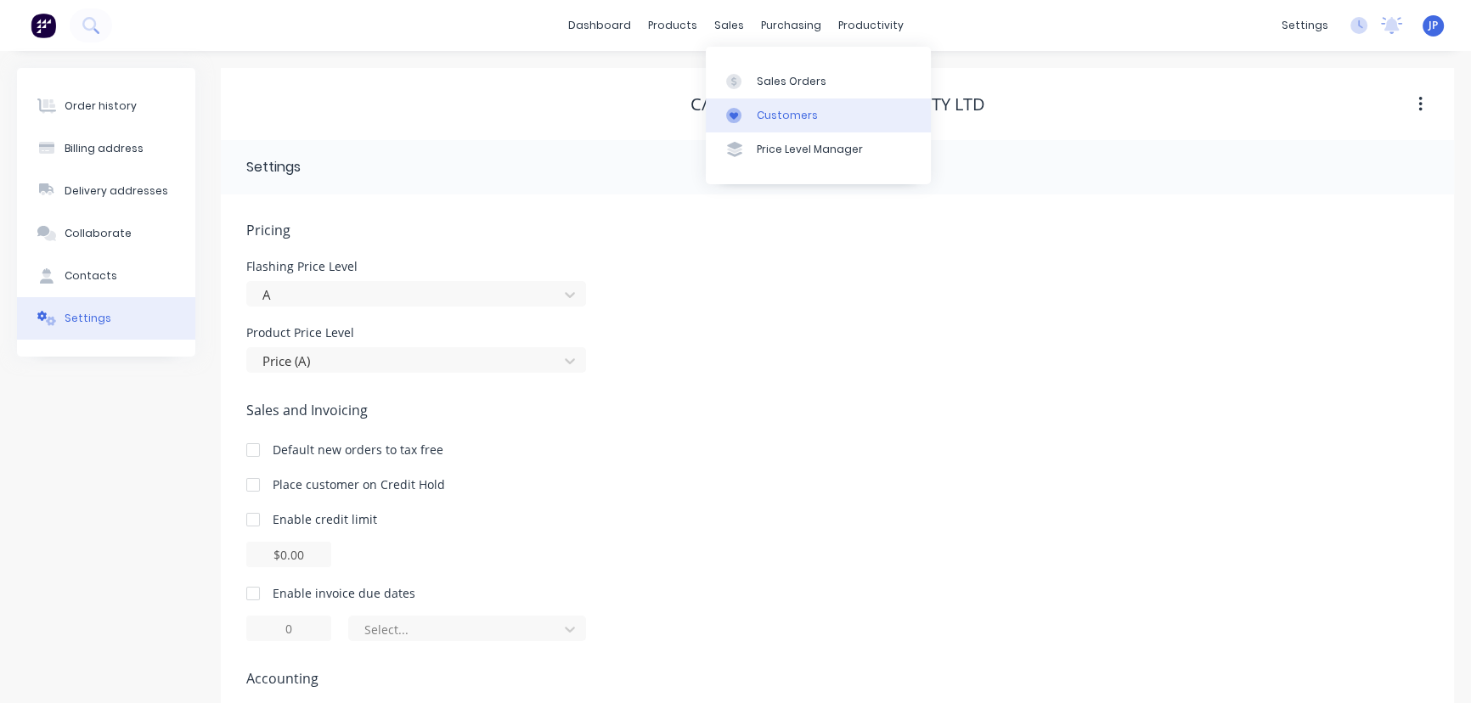
click at [764, 112] on div "Customers" at bounding box center [787, 115] width 61 height 15
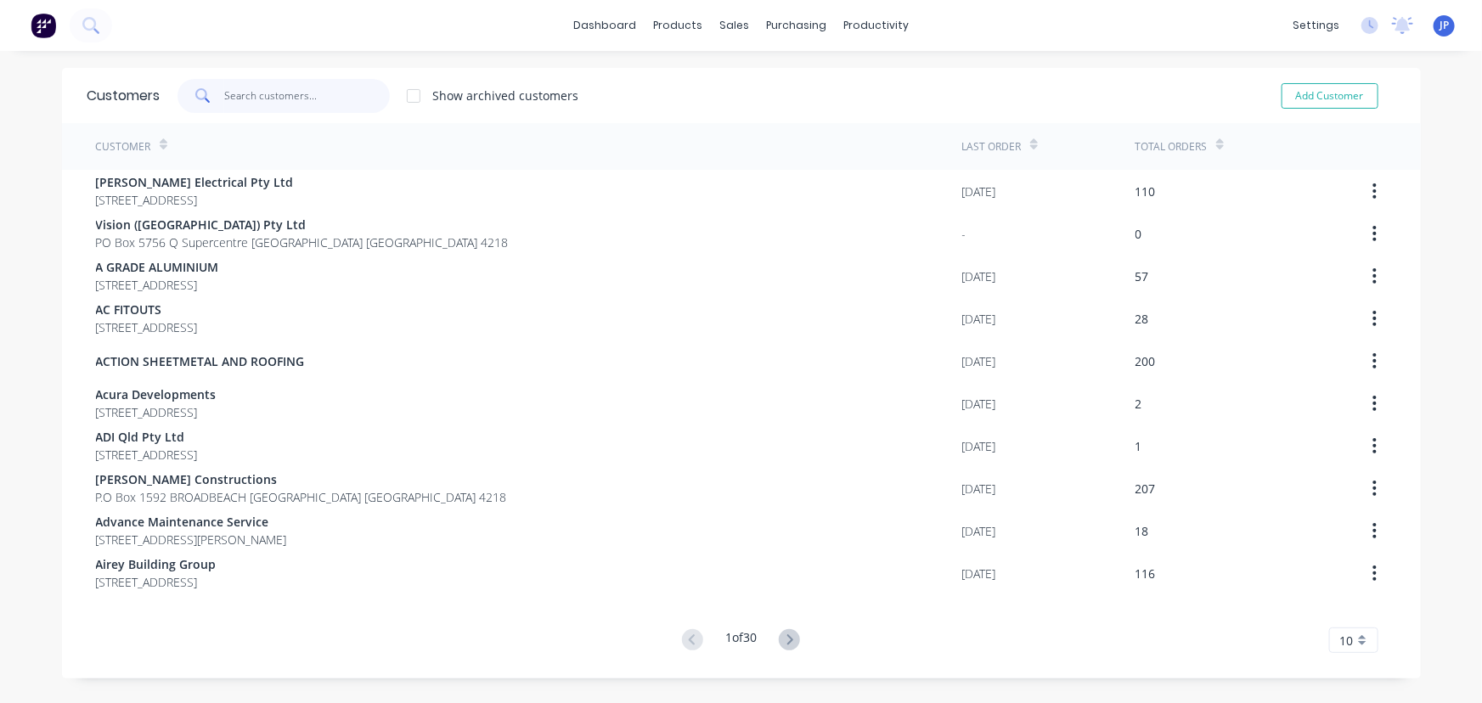
click at [226, 95] on input "text" at bounding box center [307, 96] width 166 height 34
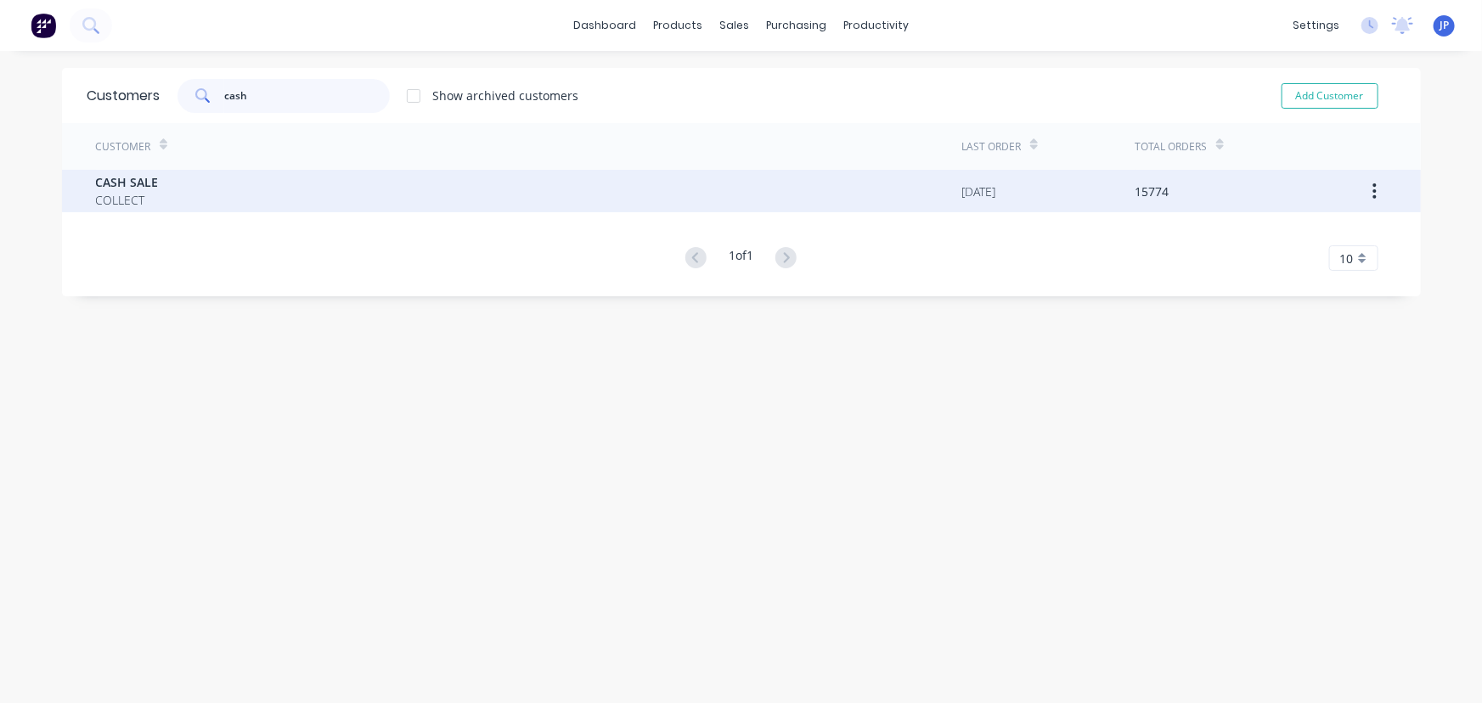
type input "cash"
click at [128, 189] on span "CASH SALE" at bounding box center [127, 182] width 63 height 18
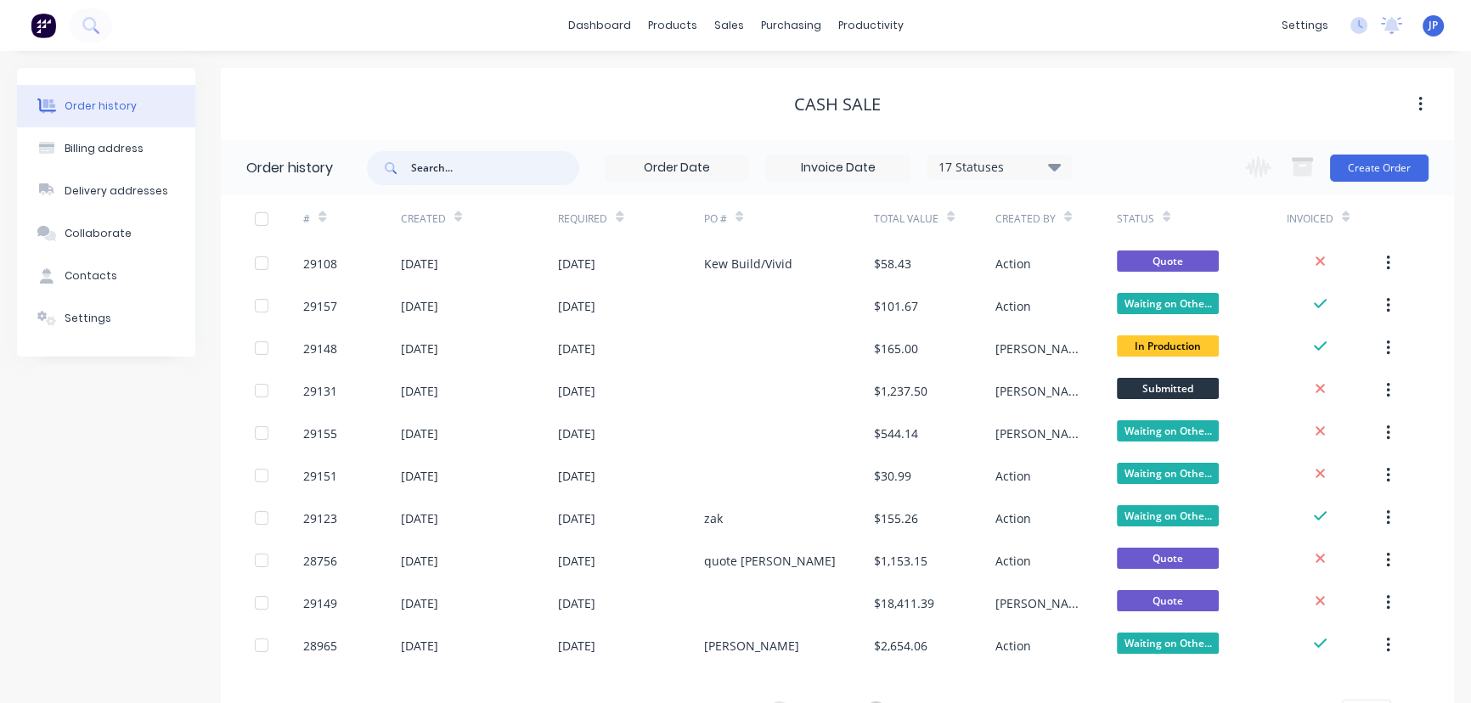
click at [424, 166] on input "text" at bounding box center [495, 168] width 168 height 34
type input "28896"
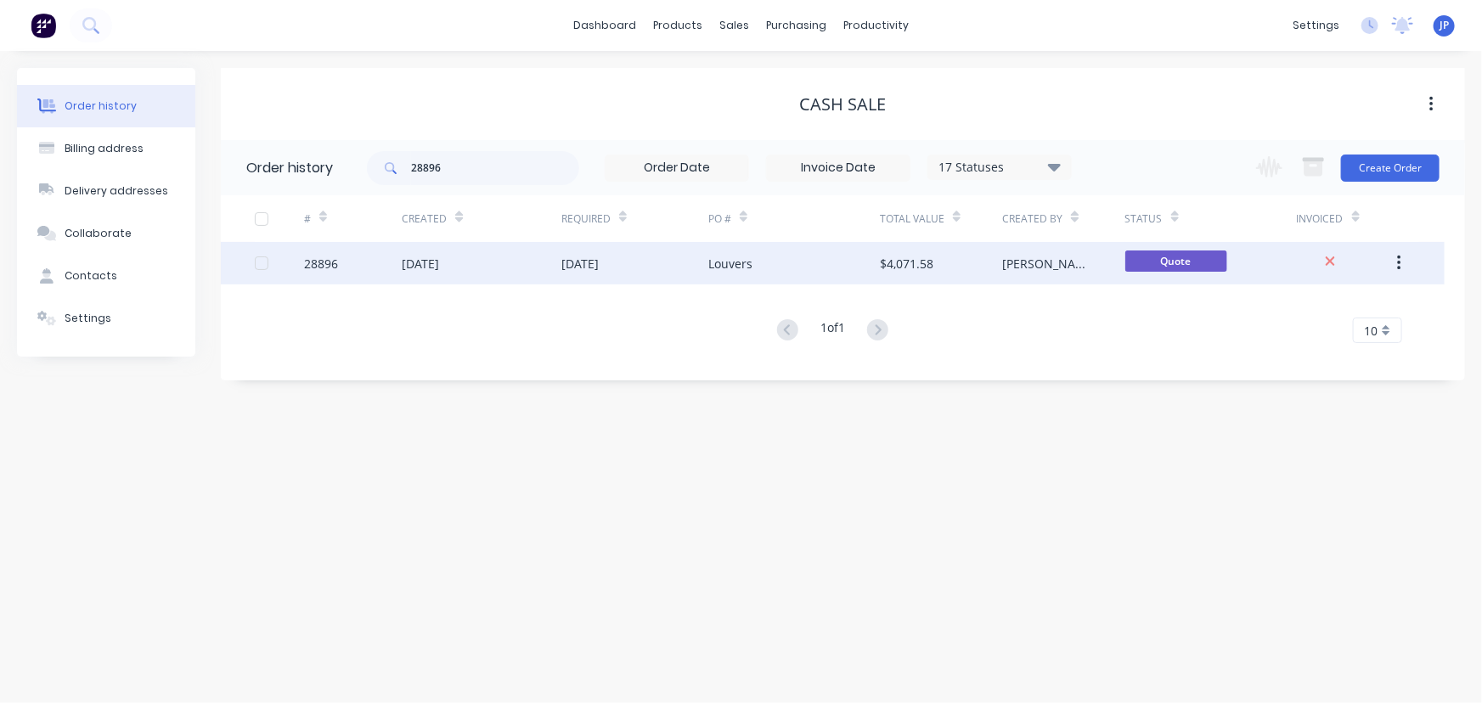
click at [481, 267] on div "[DATE]" at bounding box center [482, 263] width 160 height 42
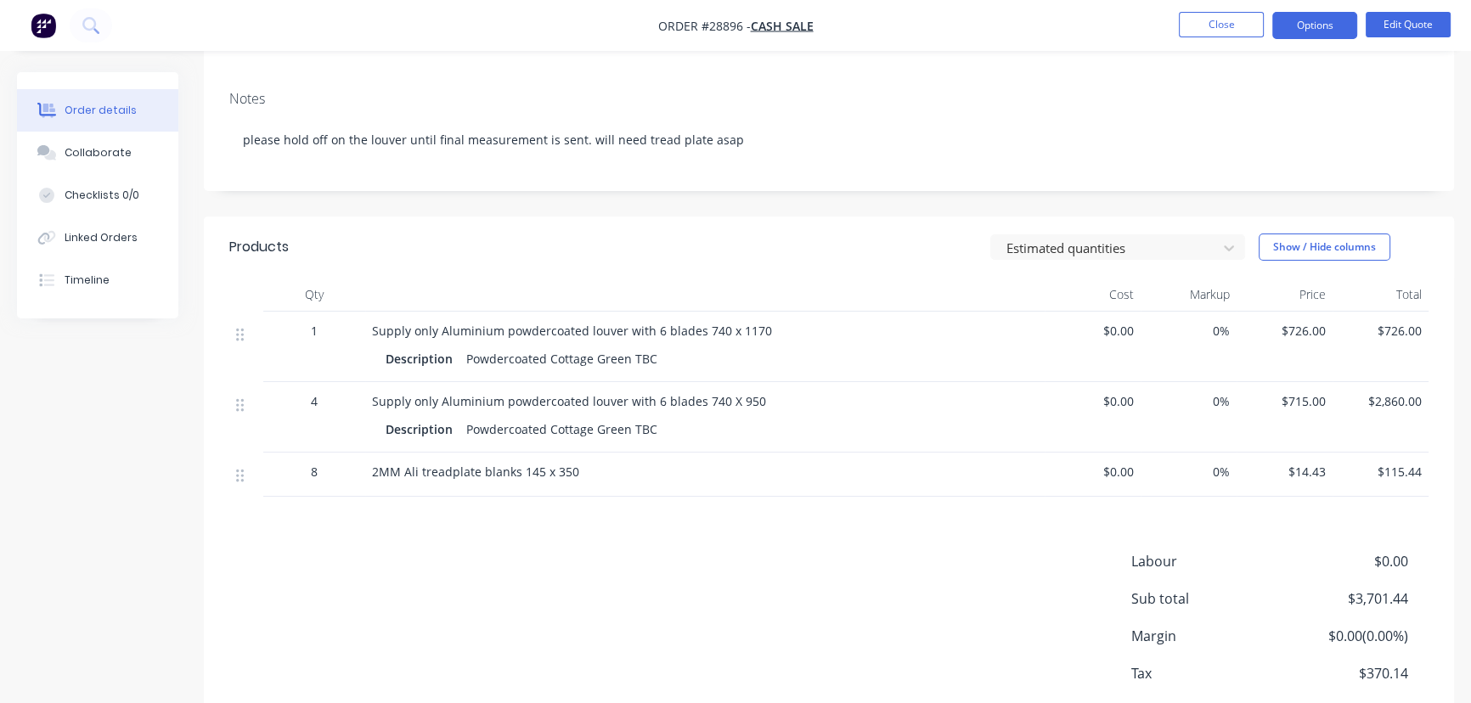
scroll to position [308, 0]
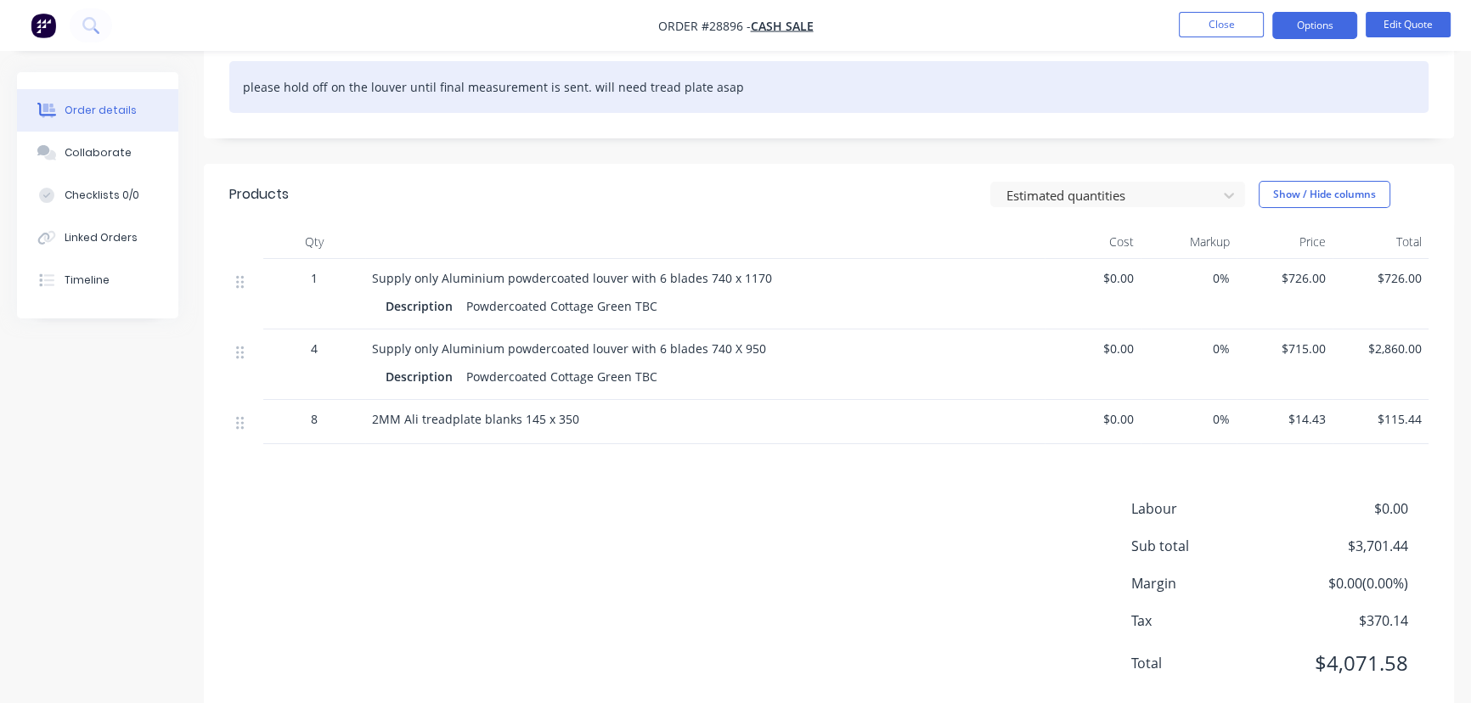
scroll to position [308, 0]
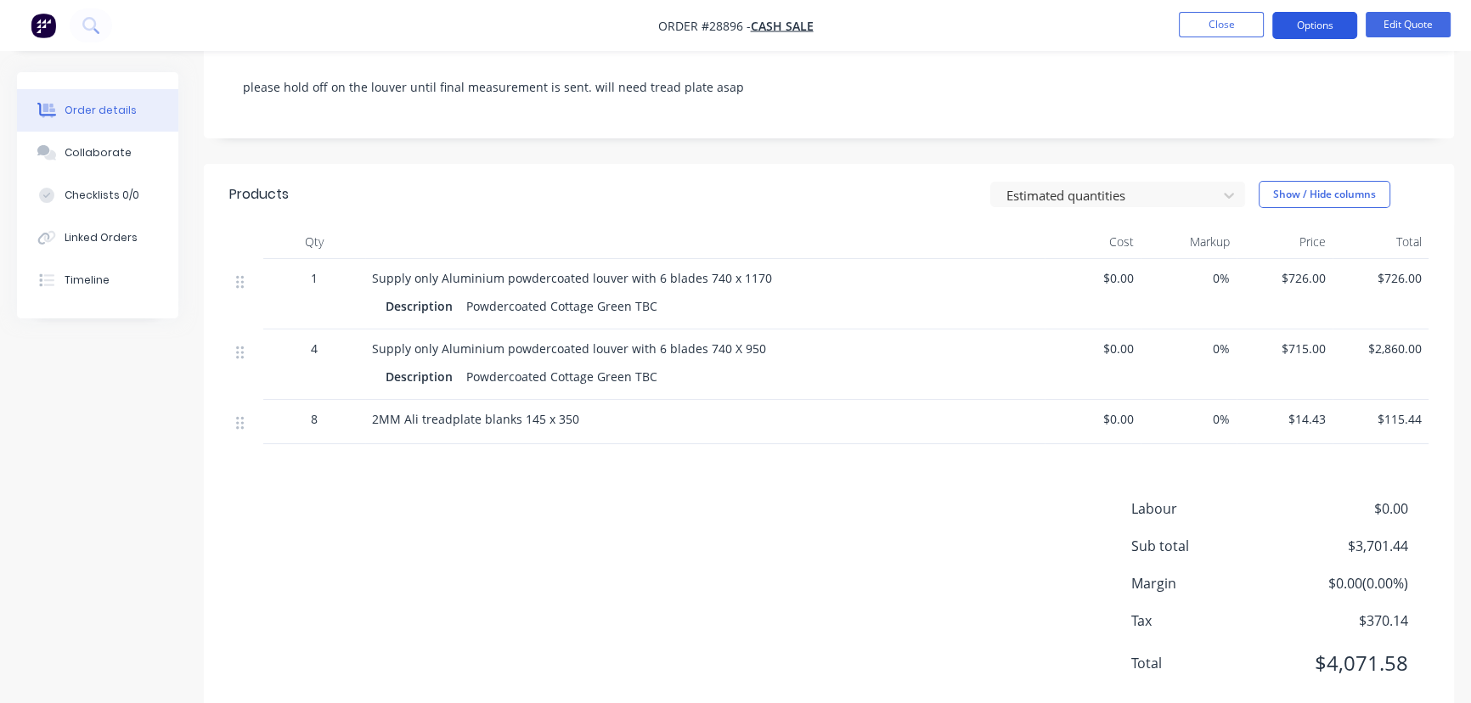
click at [1315, 32] on button "Options" at bounding box center [1314, 25] width 85 height 27
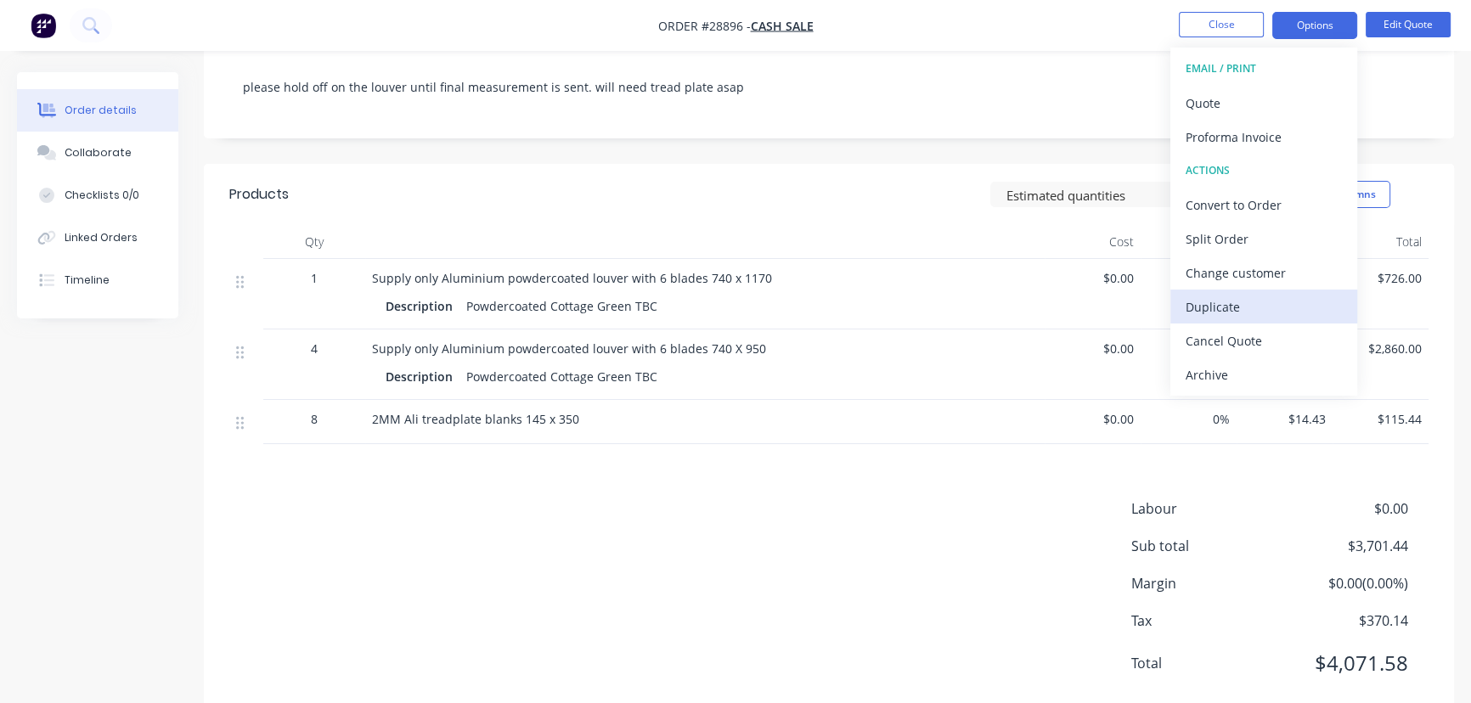
click at [1206, 302] on div "Duplicate" at bounding box center [1263, 307] width 156 height 25
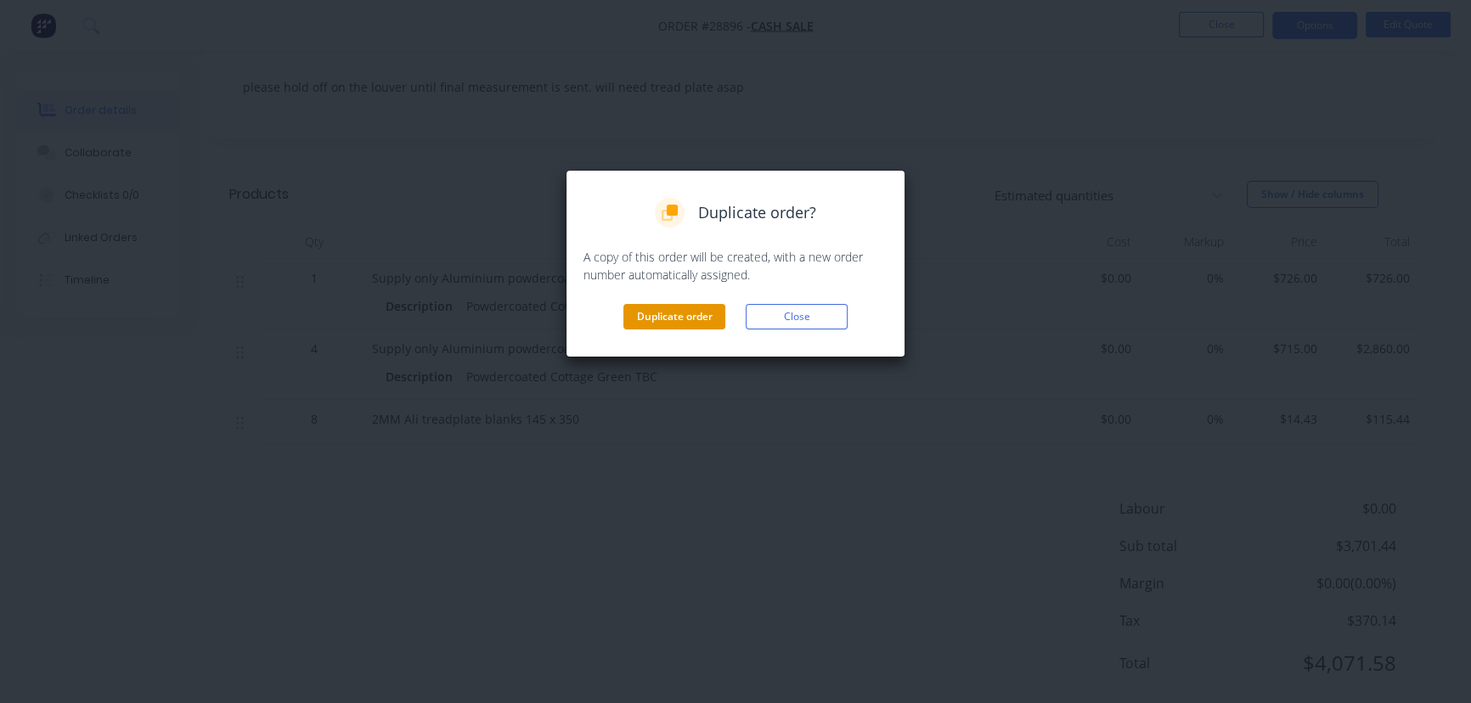
click at [688, 321] on button "Duplicate order" at bounding box center [674, 316] width 102 height 25
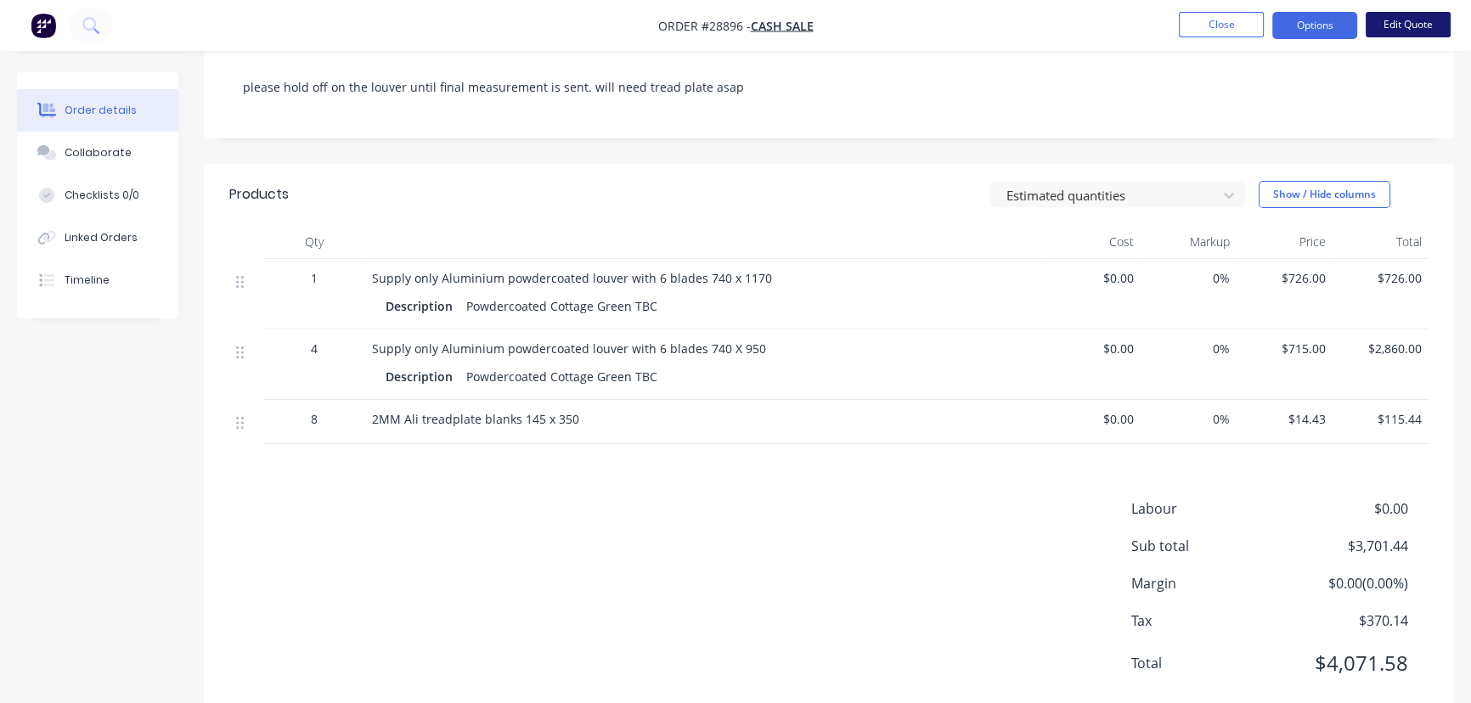
click at [1401, 32] on button "Edit Quote" at bounding box center [1407, 24] width 85 height 25
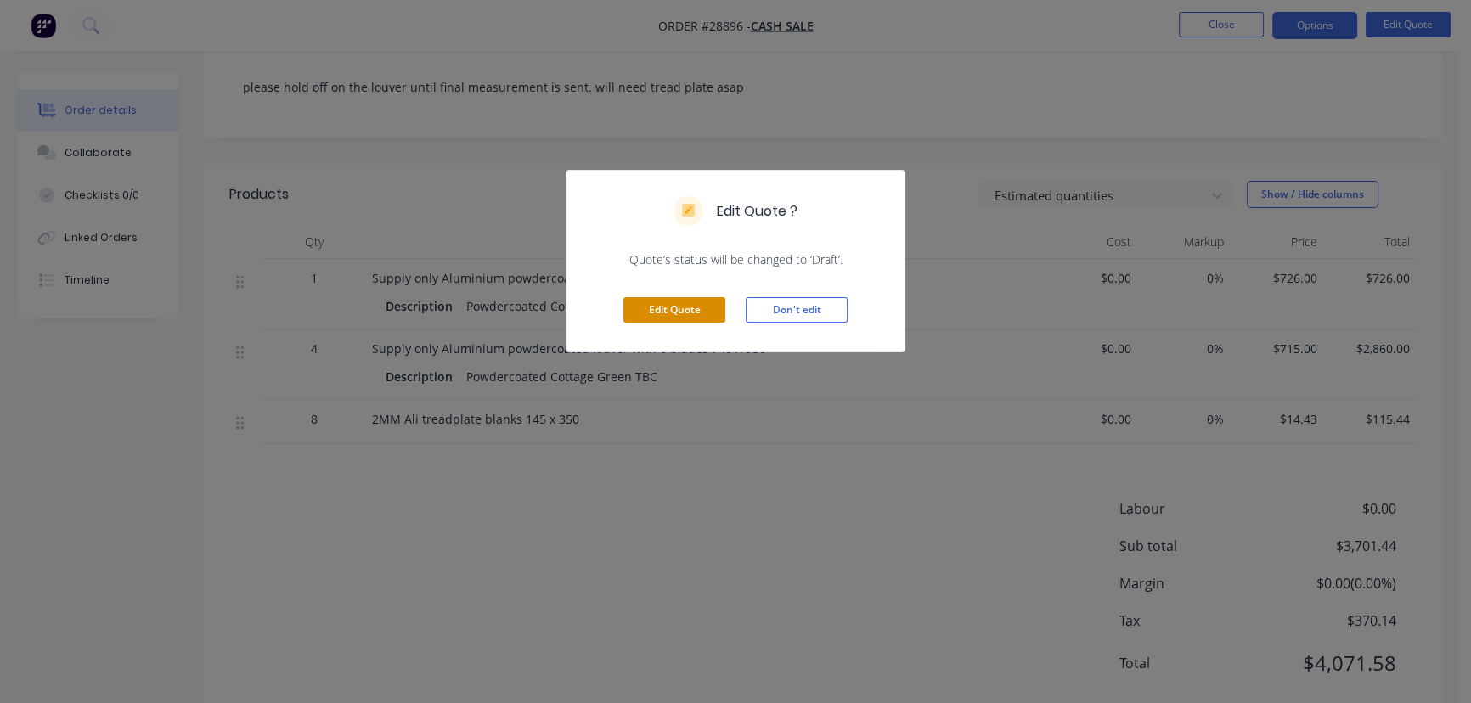
click at [666, 313] on button "Edit Quote" at bounding box center [674, 309] width 102 height 25
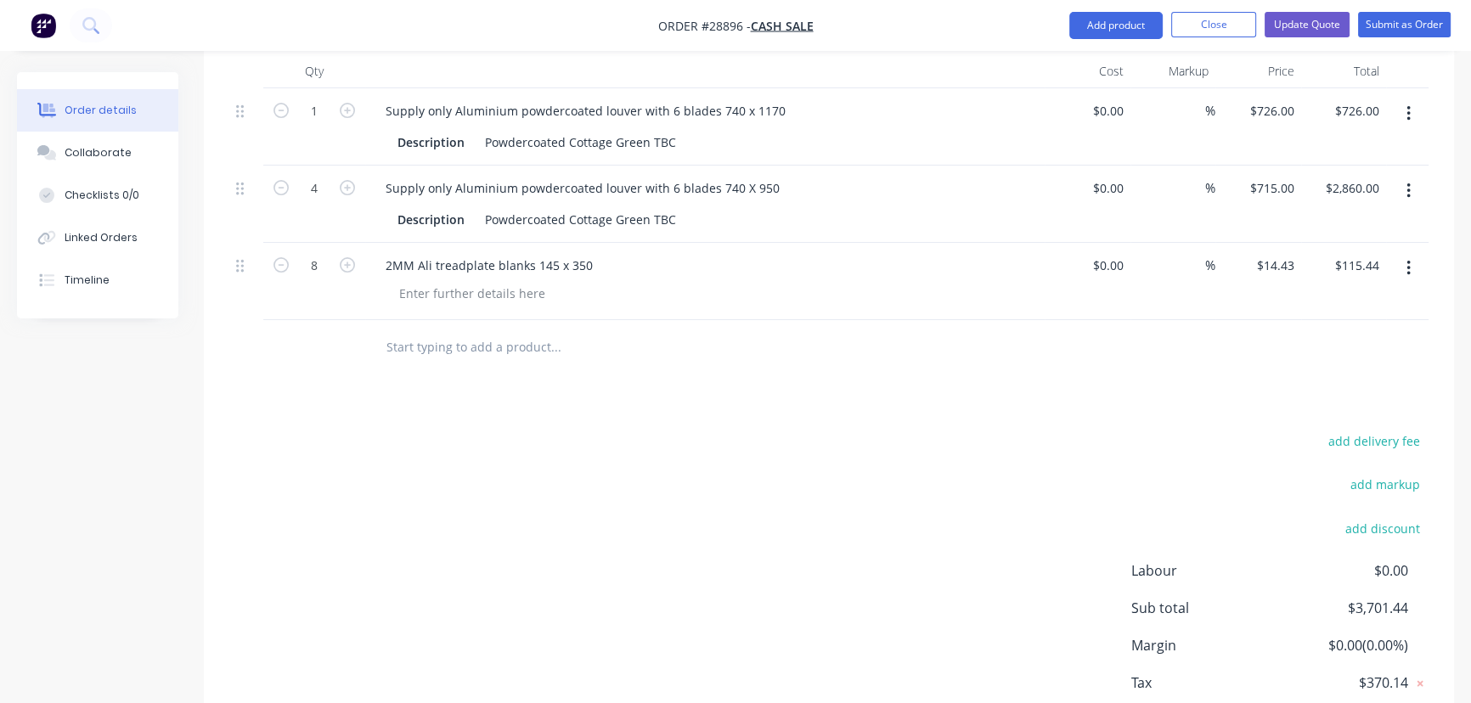
scroll to position [540, 0]
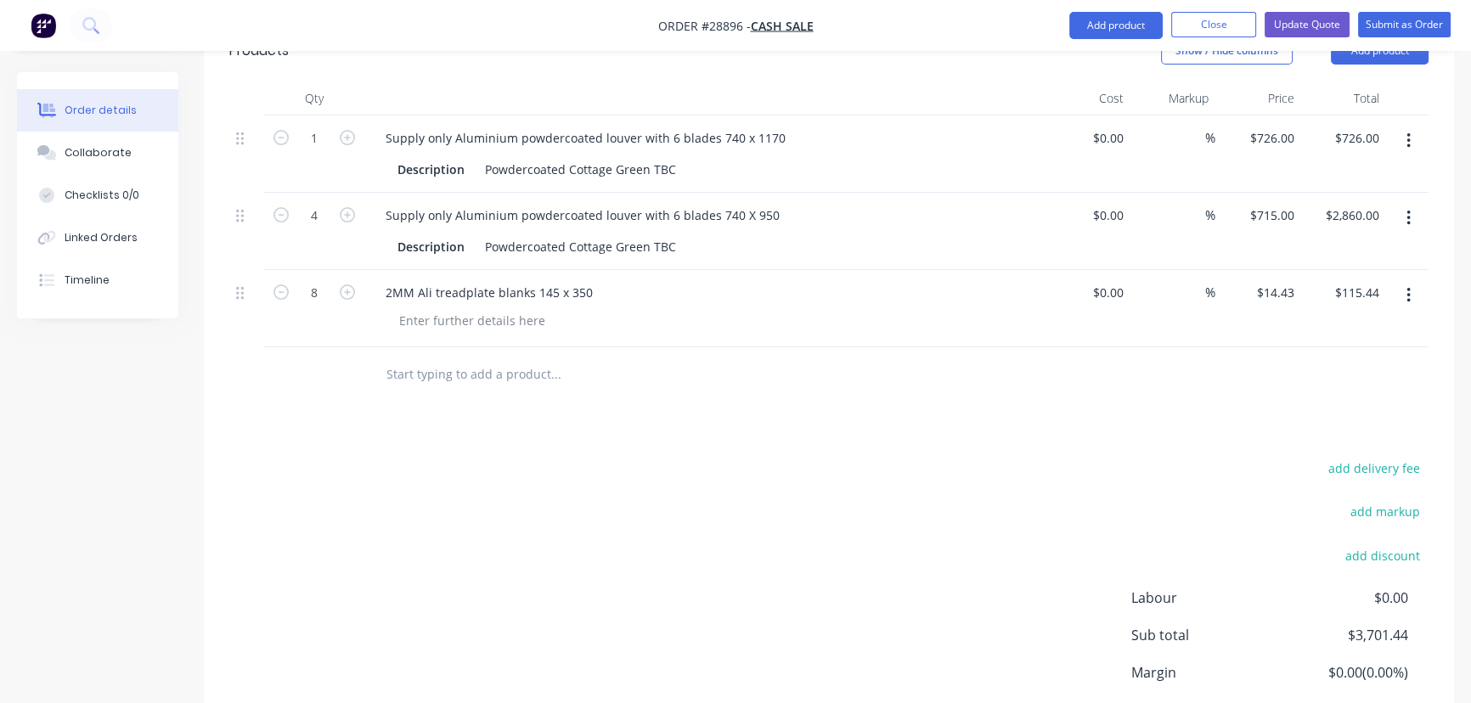
click at [1410, 133] on icon "button" at bounding box center [1407, 140] width 3 height 15
click at [1323, 275] on div "Delete" at bounding box center [1347, 287] width 131 height 25
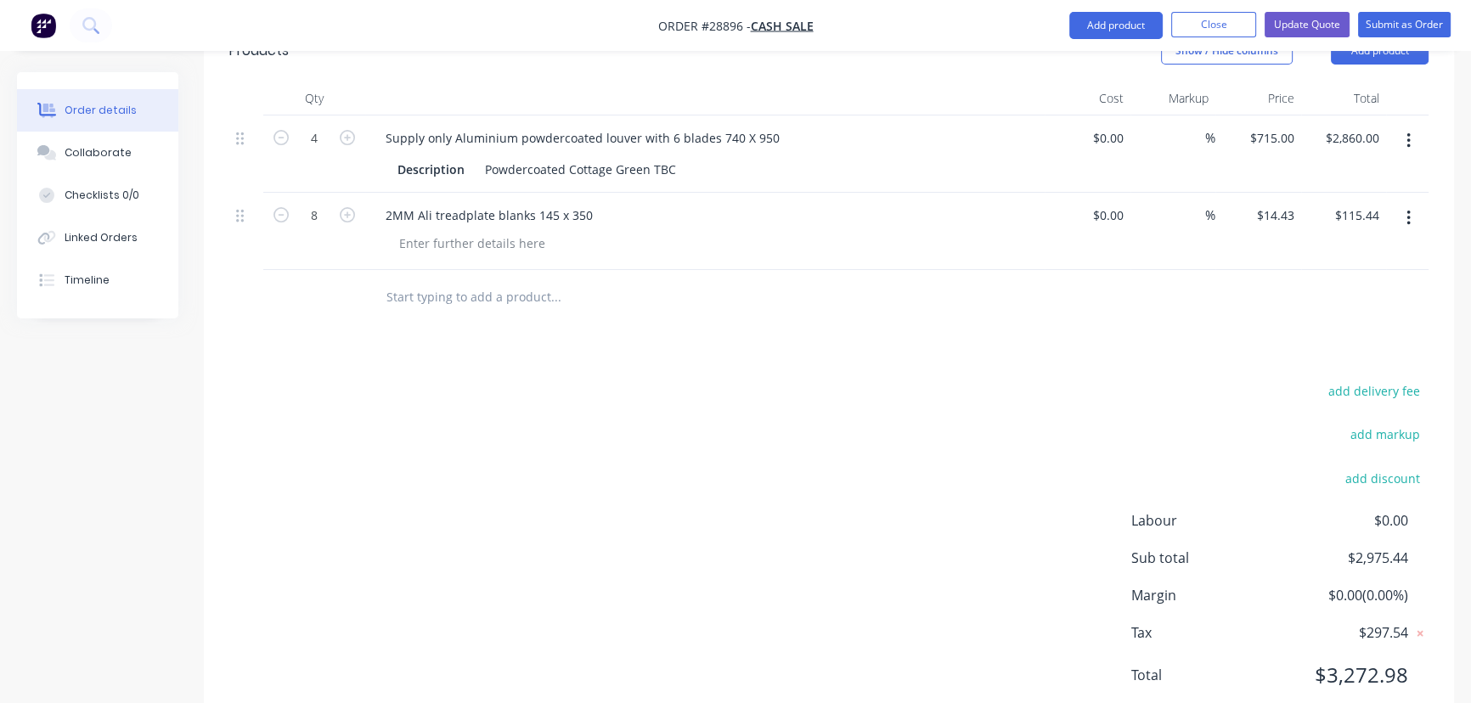
click at [1415, 126] on button "button" at bounding box center [1408, 141] width 40 height 31
click at [1322, 275] on div "Delete" at bounding box center [1347, 287] width 131 height 25
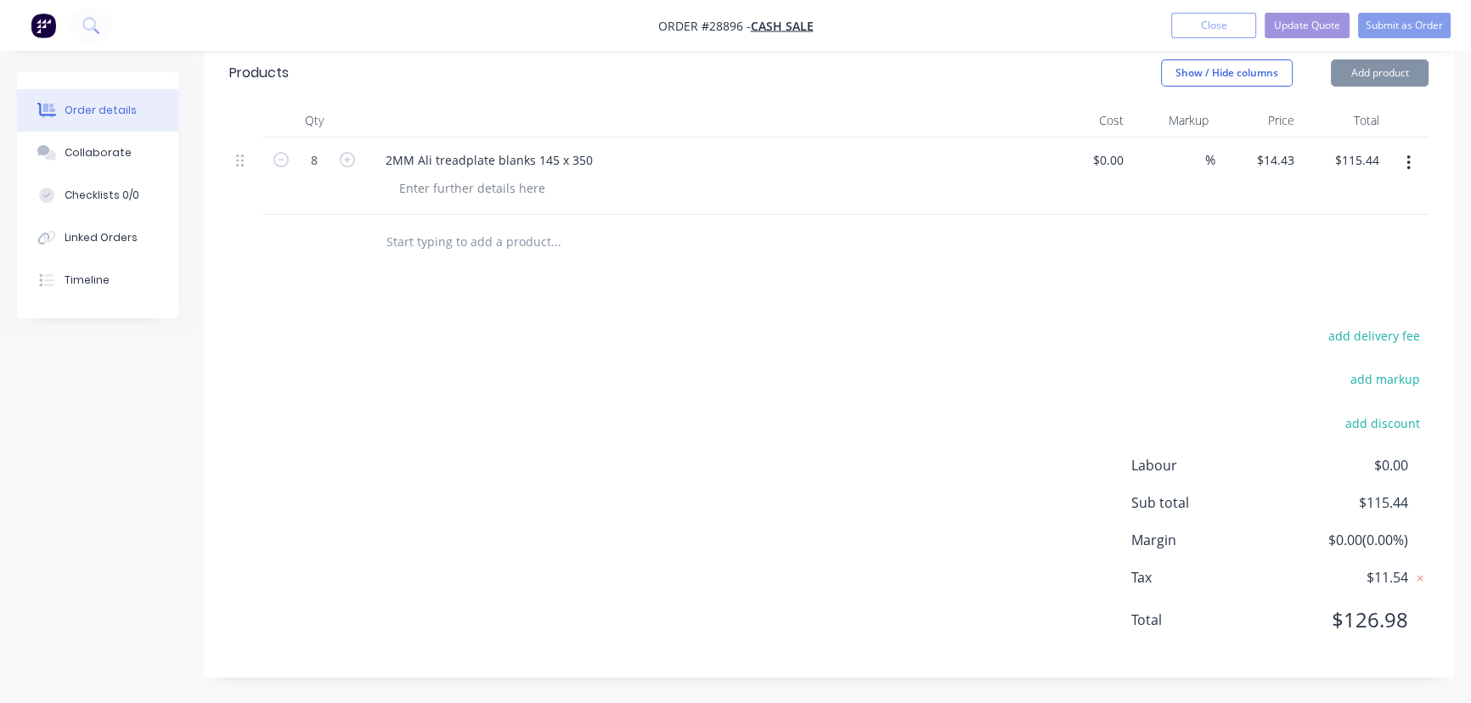
scroll to position [493, 0]
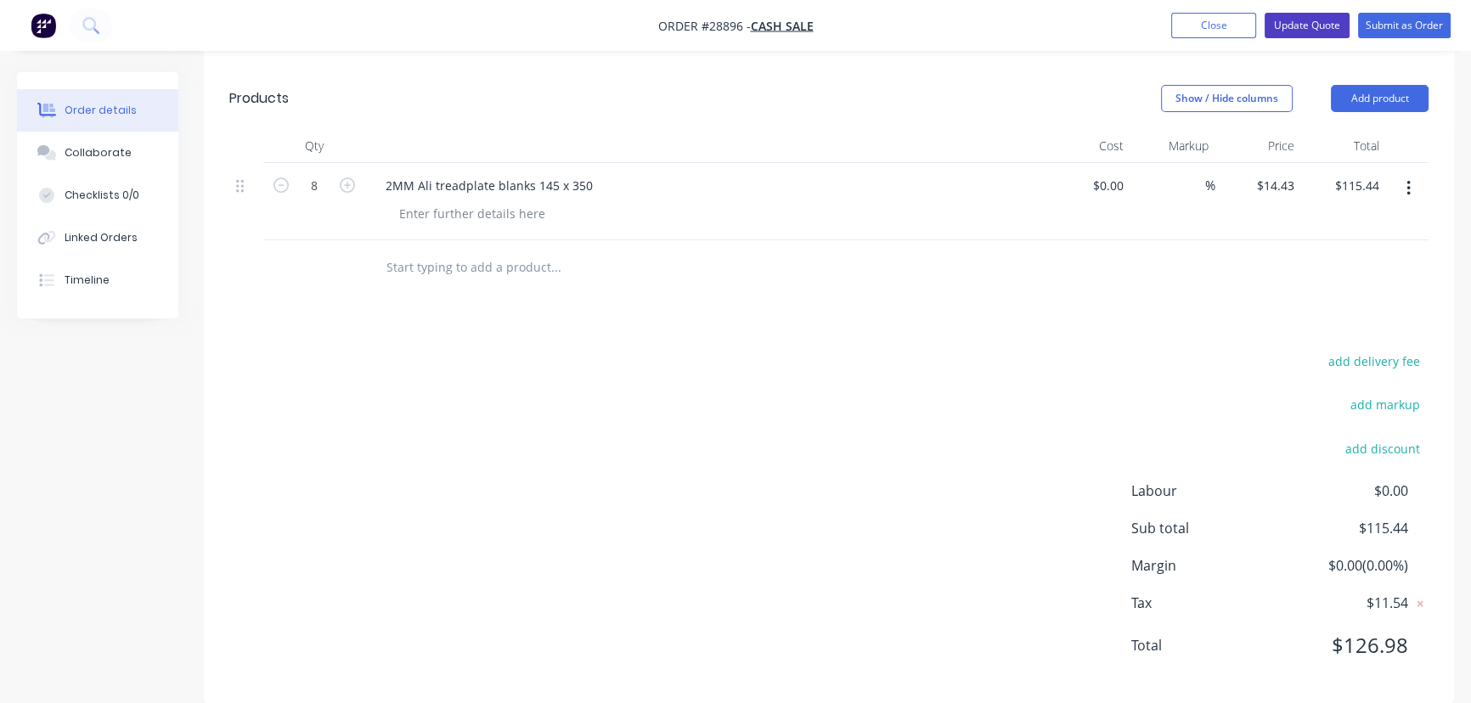
click at [1325, 24] on button "Update Quote" at bounding box center [1306, 25] width 85 height 25
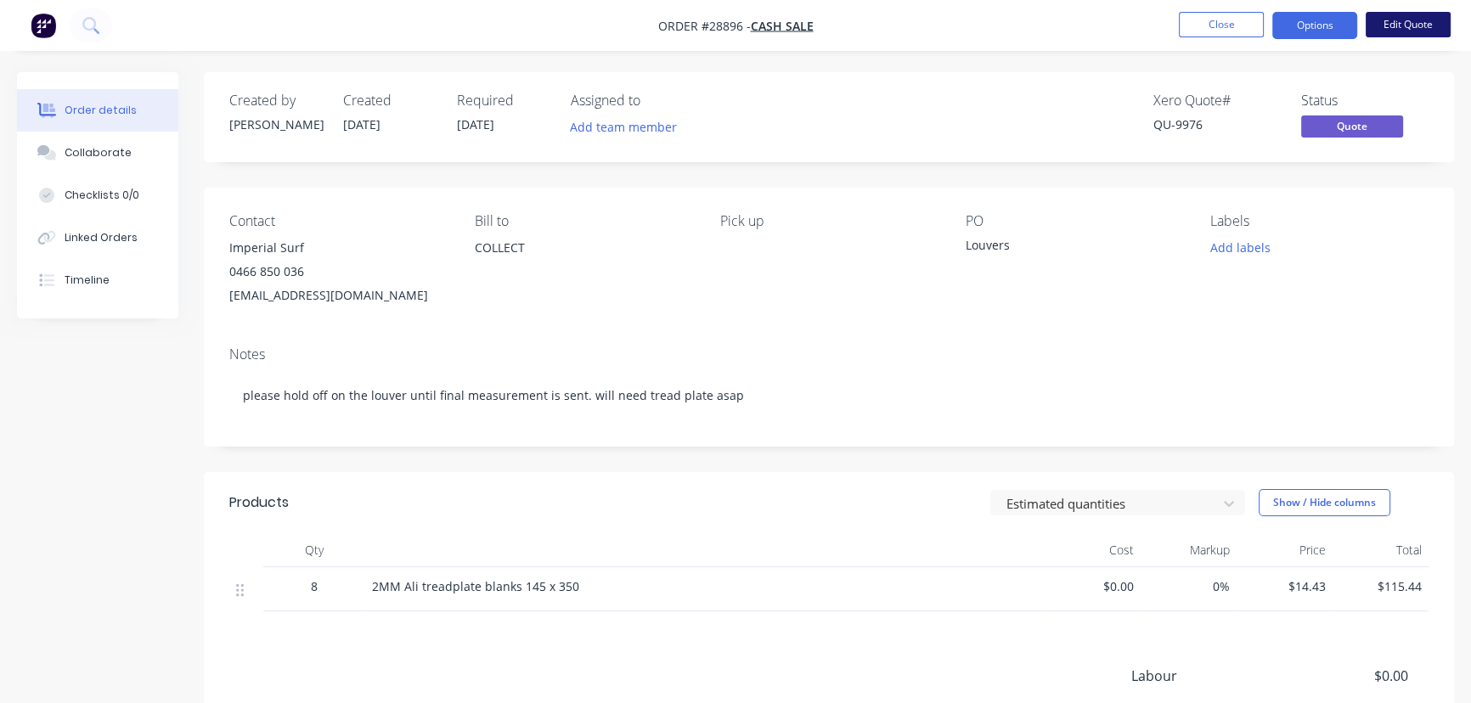
click at [1415, 30] on button "Edit Quote" at bounding box center [1407, 24] width 85 height 25
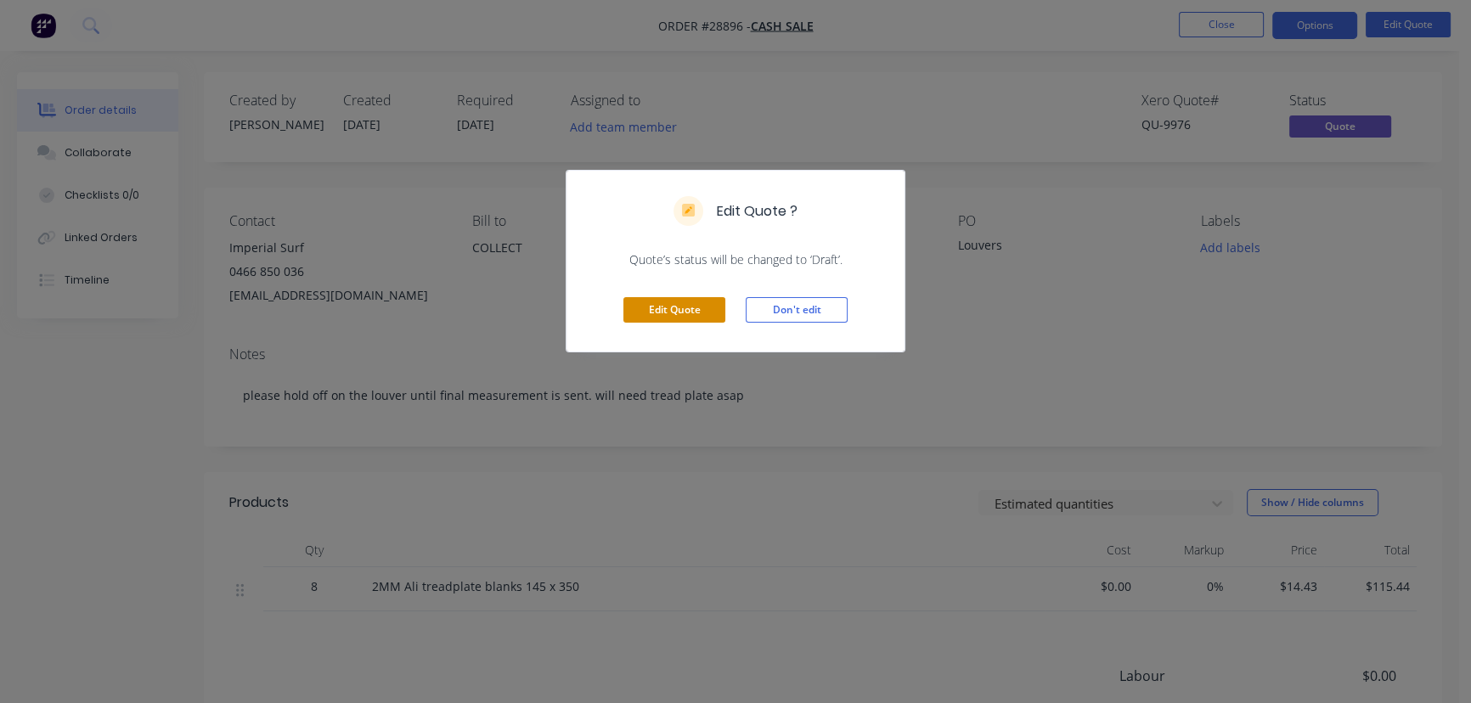
click at [680, 315] on button "Edit Quote" at bounding box center [674, 309] width 102 height 25
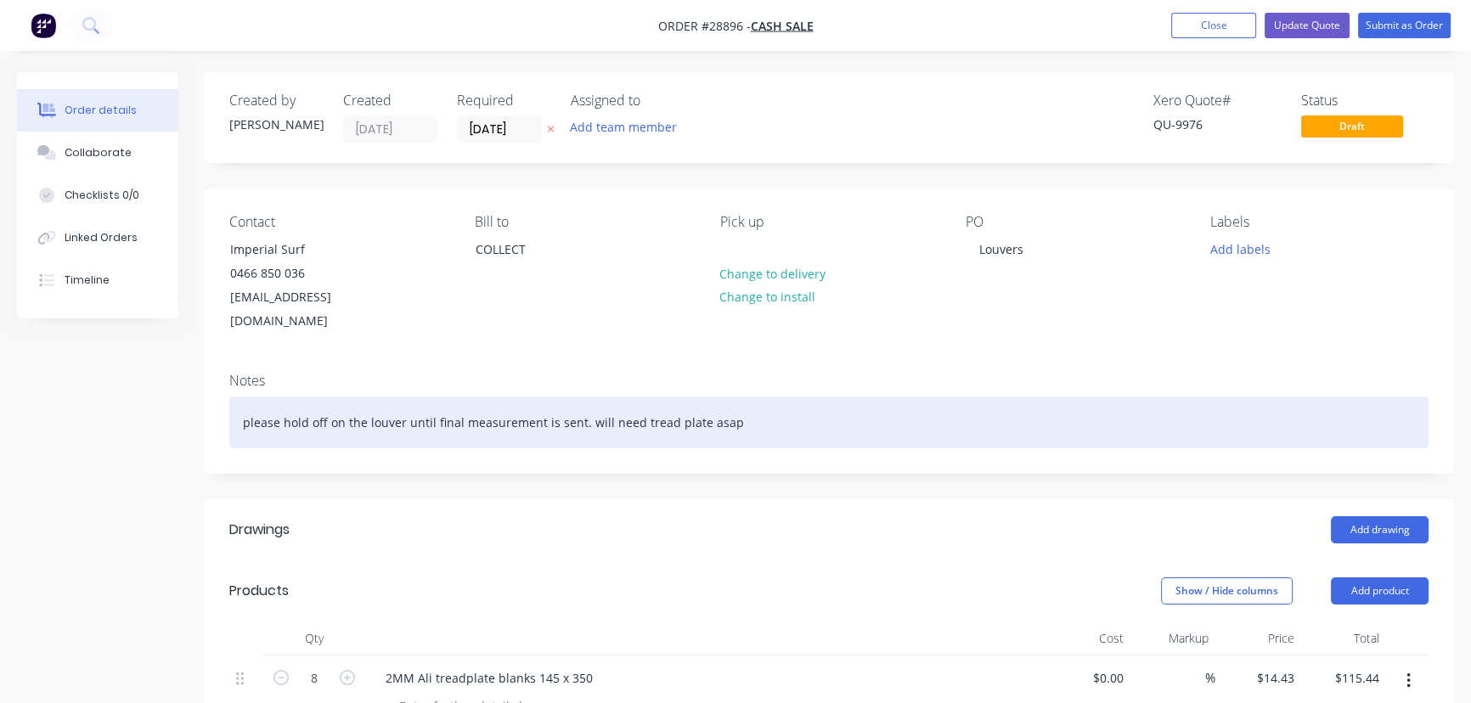
click at [576, 403] on div "please hold off on the louver until final measurement is sent. will need tread …" at bounding box center [828, 423] width 1199 height 52
drag, startPoint x: 576, startPoint y: 403, endPoint x: 240, endPoint y: 422, distance: 335.9
click at [240, 422] on div "please hold off on the louver until final measurement is sent. will need tread …" at bounding box center [828, 423] width 1199 height 52
drag, startPoint x: 405, startPoint y: 403, endPoint x: 386, endPoint y: 401, distance: 19.6
click at [386, 401] on div "will need tread plate asap" at bounding box center [828, 423] width 1199 height 52
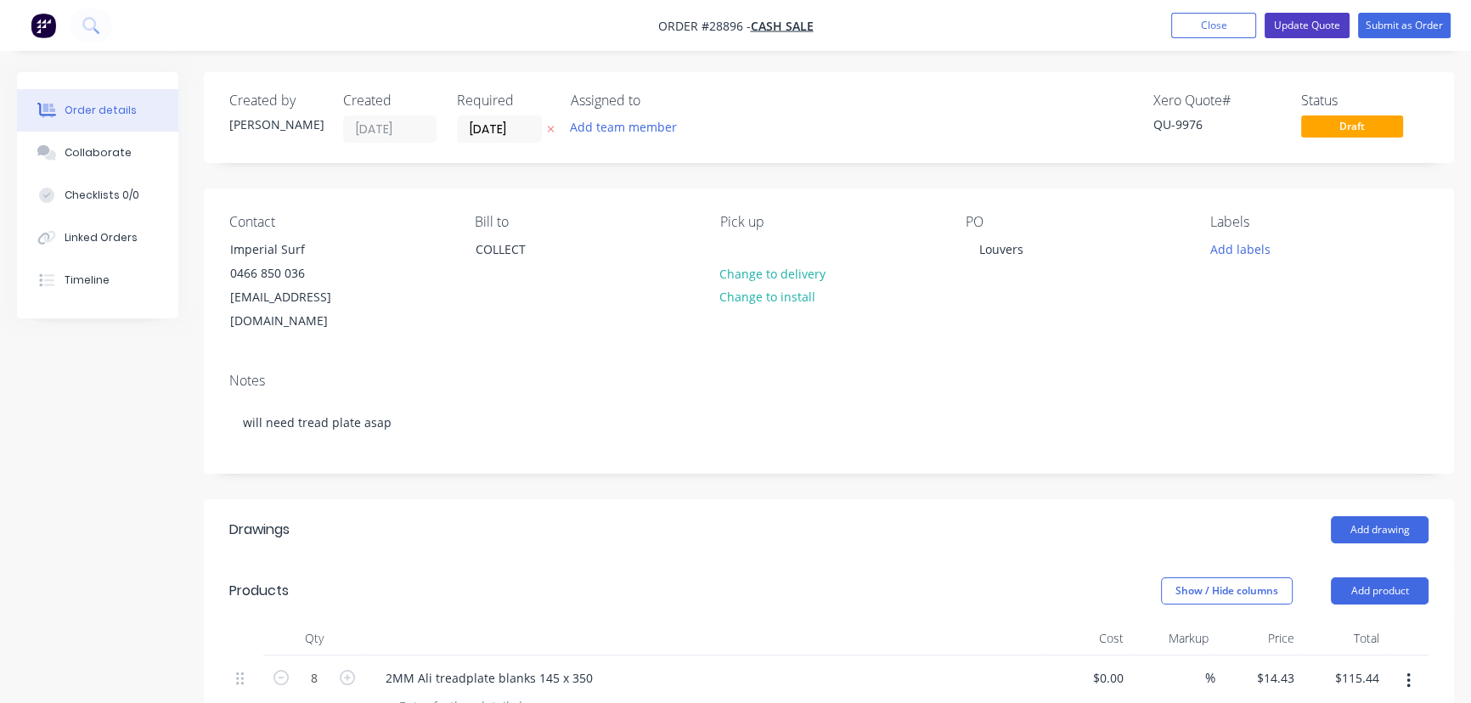
click at [1310, 25] on button "Update Quote" at bounding box center [1306, 25] width 85 height 25
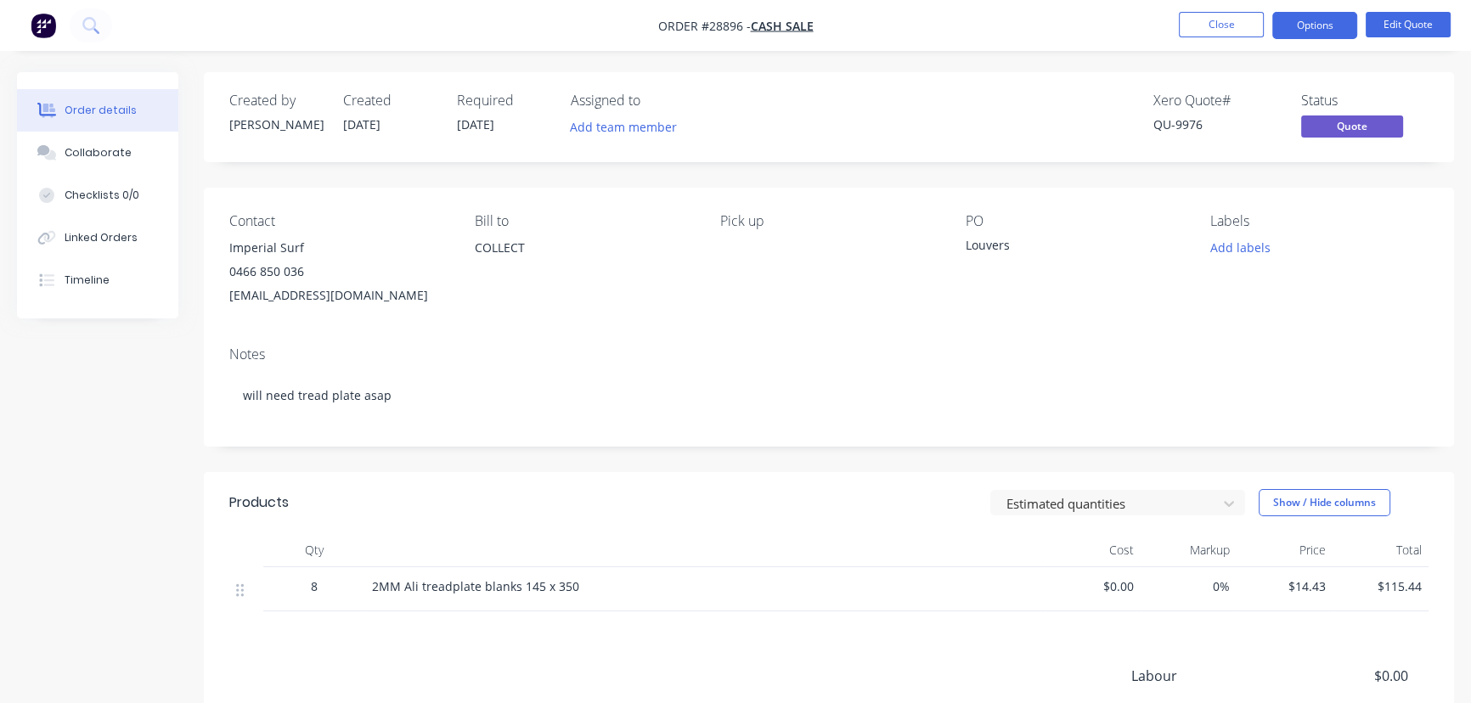
click at [1306, 30] on button "Options" at bounding box center [1314, 25] width 85 height 27
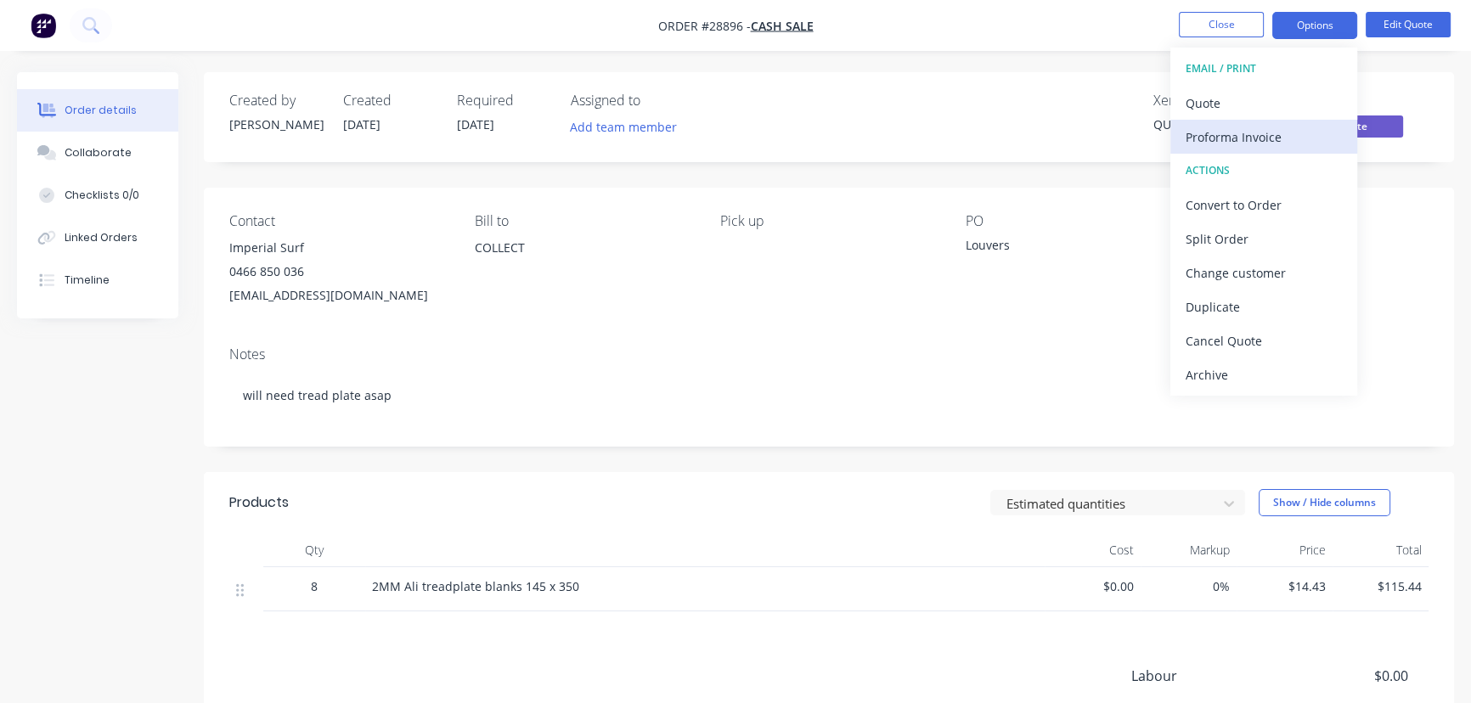
click at [1275, 136] on div "Proforma Invoice" at bounding box center [1263, 137] width 156 height 25
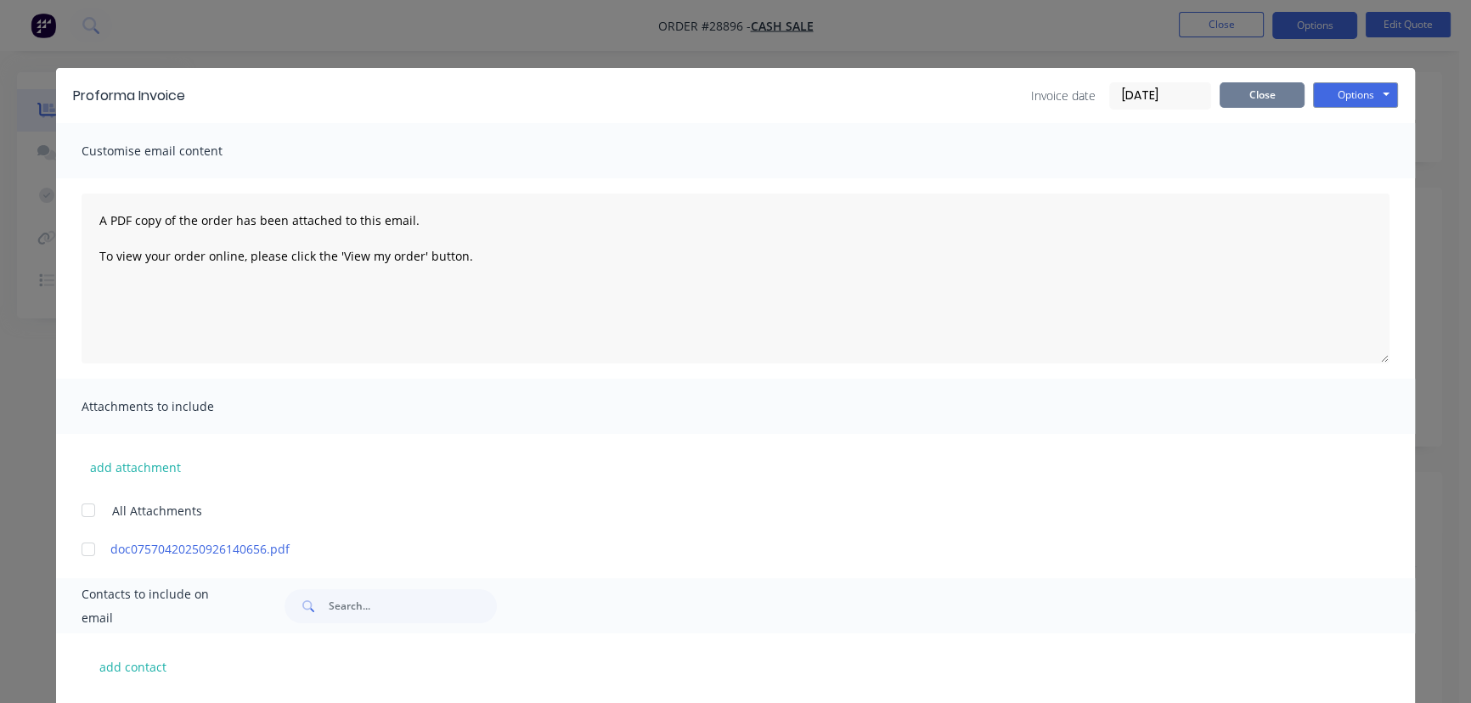
click at [1244, 99] on button "Close" at bounding box center [1261, 94] width 85 height 25
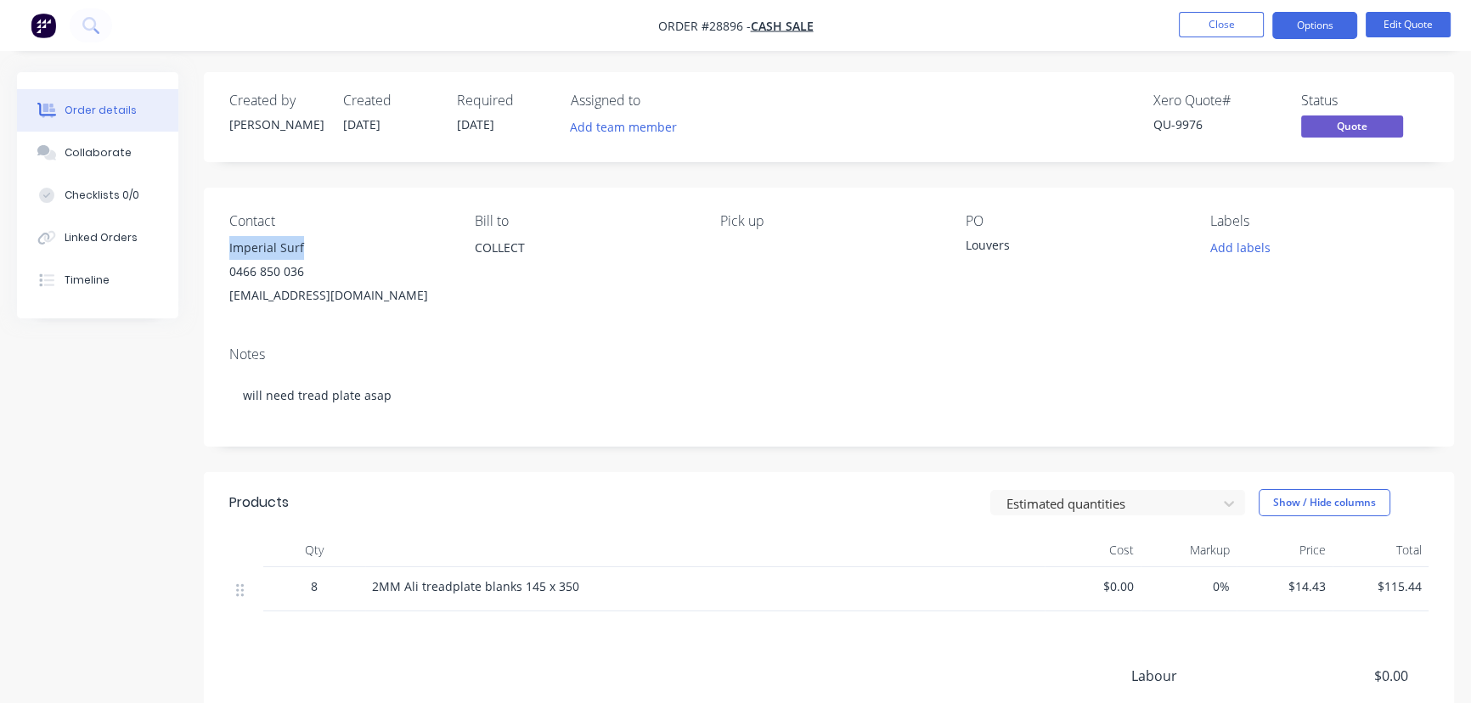
drag, startPoint x: 305, startPoint y: 251, endPoint x: 225, endPoint y: 255, distance: 79.9
click at [225, 255] on div "Contact Imperial Surf 0466 850 036 manager@imperialsurf.au Bill to COLLECT Pick…" at bounding box center [829, 260] width 1250 height 145
copy div "Imperial Surf"
click at [1291, 30] on button "Options" at bounding box center [1314, 25] width 85 height 27
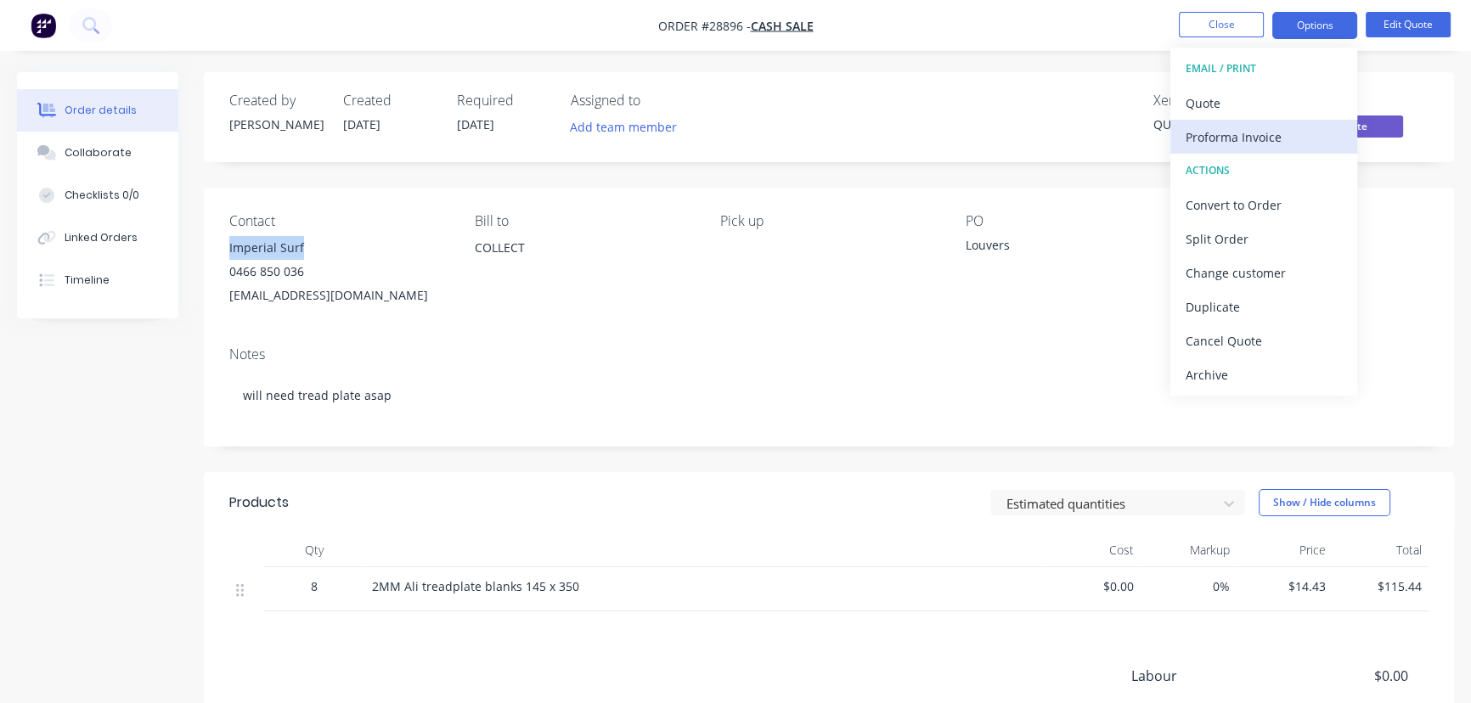
click at [1263, 140] on div "Proforma Invoice" at bounding box center [1263, 137] width 156 height 25
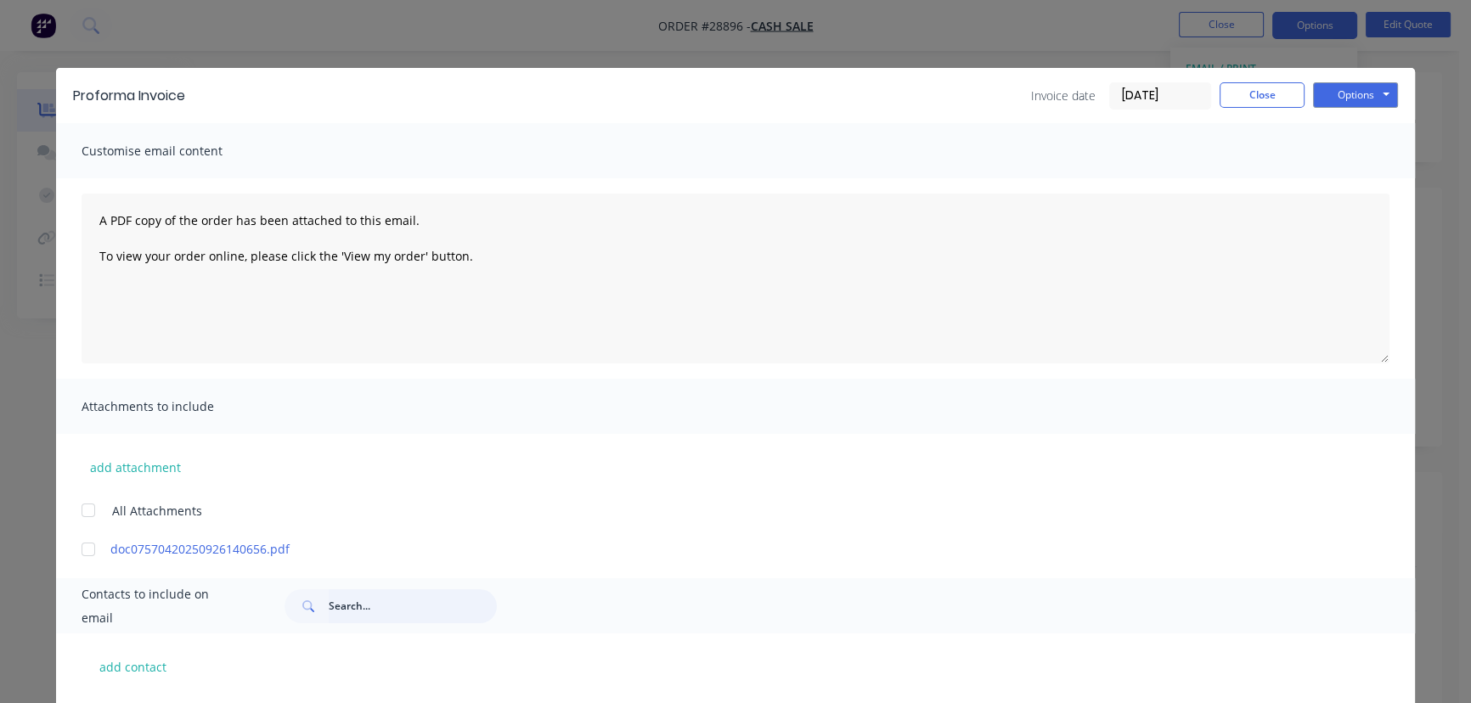
click at [344, 610] on input "text" at bounding box center [413, 606] width 168 height 34
paste input "Imperial Surf"
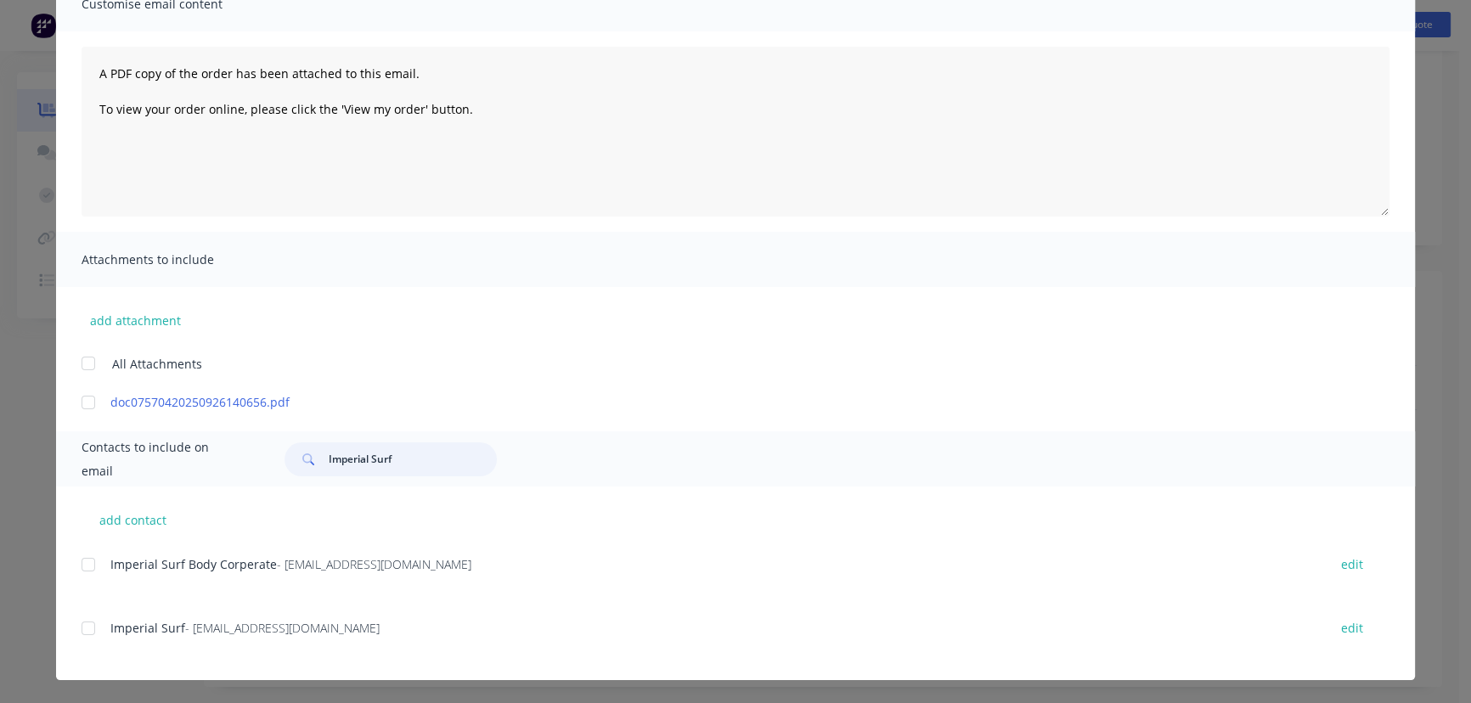
scroll to position [211, 0]
type input "Imperial Surf"
drag, startPoint x: 329, startPoint y: 631, endPoint x: 400, endPoint y: 631, distance: 70.5
click at [400, 631] on div "Imperial Surf - manager@imperialsurf.au" at bounding box center [710, 628] width 1200 height 18
click at [82, 634] on div at bounding box center [88, 628] width 34 height 34
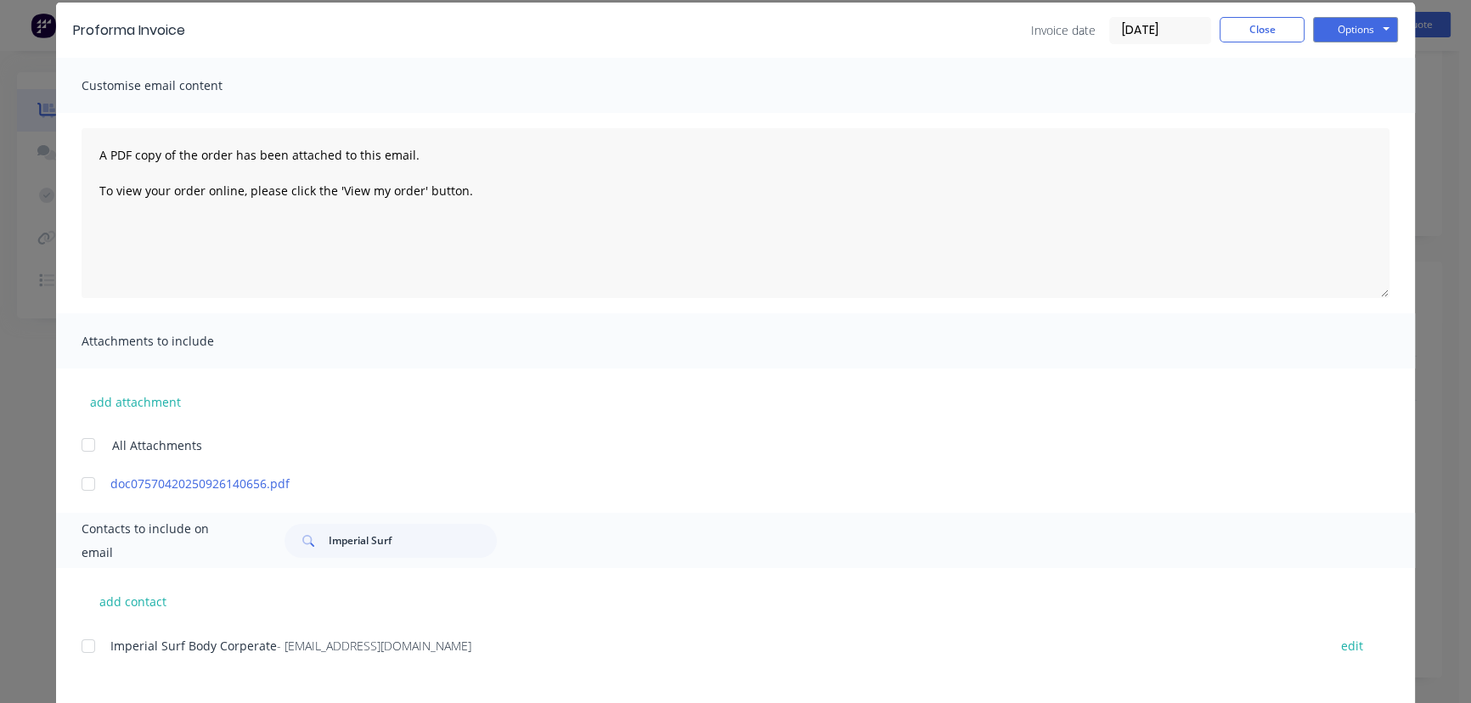
scroll to position [0, 0]
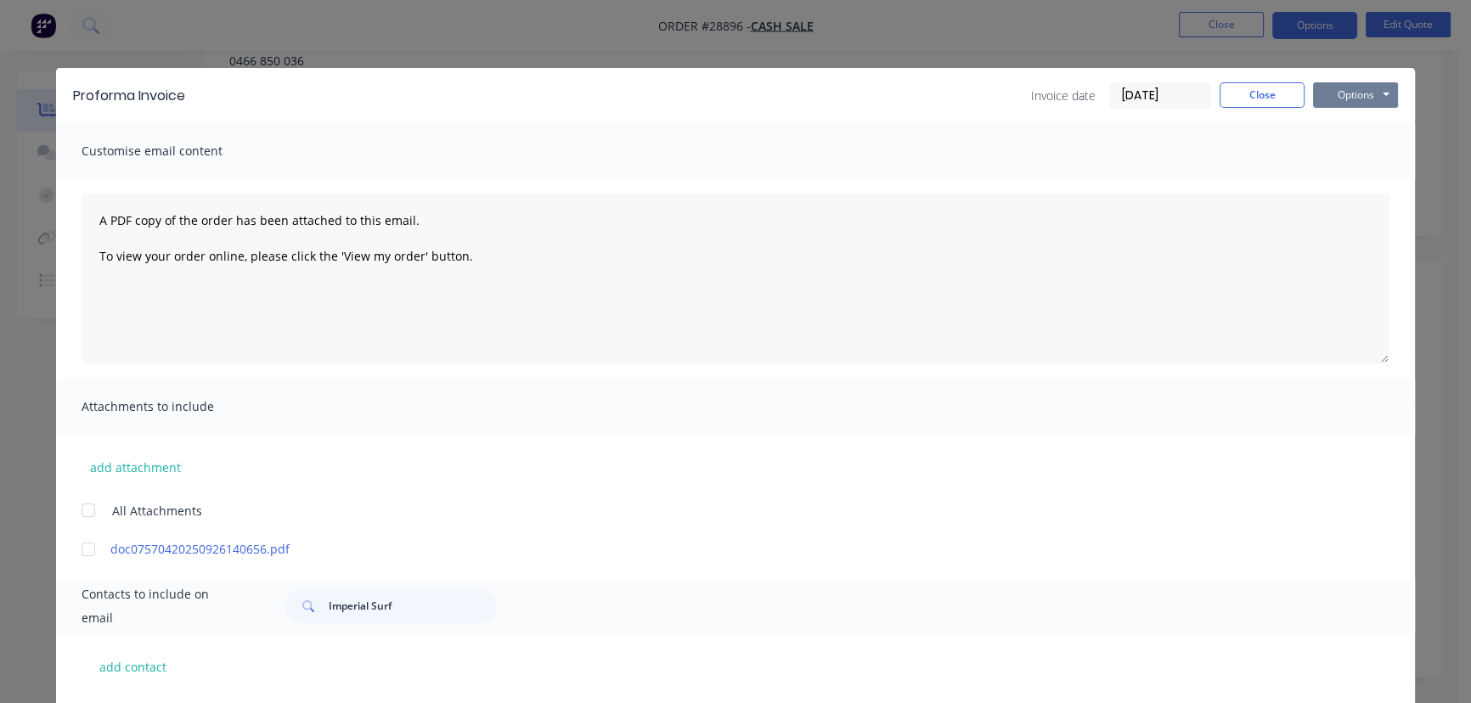
click at [1337, 99] on button "Options" at bounding box center [1355, 94] width 85 height 25
click at [1352, 179] on button "Email" at bounding box center [1367, 181] width 109 height 28
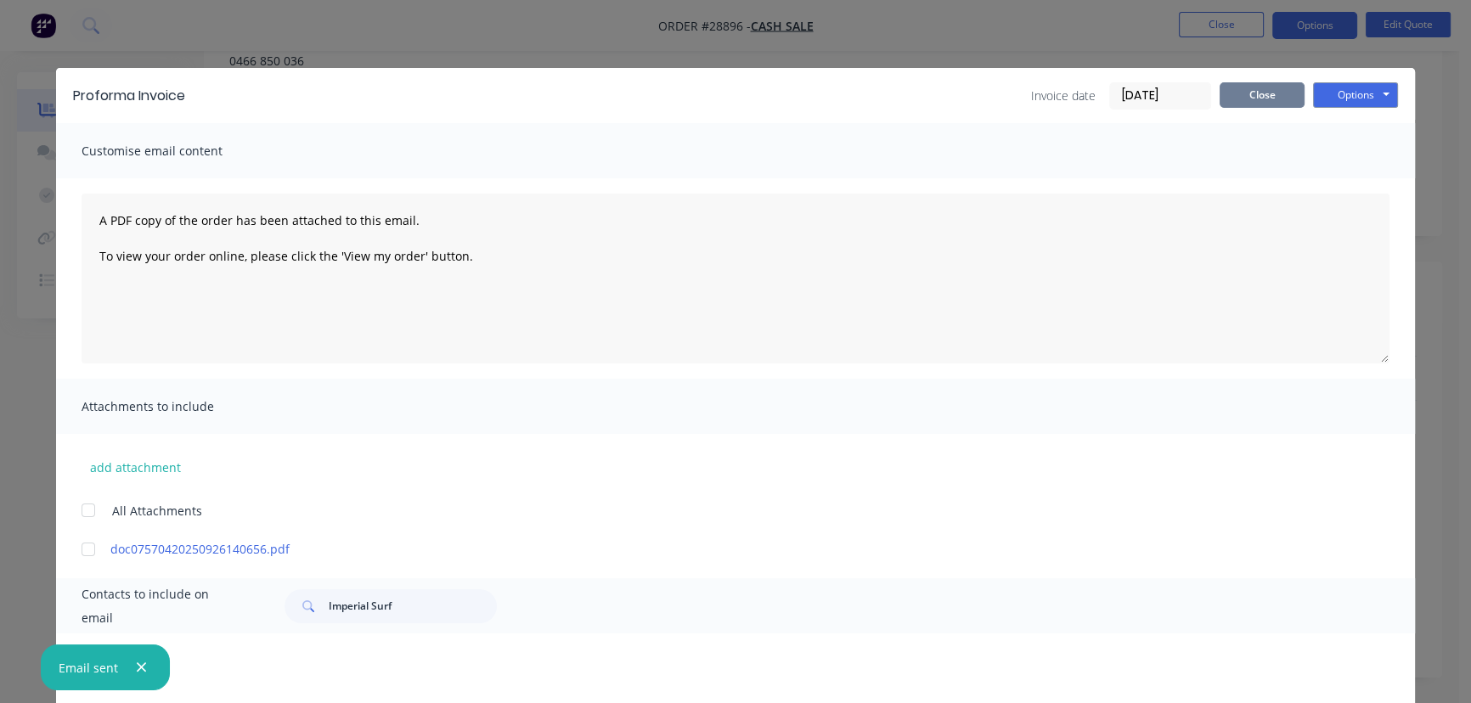
click at [1255, 99] on button "Close" at bounding box center [1261, 94] width 85 height 25
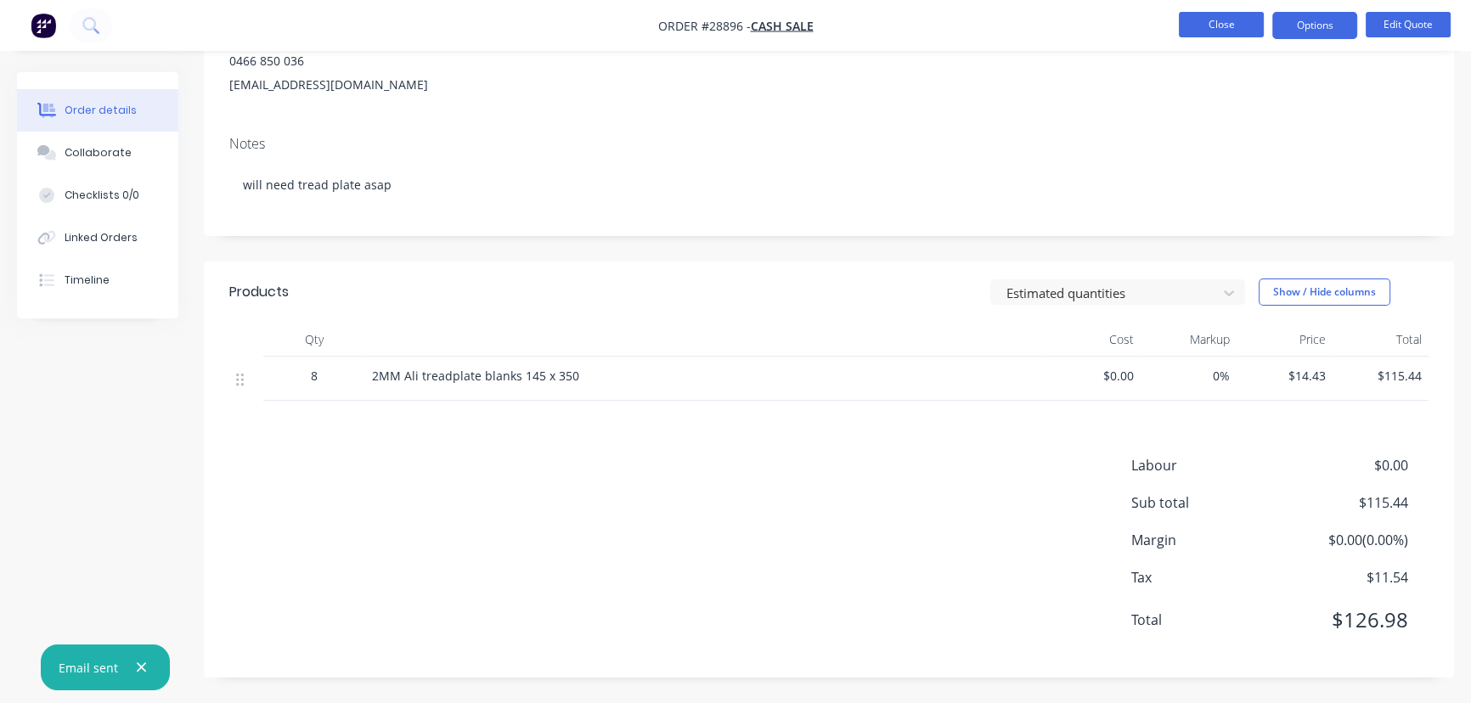
click at [1236, 29] on button "Close" at bounding box center [1221, 24] width 85 height 25
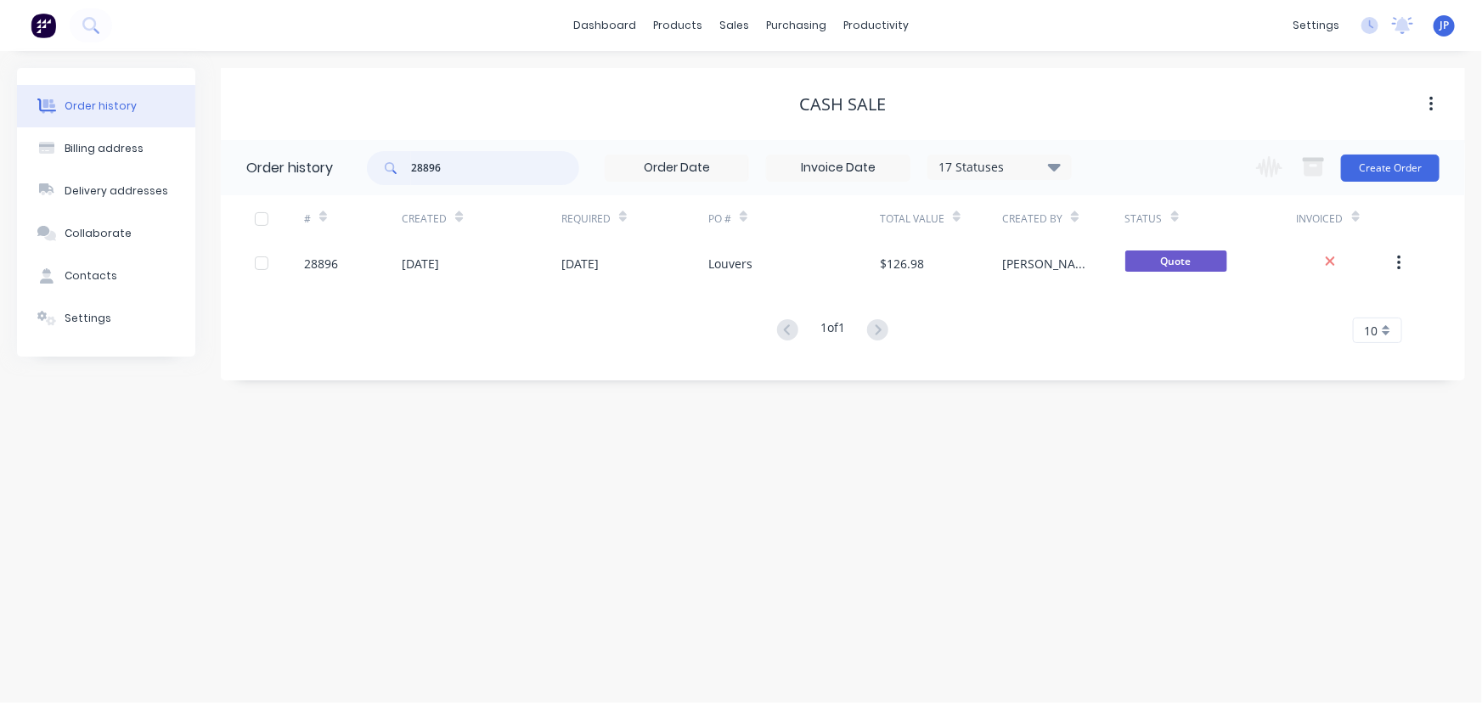
drag, startPoint x: 464, startPoint y: 177, endPoint x: 380, endPoint y: 177, distance: 84.9
click at [380, 177] on div "28896" at bounding box center [473, 168] width 212 height 34
type input "Imperial"
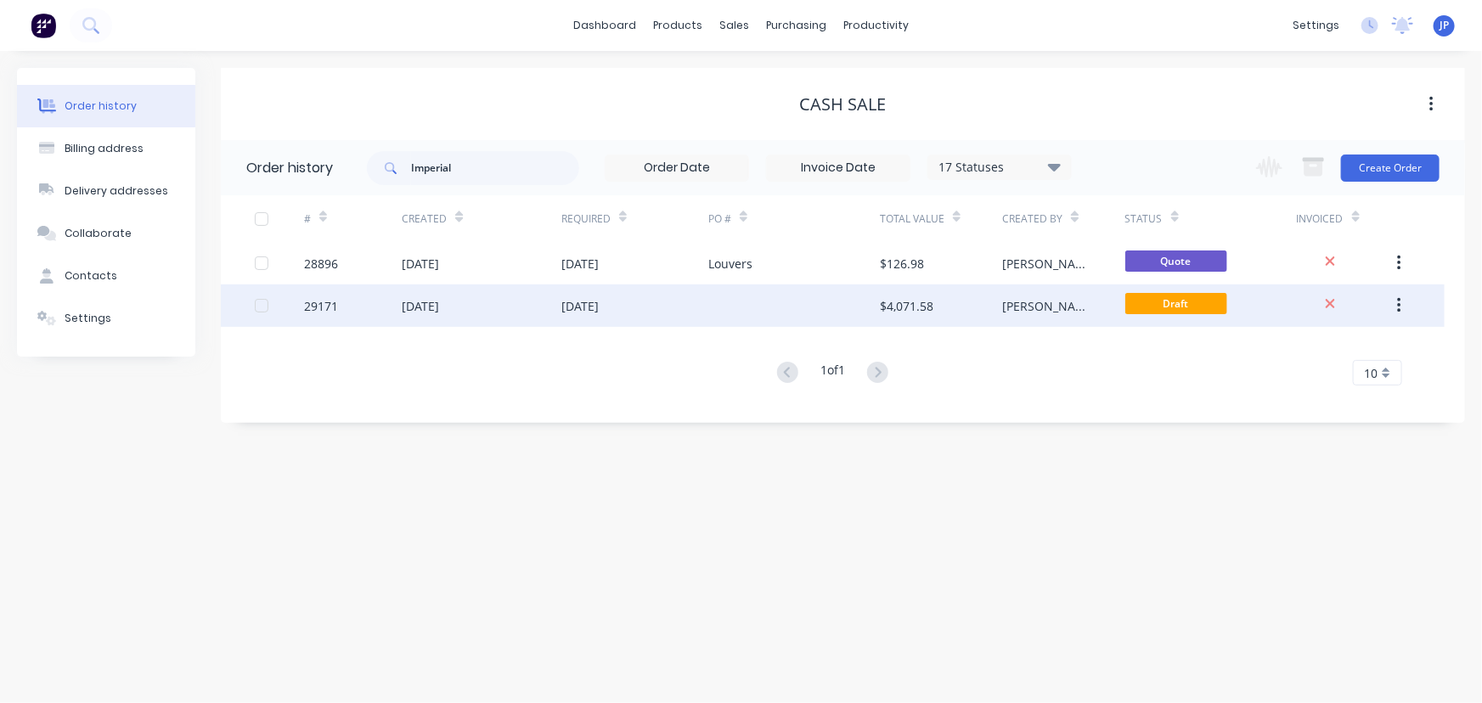
click at [402, 307] on div "[DATE]" at bounding box center [420, 306] width 37 height 18
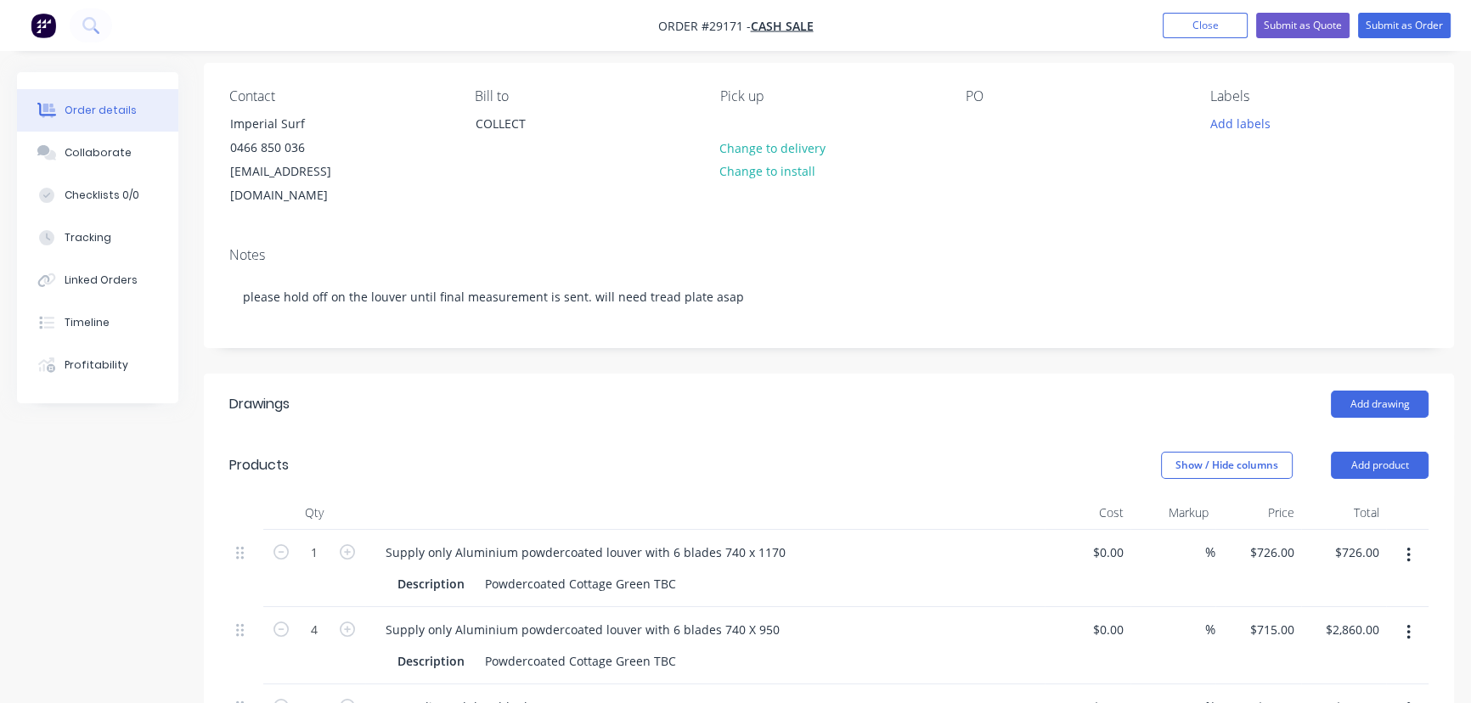
scroll to position [231, 0]
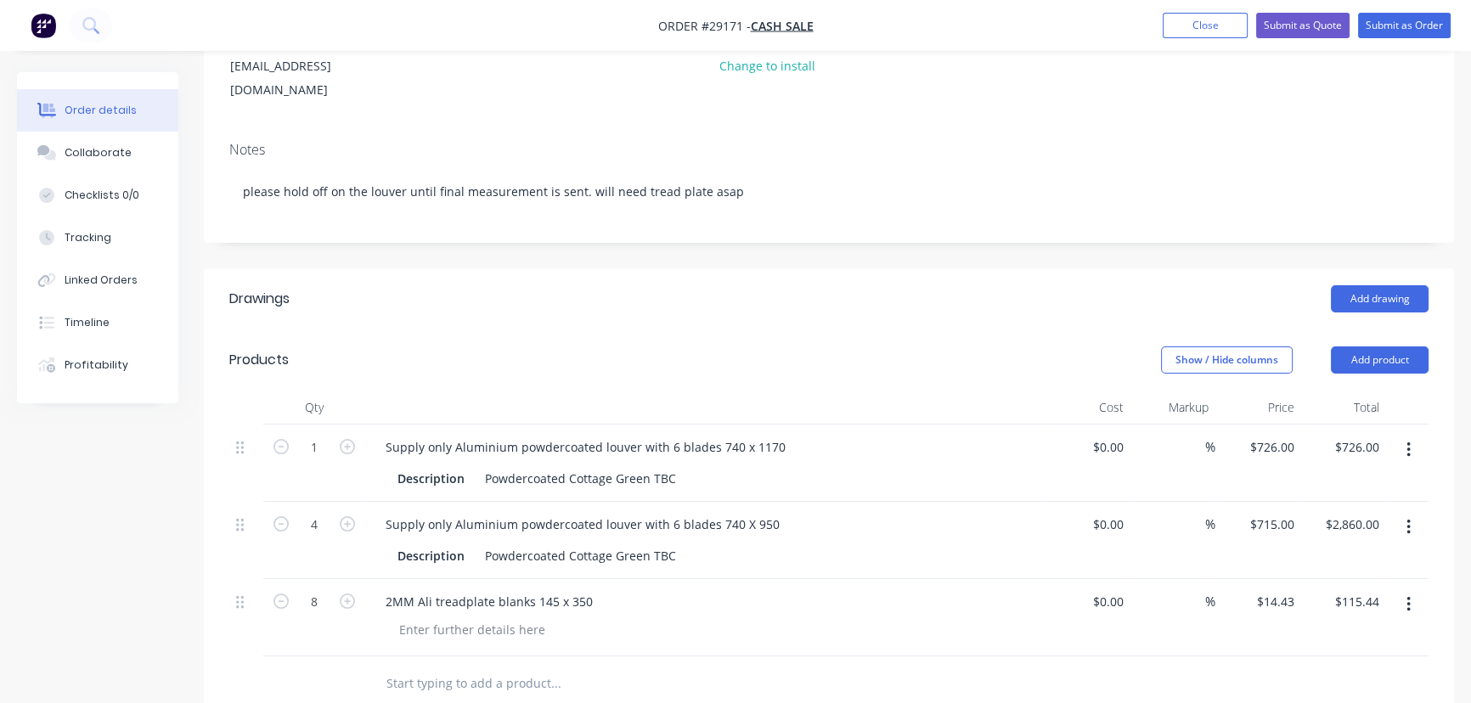
click at [1410, 589] on button "button" at bounding box center [1408, 604] width 40 height 31
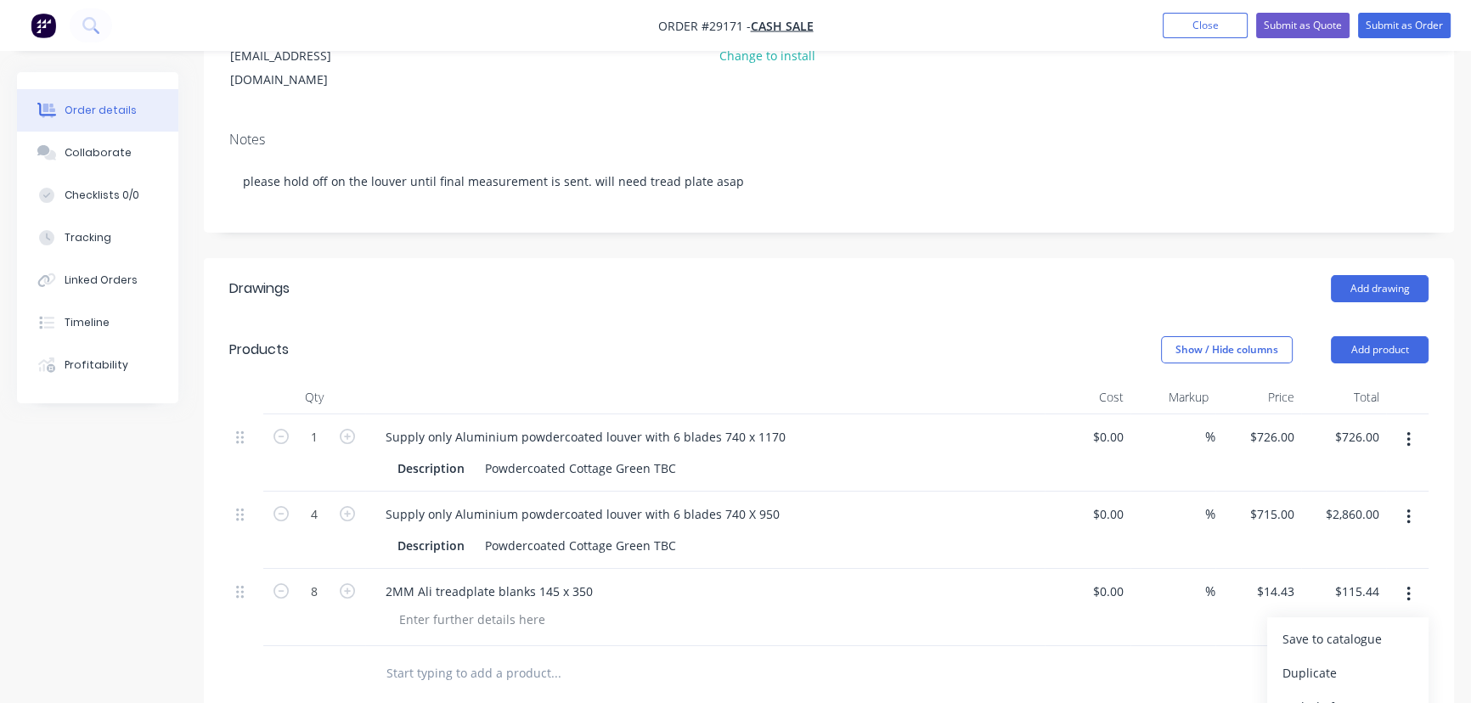
scroll to position [386, 0]
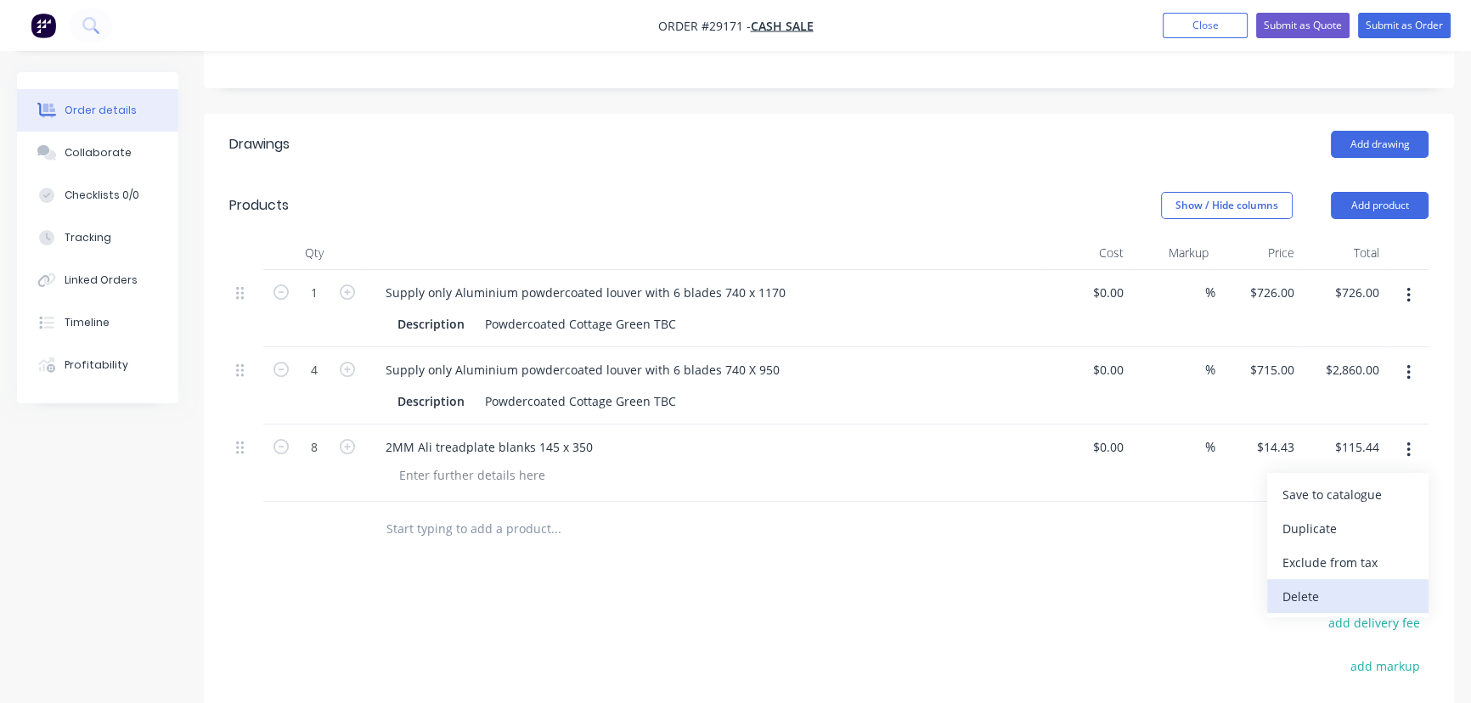
click at [1326, 584] on div "Delete" at bounding box center [1347, 596] width 131 height 25
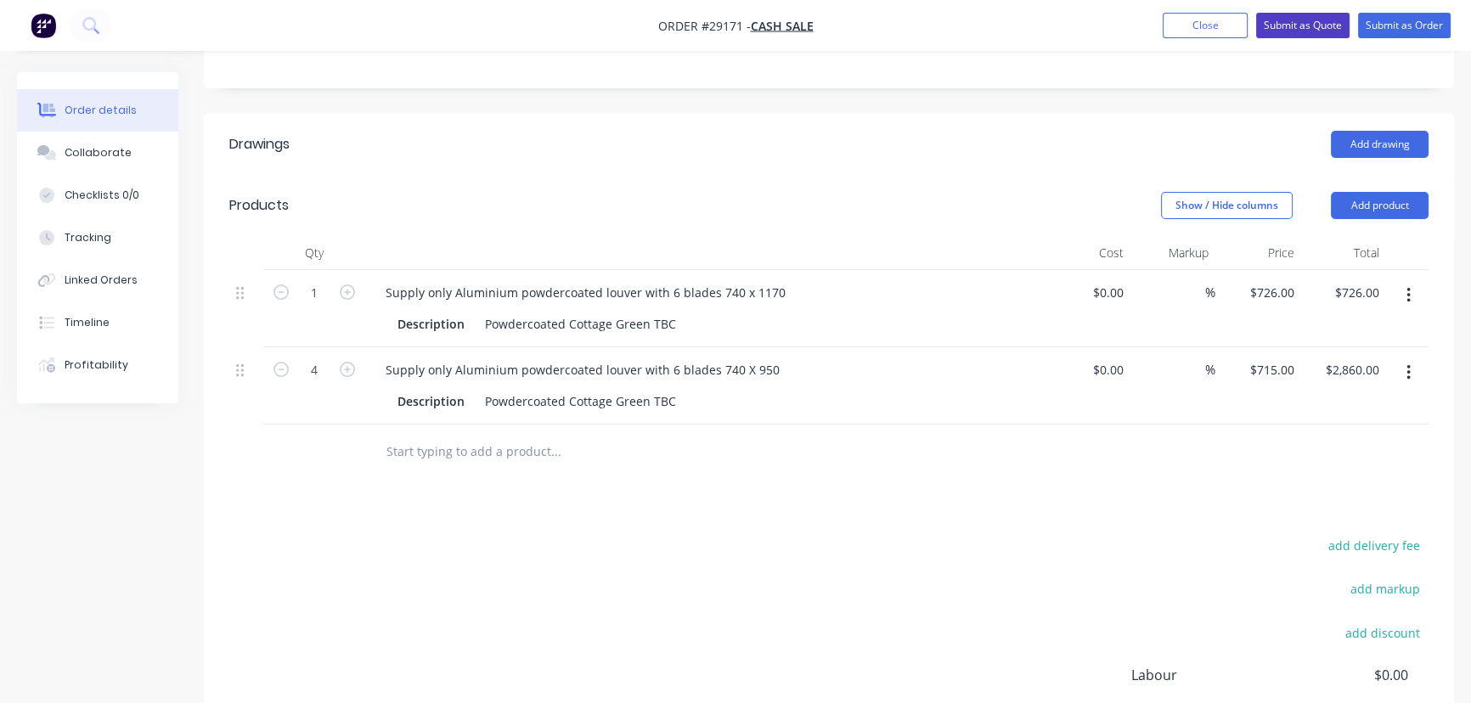
click at [1303, 31] on button "Submit as Quote" at bounding box center [1302, 25] width 93 height 25
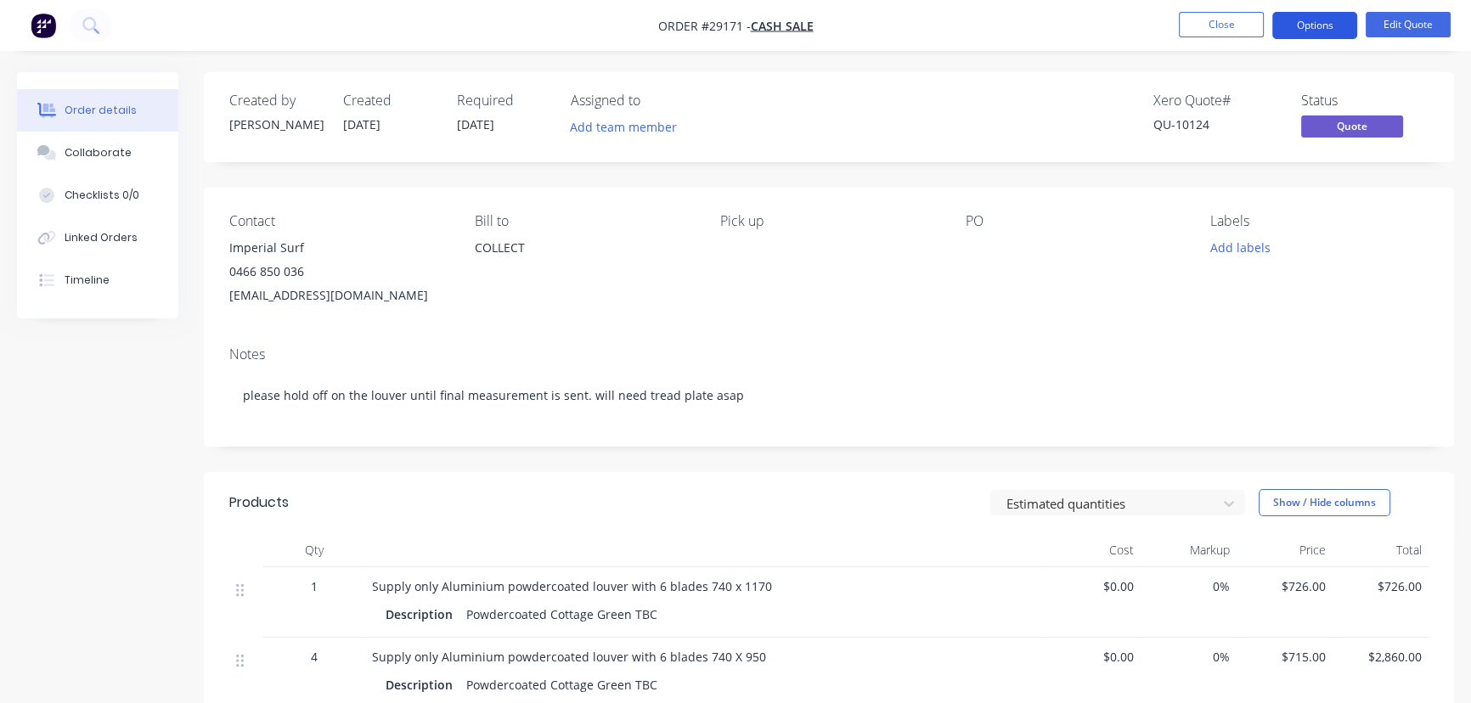
click at [1315, 35] on button "Options" at bounding box center [1314, 25] width 85 height 27
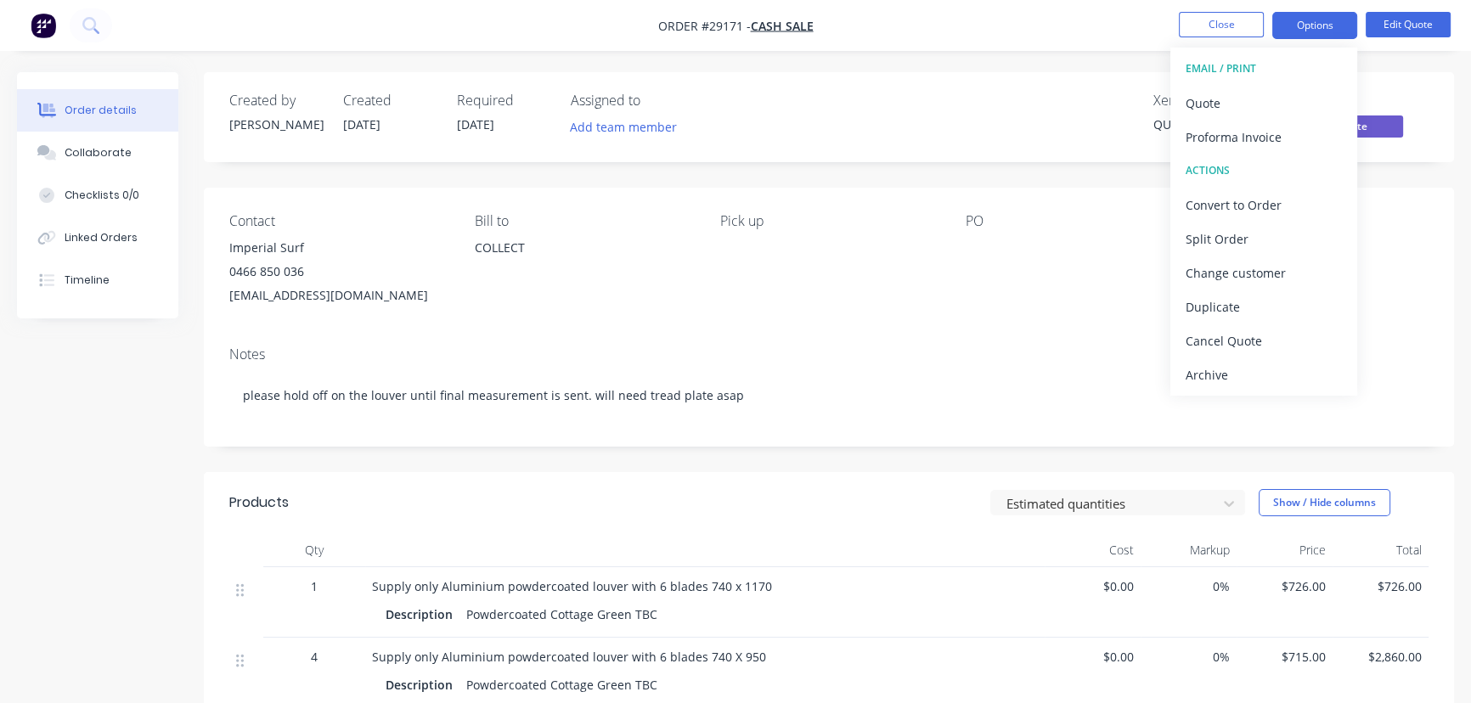
click at [976, 324] on div "Contact Imperial Surf 0466 850 036 manager@imperialsurf.au Bill to COLLECT Pick…" at bounding box center [829, 260] width 1250 height 145
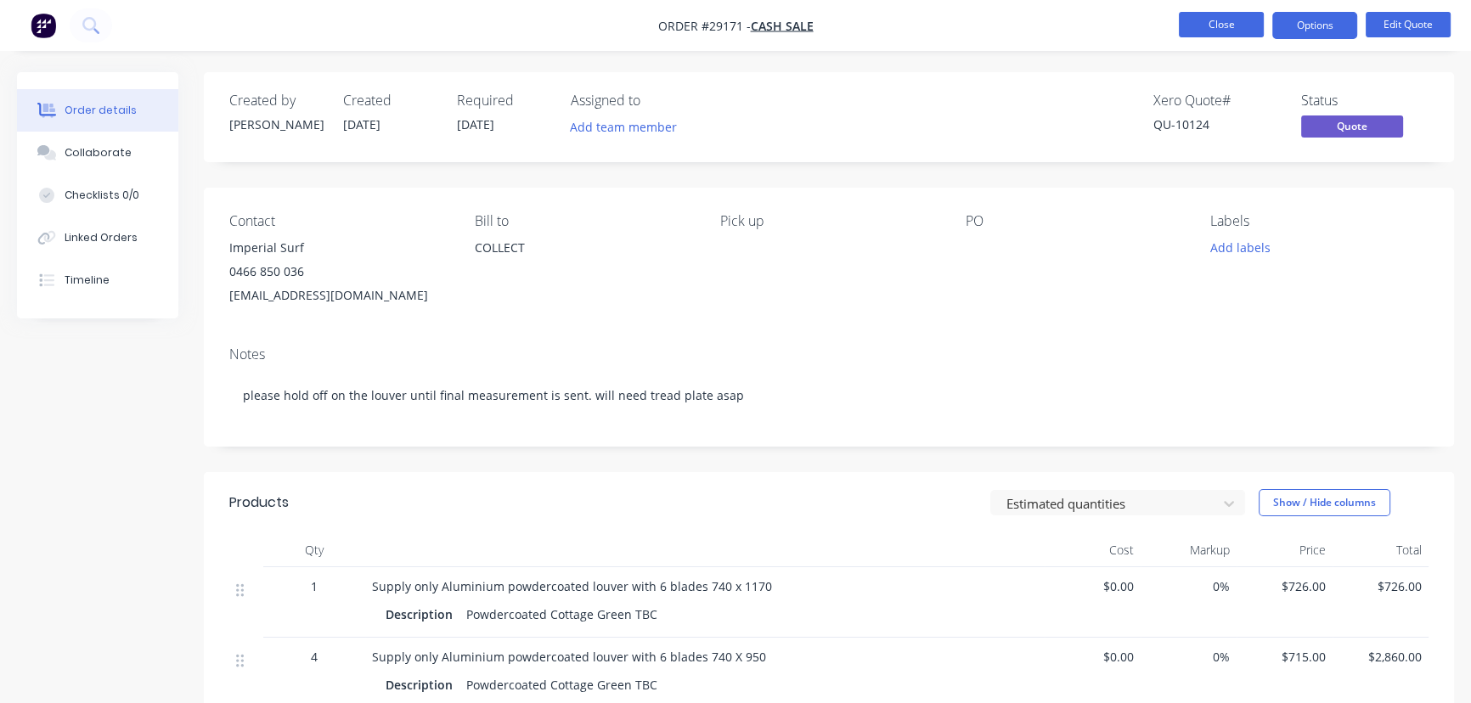
click at [1208, 26] on button "Close" at bounding box center [1221, 24] width 85 height 25
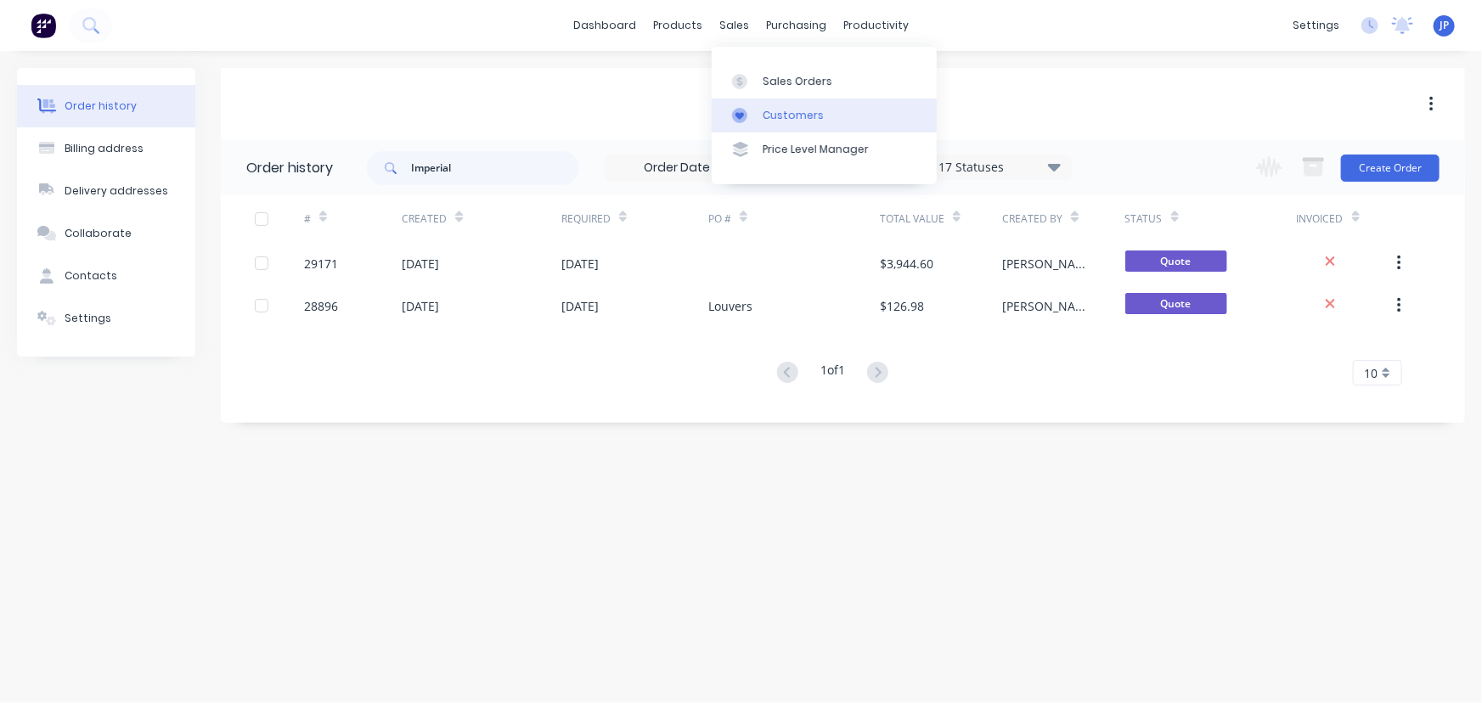
click at [763, 114] on div "Customers" at bounding box center [793, 115] width 61 height 15
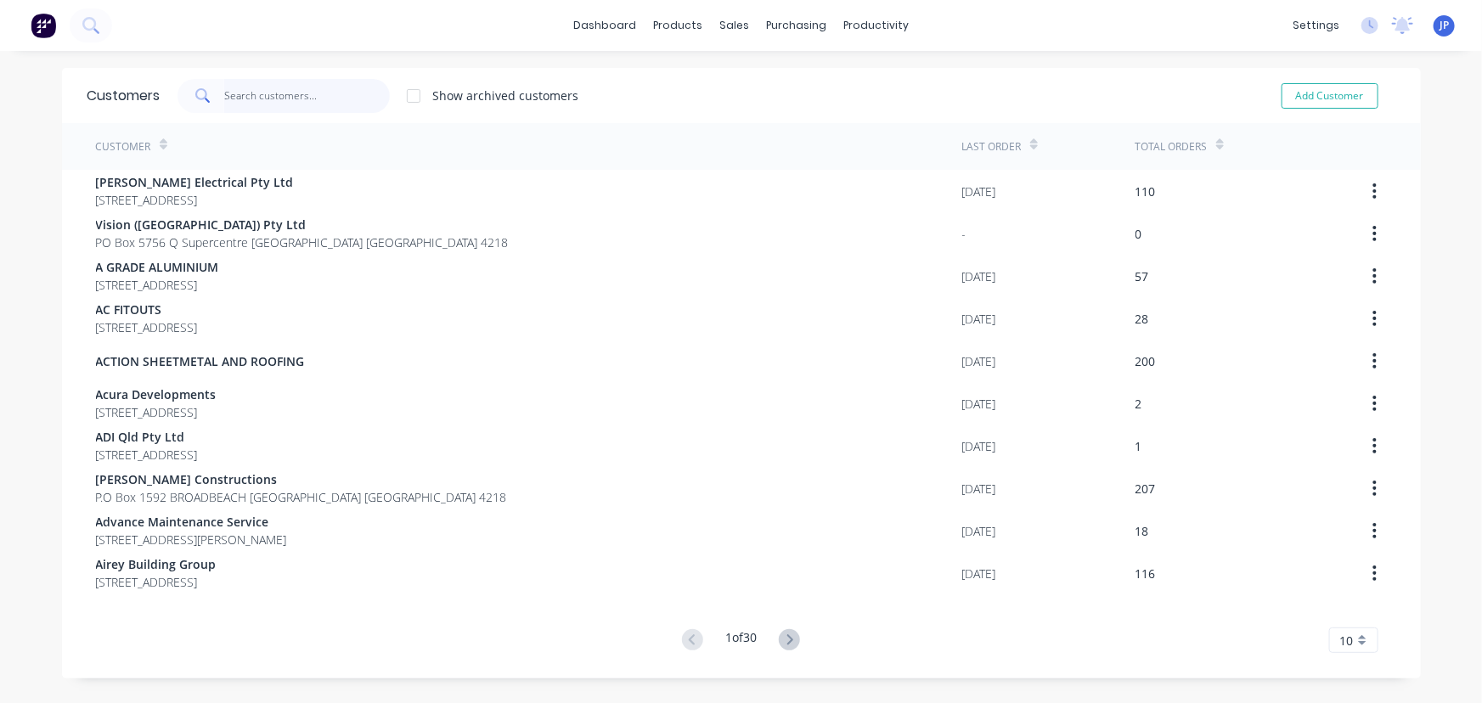
click at [297, 93] on input "text" at bounding box center [307, 96] width 166 height 34
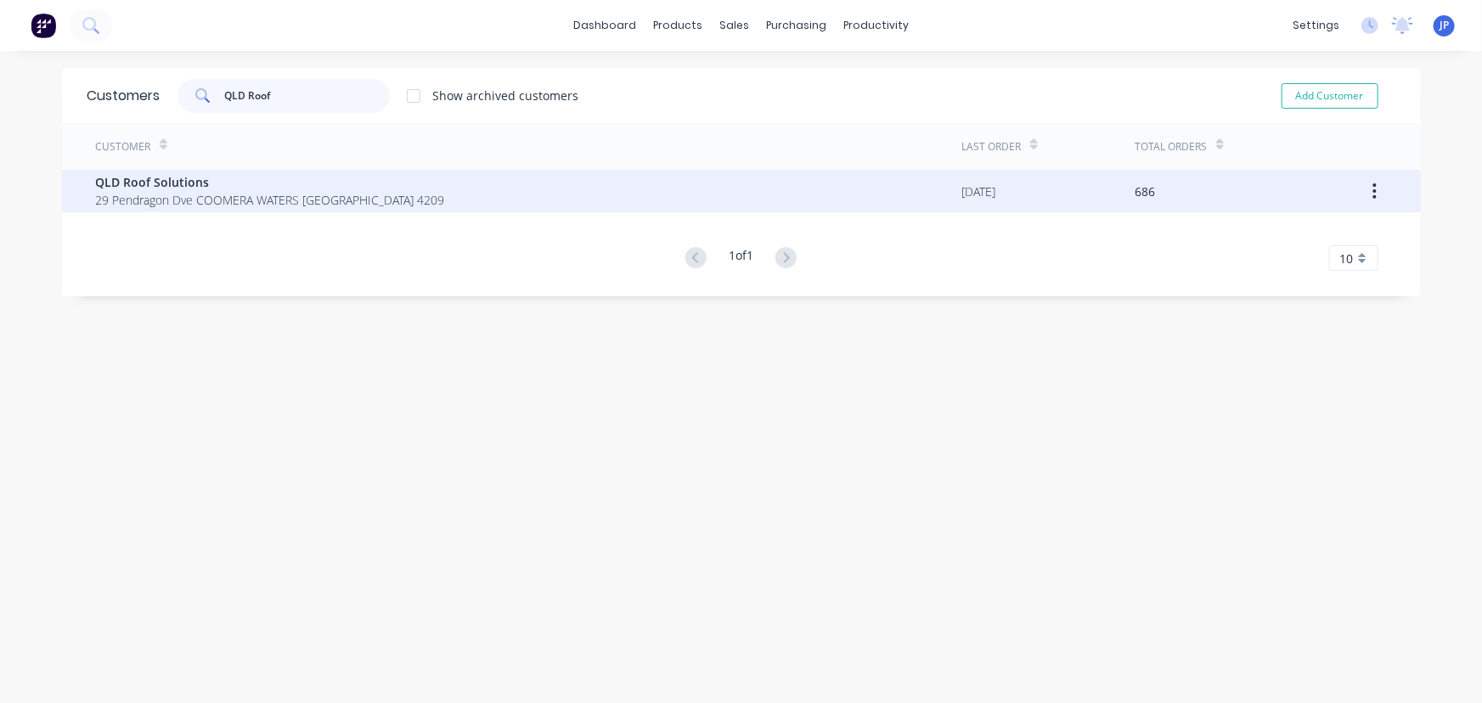
type input "QLD Roof"
click at [116, 174] on span "QLD Roof Solutions" at bounding box center [270, 182] width 349 height 18
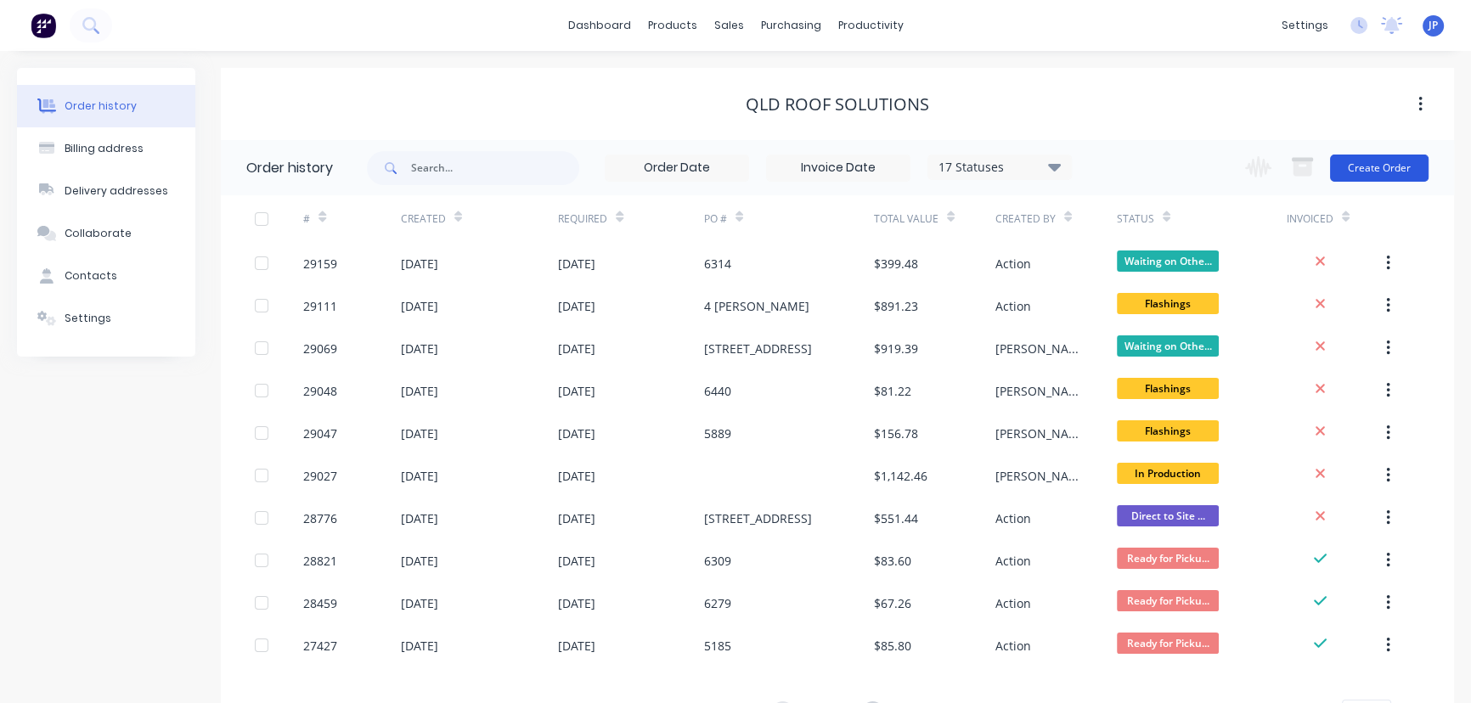
click at [1366, 173] on button "Create Order" at bounding box center [1379, 168] width 99 height 27
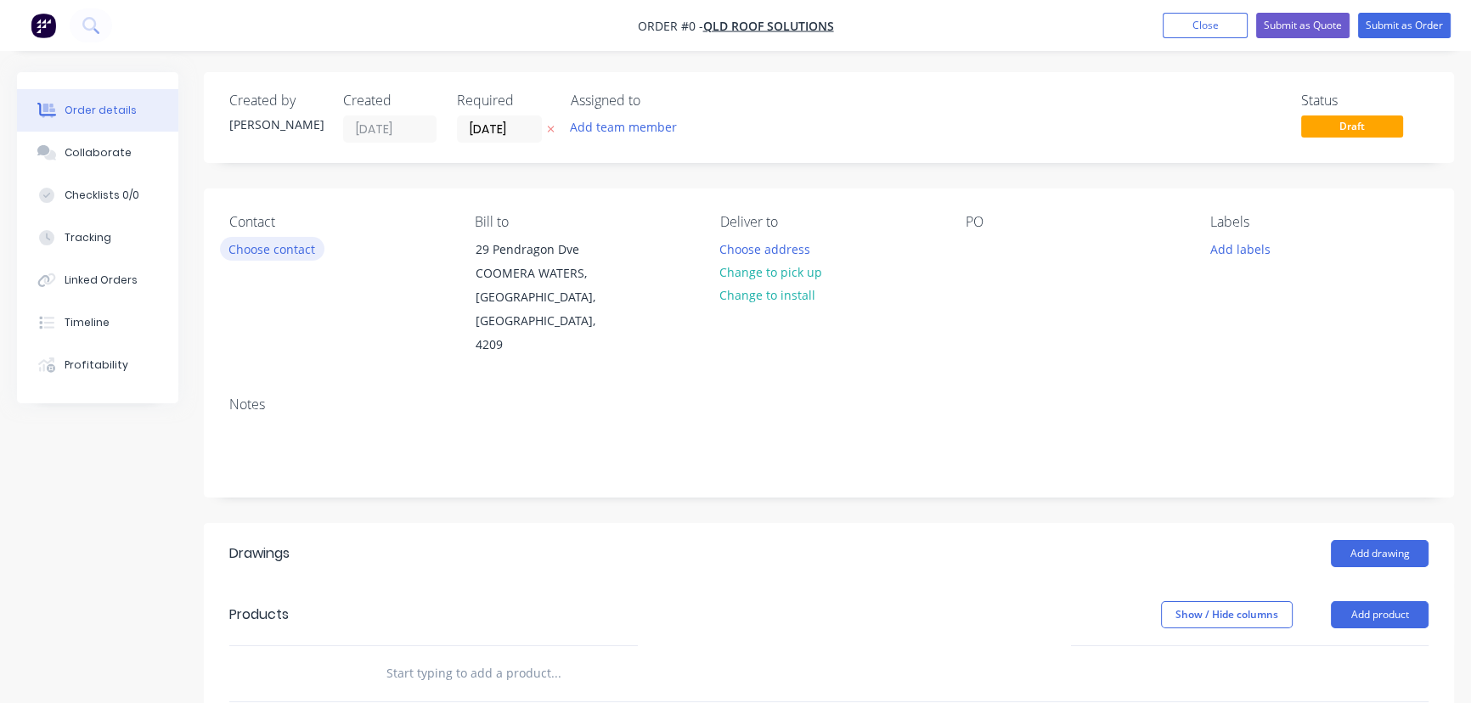
click at [296, 246] on button "Choose contact" at bounding box center [272, 248] width 104 height 23
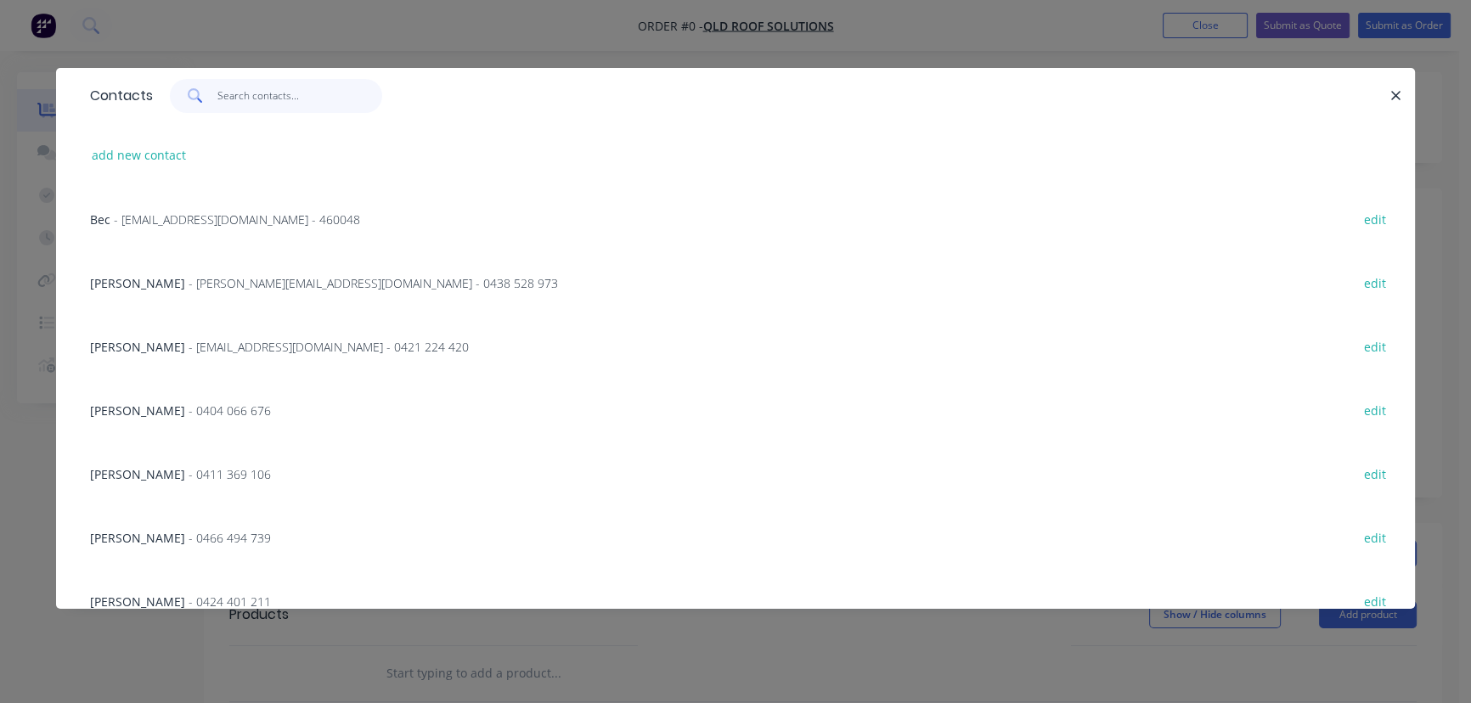
click at [257, 104] on input "text" at bounding box center [300, 96] width 166 height 34
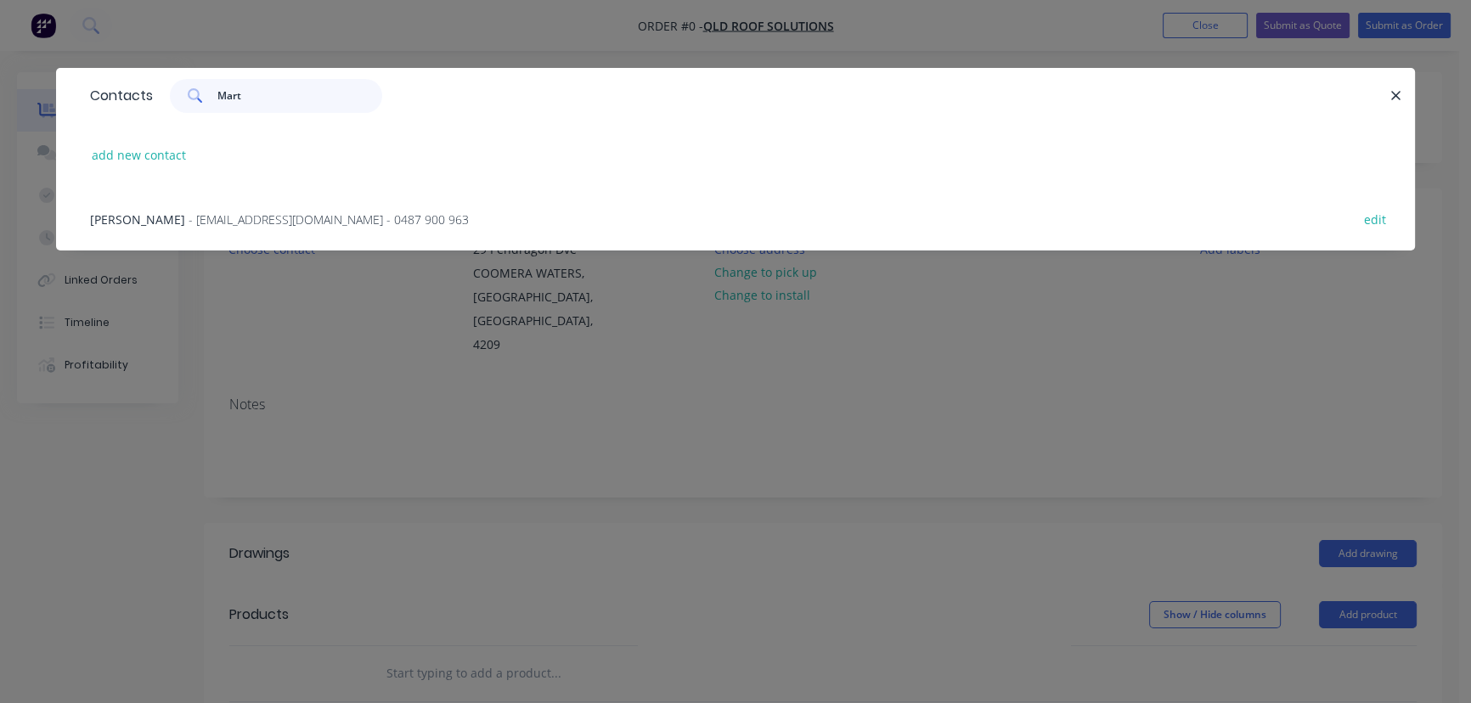
type input "[PERSON_NAME]"
drag, startPoint x: 265, startPoint y: 93, endPoint x: 213, endPoint y: 97, distance: 51.9
click at [213, 97] on div "[PERSON_NAME]" at bounding box center [276, 96] width 212 height 34
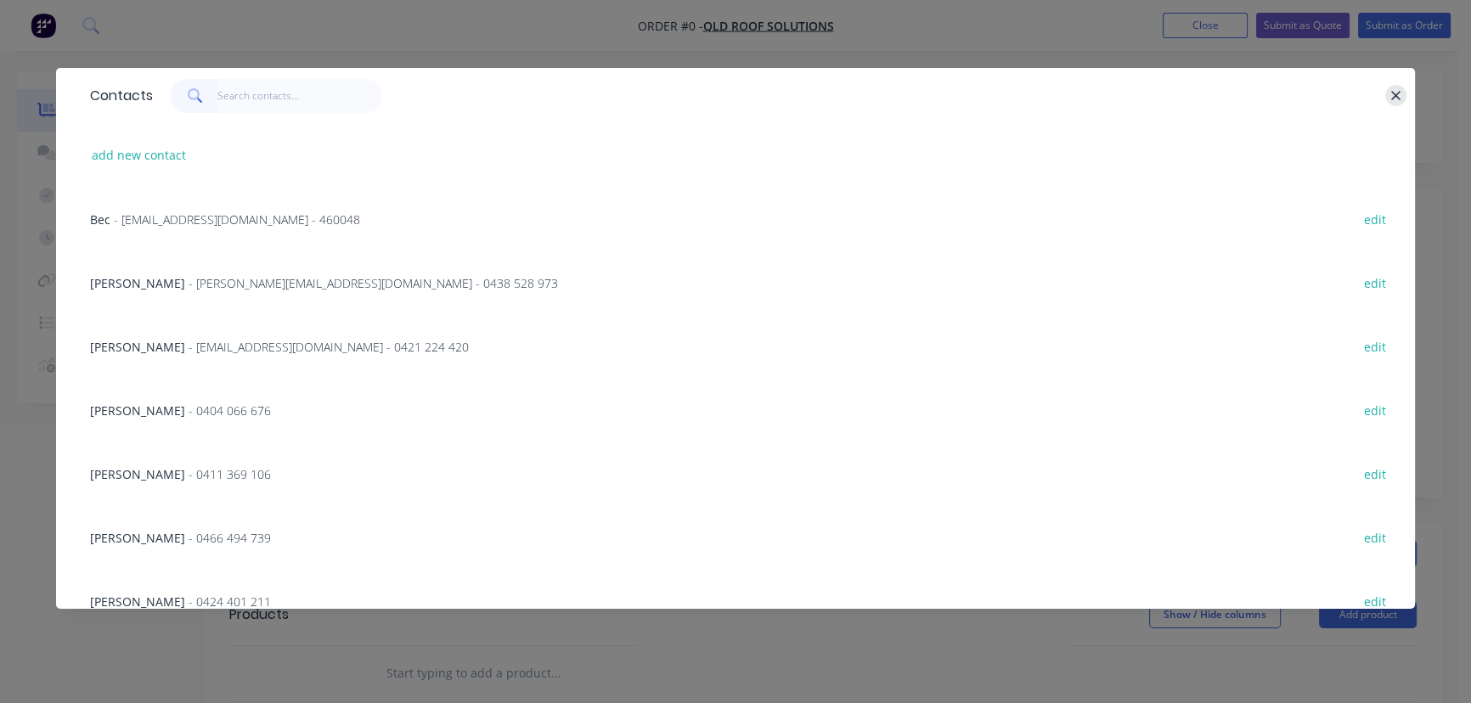
click at [1391, 100] on icon "button" at bounding box center [1395, 95] width 11 height 15
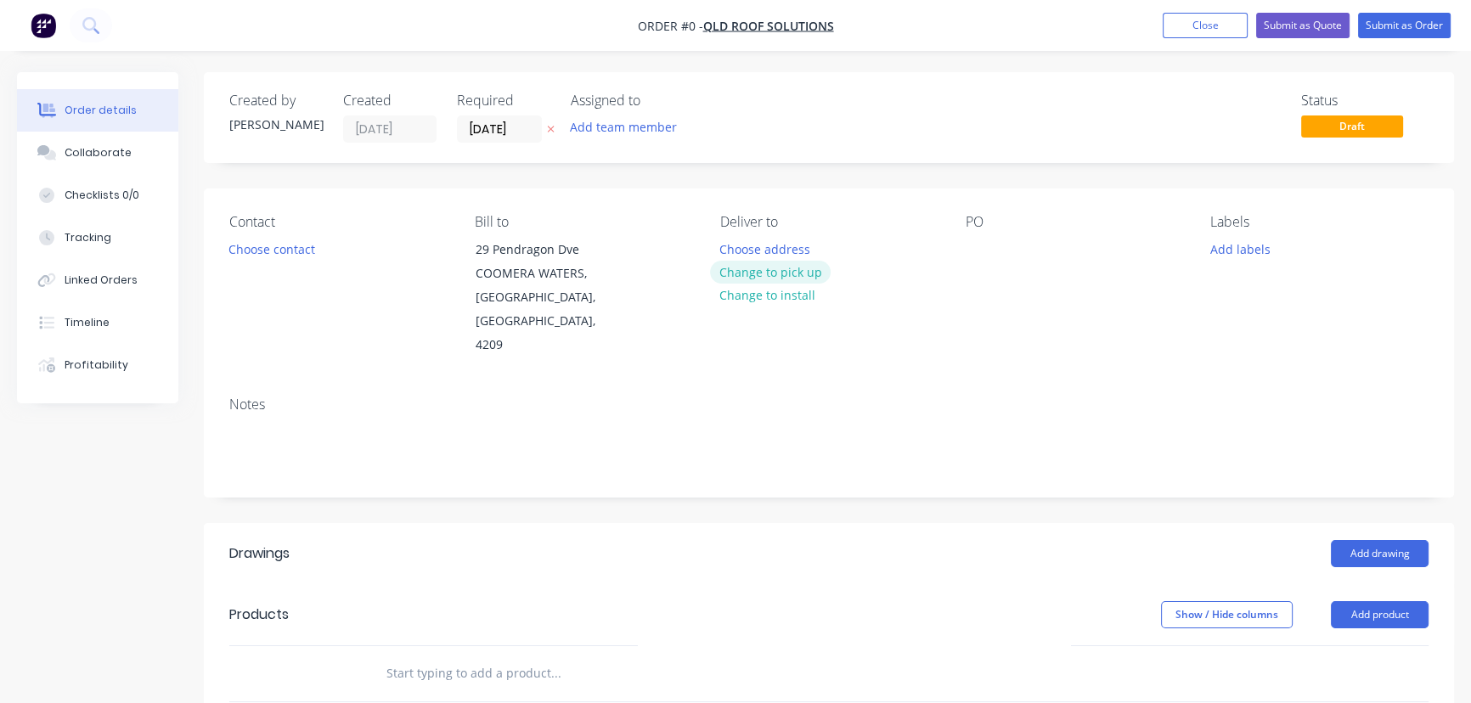
click at [791, 269] on button "Change to pick up" at bounding box center [770, 272] width 121 height 23
click at [995, 240] on div "PO" at bounding box center [1074, 286] width 218 height 144
click at [994, 221] on div "PO" at bounding box center [1074, 222] width 218 height 16
click at [982, 252] on div at bounding box center [978, 249] width 27 height 25
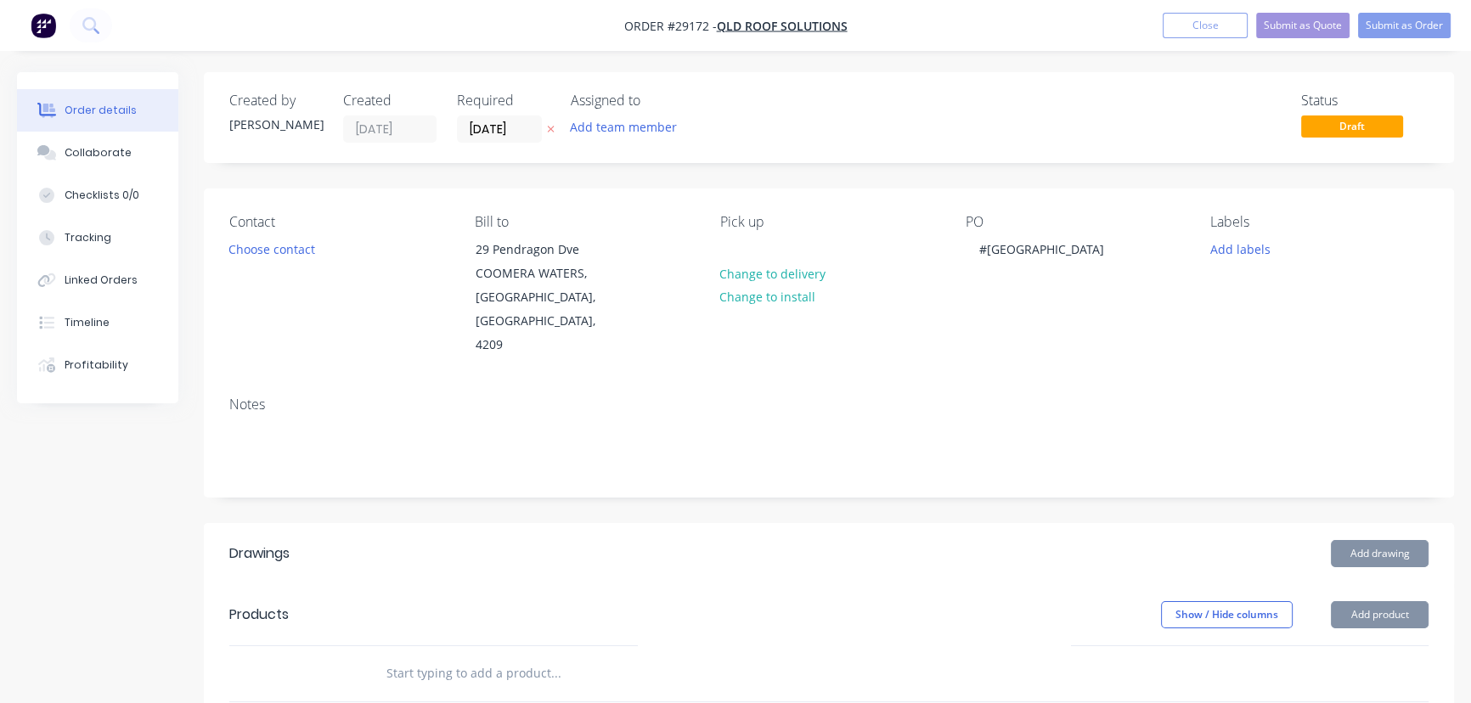
click at [1350, 540] on button "Add drawing" at bounding box center [1380, 553] width 98 height 27
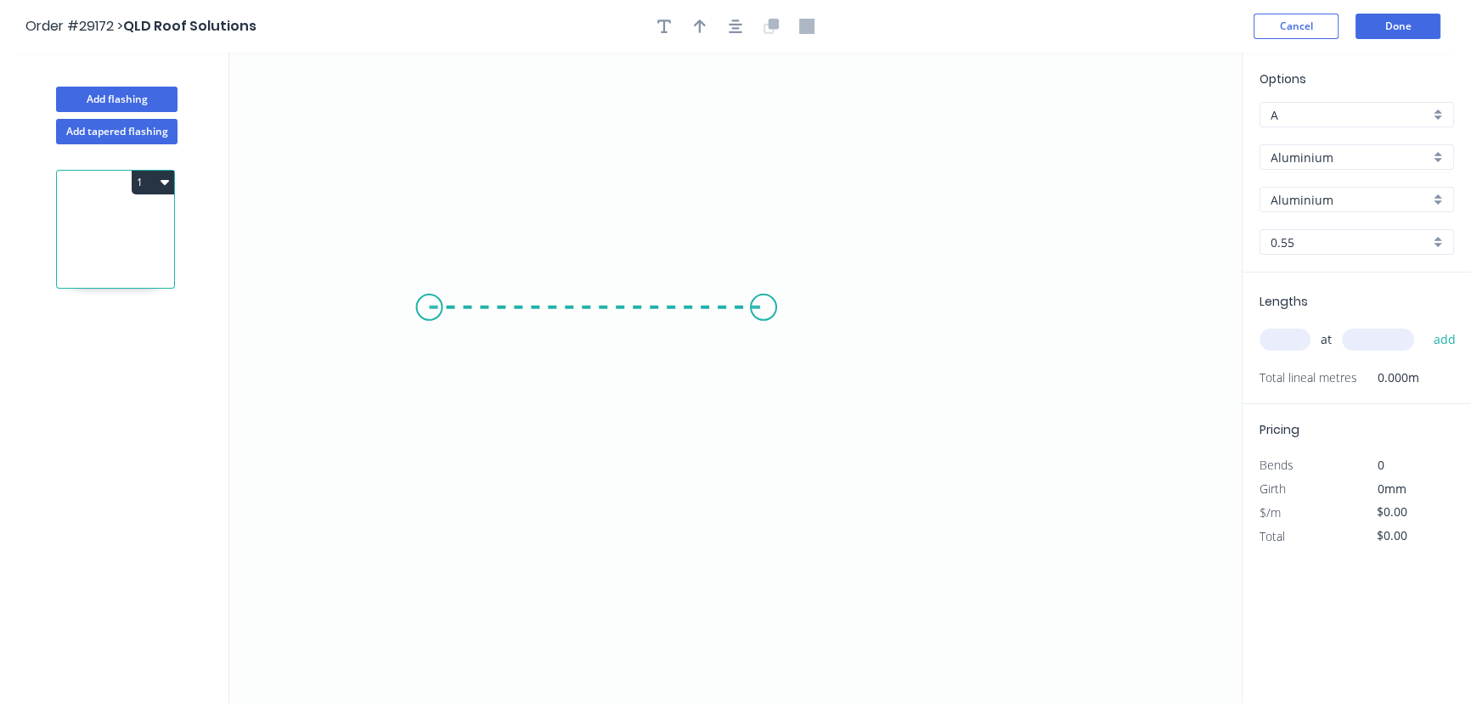
drag, startPoint x: 429, startPoint y: 307, endPoint x: 763, endPoint y: 303, distance: 334.6
click at [763, 303] on icon "0" at bounding box center [735, 378] width 1012 height 650
click at [763, 303] on circle at bounding box center [763, 307] width 25 height 25
click at [772, 307] on circle at bounding box center [763, 307] width 25 height 25
click at [773, 307] on circle at bounding box center [763, 307] width 25 height 25
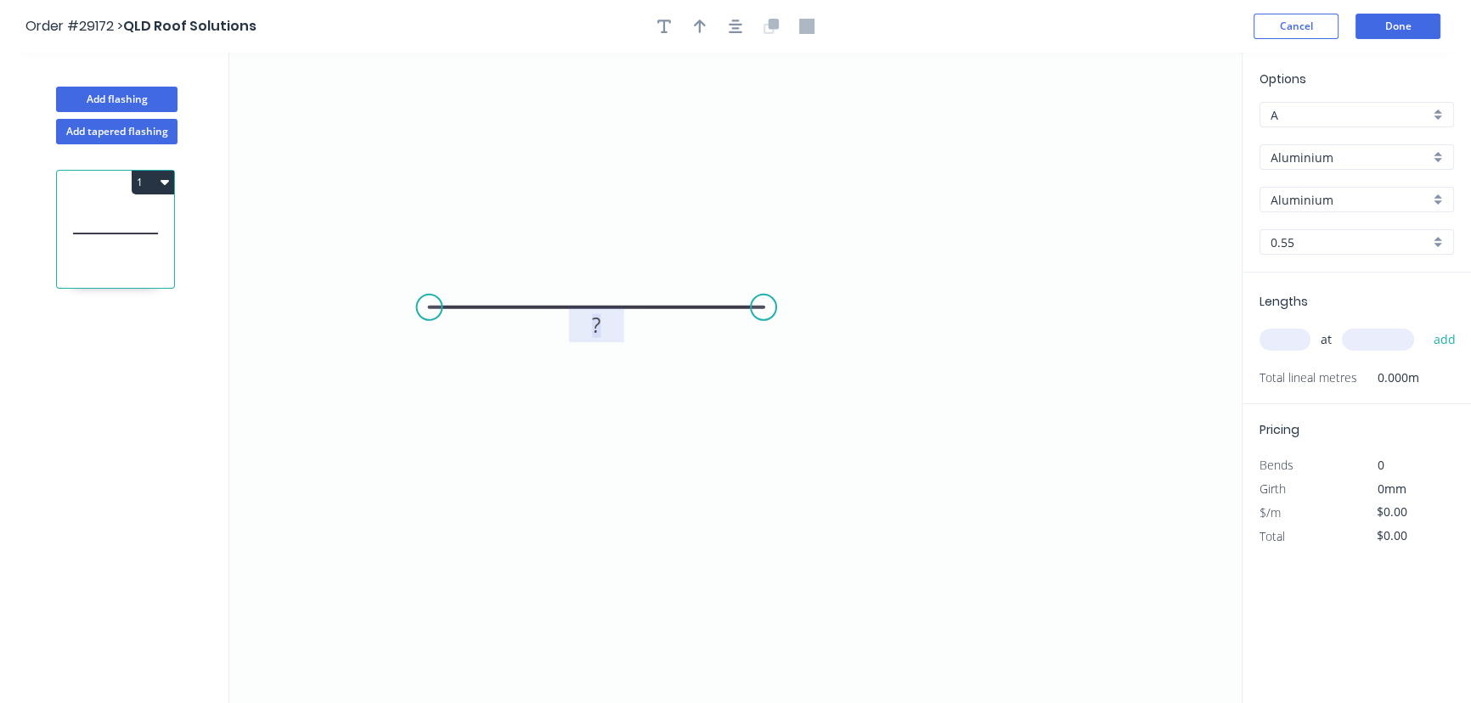
click at [586, 331] on rect at bounding box center [596, 326] width 34 height 24
click at [1435, 155] on div "Aluminium" at bounding box center [1356, 156] width 194 height 25
type input "$1.00"
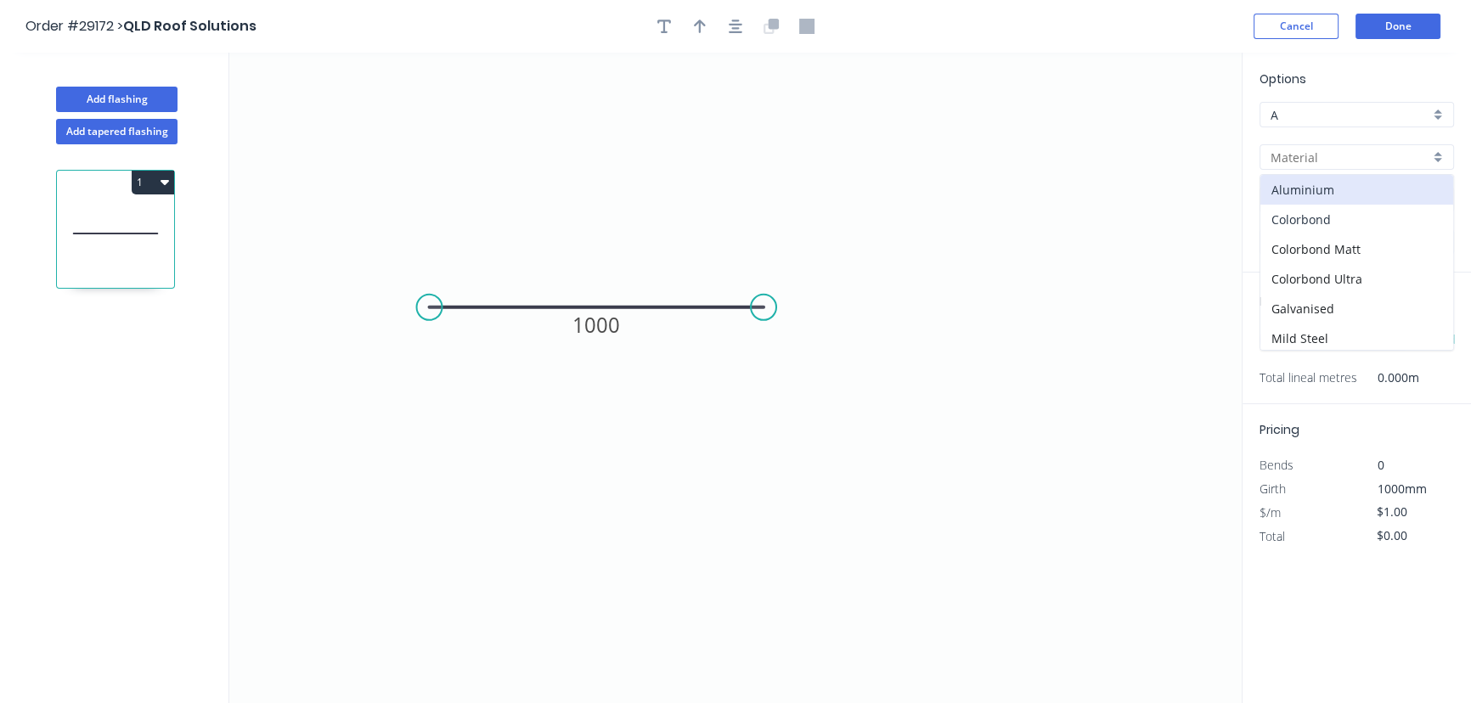
click at [1340, 215] on div "Colorbond" at bounding box center [1356, 220] width 193 height 30
type input "Colorbond"
type input "Basalt"
type input "$37.21"
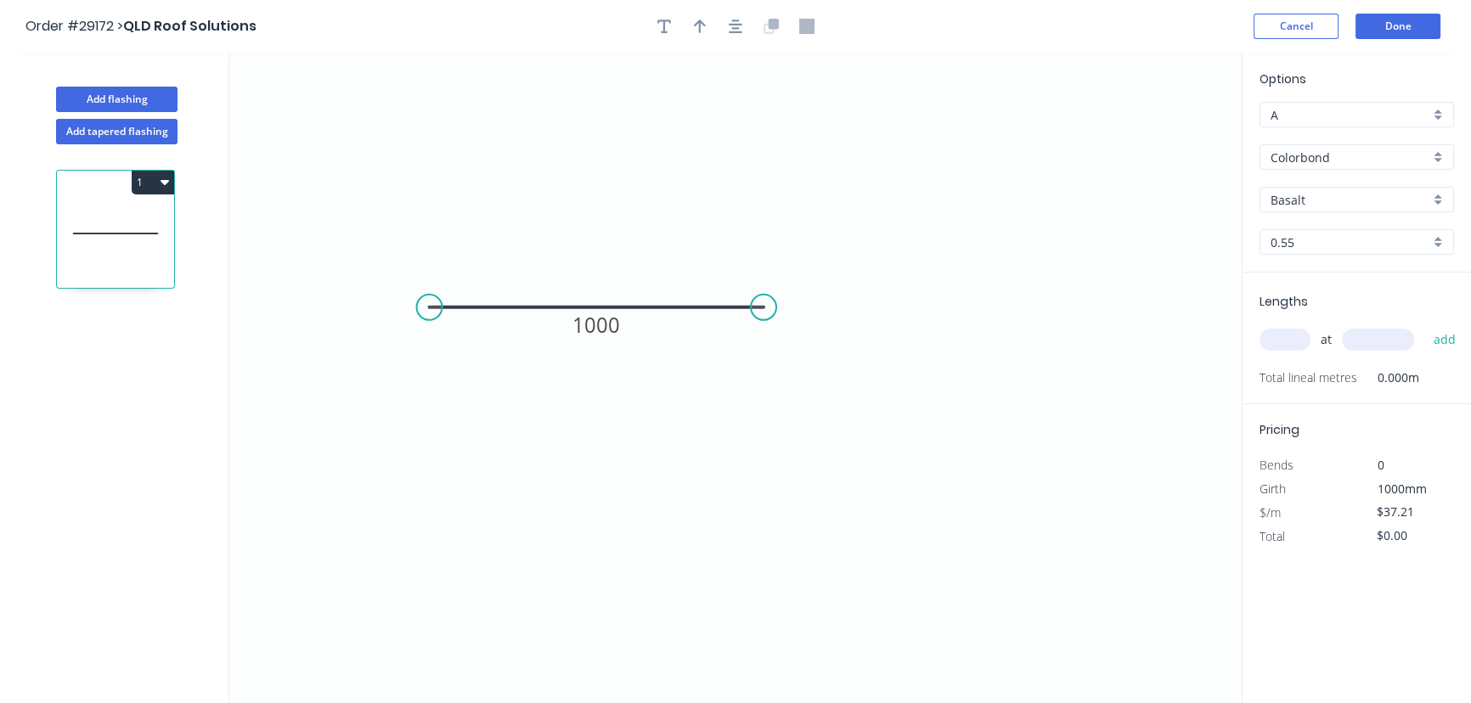
click at [1440, 195] on div "Basalt" at bounding box center [1356, 199] width 194 height 25
click at [1337, 358] on div "Surfmist" at bounding box center [1356, 363] width 193 height 30
type input "Surfmist"
click at [1291, 344] on input "text" at bounding box center [1284, 340] width 51 height 22
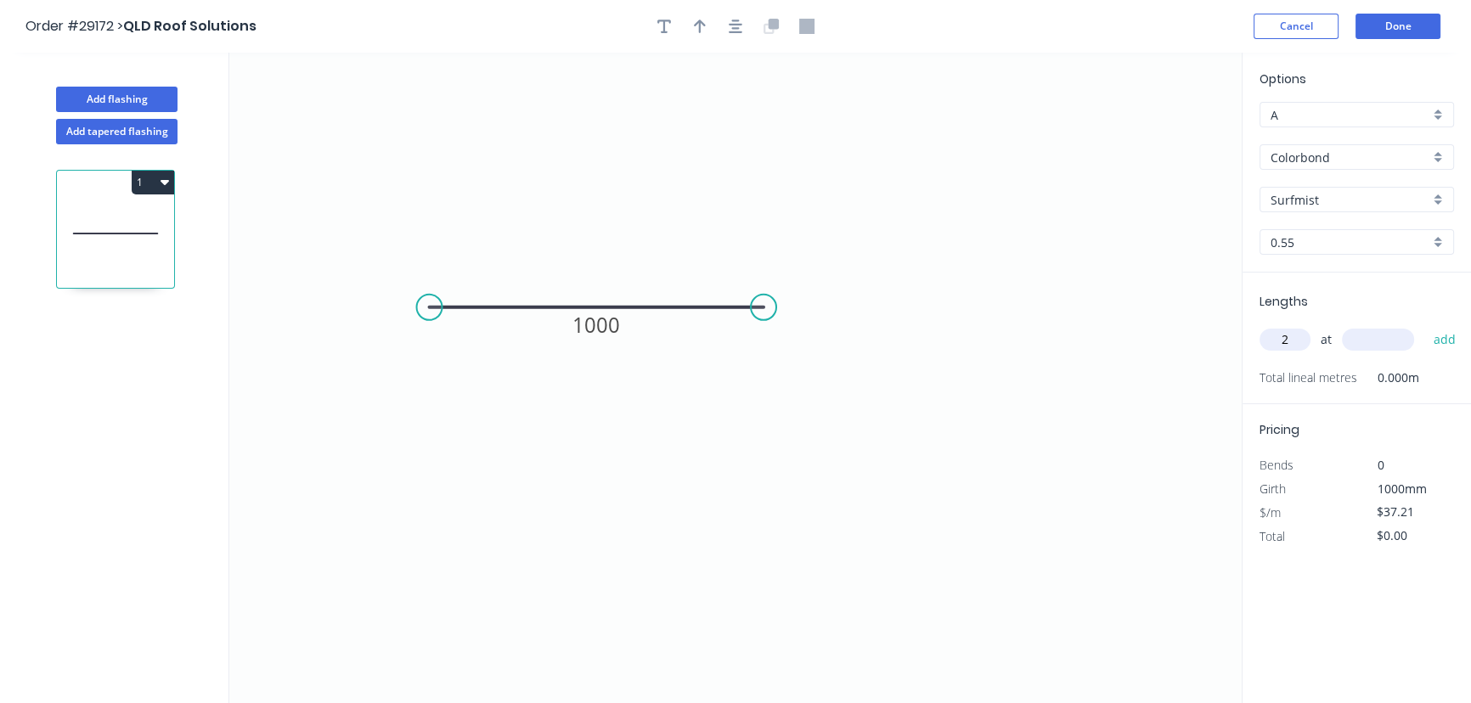
type input "2"
type input "1000"
click at [1442, 337] on button "add" at bounding box center [1444, 339] width 40 height 29
type input "$74.42"
click at [633, 331] on icon "0 1000" at bounding box center [735, 378] width 1012 height 650
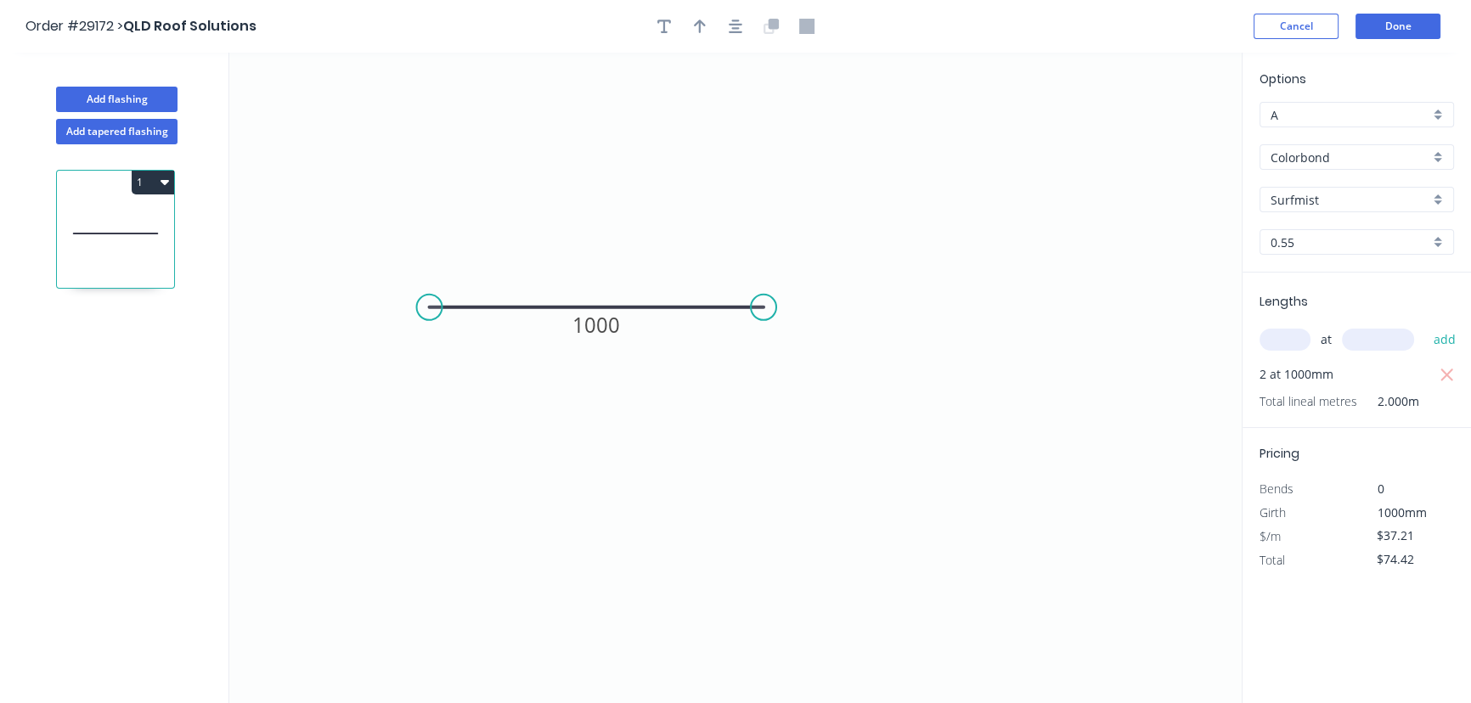
click at [155, 189] on button "1" at bounding box center [153, 183] width 42 height 24
click at [59, 252] on div "Delete" at bounding box center [93, 258] width 131 height 25
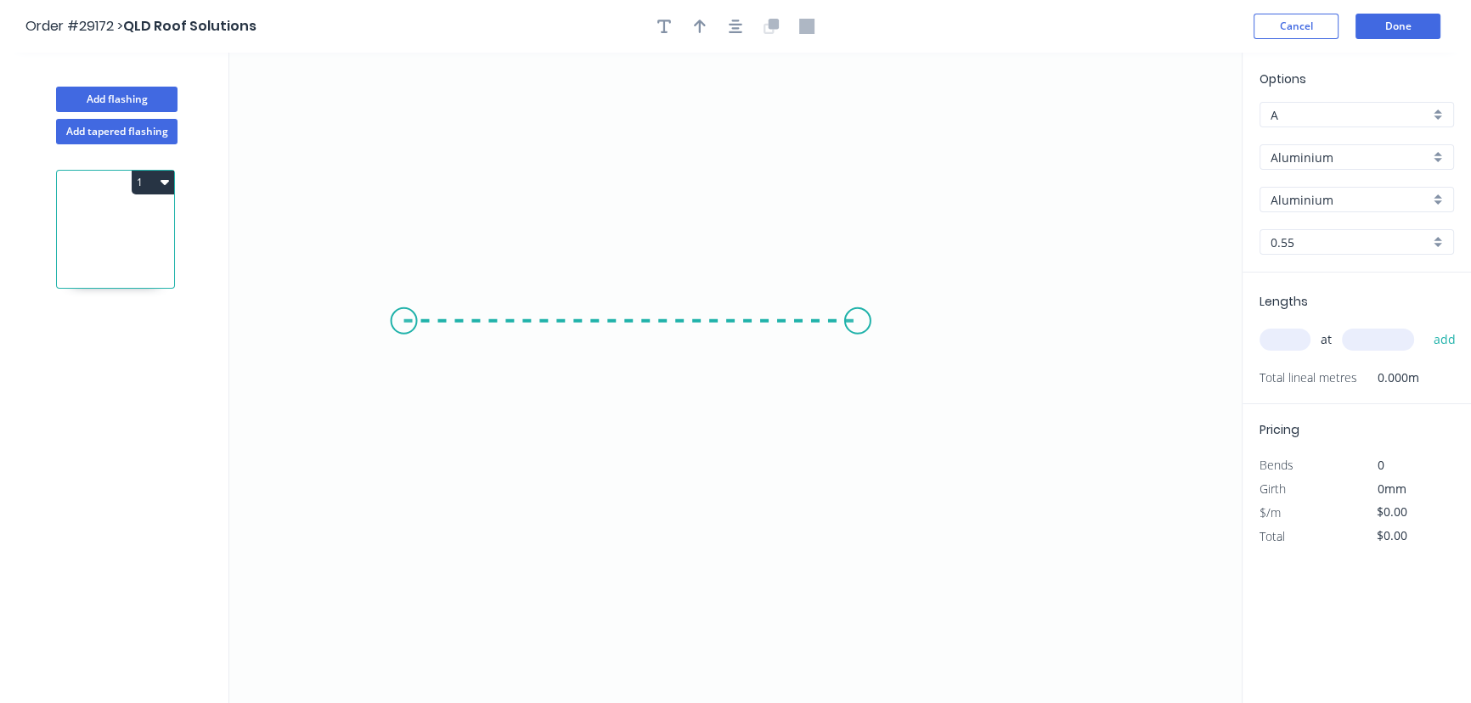
drag, startPoint x: 403, startPoint y: 321, endPoint x: 858, endPoint y: 308, distance: 454.5
click at [858, 308] on icon "0" at bounding box center [735, 378] width 1012 height 650
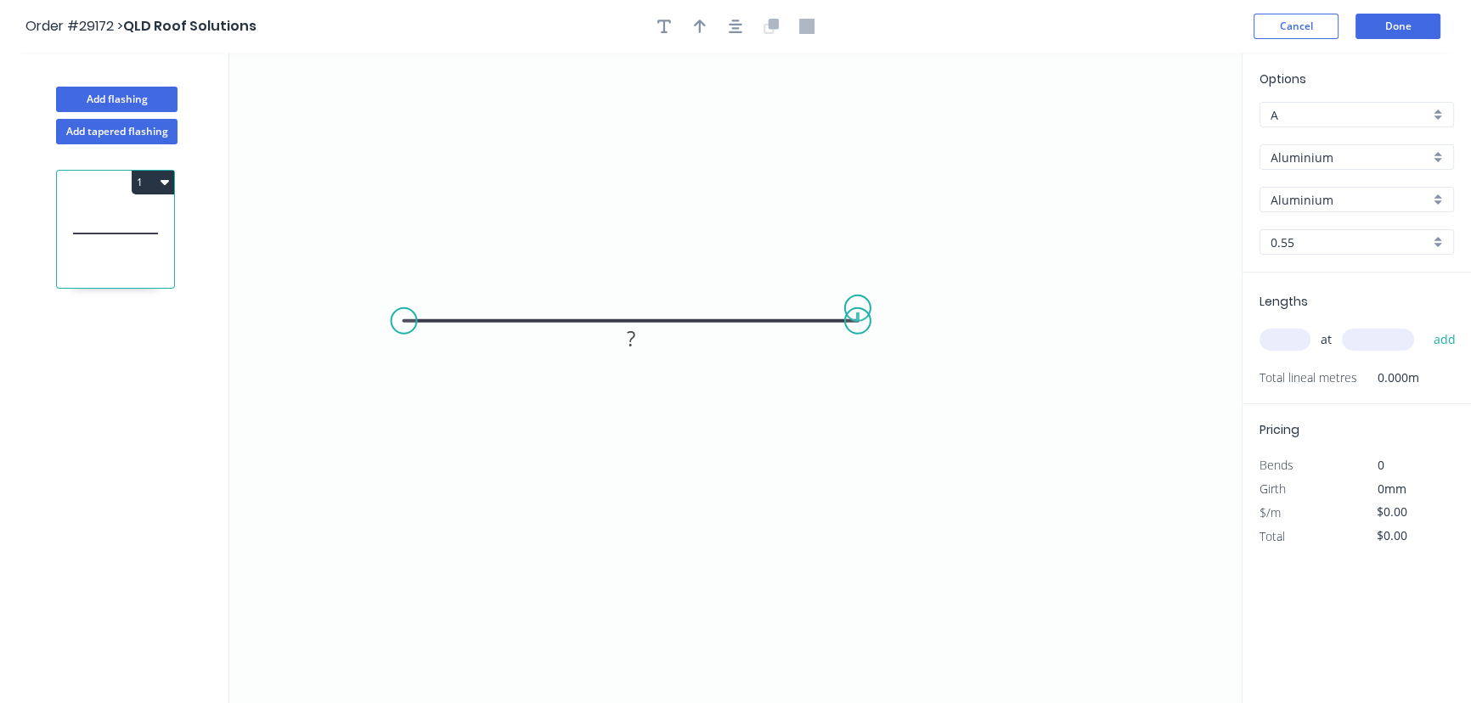
click at [858, 308] on circle at bounding box center [857, 320] width 25 height 25
click at [854, 321] on circle at bounding box center [857, 320] width 25 height 25
click at [850, 323] on circle at bounding box center [857, 320] width 25 height 25
click at [853, 321] on circle at bounding box center [857, 320] width 25 height 25
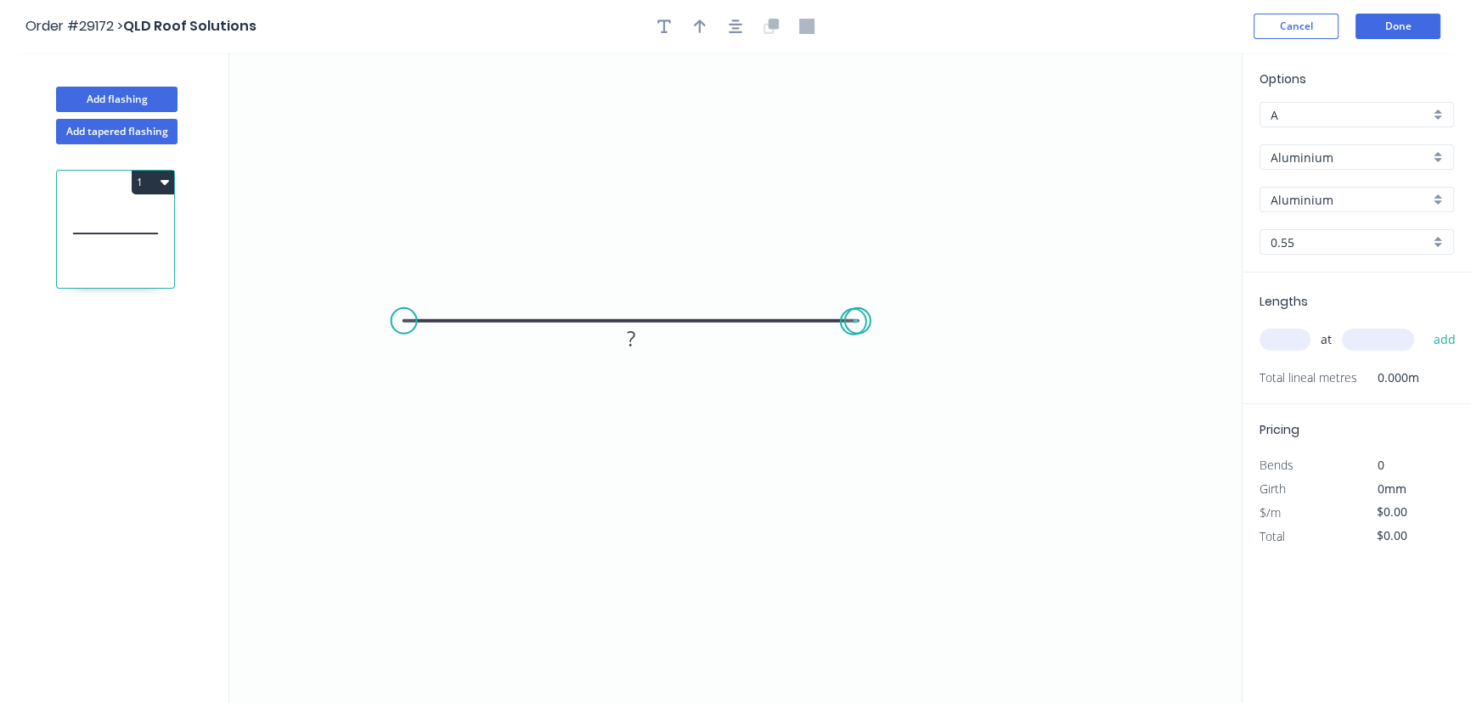
click at [853, 322] on circle at bounding box center [857, 320] width 25 height 25
click at [854, 322] on circle at bounding box center [857, 320] width 25 height 25
click at [610, 339] on rect at bounding box center [630, 338] width 55 height 35
click at [624, 346] on rect at bounding box center [631, 340] width 34 height 24
click at [658, 339] on rect at bounding box center [631, 338] width 76 height 35
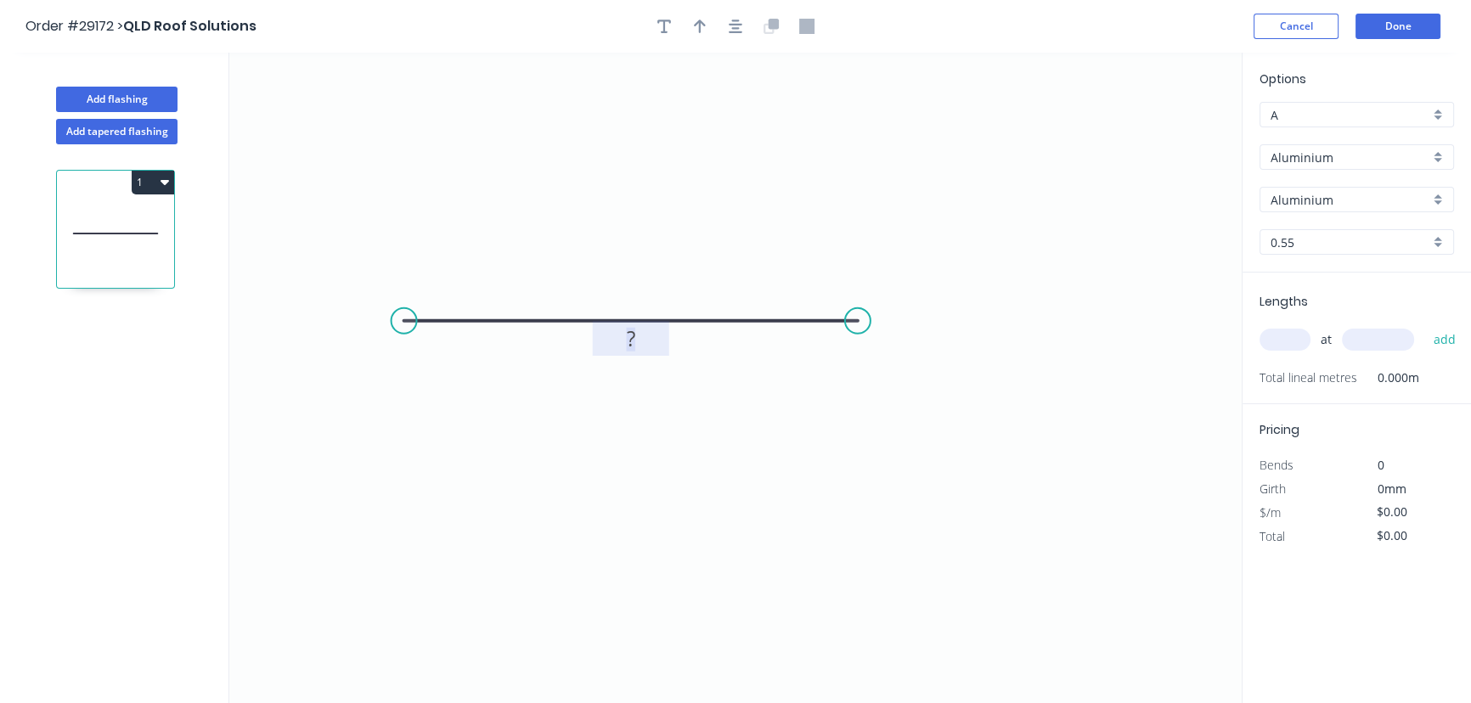
click at [628, 344] on tspan "?" at bounding box center [631, 338] width 8 height 28
click at [1406, 30] on button "Done" at bounding box center [1397, 26] width 85 height 25
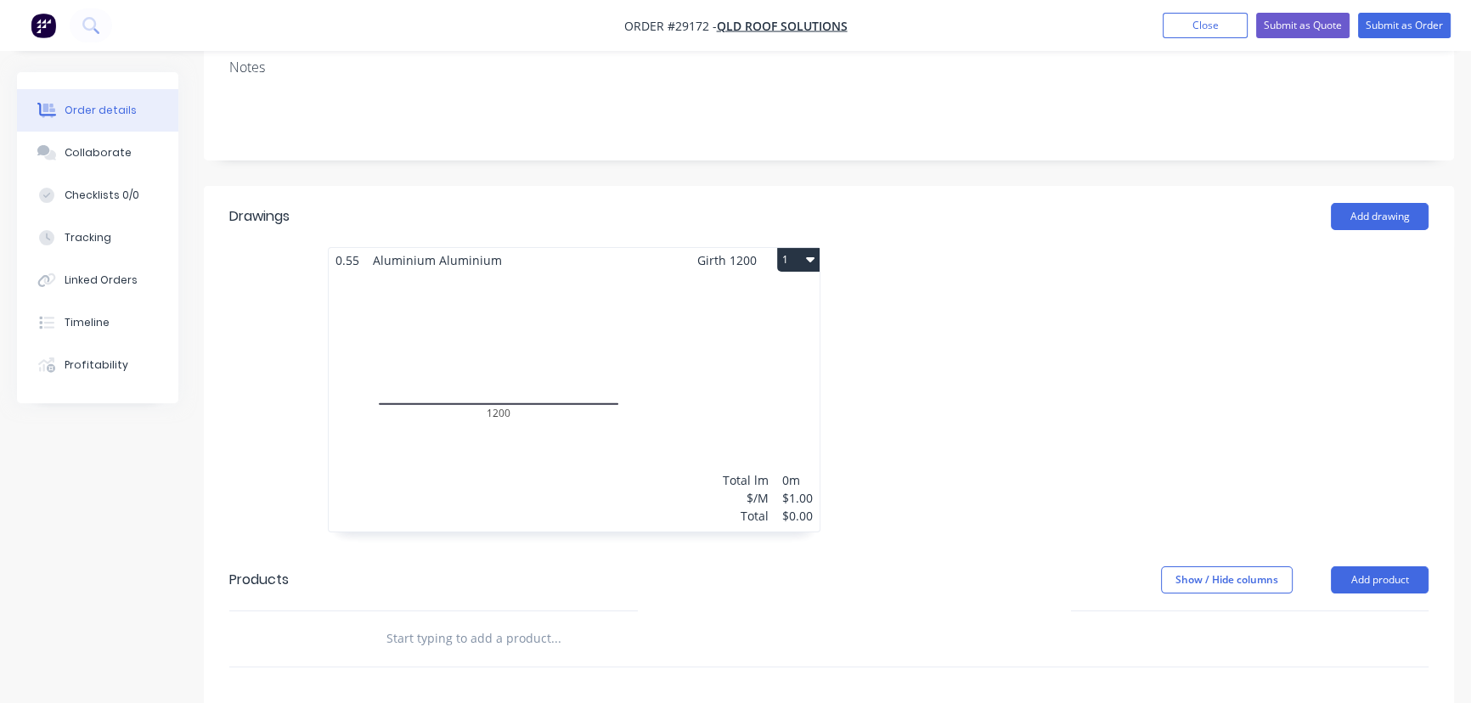
scroll to position [386, 0]
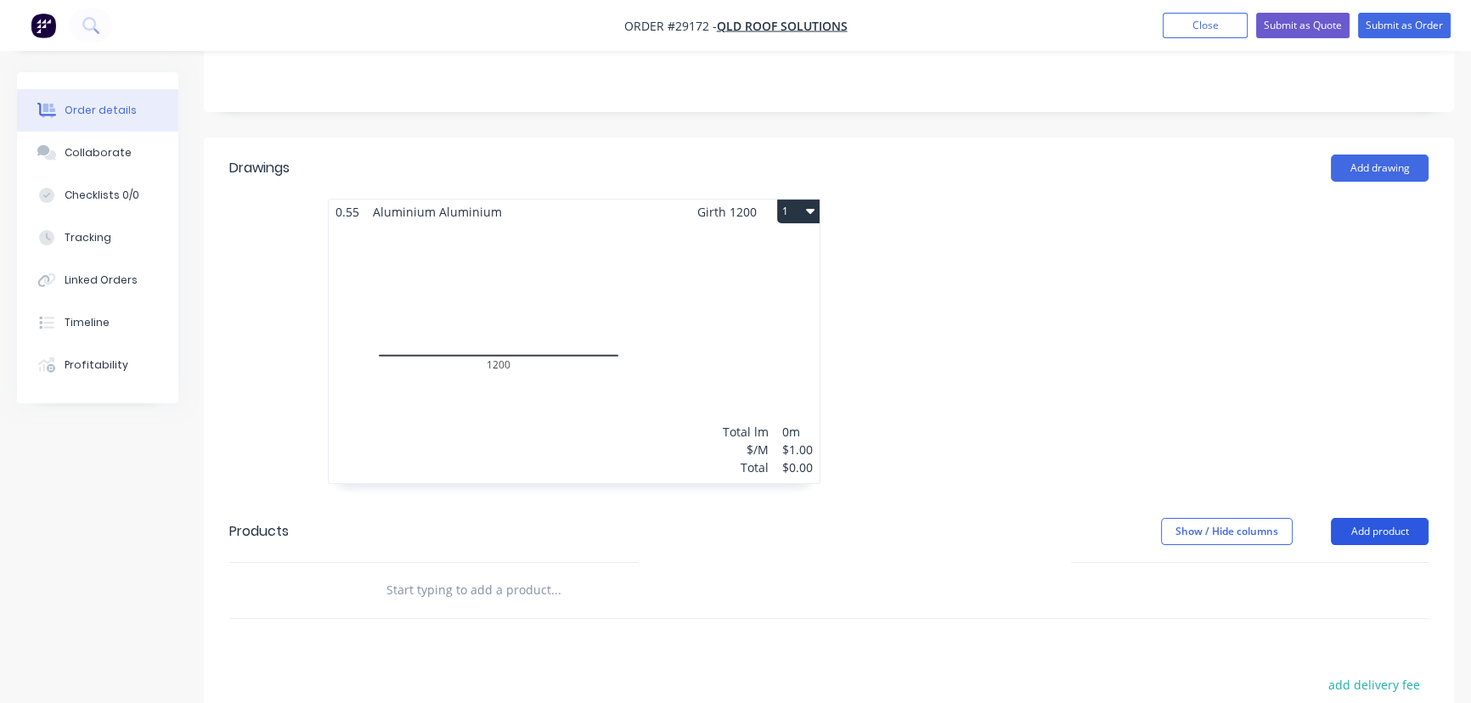
click at [1393, 518] on button "Add product" at bounding box center [1380, 531] width 98 height 27
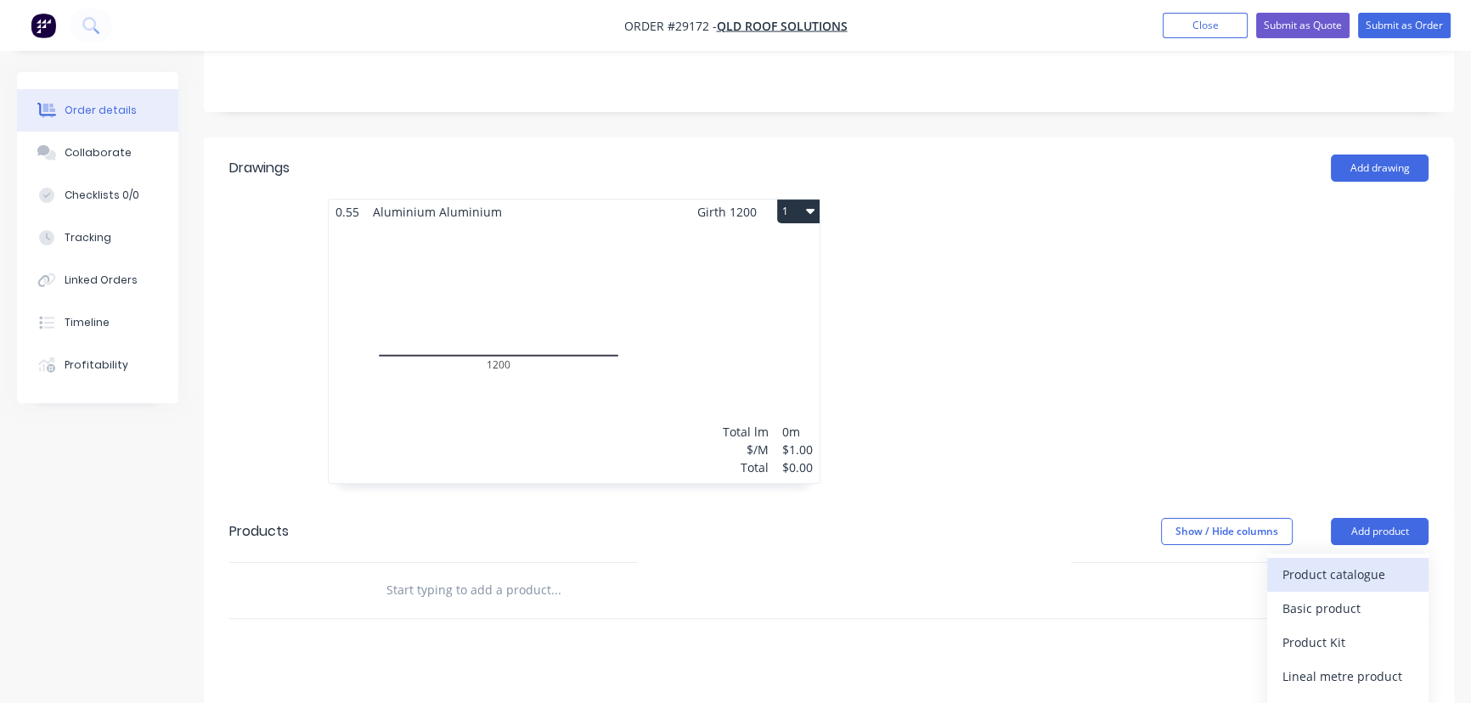
click at [1359, 562] on div "Product catalogue" at bounding box center [1347, 574] width 131 height 25
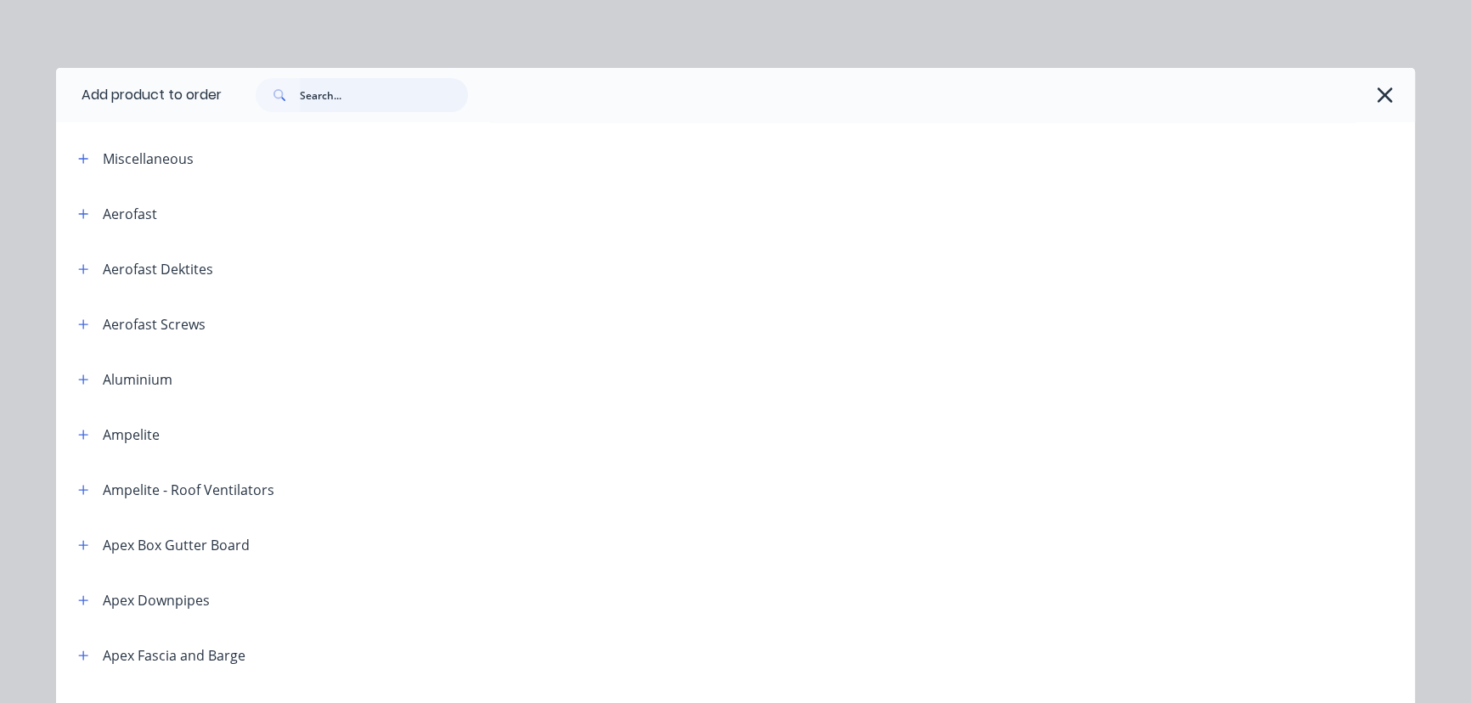
click at [309, 94] on input "text" at bounding box center [384, 95] width 168 height 34
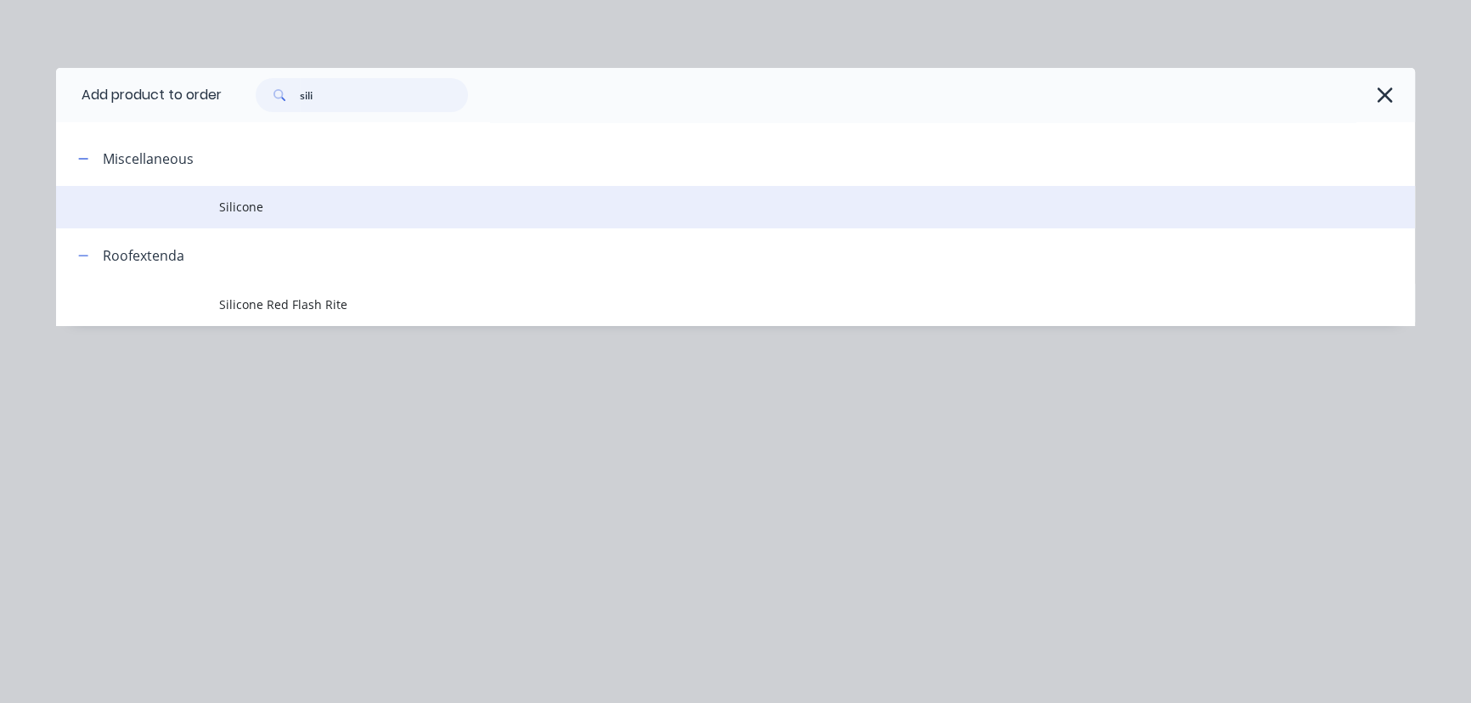
type input "sili"
click at [238, 202] on span "Silicone" at bounding box center [697, 207] width 956 height 18
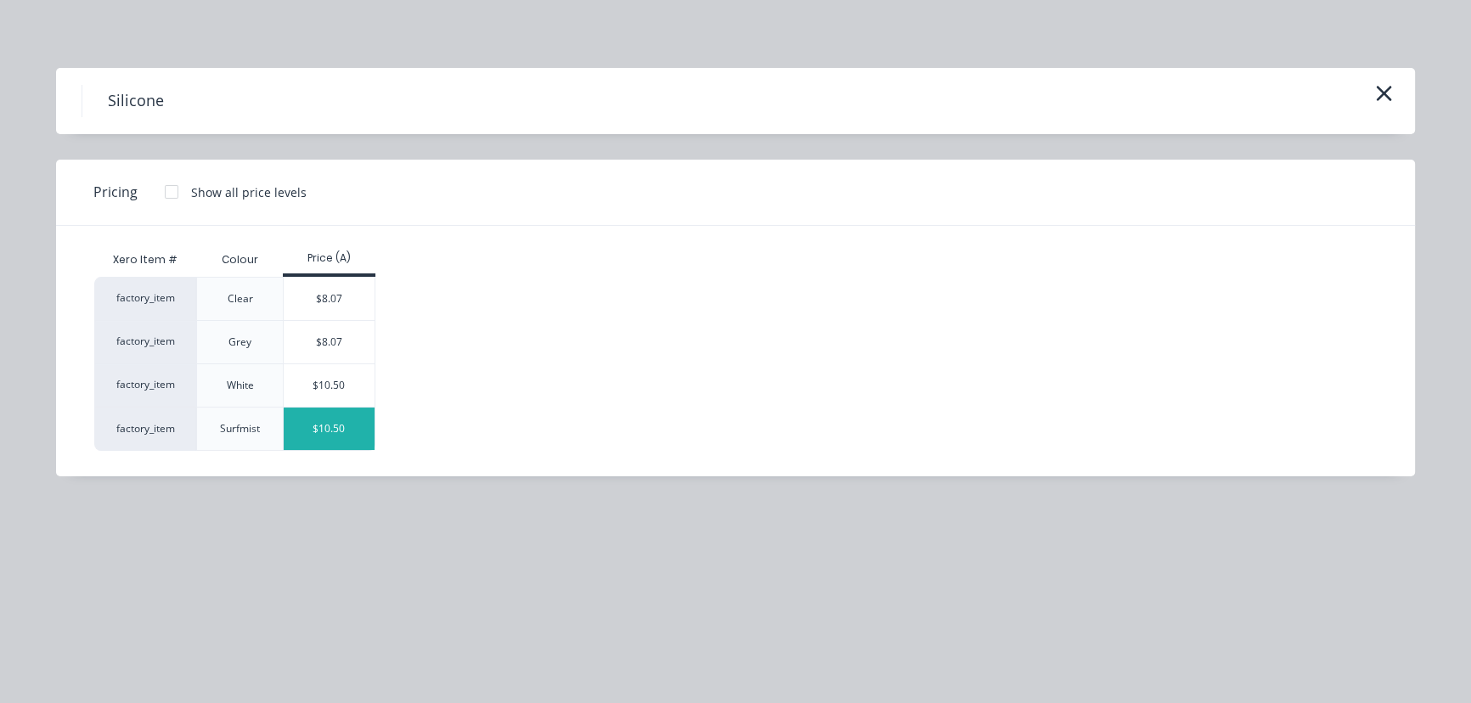
click at [353, 431] on div "$10.50" at bounding box center [329, 429] width 91 height 42
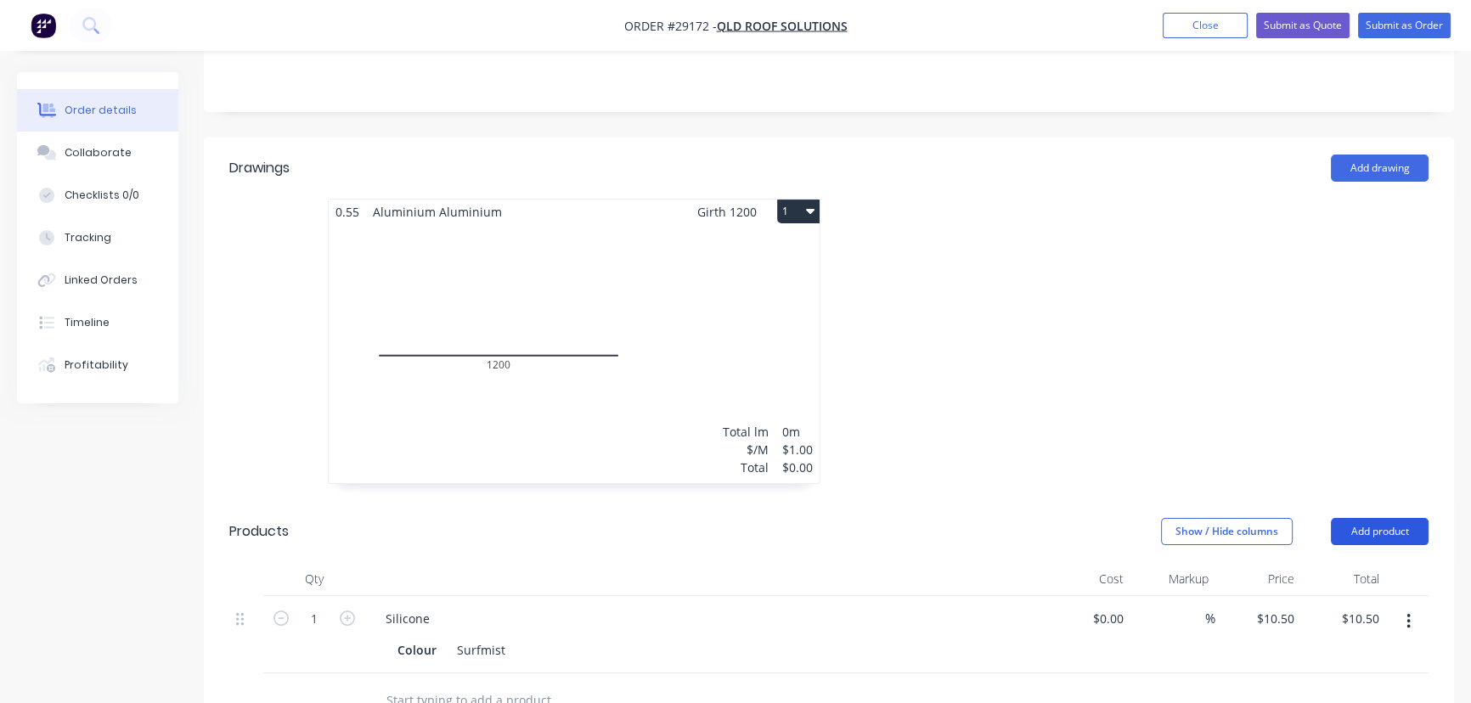
click at [1350, 518] on button "Add product" at bounding box center [1380, 531] width 98 height 27
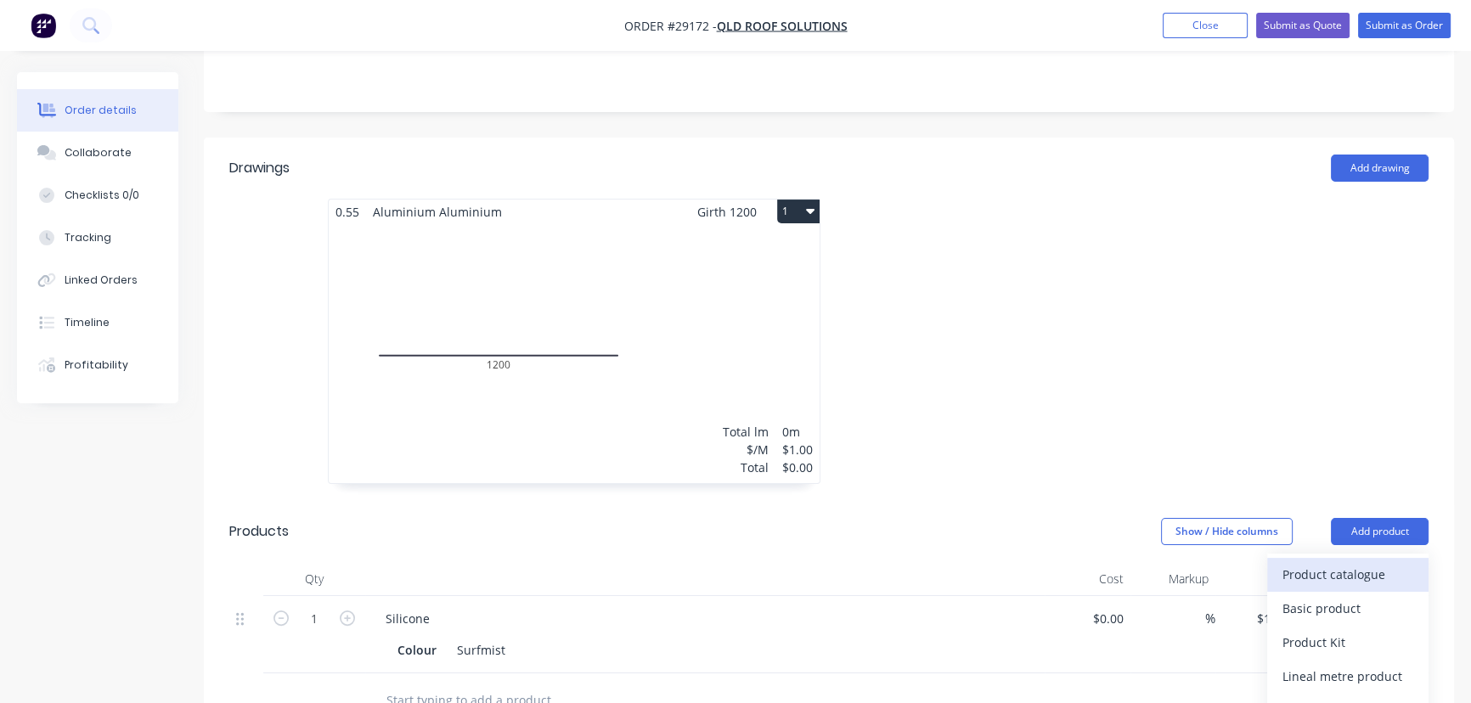
click at [1343, 562] on div "Product catalogue" at bounding box center [1347, 574] width 131 height 25
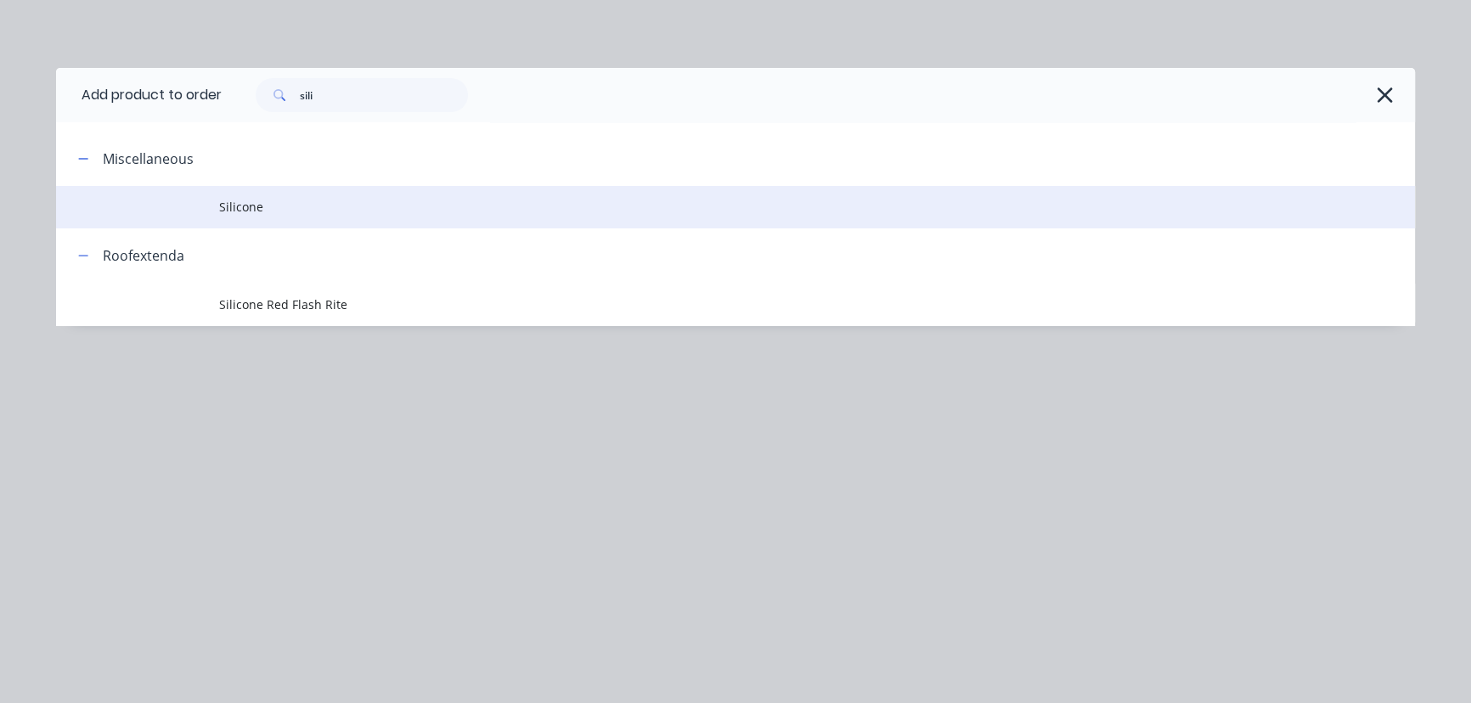
click at [239, 201] on span "Silicone" at bounding box center [697, 207] width 956 height 18
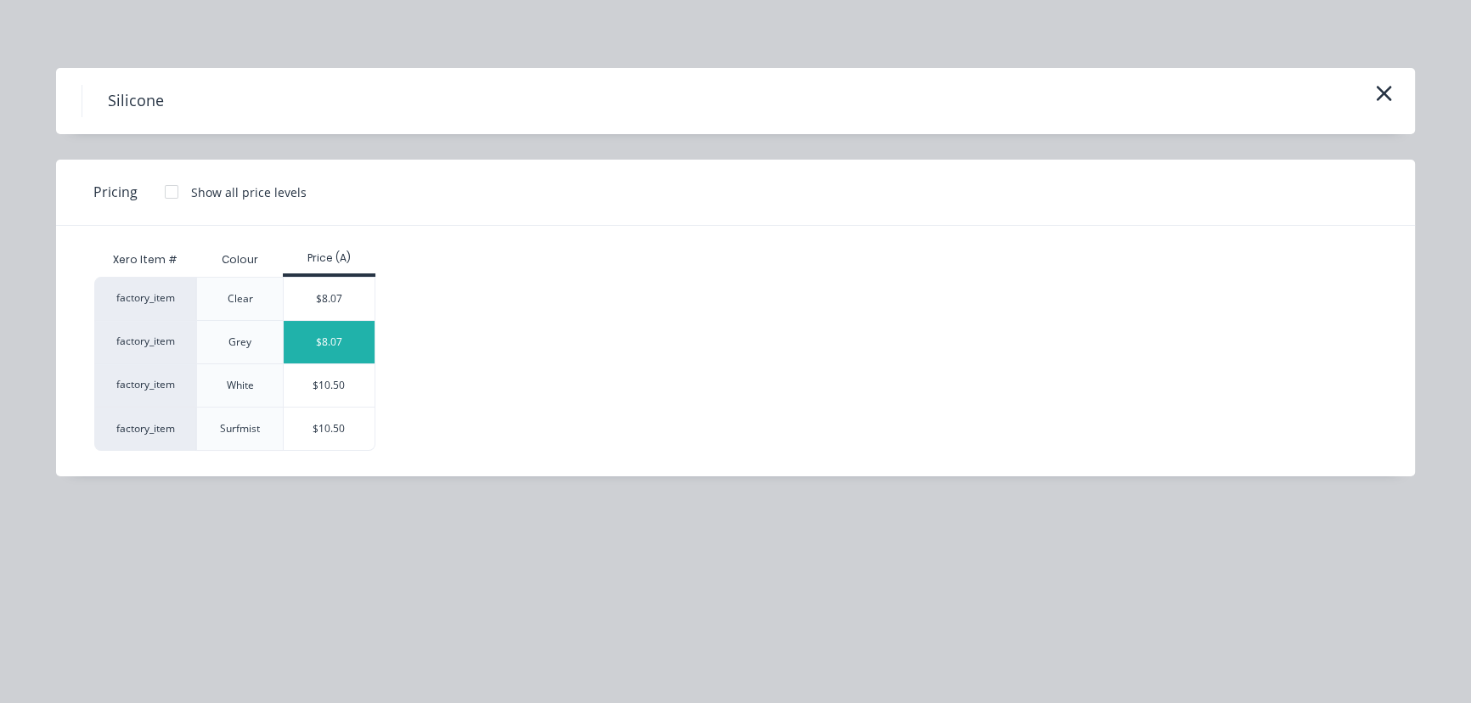
click at [315, 350] on div "$8.07" at bounding box center [329, 342] width 91 height 42
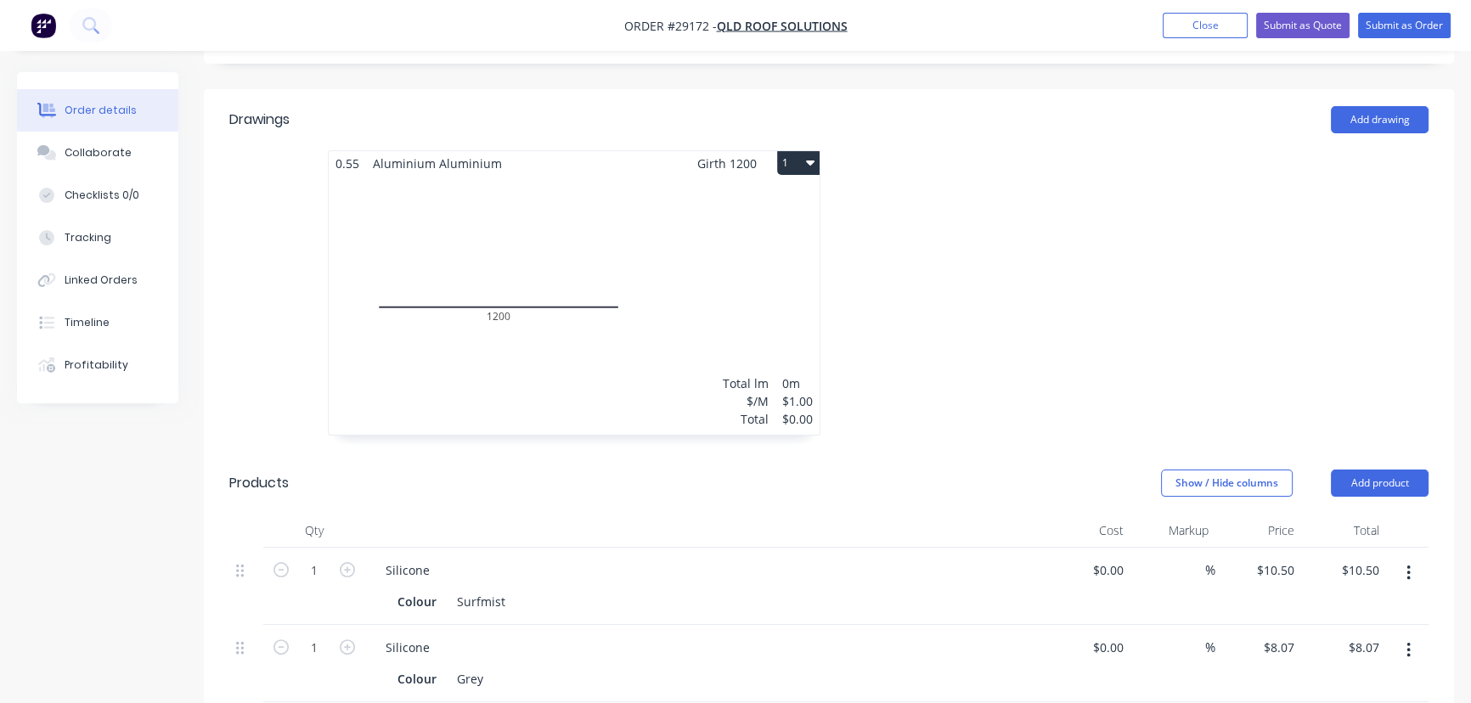
scroll to position [617, 0]
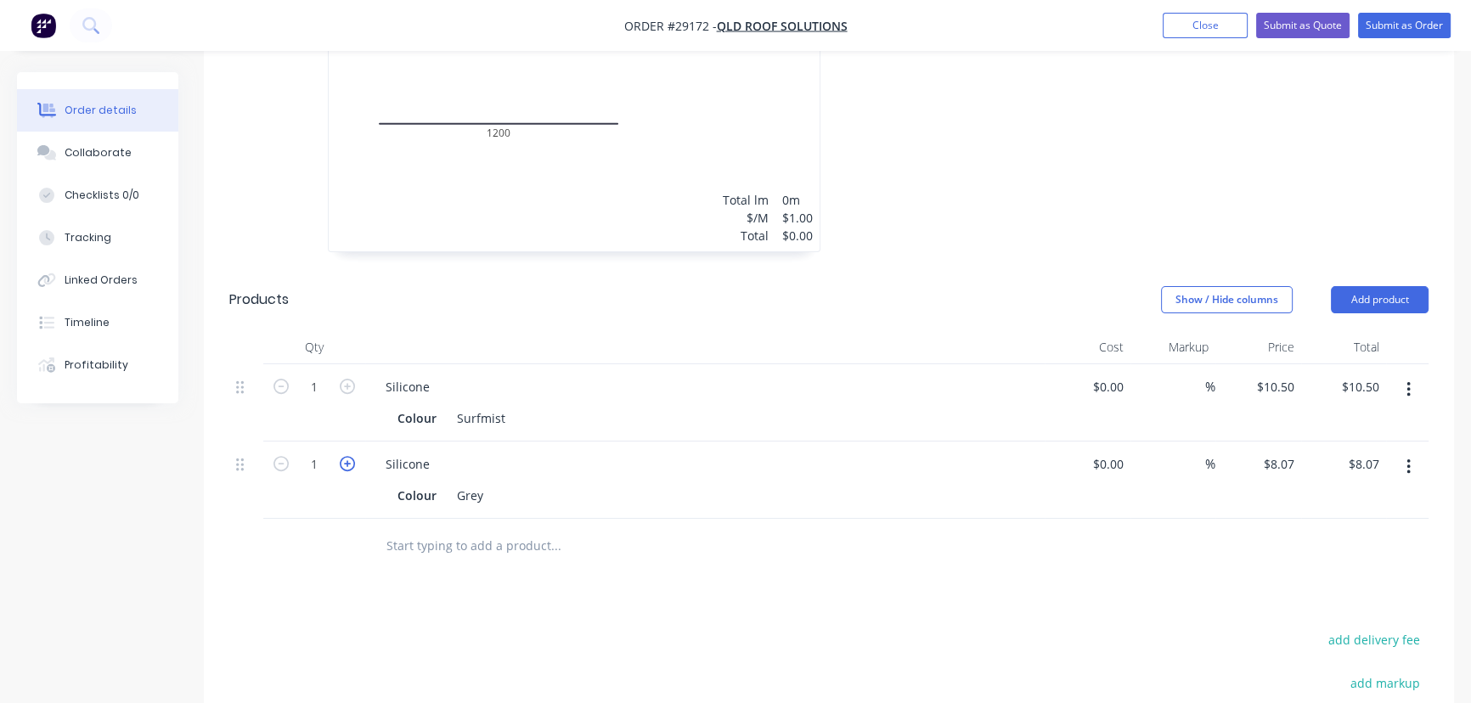
click at [346, 456] on icon "button" at bounding box center [347, 463] width 15 height 15
type input "2"
type input "$16.14"
click at [346, 456] on icon "button" at bounding box center [347, 463] width 15 height 15
type input "3"
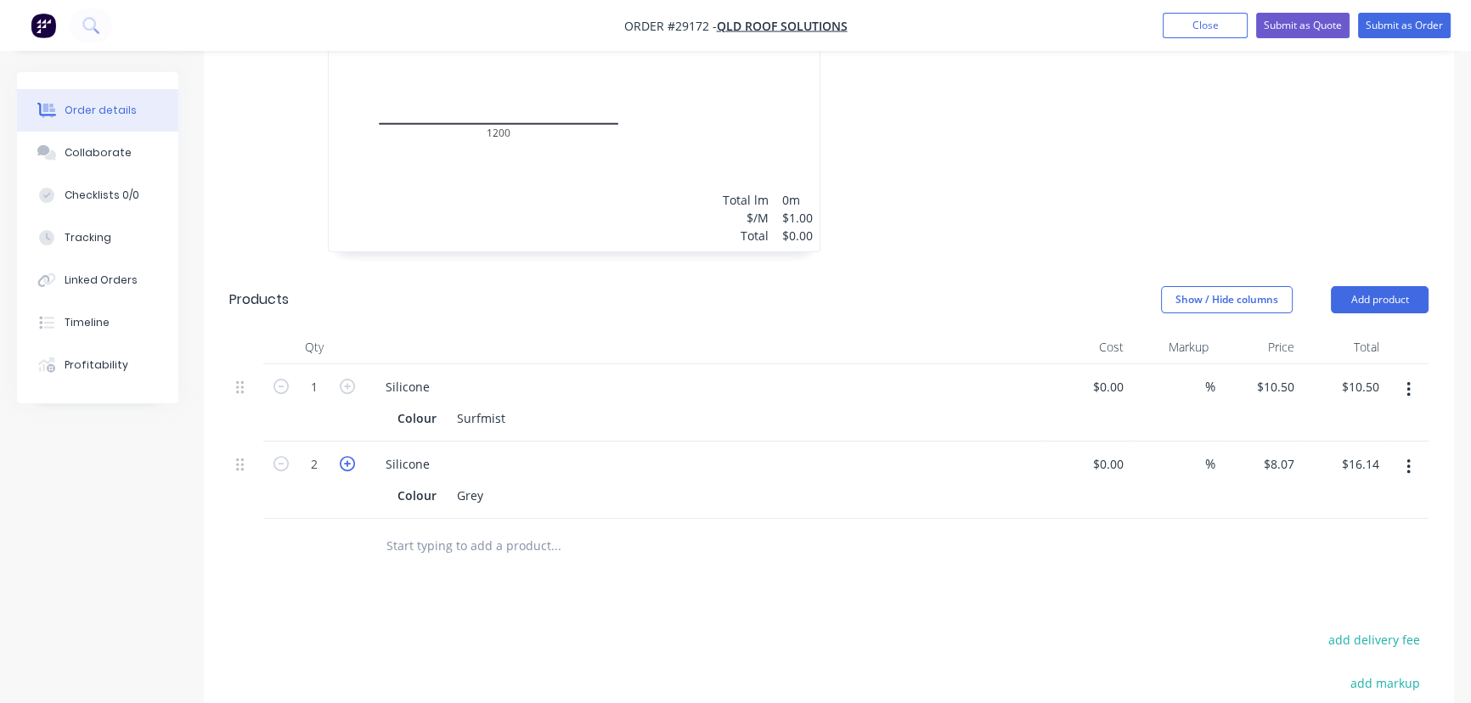
type input "$24.21"
click at [346, 456] on icon "button" at bounding box center [347, 463] width 15 height 15
type input "4"
type input "$32.28"
click at [346, 456] on icon "button" at bounding box center [347, 463] width 15 height 15
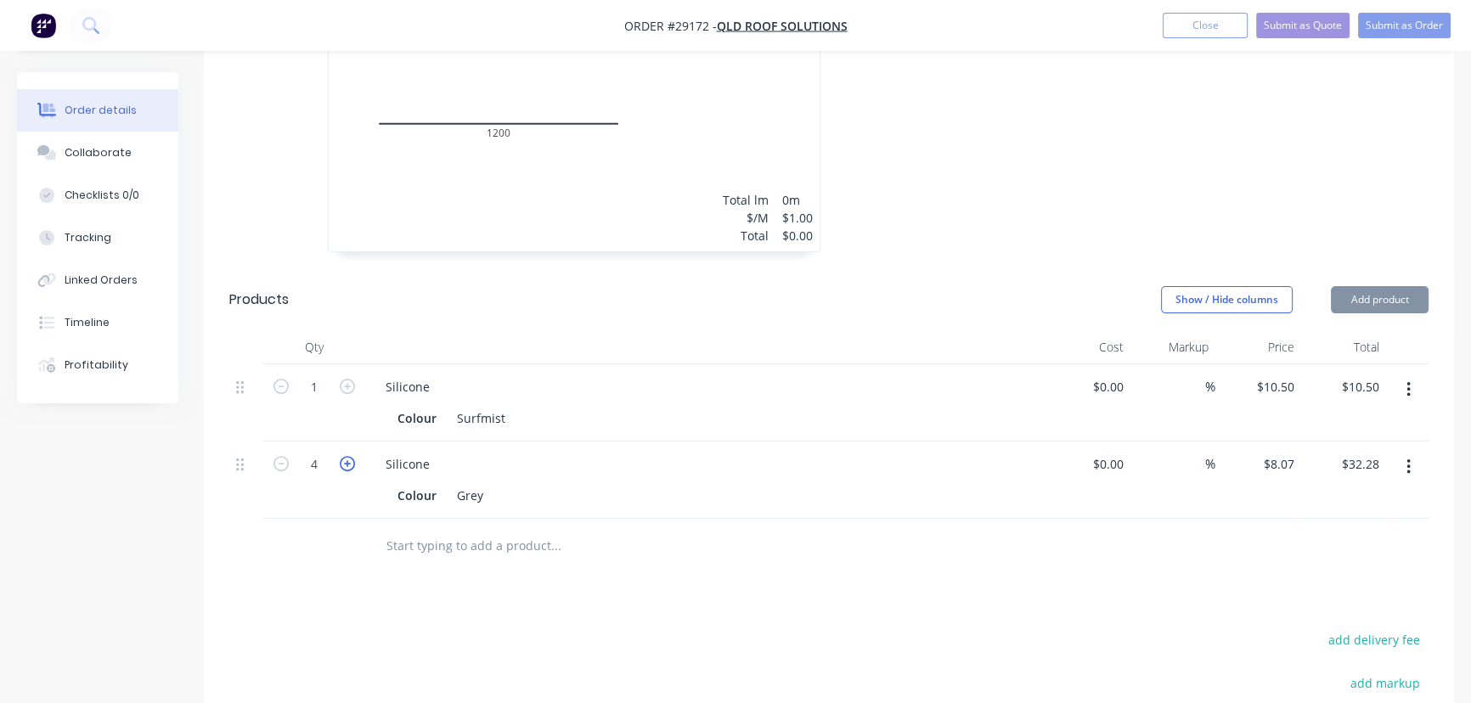
type input "5"
type input "$40.35"
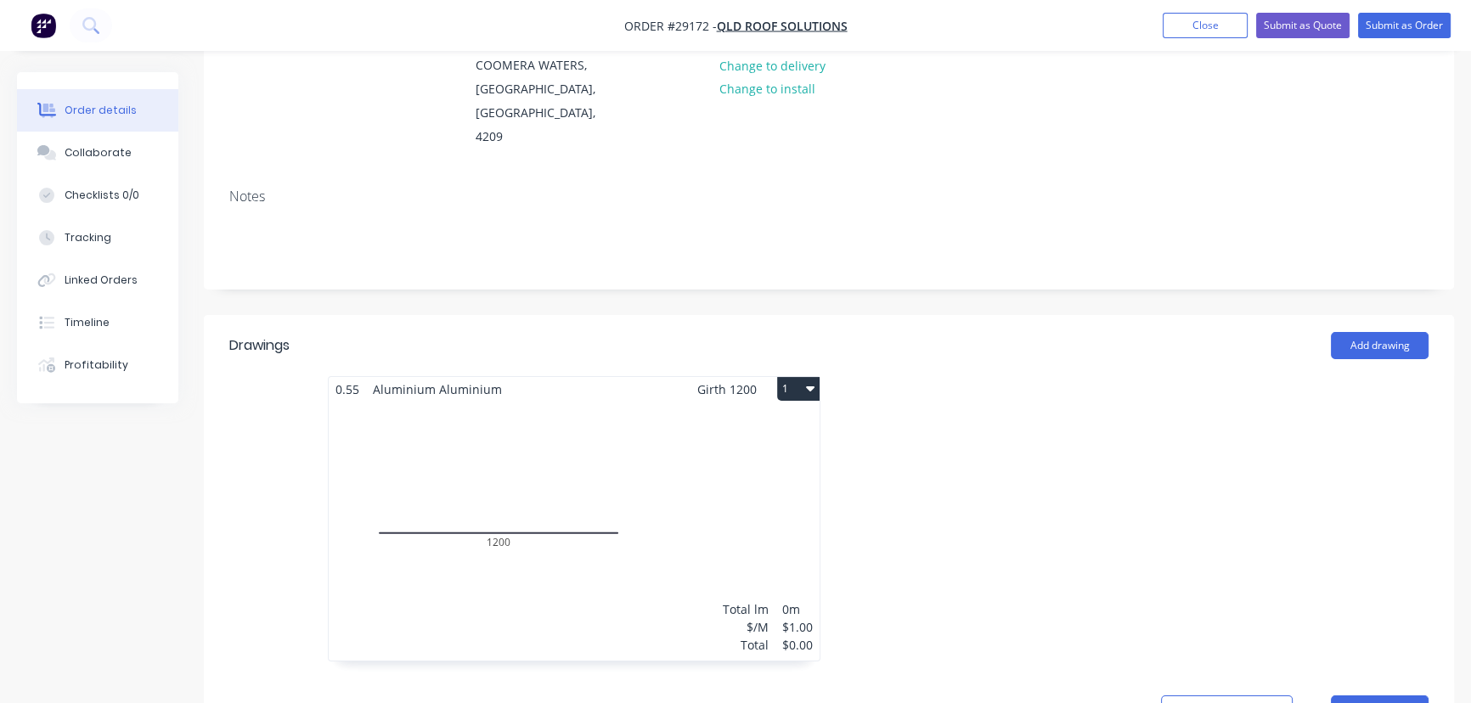
scroll to position [0, 0]
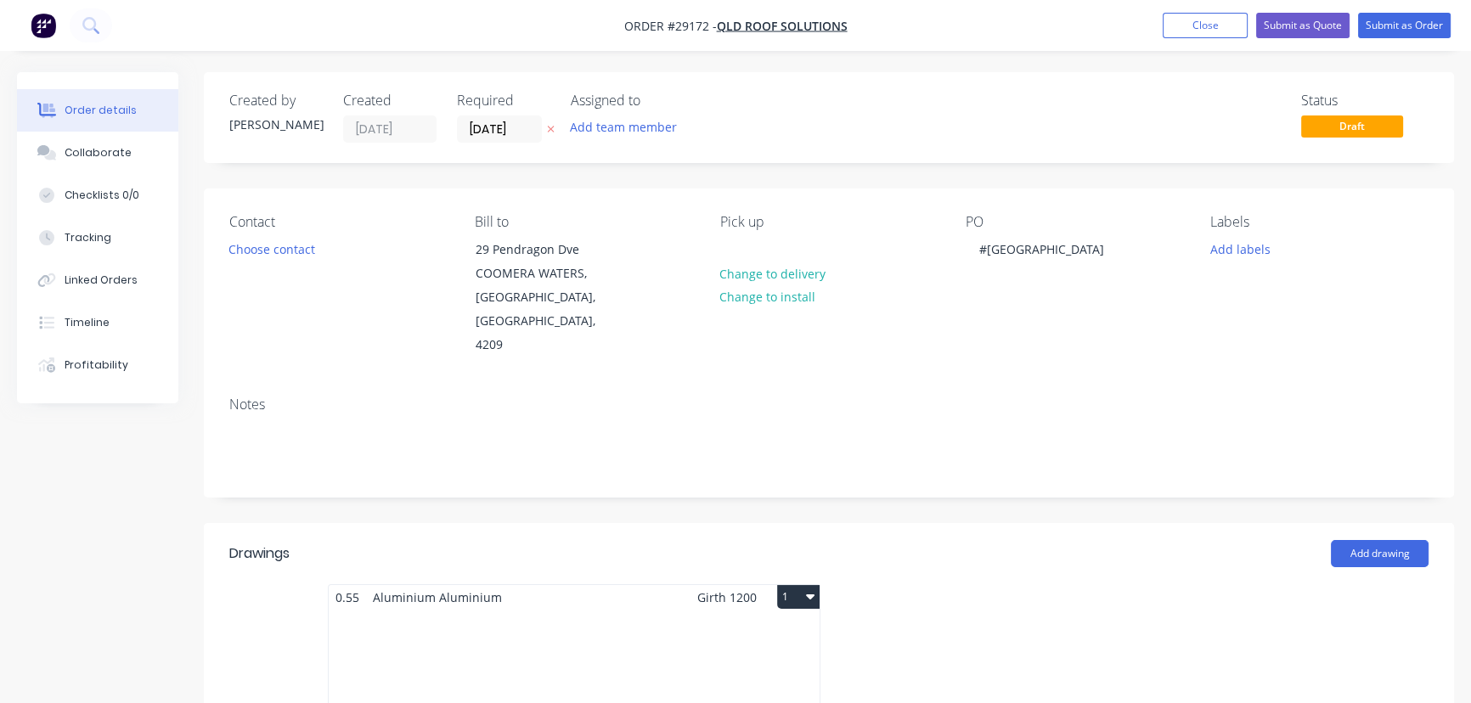
click at [337, 259] on div "Contact Choose contact" at bounding box center [338, 286] width 218 height 144
click at [289, 248] on button "Choose contact" at bounding box center [272, 248] width 104 height 23
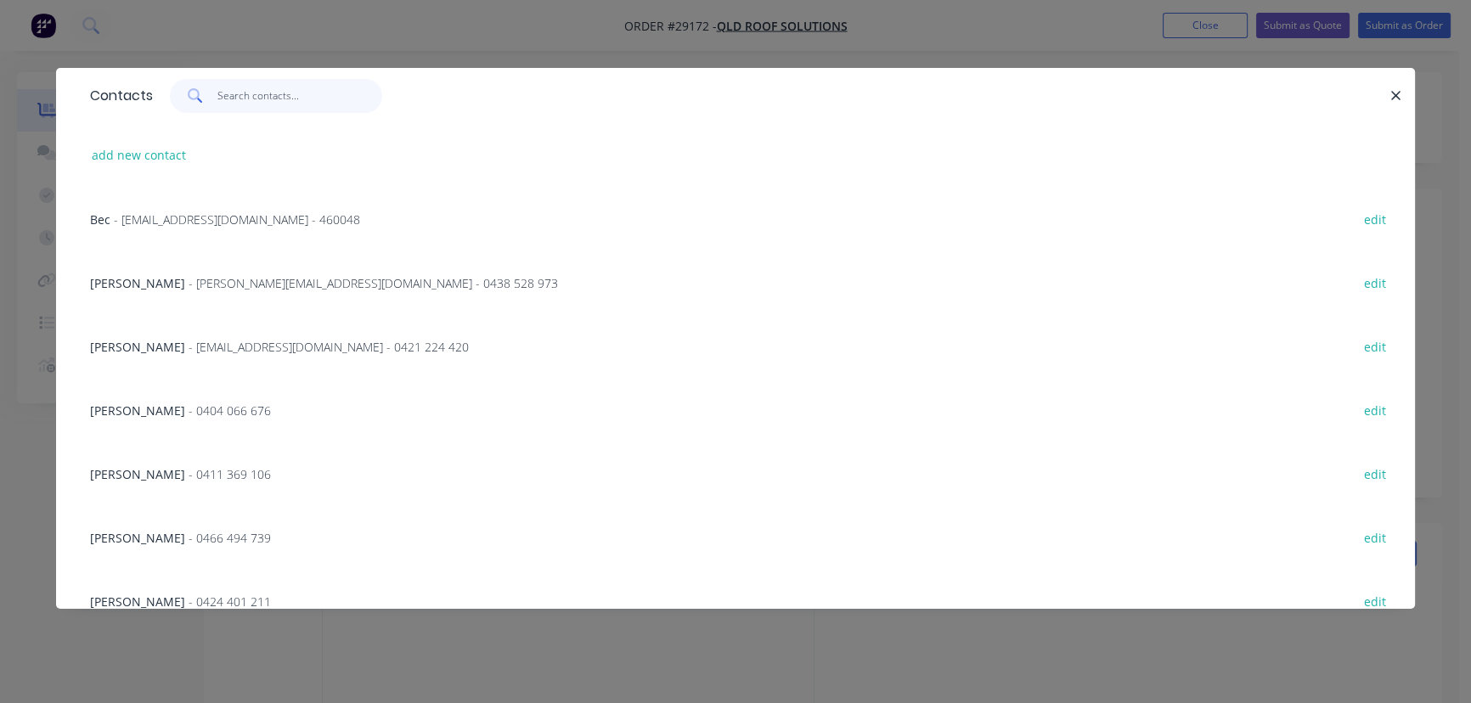
click at [262, 100] on input "text" at bounding box center [300, 96] width 166 height 34
click at [116, 153] on button "add new contact" at bounding box center [139, 155] width 112 height 23
select select "AU"
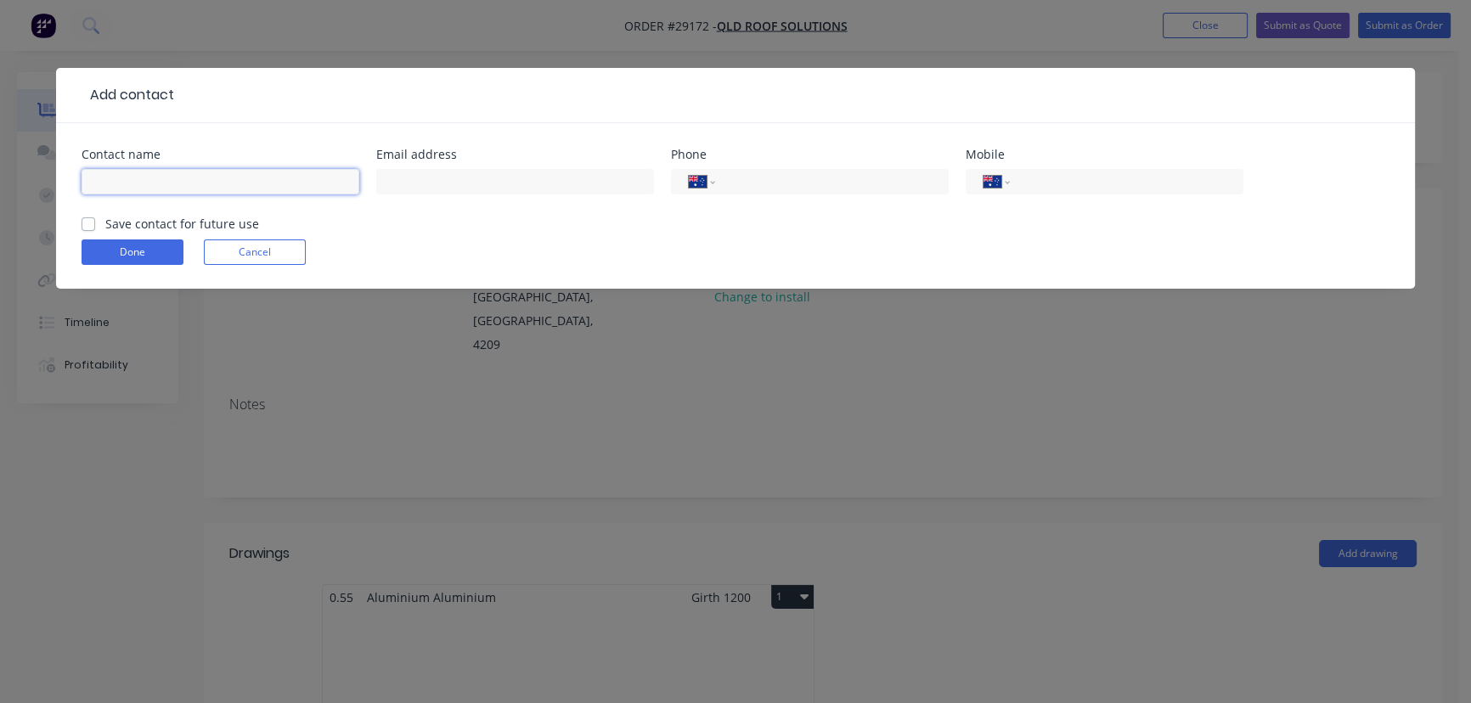
click at [129, 184] on input "text" at bounding box center [221, 181] width 278 height 25
type input "[PERSON_NAME]"
click at [105, 225] on label "Save contact for future use" at bounding box center [182, 224] width 154 height 18
click at [84, 225] on input "Save contact for future use" at bounding box center [89, 223] width 14 height 16
checkbox input "true"
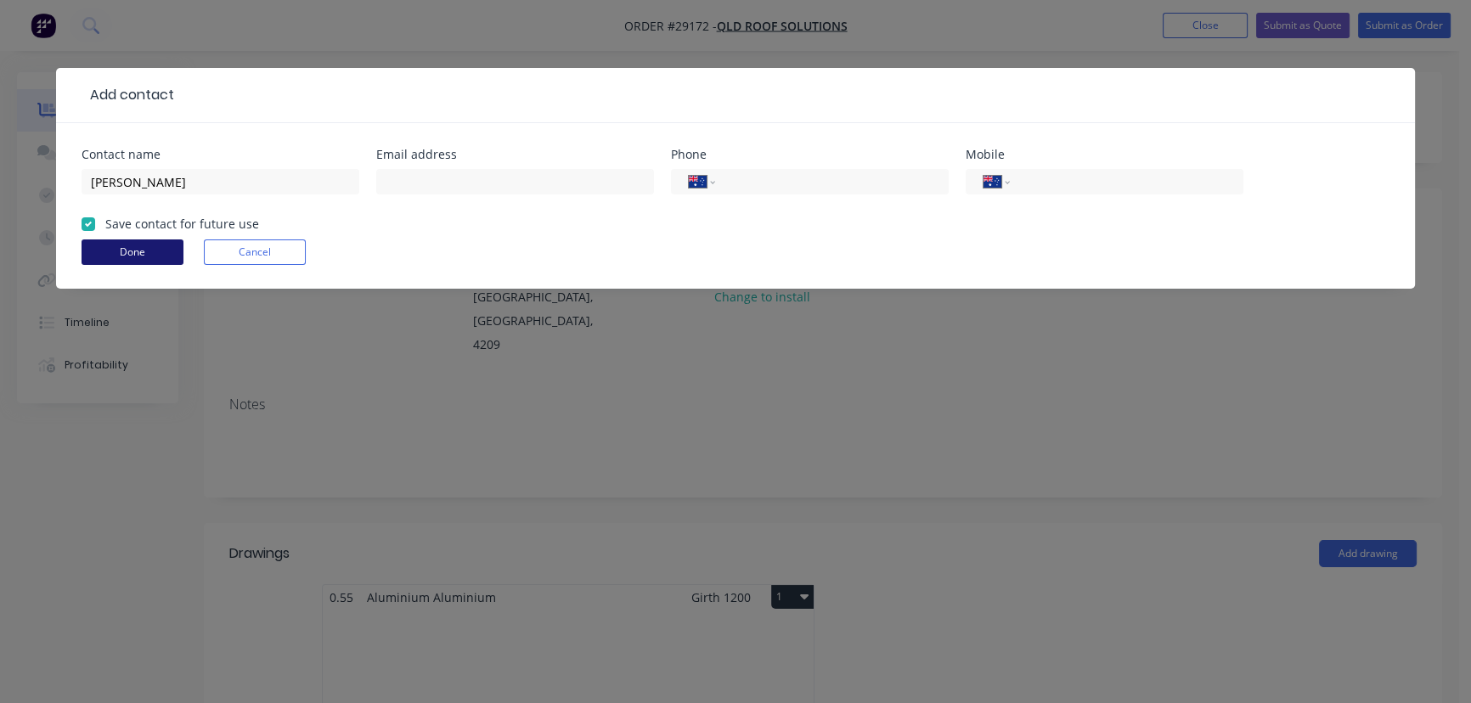
click at [126, 262] on button "Done" at bounding box center [133, 251] width 102 height 25
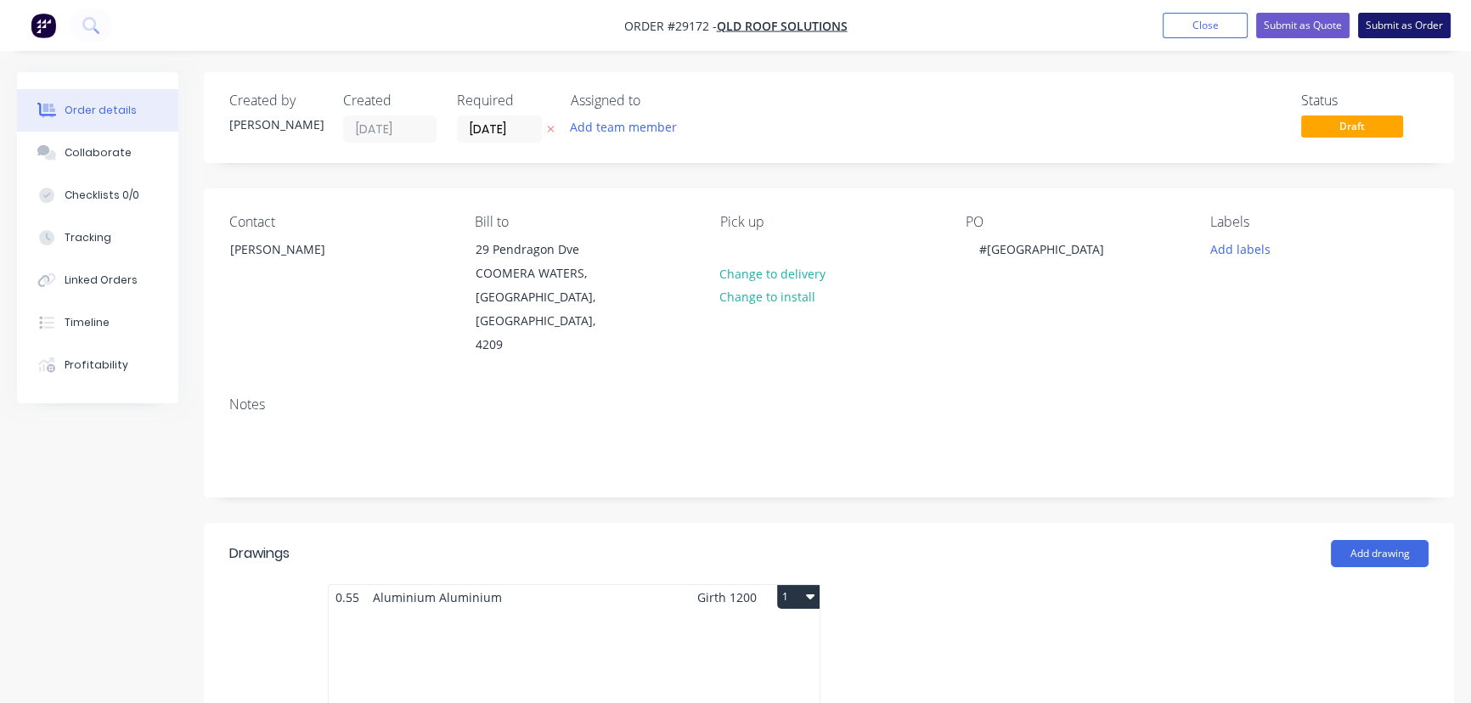
click at [1423, 35] on button "Submit as Order" at bounding box center [1404, 25] width 93 height 25
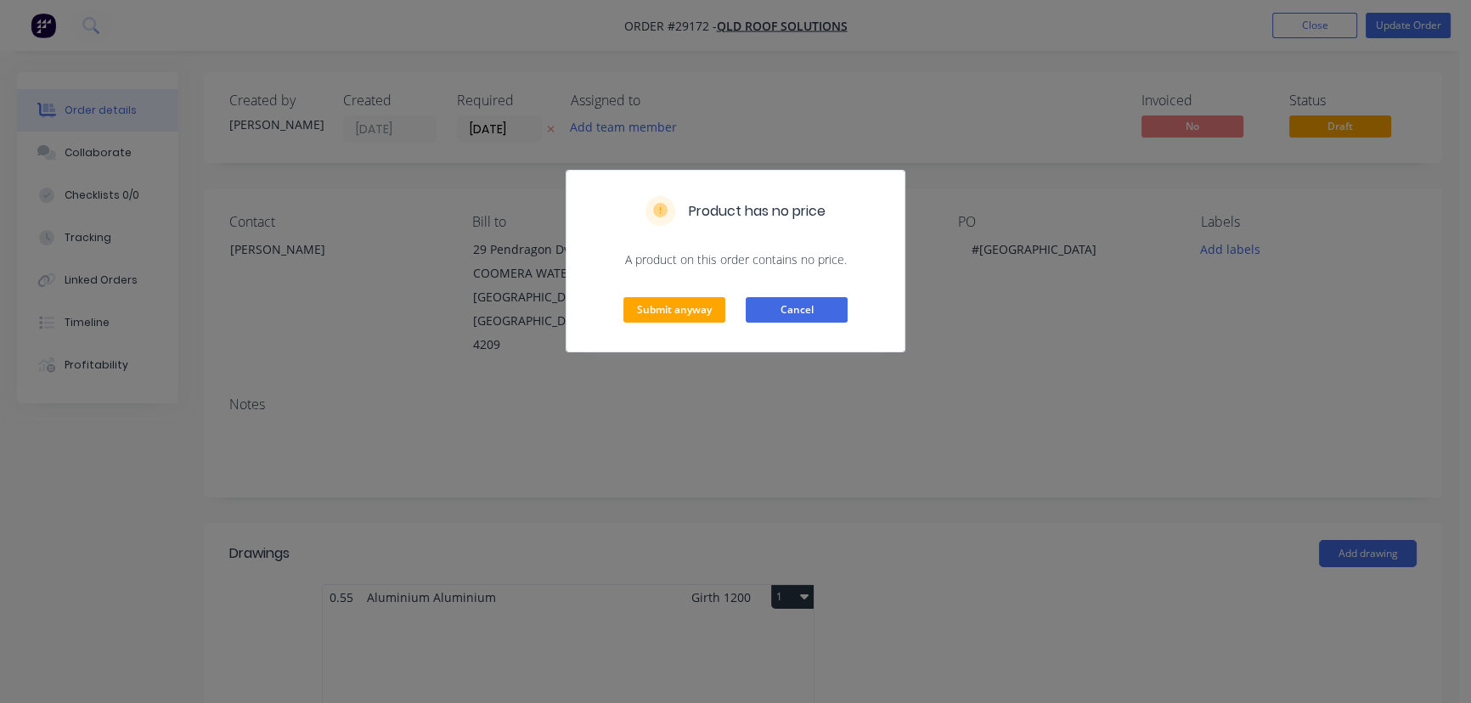
click at [766, 311] on button "Cancel" at bounding box center [797, 309] width 102 height 25
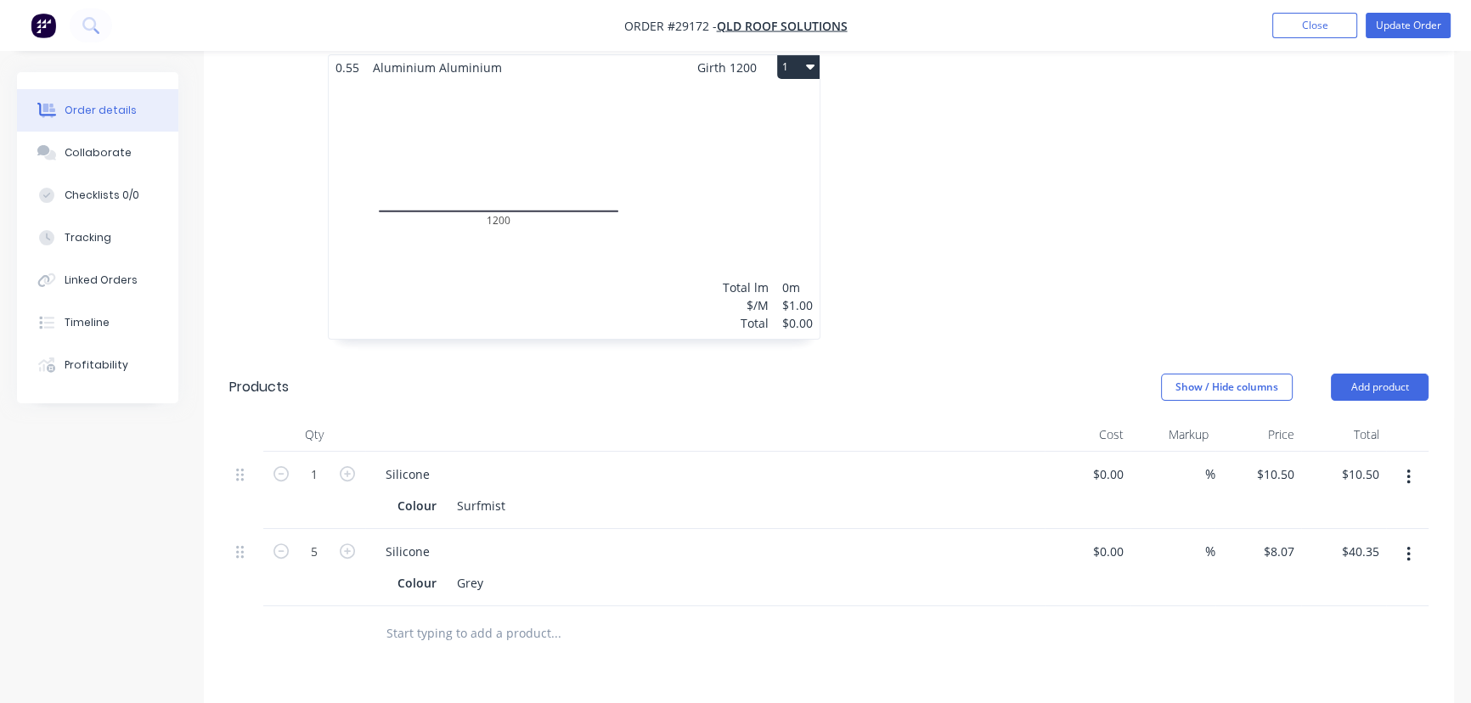
scroll to position [386, 0]
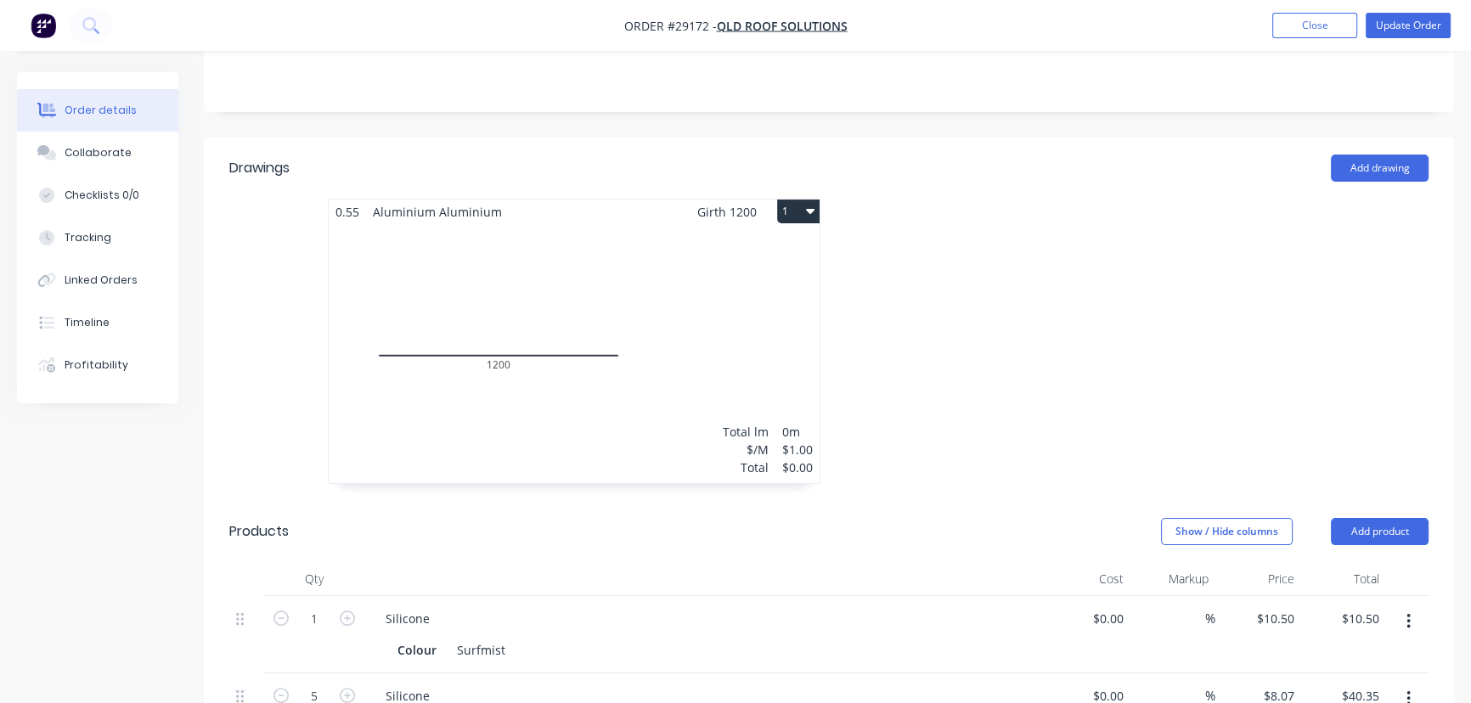
click at [752, 423] on div "Total lm" at bounding box center [746, 432] width 46 height 18
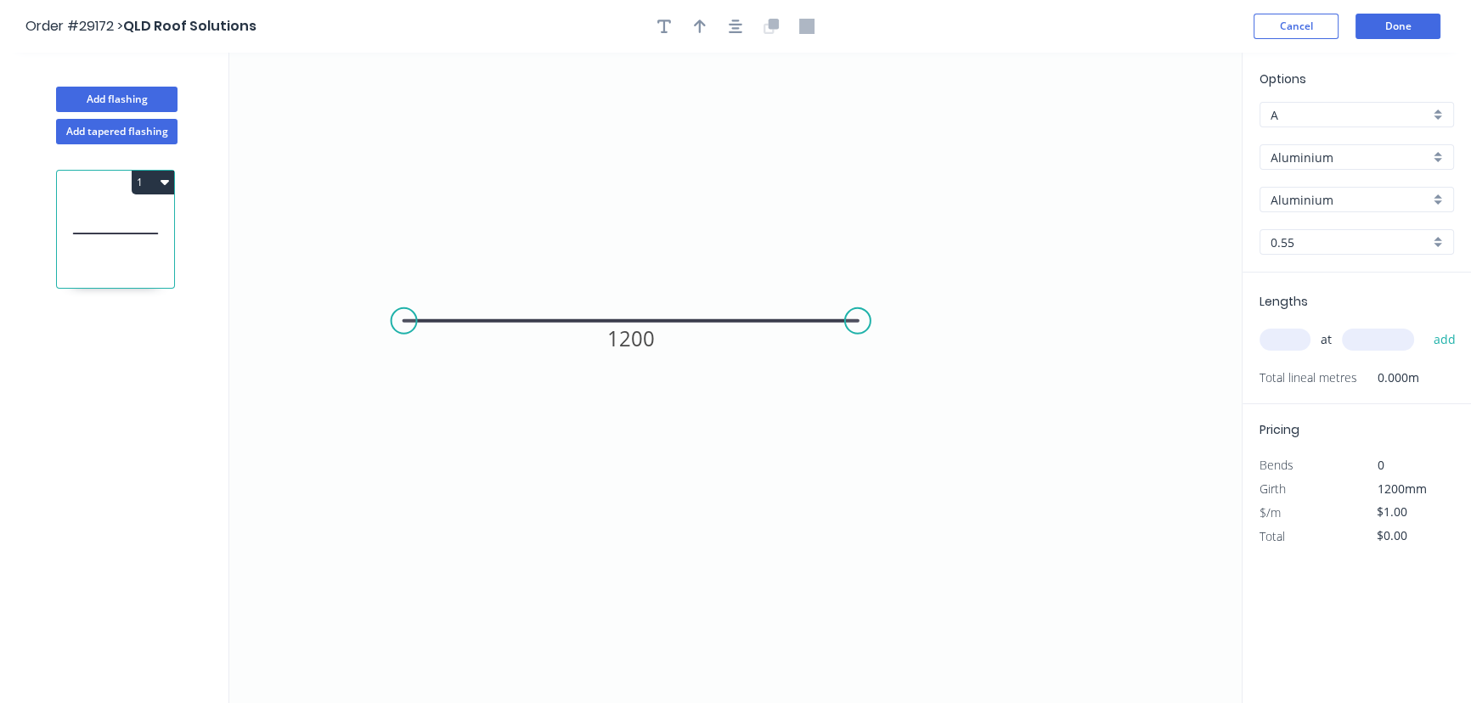
click at [1440, 161] on div "Aluminium" at bounding box center [1356, 156] width 194 height 25
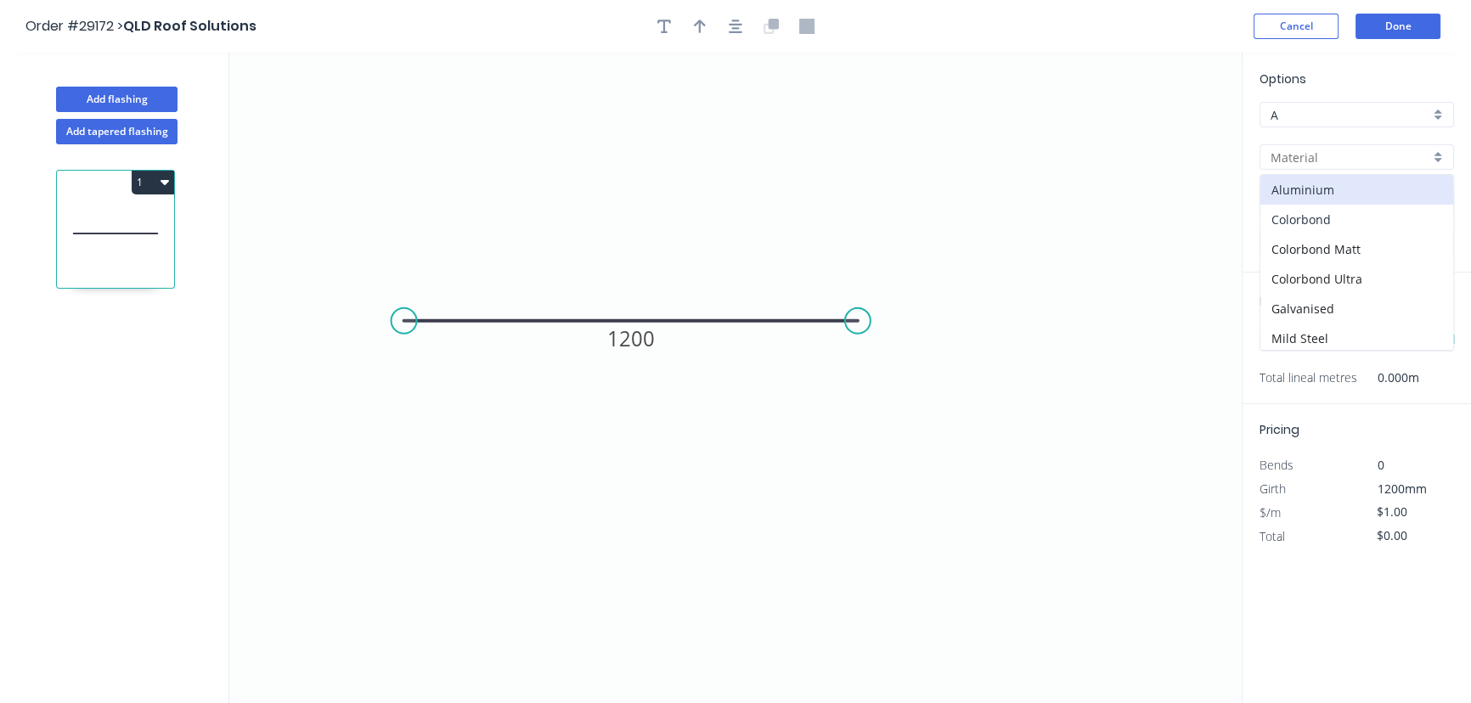
click at [1375, 214] on div "Colorbond" at bounding box center [1356, 220] width 193 height 30
type input "Colorbond"
type input "Basalt"
type input "$37.21"
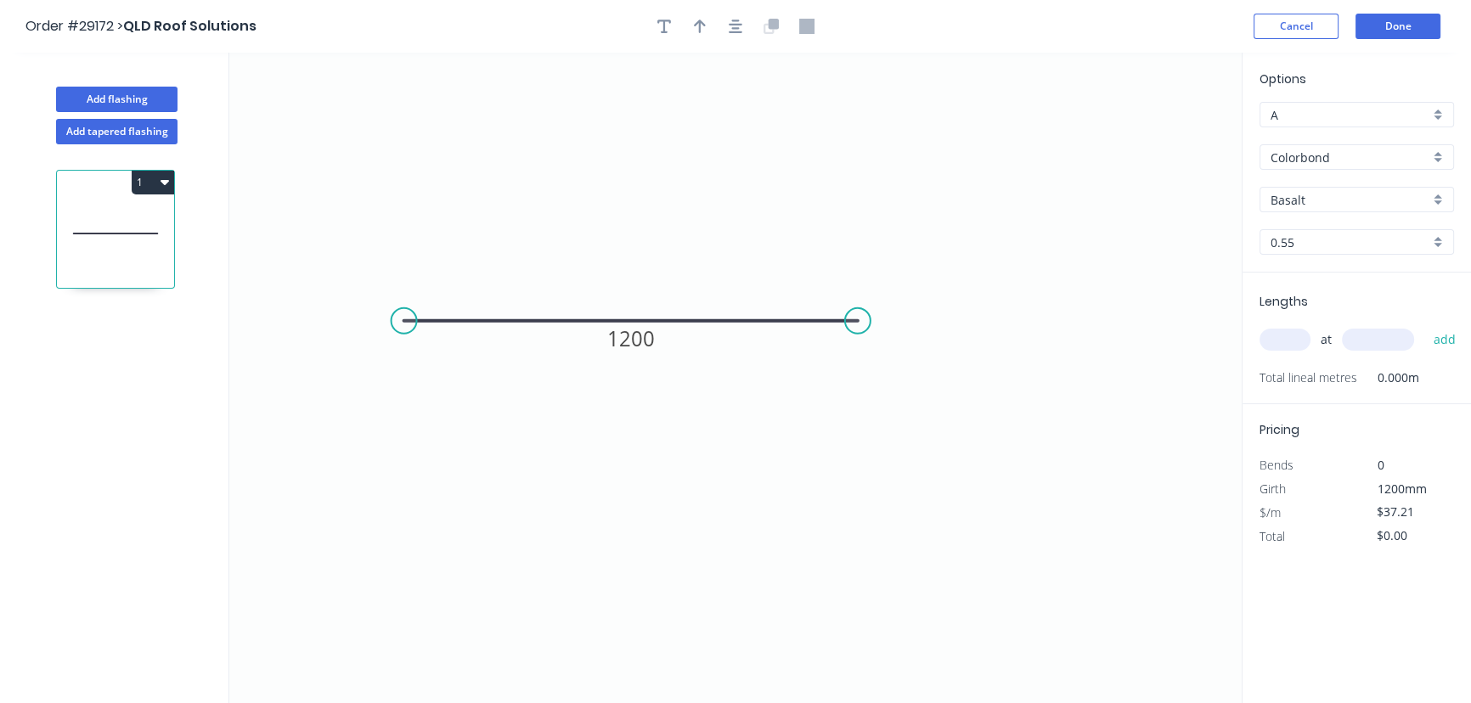
click at [1439, 198] on div "Basalt" at bounding box center [1356, 199] width 194 height 25
click at [1315, 360] on div "Surfmist" at bounding box center [1356, 364] width 193 height 30
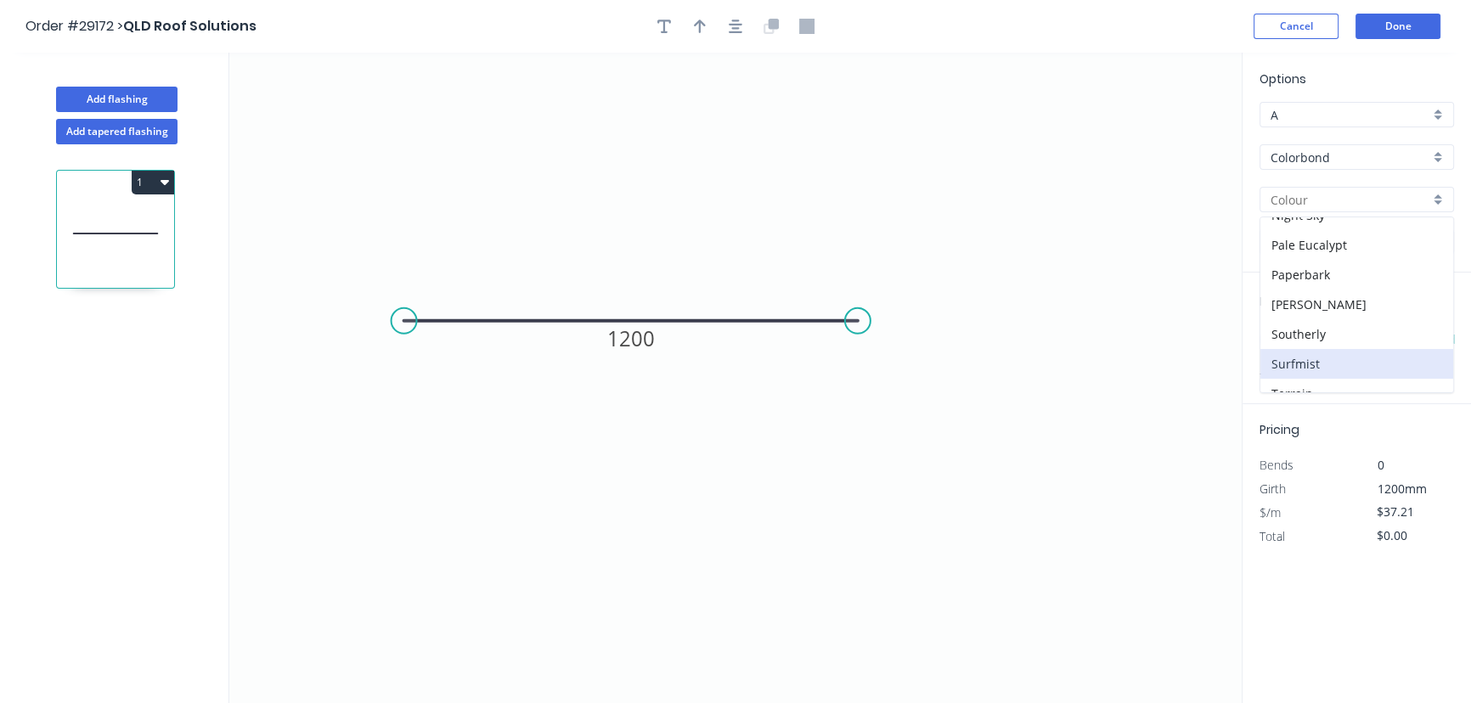
type input "Surfmist"
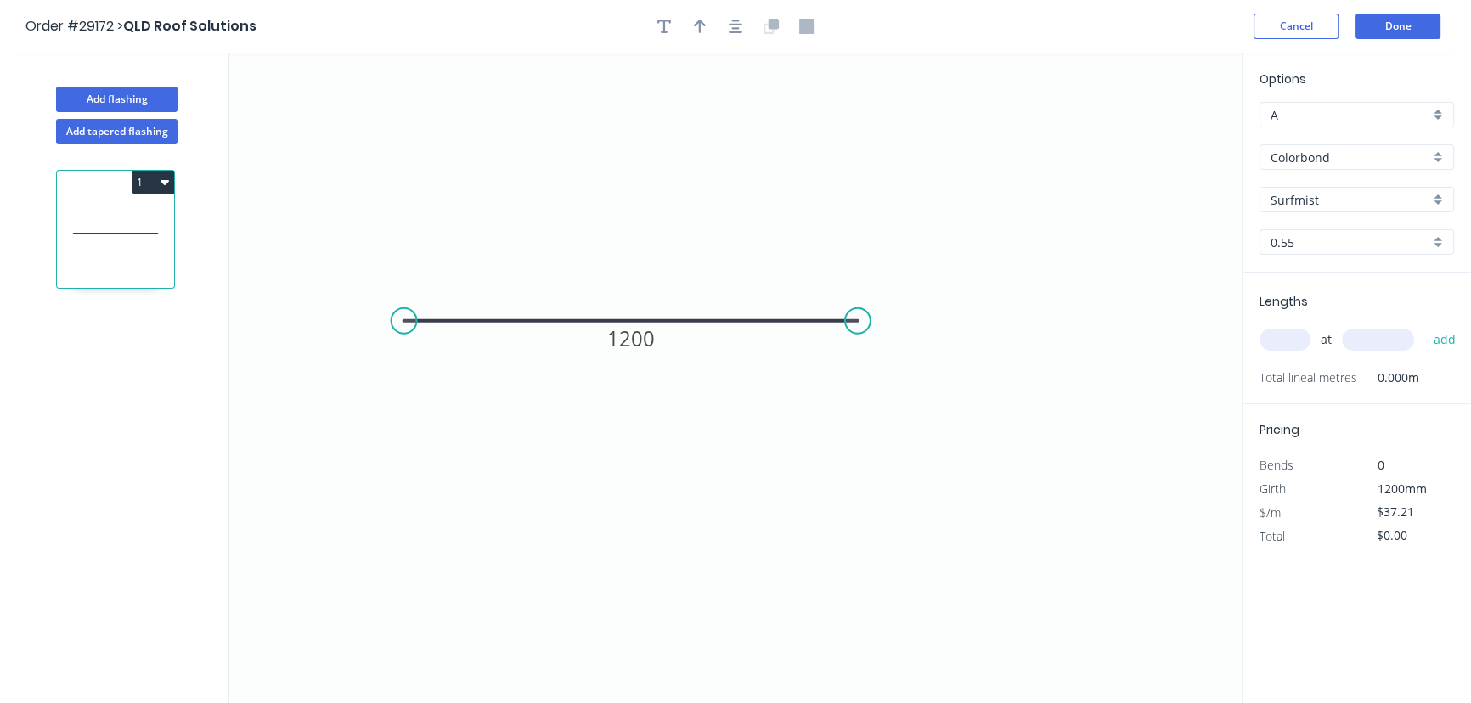
click at [1283, 338] on input "text" at bounding box center [1284, 340] width 51 height 22
type input "2"
click at [1359, 343] on input "text" at bounding box center [1378, 340] width 72 height 22
type input "1000"
click at [1444, 340] on button "add" at bounding box center [1444, 339] width 40 height 29
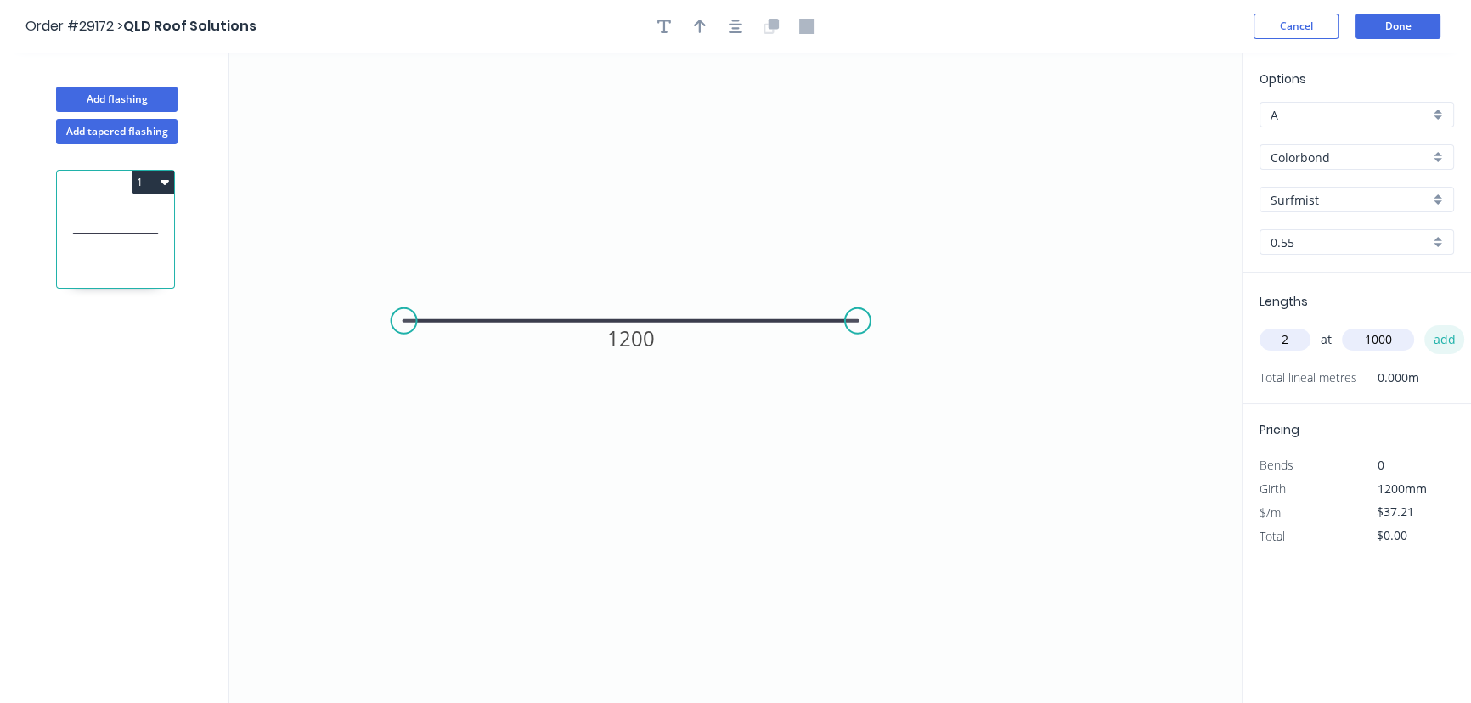
type input "$74.42"
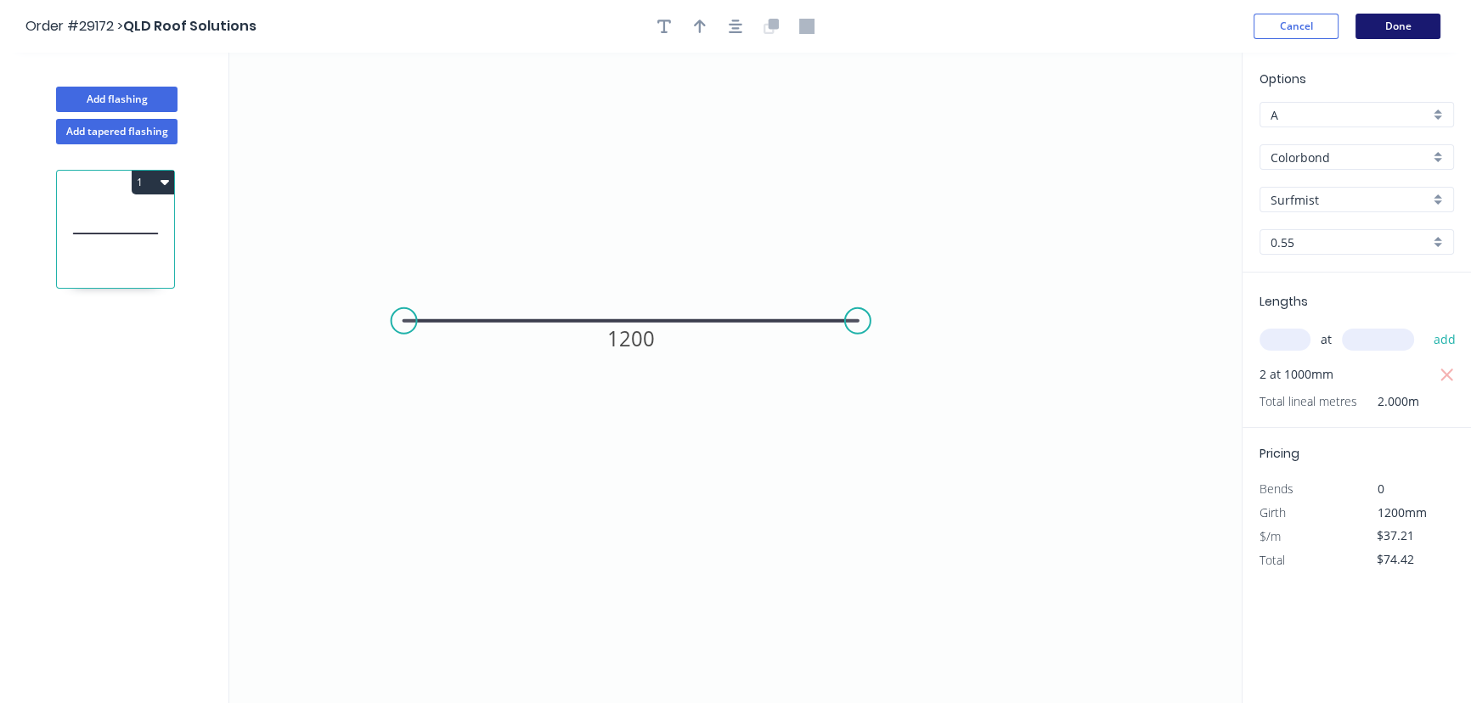
click at [1387, 31] on button "Done" at bounding box center [1397, 26] width 85 height 25
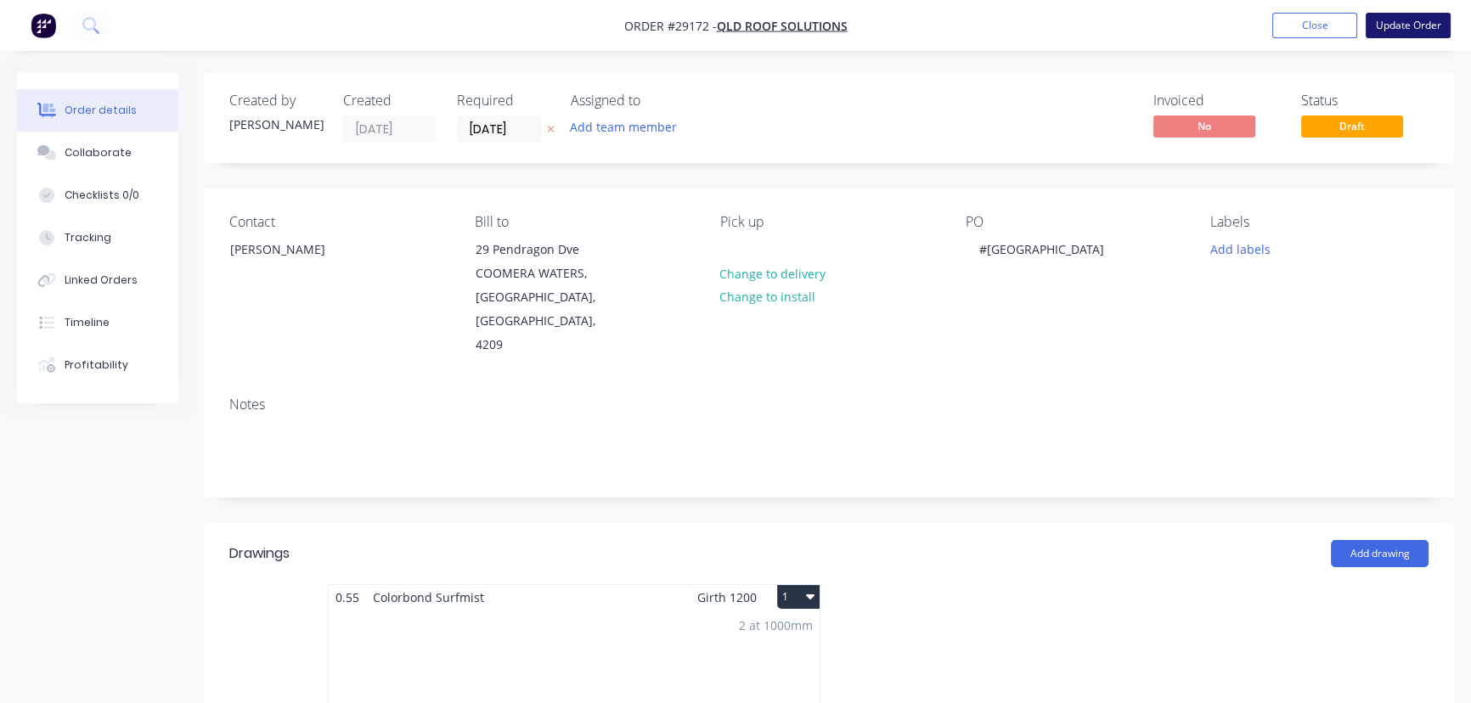
click at [1383, 28] on button "Update Order" at bounding box center [1407, 25] width 85 height 25
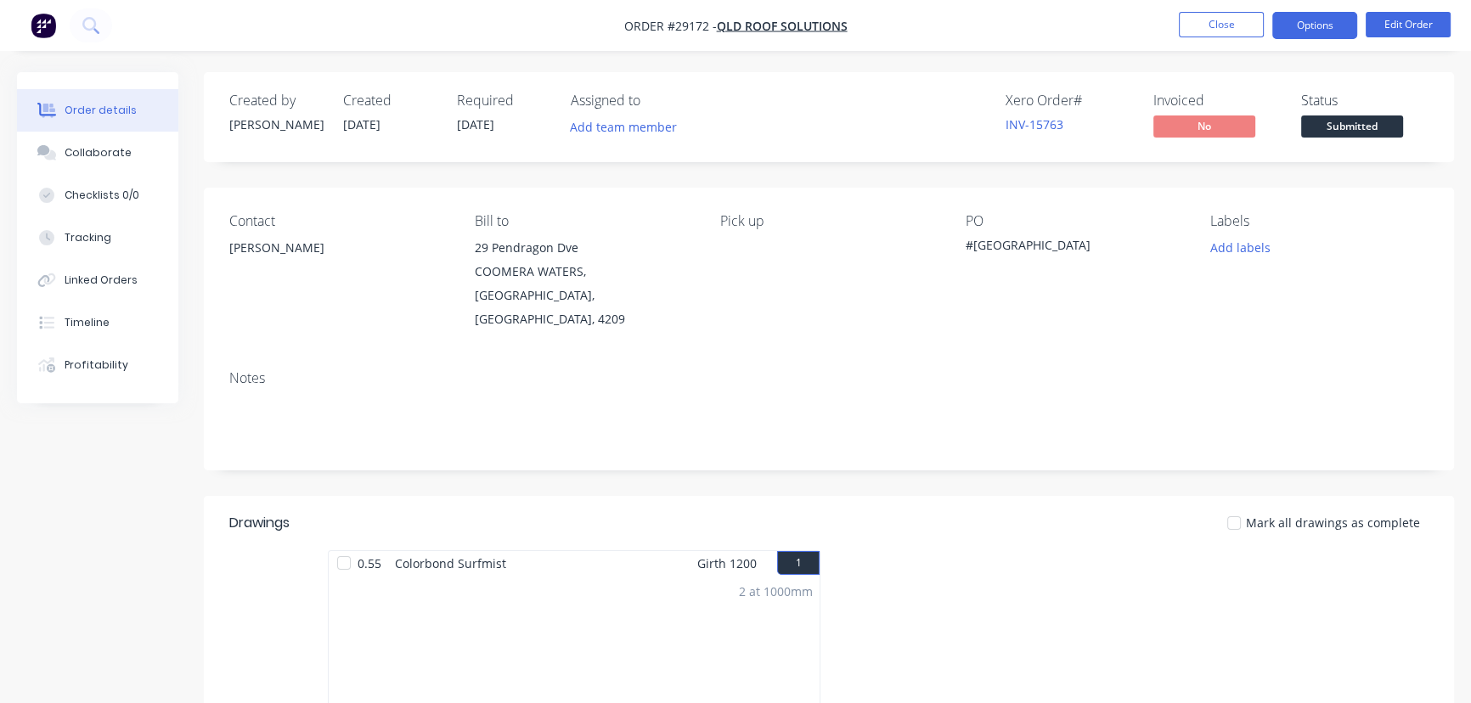
click at [1319, 28] on button "Options" at bounding box center [1314, 25] width 85 height 27
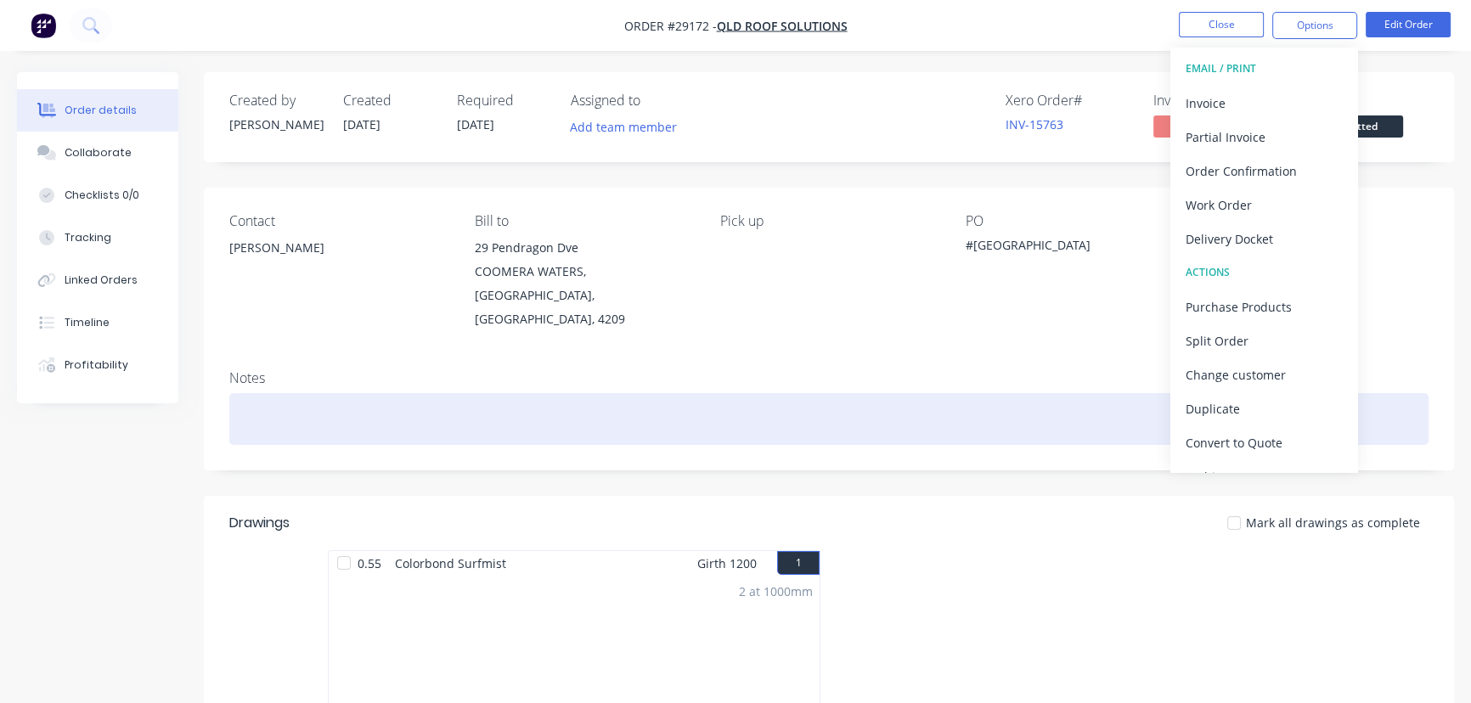
click at [850, 393] on div at bounding box center [828, 419] width 1199 height 52
